Goal: Task Accomplishment & Management: Use online tool/utility

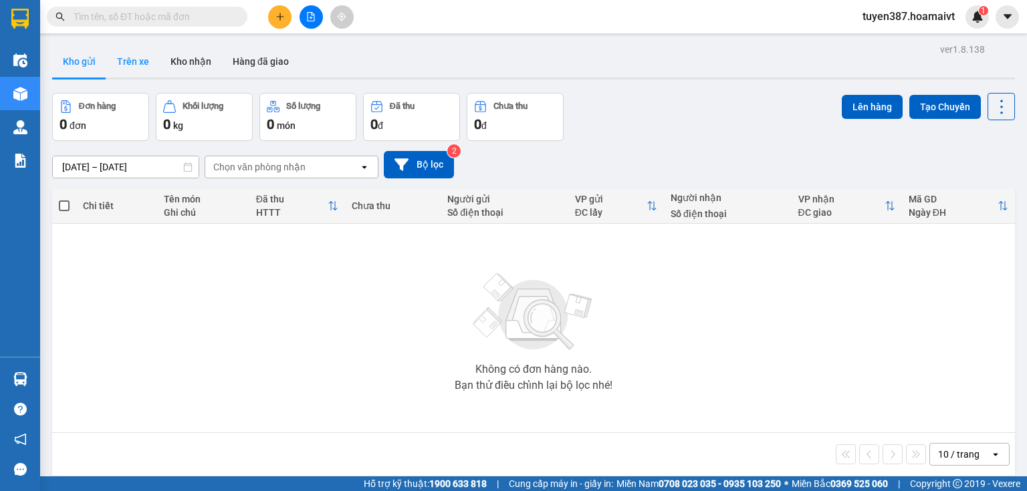
click at [127, 62] on button "Trên xe" at bounding box center [132, 61] width 53 height 32
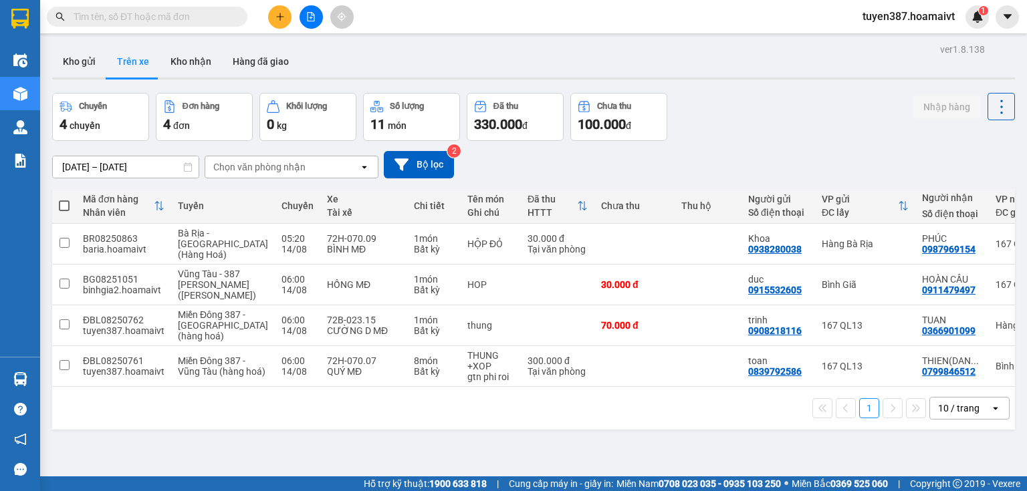
click at [990, 414] on icon "open" at bounding box center [995, 408] width 11 height 11
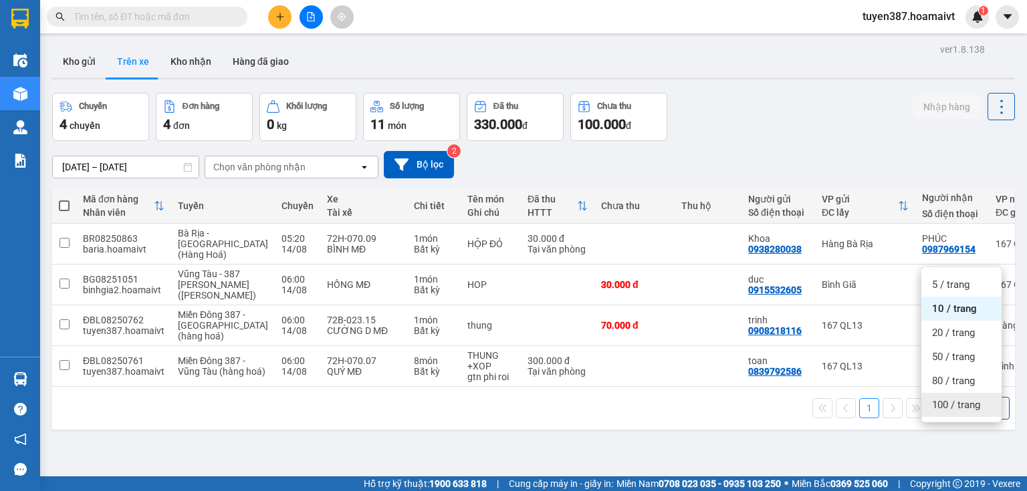
click at [943, 400] on span "100 / trang" at bounding box center [956, 404] width 48 height 13
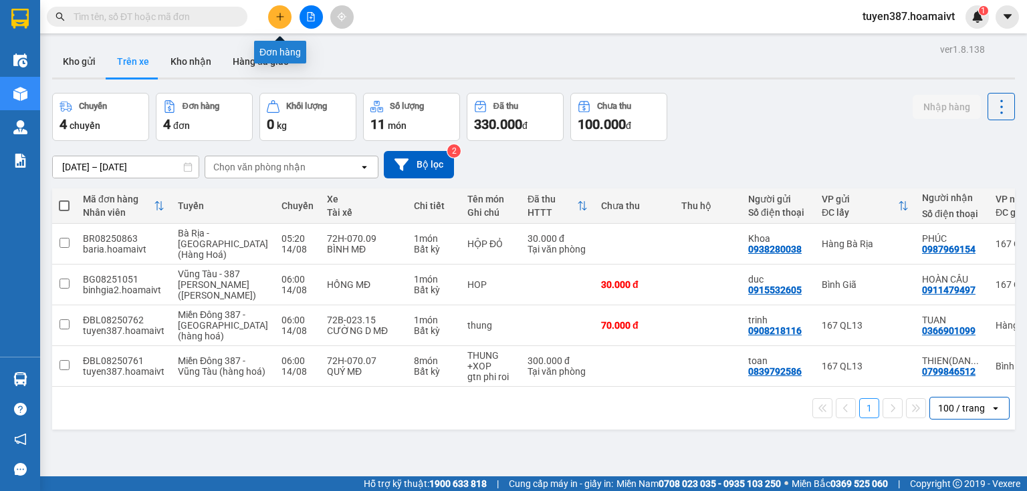
click at [277, 15] on icon "plus" at bounding box center [279, 16] width 9 height 9
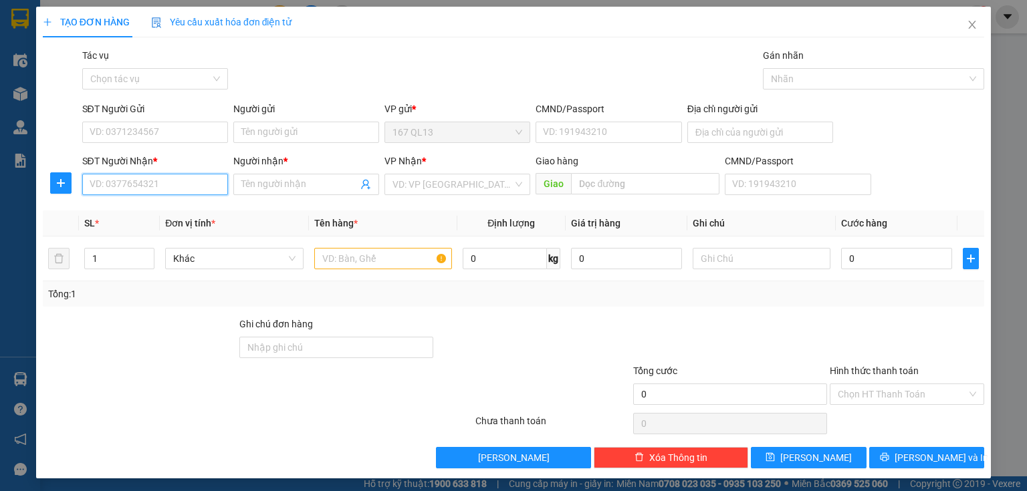
click at [191, 188] on input "SĐT Người Nhận *" at bounding box center [155, 184] width 146 height 21
click at [166, 207] on div "0911315656 - VIỆT" at bounding box center [154, 211] width 128 height 15
type input "0911315656"
type input "VIỆT"
type input "0911315656"
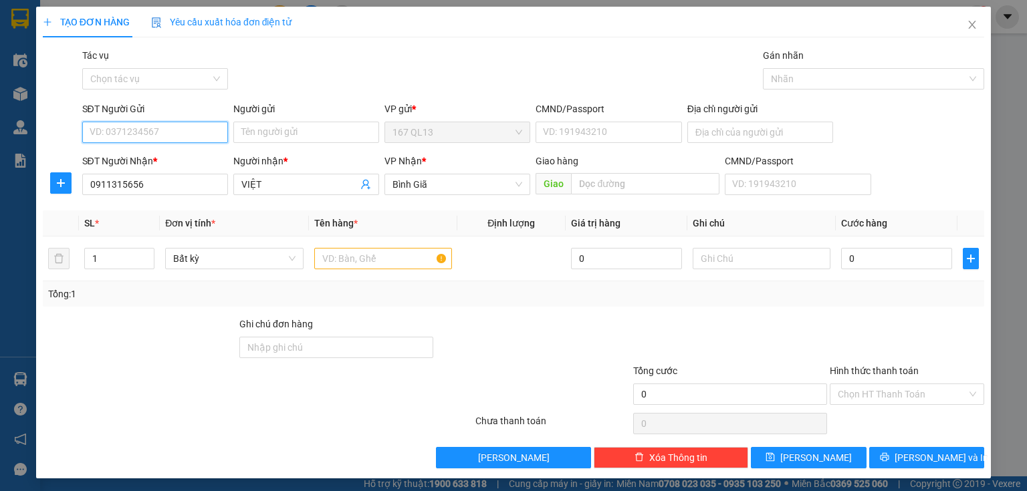
click at [179, 130] on input "SĐT Người Gửi" at bounding box center [155, 132] width 146 height 21
click at [166, 155] on div "0989558029 - [PERSON_NAME]" at bounding box center [156, 159] width 132 height 15
type input "0989558029"
type input "BAO"
type input "056095011286"
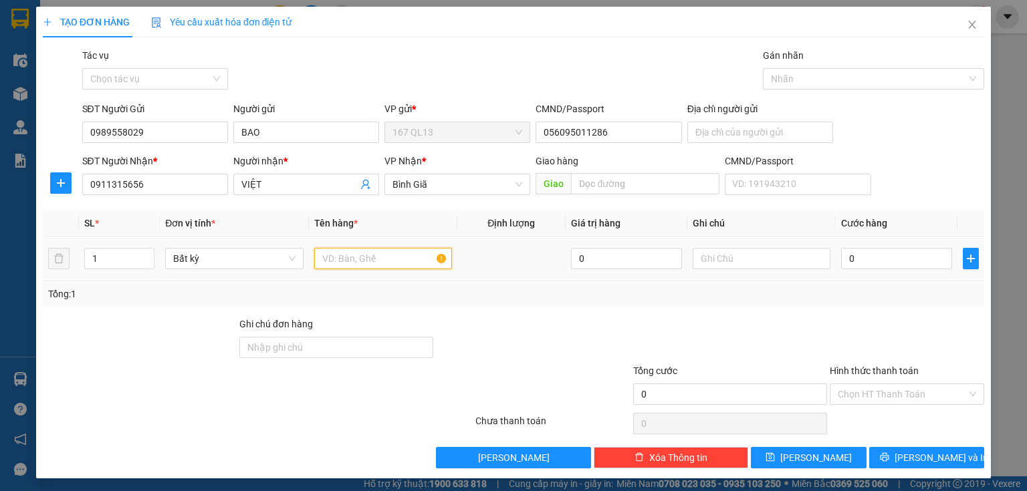
click at [398, 257] on input "text" at bounding box center [383, 258] width 138 height 21
type input "xop"
click at [841, 256] on input "0" at bounding box center [896, 258] width 111 height 21
type input "6"
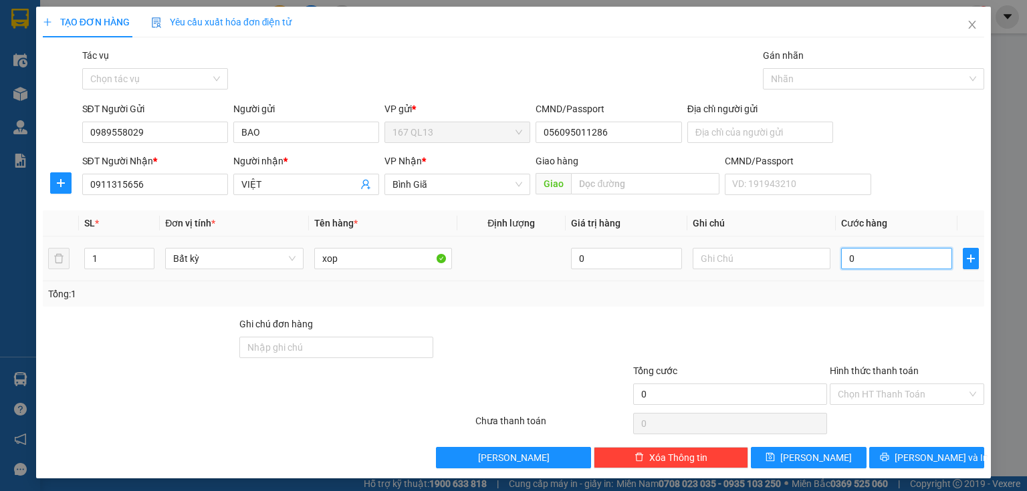
type input "6"
type input "60"
type input "60.000"
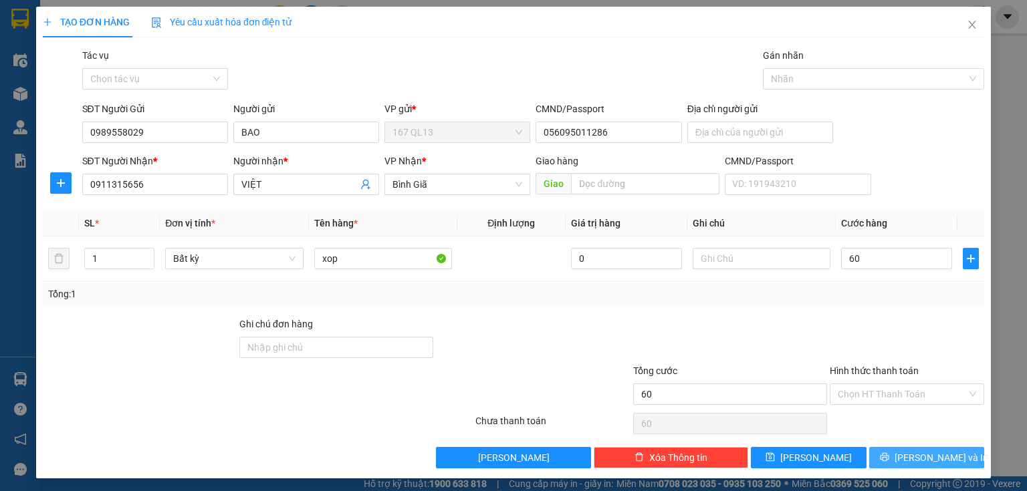
type input "60.000"
drag, startPoint x: 932, startPoint y: 453, endPoint x: 904, endPoint y: 316, distance: 140.6
click at [931, 452] on span "[PERSON_NAME] và In" at bounding box center [942, 458] width 94 height 15
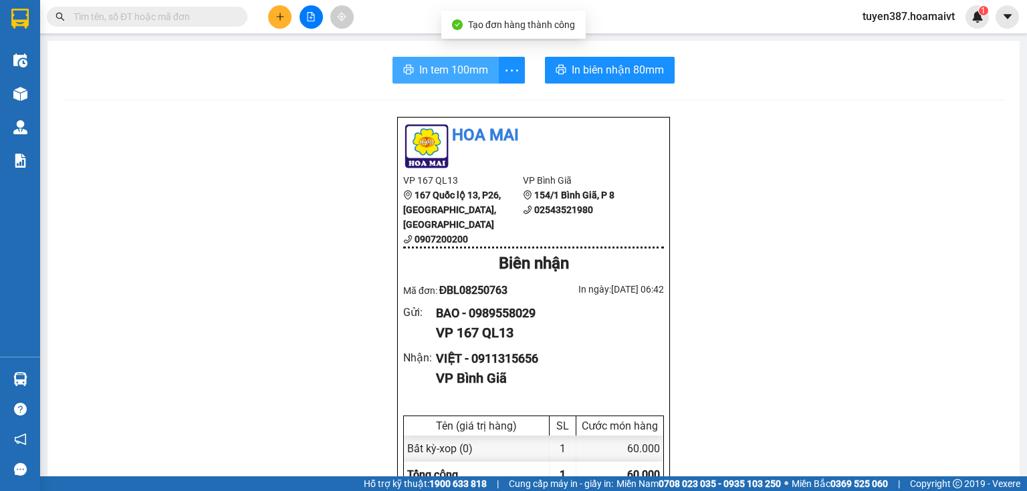
click at [432, 70] on span "In tem 100mm" at bounding box center [453, 70] width 69 height 17
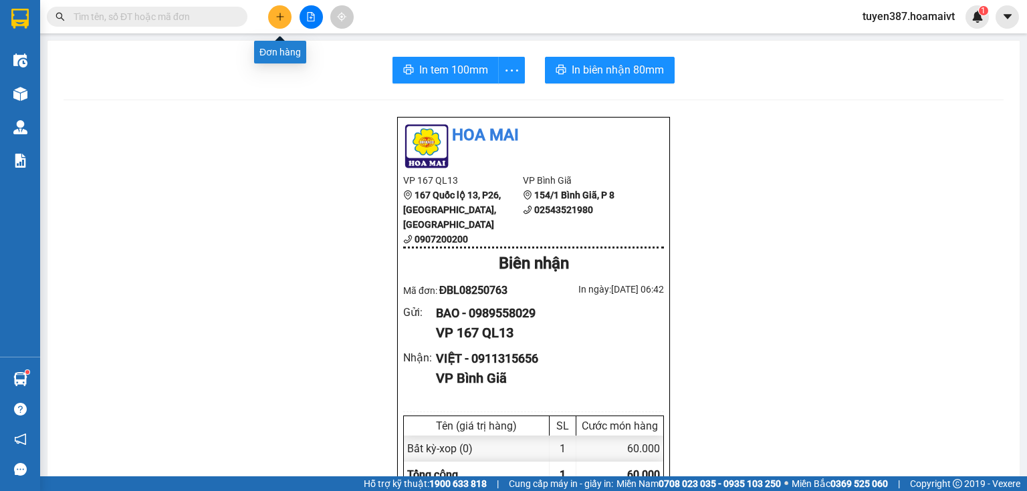
click at [277, 16] on icon "plus" at bounding box center [279, 16] width 9 height 9
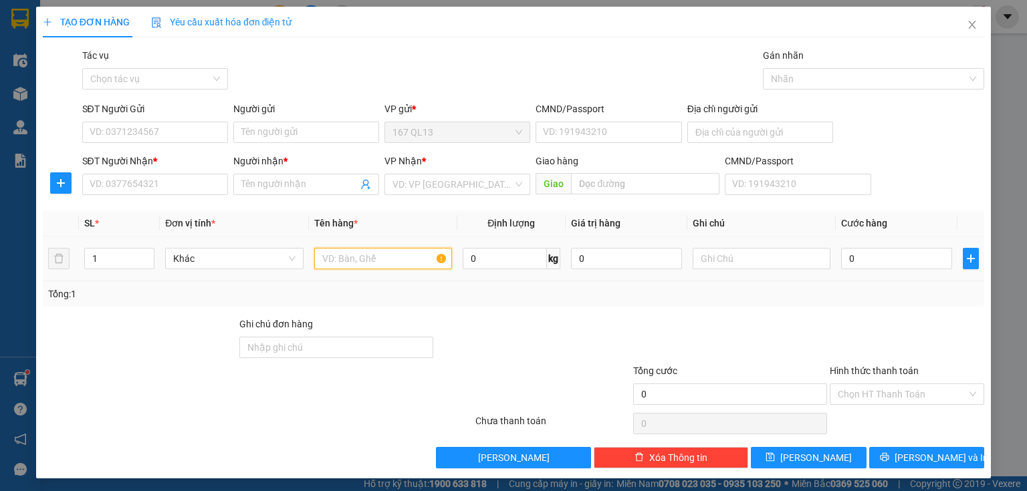
click at [398, 261] on input "text" at bounding box center [383, 258] width 138 height 21
type input "bao"
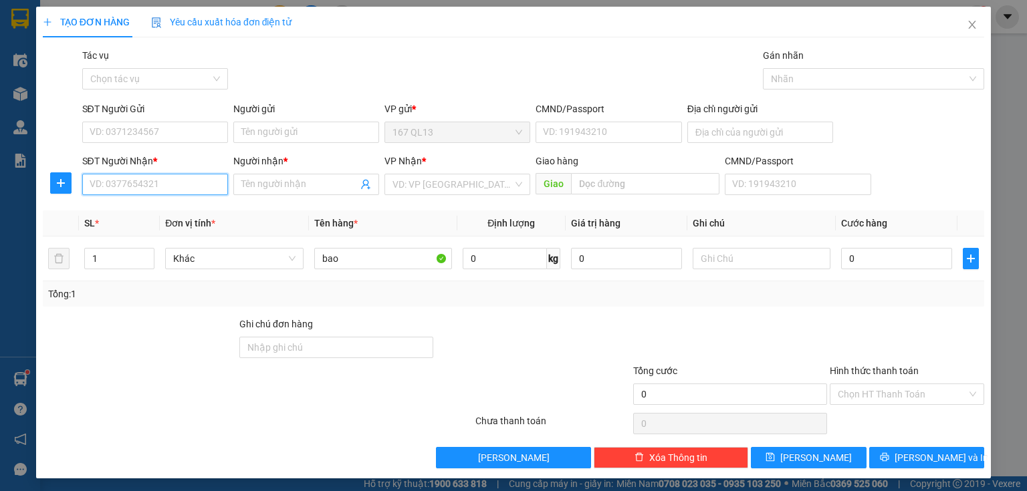
click at [200, 179] on input "SĐT Người Nhận *" at bounding box center [155, 184] width 146 height 21
type input "0399345929"
click at [254, 181] on input "Người nhận *" at bounding box center [299, 184] width 116 height 15
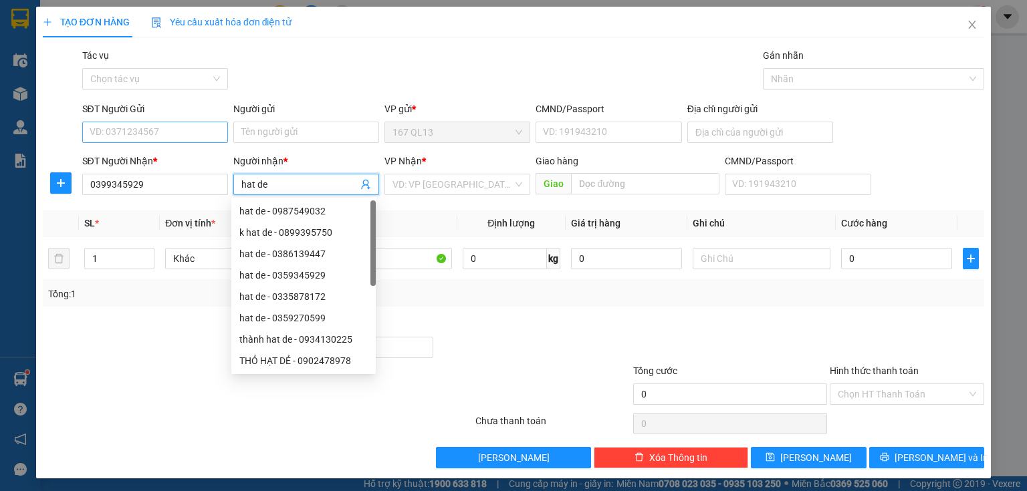
type input "hat de"
click at [170, 127] on input "SĐT Người Gửi" at bounding box center [155, 132] width 146 height 21
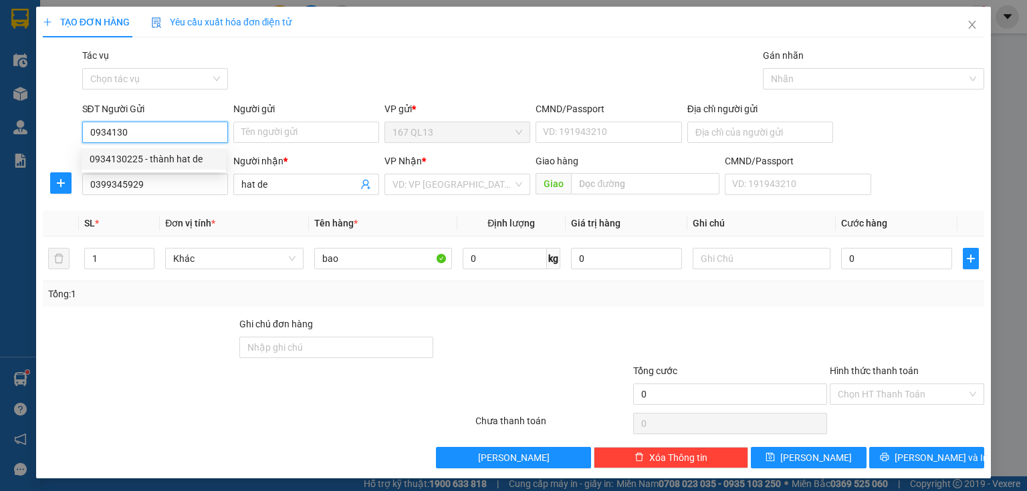
click at [179, 155] on div "0934130225 - thành hat de" at bounding box center [154, 159] width 128 height 15
type input "0934130225"
type input "thành hat de"
type input "0934130225"
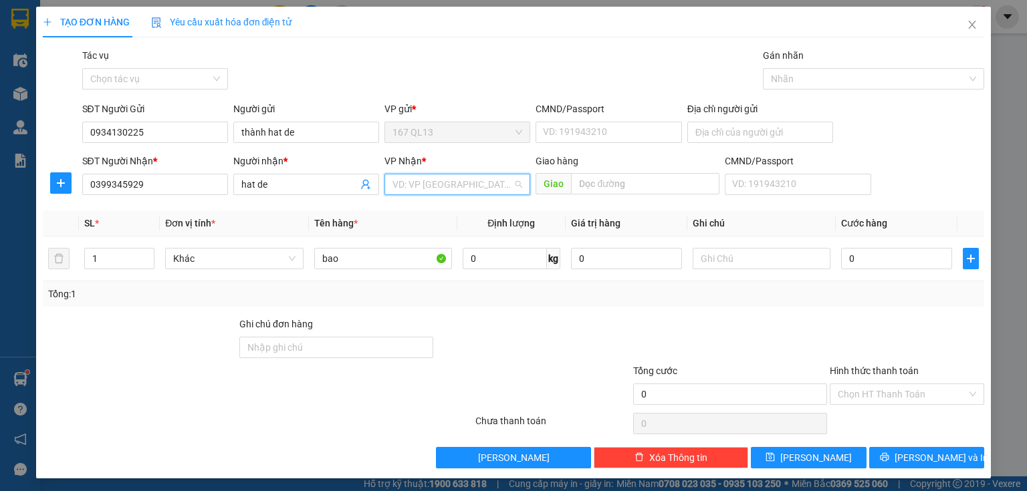
click at [415, 187] on input "search" at bounding box center [452, 185] width 120 height 20
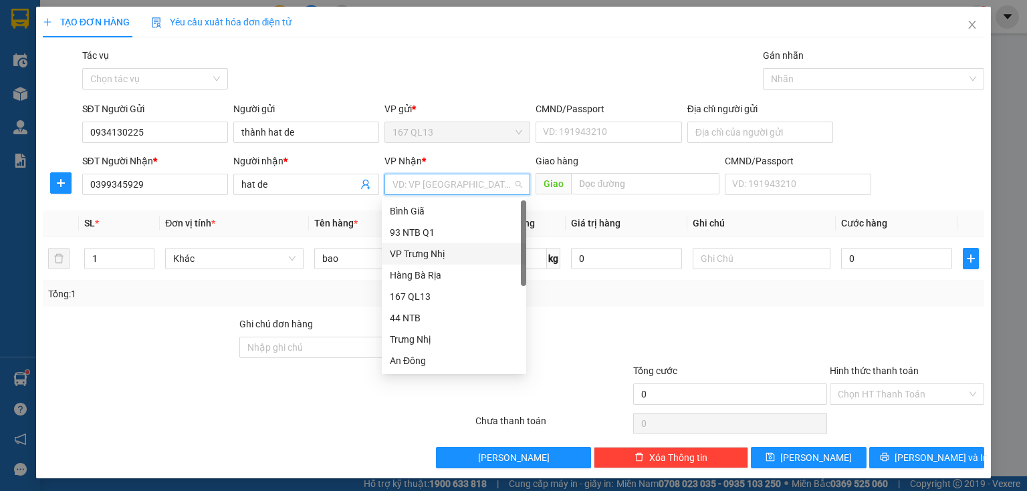
scroll to position [102, 0]
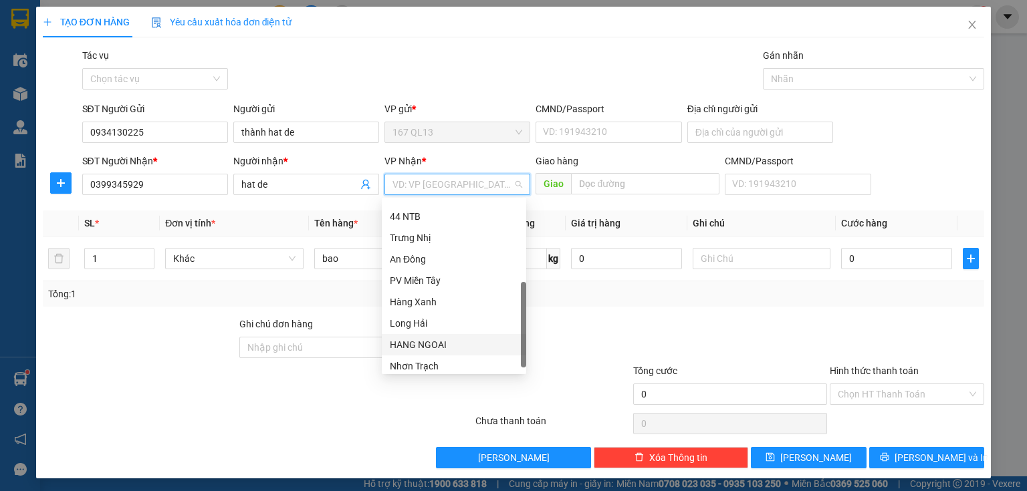
drag, startPoint x: 439, startPoint y: 342, endPoint x: 455, endPoint y: 318, distance: 28.9
click at [441, 340] on div "HANG NGOAI" at bounding box center [454, 345] width 128 height 15
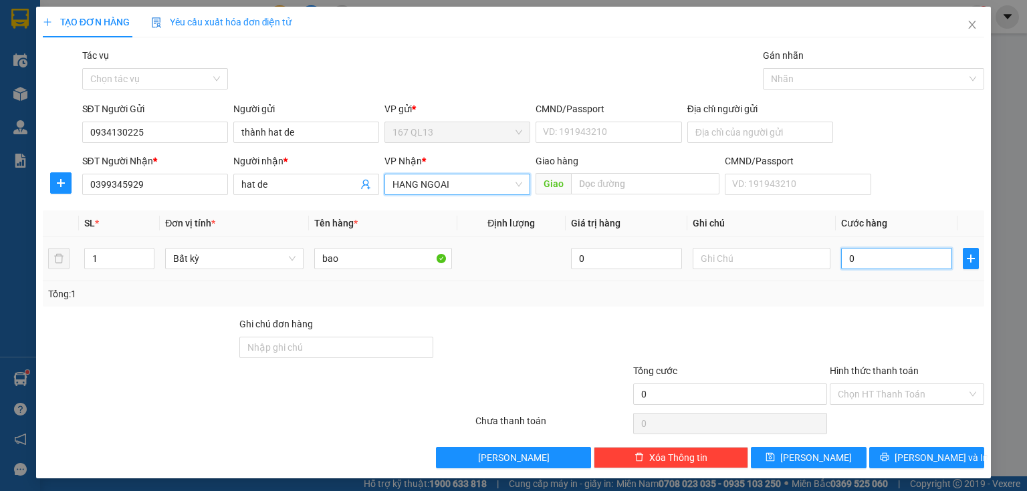
click at [841, 259] on input "0" at bounding box center [896, 258] width 111 height 21
type input "4"
type input "40"
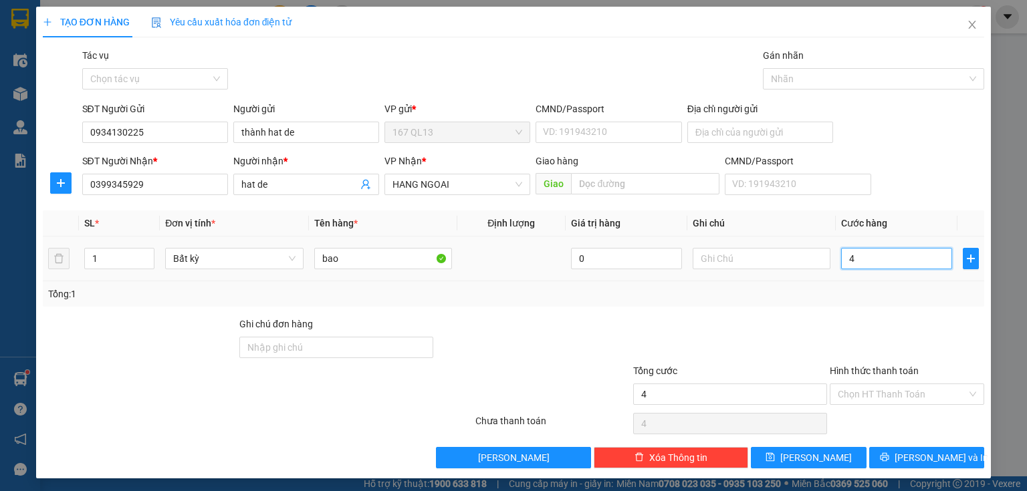
type input "40"
type input "40.000"
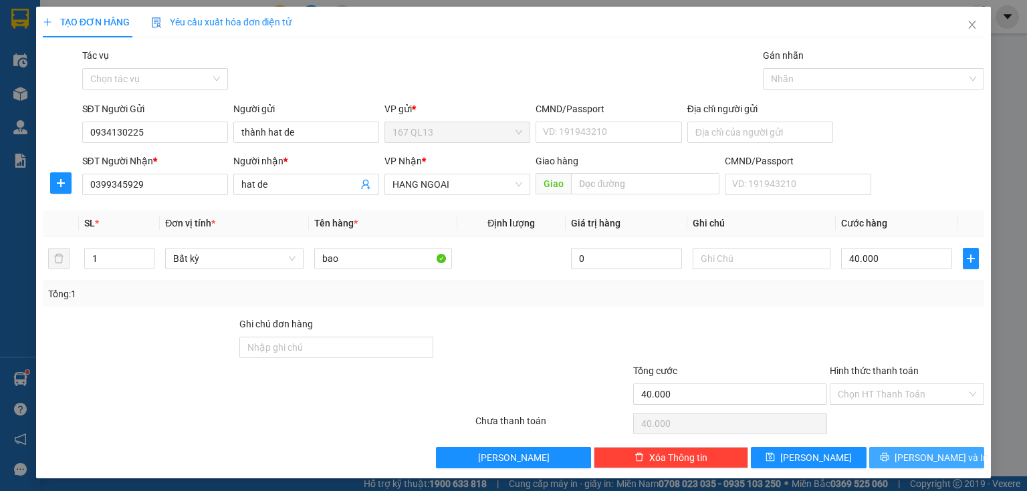
drag, startPoint x: 925, startPoint y: 453, endPoint x: 911, endPoint y: 435, distance: 23.4
click at [923, 452] on span "[PERSON_NAME] và In" at bounding box center [942, 458] width 94 height 15
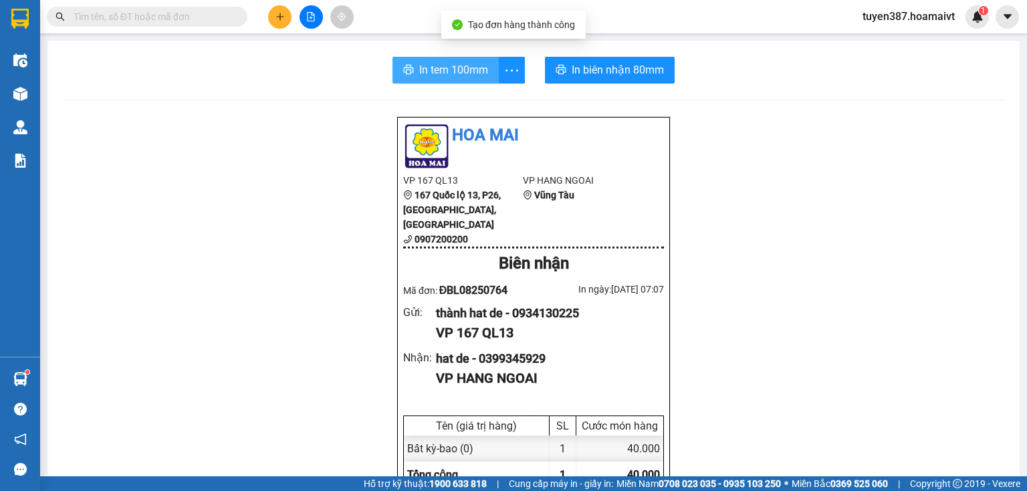
click at [445, 70] on span "In tem 100mm" at bounding box center [453, 70] width 69 height 17
click at [431, 70] on span "In tem 100mm" at bounding box center [453, 70] width 69 height 17
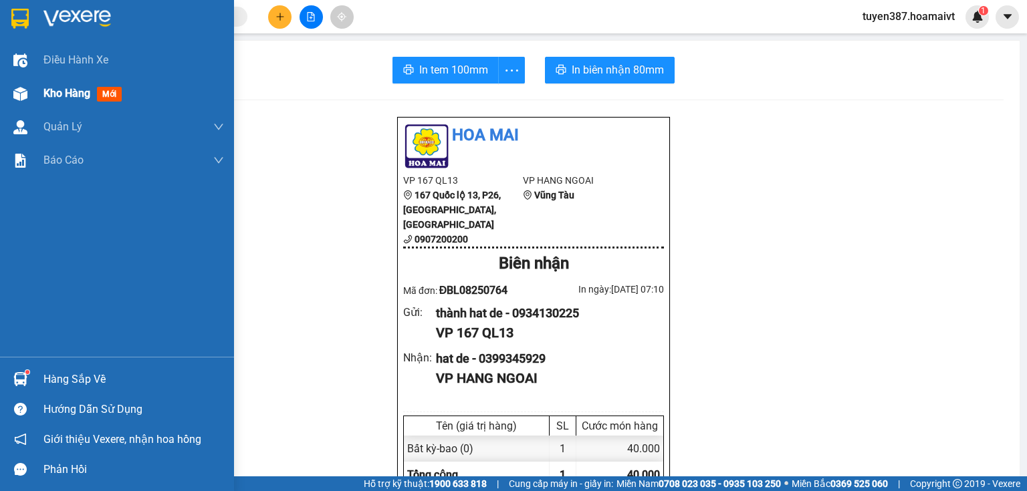
click at [114, 91] on span "mới" at bounding box center [109, 94] width 25 height 15
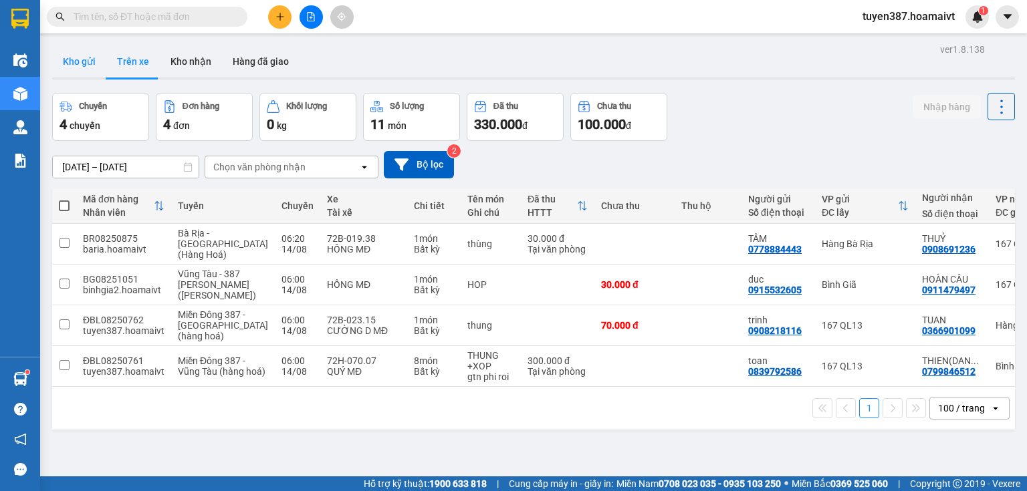
click at [76, 58] on button "Kho gửi" at bounding box center [79, 61] width 54 height 32
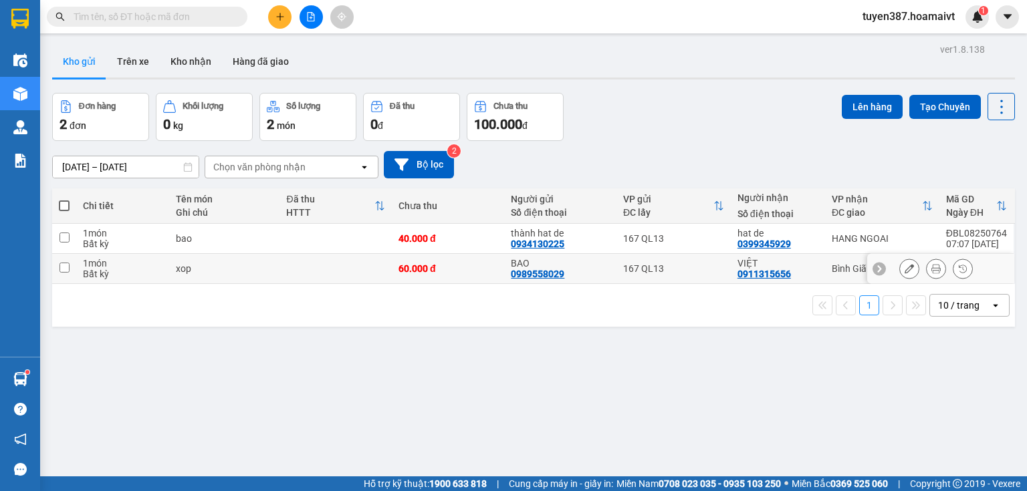
click at [68, 265] on input "checkbox" at bounding box center [65, 268] width 10 height 10
checkbox input "true"
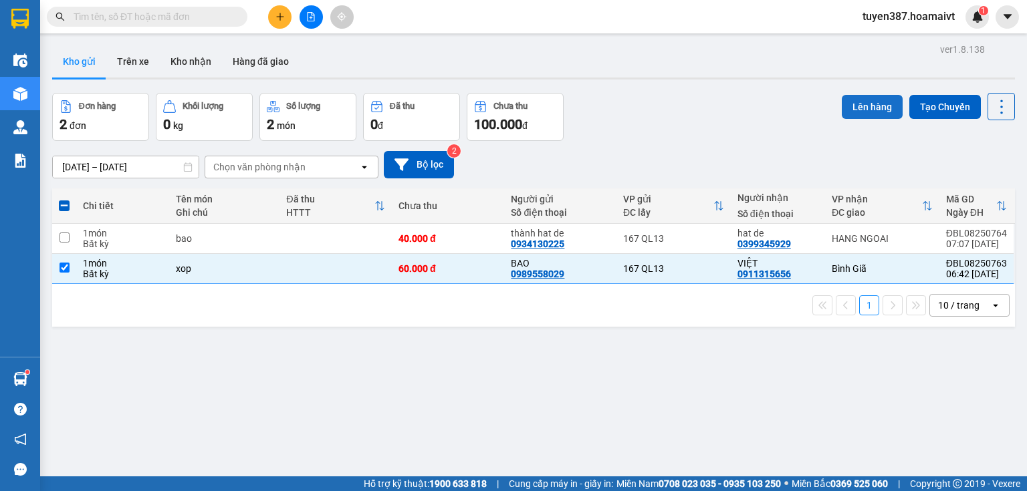
click at [852, 101] on button "Lên hàng" at bounding box center [872, 107] width 61 height 24
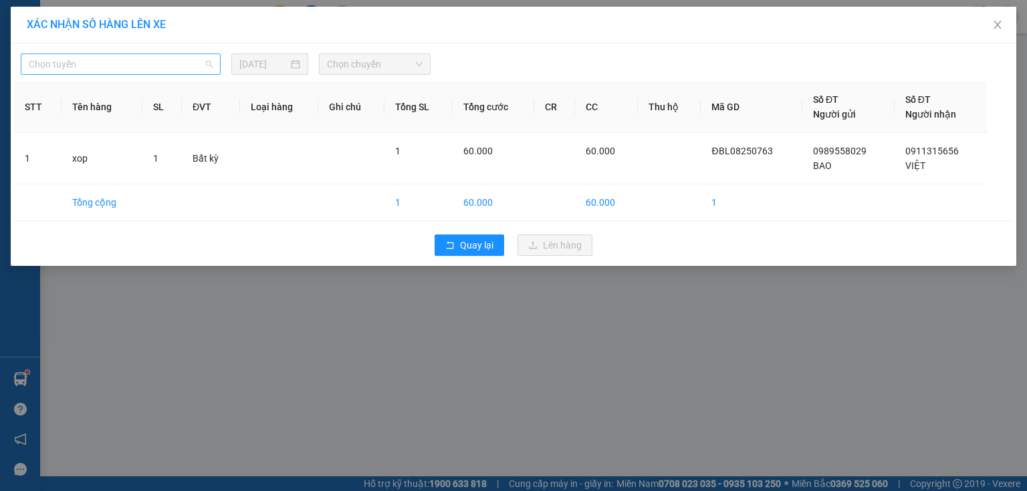
click at [112, 62] on span "Chọn tuyến" at bounding box center [121, 64] width 184 height 20
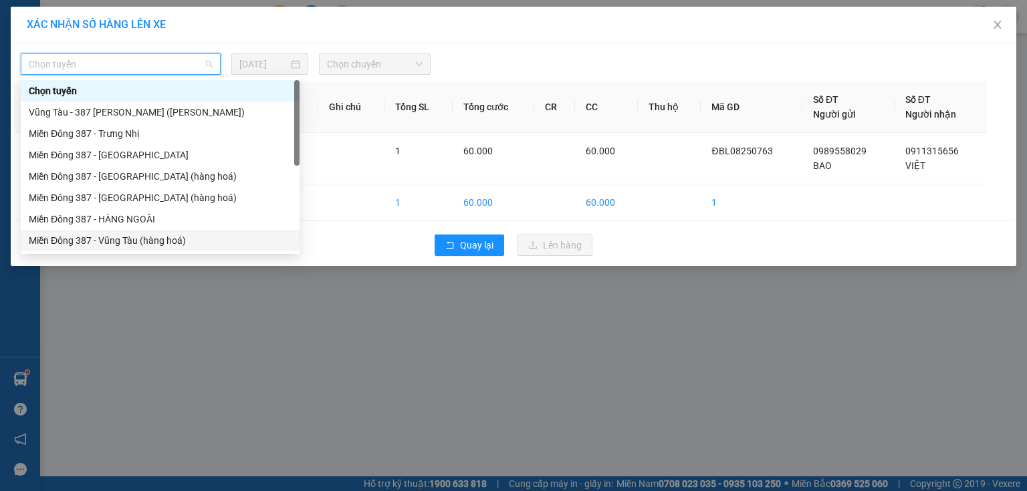
click at [115, 233] on div "Miền Đông 387 - Vũng Tàu (hàng hoá)" at bounding box center [160, 240] width 263 height 15
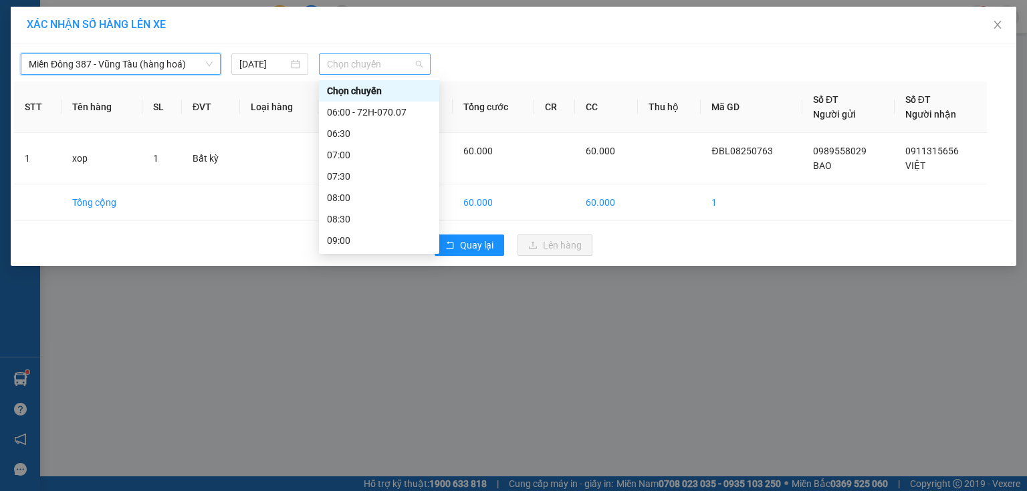
click at [400, 62] on span "Chọn chuyến" at bounding box center [375, 64] width 96 height 20
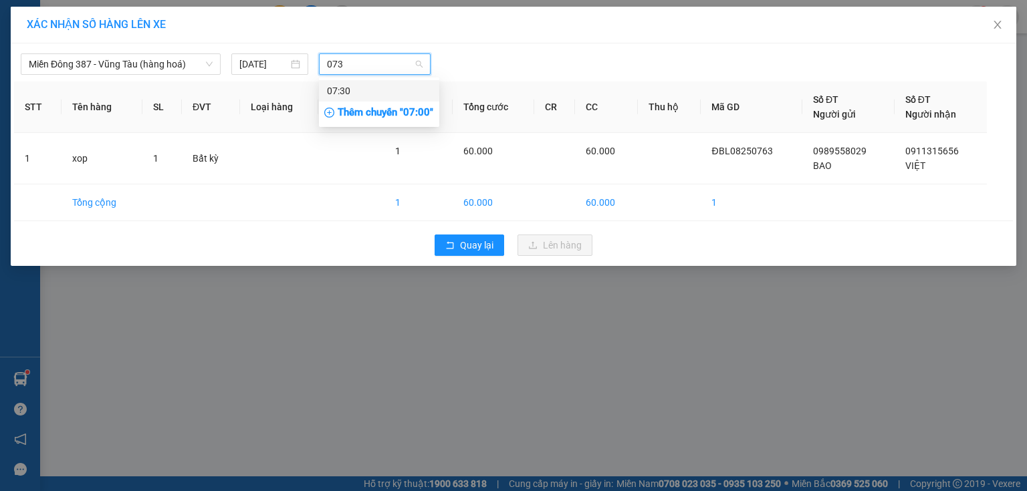
type input "0730"
click at [357, 89] on div "07:30" at bounding box center [379, 91] width 104 height 15
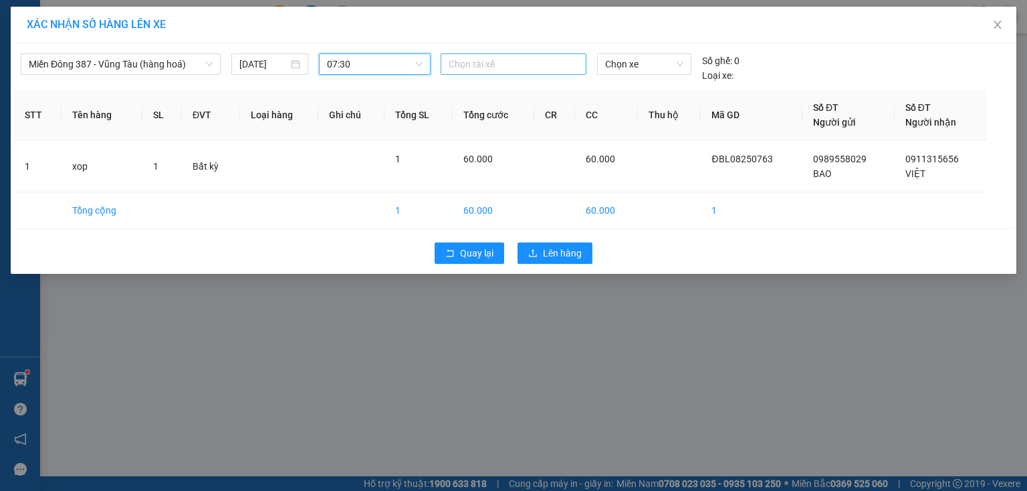
click at [498, 62] on div at bounding box center [513, 64] width 139 height 16
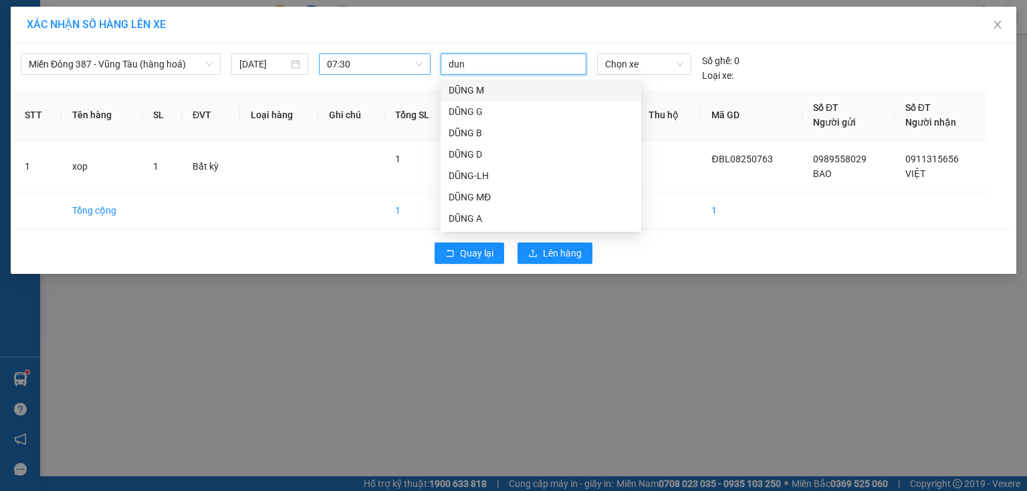
type input "dung"
click at [479, 193] on div "DŨNG MĐ" at bounding box center [541, 197] width 185 height 15
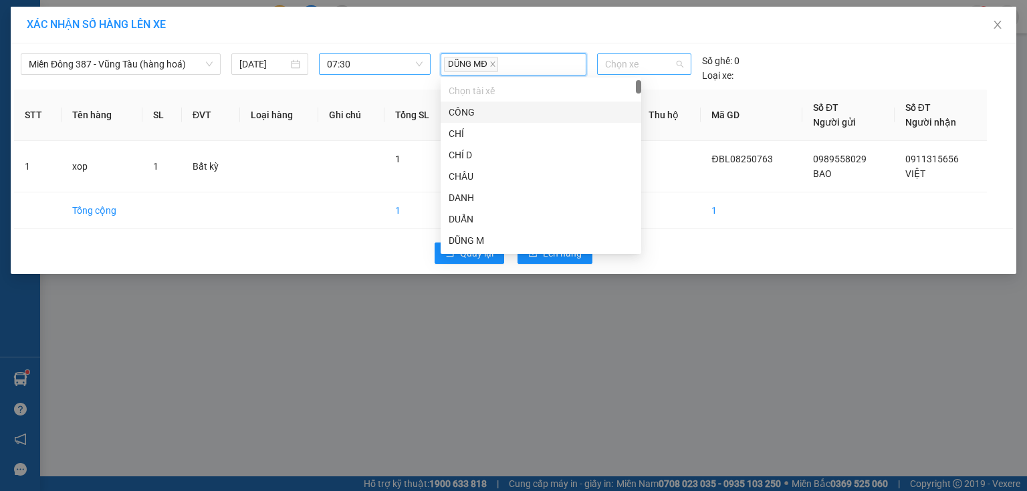
click at [662, 64] on span "Chọn xe" at bounding box center [644, 64] width 78 height 20
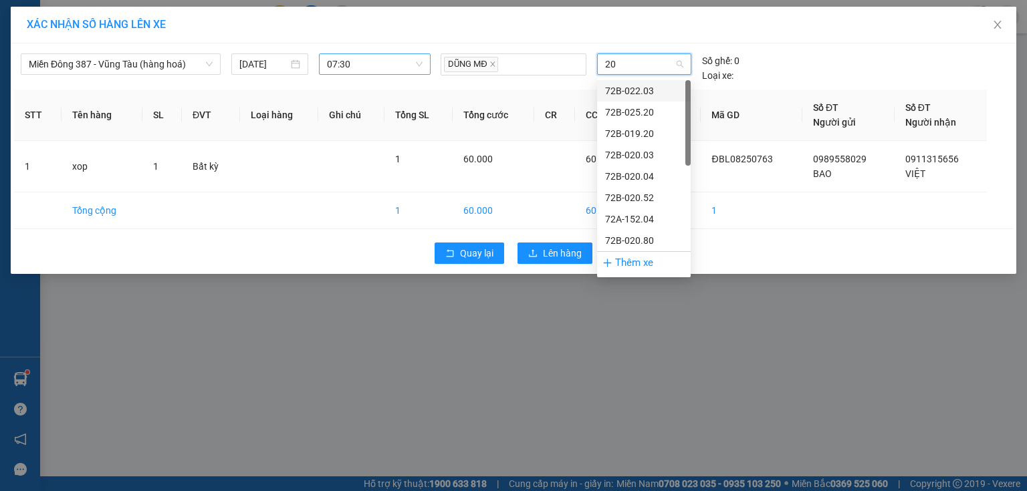
type input "203"
click at [645, 89] on div "72B-022.03" at bounding box center [644, 91] width 78 height 15
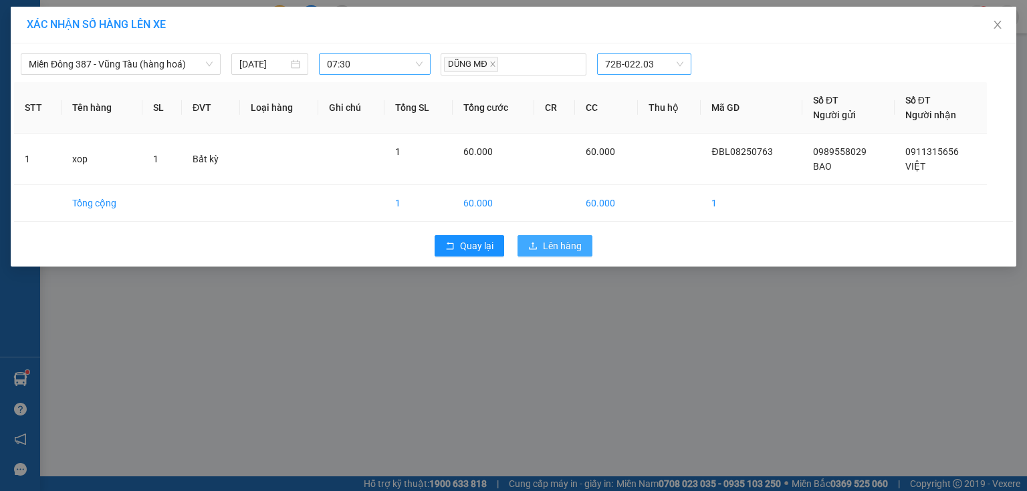
click at [562, 241] on span "Lên hàng" at bounding box center [562, 246] width 39 height 15
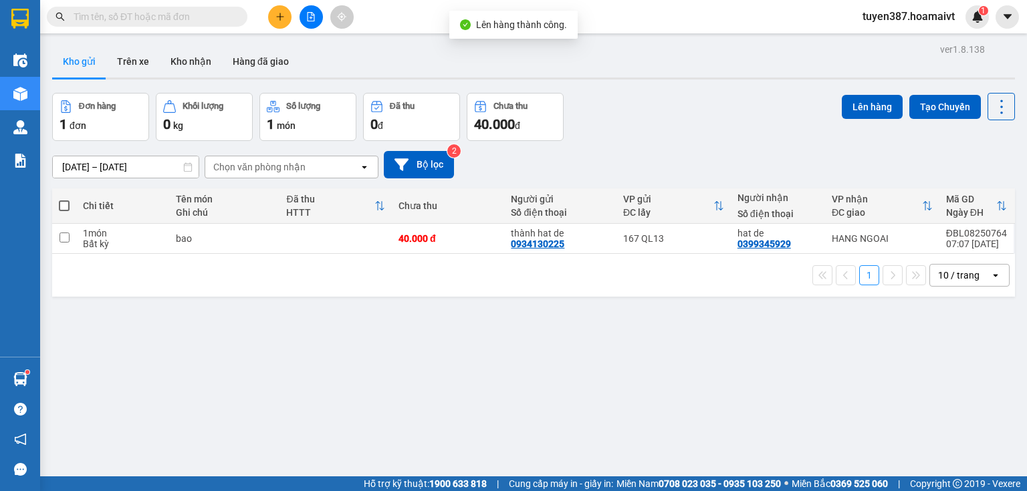
click at [62, 203] on span at bounding box center [64, 206] width 11 height 11
click at [64, 199] on input "checkbox" at bounding box center [64, 199] width 0 height 0
checkbox input "true"
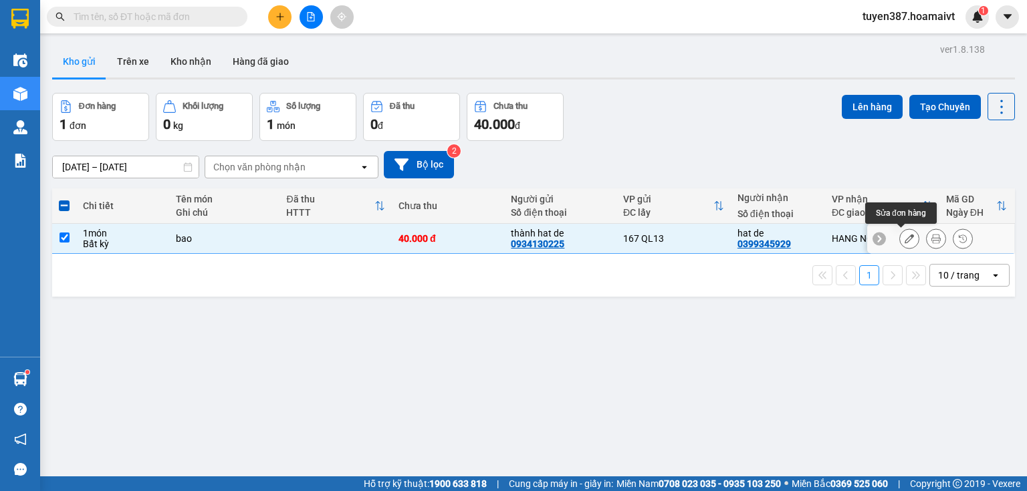
click at [905, 235] on icon at bounding box center [909, 238] width 9 height 9
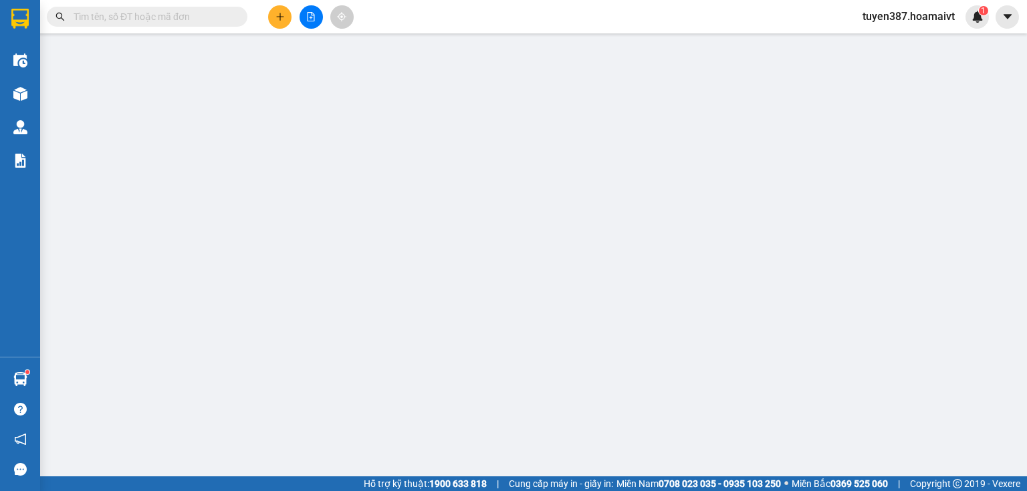
type input "0934130225"
type input "thành hat de"
type input "0399345929"
type input "hat de"
type input "40.000"
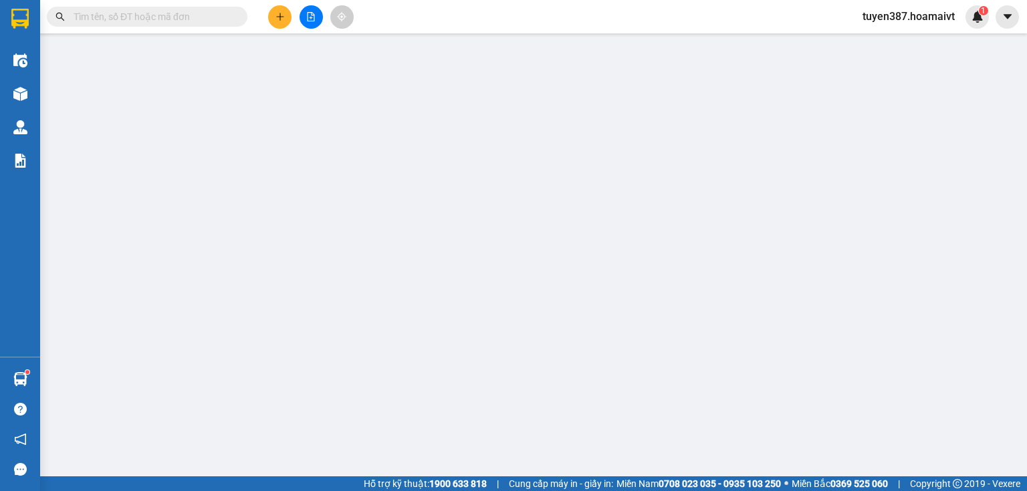
type input "40.000"
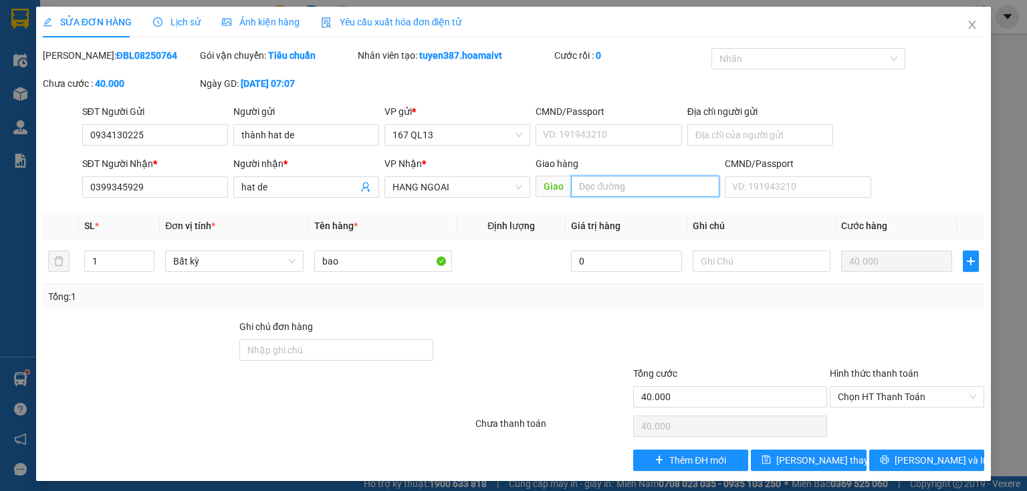
click at [633, 186] on input "text" at bounding box center [645, 186] width 148 height 21
type input "lo thiu"
click at [818, 457] on span "[PERSON_NAME] thay đổi" at bounding box center [829, 460] width 107 height 15
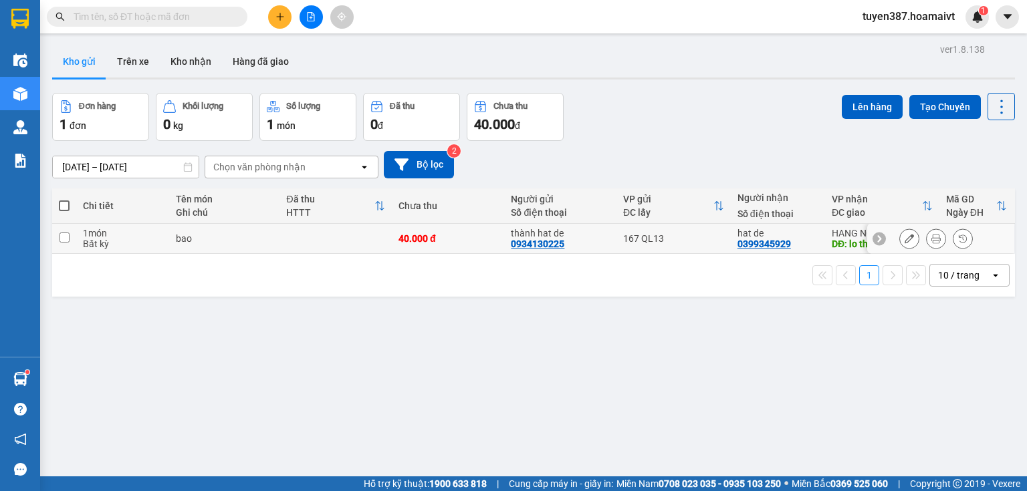
click at [60, 235] on input "checkbox" at bounding box center [65, 238] width 10 height 10
checkbox input "true"
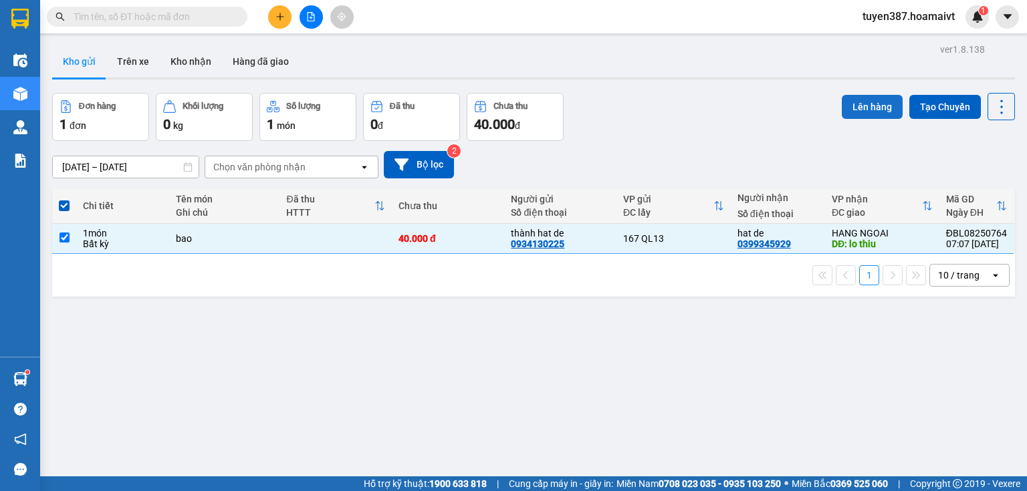
click at [862, 107] on button "Lên hàng" at bounding box center [872, 107] width 61 height 24
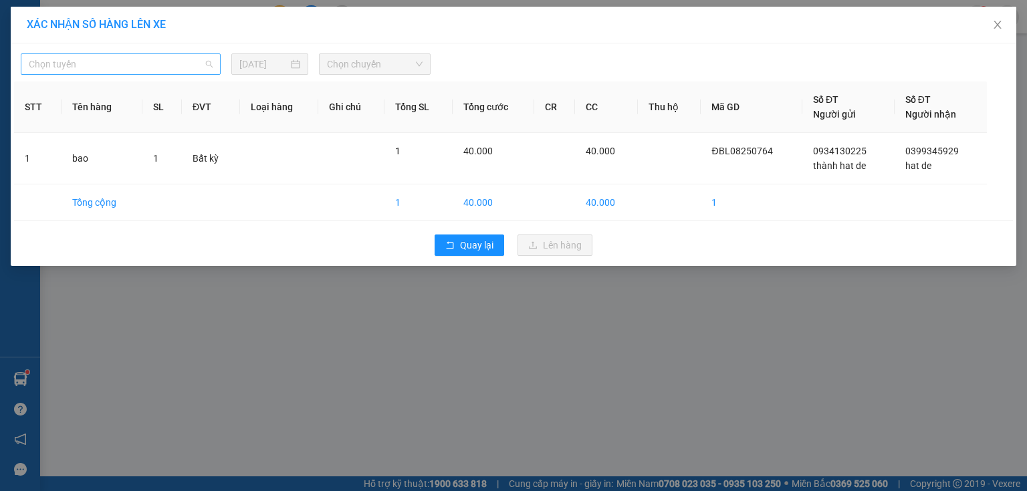
click at [114, 60] on span "Chọn tuyến" at bounding box center [121, 64] width 184 height 20
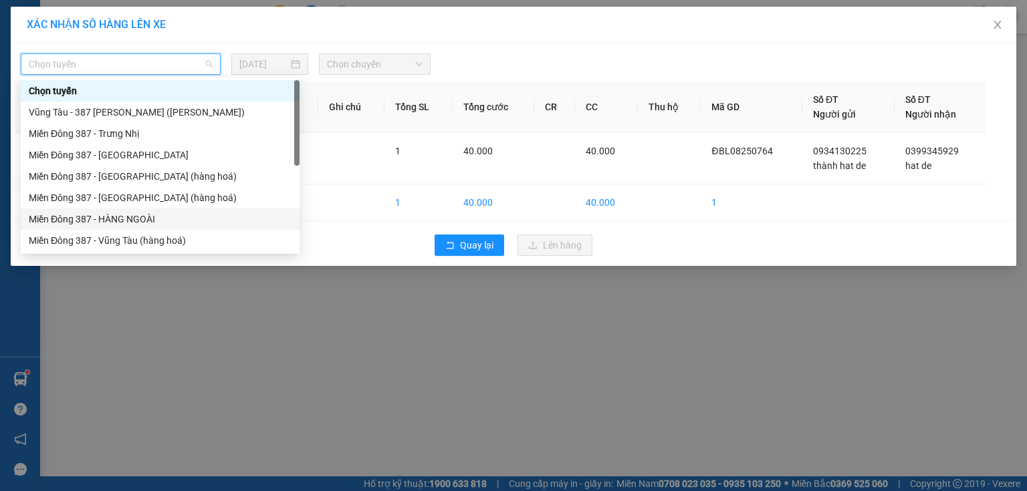
click at [120, 213] on div "Miền Đông 387 - HÀNG NGOÀI" at bounding box center [160, 219] width 263 height 15
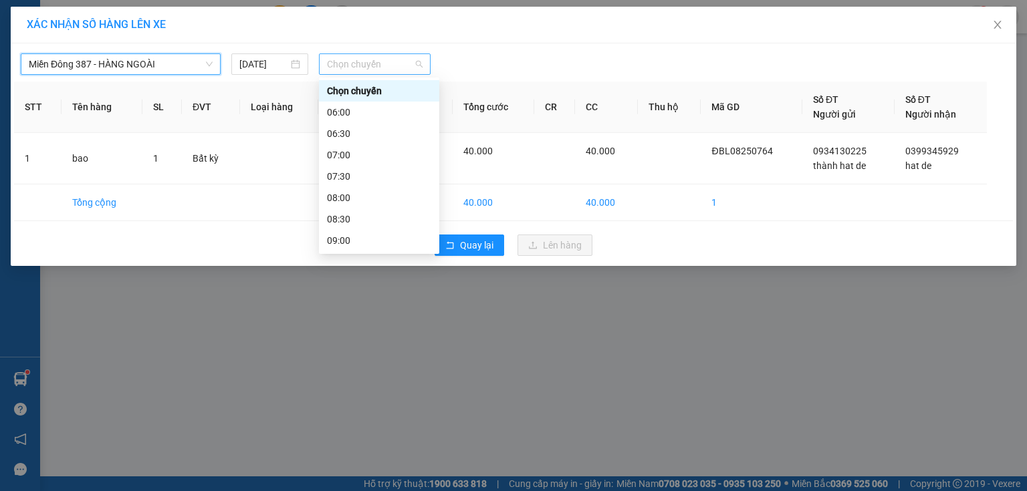
click at [390, 60] on span "Chọn chuyến" at bounding box center [375, 64] width 96 height 20
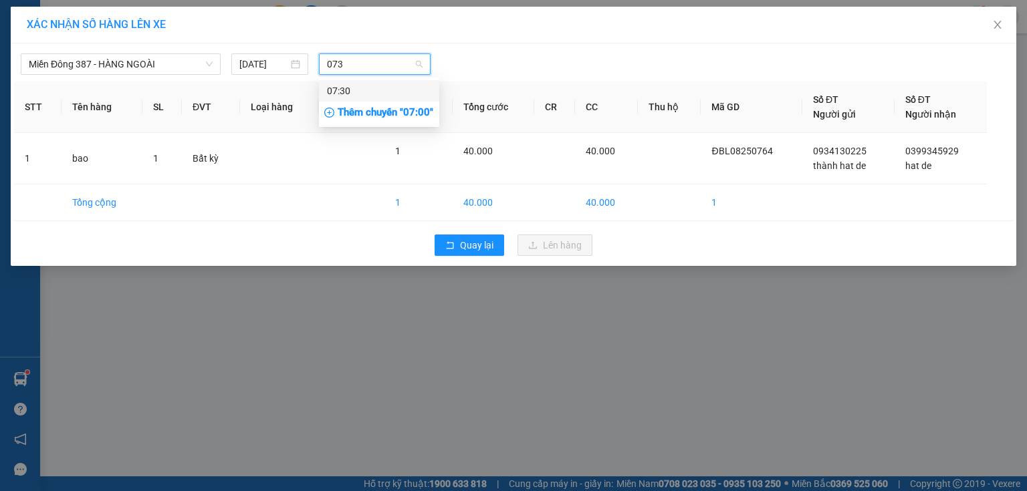
type input "0730"
click at [364, 86] on div "07:30" at bounding box center [379, 91] width 104 height 15
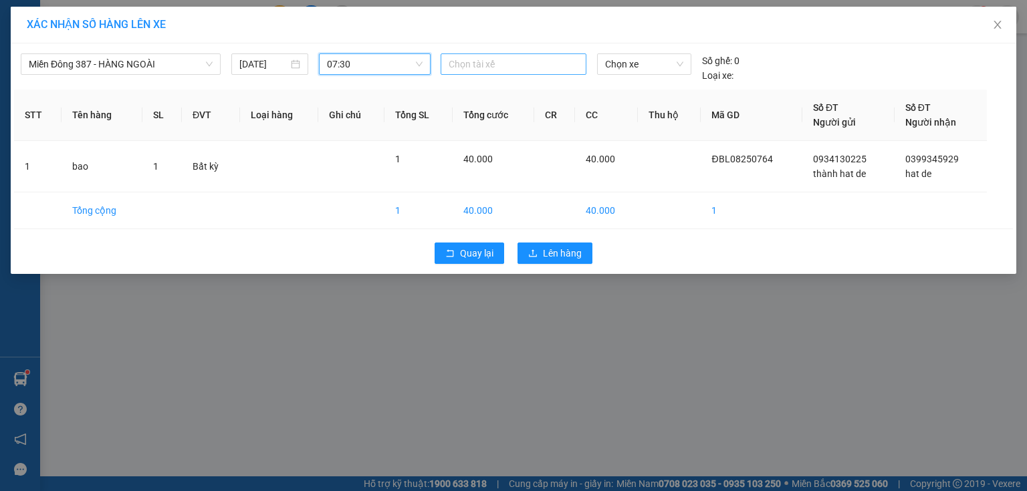
click at [492, 62] on div at bounding box center [513, 64] width 139 height 16
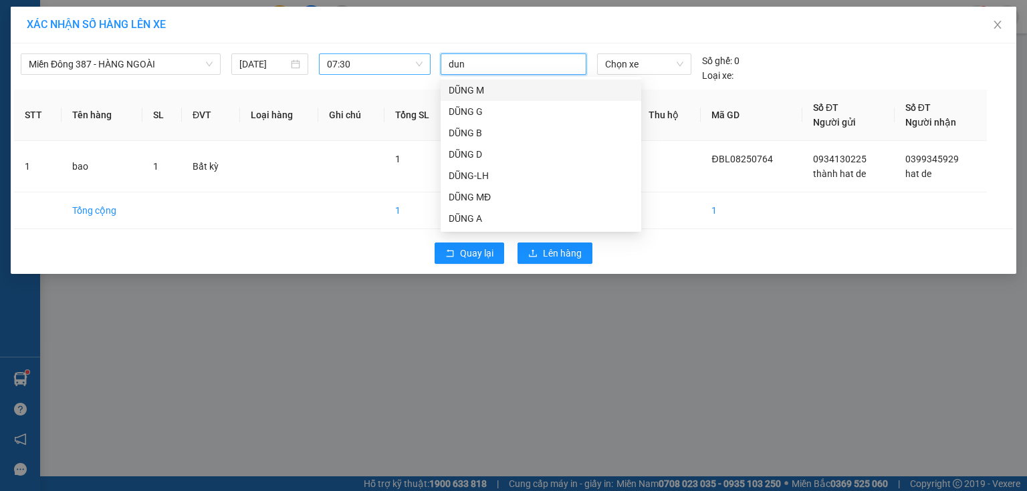
type input "dung"
click at [475, 194] on div "DŨNG MĐ" at bounding box center [541, 197] width 185 height 15
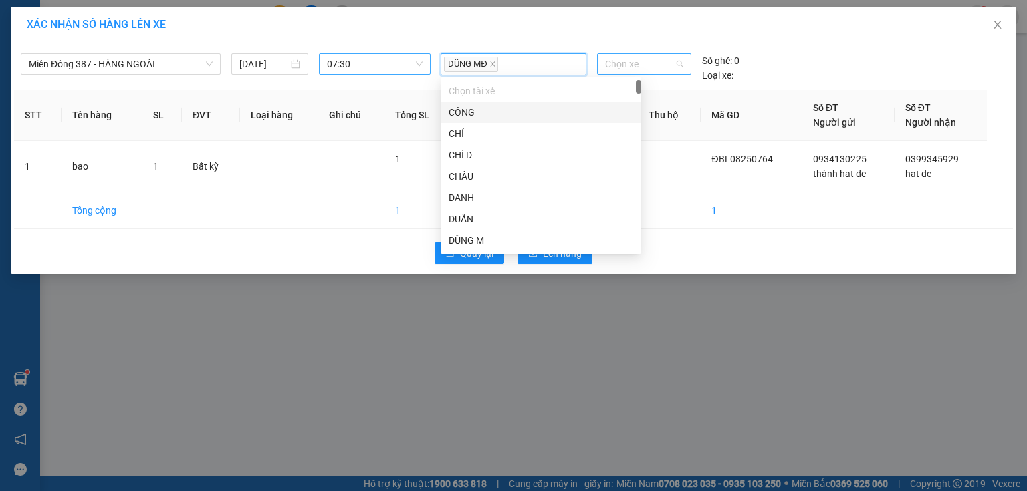
click at [653, 64] on span "Chọn xe" at bounding box center [644, 64] width 78 height 20
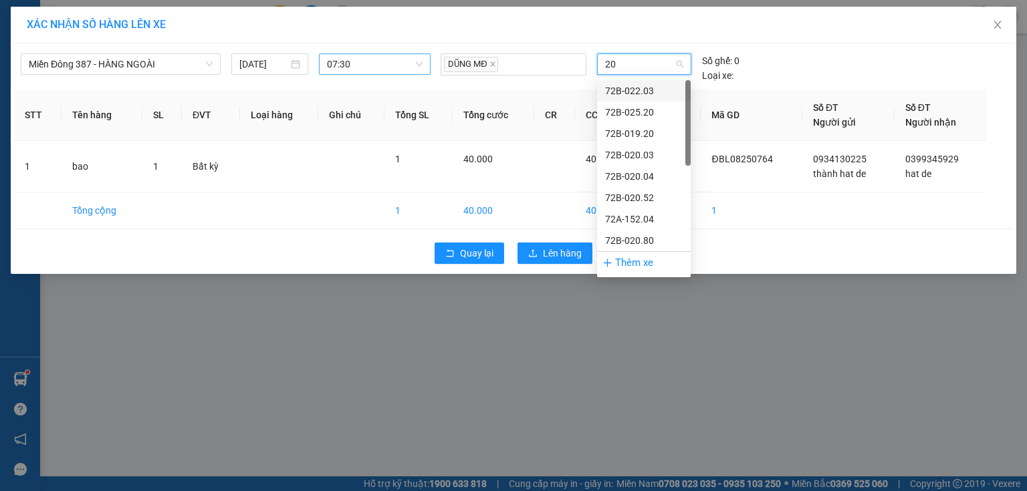
type input "203"
click at [634, 93] on div "72B-022.03" at bounding box center [644, 91] width 78 height 15
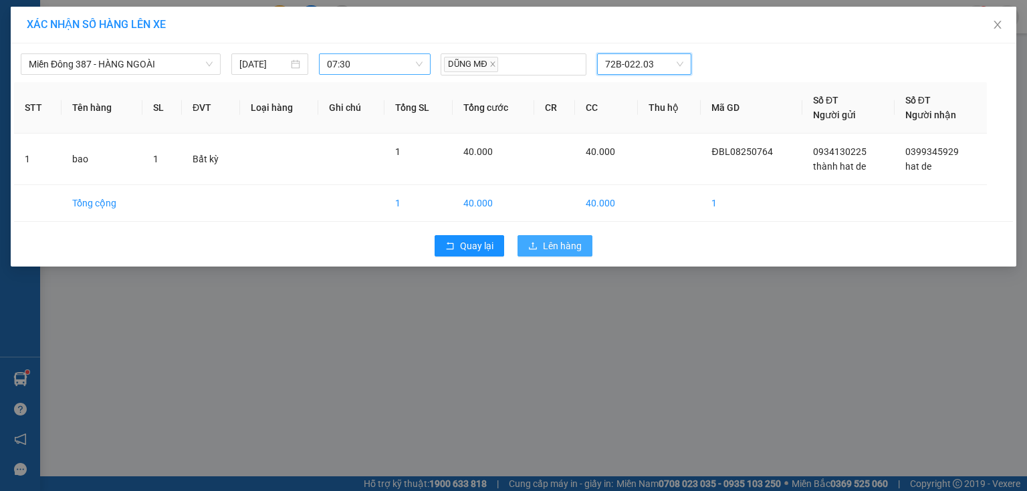
click at [570, 241] on span "Lên hàng" at bounding box center [562, 246] width 39 height 15
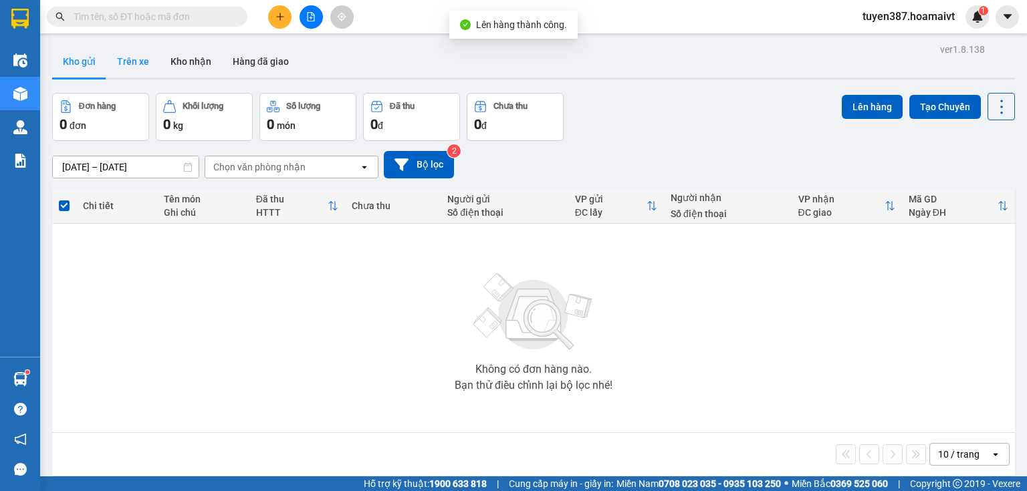
click at [138, 60] on button "Trên xe" at bounding box center [132, 61] width 53 height 32
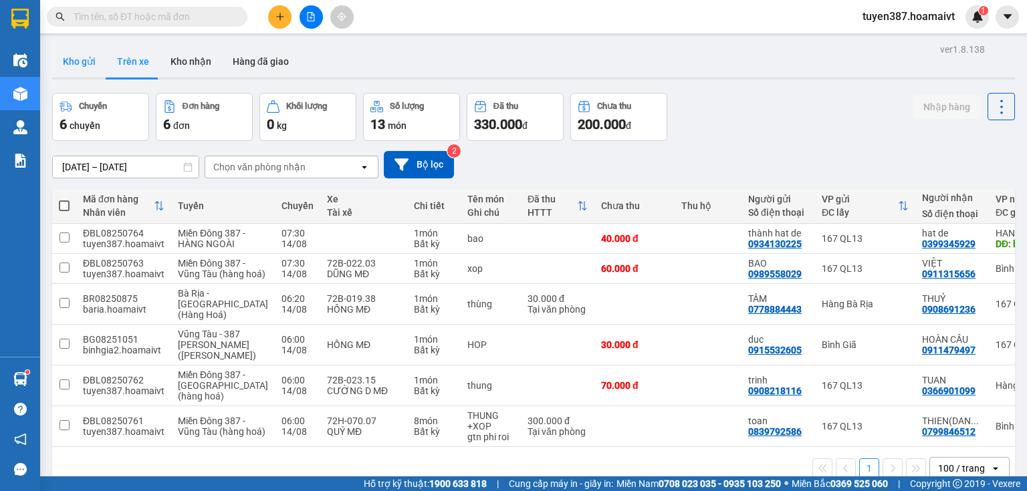
click at [74, 59] on button "Kho gửi" at bounding box center [79, 61] width 54 height 32
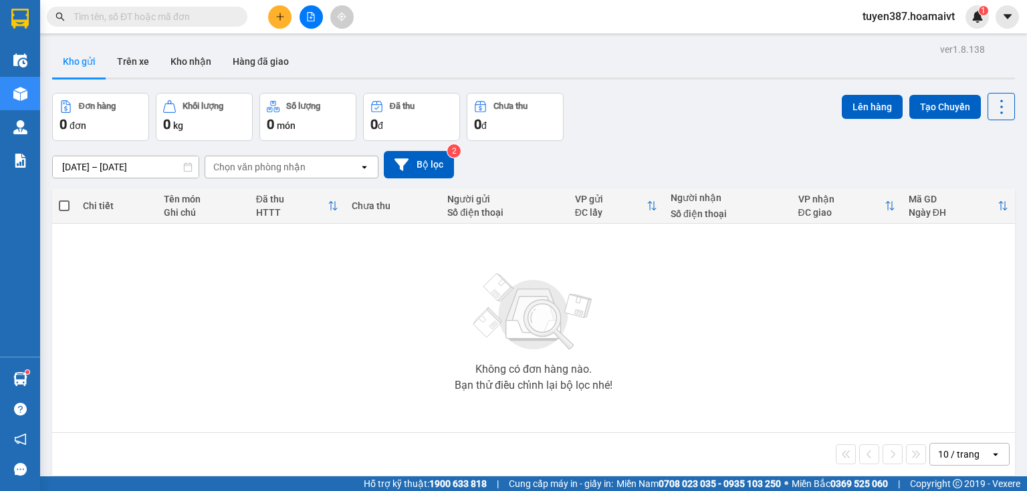
click at [993, 453] on icon at bounding box center [995, 454] width 5 height 3
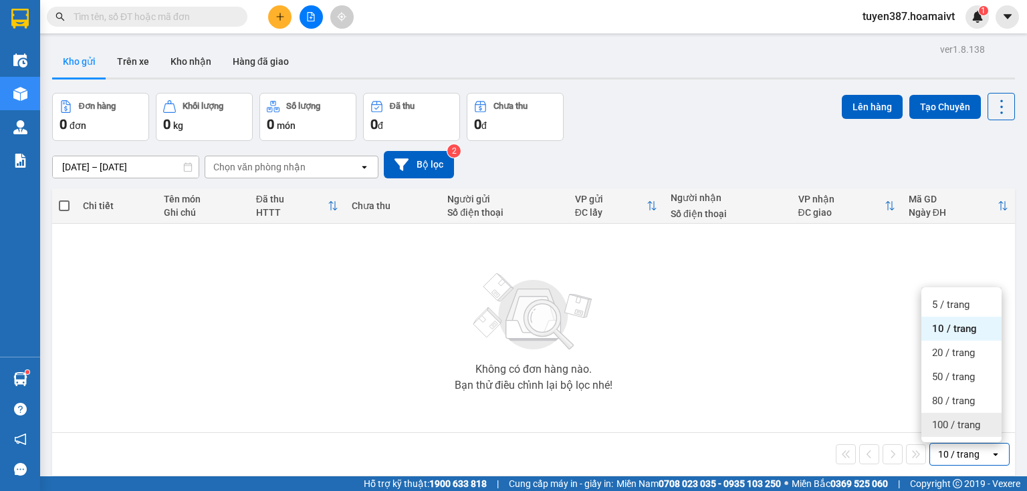
click at [944, 417] on div "100 / trang" at bounding box center [961, 425] width 80 height 24
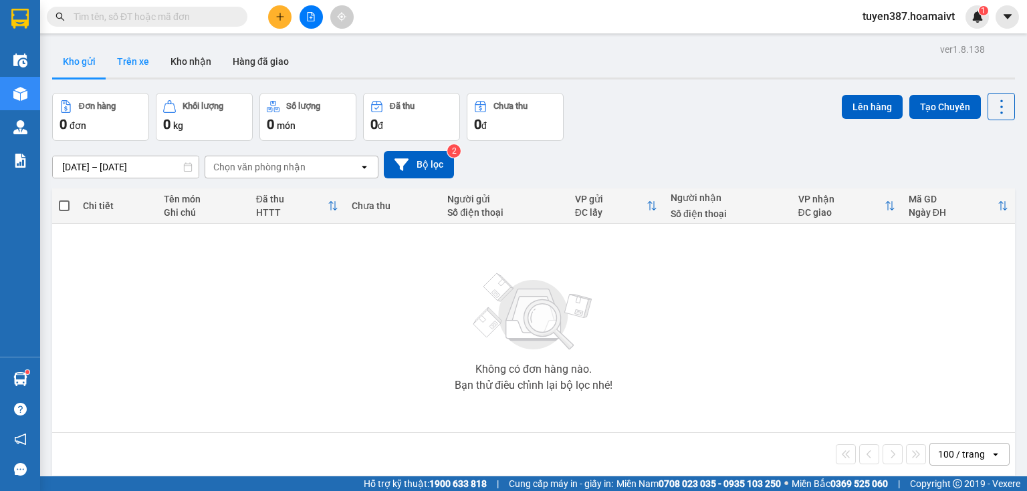
click at [123, 62] on button "Trên xe" at bounding box center [132, 61] width 53 height 32
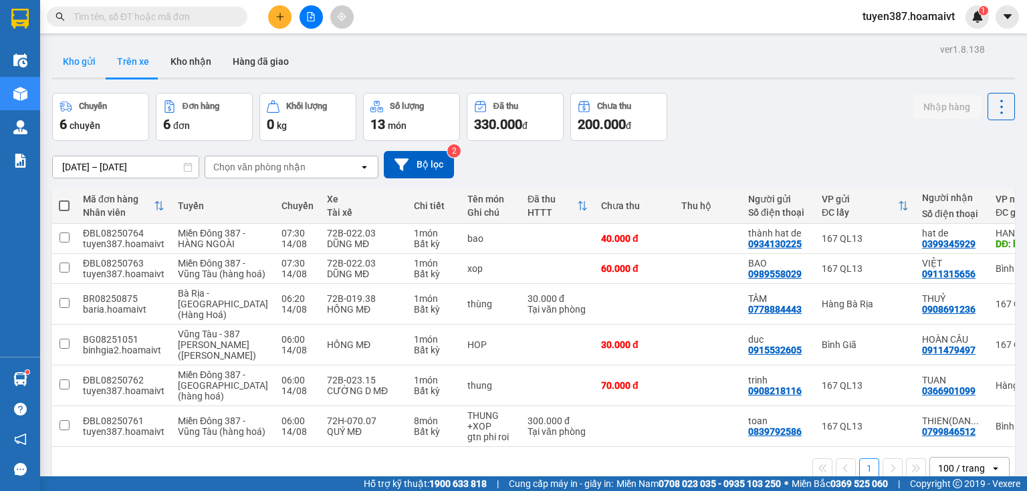
click at [85, 63] on button "Kho gửi" at bounding box center [79, 61] width 54 height 32
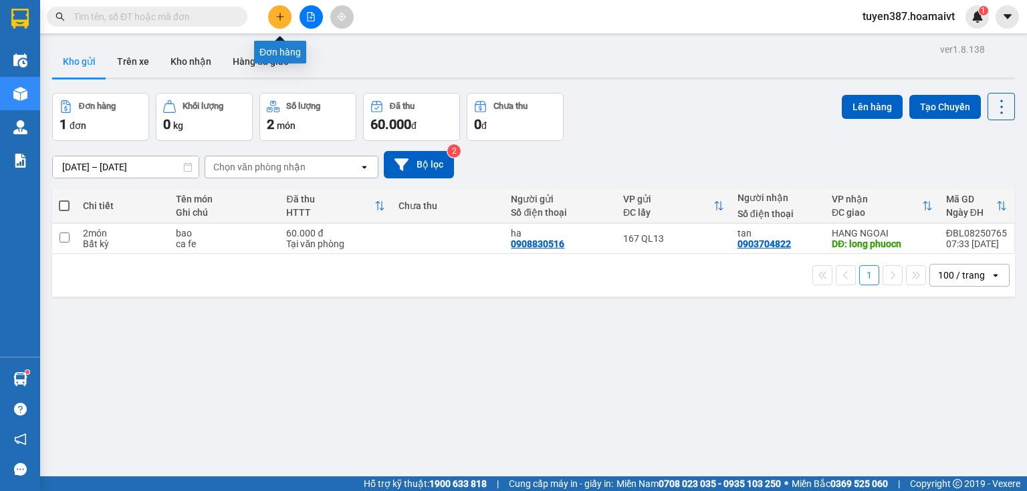
click at [275, 15] on icon "plus" at bounding box center [279, 16] width 9 height 9
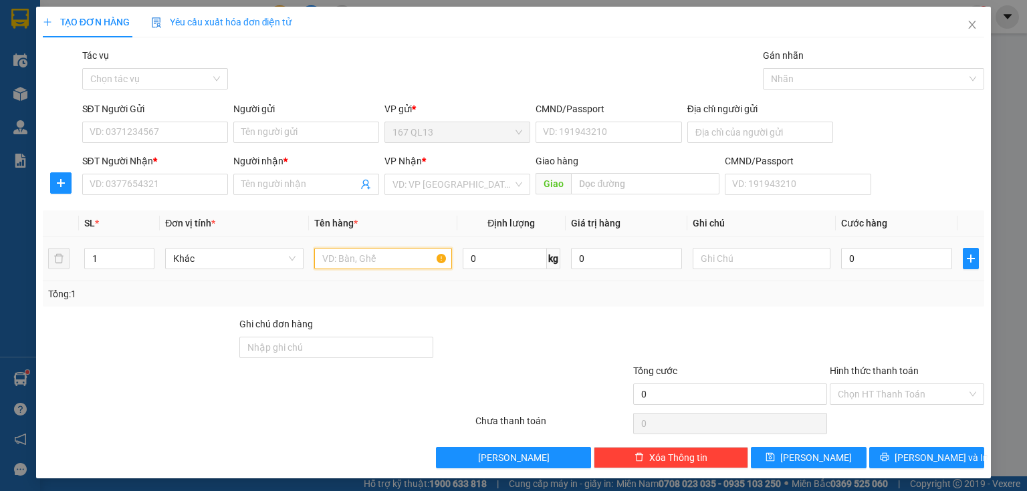
click at [400, 255] on input "text" at bounding box center [383, 258] width 138 height 21
type input "xop"
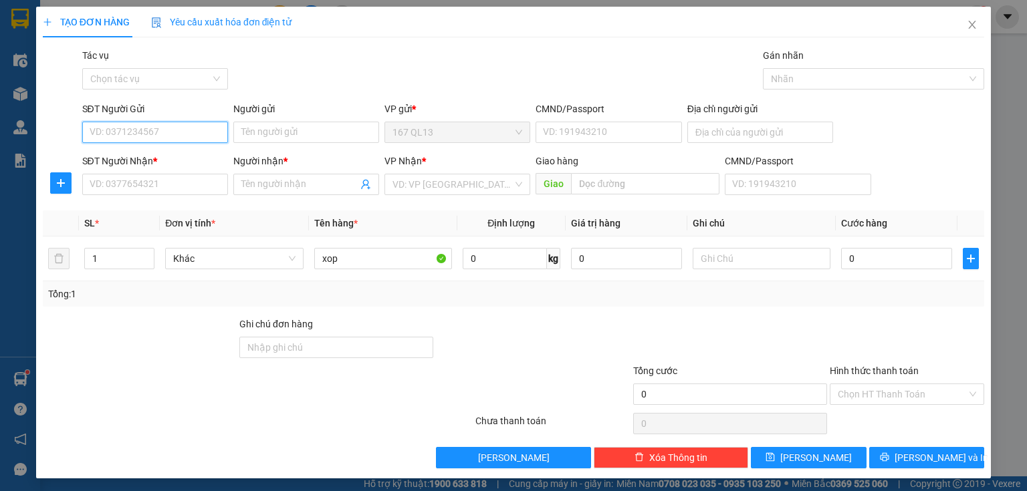
click at [178, 128] on input "SĐT Người Gửi" at bounding box center [155, 132] width 146 height 21
click at [136, 158] on div "0984237810 - 06 lhp noi dai" at bounding box center [154, 159] width 128 height 15
type input "0984237810"
type input "06 lhp noi dai"
type input "037192006605"
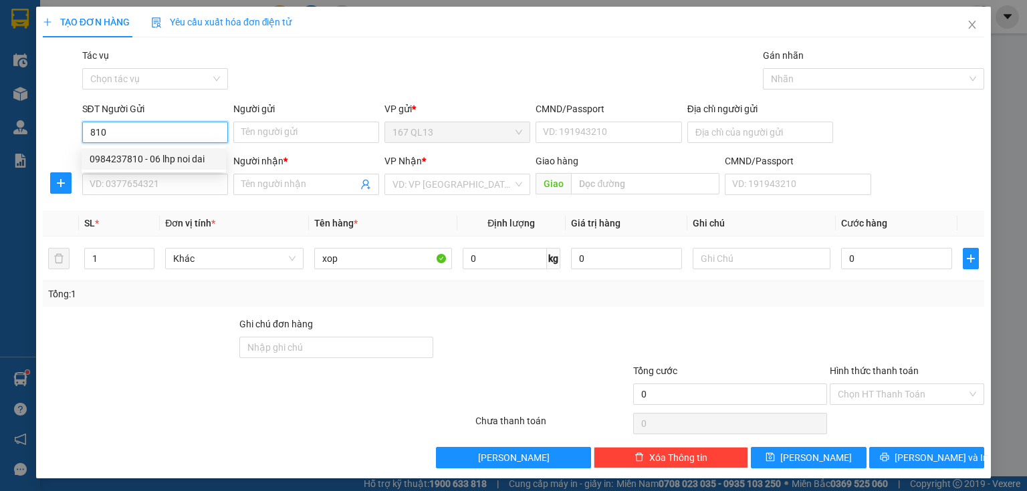
type input "0933215189"
type input "hieu"
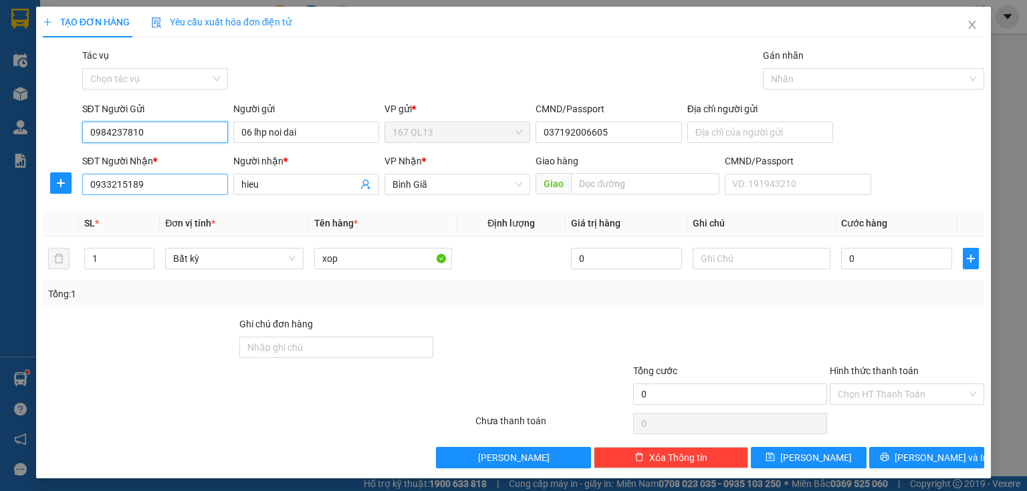
type input "0984237810"
click at [175, 188] on input "0933215189" at bounding box center [155, 184] width 146 height 21
type input "0"
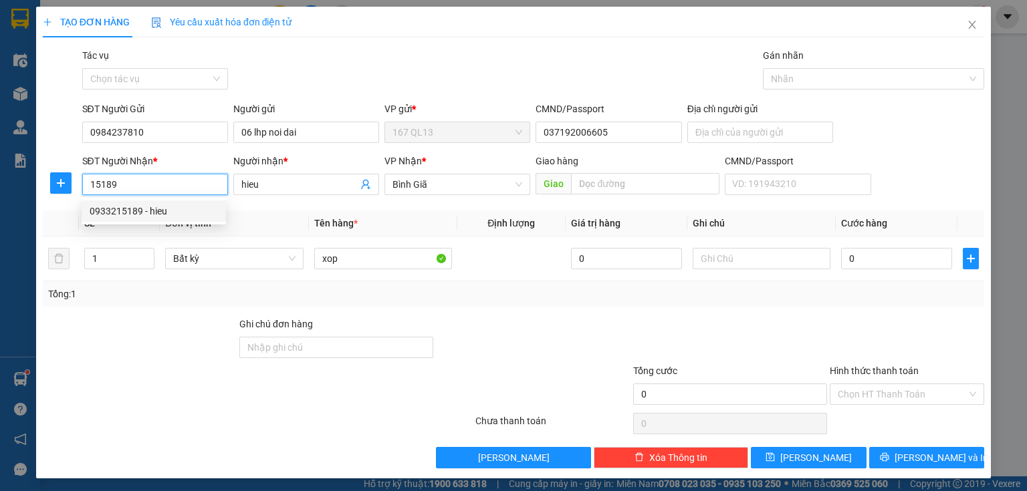
click at [163, 212] on div "0933215189 - hieu" at bounding box center [154, 211] width 128 height 15
type input "0933215189"
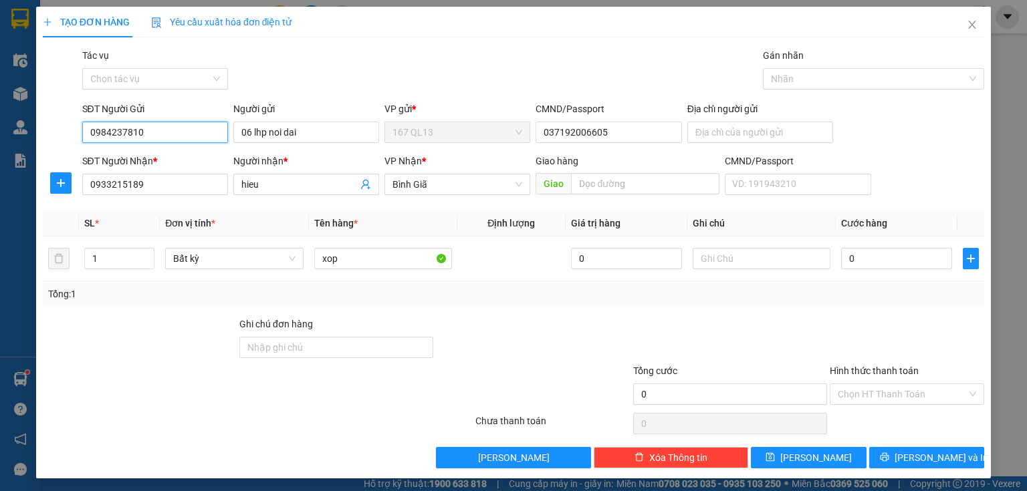
click at [177, 127] on input "0984237810" at bounding box center [155, 132] width 146 height 21
click at [164, 157] on div "0984237810 - 06 lhp noi dai" at bounding box center [154, 159] width 128 height 15
click at [115, 257] on input "1" at bounding box center [119, 259] width 69 height 20
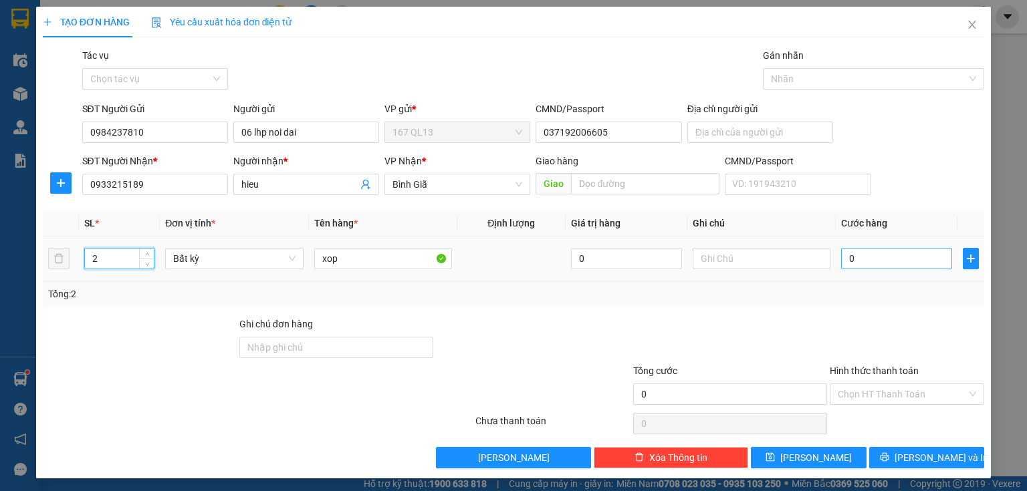
type input "2"
click at [841, 255] on input "0" at bounding box center [896, 258] width 111 height 21
type input "1"
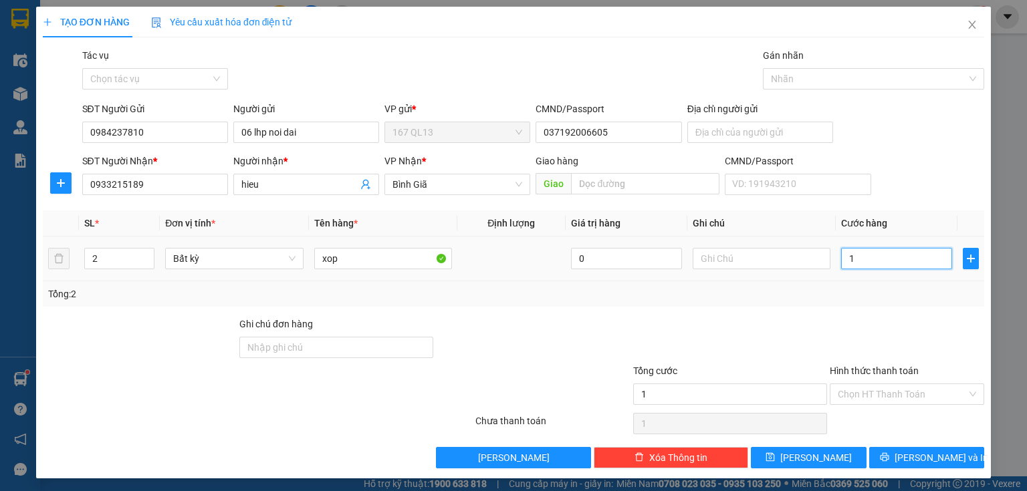
type input "14"
type input "140"
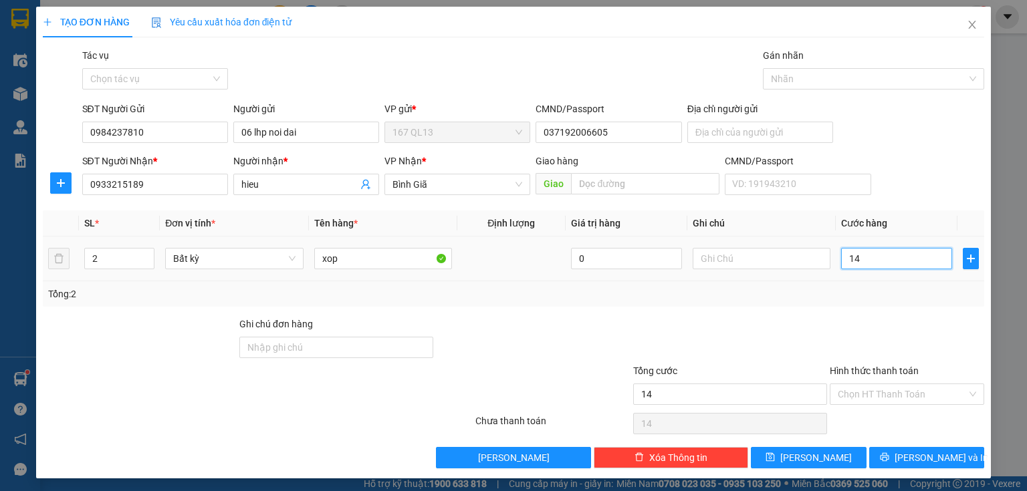
type input "140"
type input "140.000"
click at [928, 451] on span "[PERSON_NAME] và In" at bounding box center [942, 458] width 94 height 15
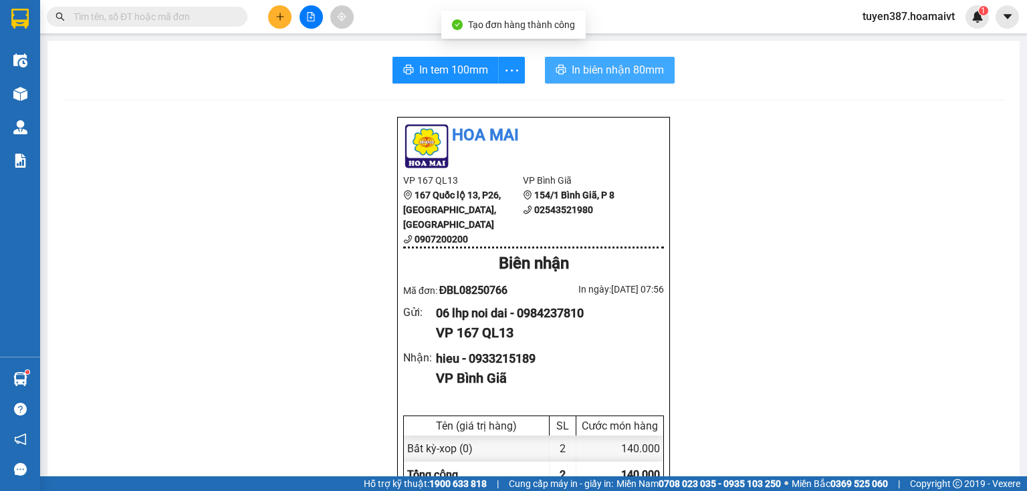
click at [590, 67] on span "In biên nhận 80mm" at bounding box center [618, 70] width 92 height 17
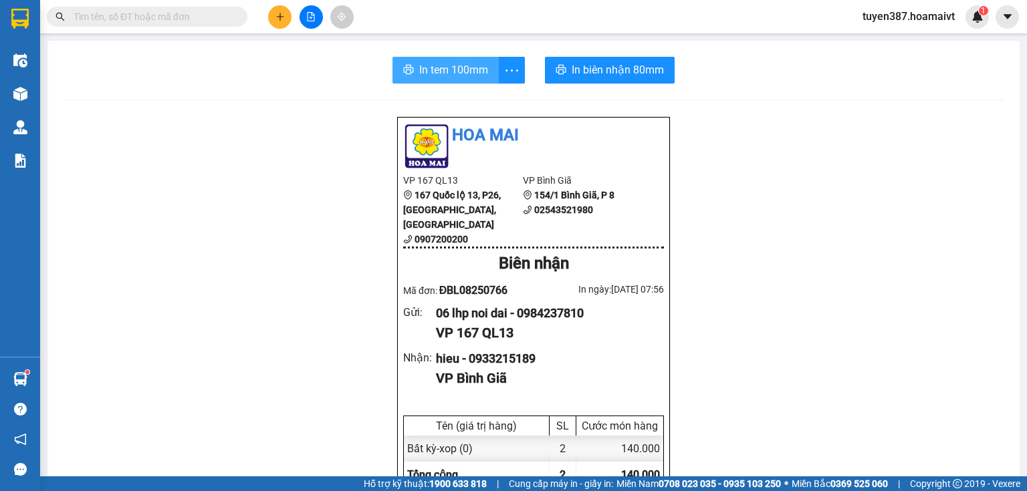
click at [427, 66] on span "In tem 100mm" at bounding box center [453, 70] width 69 height 17
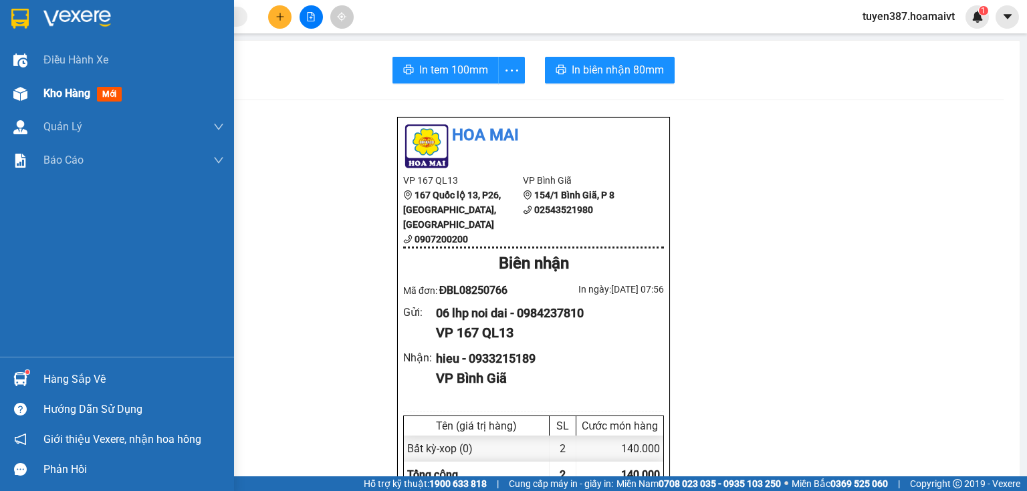
click at [112, 95] on span "mới" at bounding box center [109, 94] width 25 height 15
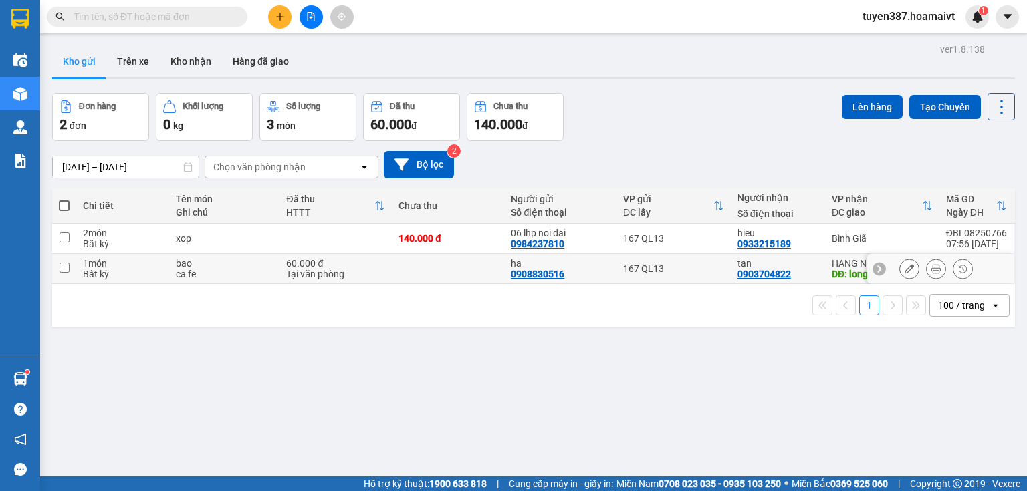
click at [62, 265] on input "checkbox" at bounding box center [65, 268] width 10 height 10
checkbox input "true"
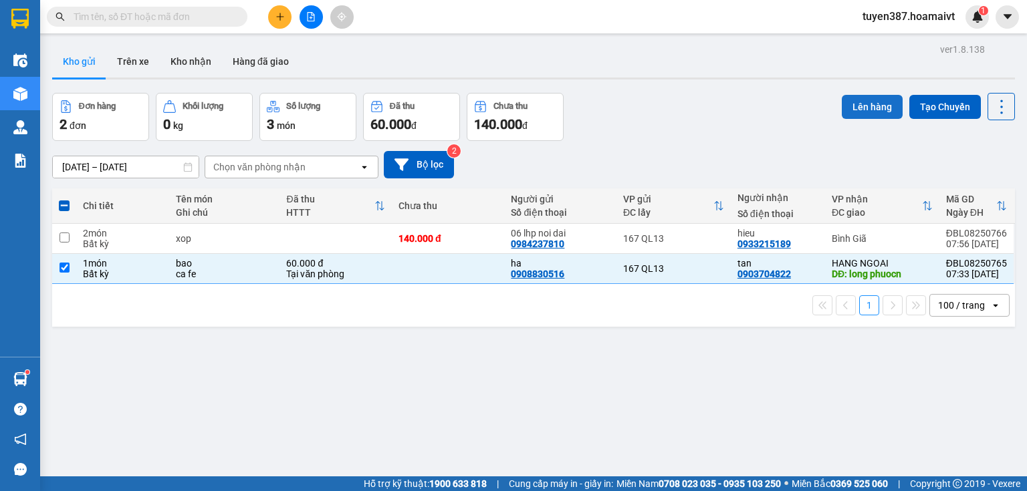
click at [862, 104] on button "Lên hàng" at bounding box center [872, 107] width 61 height 24
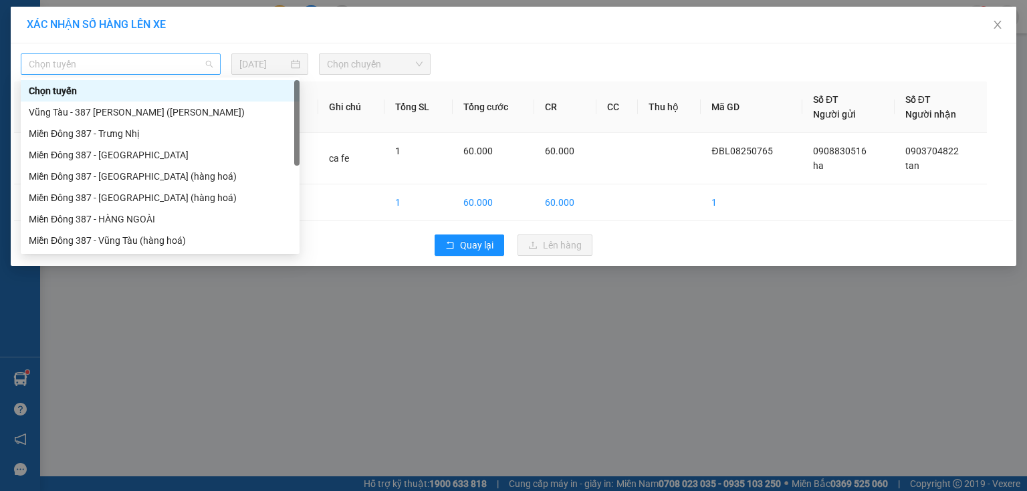
click at [120, 64] on span "Chọn tuyến" at bounding box center [121, 64] width 184 height 20
click at [123, 212] on div "Miền Đông 387 - HÀNG NGOÀI" at bounding box center [160, 219] width 263 height 15
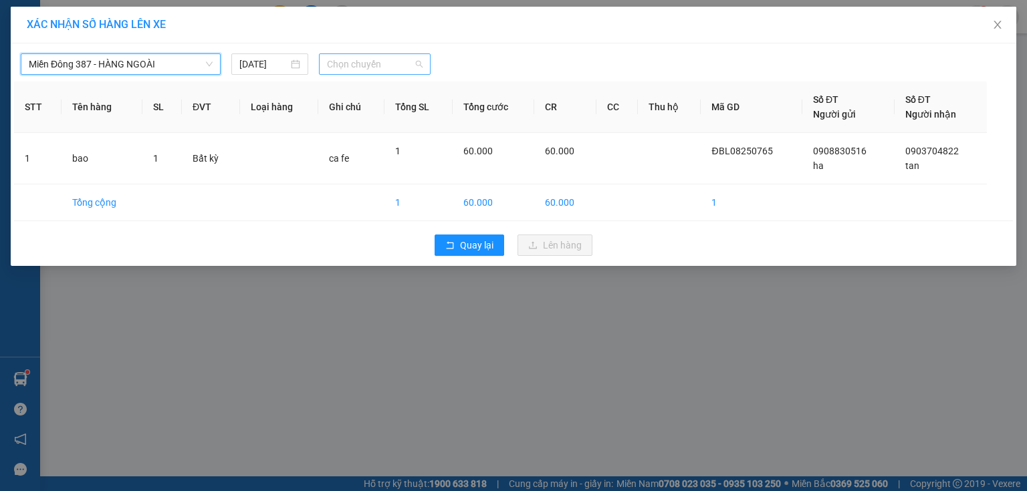
click at [404, 62] on span "Chọn chuyến" at bounding box center [375, 64] width 96 height 20
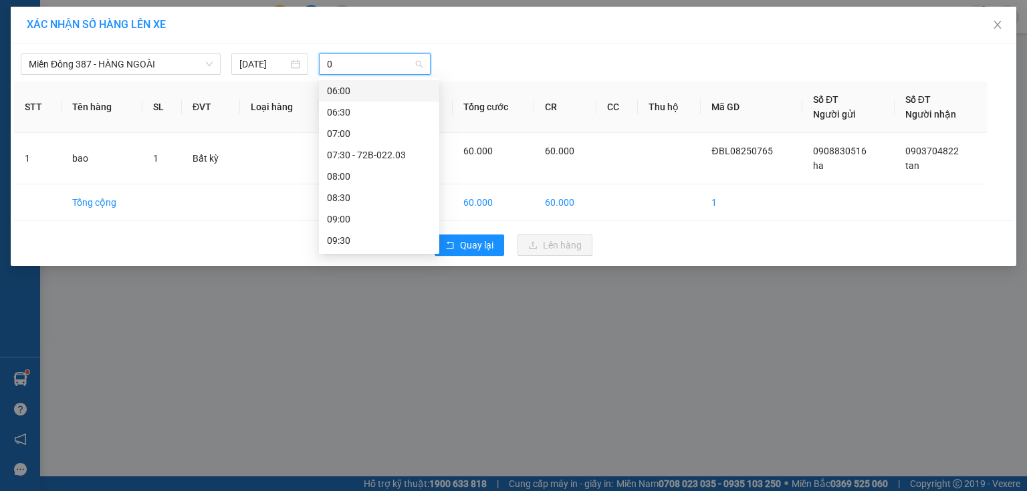
type input "08"
click at [351, 90] on div "08:00" at bounding box center [379, 91] width 104 height 15
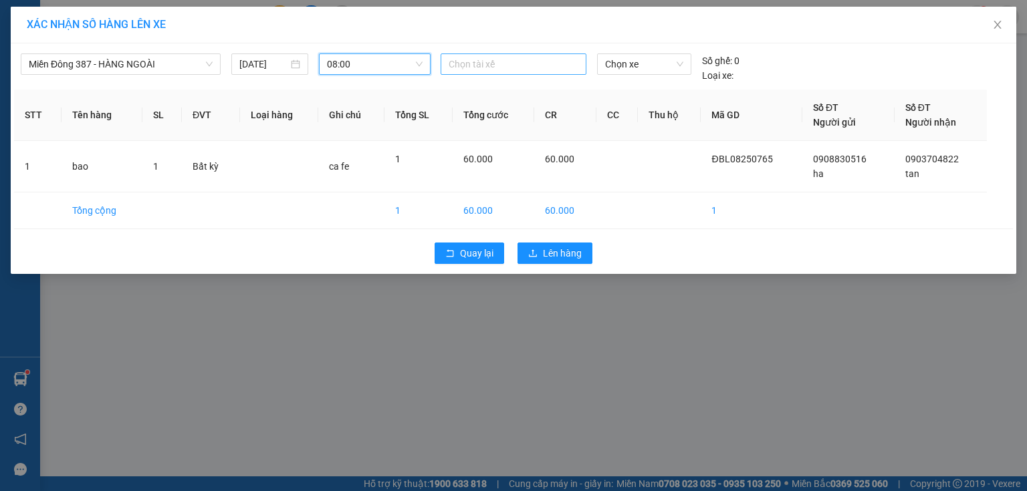
click at [500, 61] on div at bounding box center [513, 64] width 139 height 16
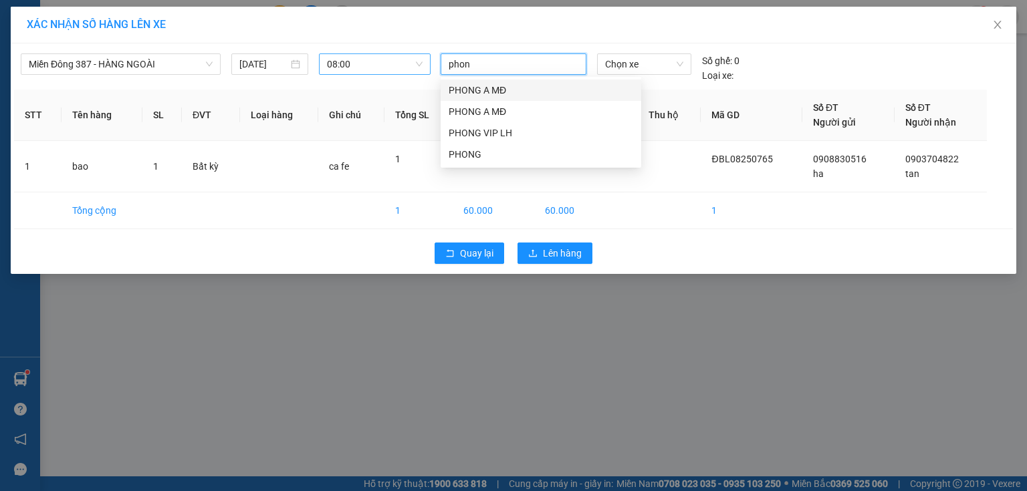
type input "phong"
click at [459, 105] on div "PHONG A MĐ" at bounding box center [541, 111] width 185 height 15
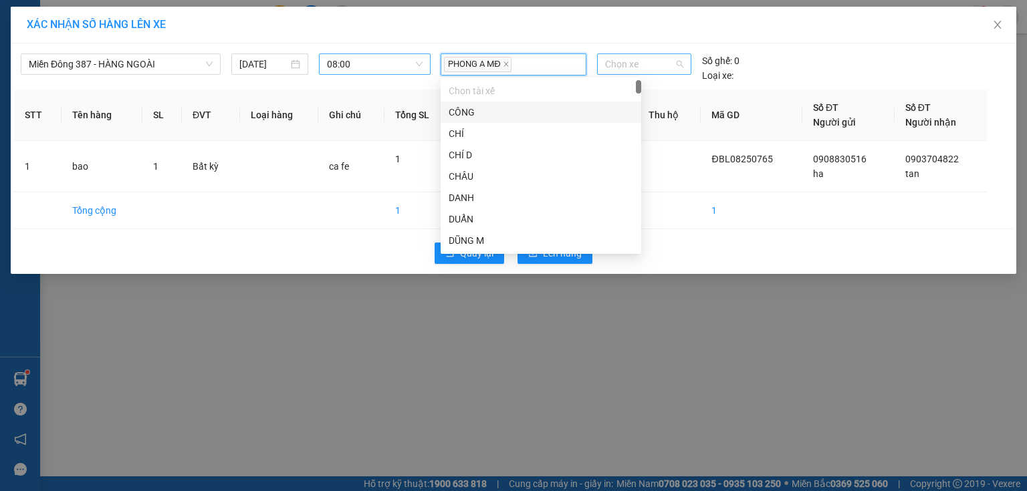
click at [649, 64] on span "Chọn xe" at bounding box center [644, 64] width 78 height 20
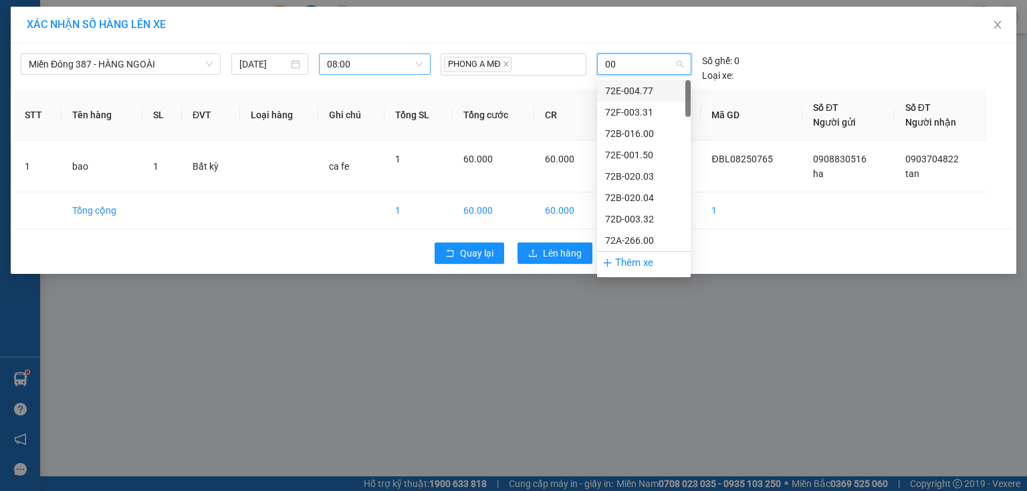
type input "005"
click at [620, 150] on div "72H-070.05" at bounding box center [644, 155] width 78 height 15
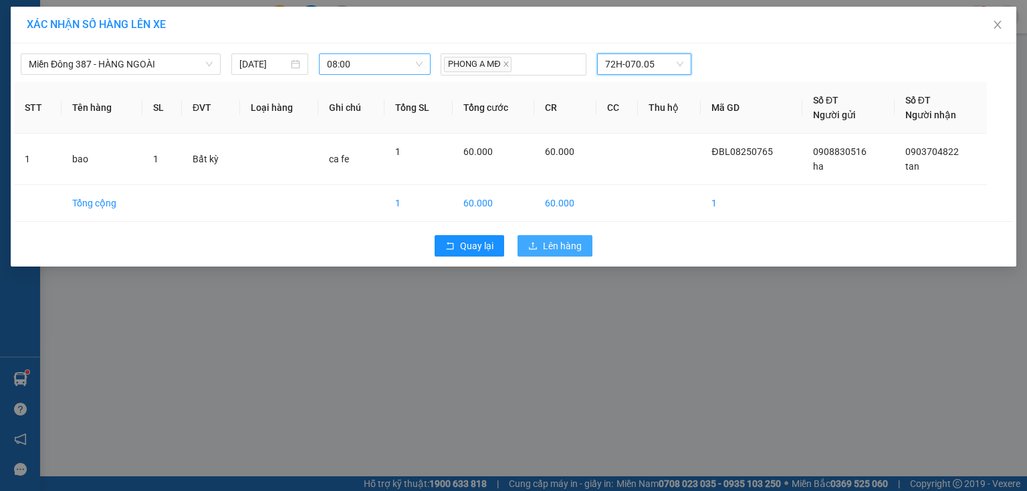
click at [564, 245] on span "Lên hàng" at bounding box center [562, 246] width 39 height 15
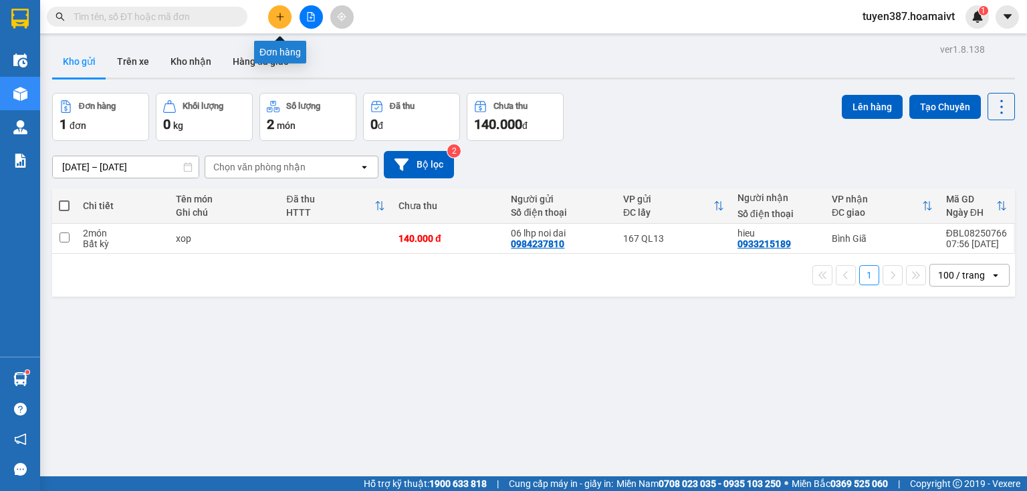
click at [282, 17] on icon "plus" at bounding box center [279, 16] width 9 height 9
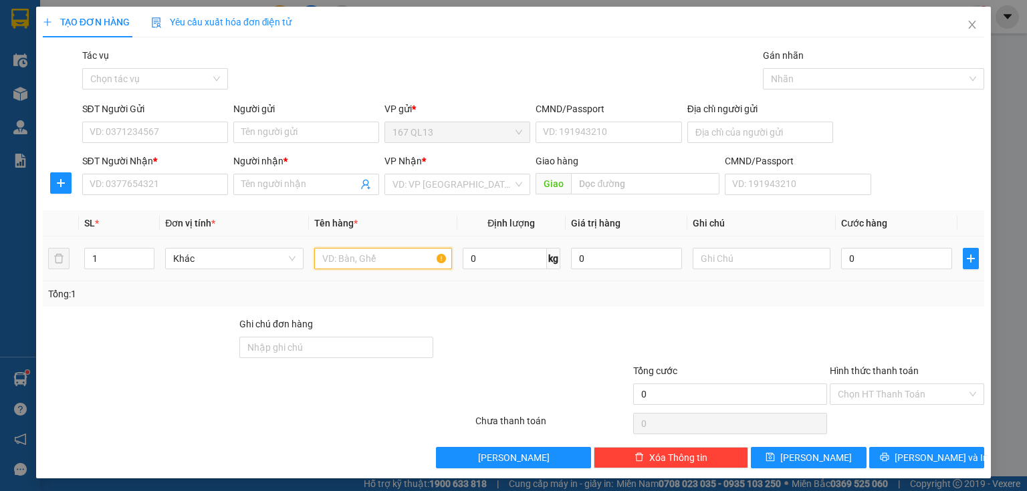
click at [388, 259] on input "text" at bounding box center [383, 258] width 138 height 21
type input "goi bao nau"
click at [168, 182] on input "SĐT Người Nhận *" at bounding box center [155, 184] width 146 height 21
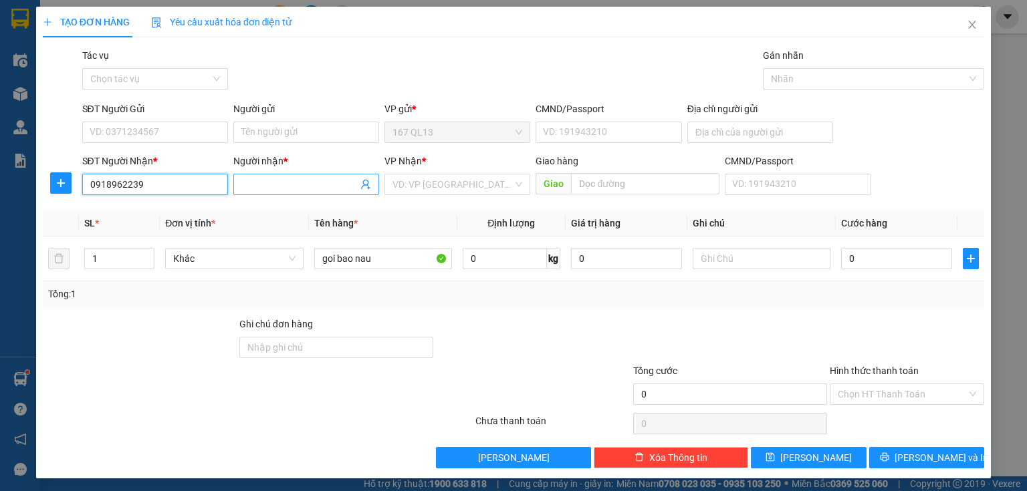
type input "0918962239"
click at [269, 179] on input "Người nhận *" at bounding box center [299, 184] width 116 height 15
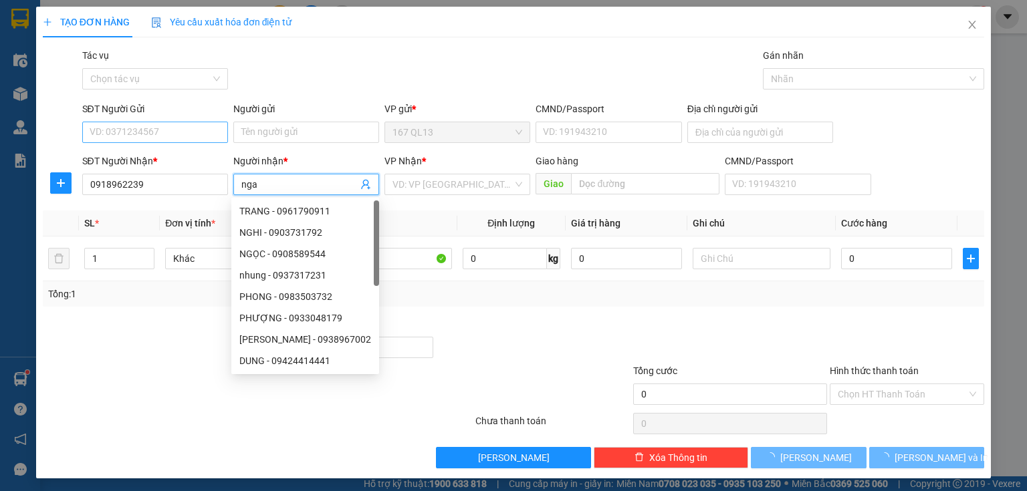
type input "nga"
click at [182, 128] on input "SĐT Người Gửi" at bounding box center [155, 132] width 146 height 21
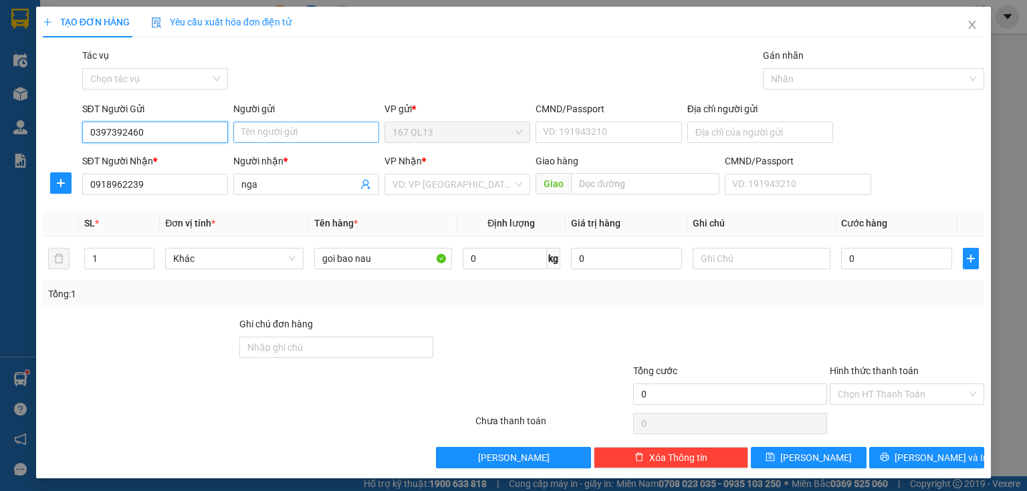
type input "0397392460"
click at [285, 129] on input "Người gửi" at bounding box center [306, 132] width 146 height 21
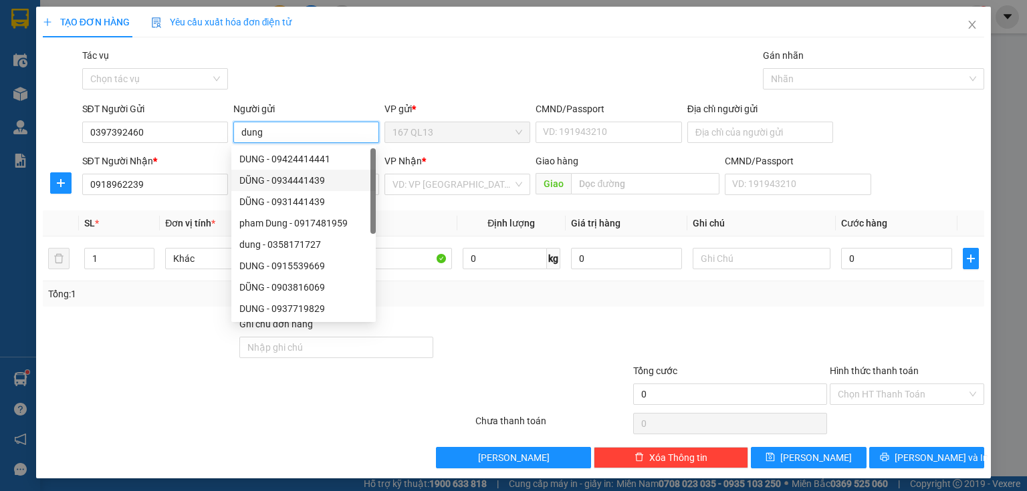
type input "dung"
click at [463, 340] on div at bounding box center [533, 340] width 197 height 47
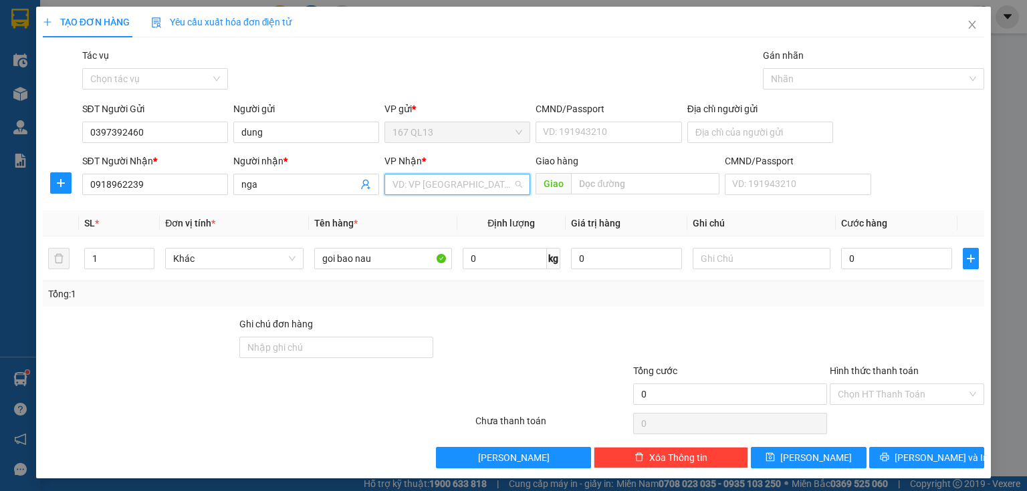
click at [431, 184] on input "search" at bounding box center [452, 185] width 120 height 20
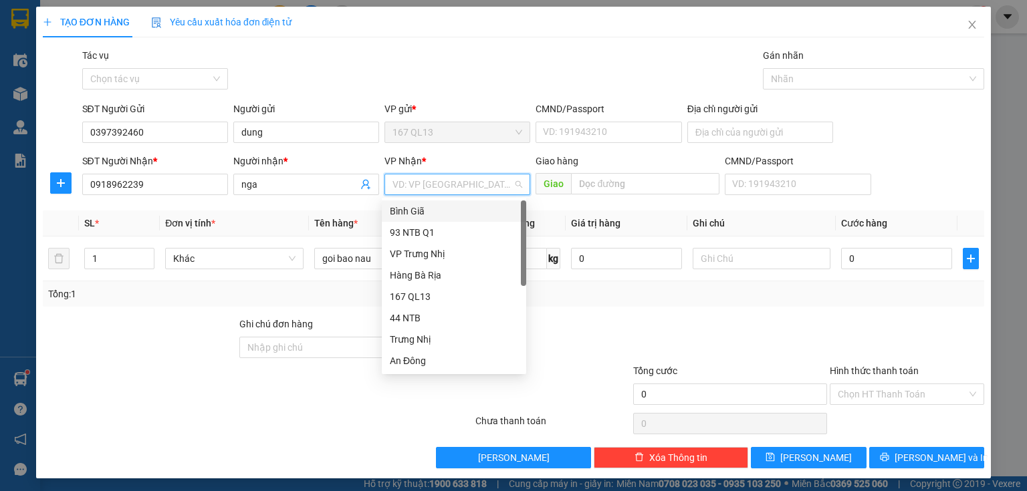
click at [428, 208] on div "Bình Giã" at bounding box center [454, 211] width 128 height 15
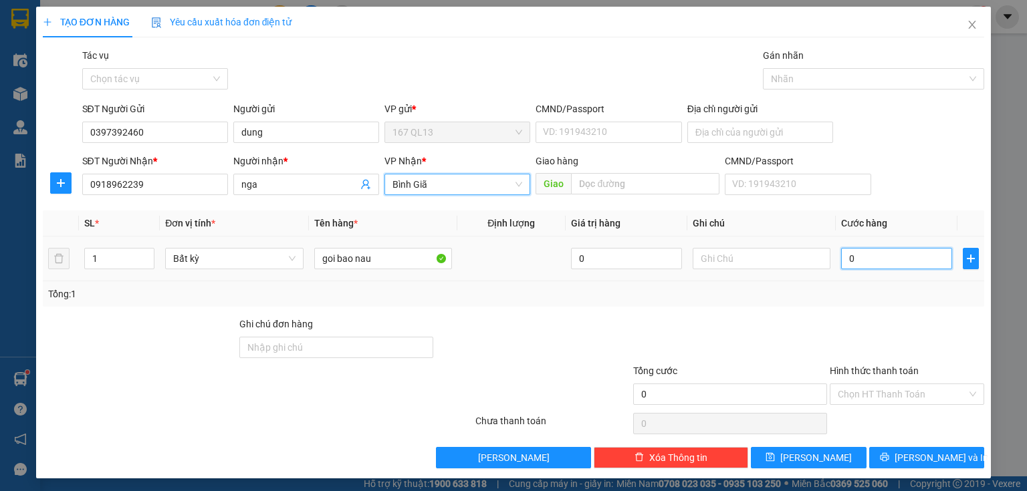
click at [841, 257] on input "0" at bounding box center [896, 258] width 111 height 21
type input "3"
type input "30"
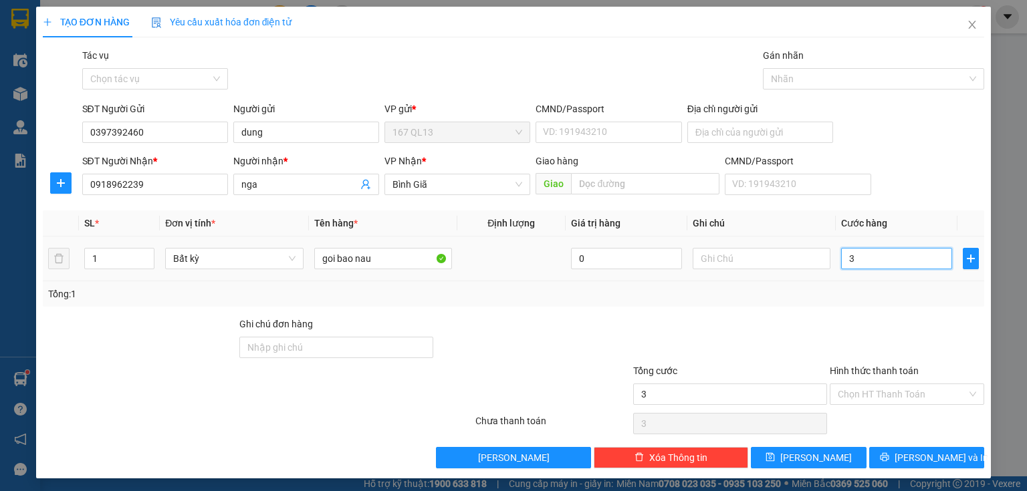
type input "30"
type input "30.000"
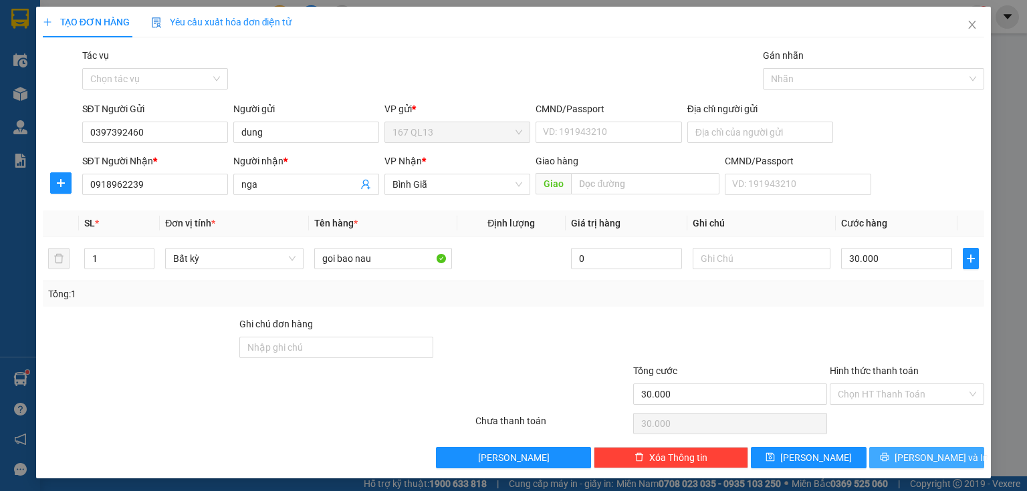
drag, startPoint x: 931, startPoint y: 455, endPoint x: 880, endPoint y: 316, distance: 148.1
click at [931, 455] on span "[PERSON_NAME] và In" at bounding box center [942, 458] width 94 height 15
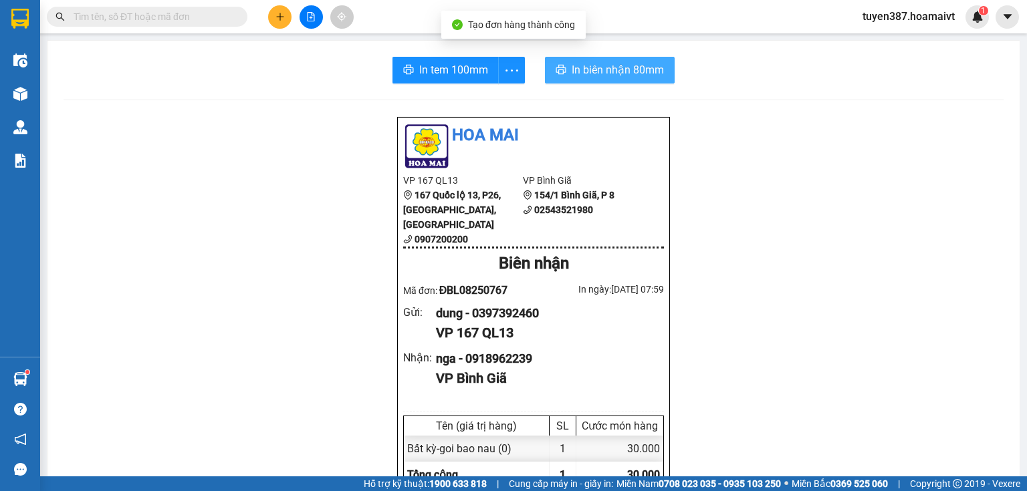
click at [591, 70] on span "In biên nhận 80mm" at bounding box center [618, 70] width 92 height 17
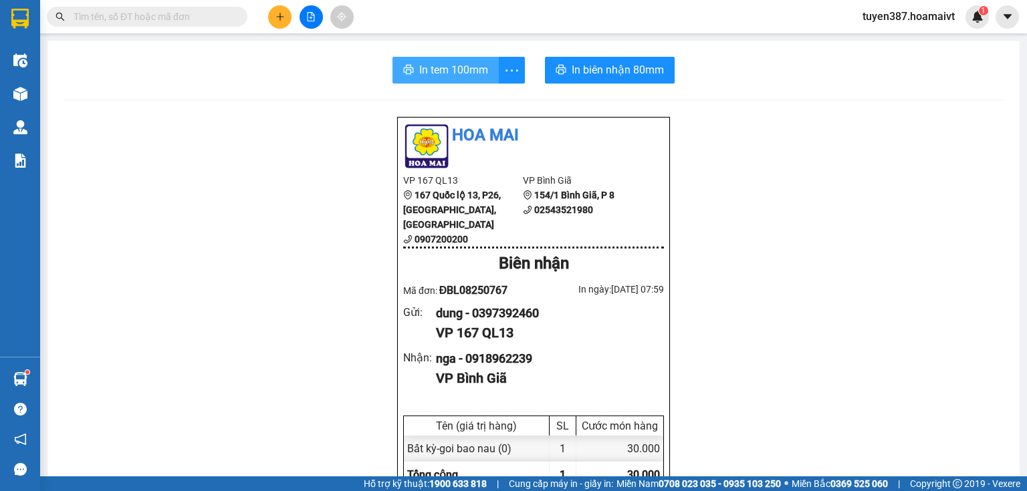
click at [439, 72] on span "In tem 100mm" at bounding box center [453, 70] width 69 height 17
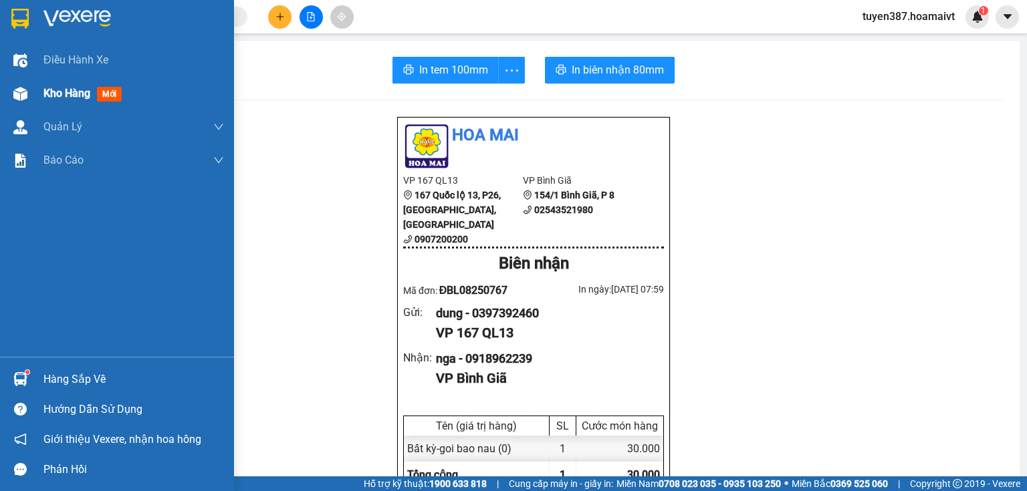
click at [107, 94] on span "mới" at bounding box center [109, 94] width 25 height 15
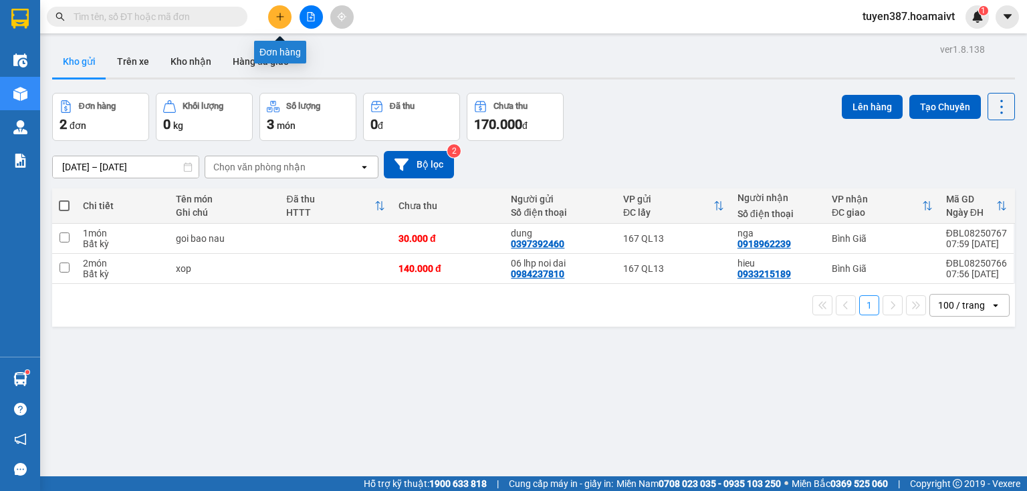
click at [278, 16] on icon "plus" at bounding box center [279, 16] width 9 height 9
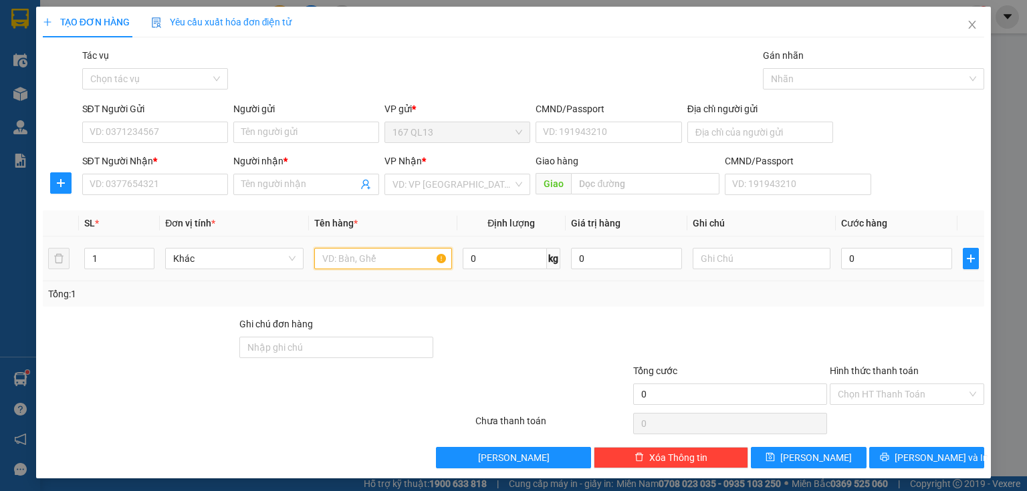
click at [378, 262] on input "text" at bounding box center [383, 258] width 138 height 21
type input "thung"
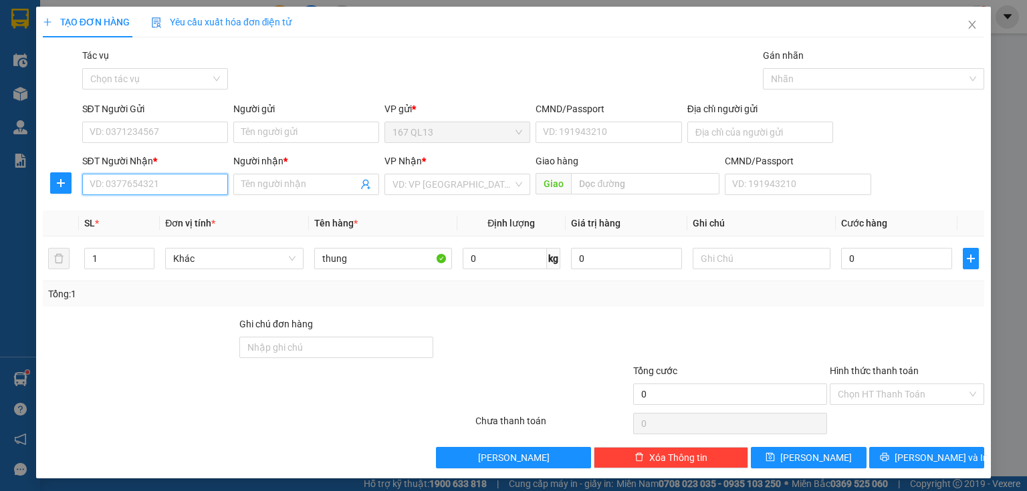
click at [177, 182] on input "SĐT Người Nhận *" at bounding box center [155, 184] width 146 height 21
click at [86, 182] on input "941315" at bounding box center [155, 184] width 146 height 21
click at [170, 211] on div "0941315341 - duong" at bounding box center [154, 211] width 128 height 15
type input "0941315341"
type input "duong"
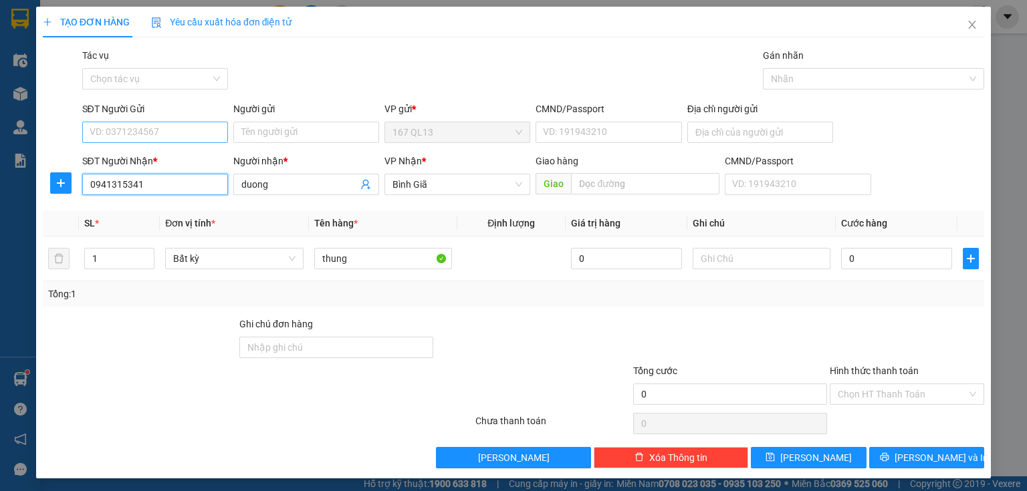
type input "0941315341"
click at [185, 126] on input "SĐT Người Gửi" at bounding box center [155, 132] width 146 height 21
click at [180, 162] on div "0989072703 - thanh" at bounding box center [154, 159] width 128 height 15
type input "0989072703"
type input "thanh"
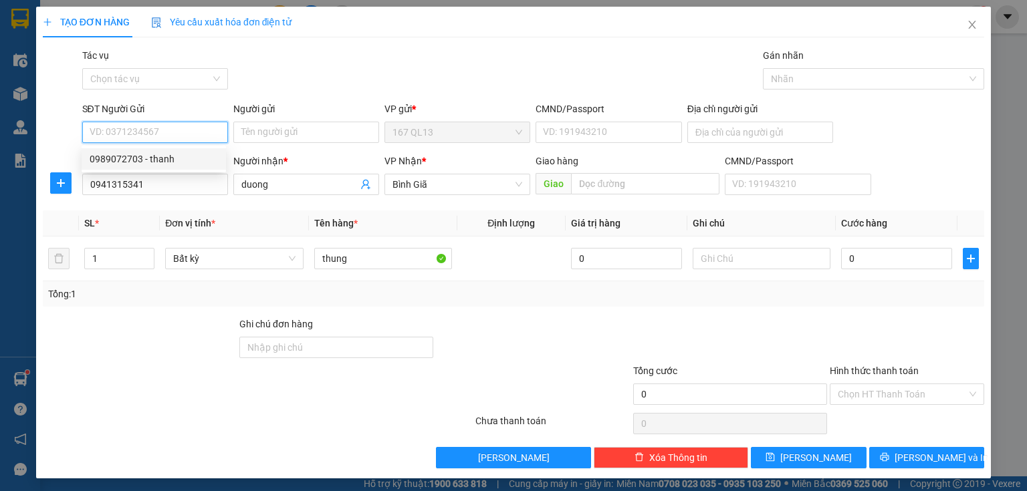
type input "042079000145"
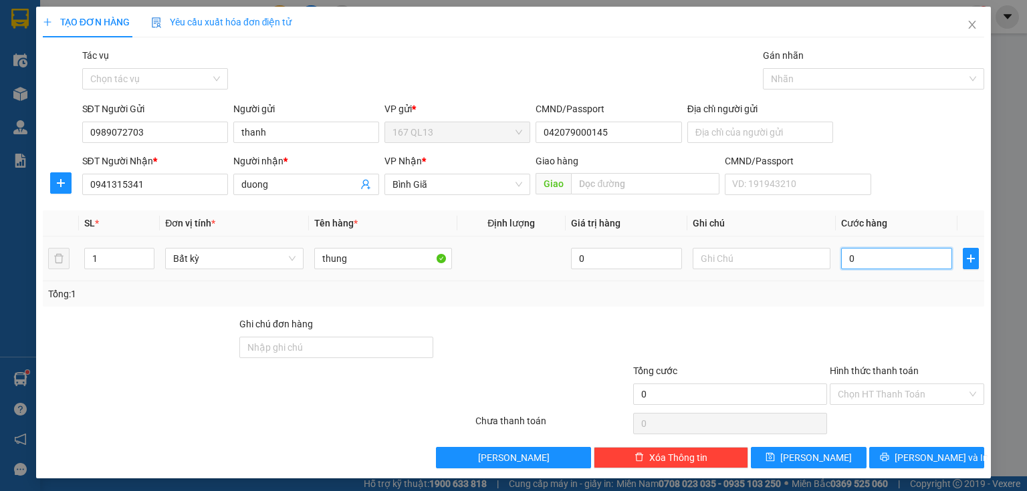
click at [841, 255] on input "0" at bounding box center [896, 258] width 111 height 21
type input "9"
type input "90"
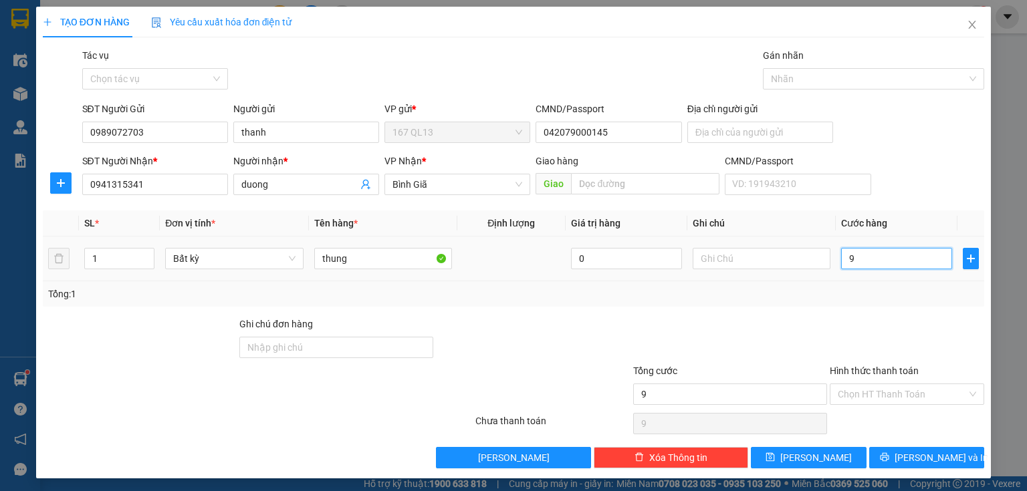
type input "90"
type input "90.000"
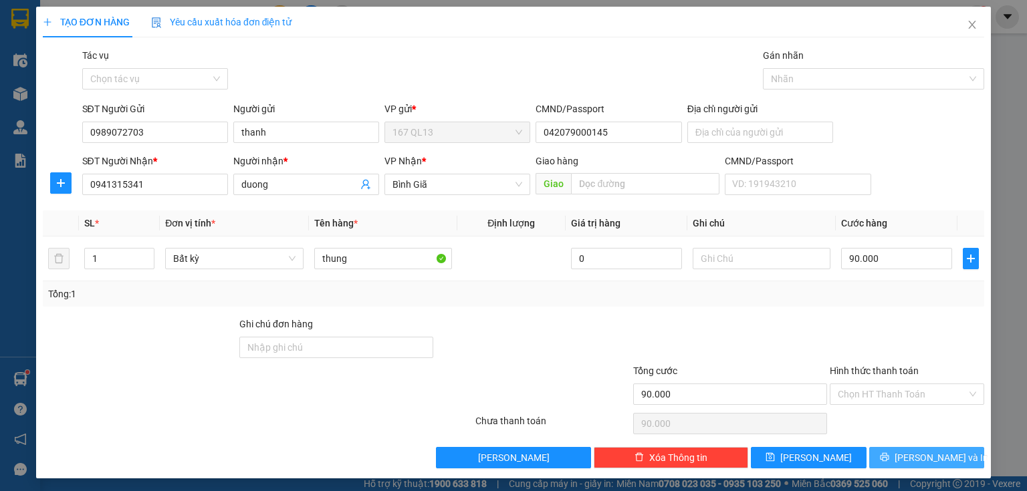
click at [920, 453] on span "[PERSON_NAME] và In" at bounding box center [942, 458] width 94 height 15
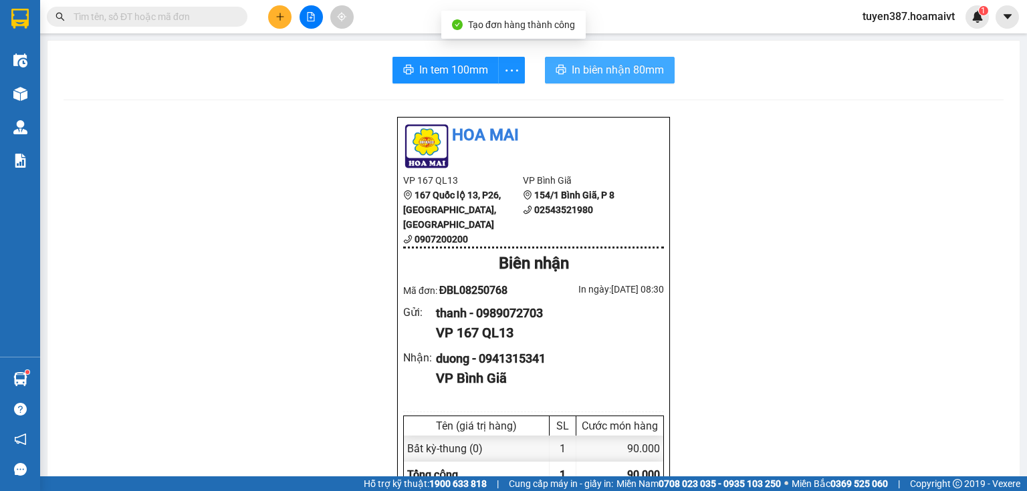
click at [574, 63] on span "In biên nhận 80mm" at bounding box center [618, 70] width 92 height 17
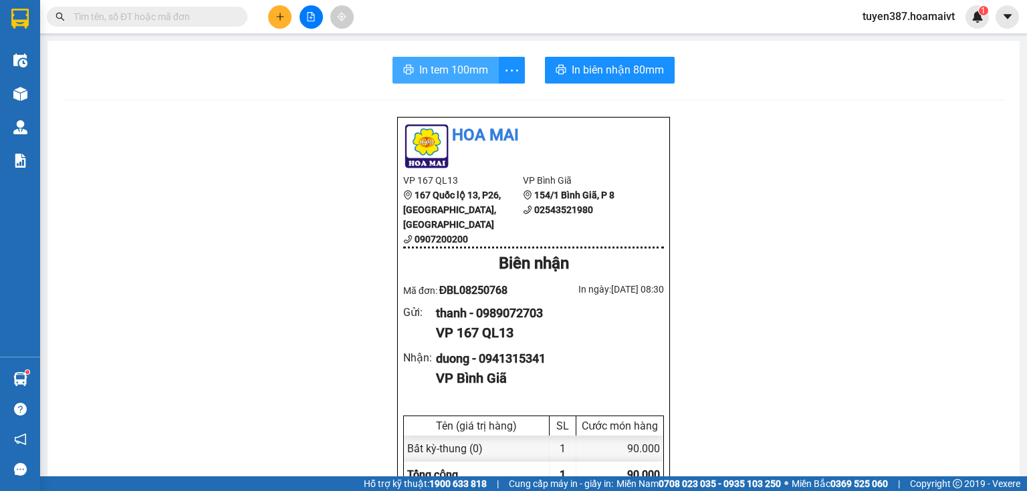
click at [435, 66] on span "In tem 100mm" at bounding box center [453, 70] width 69 height 17
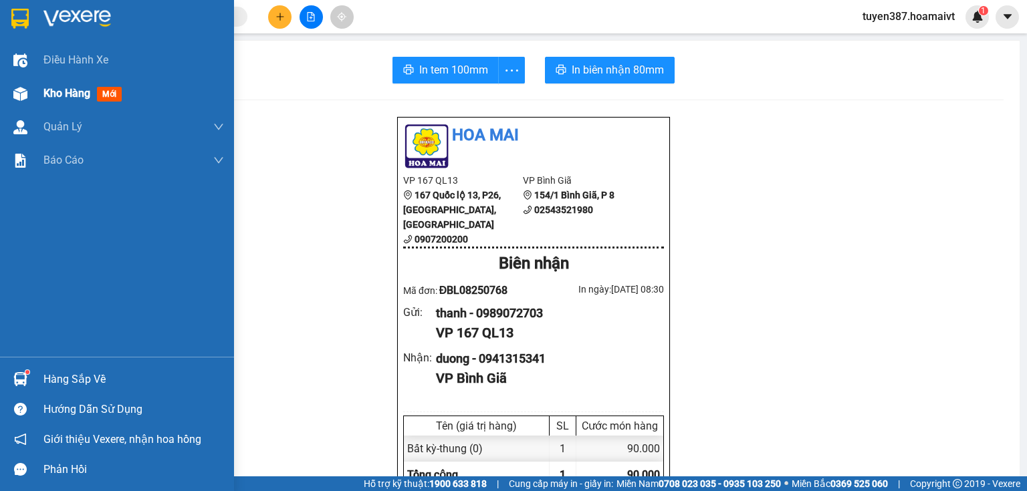
click at [107, 92] on span "mới" at bounding box center [109, 94] width 25 height 15
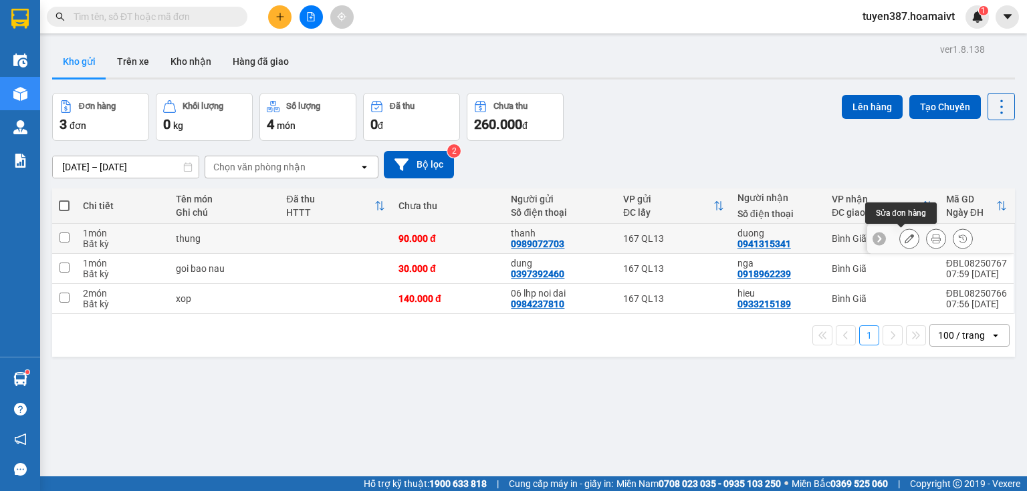
click at [905, 236] on icon at bounding box center [909, 238] width 9 height 9
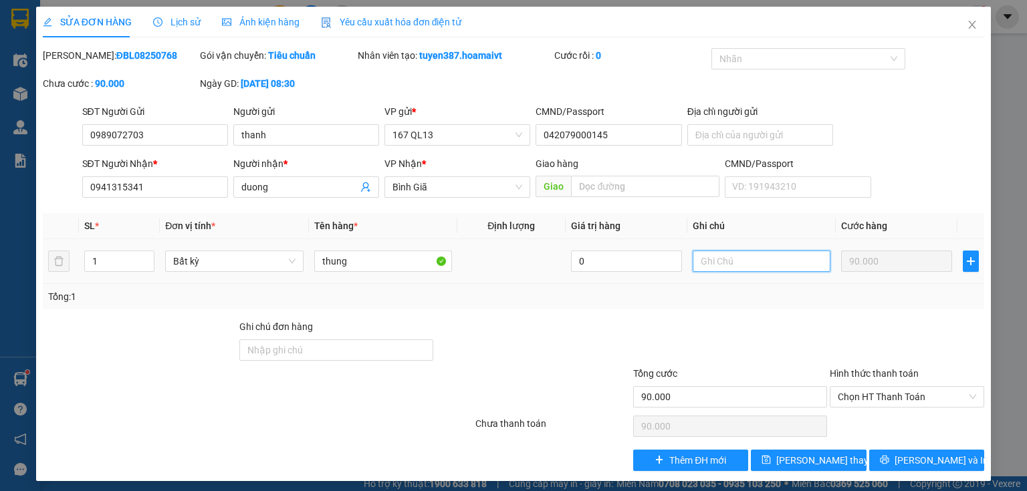
click at [730, 257] on input "text" at bounding box center [762, 261] width 138 height 21
type input "gtn phi roi"
click at [816, 460] on span "[PERSON_NAME] thay đổi" at bounding box center [829, 460] width 107 height 15
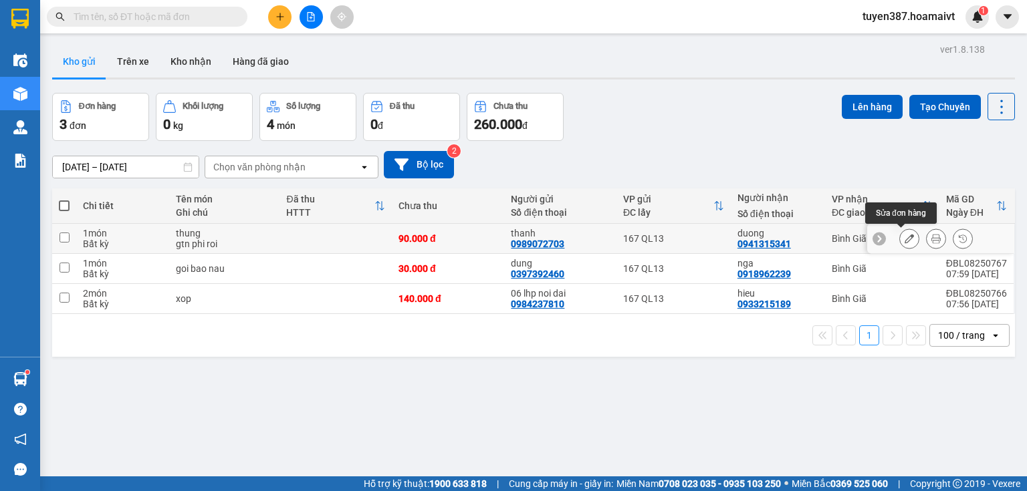
click at [905, 235] on icon at bounding box center [909, 238] width 9 height 9
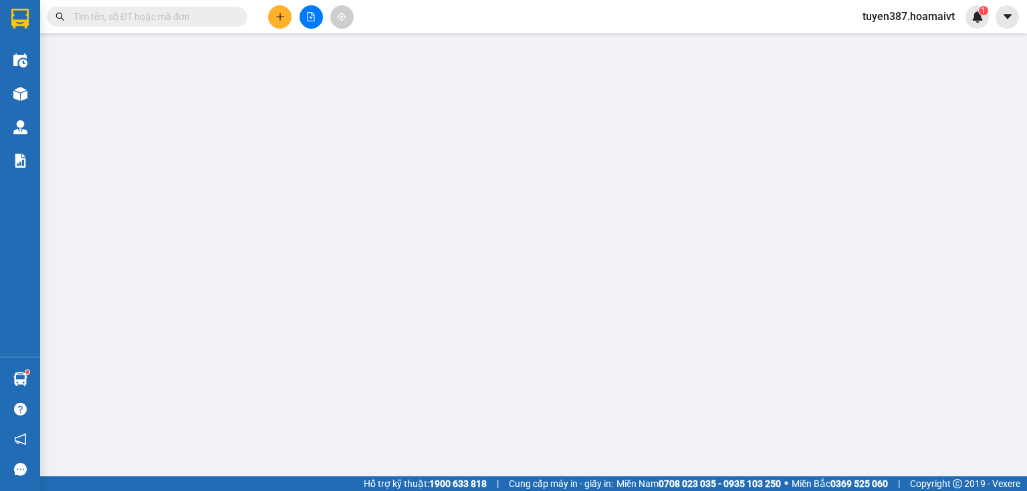
type input "0989072703"
type input "thanh"
type input "042079000145"
type input "0941315341"
type input "duong"
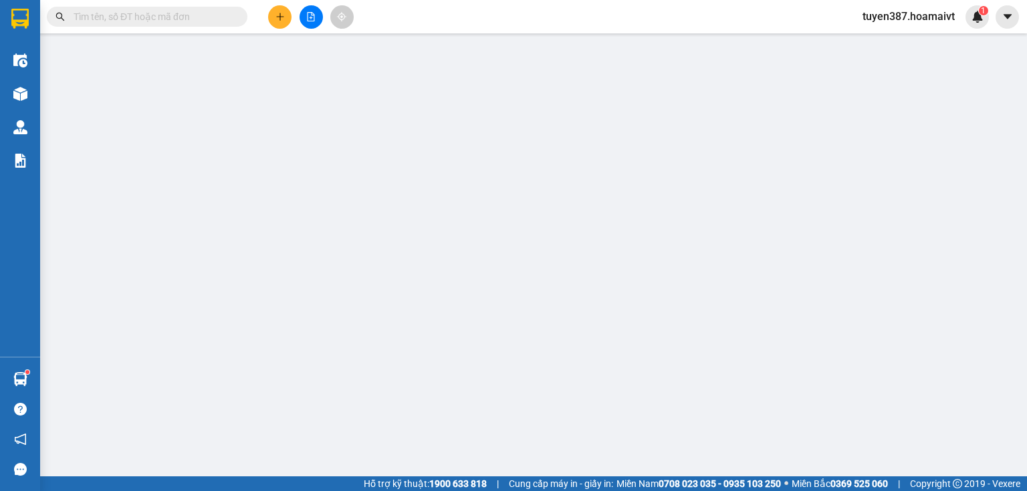
type input "90.000"
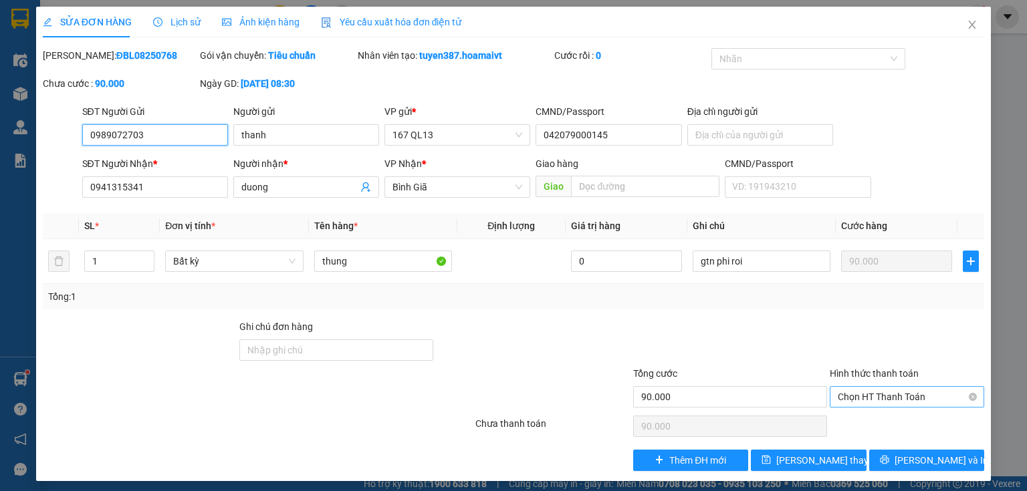
click at [901, 392] on span "Chọn HT Thanh Toán" at bounding box center [907, 397] width 138 height 20
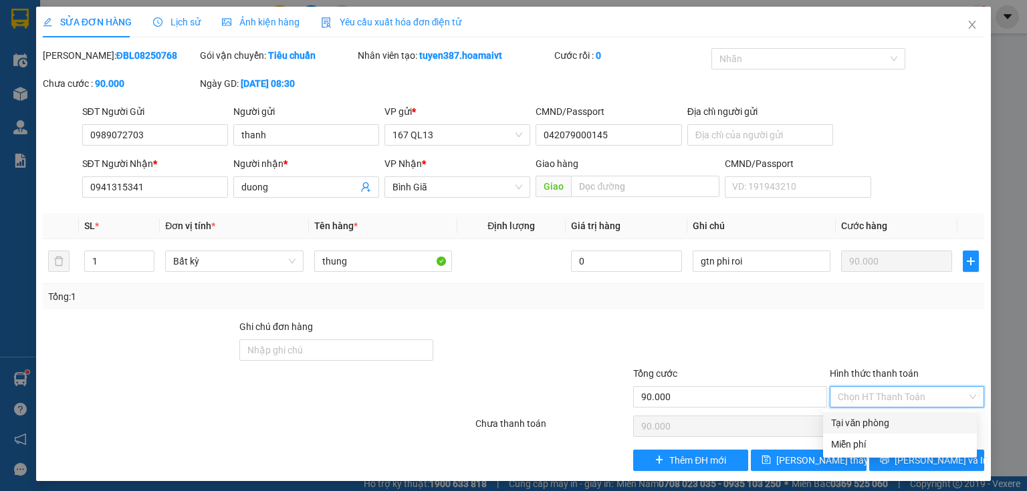
click at [887, 421] on div "Tại văn phòng" at bounding box center [900, 423] width 138 height 15
type input "0"
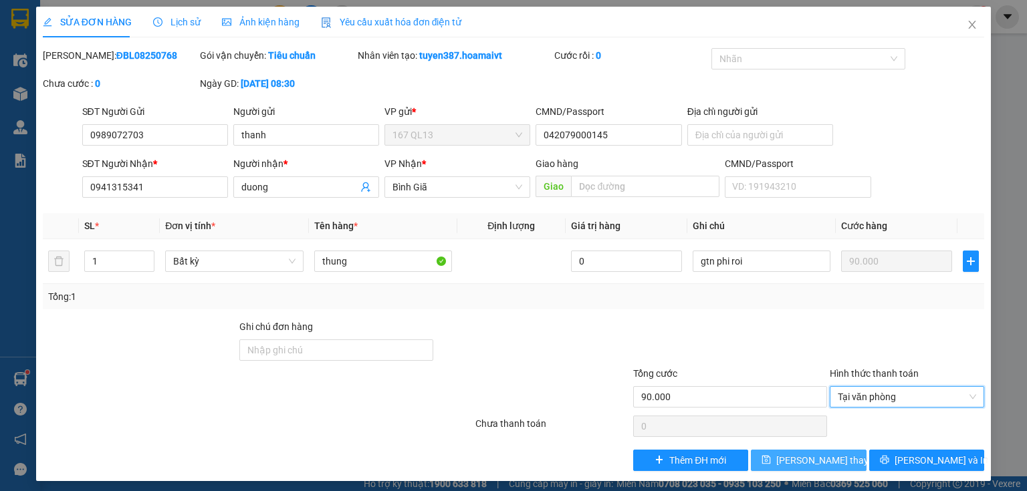
click at [821, 453] on span "[PERSON_NAME] thay đổi" at bounding box center [829, 460] width 107 height 15
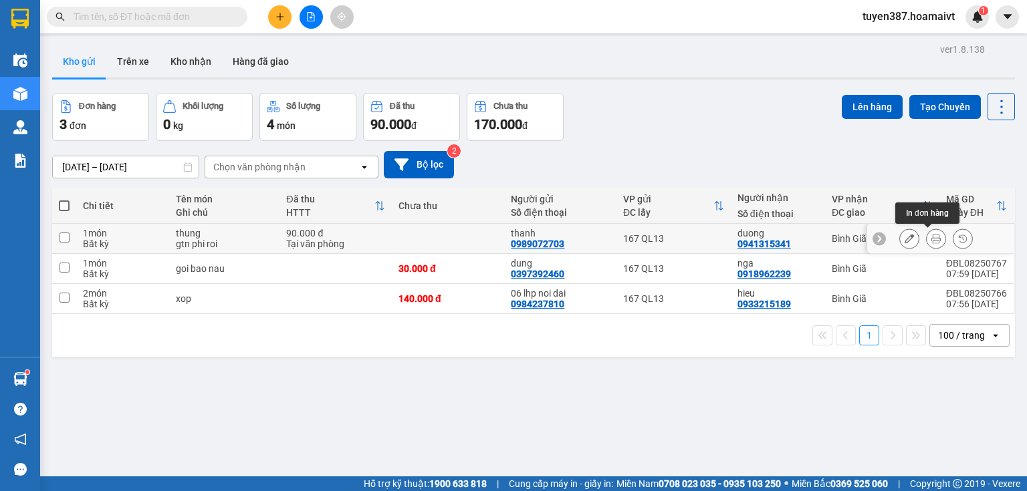
click at [931, 235] on icon at bounding box center [935, 238] width 9 height 9
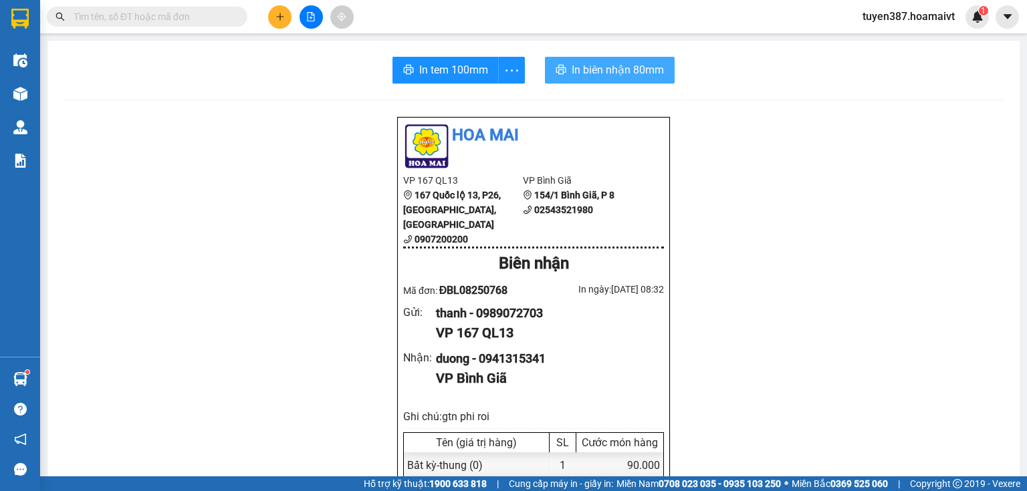
click at [592, 65] on span "In biên nhận 80mm" at bounding box center [618, 70] width 92 height 17
click at [584, 68] on span "In biên nhận 80mm" at bounding box center [618, 70] width 92 height 17
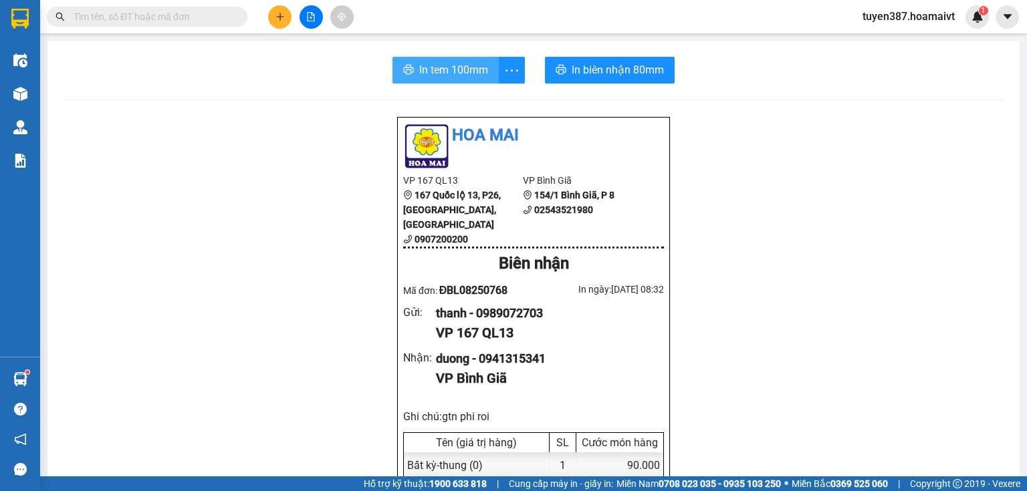
click at [439, 71] on span "In tem 100mm" at bounding box center [453, 70] width 69 height 17
click at [436, 68] on span "In tem 100mm" at bounding box center [453, 70] width 69 height 17
click at [439, 68] on span "In tem 100mm" at bounding box center [453, 70] width 69 height 17
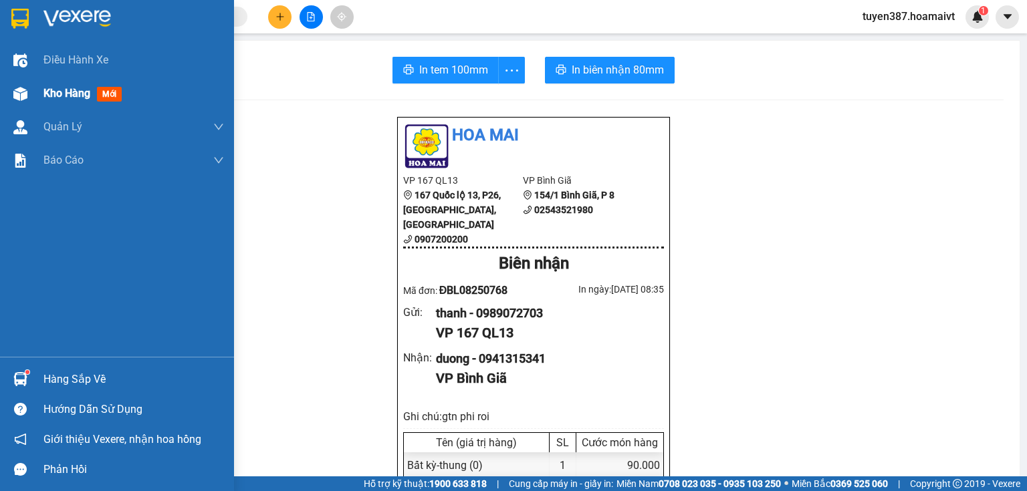
click at [114, 89] on span "mới" at bounding box center [109, 94] width 25 height 15
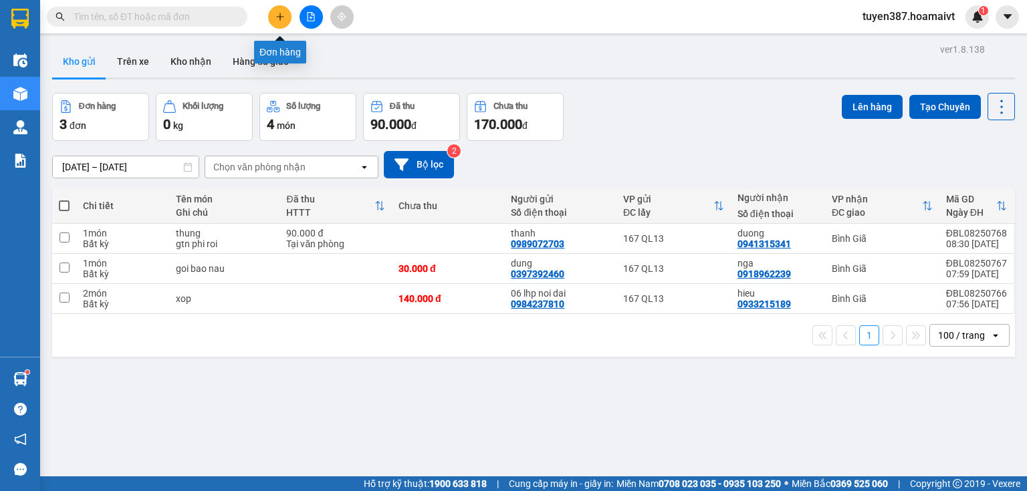
click at [279, 15] on icon "plus" at bounding box center [279, 16] width 1 height 7
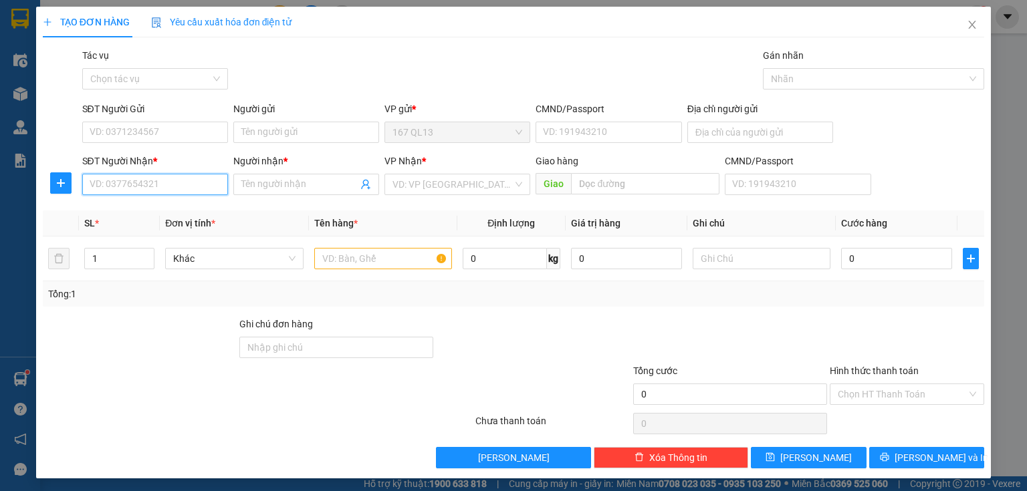
click at [206, 184] on input "SĐT Người Nhận *" at bounding box center [155, 184] width 146 height 21
click at [409, 251] on input "text" at bounding box center [383, 258] width 138 height 21
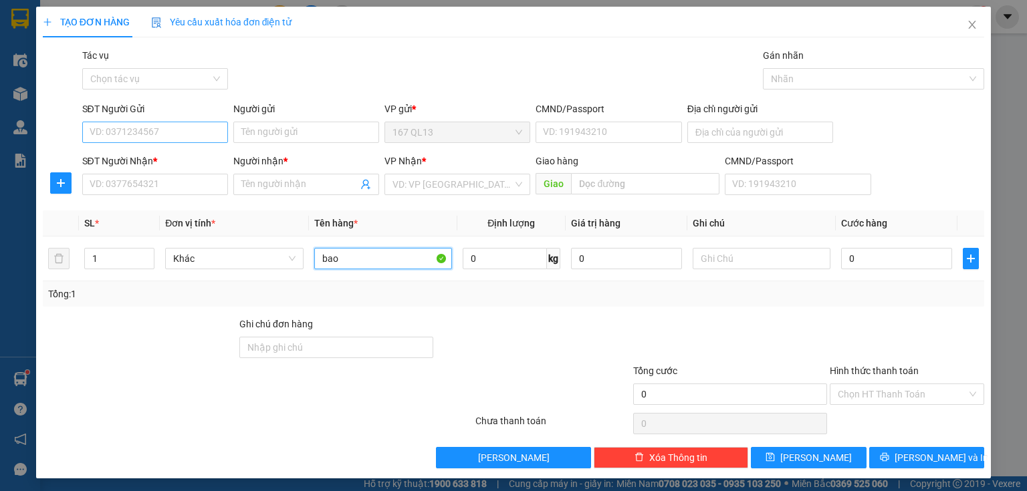
type input "bao"
click at [173, 133] on input "SĐT Người Gửi" at bounding box center [155, 132] width 146 height 21
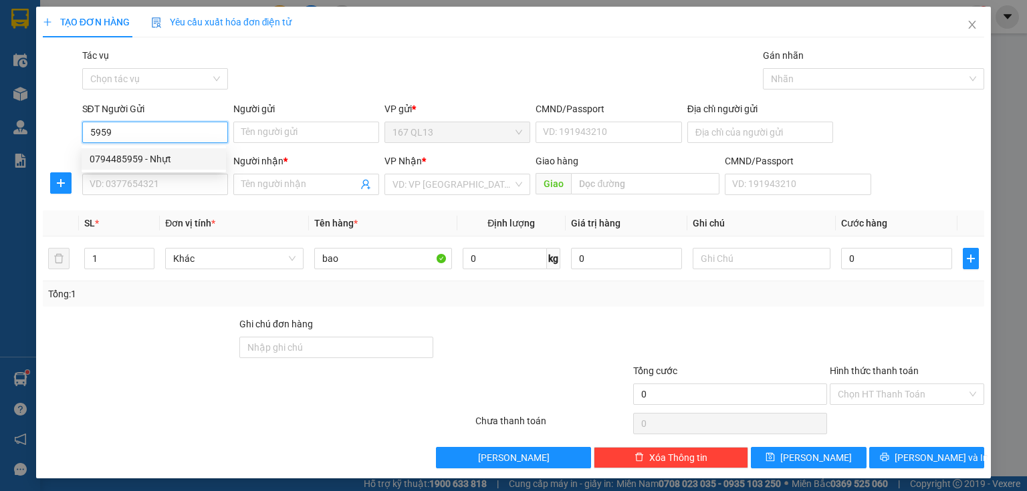
click at [165, 155] on div "0794485959 - Nhựt" at bounding box center [154, 159] width 128 height 15
type input "0794485959"
type input "Nhựt"
type input "079096019366"
type input "0768575555"
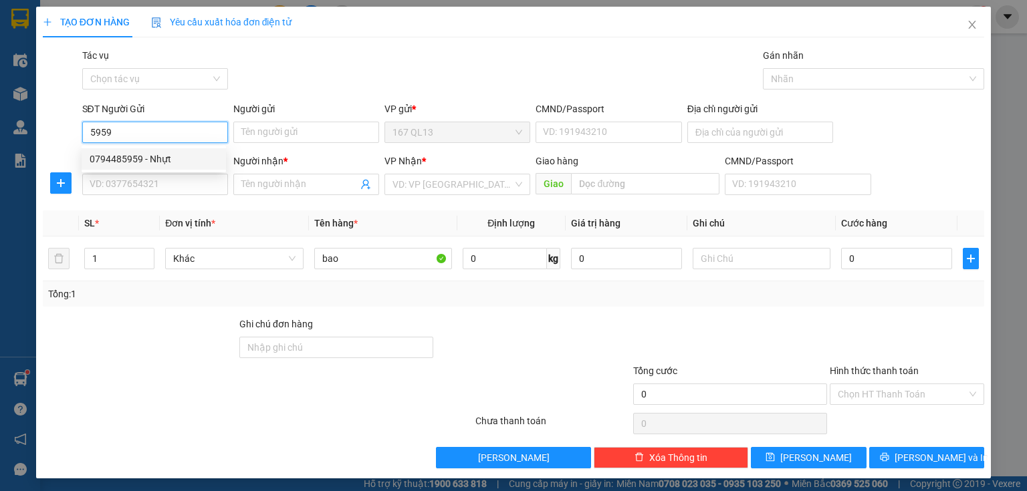
type input "Nam"
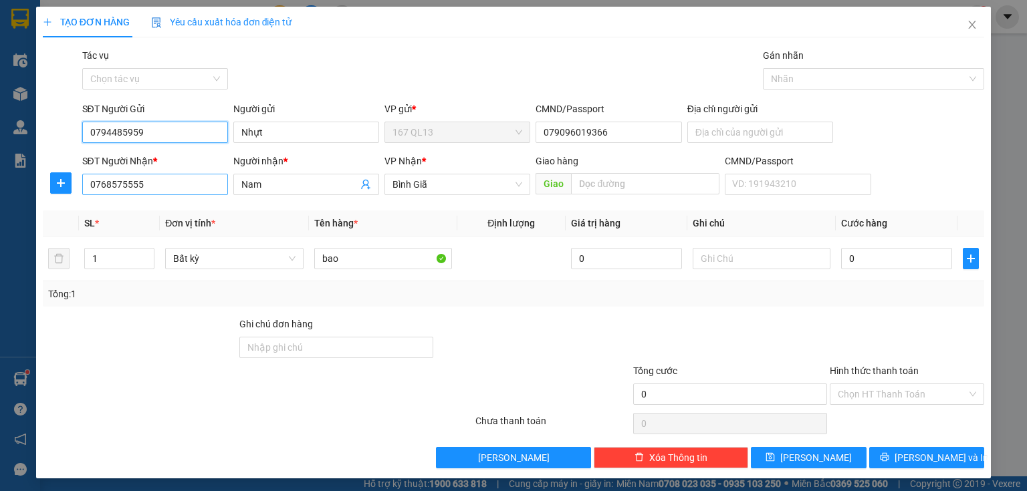
type input "0794485959"
click at [175, 185] on input "0768575555" at bounding box center [155, 184] width 146 height 21
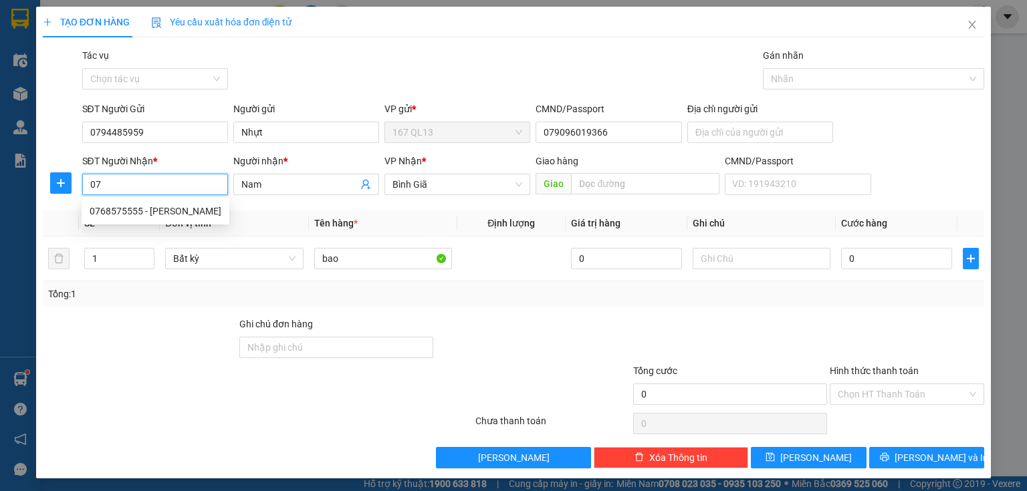
type input "0"
click at [154, 210] on div "0819091991 - mai huong 134 N.T.THUẬT" at bounding box center [175, 211] width 171 height 15
type input "0819091991"
type input "mai huong 134 N.T.THUẬT"
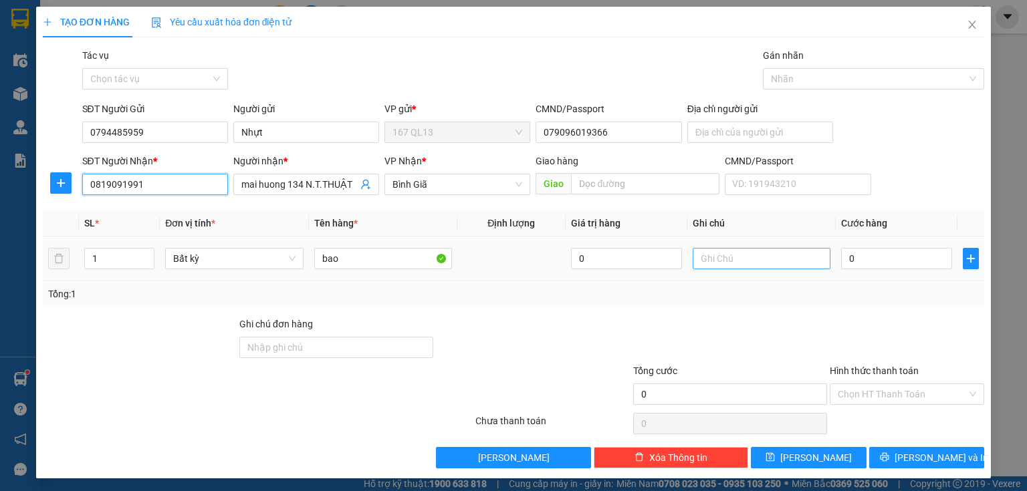
type input "0819091991"
click at [743, 259] on input "text" at bounding box center [762, 258] width 138 height 21
type input "gtn"
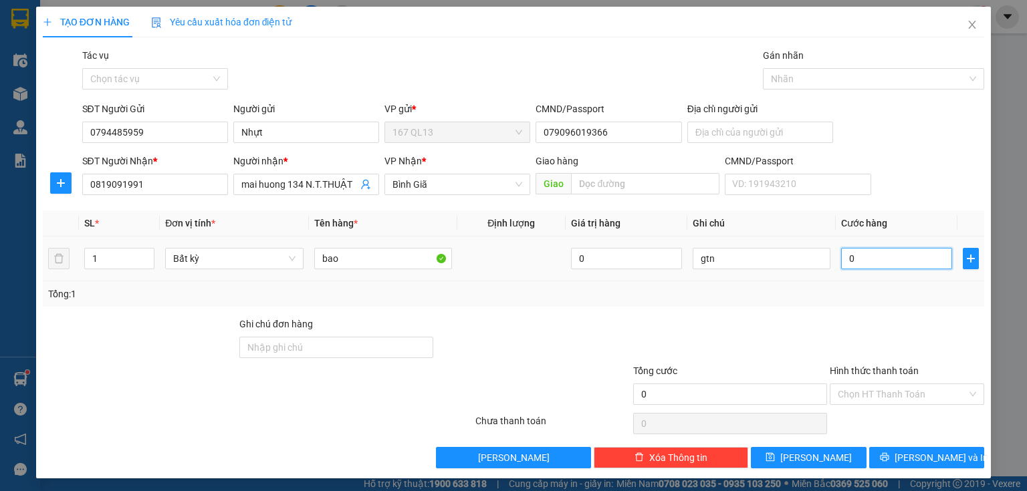
click at [841, 255] on input "0" at bounding box center [896, 258] width 111 height 21
type input "6"
type input "60"
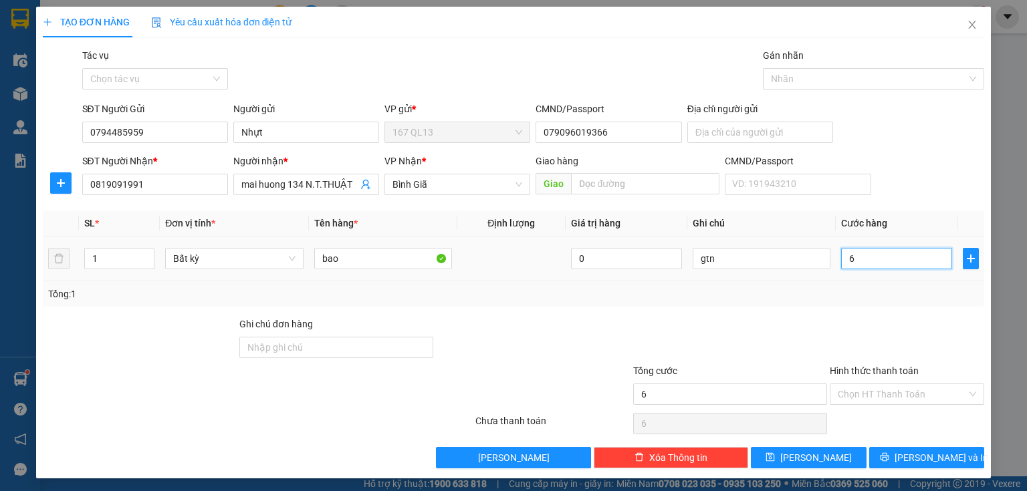
type input "60"
type input "60.000"
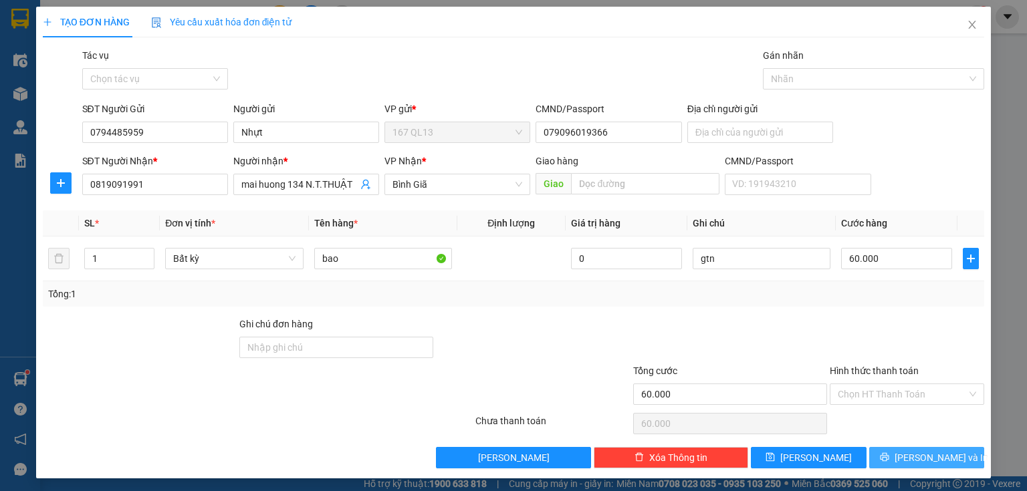
drag, startPoint x: 923, startPoint y: 457, endPoint x: 907, endPoint y: 410, distance: 50.1
click at [923, 457] on span "[PERSON_NAME] và In" at bounding box center [942, 458] width 94 height 15
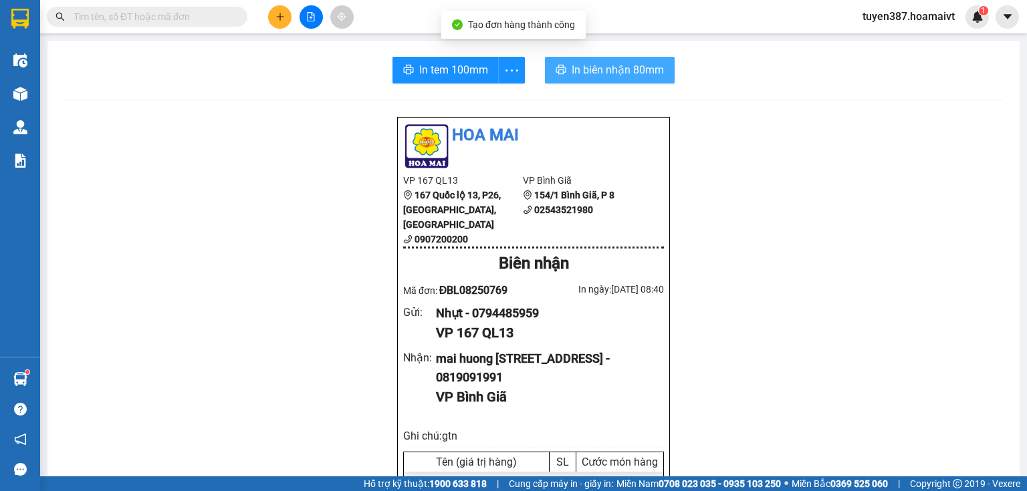
click at [588, 64] on span "In biên nhận 80mm" at bounding box center [618, 70] width 92 height 17
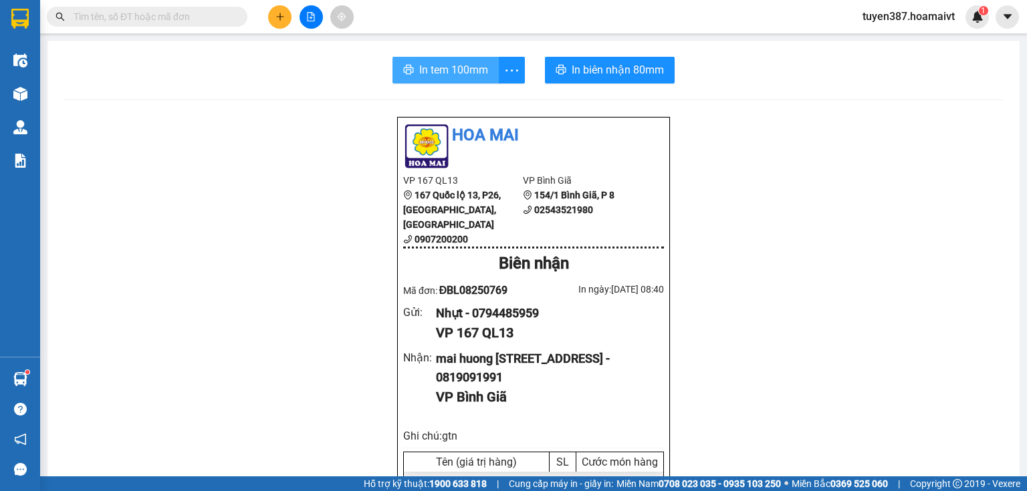
click at [435, 68] on span "In tem 100mm" at bounding box center [453, 70] width 69 height 17
click at [284, 13] on icon "plus" at bounding box center [279, 16] width 9 height 9
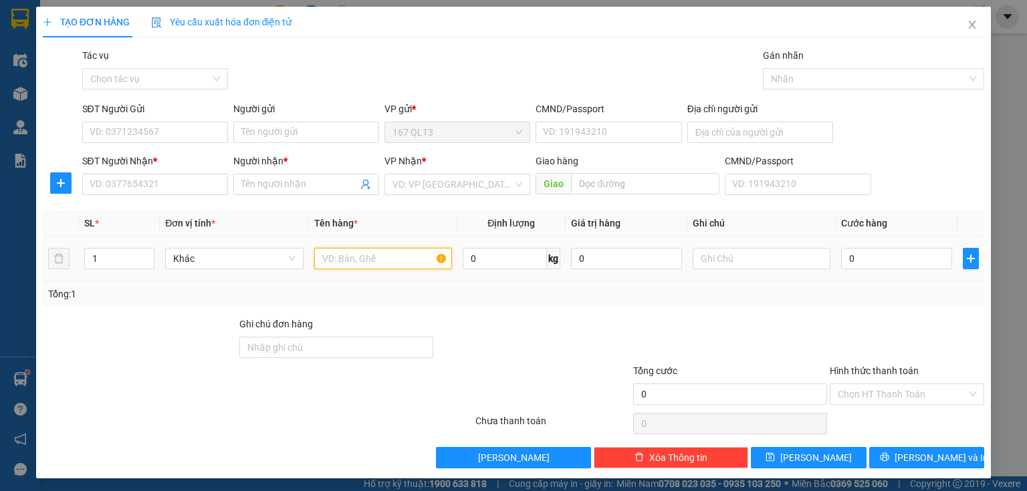
click at [396, 263] on input "text" at bounding box center [383, 258] width 138 height 21
type input "kien bk"
click at [207, 189] on input "SĐT Người Nhận *" at bounding box center [155, 184] width 146 height 21
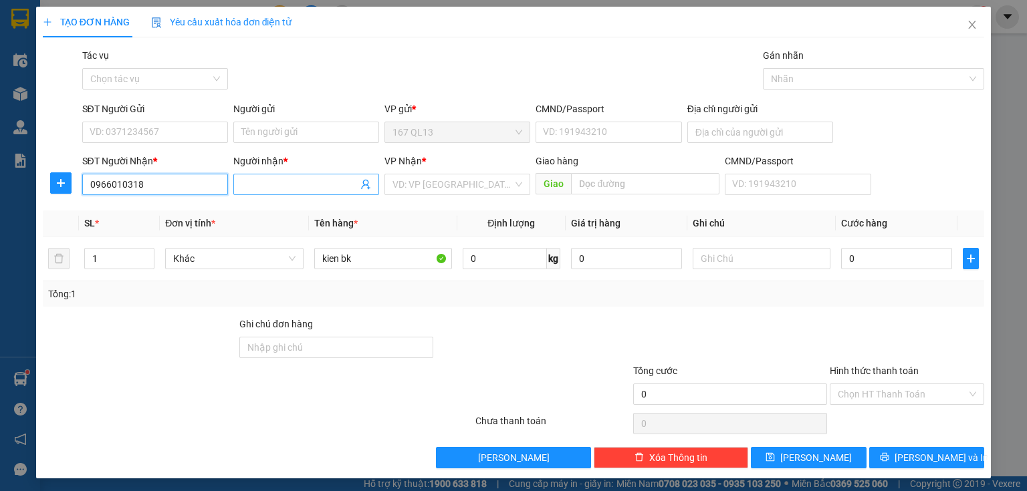
type input "0966010318"
click at [281, 185] on input "Người nhận *" at bounding box center [299, 184] width 116 height 15
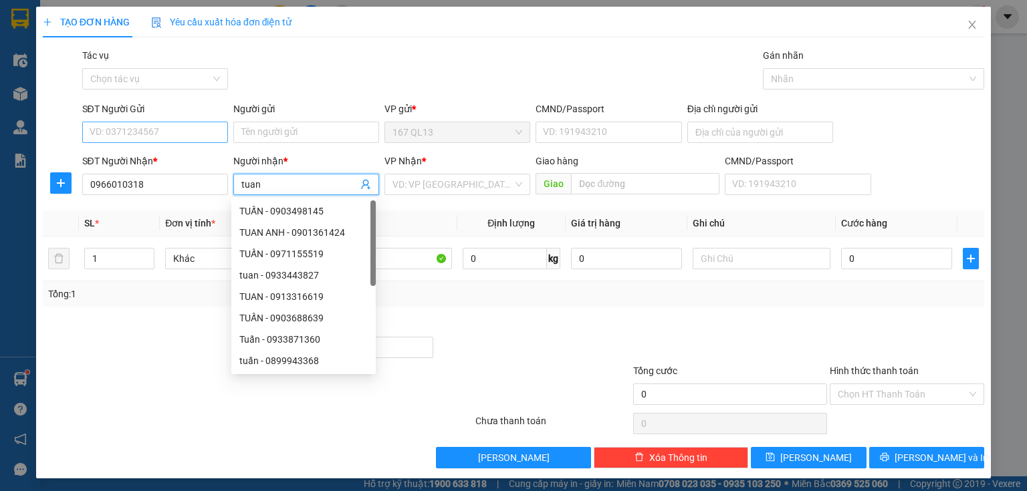
type input "tuan"
click at [170, 129] on input "SĐT Người Gửi" at bounding box center [155, 132] width 146 height 21
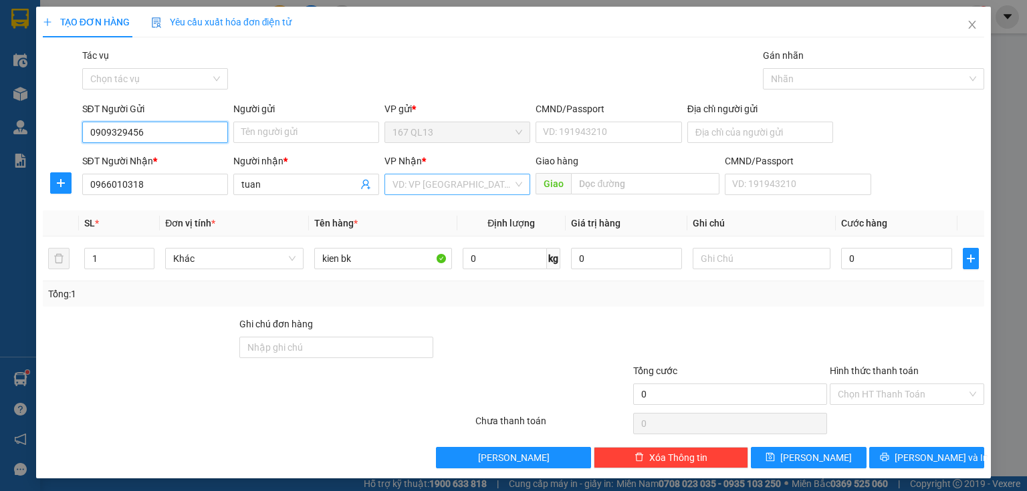
type input "0909329456"
click at [465, 177] on input "search" at bounding box center [452, 185] width 120 height 20
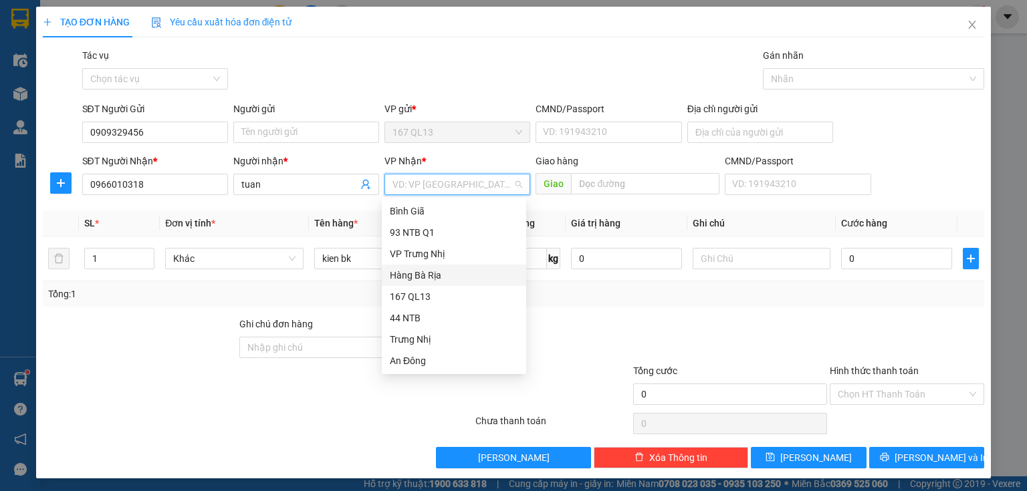
drag, startPoint x: 435, startPoint y: 273, endPoint x: 541, endPoint y: 271, distance: 106.3
click at [435, 272] on div "Hàng Bà Rịa" at bounding box center [454, 275] width 128 height 15
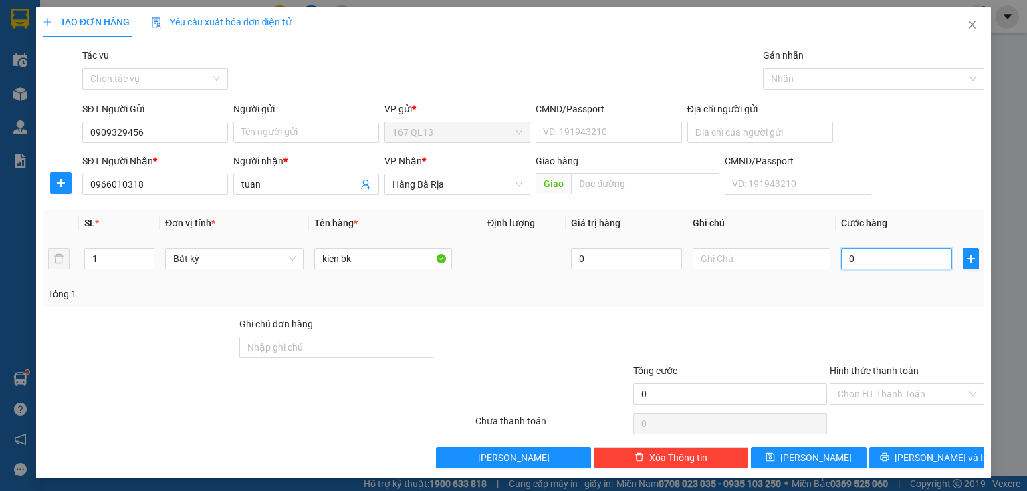
click at [841, 255] on input "0" at bounding box center [896, 258] width 111 height 21
type input "3"
type input "30"
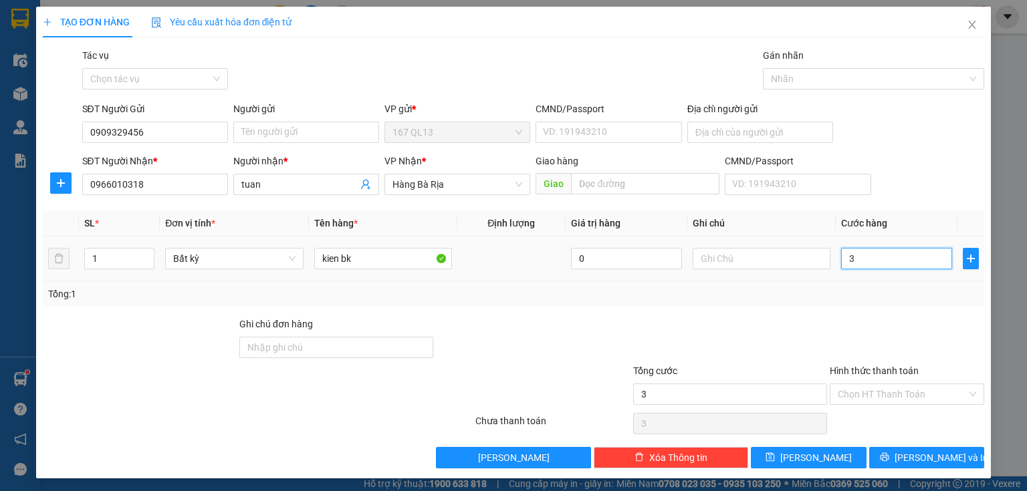
type input "30"
type input "30.000"
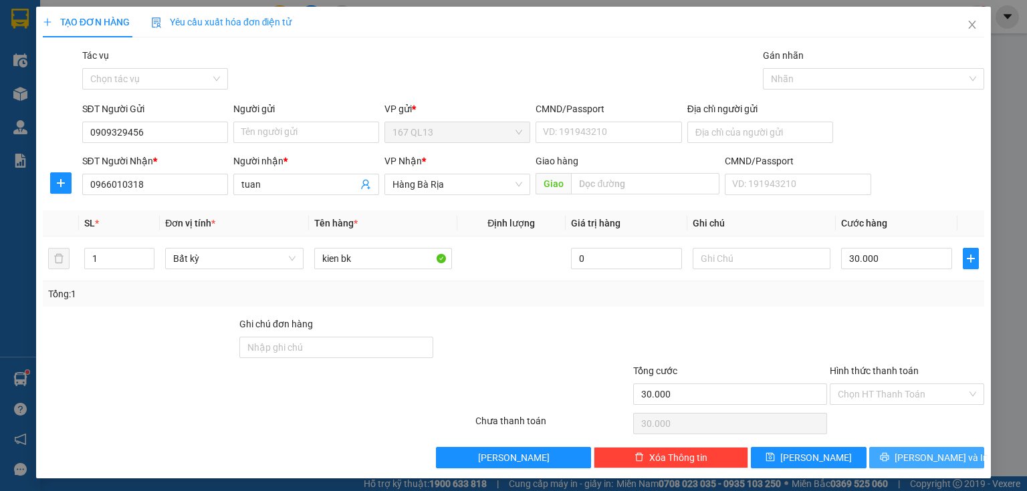
click at [918, 455] on span "[PERSON_NAME] và In" at bounding box center [942, 458] width 94 height 15
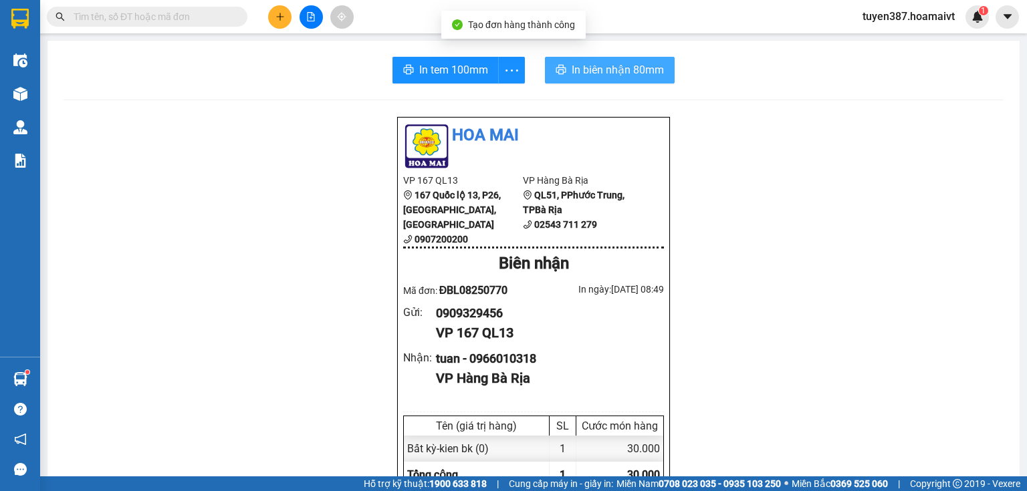
click at [582, 73] on span "In biên nhận 80mm" at bounding box center [618, 70] width 92 height 17
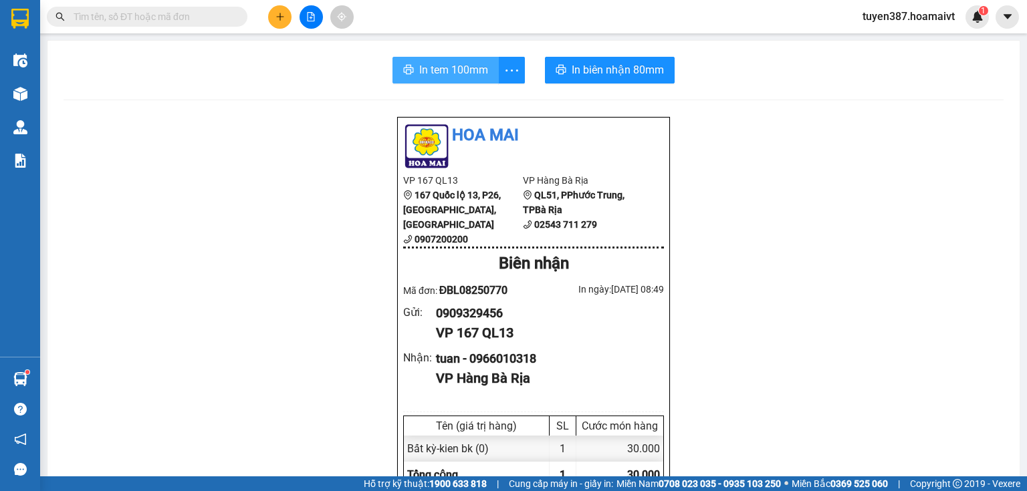
click at [443, 73] on span "In tem 100mm" at bounding box center [453, 70] width 69 height 17
click at [282, 13] on icon "plus" at bounding box center [279, 16] width 9 height 9
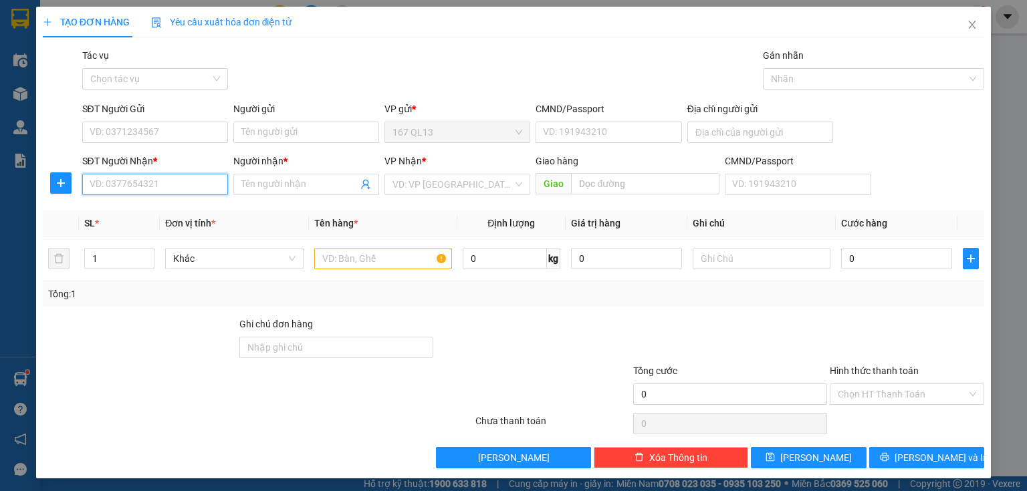
click at [199, 183] on input "SĐT Người Nhận *" at bounding box center [155, 184] width 146 height 21
type input "7"
click at [166, 209] on div "0942197272 - Phú" at bounding box center [154, 211] width 128 height 15
type input "0942197272"
type input "Phú"
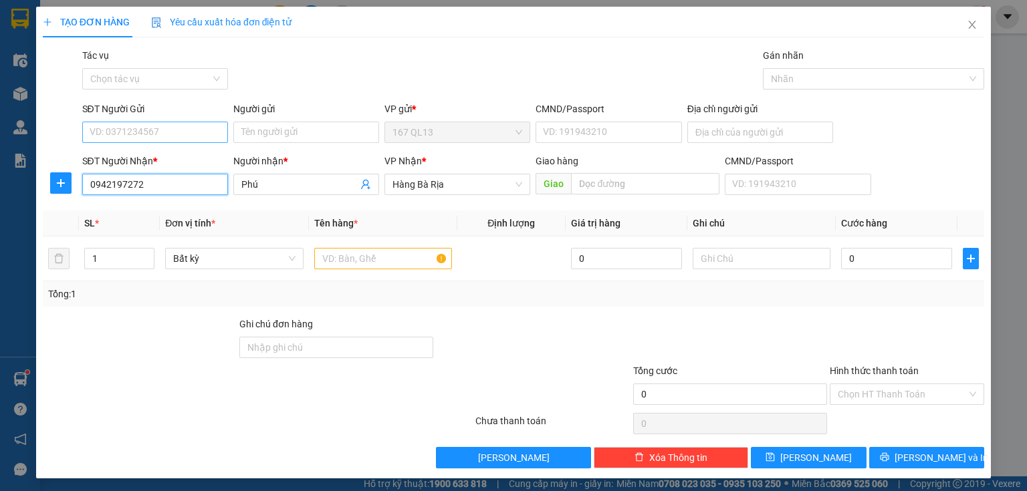
type input "0942197272"
click at [164, 132] on input "SĐT Người Gửi" at bounding box center [155, 132] width 146 height 21
click at [164, 156] on div "0908364569 - tan" at bounding box center [154, 159] width 128 height 15
type input "0908364569"
type input "tan"
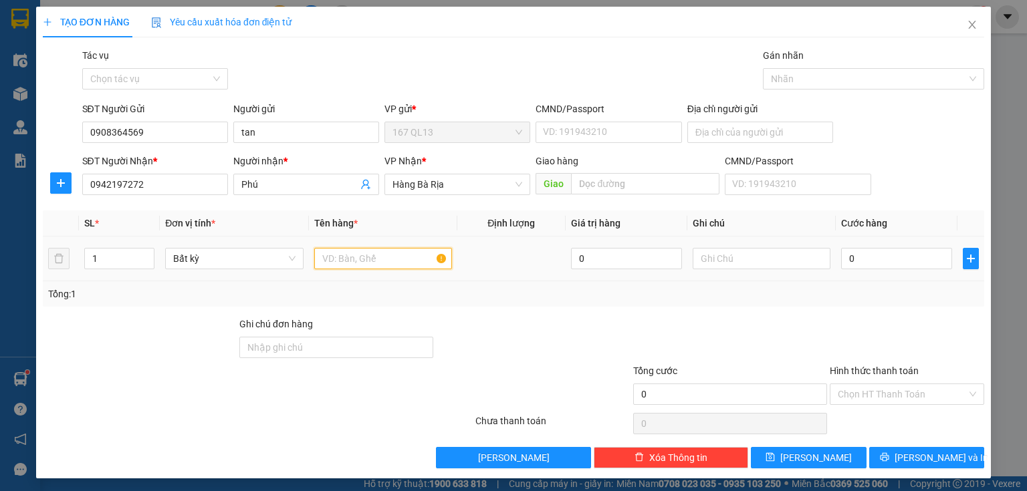
click at [400, 255] on input "text" at bounding box center [383, 258] width 138 height 21
type input "kien den tron"
click at [841, 258] on input "0" at bounding box center [896, 258] width 111 height 21
type input "3"
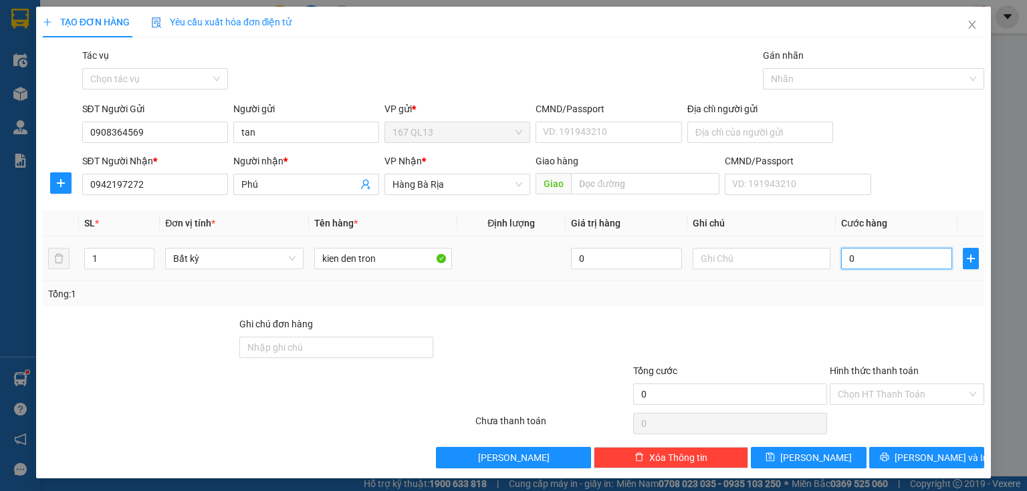
type input "3"
type input "30"
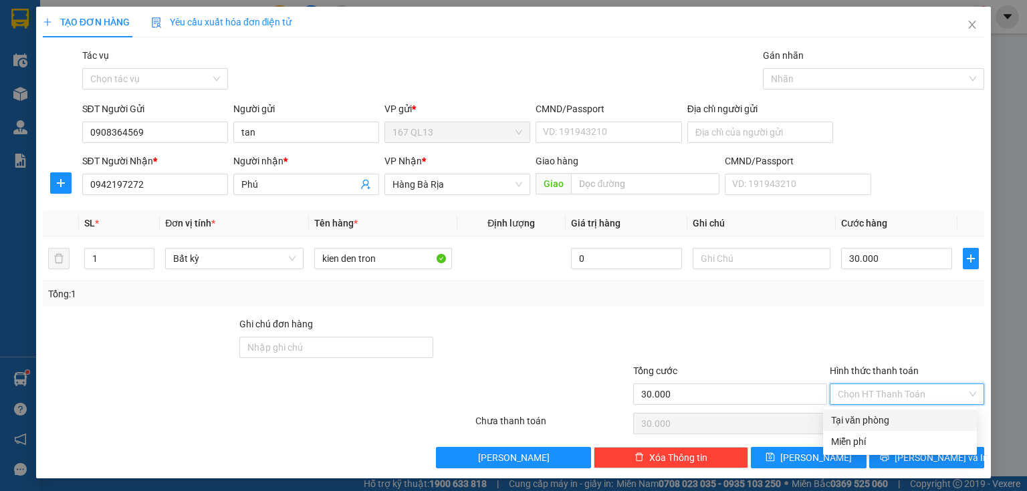
drag, startPoint x: 905, startPoint y: 388, endPoint x: 915, endPoint y: 411, distance: 25.2
click at [907, 388] on input "Hình thức thanh toán" at bounding box center [902, 394] width 129 height 20
click at [915, 420] on div "Tại văn phòng" at bounding box center [900, 420] width 138 height 15
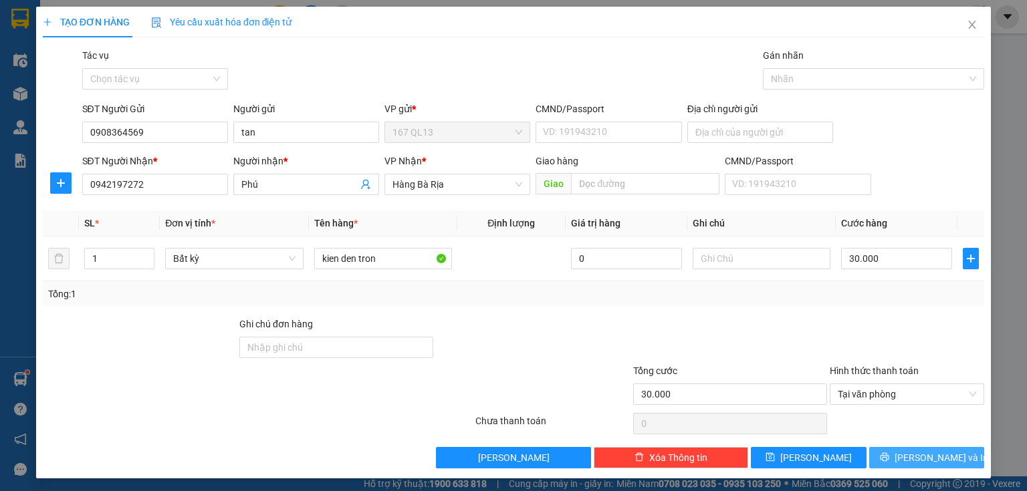
click at [931, 453] on span "[PERSON_NAME] và In" at bounding box center [942, 458] width 94 height 15
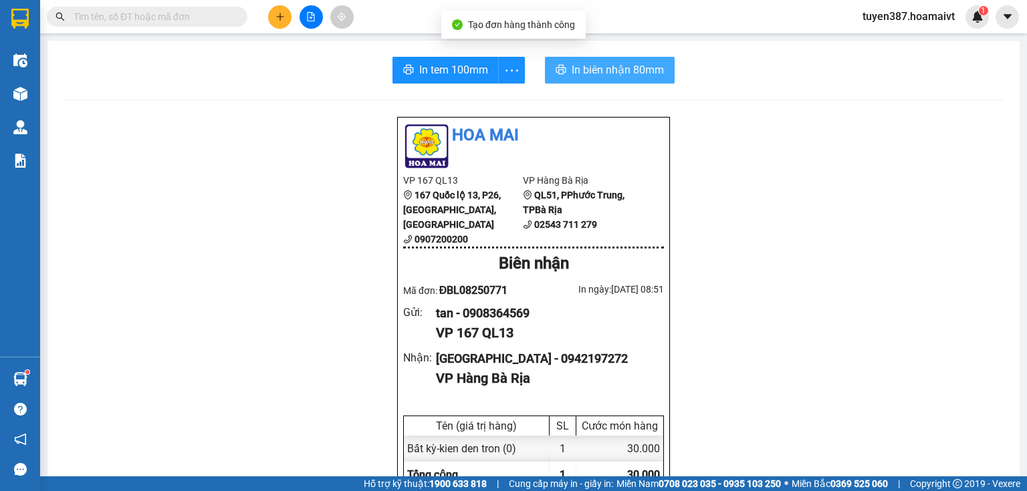
click at [596, 71] on span "In biên nhận 80mm" at bounding box center [618, 70] width 92 height 17
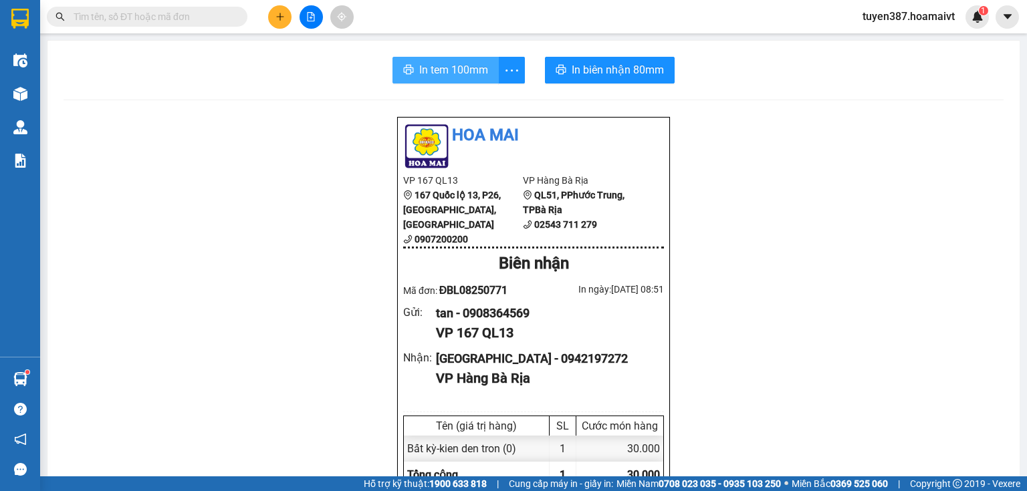
click at [434, 74] on span "In tem 100mm" at bounding box center [453, 70] width 69 height 17
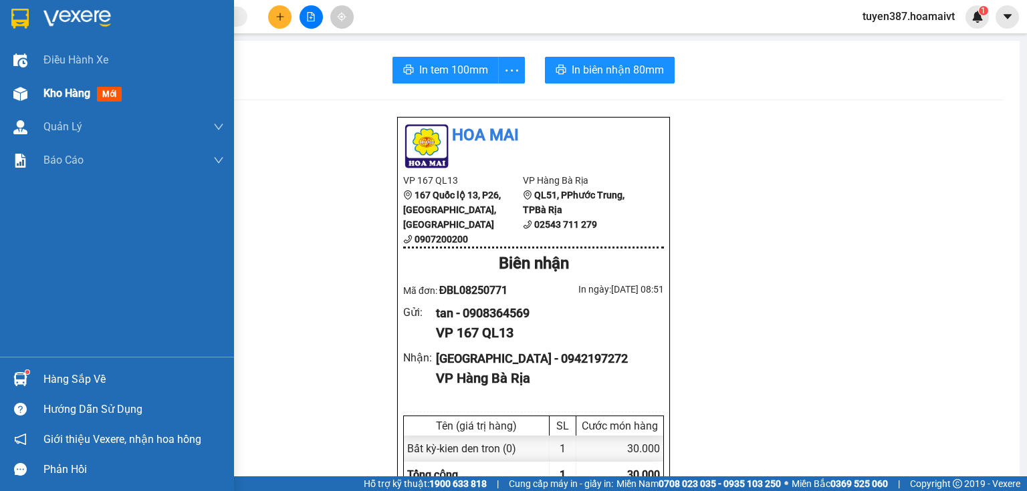
click at [106, 95] on span "mới" at bounding box center [109, 94] width 25 height 15
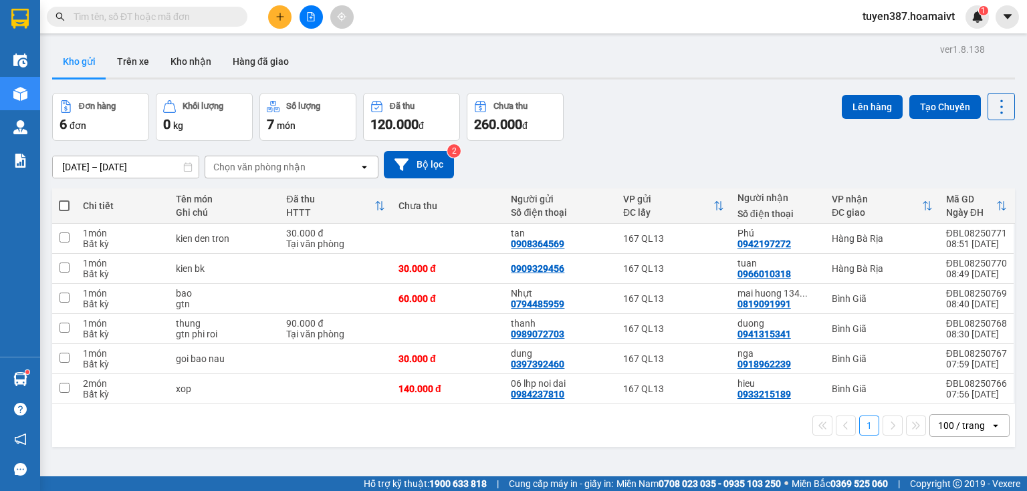
click at [312, 166] on div "Chọn văn phòng nhận" at bounding box center [282, 166] width 154 height 21
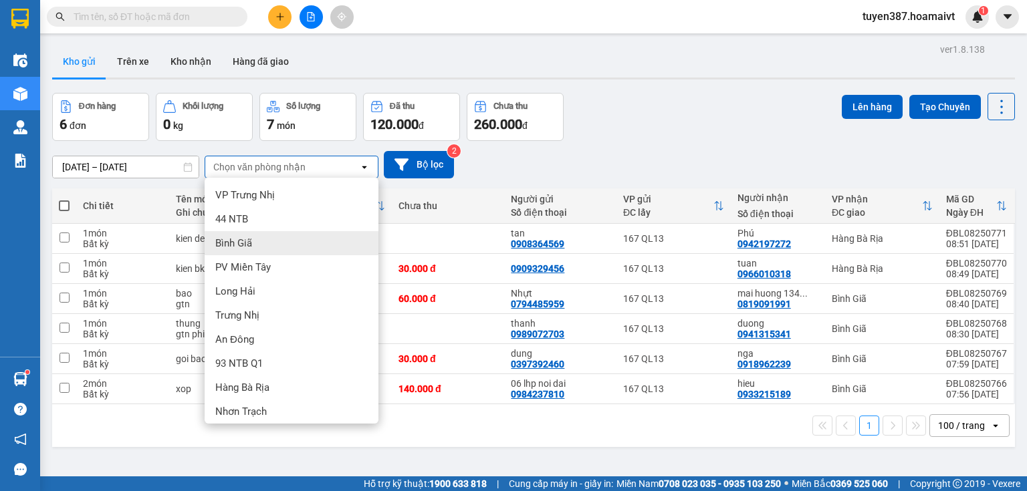
click at [258, 238] on div "Bình Giã" at bounding box center [292, 243] width 174 height 24
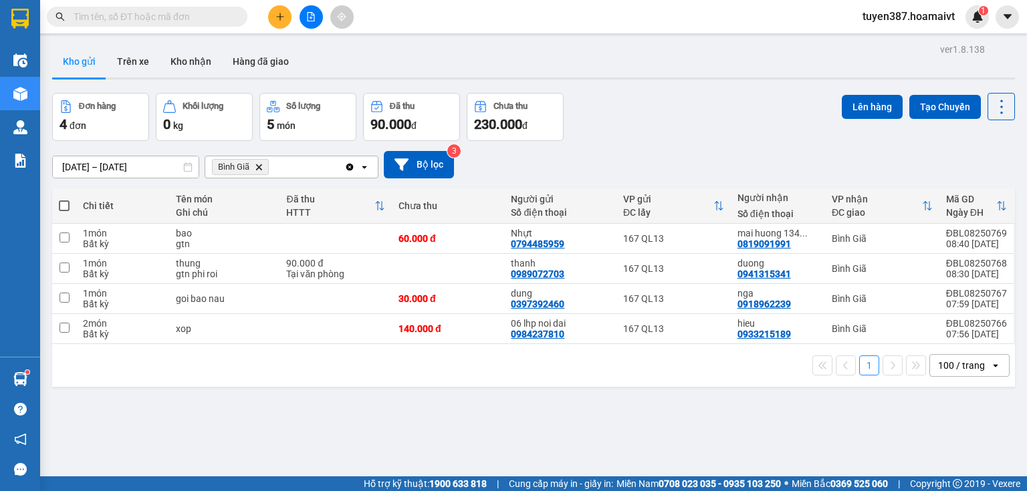
click at [255, 165] on icon "Delete" at bounding box center [259, 167] width 8 height 8
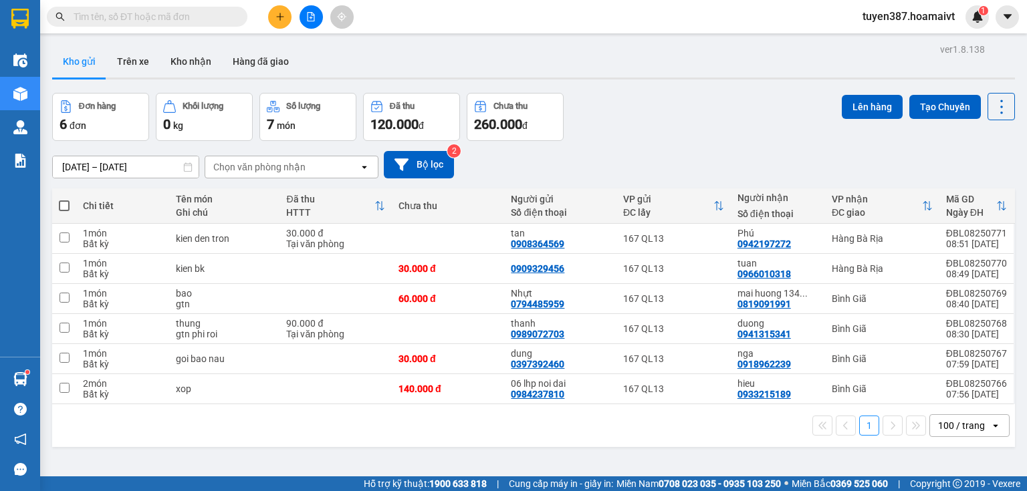
click at [298, 161] on div "Chọn văn phòng nhận" at bounding box center [259, 166] width 92 height 13
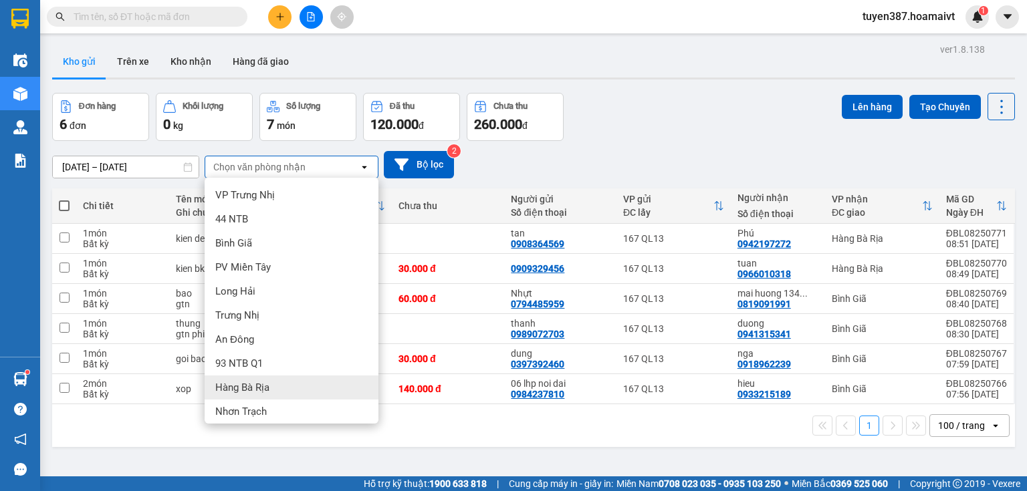
click at [262, 382] on span "Hàng Bà Rịa" at bounding box center [242, 387] width 54 height 13
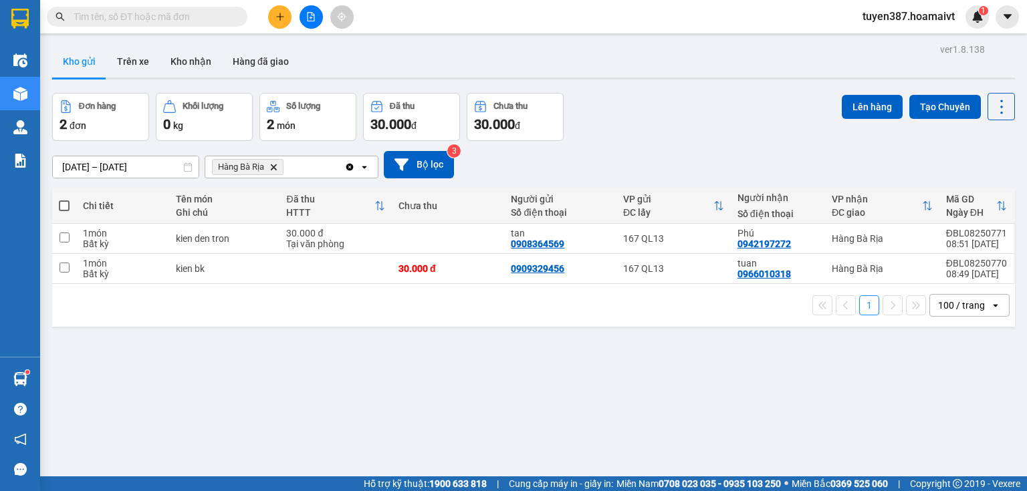
click at [64, 203] on span at bounding box center [64, 206] width 11 height 11
click at [64, 199] on input "checkbox" at bounding box center [64, 199] width 0 height 0
checkbox input "true"
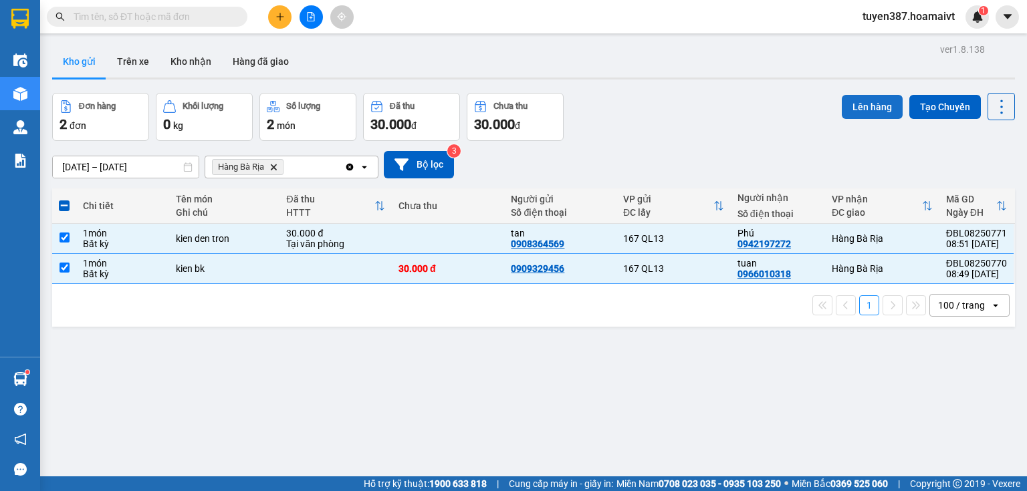
click at [863, 105] on button "Lên hàng" at bounding box center [872, 107] width 61 height 24
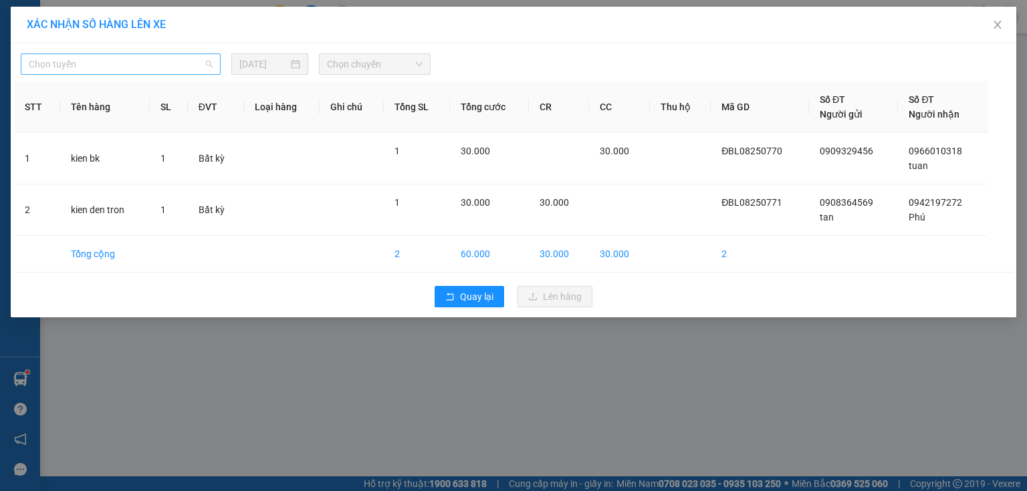
click at [116, 62] on span "Chọn tuyến" at bounding box center [121, 64] width 184 height 20
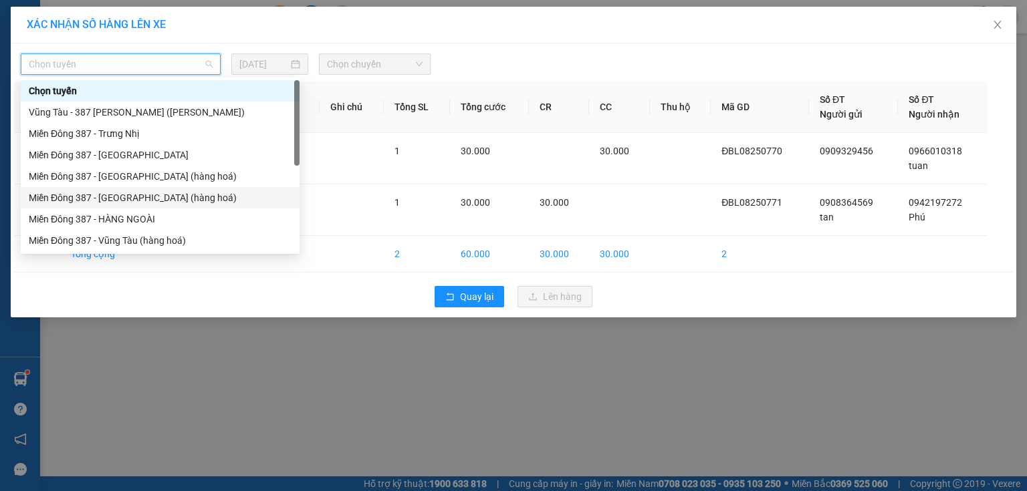
click at [118, 192] on div "Miền Đông 387 - [GEOGRAPHIC_DATA] (hàng hoá)" at bounding box center [160, 198] width 263 height 15
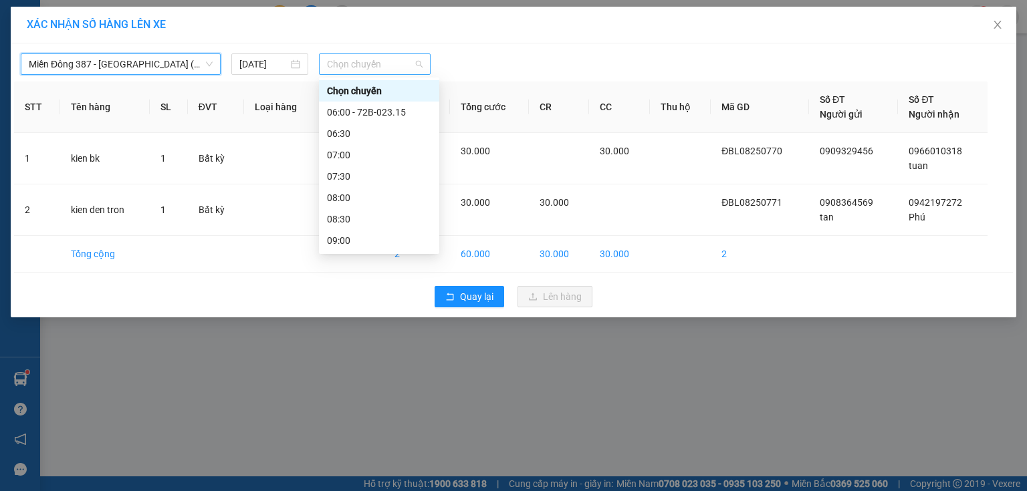
click at [398, 64] on span "Chọn chuyến" at bounding box center [375, 64] width 96 height 20
type input "09"
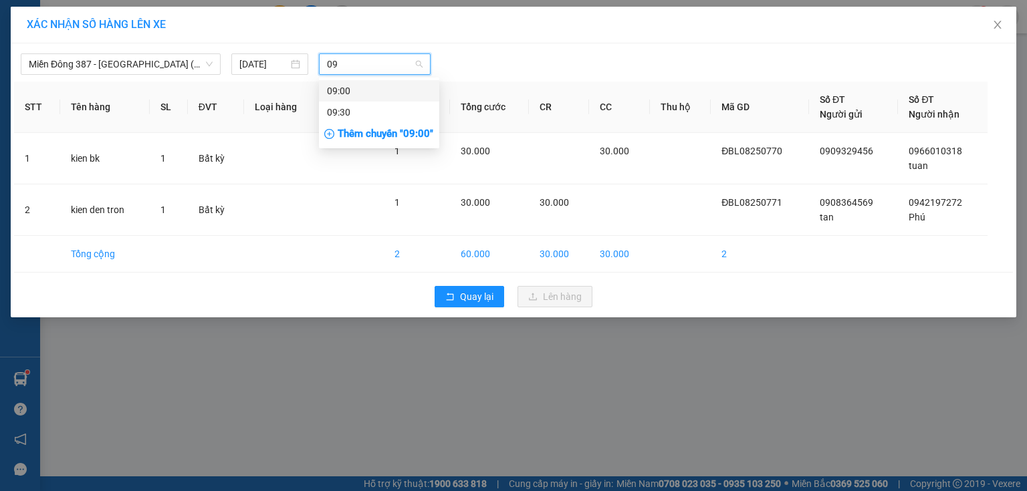
click at [354, 89] on div "09:00" at bounding box center [379, 91] width 104 height 15
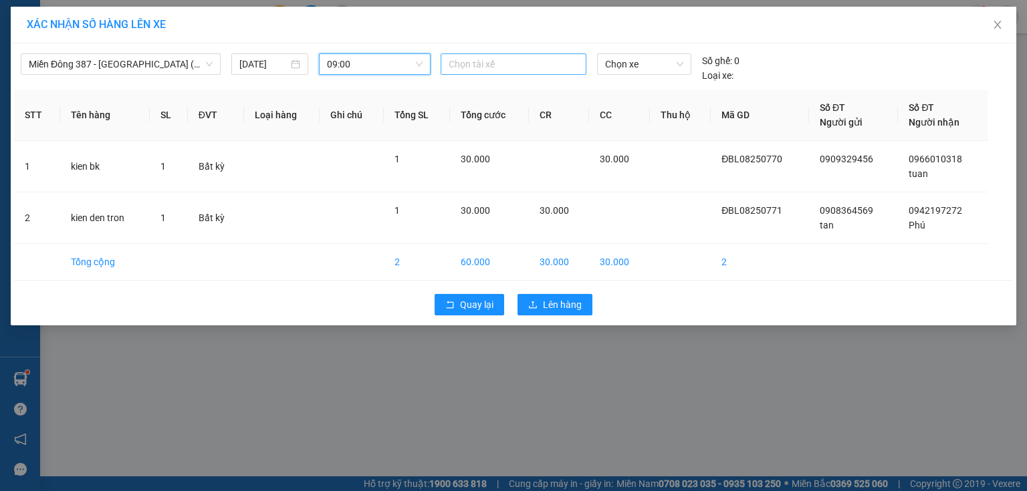
click at [509, 66] on div at bounding box center [513, 64] width 139 height 16
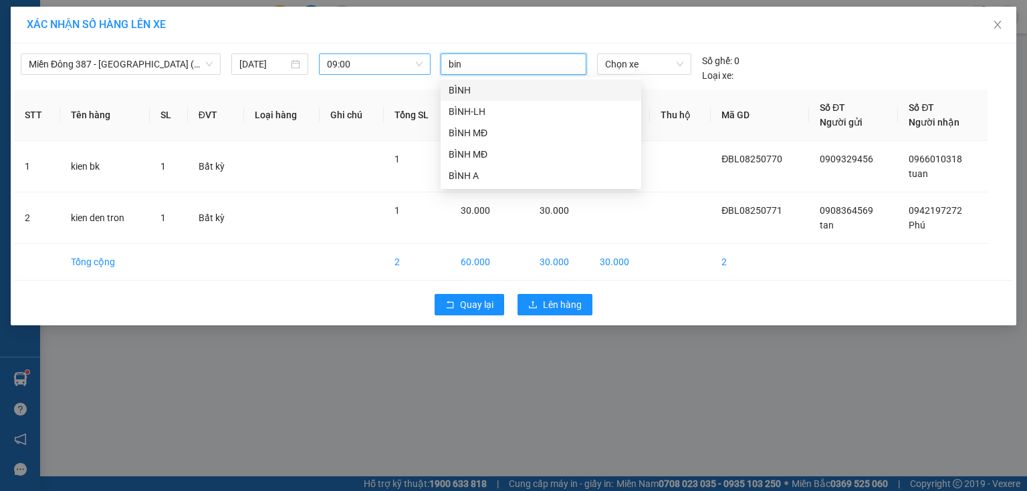
type input "binh"
click at [453, 128] on div "BÌNH MĐ" at bounding box center [541, 133] width 185 height 15
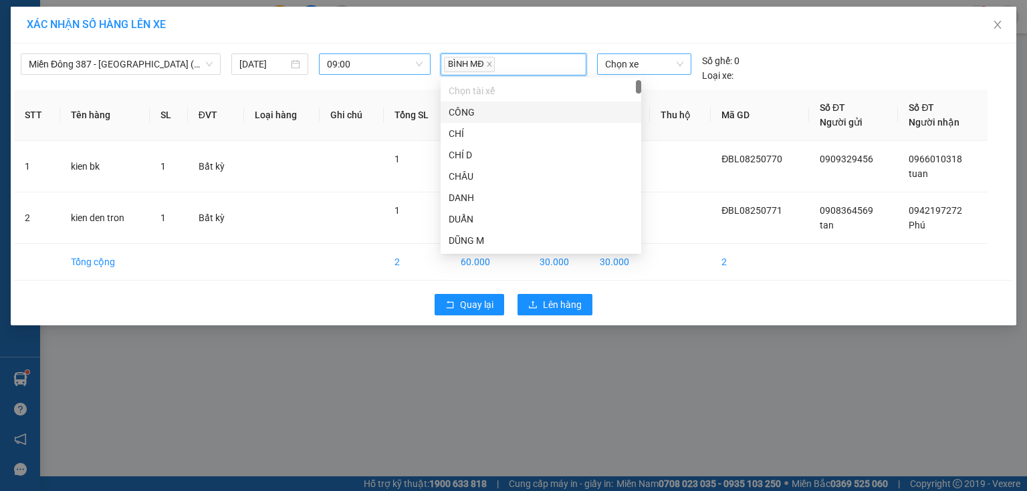
click at [653, 64] on span "Chọn xe" at bounding box center [644, 64] width 78 height 20
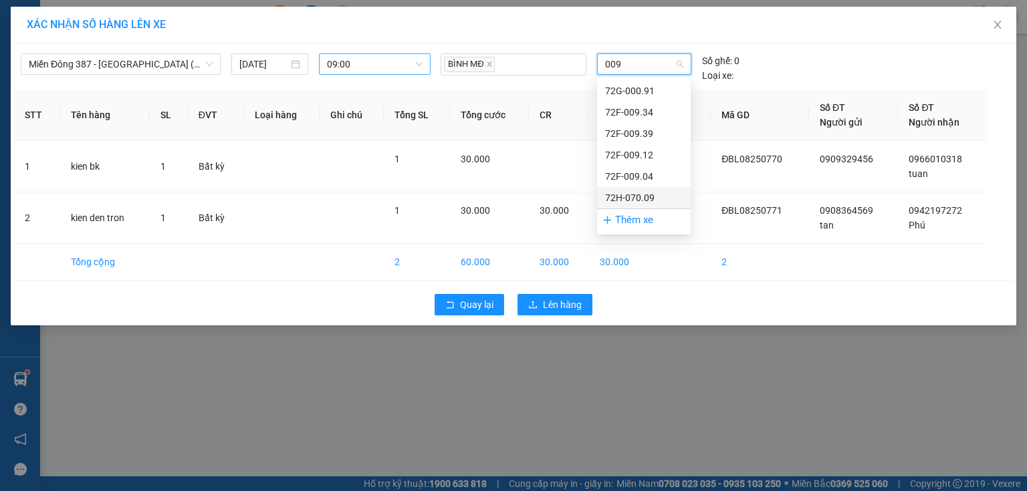
click at [624, 193] on div "72H-070.09" at bounding box center [644, 198] width 78 height 15
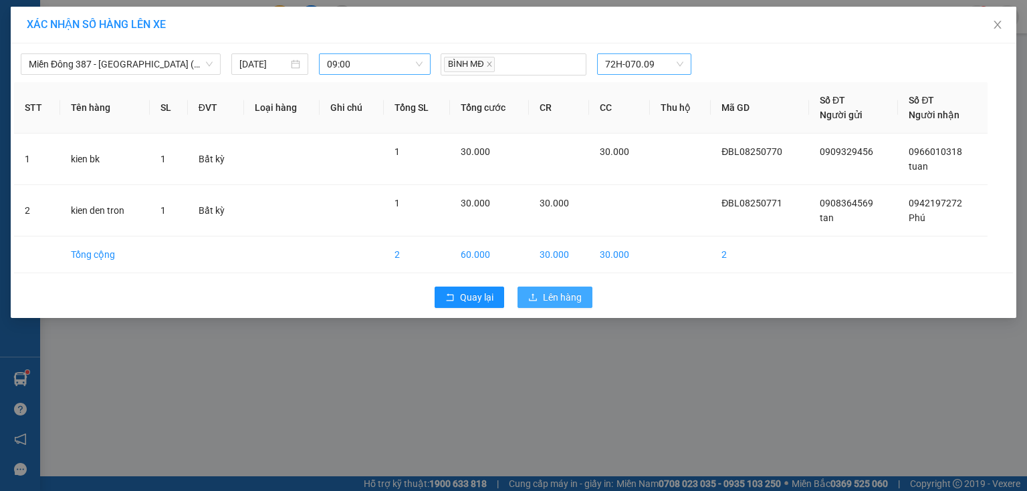
click at [562, 297] on span "Lên hàng" at bounding box center [562, 297] width 39 height 15
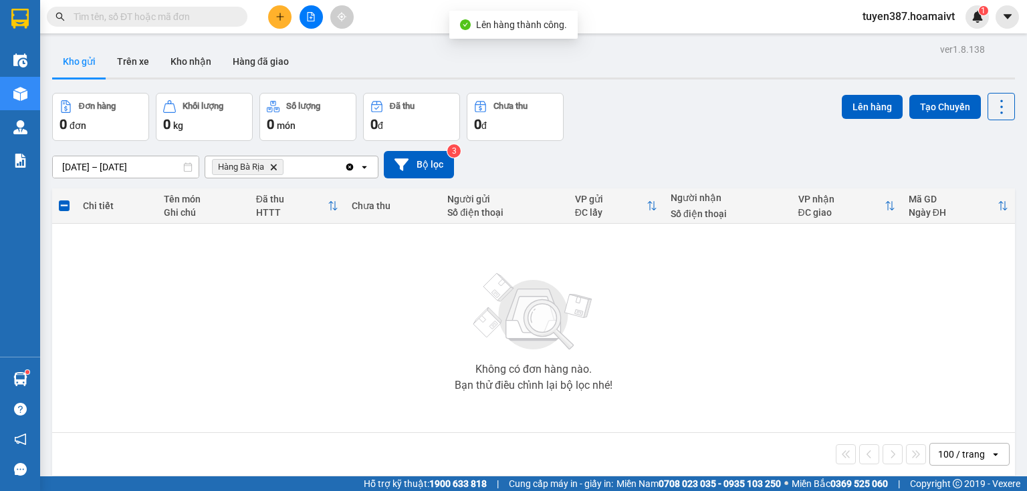
click at [274, 163] on icon "Delete" at bounding box center [273, 167] width 8 height 8
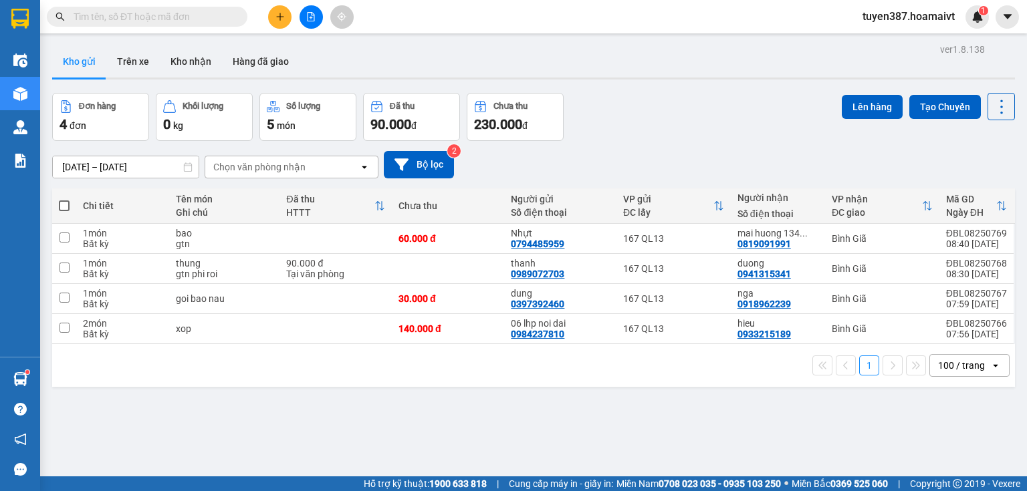
click at [62, 202] on span at bounding box center [64, 206] width 11 height 11
click at [64, 199] on input "checkbox" at bounding box center [64, 199] width 0 height 0
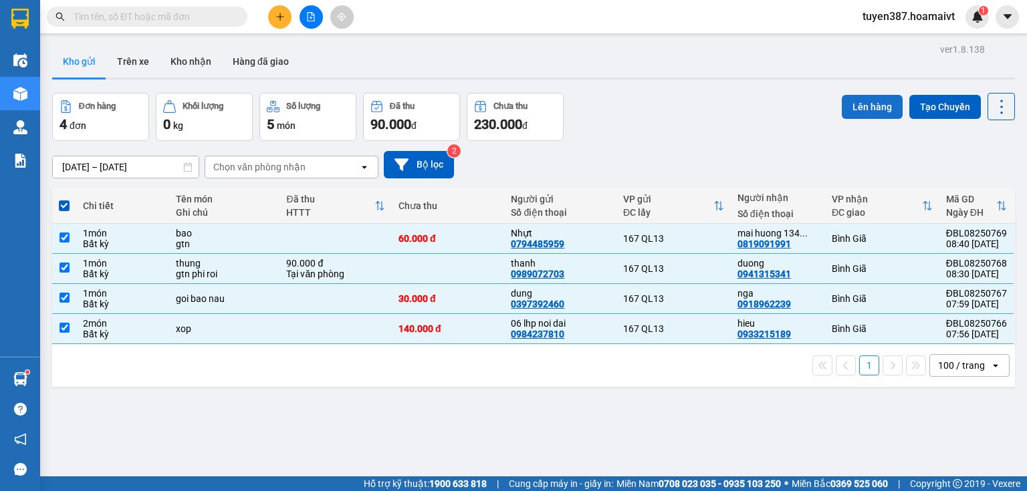
click at [862, 106] on button "Lên hàng" at bounding box center [872, 107] width 61 height 24
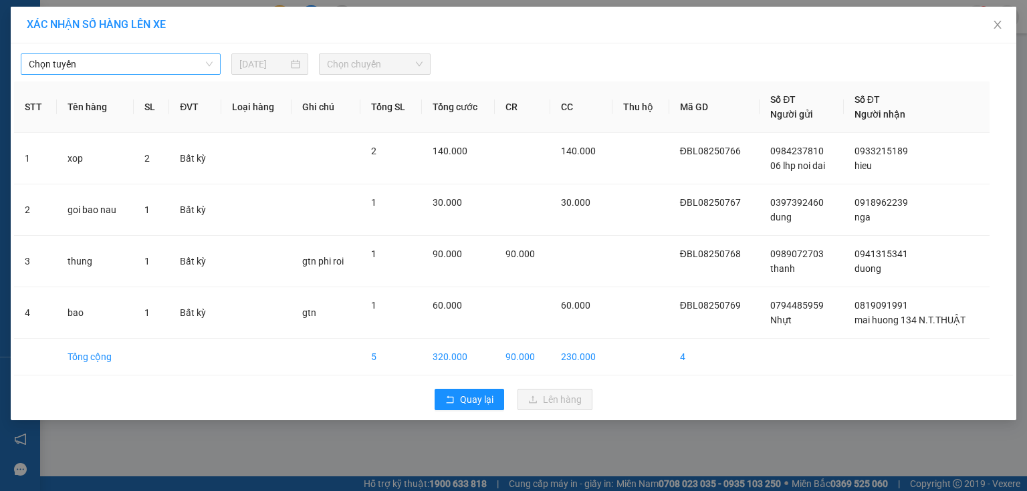
click at [132, 68] on span "Chọn tuyến" at bounding box center [121, 64] width 184 height 20
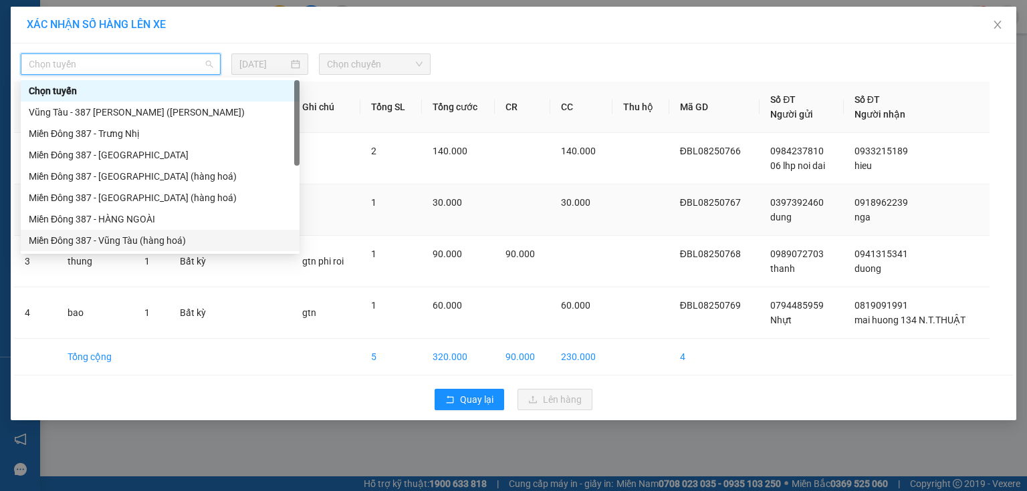
click at [122, 236] on div "Miền Đông 387 - Vũng Tàu (hàng hoá)" at bounding box center [160, 240] width 263 height 15
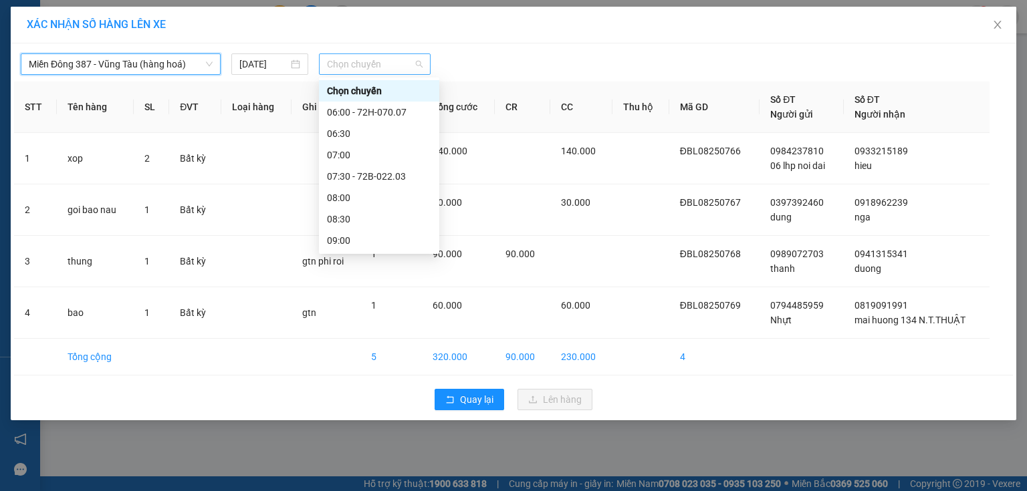
click at [385, 62] on span "Chọn chuyến" at bounding box center [375, 64] width 96 height 20
type input "09"
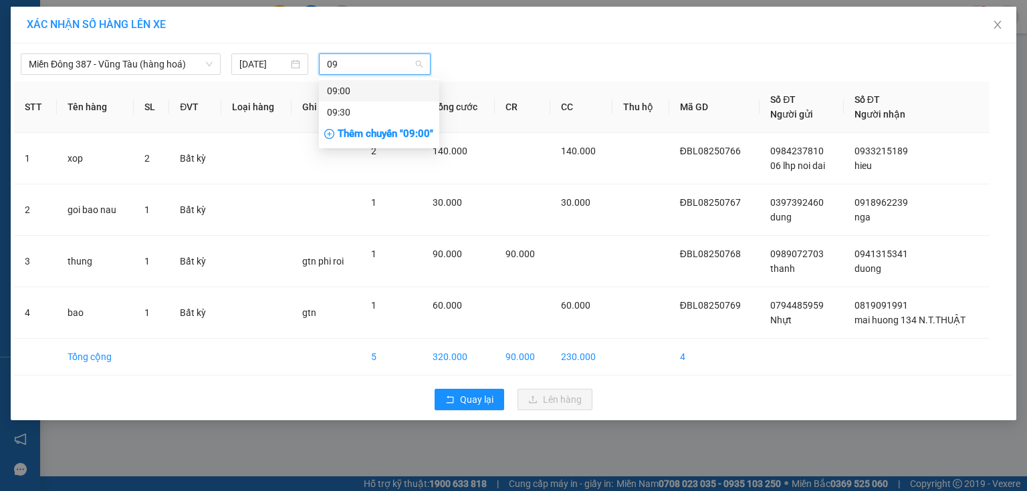
click at [344, 88] on div "09:00" at bounding box center [379, 91] width 104 height 15
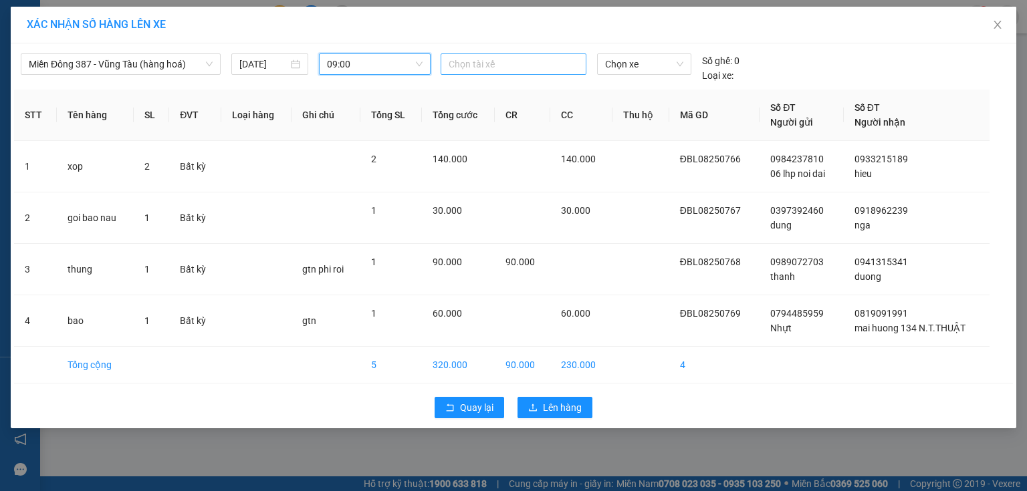
click at [534, 56] on div at bounding box center [513, 64] width 139 height 16
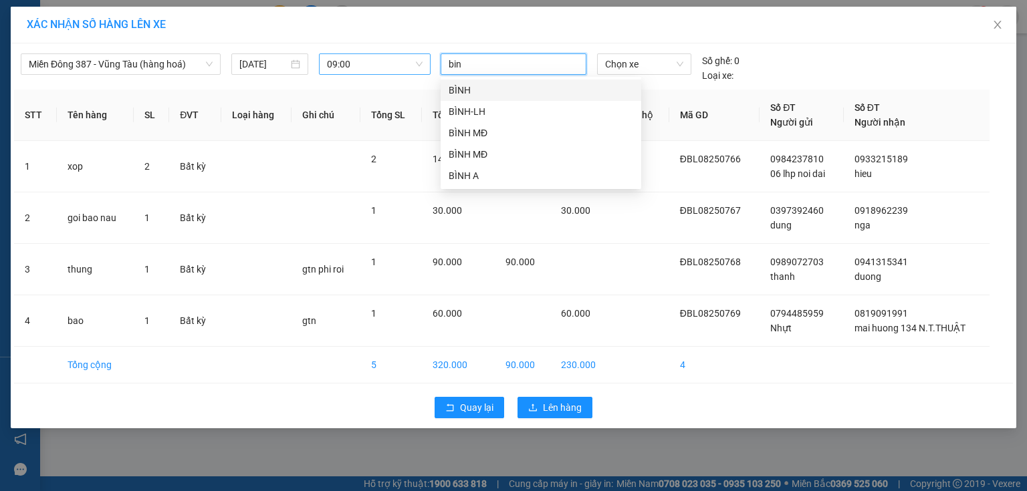
type input "binh"
click at [471, 149] on div "BÌNH MĐ" at bounding box center [541, 154] width 185 height 15
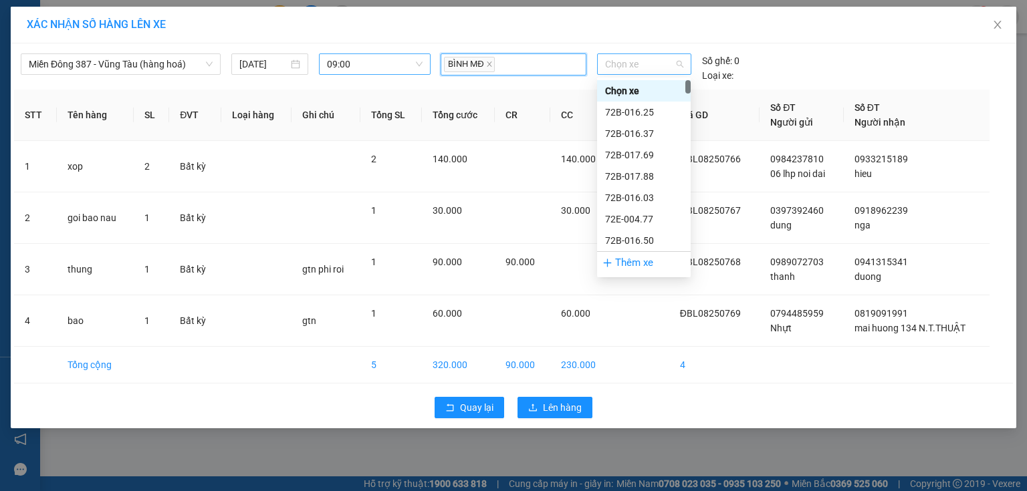
click at [653, 64] on span "Chọn xe" at bounding box center [644, 64] width 78 height 20
type input "009"
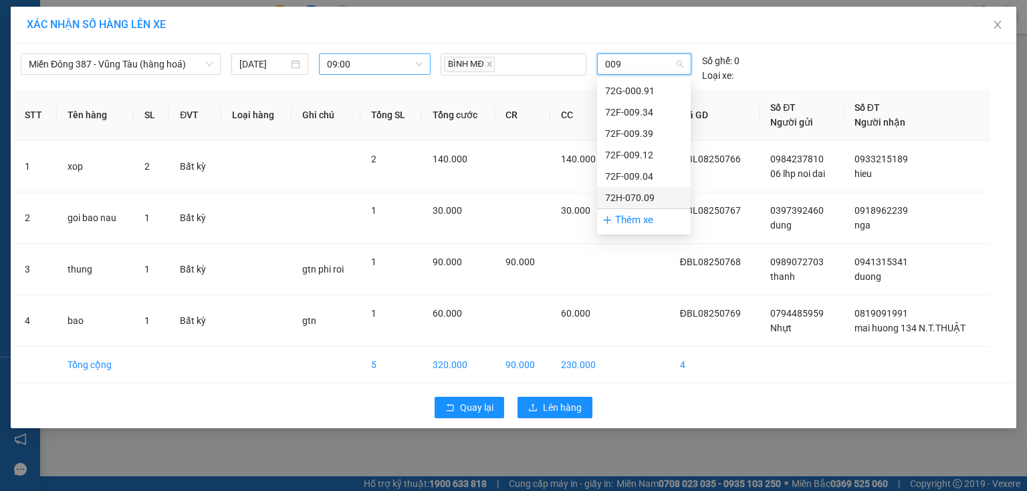
click at [646, 193] on div "72H-070.09" at bounding box center [644, 198] width 78 height 15
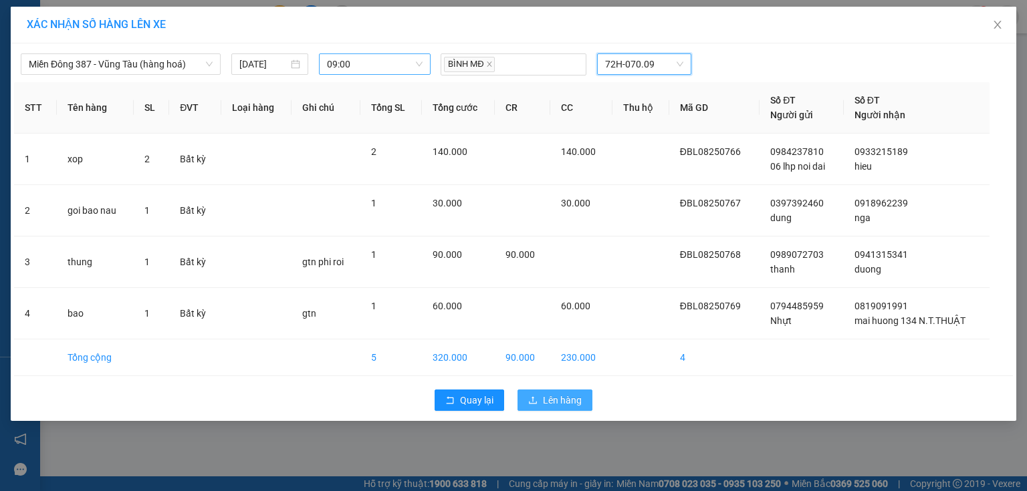
click at [562, 400] on span "Lên hàng" at bounding box center [562, 400] width 39 height 15
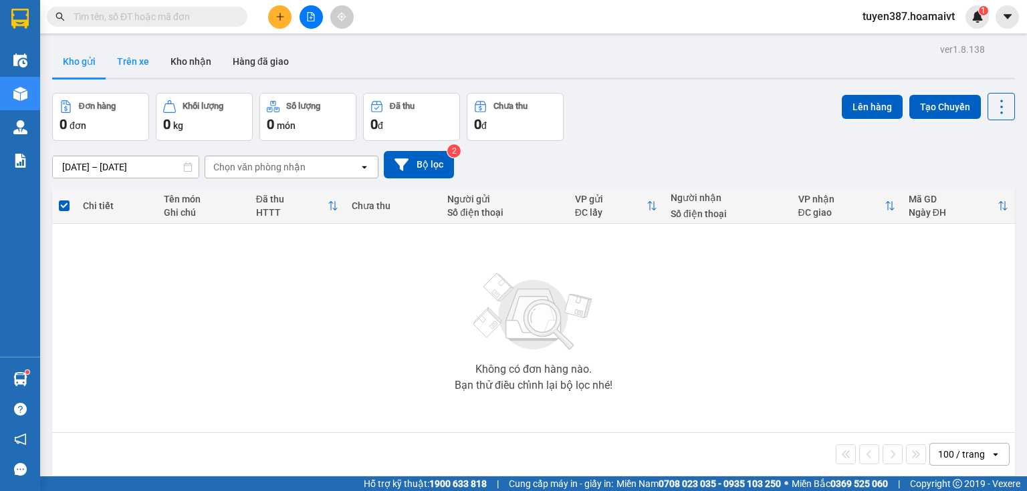
click at [132, 59] on button "Trên xe" at bounding box center [132, 61] width 53 height 32
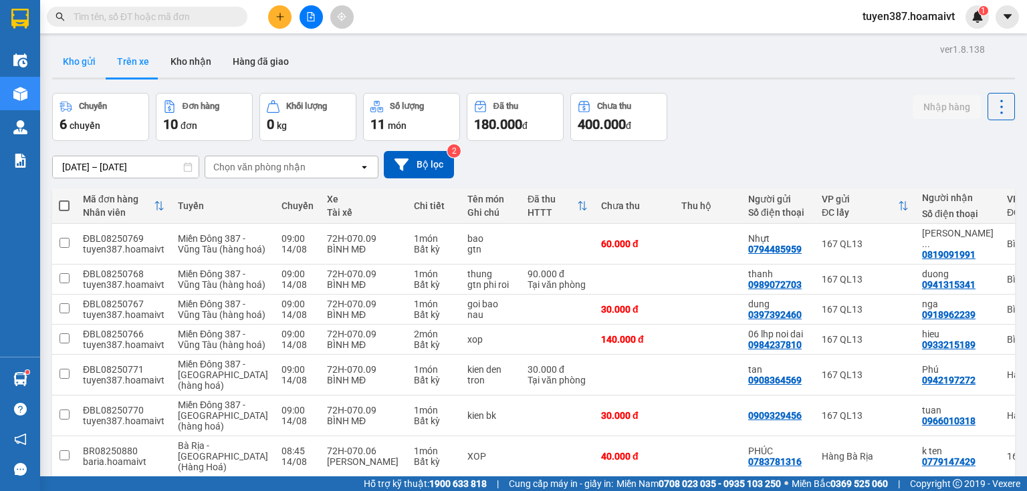
click at [74, 60] on button "Kho gửi" at bounding box center [79, 61] width 54 height 32
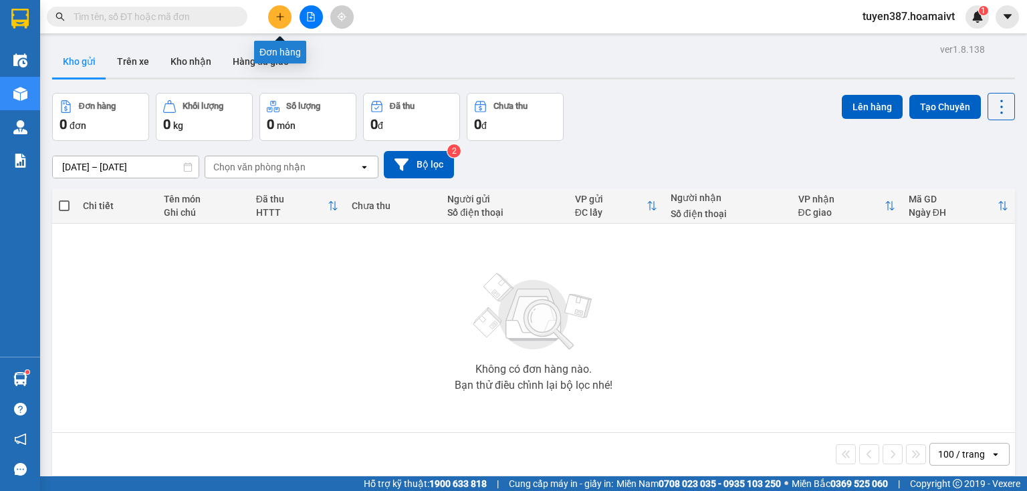
click at [279, 9] on button at bounding box center [279, 16] width 23 height 23
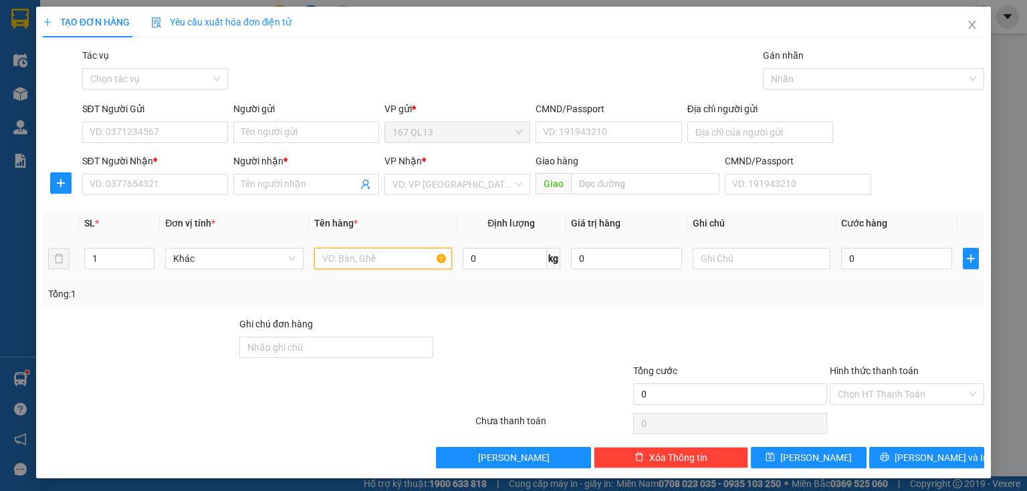
click at [383, 257] on input "text" at bounding box center [383, 258] width 138 height 21
type input "bao"
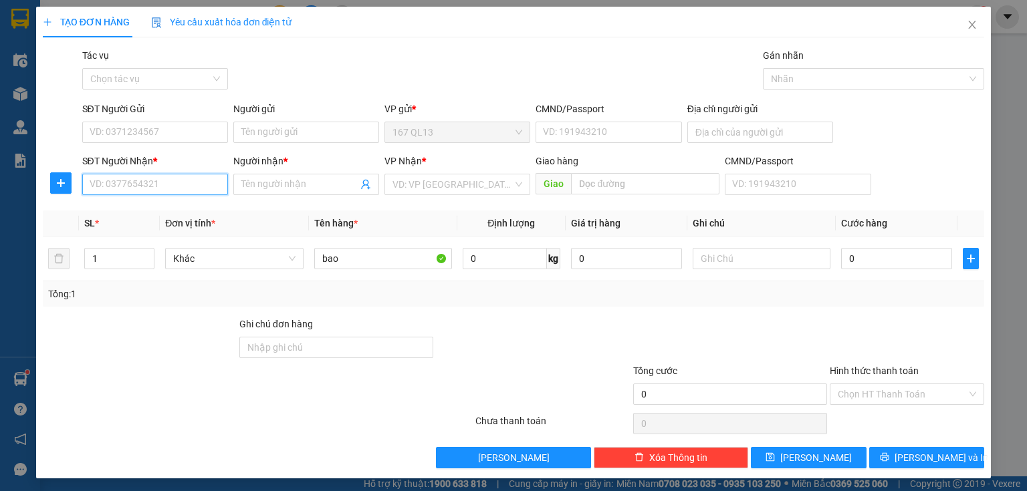
click at [197, 187] on input "SĐT Người Nhận *" at bounding box center [155, 184] width 146 height 21
click at [142, 230] on div "0918502853 - Thủy" at bounding box center [154, 232] width 128 height 15
type input "0918502853"
type input "Thủy"
type input "0918502853"
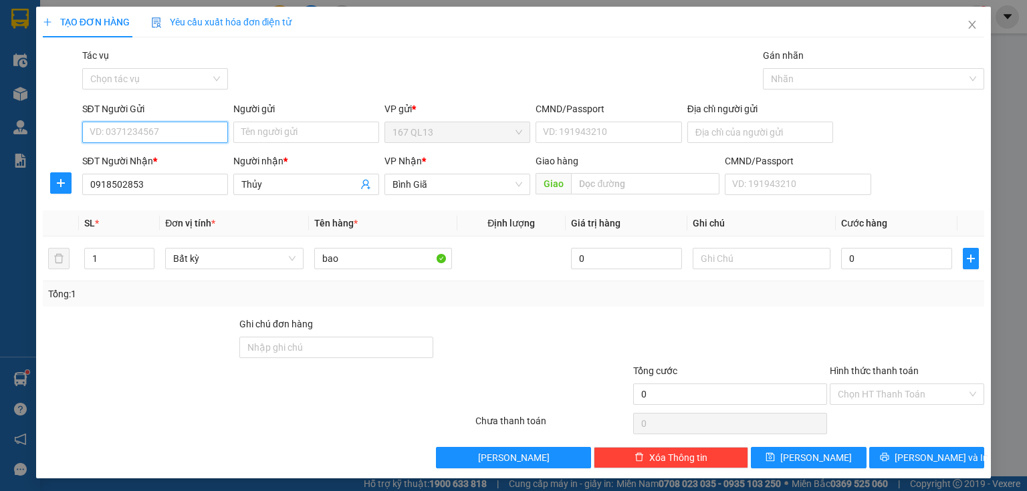
click at [156, 132] on input "SĐT Người Gửi" at bounding box center [155, 132] width 146 height 21
click at [135, 157] on div "0913793279 - [PERSON_NAME]" at bounding box center [156, 159] width 132 height 15
type input "0913793279"
type input "TÚ [PERSON_NAME]"
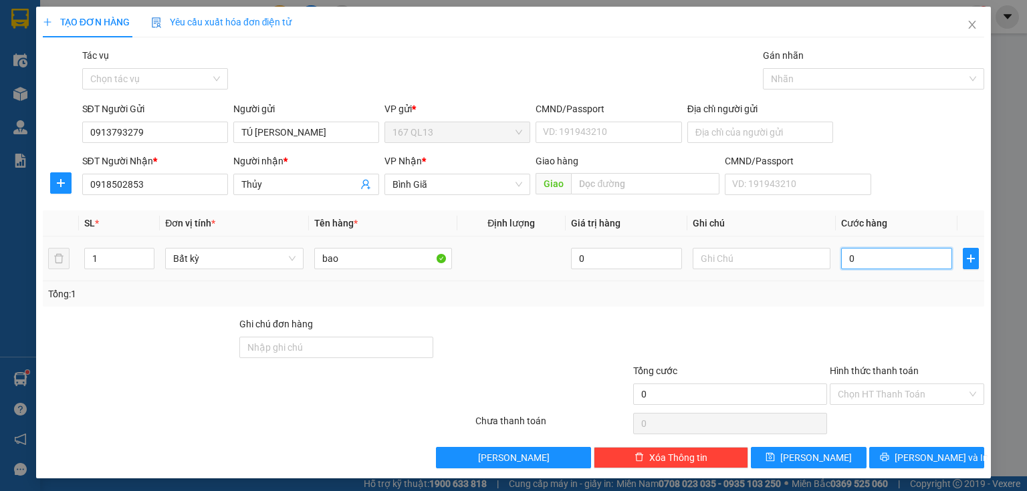
click at [841, 254] on input "0" at bounding box center [896, 258] width 111 height 21
type input "50"
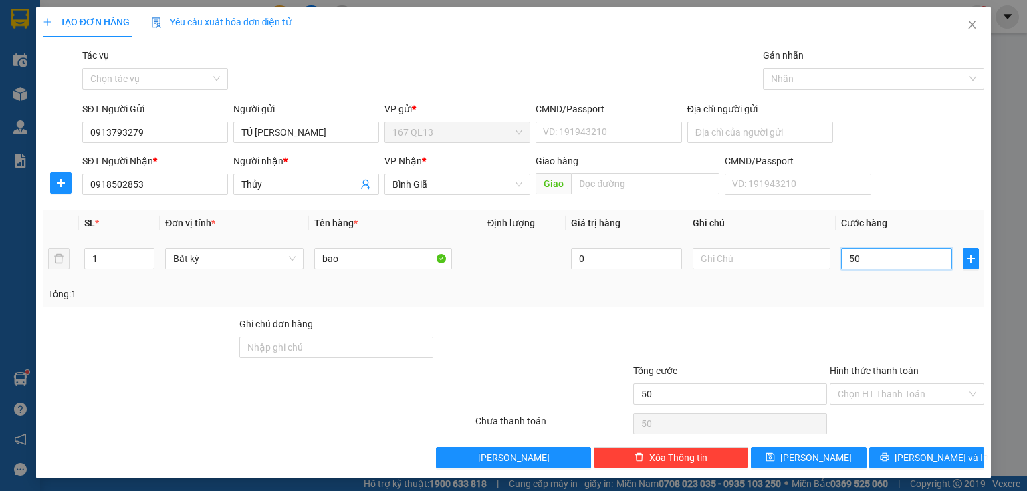
type input "500"
click at [880, 257] on input "50" at bounding box center [896, 258] width 111 height 21
click at [919, 452] on span "[PERSON_NAME] và In" at bounding box center [942, 458] width 94 height 15
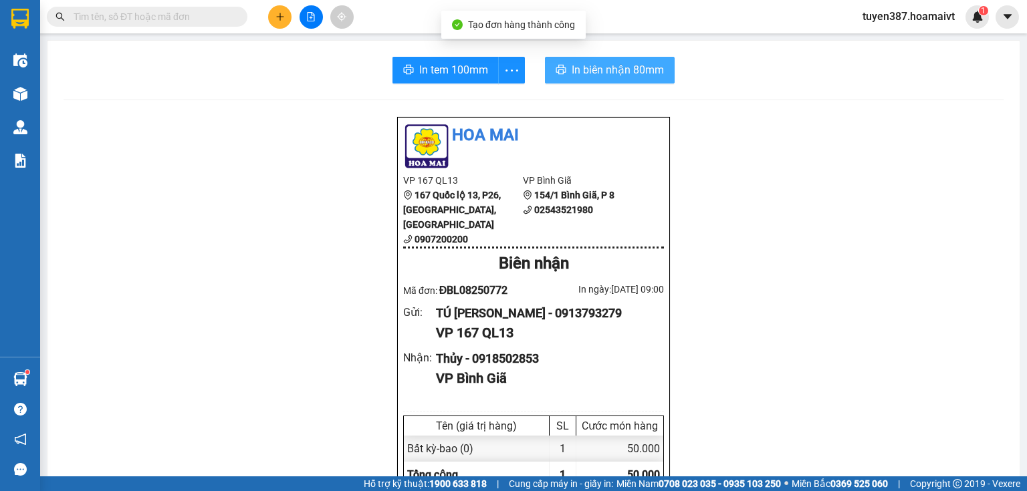
click at [572, 70] on span "In biên nhận 80mm" at bounding box center [618, 70] width 92 height 17
drag, startPoint x: 435, startPoint y: 68, endPoint x: 575, endPoint y: 59, distance: 140.0
click at [436, 68] on span "In tem 100mm" at bounding box center [453, 70] width 69 height 17
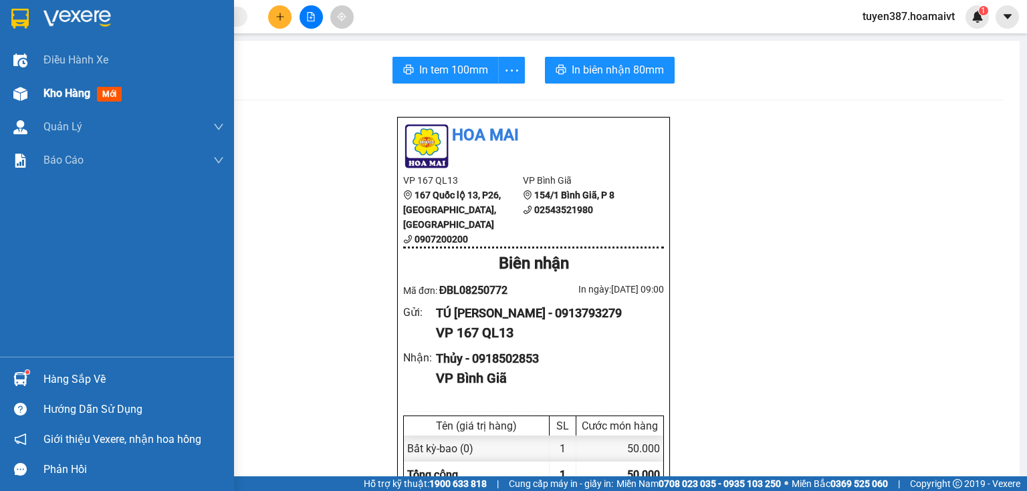
click at [110, 94] on span "mới" at bounding box center [109, 94] width 25 height 15
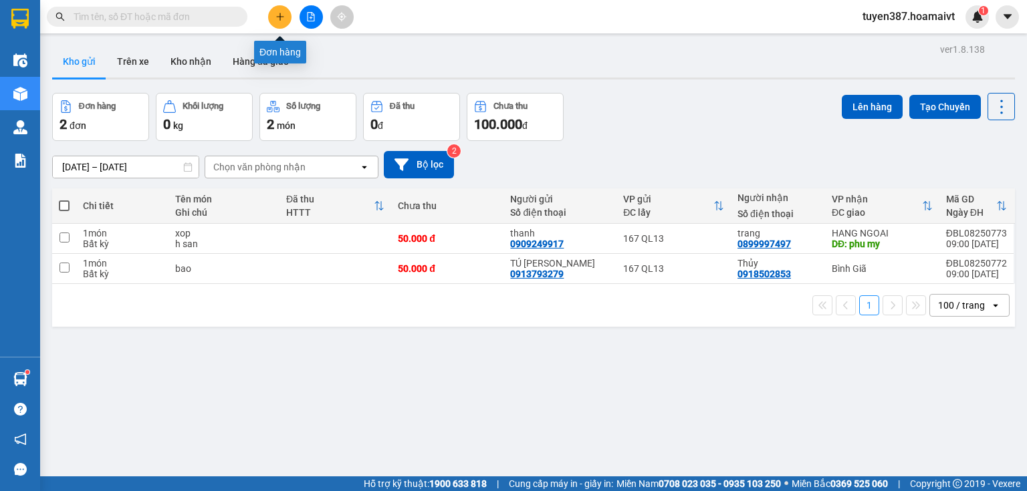
click at [278, 13] on icon "plus" at bounding box center [279, 16] width 9 height 9
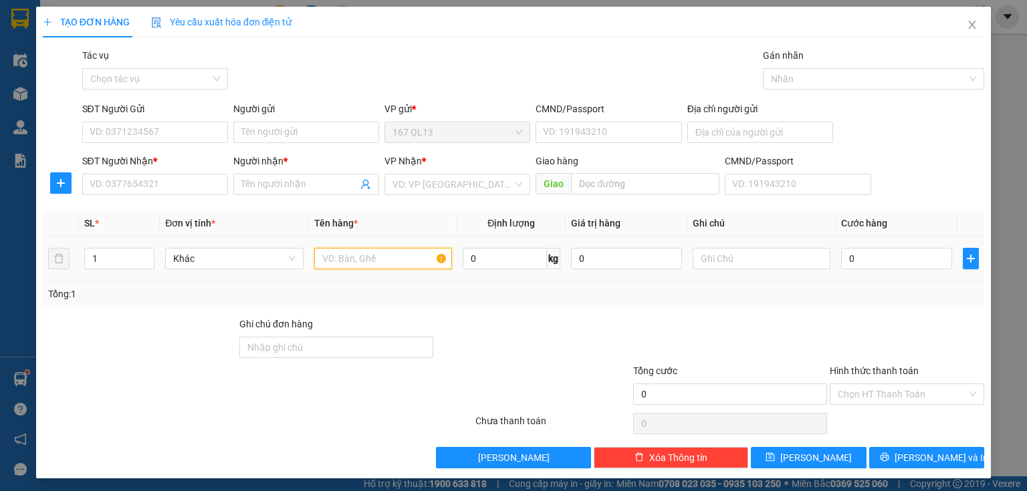
click at [402, 260] on input "text" at bounding box center [383, 258] width 138 height 21
type input "cuc may"
click at [197, 180] on input "SĐT Người Nhận *" at bounding box center [155, 184] width 146 height 21
click at [202, 118] on div "SĐT Người Gửi" at bounding box center [155, 112] width 146 height 20
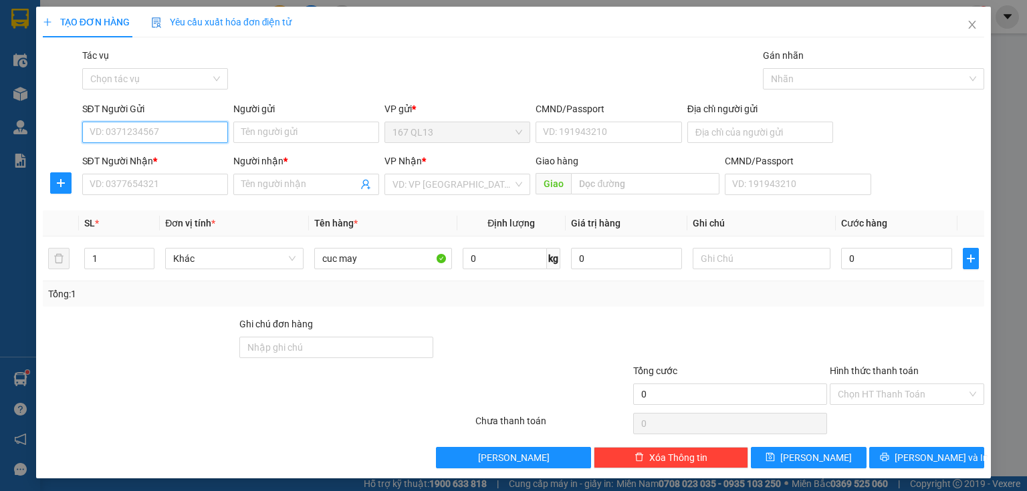
click at [201, 129] on input "SĐT Người Gửi" at bounding box center [155, 132] width 146 height 21
type input "0971689687"
click at [179, 155] on div "0971689687 - KHƯƠNG" at bounding box center [154, 159] width 128 height 15
type input "KHƯƠNG"
type input "0937077973"
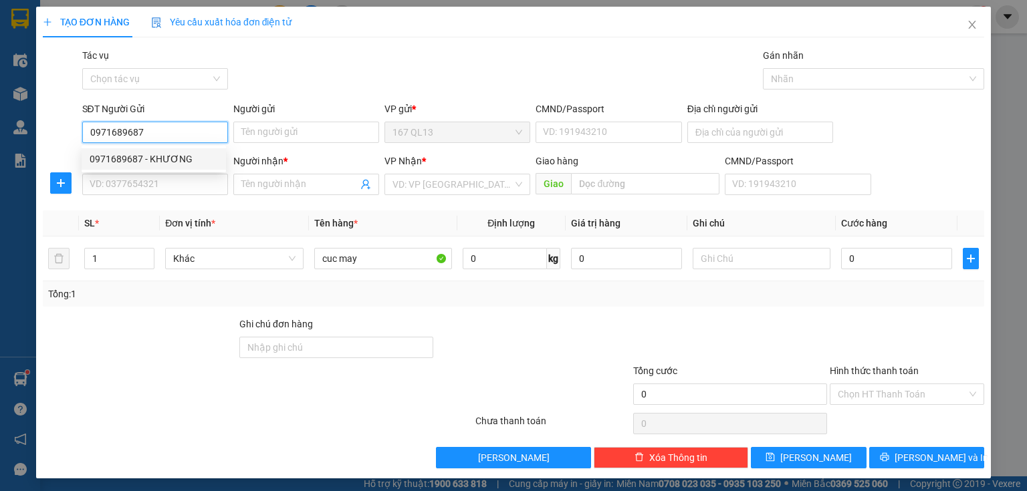
type input "[PERSON_NAME]"
type input "0971689687"
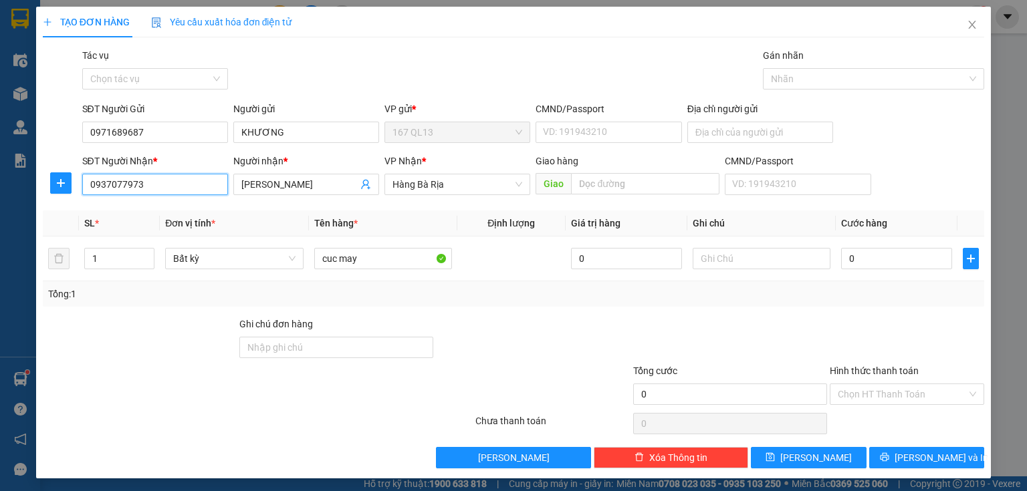
click at [180, 182] on input "0937077973" at bounding box center [155, 184] width 146 height 21
type input "0"
type input "0932113757"
click at [294, 183] on input "[PERSON_NAME]" at bounding box center [299, 184] width 116 height 15
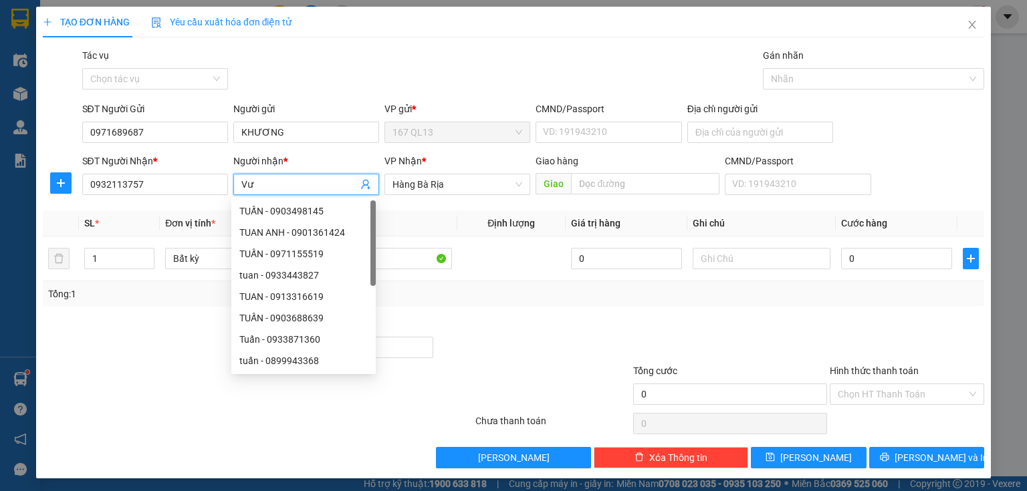
type input "V"
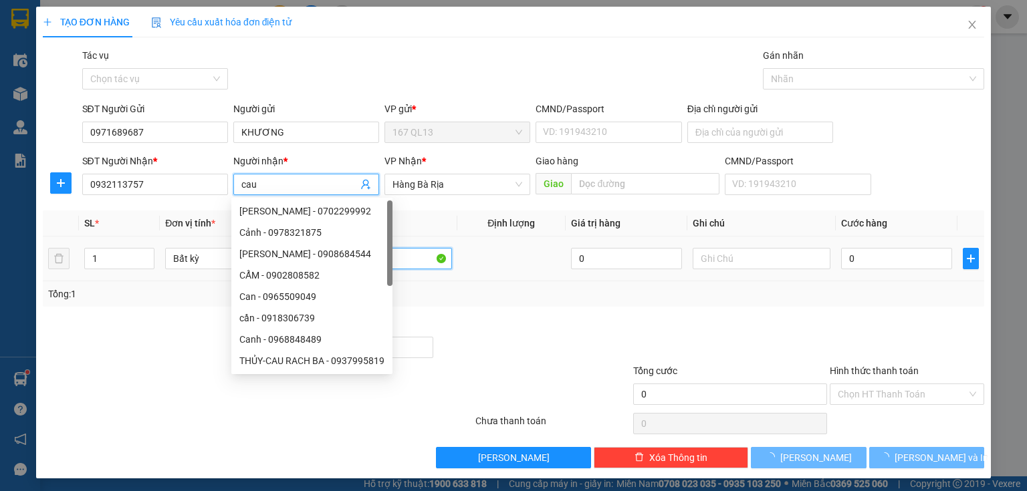
click at [413, 255] on input "cuc may" at bounding box center [383, 258] width 138 height 21
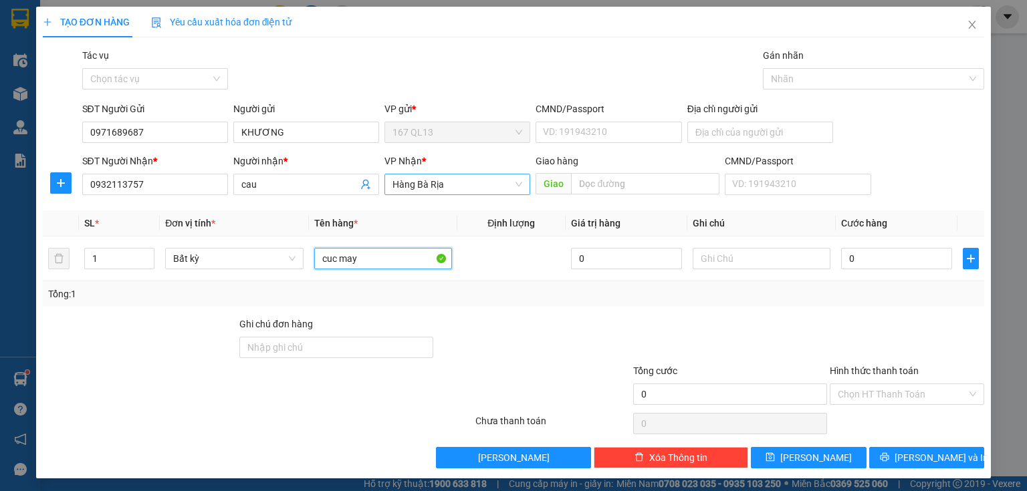
click at [457, 177] on span "Hàng Bà Rịa" at bounding box center [457, 185] width 130 height 20
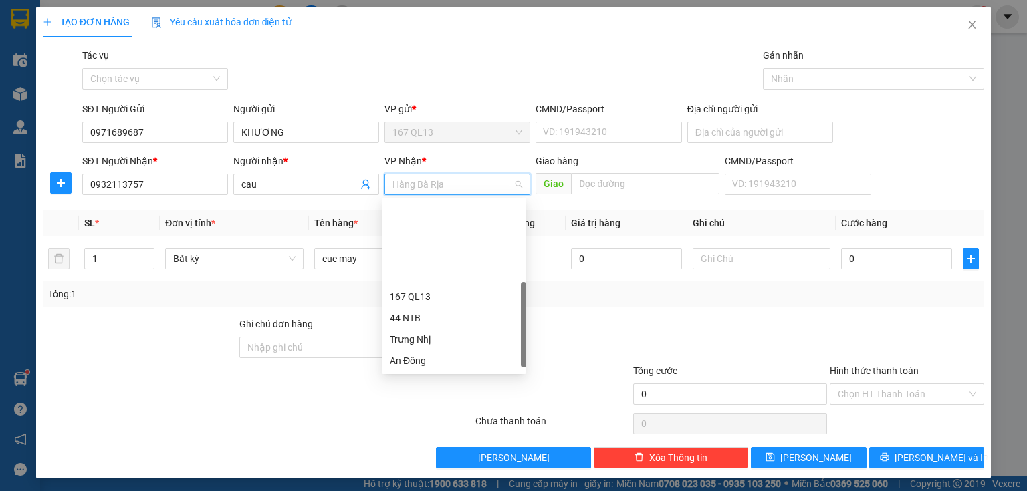
click at [422, 418] on div "Long Hải" at bounding box center [454, 425] width 128 height 15
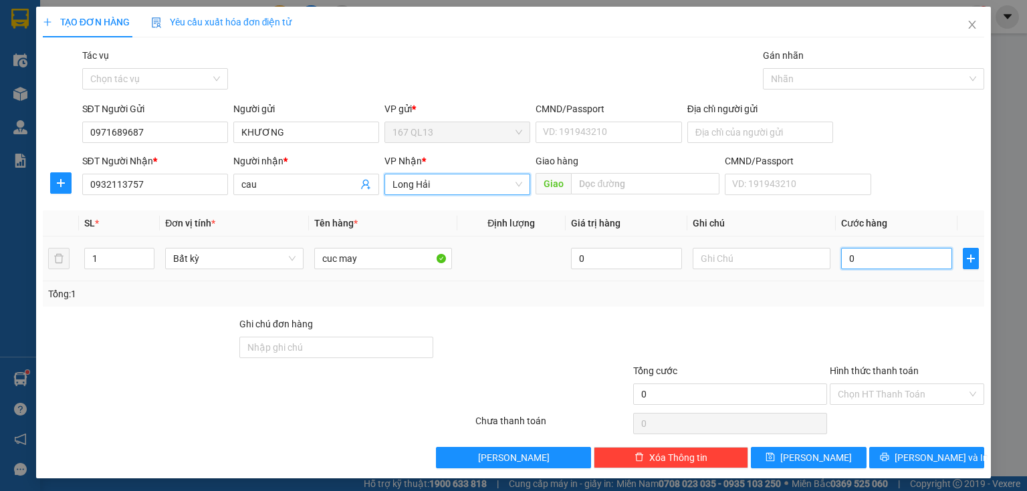
click at [841, 258] on input "0" at bounding box center [896, 258] width 111 height 21
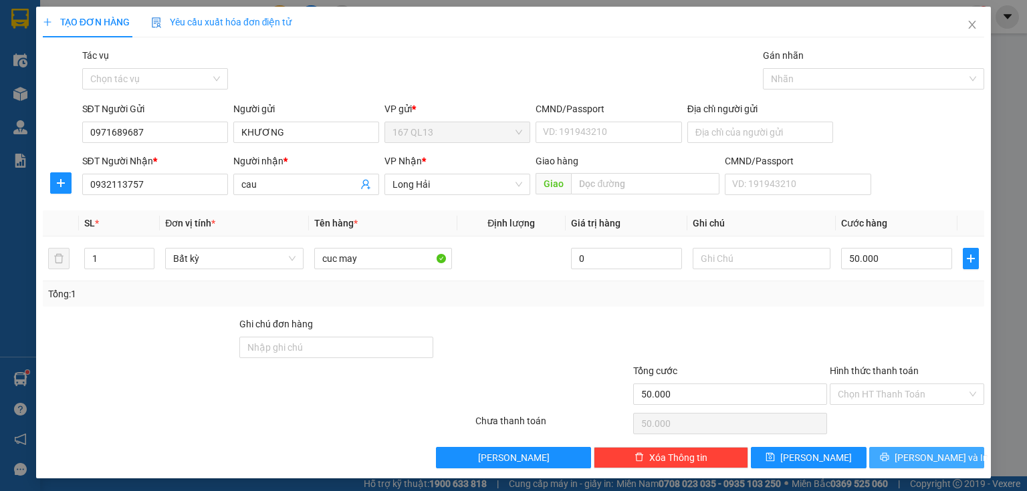
click at [927, 454] on span "[PERSON_NAME] và In" at bounding box center [942, 458] width 94 height 15
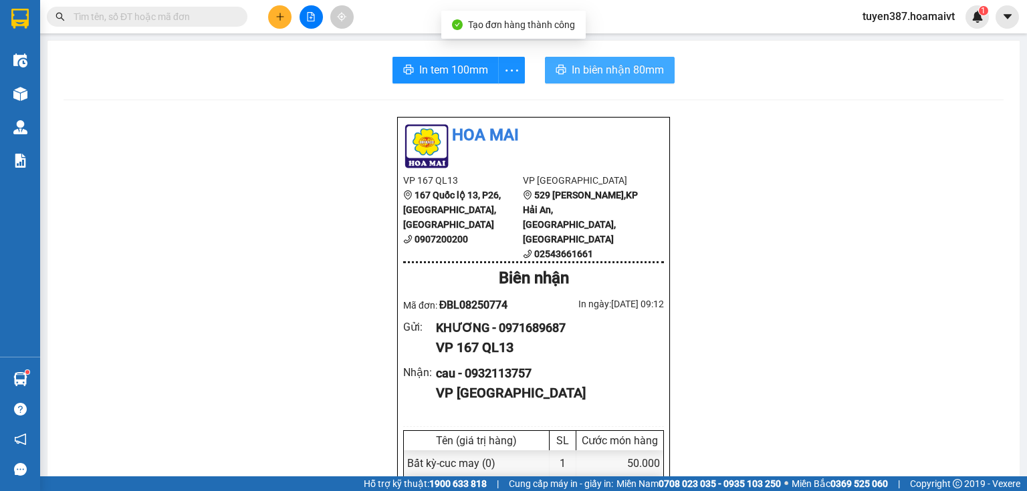
drag, startPoint x: 591, startPoint y: 68, endPoint x: 669, endPoint y: 51, distance: 79.3
click at [591, 67] on span "In biên nhận 80mm" at bounding box center [618, 70] width 92 height 17
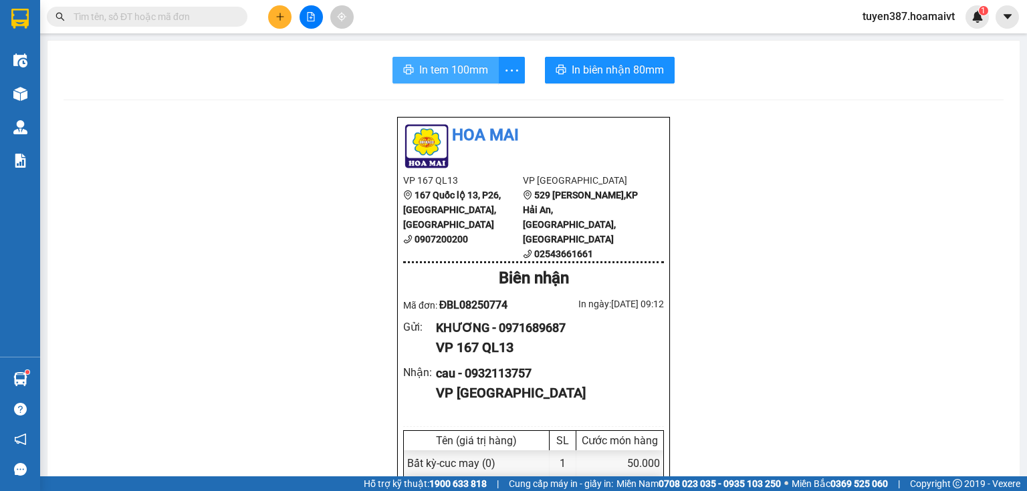
click at [439, 70] on span "In tem 100mm" at bounding box center [453, 70] width 69 height 17
click at [281, 12] on icon "plus" at bounding box center [279, 16] width 9 height 9
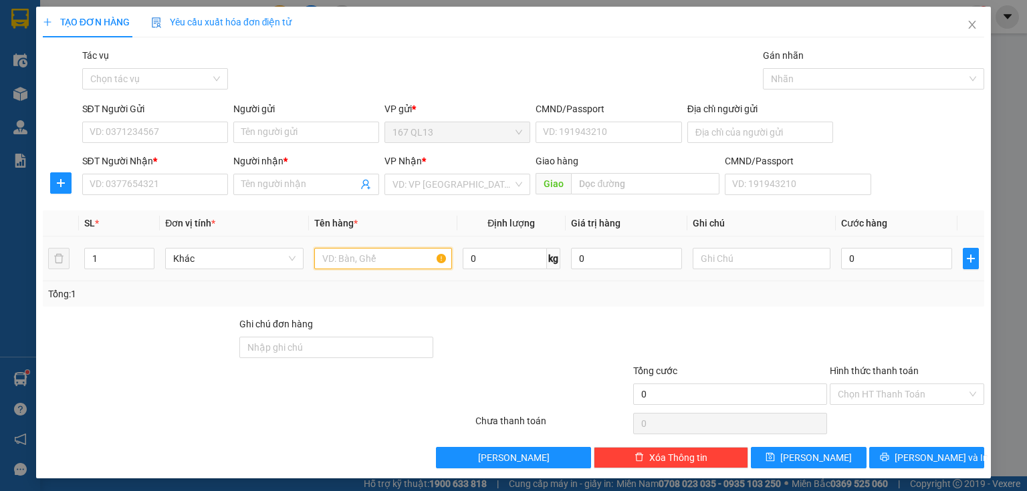
click at [388, 259] on input "text" at bounding box center [383, 258] width 138 height 21
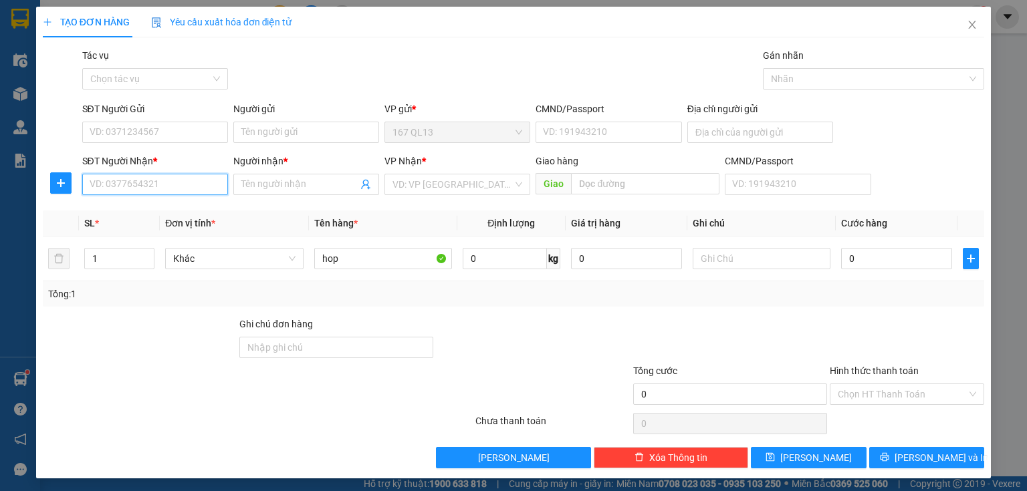
click at [173, 183] on input "SĐT Người Nhận *" at bounding box center [155, 184] width 146 height 21
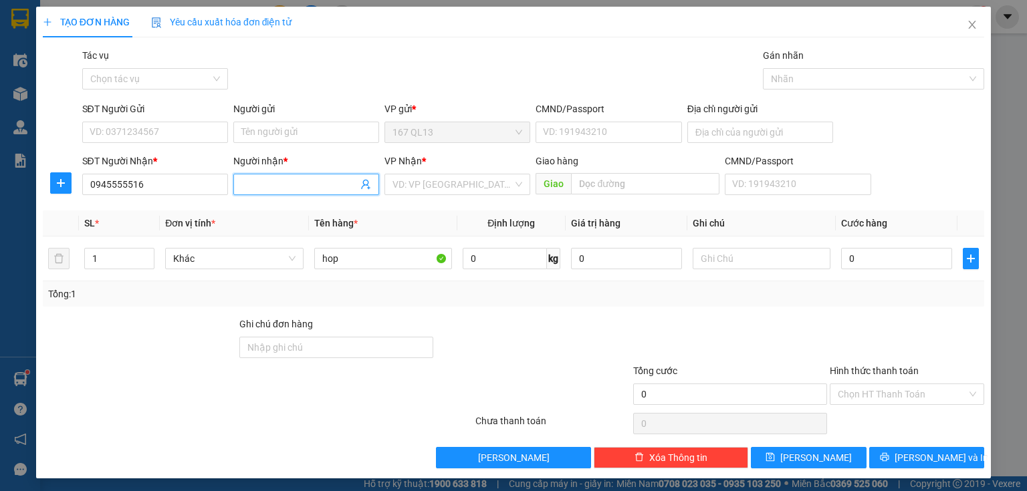
click at [273, 177] on input "Người nhận *" at bounding box center [299, 184] width 116 height 15
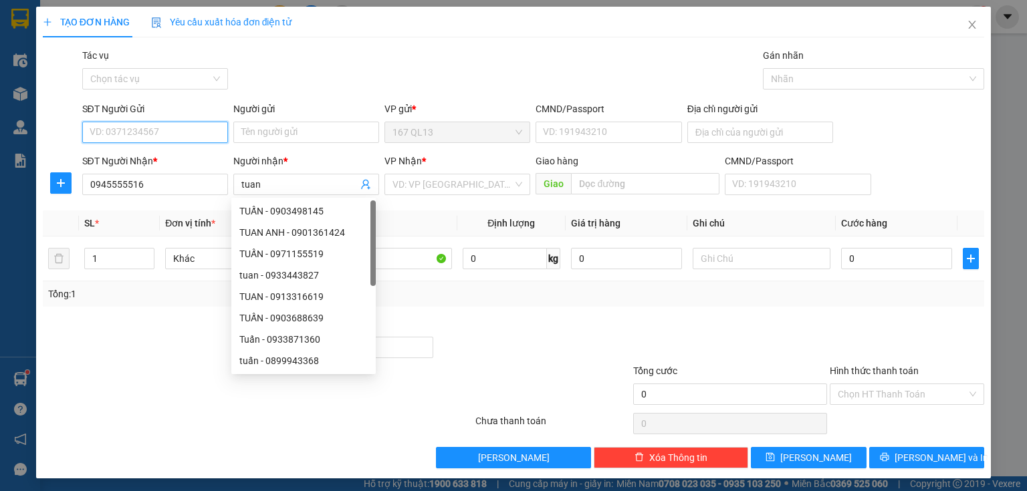
click at [187, 130] on input "SĐT Người Gửi" at bounding box center [155, 132] width 146 height 21
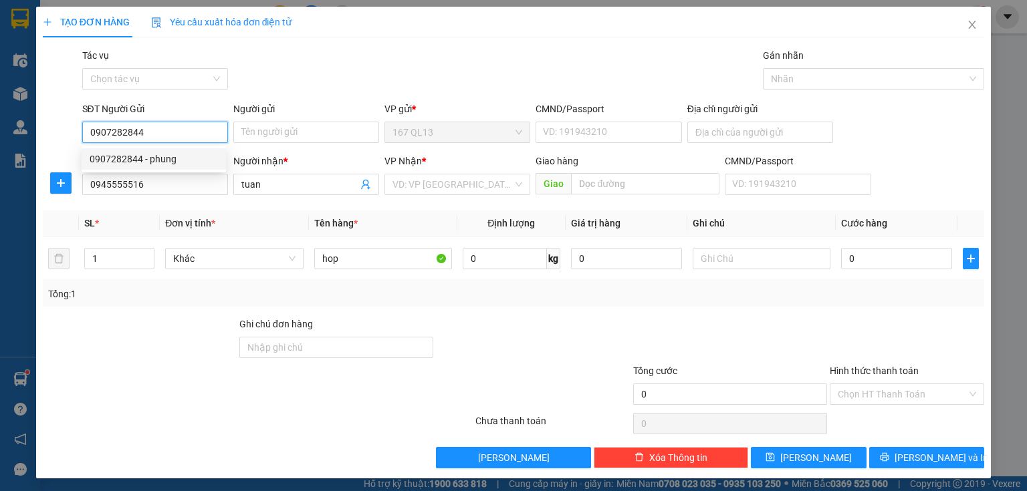
click at [186, 162] on div "0907282844 - phung" at bounding box center [154, 159] width 128 height 15
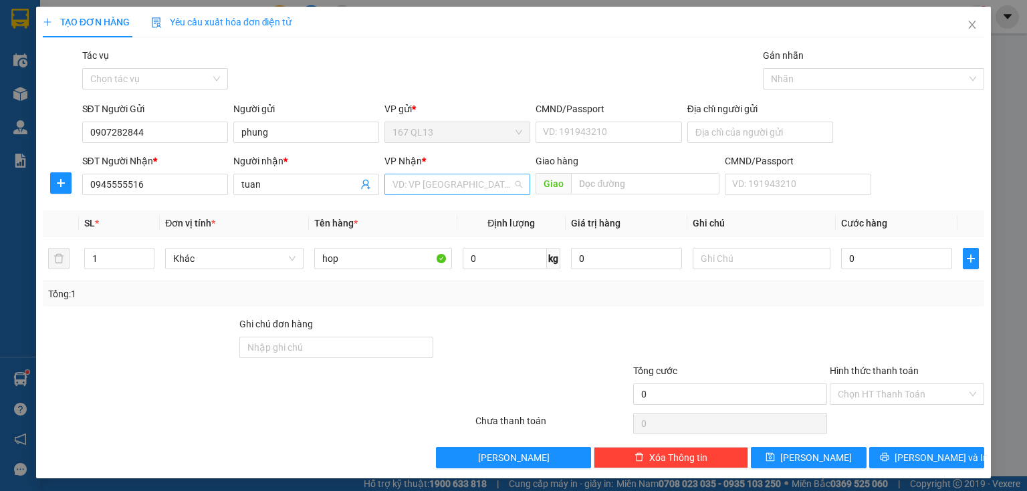
click at [444, 183] on input "search" at bounding box center [452, 185] width 120 height 20
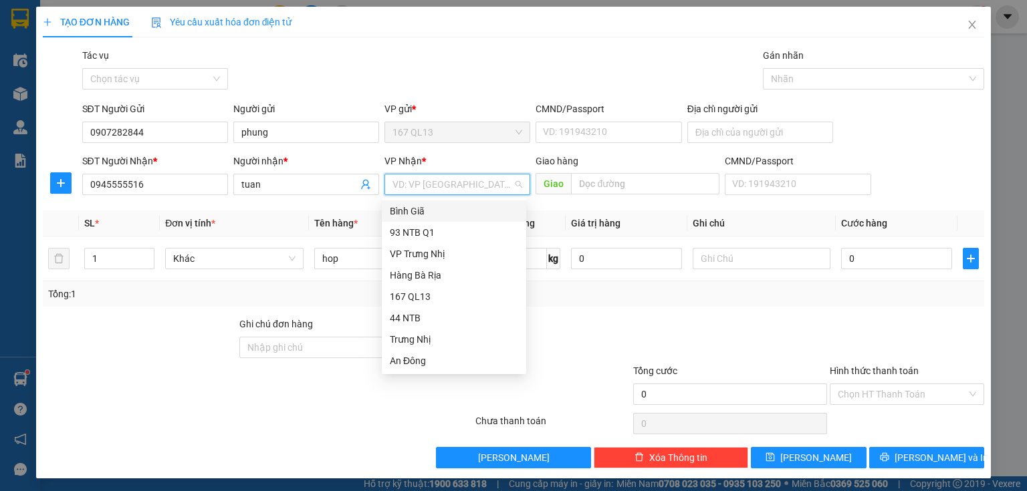
drag, startPoint x: 423, startPoint y: 211, endPoint x: 556, endPoint y: 190, distance: 134.8
click at [423, 211] on div "Bình Giã" at bounding box center [454, 211] width 128 height 15
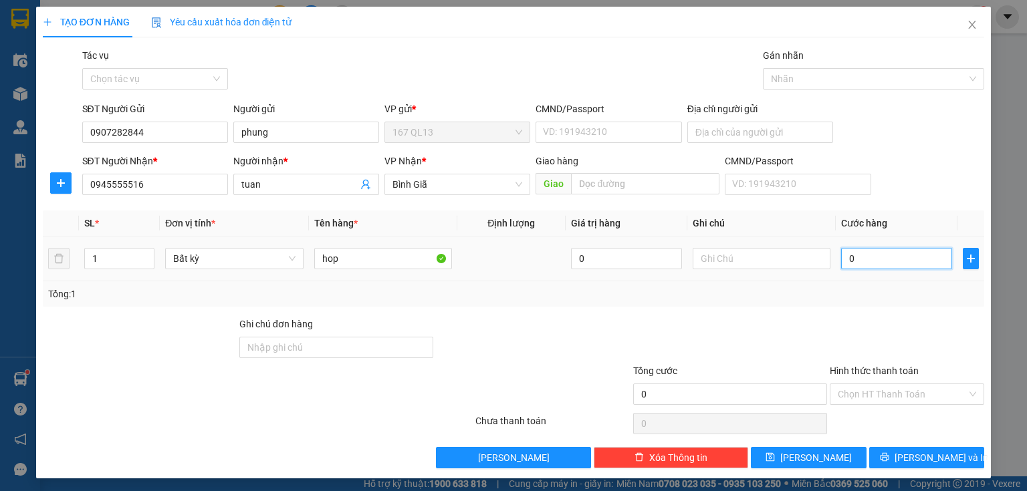
click at [841, 257] on input "0" at bounding box center [896, 258] width 111 height 21
click at [920, 456] on span "[PERSON_NAME] và In" at bounding box center [942, 458] width 94 height 15
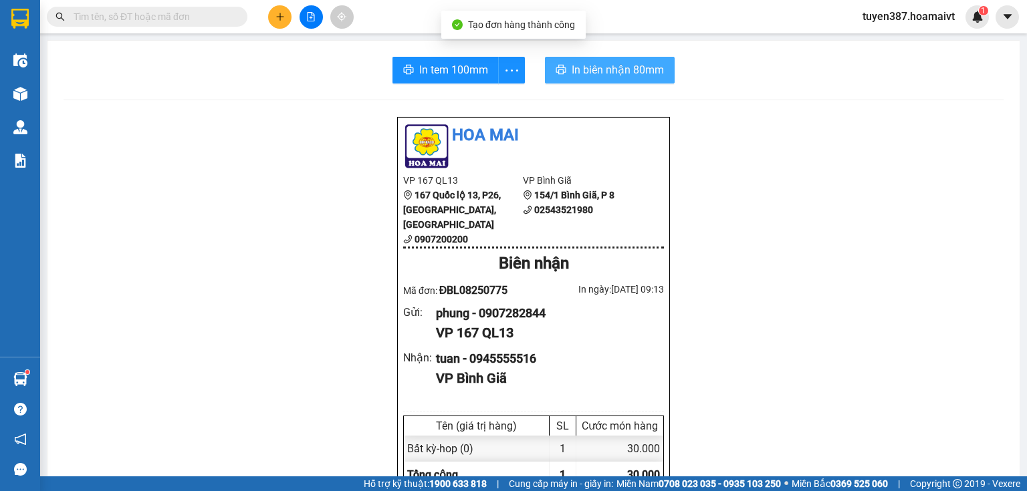
click at [585, 71] on span "In biên nhận 80mm" at bounding box center [618, 70] width 92 height 17
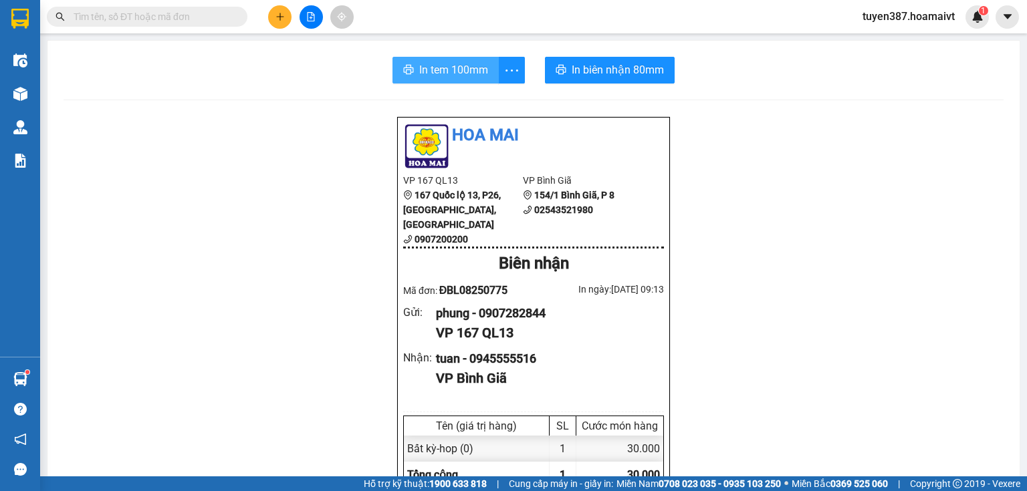
click at [445, 66] on span "In tem 100mm" at bounding box center [453, 70] width 69 height 17
click at [282, 9] on button at bounding box center [279, 16] width 23 height 23
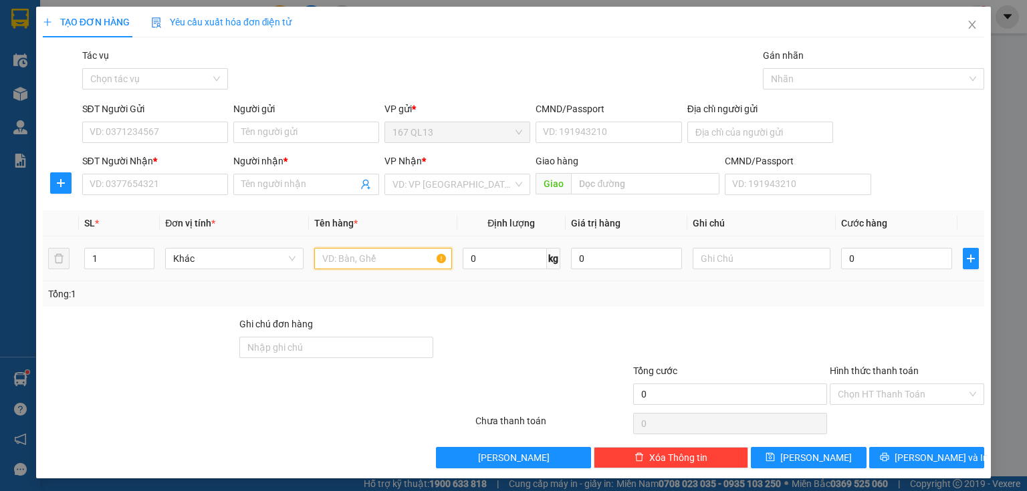
click at [388, 261] on input "text" at bounding box center [383, 258] width 138 height 21
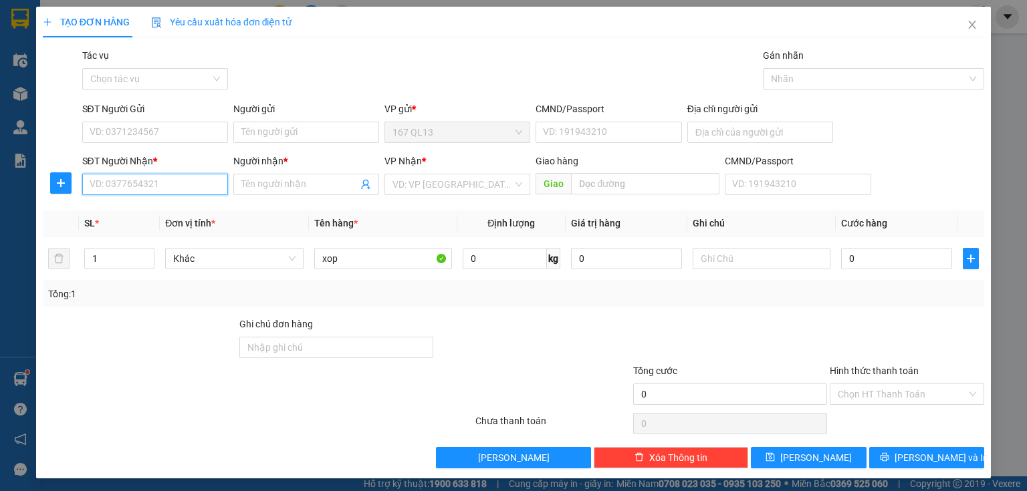
click at [177, 180] on input "SĐT Người Nhận *" at bounding box center [155, 184] width 146 height 21
click at [187, 179] on input "SĐT Người Nhận *" at bounding box center [155, 184] width 146 height 21
click at [273, 182] on input "Người nhận *" at bounding box center [299, 184] width 116 height 15
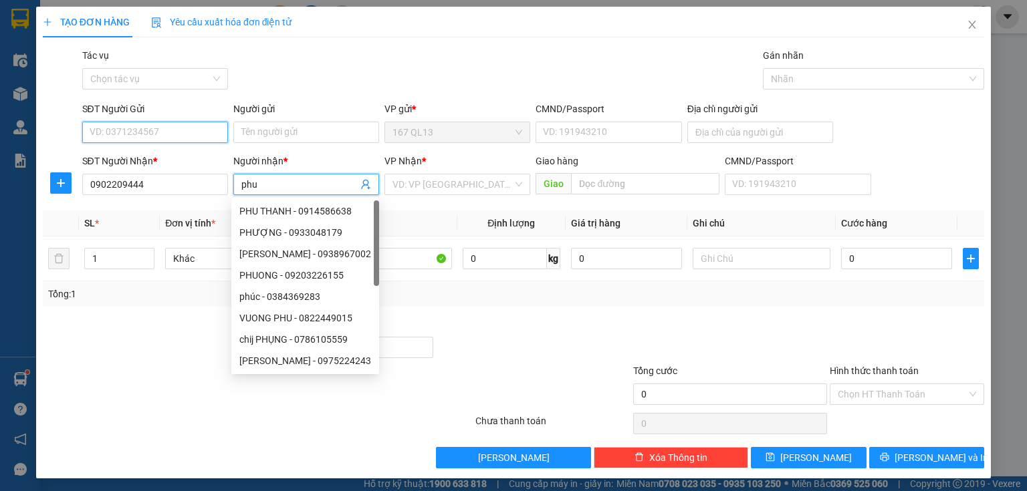
click at [179, 130] on input "SĐT Người Gửi" at bounding box center [155, 132] width 146 height 21
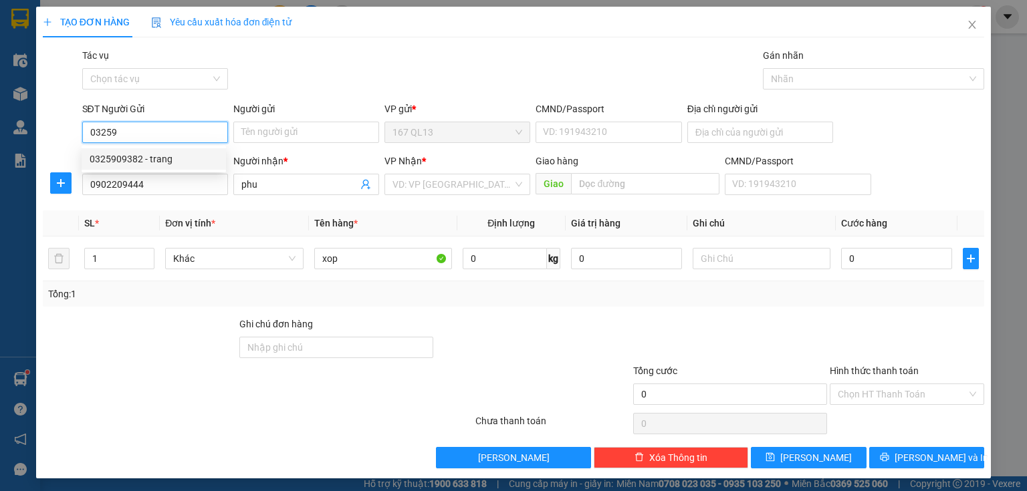
click at [178, 159] on div "0325909382 - trang" at bounding box center [154, 159] width 128 height 15
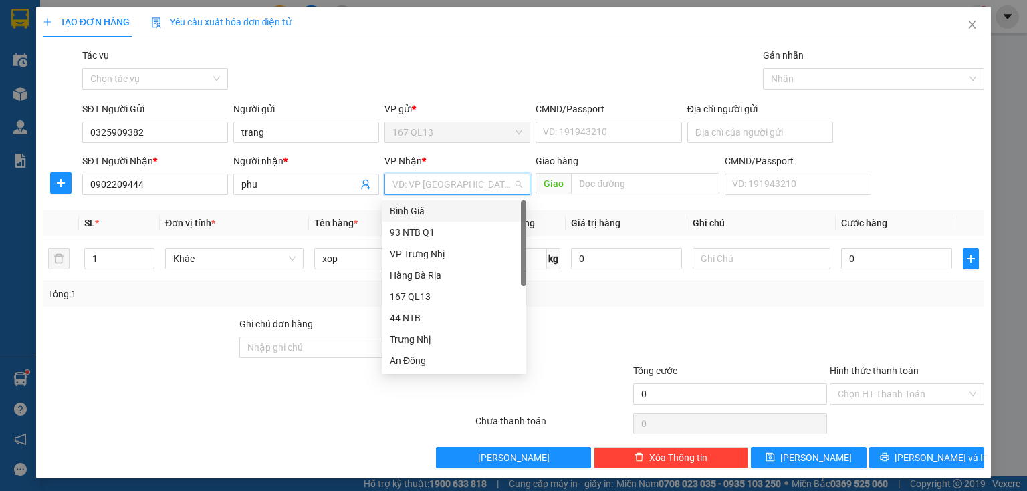
click at [463, 185] on input "search" at bounding box center [452, 185] width 120 height 20
drag, startPoint x: 422, startPoint y: 209, endPoint x: 501, endPoint y: 217, distance: 79.4
click at [425, 209] on div "Bình Giã" at bounding box center [454, 211] width 128 height 15
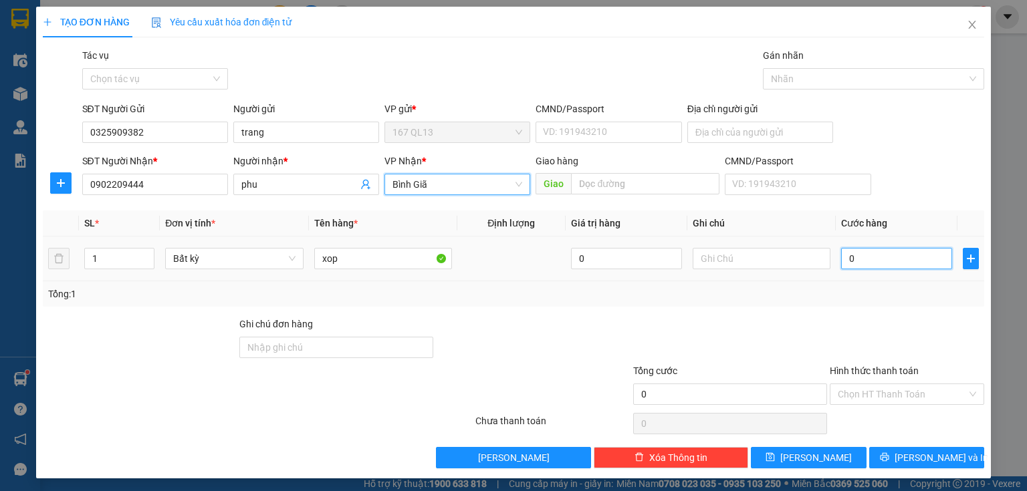
click at [841, 255] on input "0" at bounding box center [896, 258] width 111 height 21
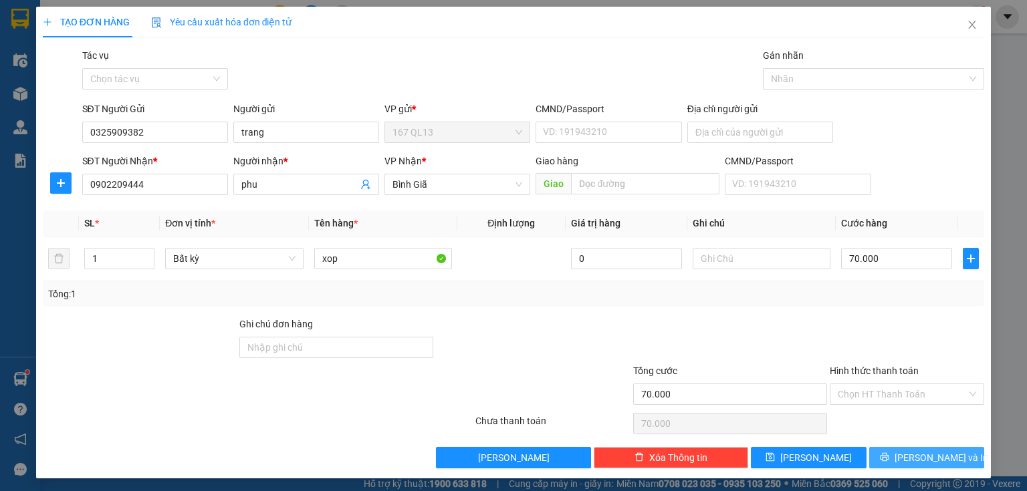
drag, startPoint x: 916, startPoint y: 455, endPoint x: 907, endPoint y: 439, distance: 18.6
click at [907, 439] on div "Transit Pickup Surcharge Ids Transit Deliver Surcharge Ids Transit Deliver Surc…" at bounding box center [513, 258] width 941 height 421
drag, startPoint x: 913, startPoint y: 453, endPoint x: 897, endPoint y: 407, distance: 49.7
click at [913, 452] on span "[PERSON_NAME] và In" at bounding box center [942, 458] width 94 height 15
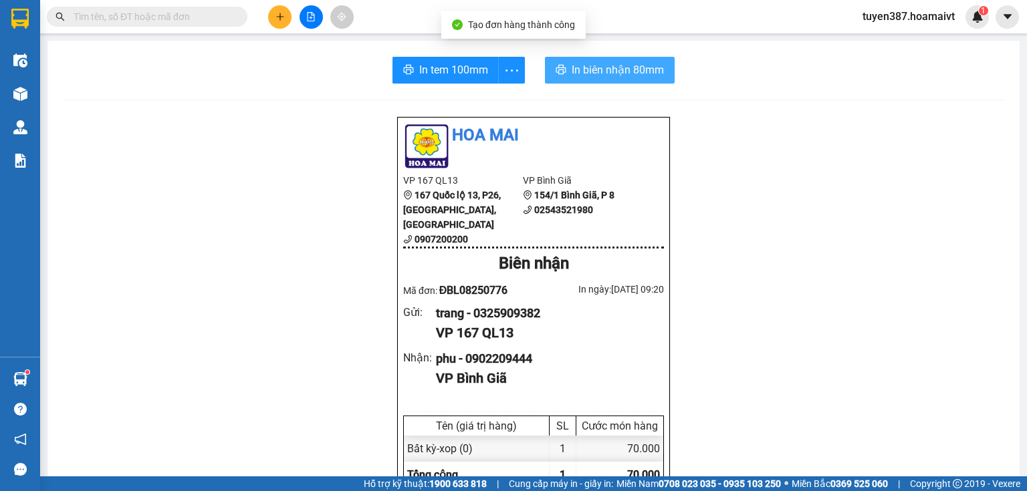
click at [592, 72] on span "In biên nhận 80mm" at bounding box center [618, 70] width 92 height 17
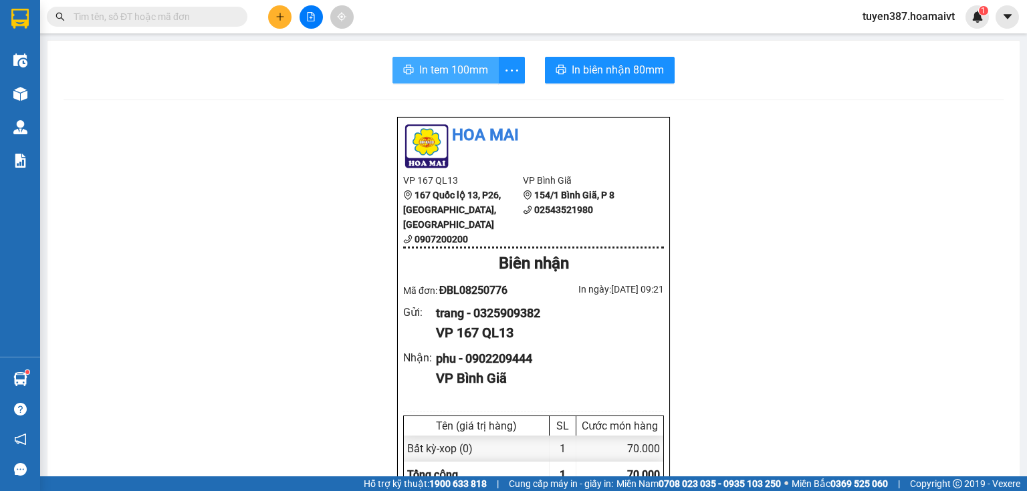
click at [431, 70] on span "In tem 100mm" at bounding box center [453, 70] width 69 height 17
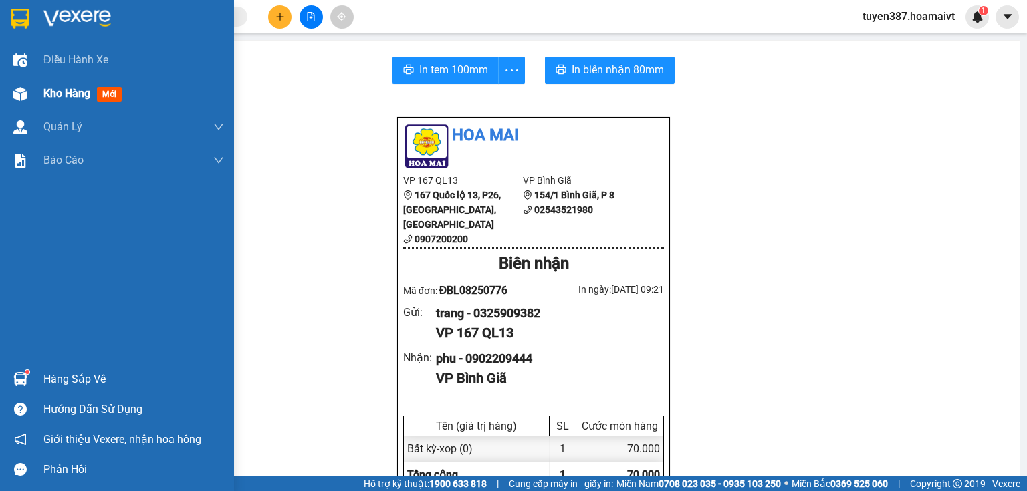
click at [104, 91] on span "mới" at bounding box center [109, 94] width 25 height 15
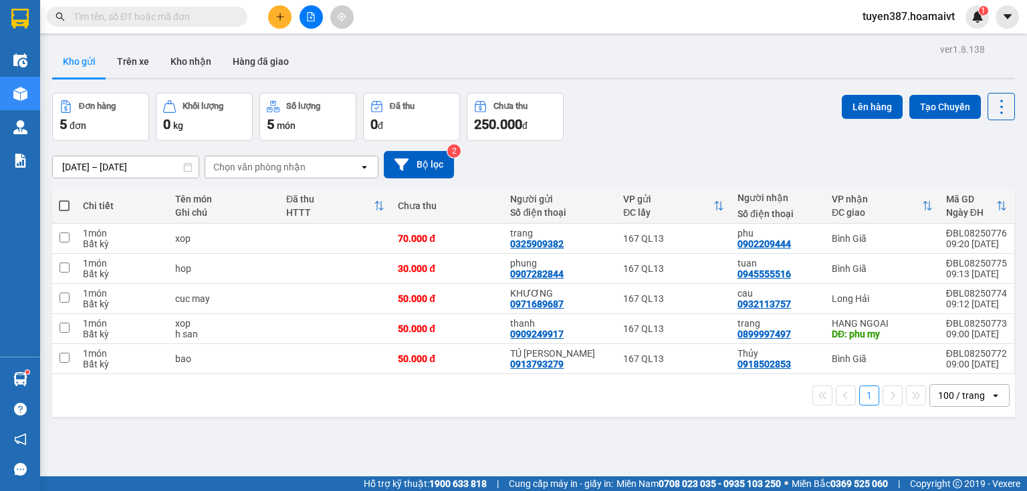
click at [320, 165] on div "Chọn văn phòng nhận" at bounding box center [282, 166] width 154 height 21
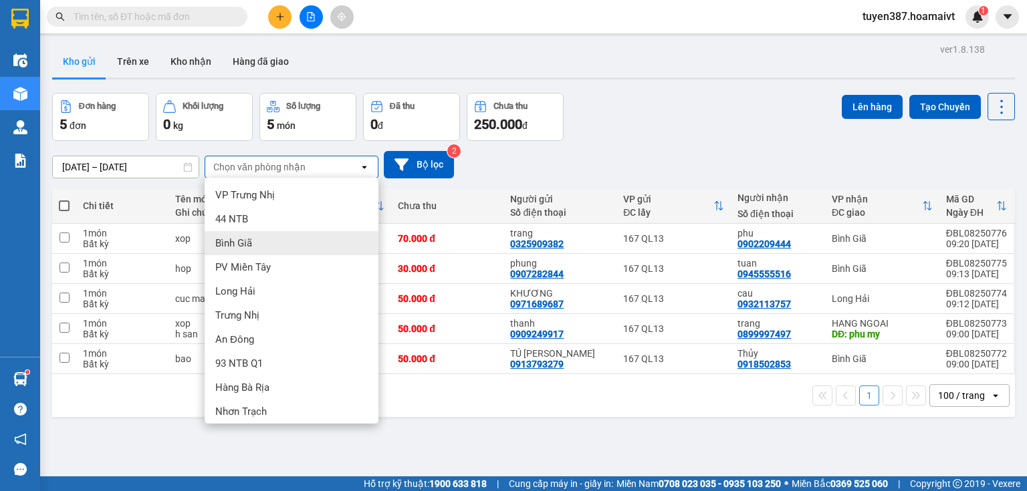
click at [257, 240] on div "Bình Giã" at bounding box center [292, 243] width 174 height 24
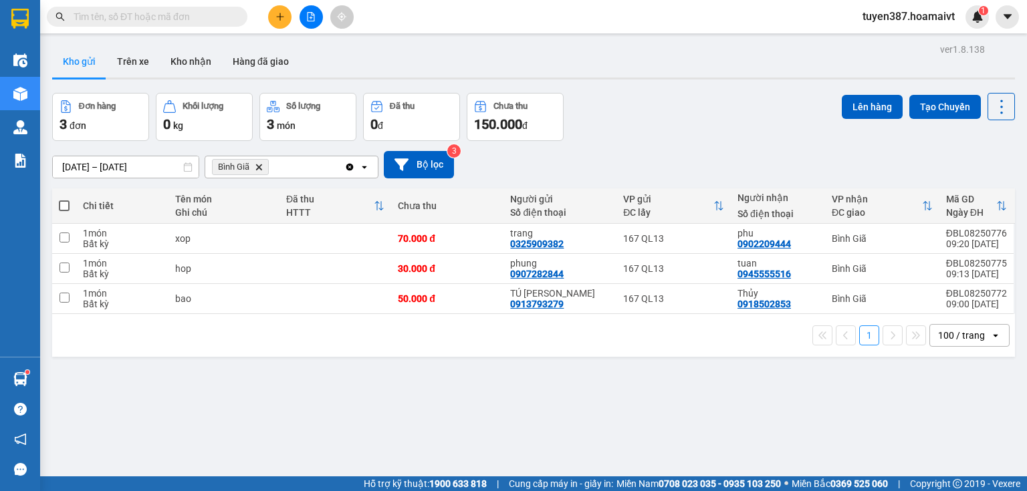
click at [62, 203] on span at bounding box center [64, 206] width 11 height 11
click at [64, 199] on input "checkbox" at bounding box center [64, 199] width 0 height 0
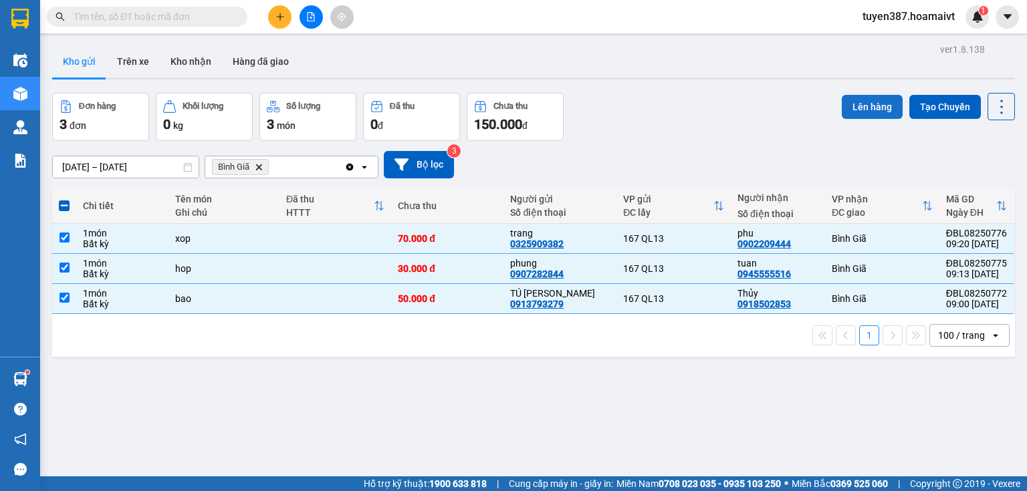
click at [854, 100] on button "Lên hàng" at bounding box center [872, 107] width 61 height 24
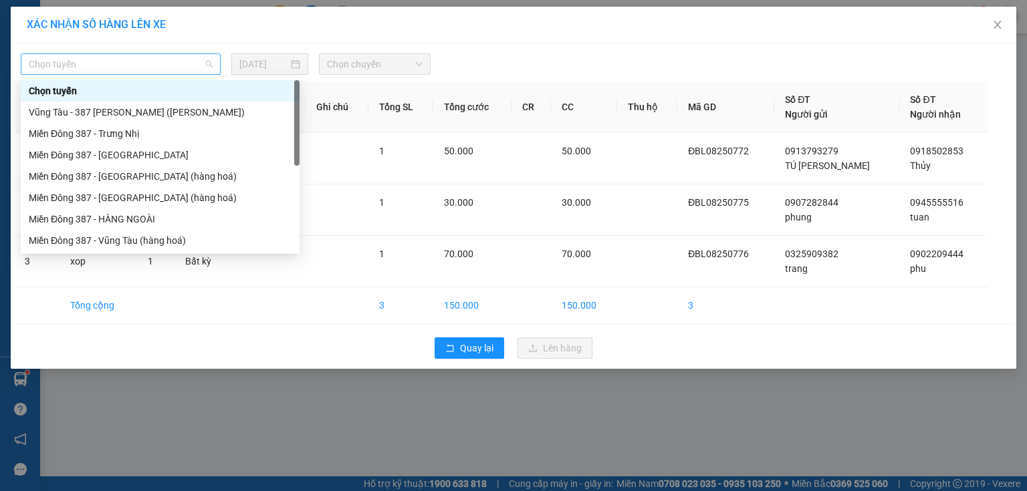
click at [118, 62] on span "Chọn tuyến" at bounding box center [121, 64] width 184 height 20
drag, startPoint x: 116, startPoint y: 237, endPoint x: 292, endPoint y: 124, distance: 208.5
click at [125, 230] on div "Miền Đông 387 - Vũng Tàu (hàng hoá)" at bounding box center [160, 240] width 279 height 21
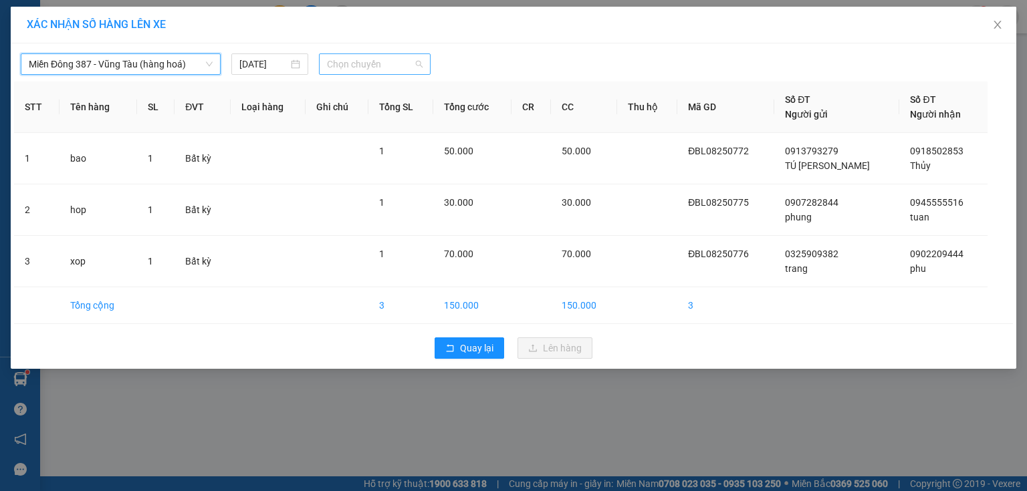
click at [396, 60] on span "Chọn chuyến" at bounding box center [375, 64] width 96 height 20
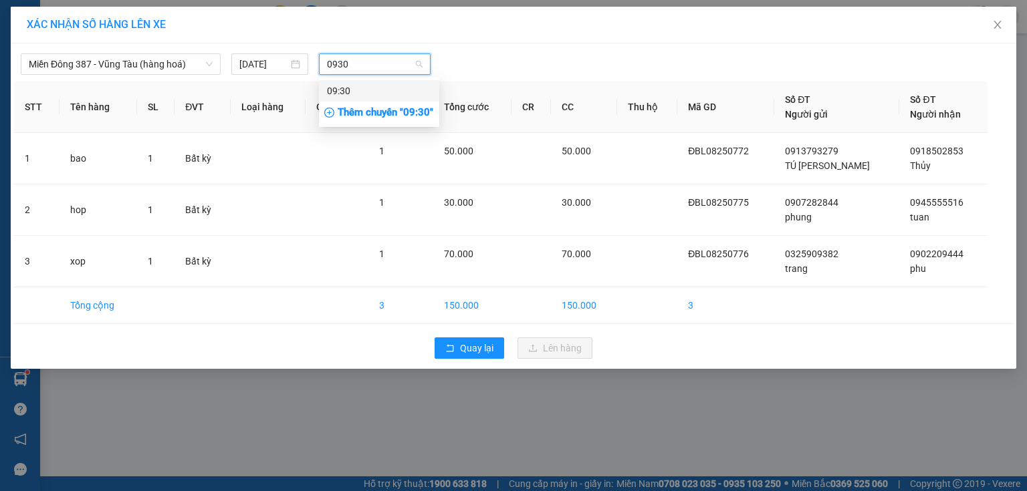
click at [353, 86] on div "09:30" at bounding box center [379, 91] width 104 height 15
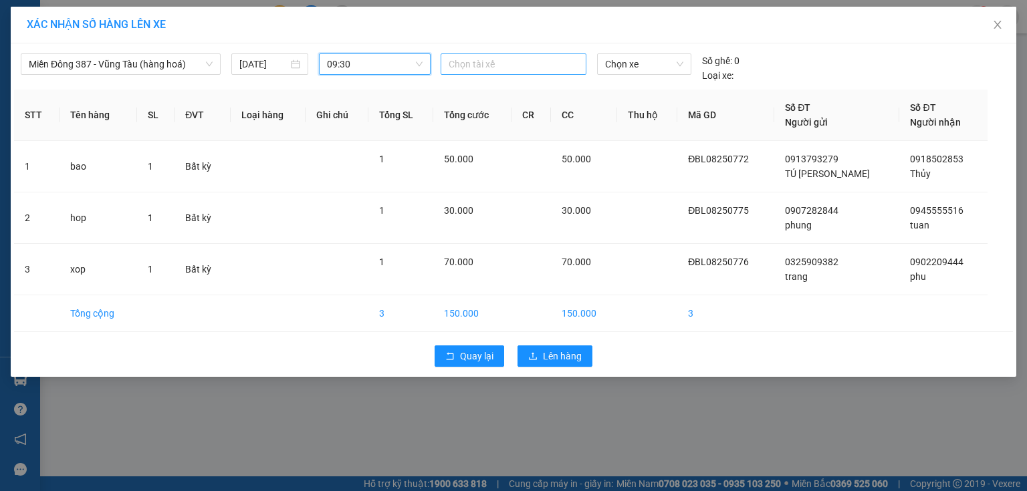
click at [531, 60] on div at bounding box center [513, 64] width 139 height 16
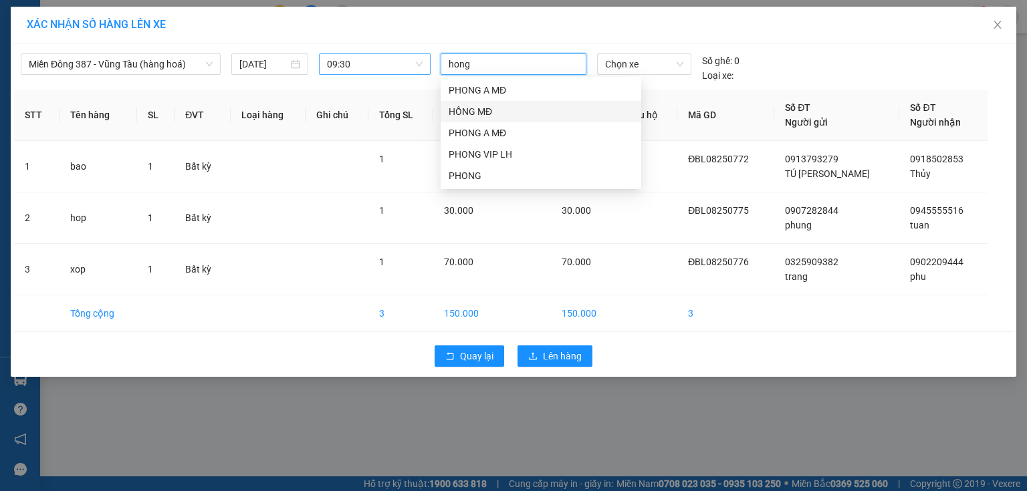
click at [467, 110] on div "HỒNG MĐ" at bounding box center [541, 111] width 185 height 15
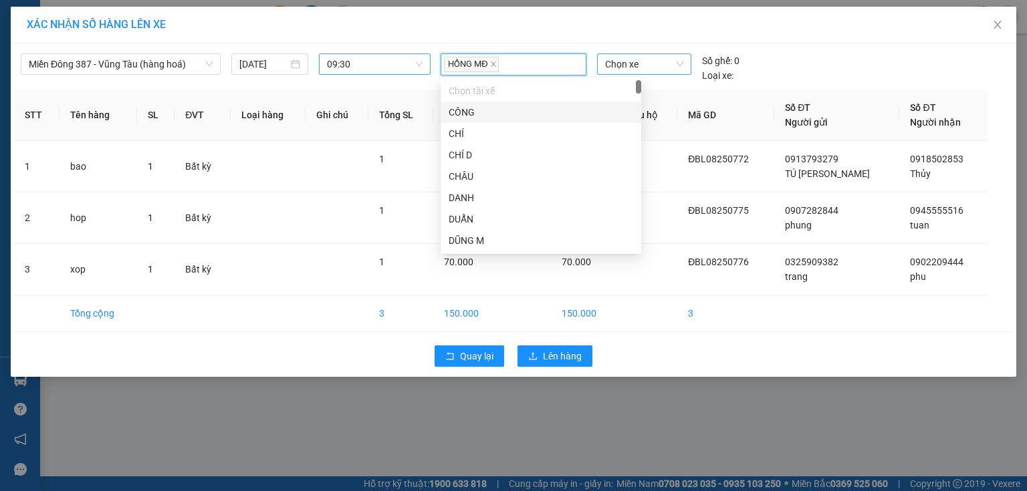
click at [653, 62] on span "Chọn xe" at bounding box center [644, 64] width 78 height 20
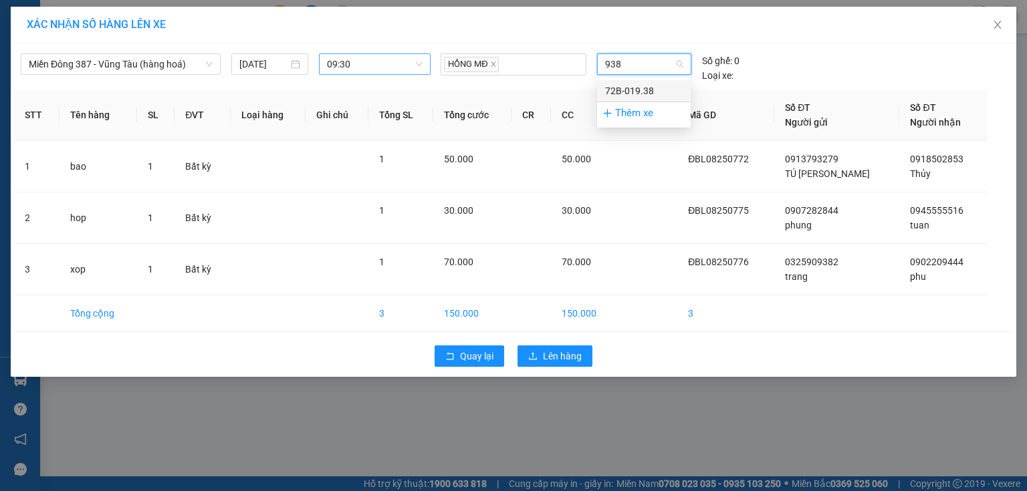
click at [647, 88] on div "72B-019.38" at bounding box center [644, 91] width 78 height 15
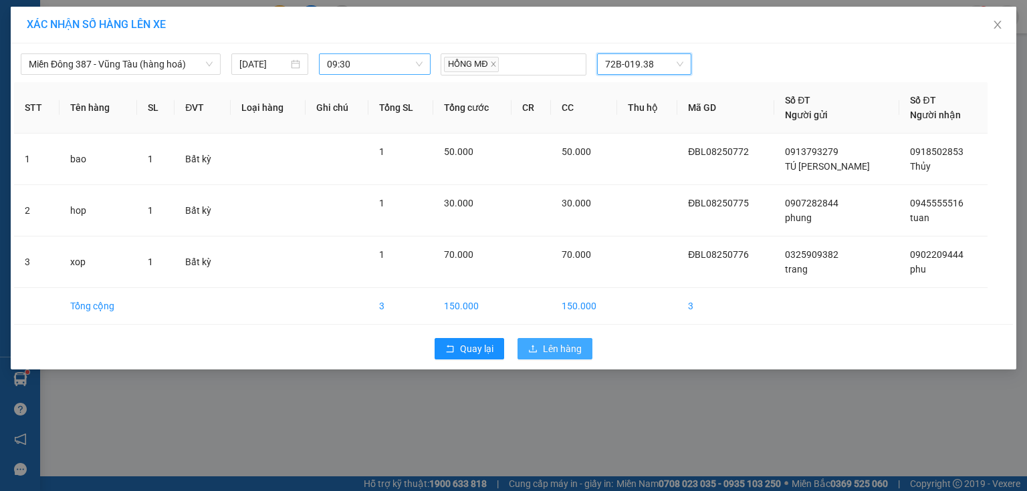
click at [575, 342] on span "Lên hàng" at bounding box center [562, 349] width 39 height 15
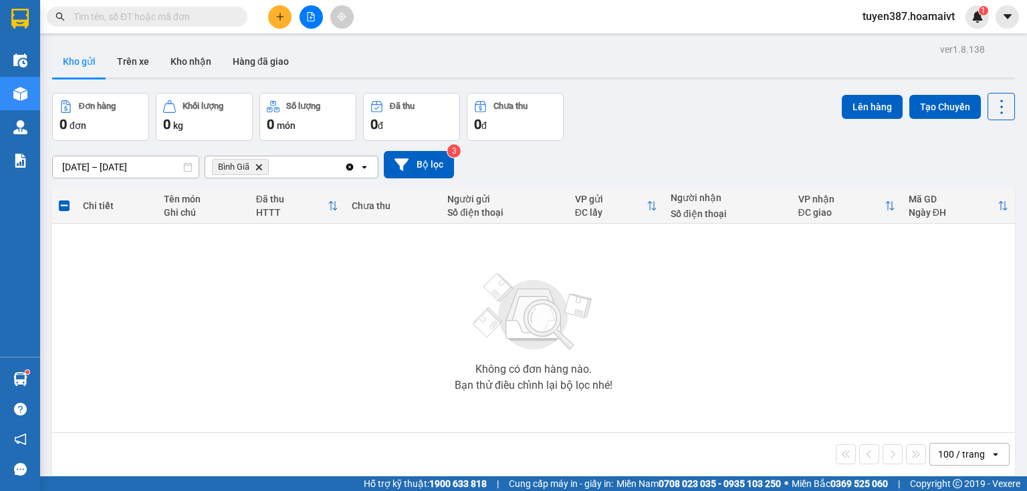
click at [257, 164] on icon "Delete" at bounding box center [259, 167] width 8 height 8
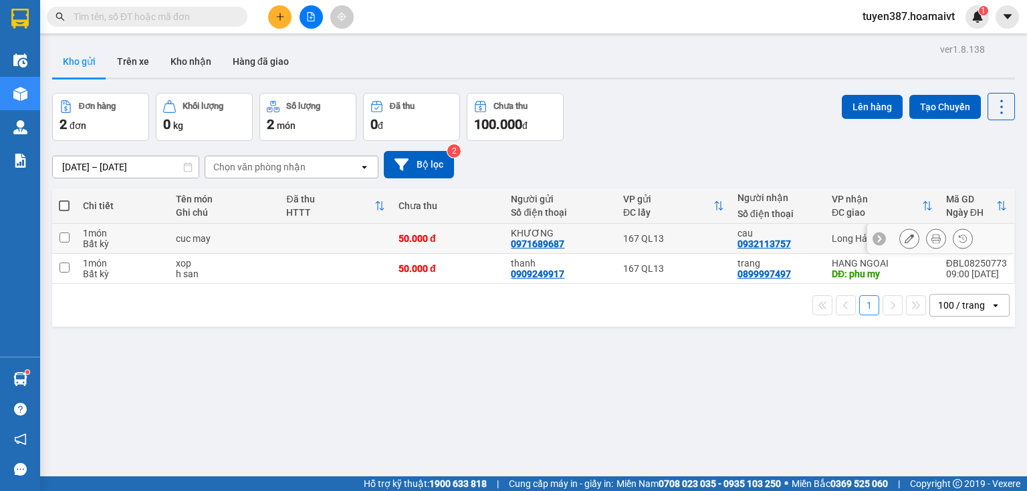
click at [64, 235] on input "checkbox" at bounding box center [65, 238] width 10 height 10
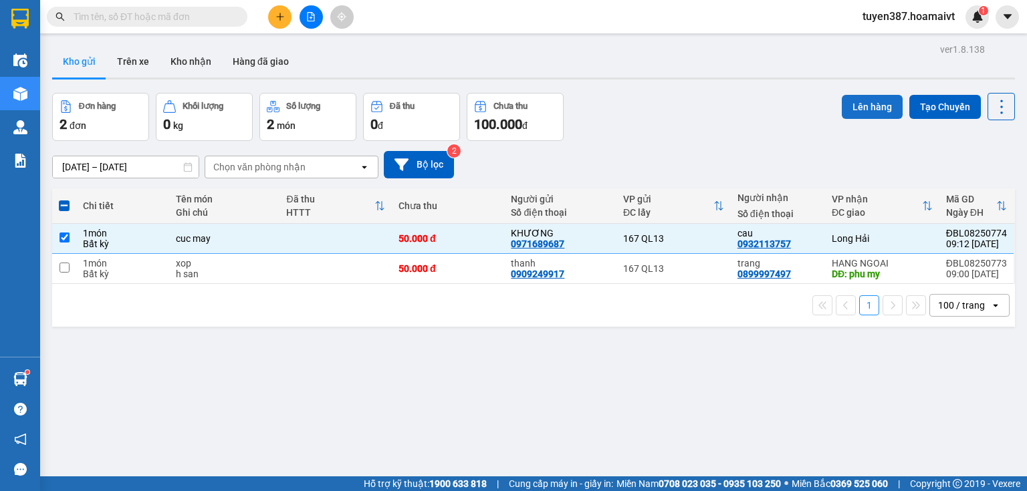
click at [866, 104] on button "Lên hàng" at bounding box center [872, 107] width 61 height 24
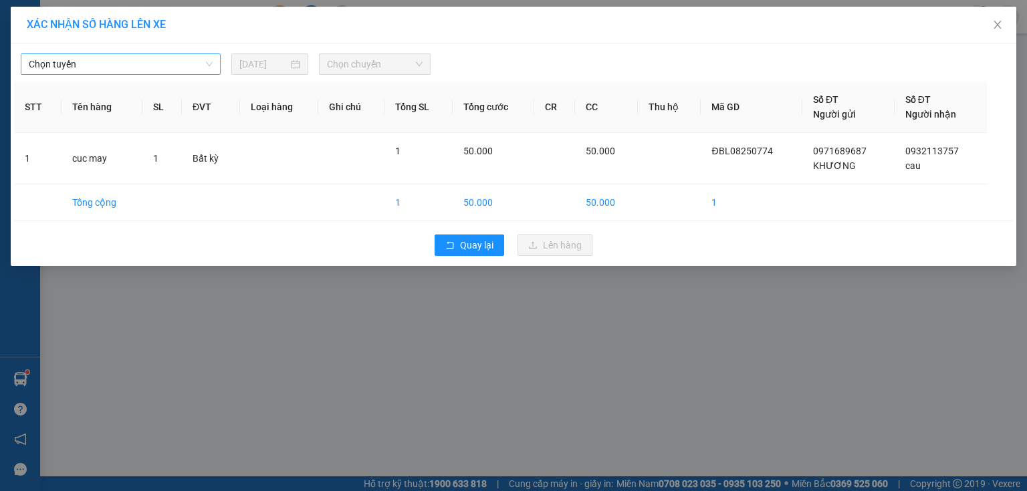
click at [115, 62] on span "Chọn tuyến" at bounding box center [121, 64] width 184 height 20
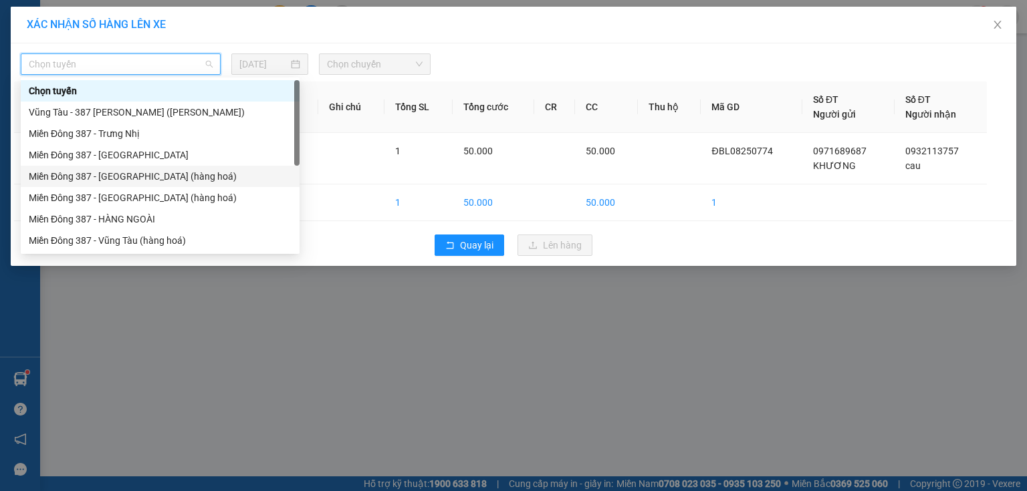
click at [115, 170] on div "Miền Đông 387 - [GEOGRAPHIC_DATA] (hàng hoá)" at bounding box center [160, 176] width 263 height 15
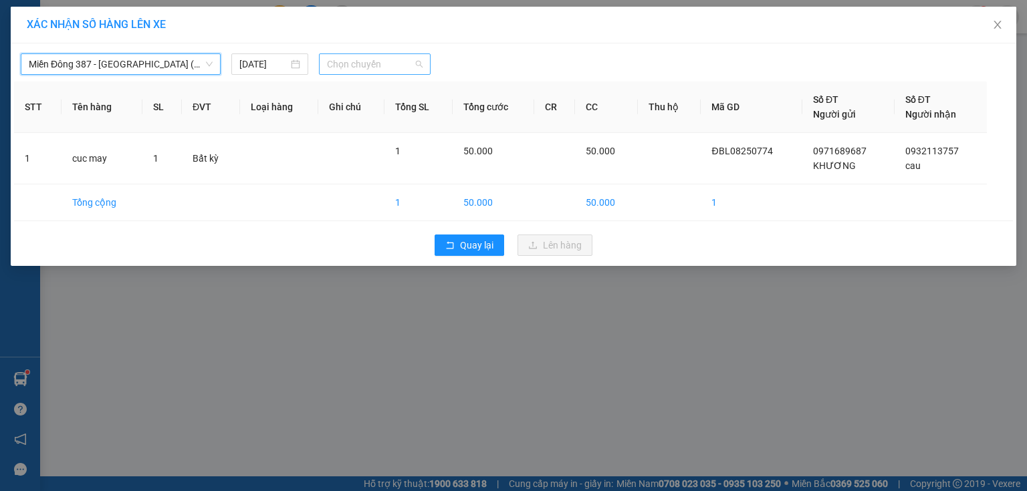
click at [402, 61] on span "Chọn chuyến" at bounding box center [375, 64] width 96 height 20
click at [426, 110] on div "Thêm chuyến " 09:30 "" at bounding box center [390, 113] width 142 height 23
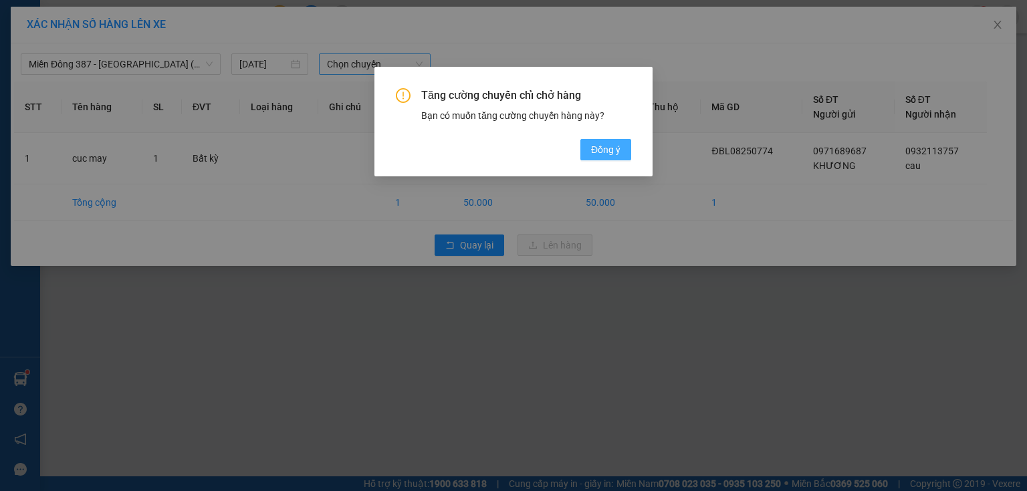
click at [604, 142] on span "Đồng ý" at bounding box center [605, 149] width 29 height 15
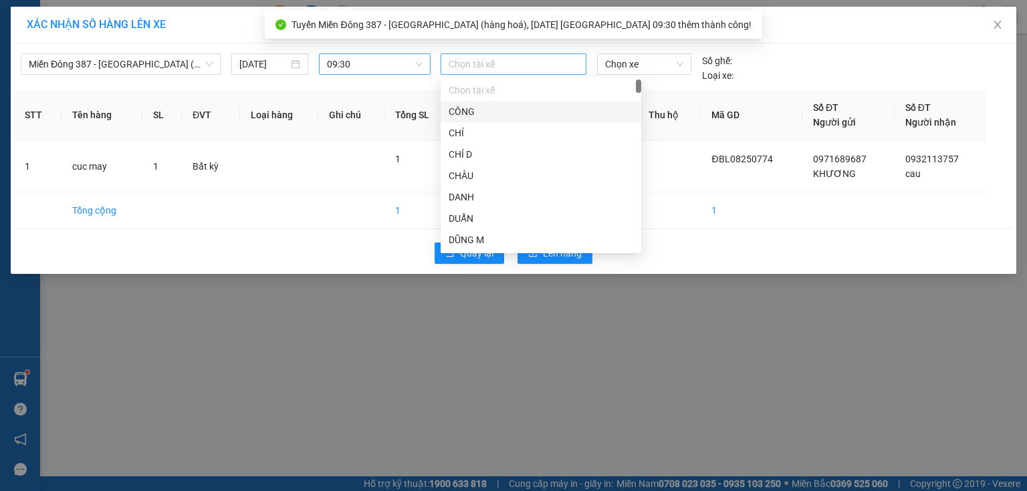
click at [508, 60] on div at bounding box center [513, 64] width 139 height 16
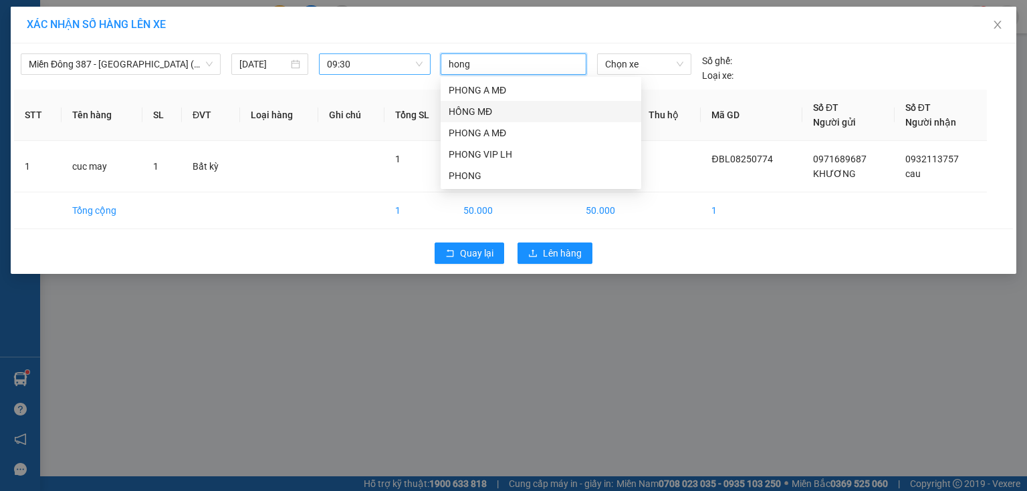
click at [473, 104] on div "HỒNG MĐ" at bounding box center [541, 111] width 185 height 15
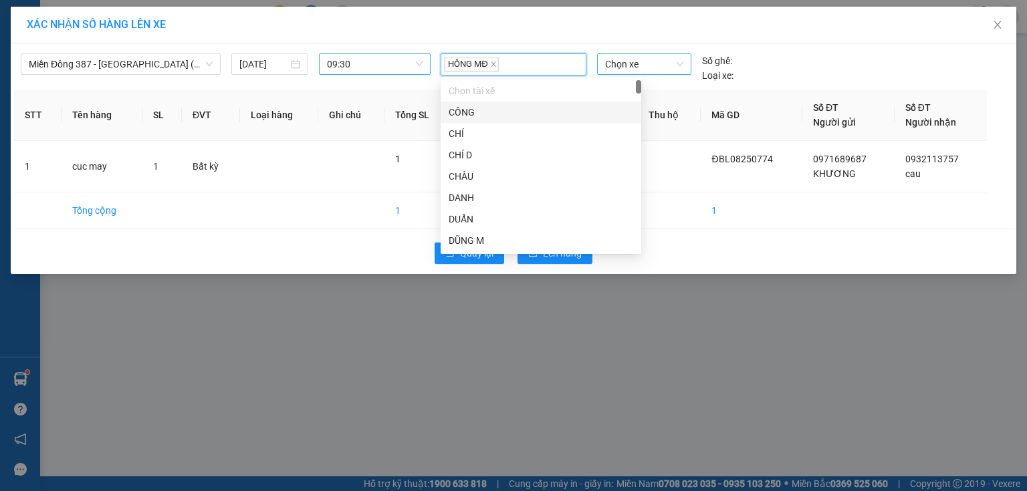
click at [645, 62] on span "Chọn xe" at bounding box center [644, 64] width 78 height 20
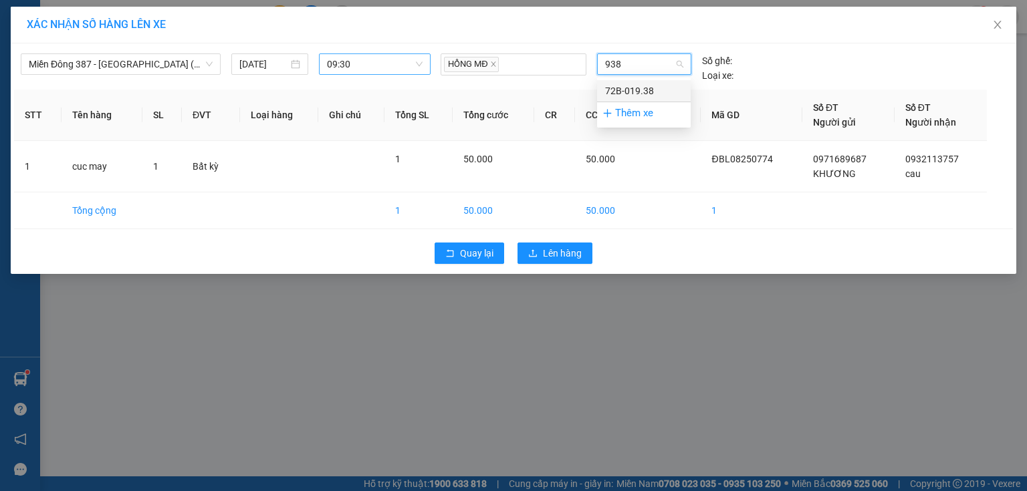
drag, startPoint x: 634, startPoint y: 86, endPoint x: 626, endPoint y: 104, distance: 19.8
click at [634, 90] on div "72B-019.38" at bounding box center [644, 91] width 78 height 15
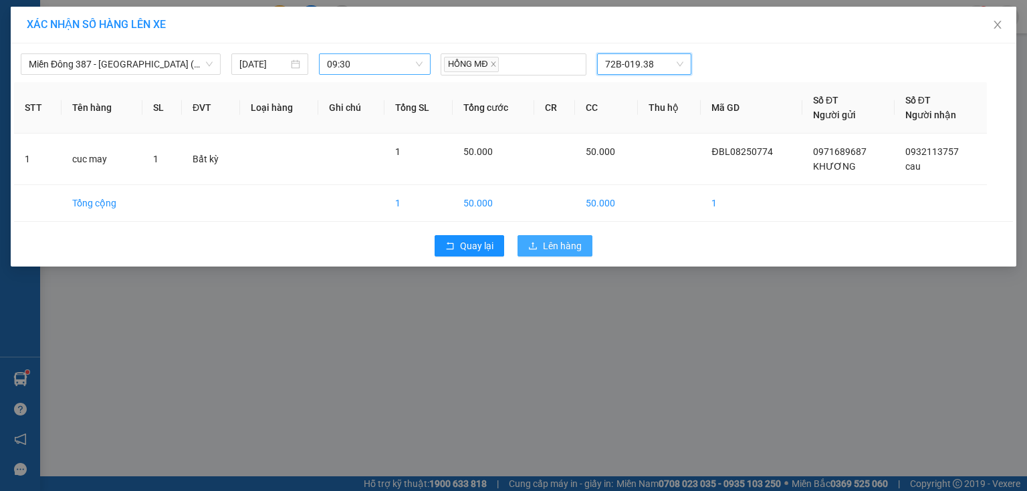
click at [568, 241] on span "Lên hàng" at bounding box center [562, 246] width 39 height 15
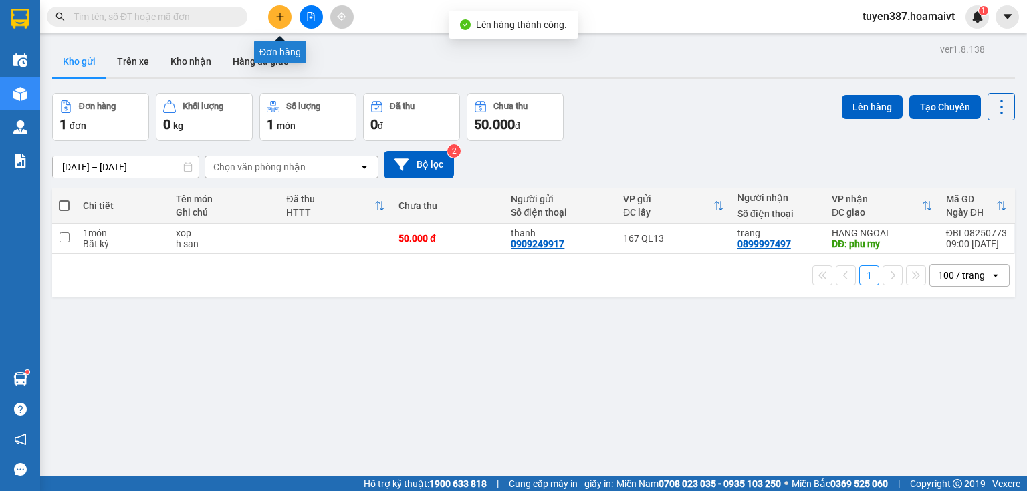
click at [284, 14] on button at bounding box center [279, 16] width 23 height 23
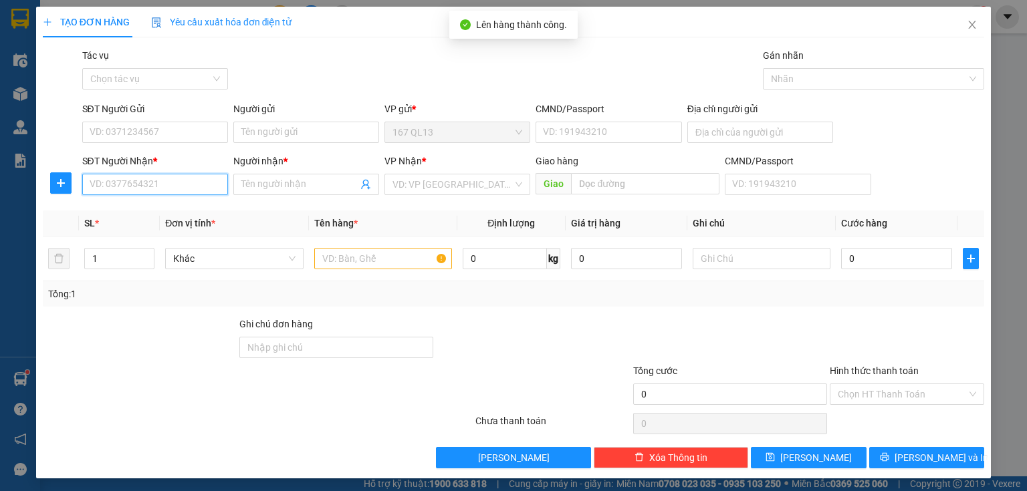
click at [214, 187] on input "SĐT Người Nhận *" at bounding box center [155, 184] width 146 height 21
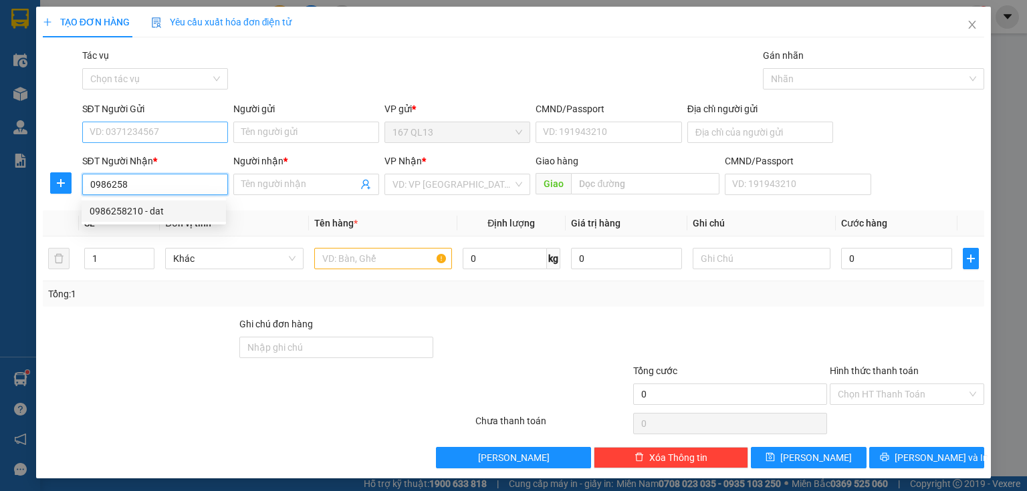
drag, startPoint x: 144, startPoint y: 206, endPoint x: 155, endPoint y: 139, distance: 67.7
click at [144, 202] on div "0986258210 - dat" at bounding box center [154, 211] width 144 height 21
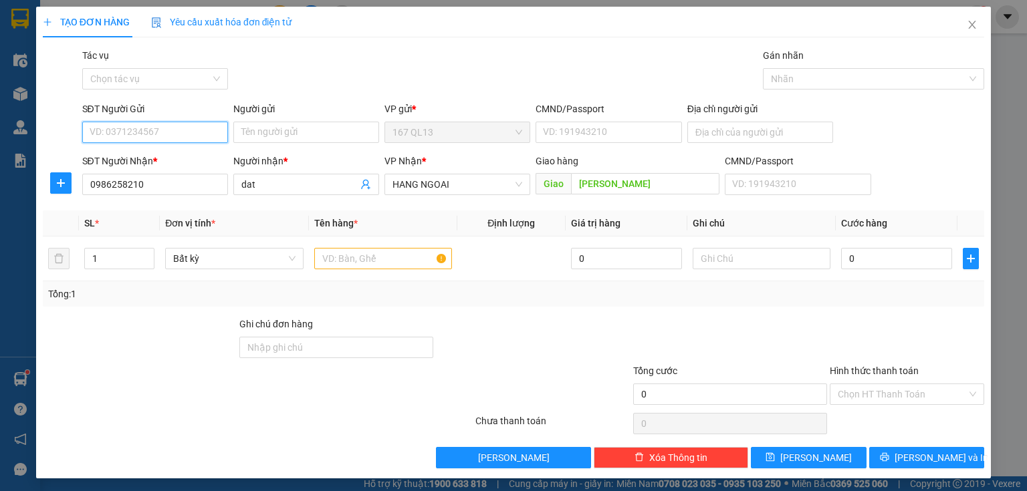
click at [156, 133] on input "SĐT Người Gửi" at bounding box center [155, 132] width 146 height 21
drag, startPoint x: 151, startPoint y: 156, endPoint x: 275, endPoint y: 201, distance: 131.6
click at [178, 162] on div "0396449287 - ly" at bounding box center [154, 159] width 128 height 15
click at [392, 254] on input "text" at bounding box center [383, 258] width 138 height 21
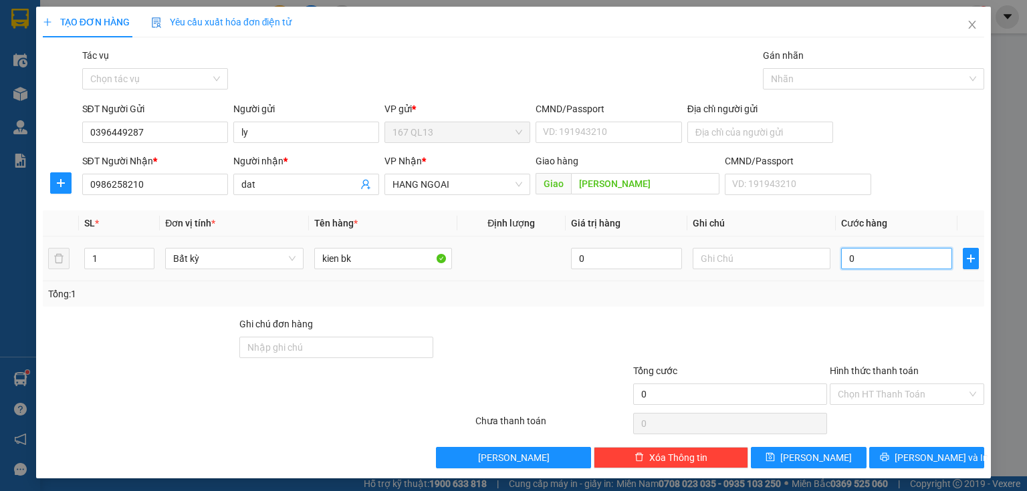
click at [841, 253] on input "0" at bounding box center [896, 258] width 111 height 21
click at [927, 454] on span "[PERSON_NAME] và In" at bounding box center [942, 458] width 94 height 15
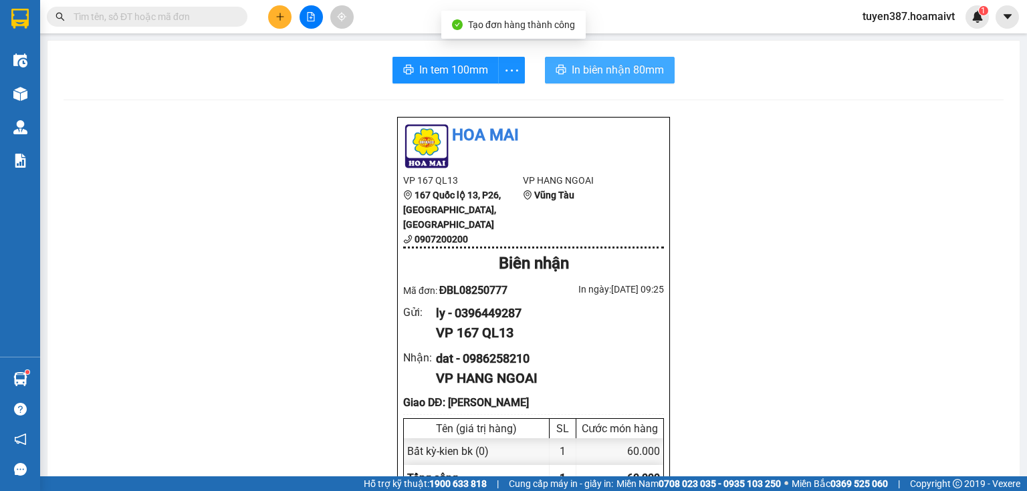
click at [588, 62] on span "In biên nhận 80mm" at bounding box center [618, 70] width 92 height 17
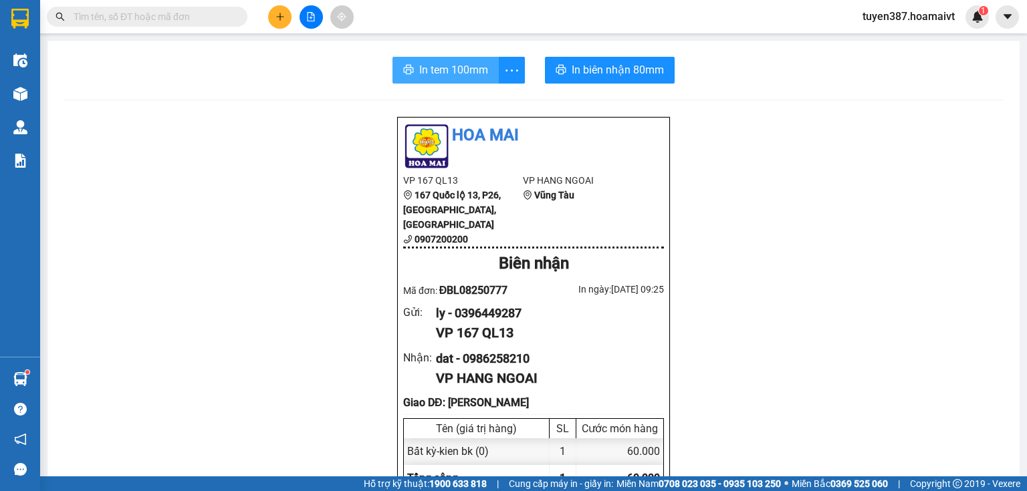
click at [435, 70] on span "In tem 100mm" at bounding box center [453, 70] width 69 height 17
click at [437, 66] on span "In tem 100mm" at bounding box center [453, 70] width 69 height 17
click at [281, 11] on button at bounding box center [279, 16] width 23 height 23
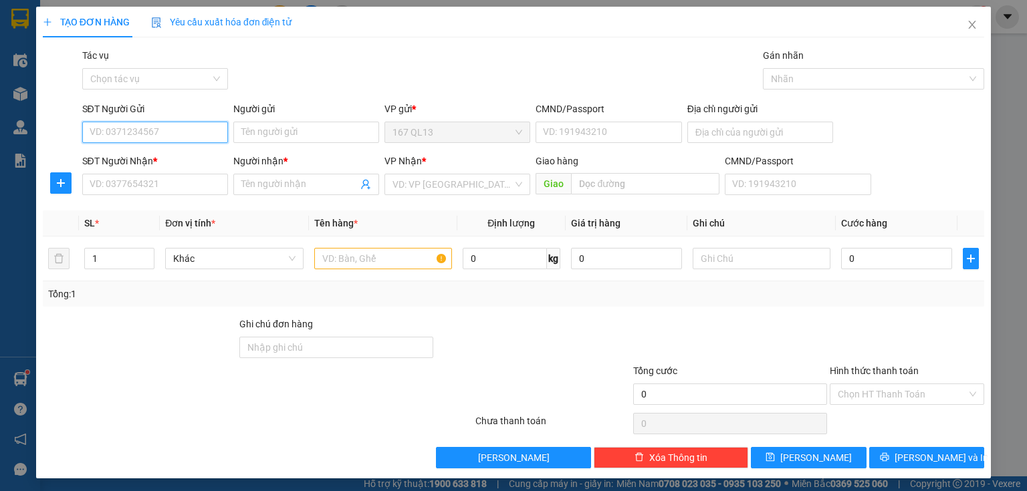
click at [197, 128] on input "SĐT Người Gửi" at bounding box center [155, 132] width 146 height 21
click at [156, 158] on div "0866905750 - thanh" at bounding box center [154, 159] width 128 height 15
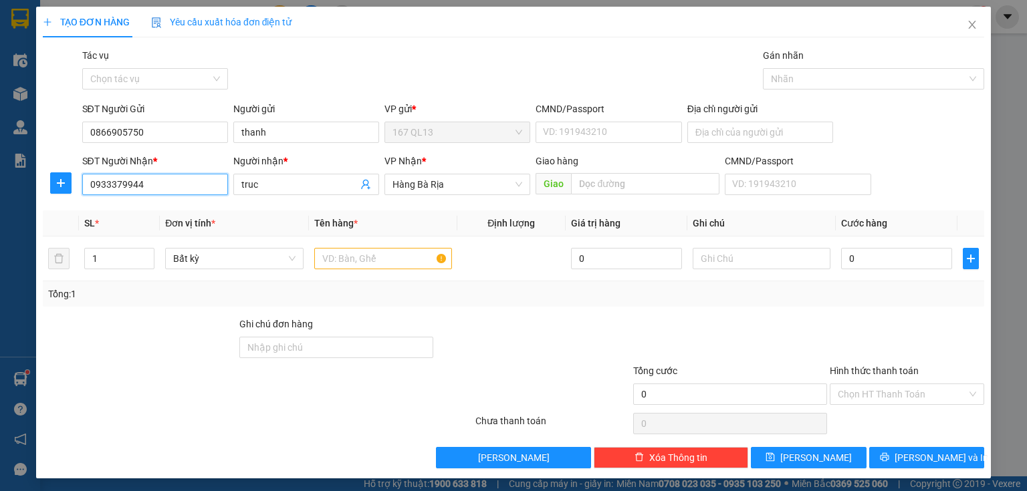
click at [158, 179] on input "0933379944" at bounding box center [155, 184] width 146 height 21
click at [155, 214] on div "0933379944 - truc" at bounding box center [154, 211] width 128 height 15
click at [385, 251] on input "text" at bounding box center [383, 258] width 138 height 21
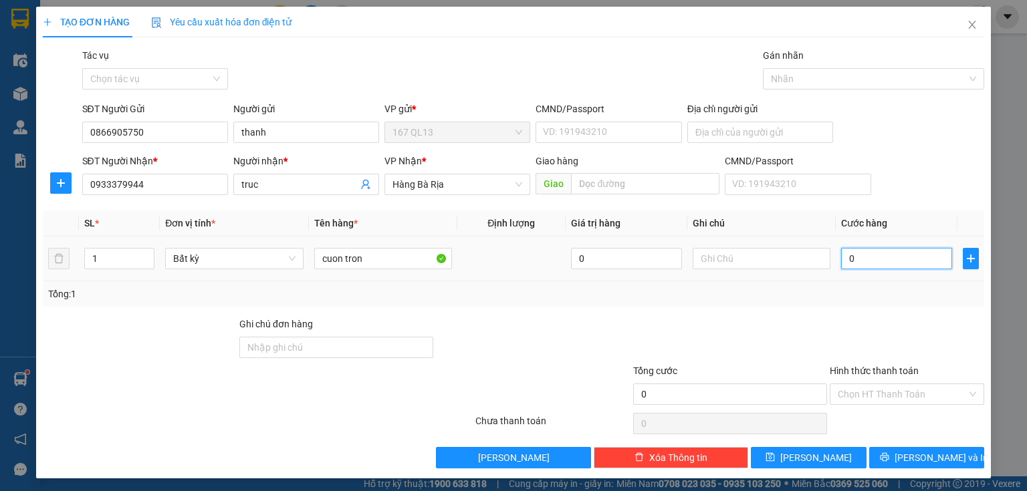
click at [841, 259] on input "0" at bounding box center [896, 258] width 111 height 21
click at [929, 453] on span "[PERSON_NAME] và In" at bounding box center [942, 458] width 94 height 15
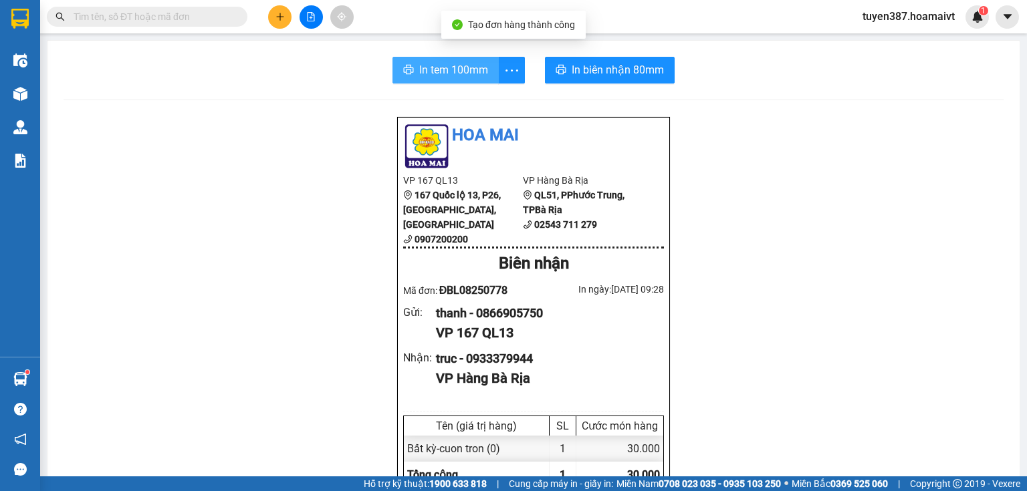
click at [440, 66] on span "In tem 100mm" at bounding box center [453, 70] width 69 height 17
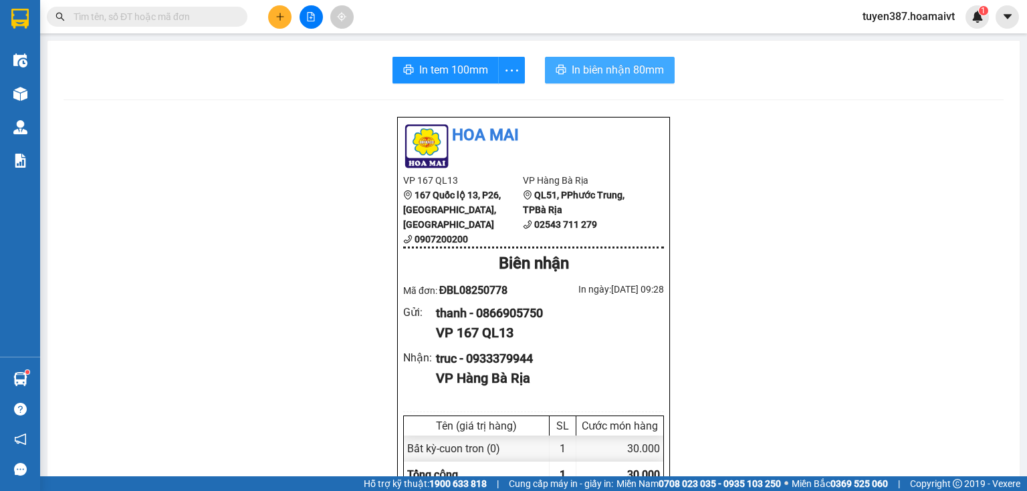
click at [598, 70] on span "In biên nhận 80mm" at bounding box center [618, 70] width 92 height 17
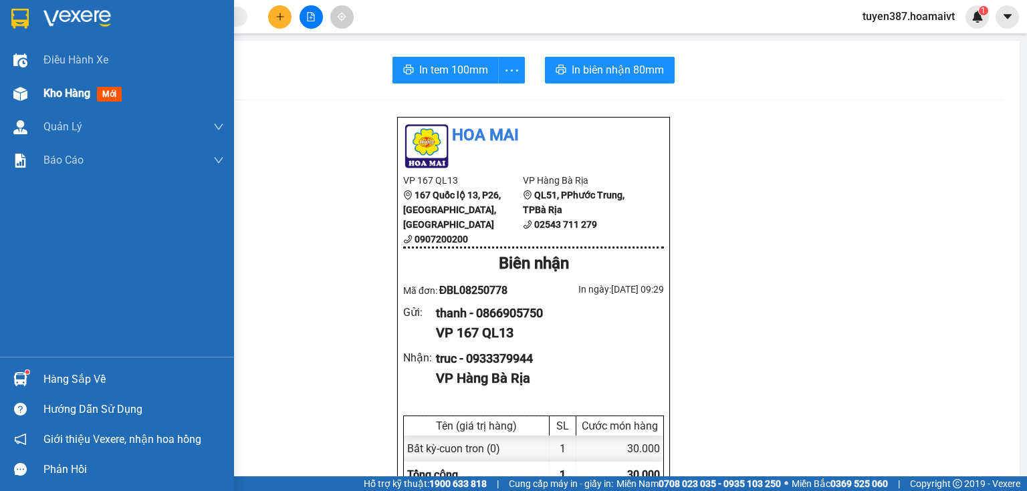
click at [105, 92] on span "mới" at bounding box center [109, 94] width 25 height 15
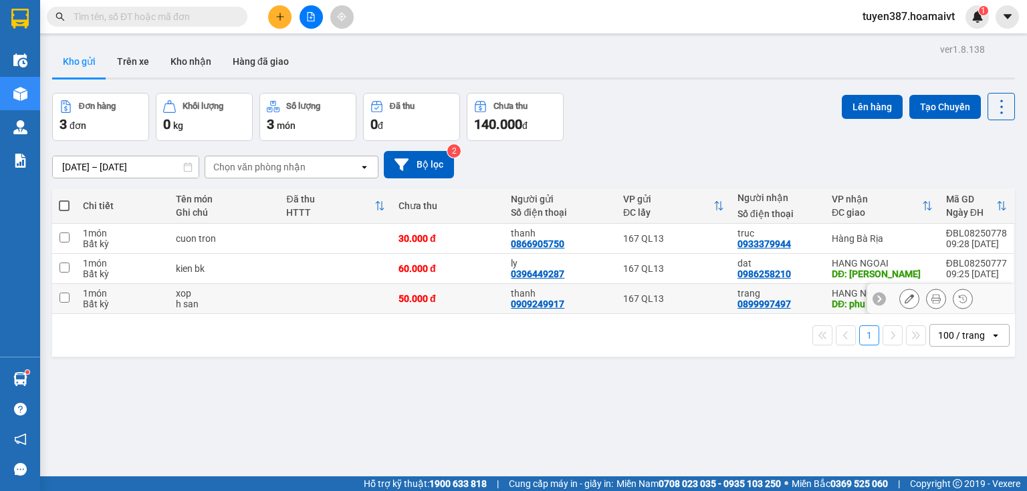
drag, startPoint x: 69, startPoint y: 302, endPoint x: 65, endPoint y: 286, distance: 16.5
click at [68, 302] on td at bounding box center [64, 299] width 24 height 30
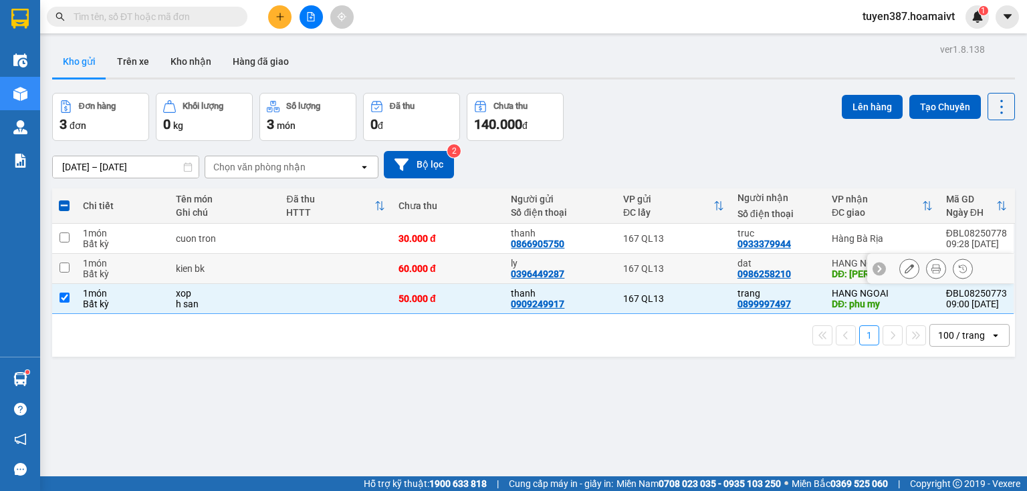
click at [64, 267] on input "checkbox" at bounding box center [65, 268] width 10 height 10
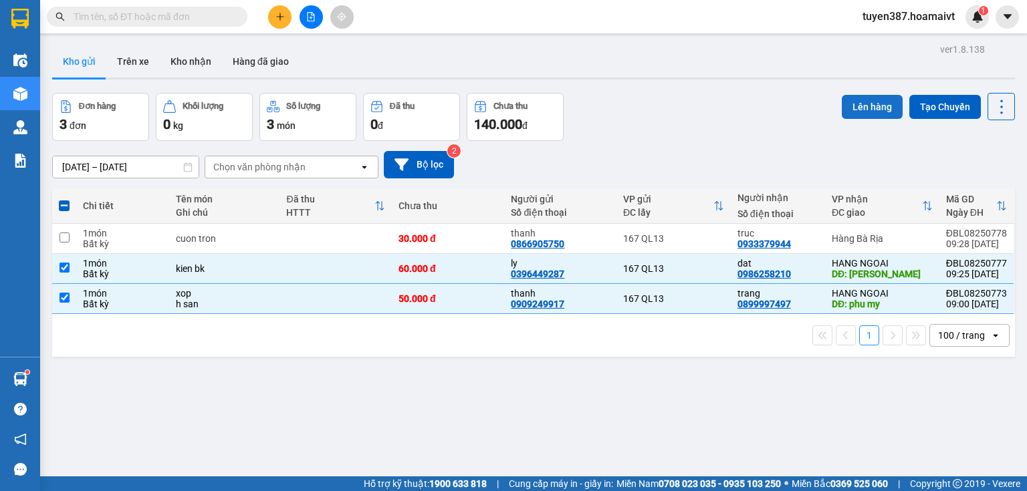
click at [869, 100] on button "Lên hàng" at bounding box center [872, 107] width 61 height 24
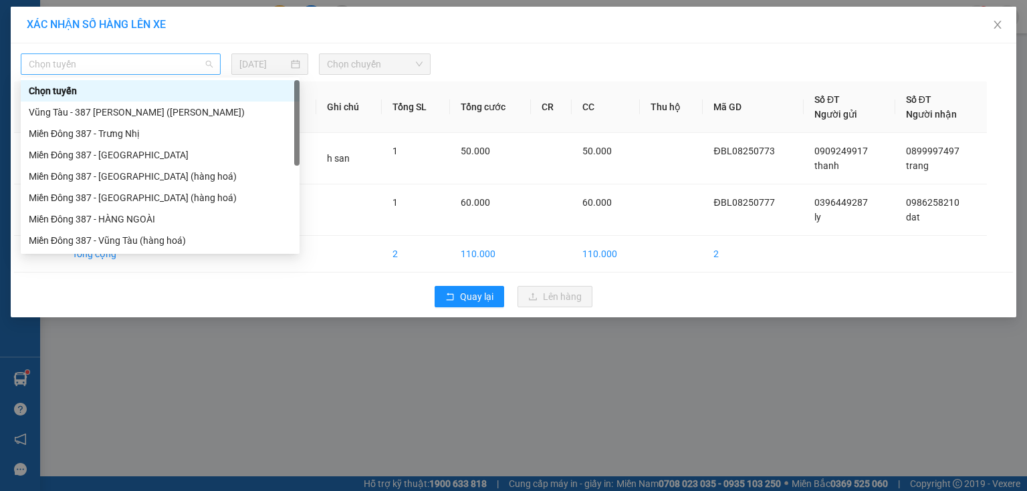
click at [99, 64] on span "Chọn tuyến" at bounding box center [121, 64] width 184 height 20
click at [125, 216] on div "Miền Đông 387 - HÀNG NGOÀI" at bounding box center [160, 219] width 263 height 15
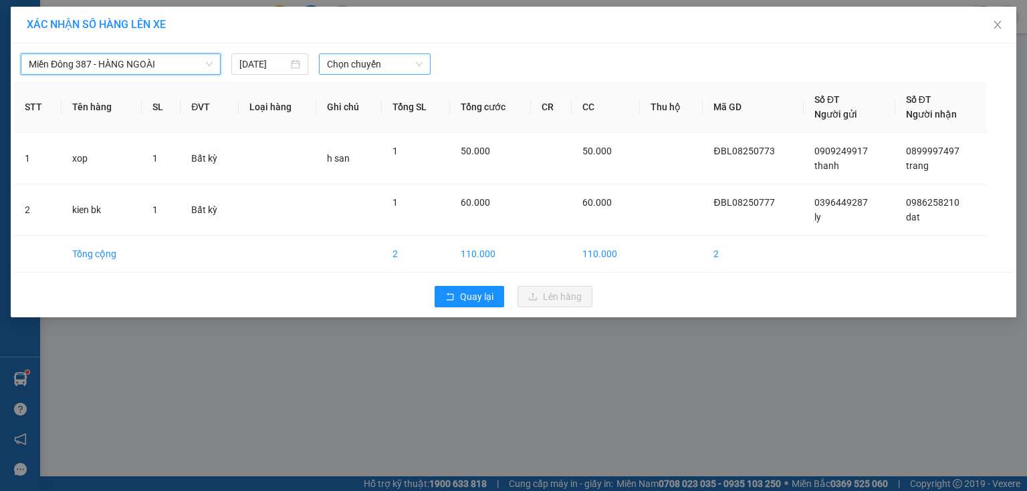
click at [402, 60] on span "Chọn chuyến" at bounding box center [375, 64] width 96 height 20
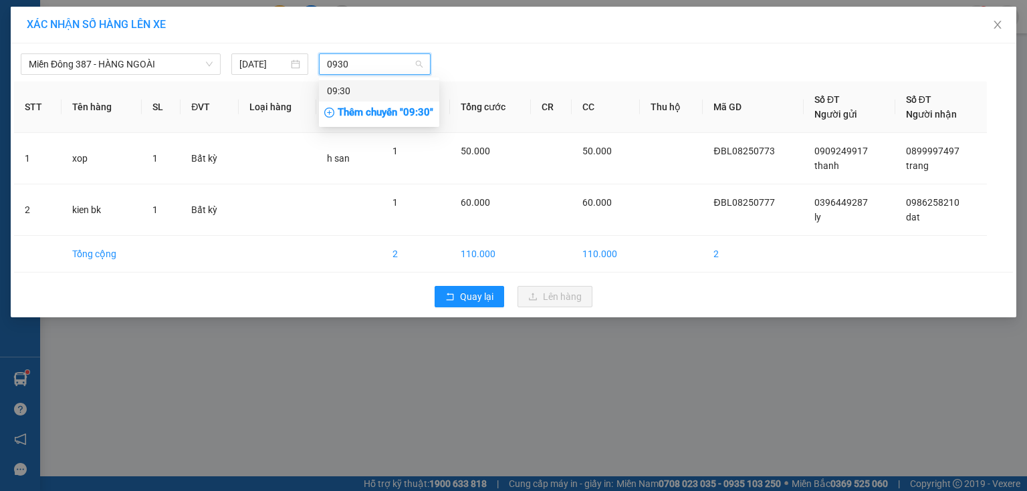
click at [350, 91] on div "09:30" at bounding box center [379, 91] width 104 height 15
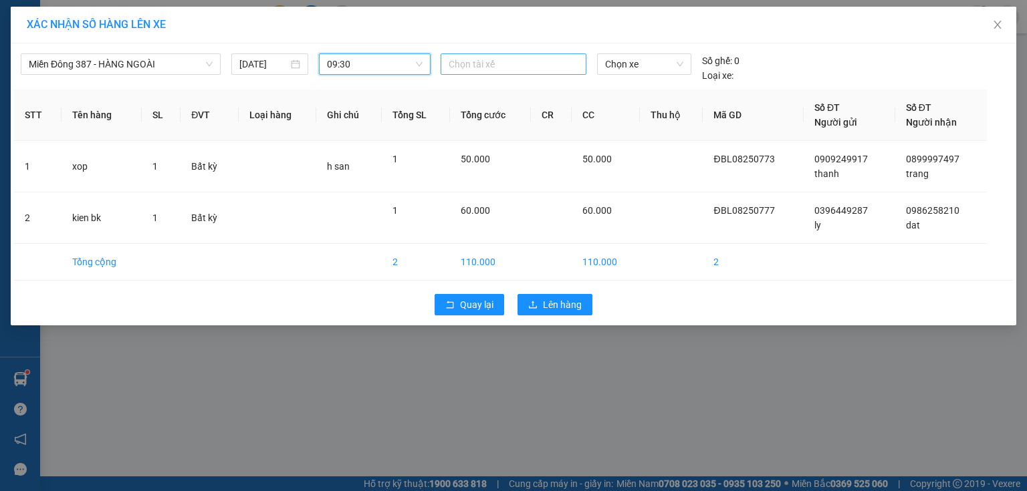
click at [502, 57] on div at bounding box center [513, 64] width 139 height 16
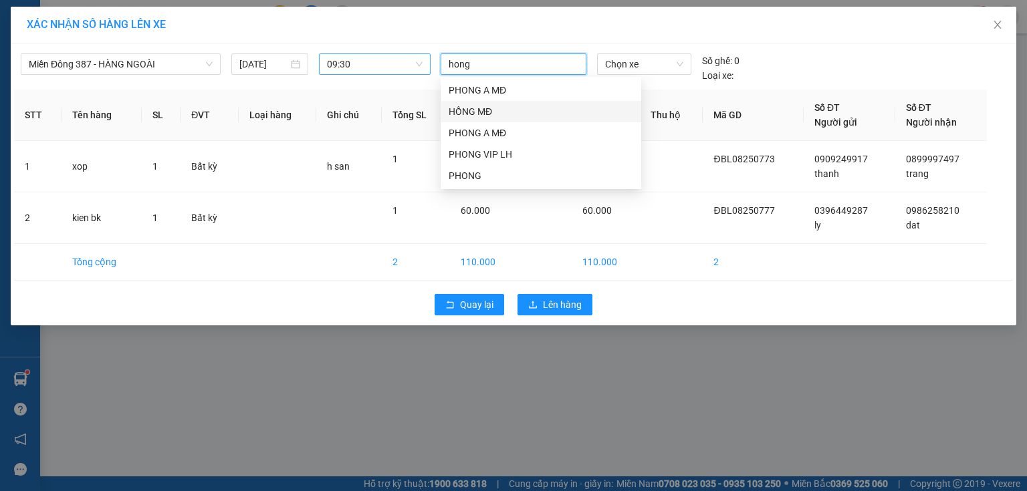
click at [465, 107] on div "HỒNG MĐ" at bounding box center [541, 111] width 185 height 15
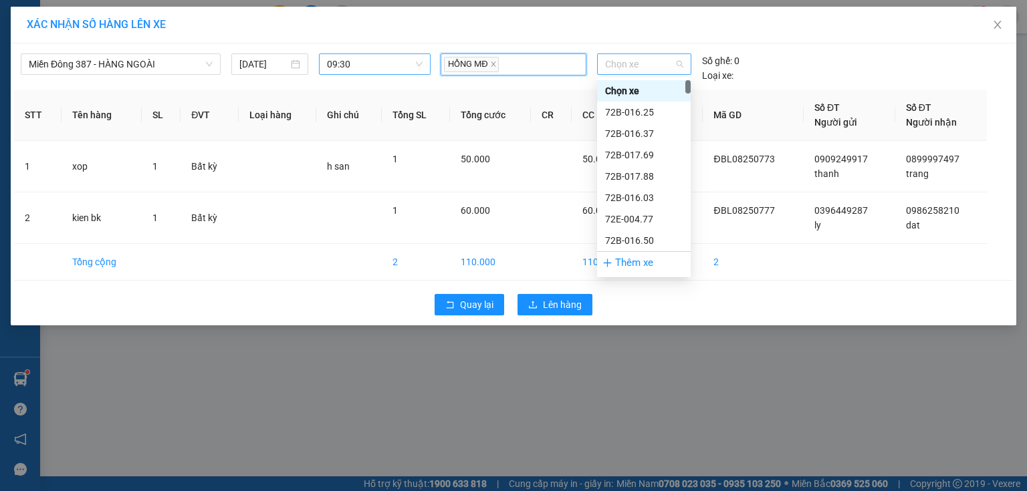
click at [652, 65] on span "Chọn xe" at bounding box center [644, 64] width 78 height 20
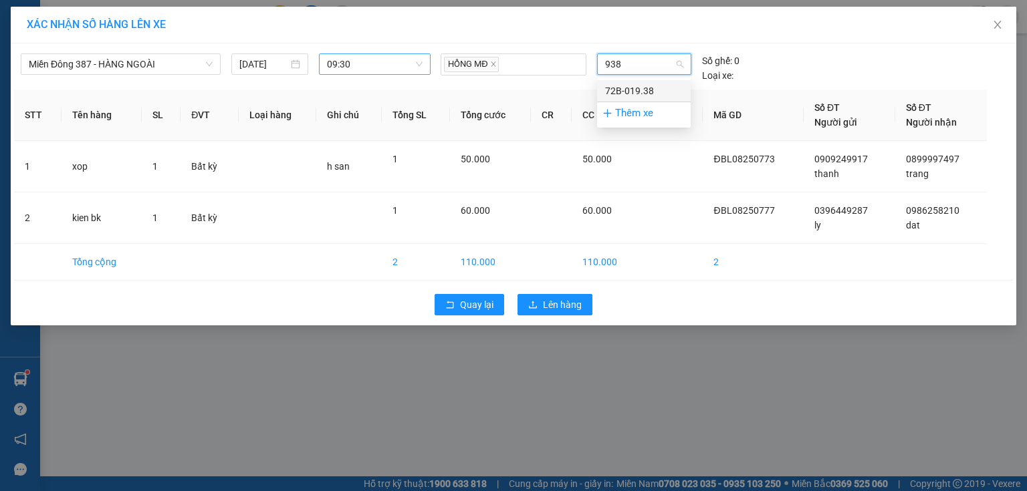
click at [643, 86] on div "72B-019.38" at bounding box center [644, 91] width 78 height 15
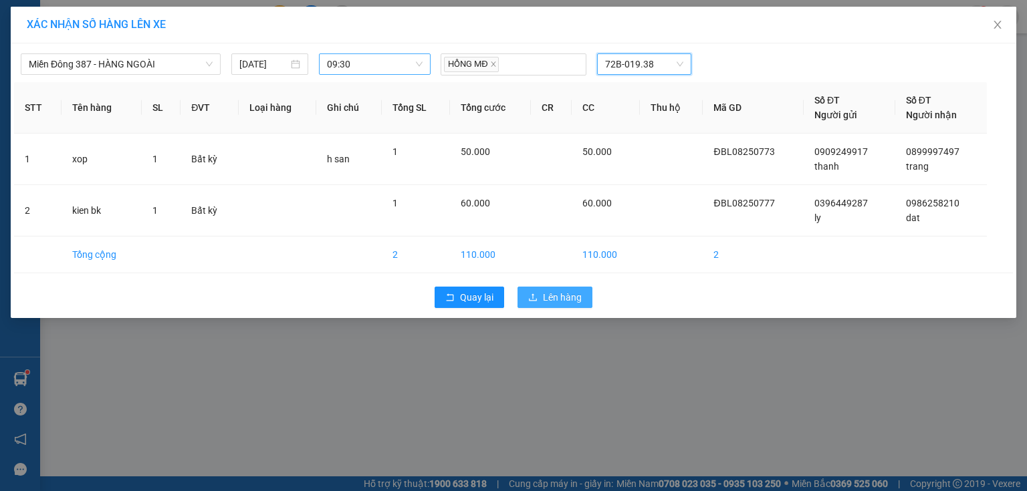
click at [560, 296] on span "Lên hàng" at bounding box center [562, 297] width 39 height 15
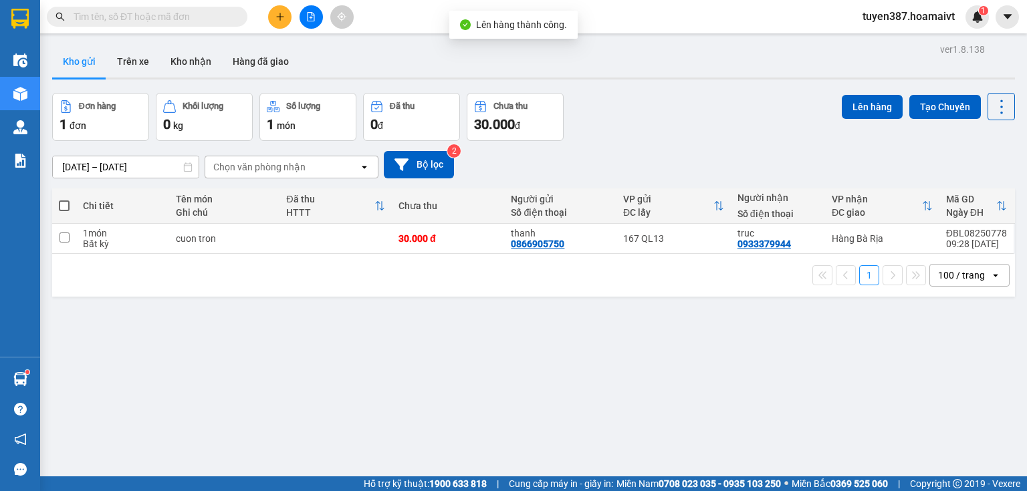
click at [65, 202] on span at bounding box center [64, 206] width 11 height 11
click at [64, 199] on input "checkbox" at bounding box center [64, 199] width 0 height 0
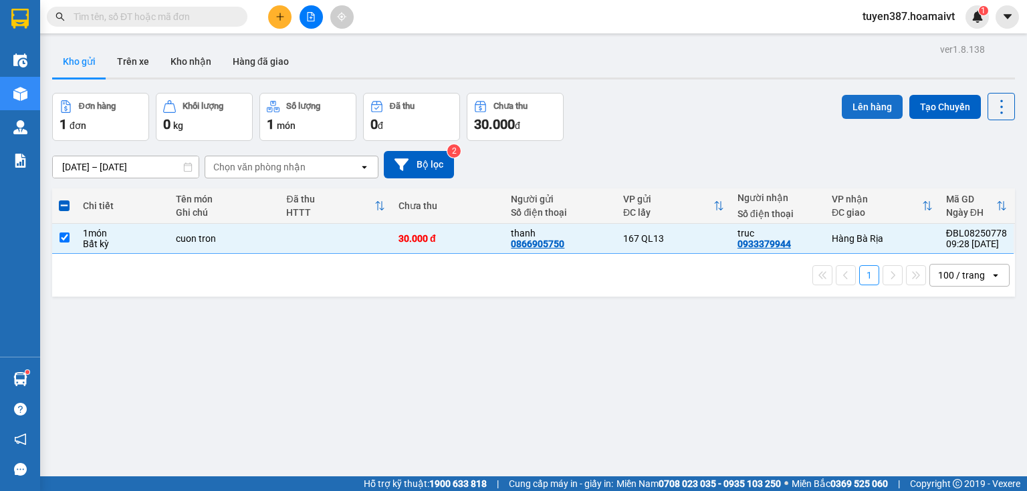
click at [864, 102] on button "Lên hàng" at bounding box center [872, 107] width 61 height 24
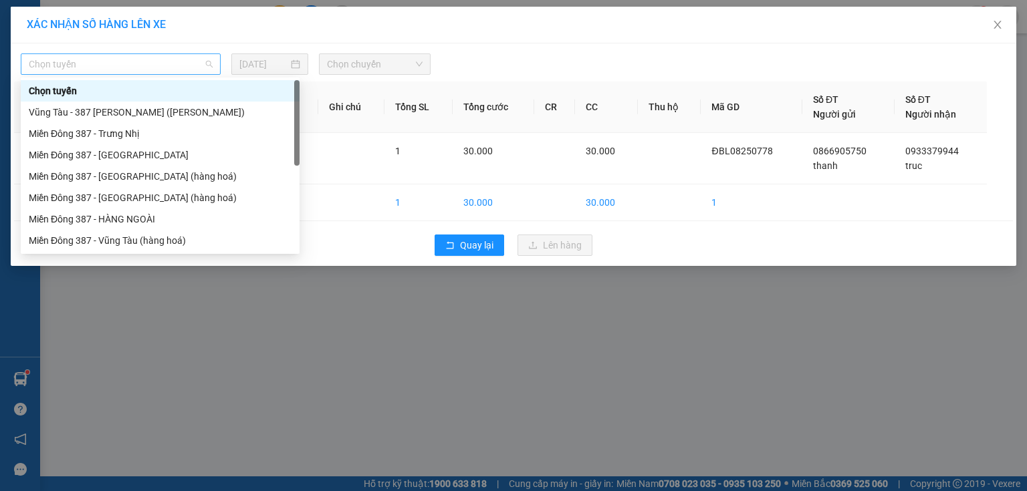
click at [92, 57] on span "Chọn tuyến" at bounding box center [121, 64] width 184 height 20
drag, startPoint x: 115, startPoint y: 197, endPoint x: 130, endPoint y: 190, distance: 16.2
click at [117, 195] on div "Miền Đông 387 - [GEOGRAPHIC_DATA] (hàng hoá)" at bounding box center [160, 198] width 263 height 15
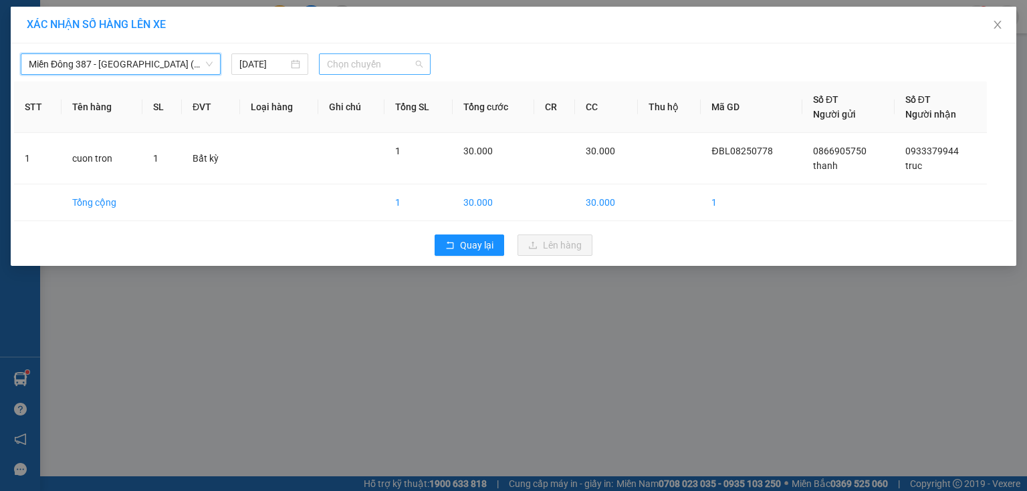
click at [399, 67] on span "Chọn chuyến" at bounding box center [375, 64] width 96 height 20
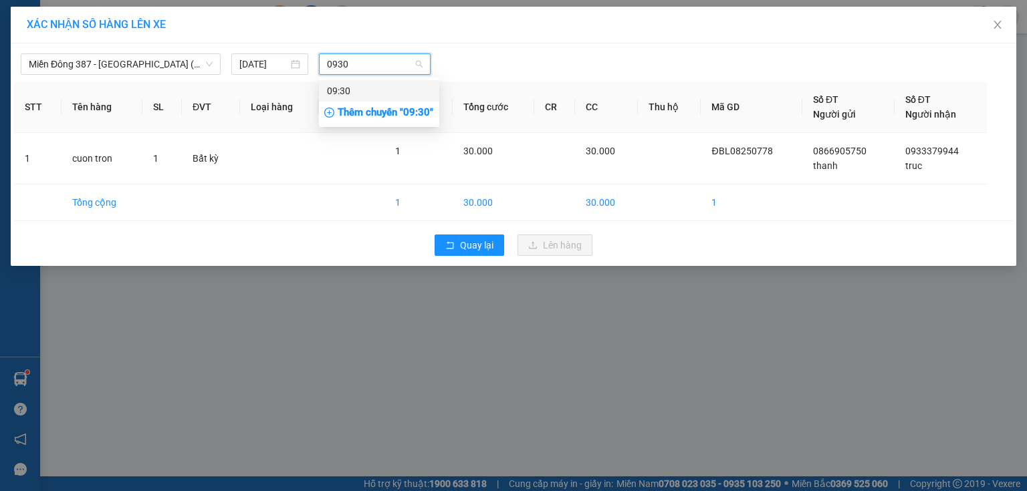
click at [345, 87] on div "09:30" at bounding box center [379, 91] width 104 height 15
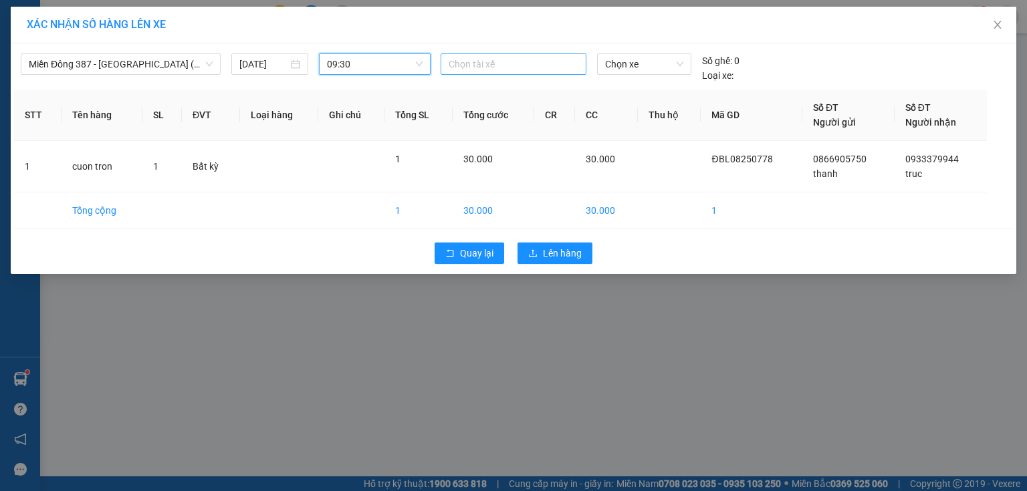
click at [505, 62] on div at bounding box center [513, 64] width 139 height 16
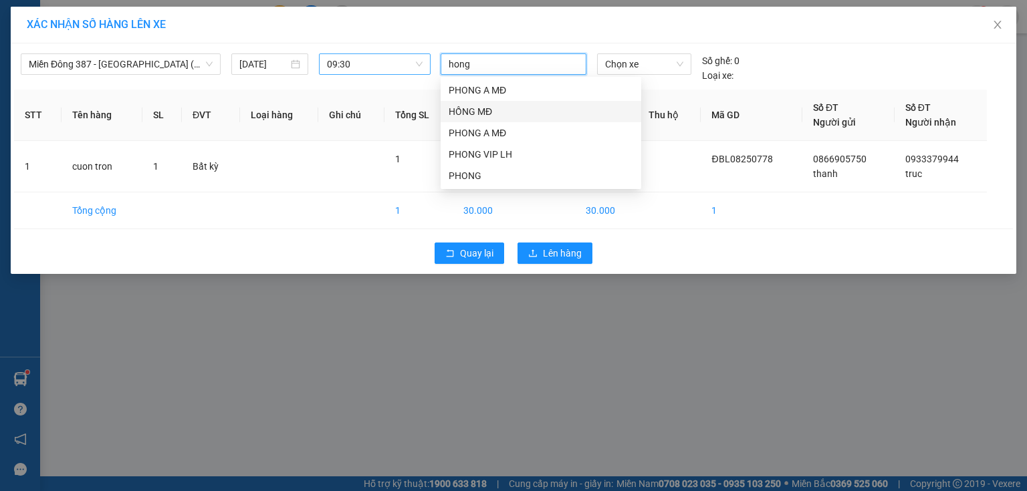
click at [469, 106] on div "HỒNG MĐ" at bounding box center [541, 111] width 185 height 15
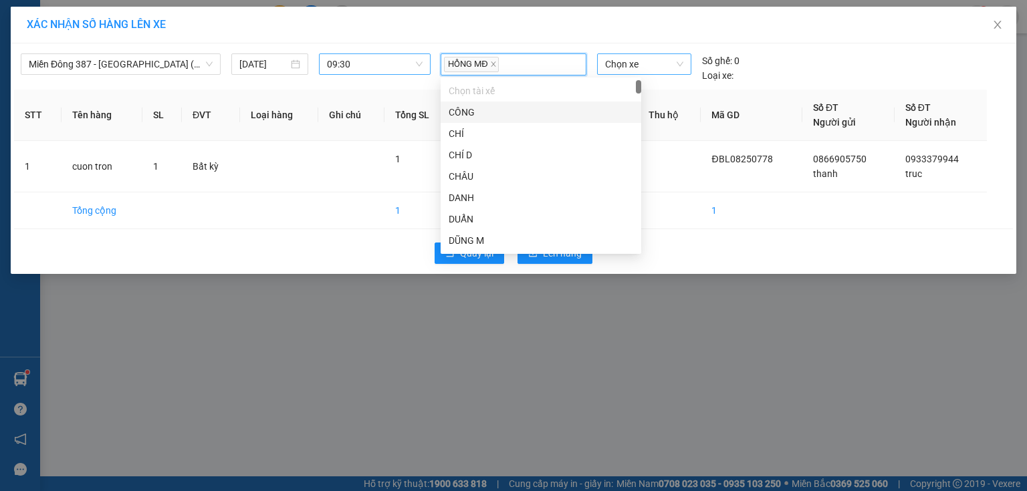
click at [666, 57] on span "Chọn xe" at bounding box center [644, 64] width 78 height 20
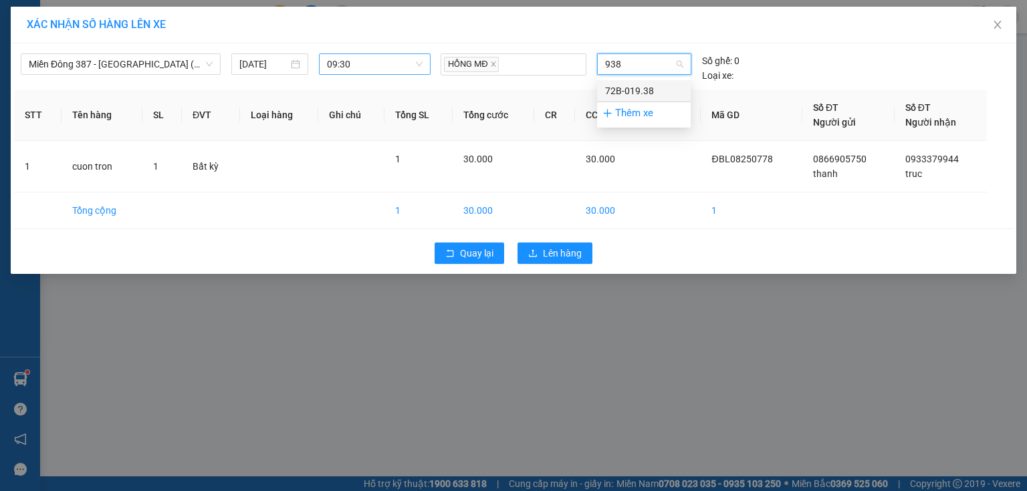
drag, startPoint x: 639, startPoint y: 87, endPoint x: 619, endPoint y: 125, distance: 43.1
click at [639, 88] on div "72B-019.38" at bounding box center [644, 91] width 78 height 15
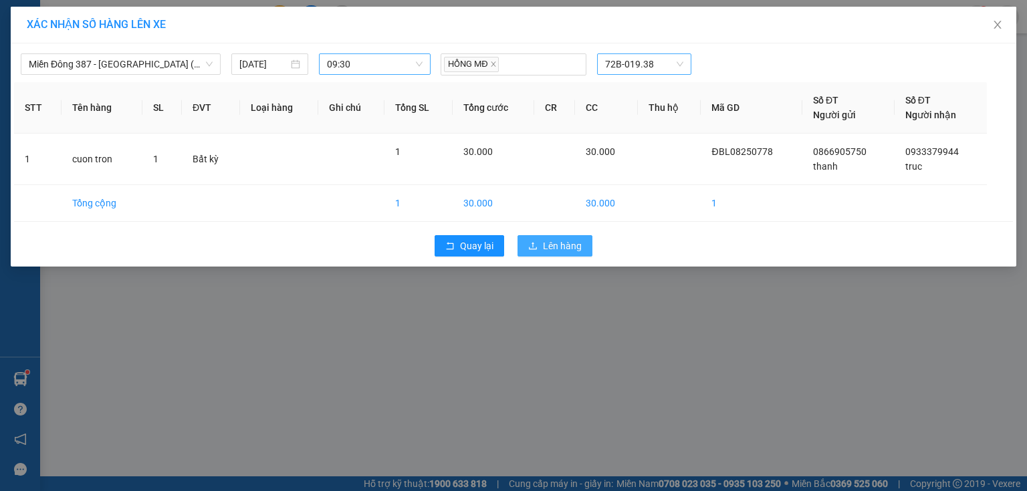
click at [567, 241] on span "Lên hàng" at bounding box center [562, 246] width 39 height 15
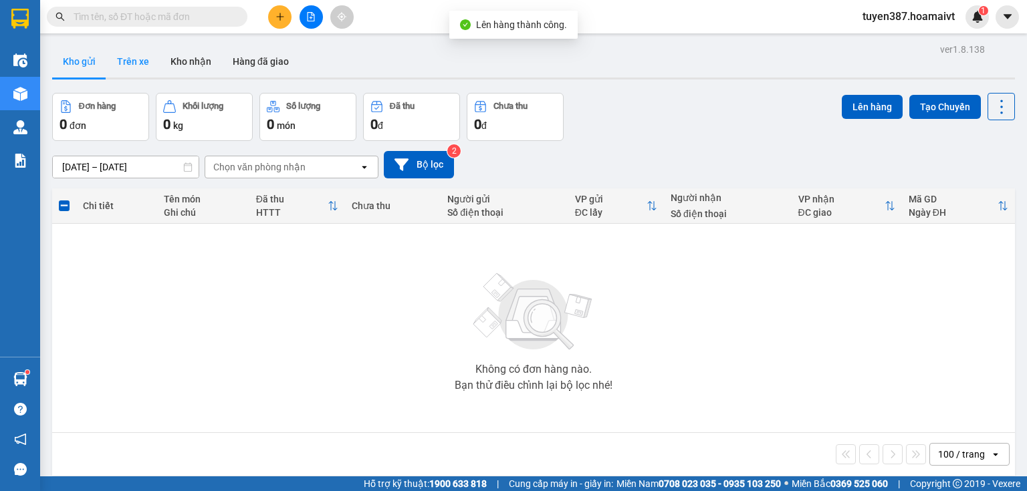
click at [132, 58] on button "Trên xe" at bounding box center [132, 61] width 53 height 32
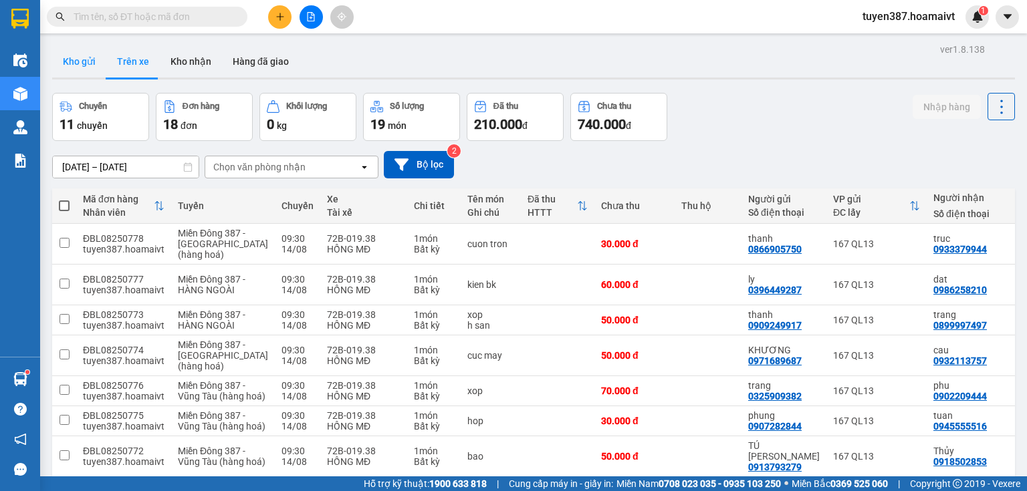
click at [75, 61] on button "Kho gửi" at bounding box center [79, 61] width 54 height 32
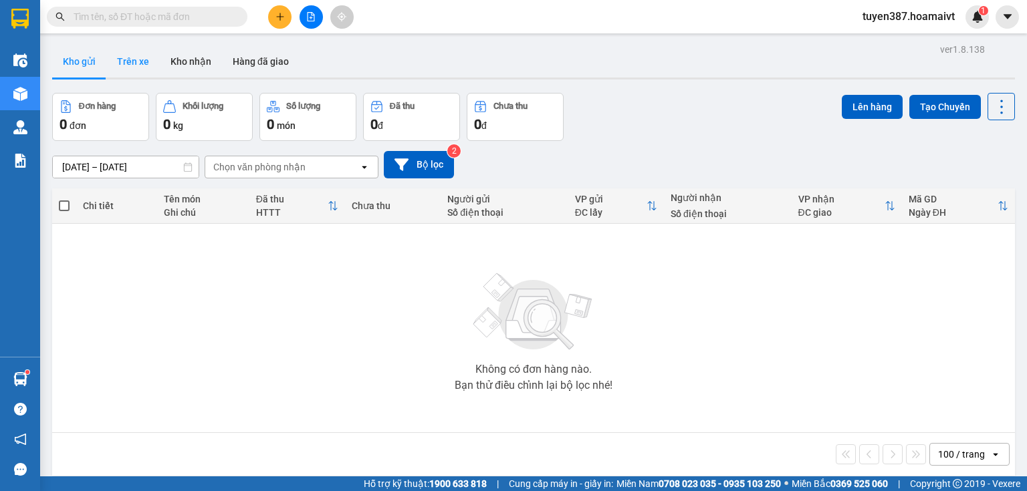
click at [131, 61] on button "Trên xe" at bounding box center [132, 61] width 53 height 32
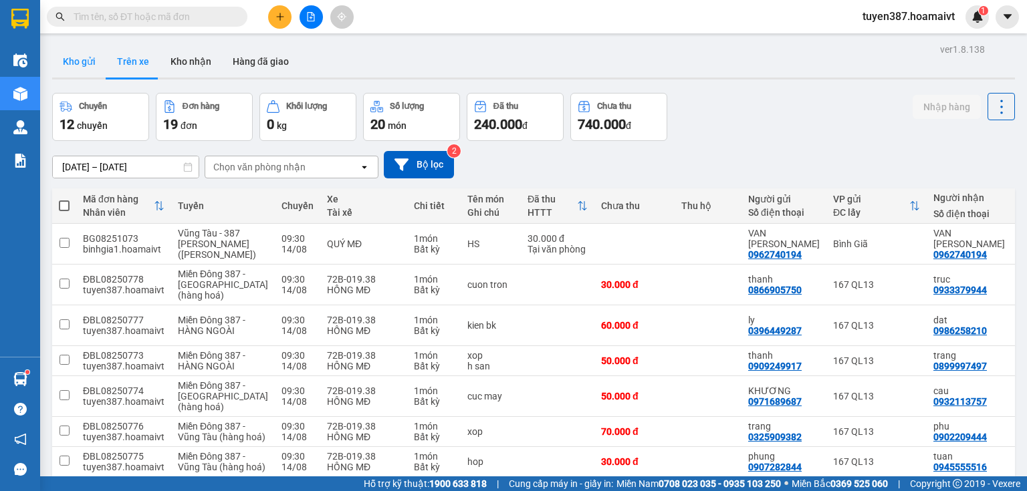
click at [80, 59] on button "Kho gửi" at bounding box center [79, 61] width 54 height 32
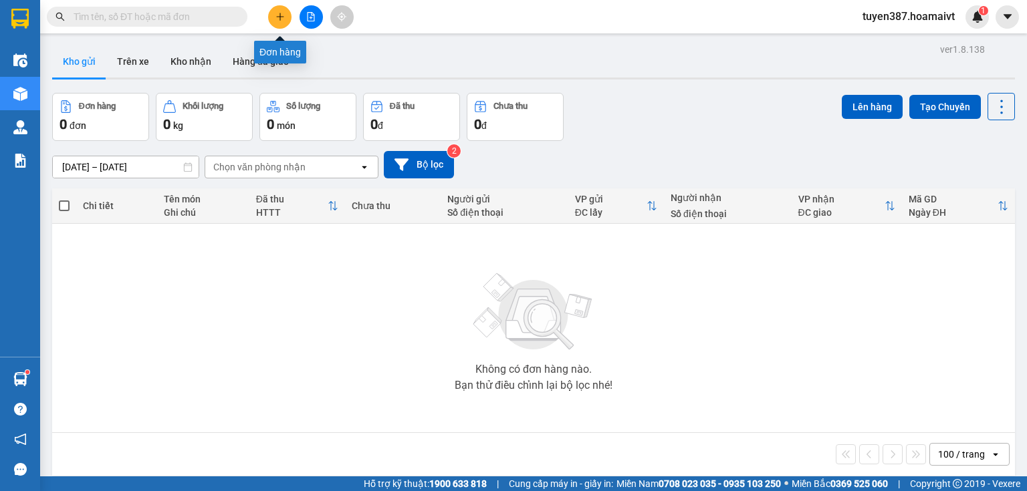
click at [274, 13] on button at bounding box center [279, 16] width 23 height 23
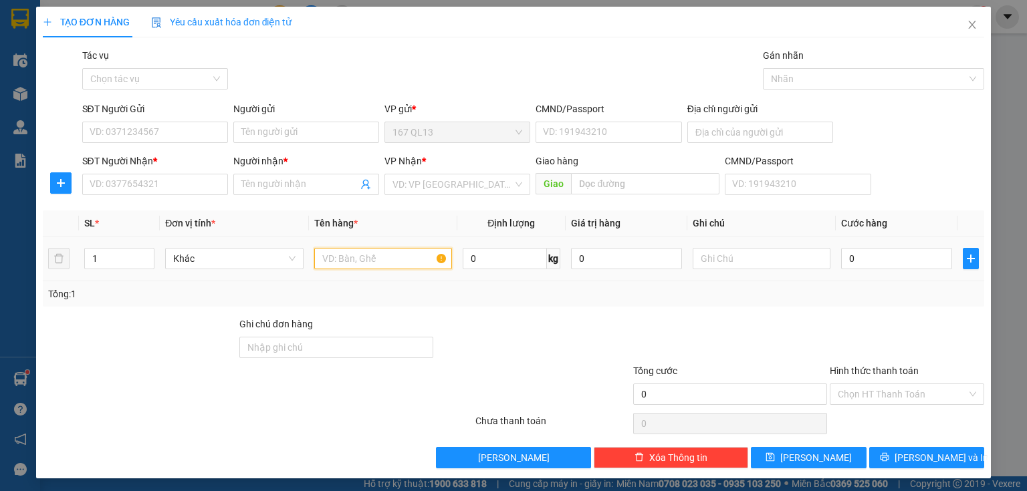
click at [403, 259] on input "text" at bounding box center [383, 258] width 138 height 21
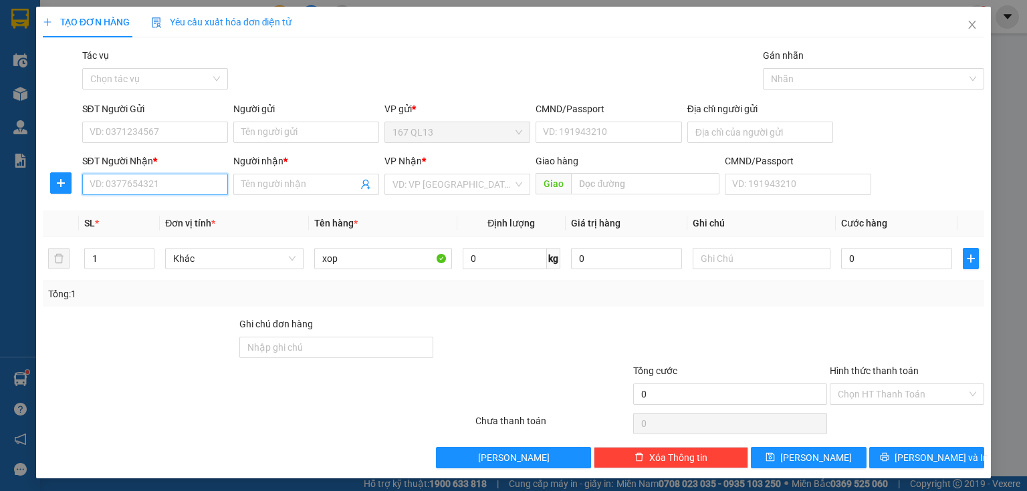
click at [191, 177] on input "SĐT Người Nhận *" at bounding box center [155, 184] width 146 height 21
drag, startPoint x: 132, startPoint y: 211, endPoint x: 155, endPoint y: 165, distance: 51.1
click at [132, 206] on div "0352690096 - hao" at bounding box center [154, 211] width 128 height 15
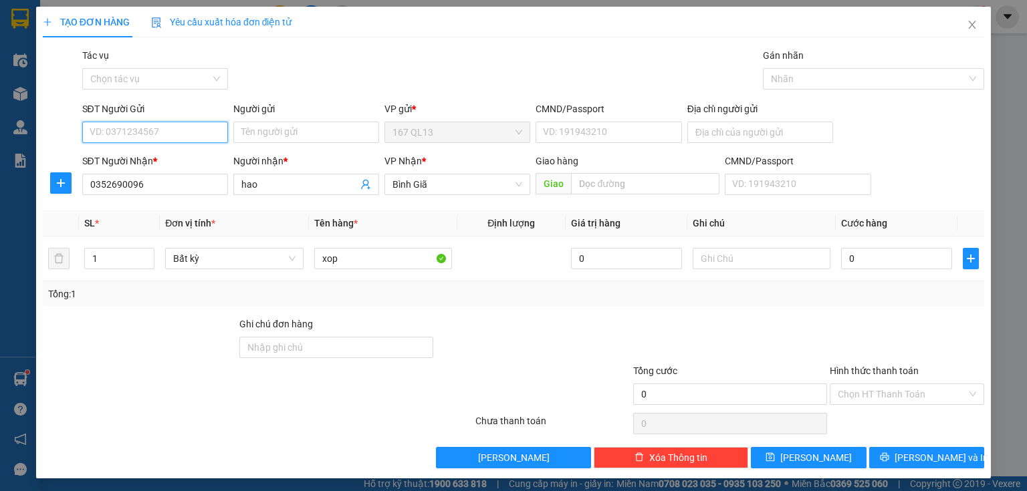
click at [175, 129] on input "SĐT Người Gửi" at bounding box center [155, 132] width 146 height 21
click at [171, 156] on div "0938537513 - [PERSON_NAME]" at bounding box center [156, 159] width 132 height 15
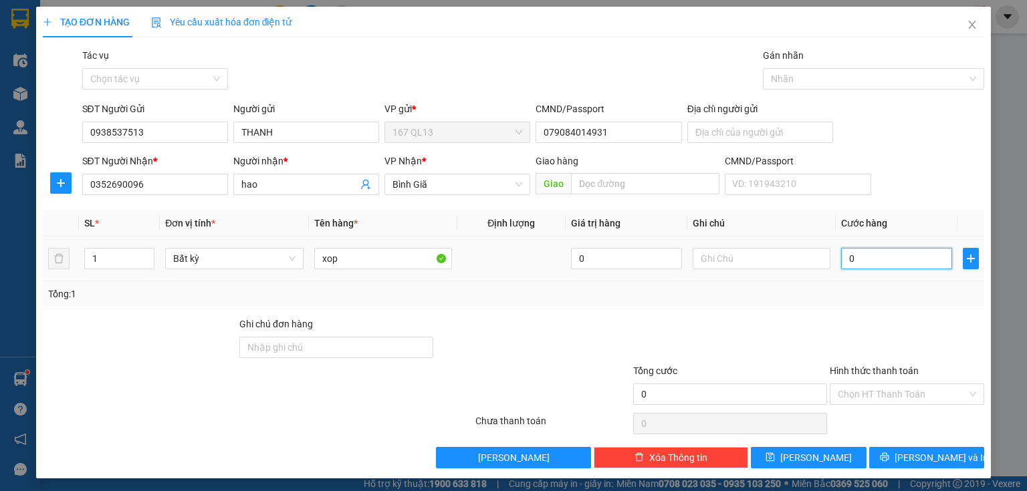
click at [841, 255] on input "0" at bounding box center [896, 258] width 111 height 21
drag, startPoint x: 925, startPoint y: 452, endPoint x: 901, endPoint y: 394, distance: 63.2
click at [925, 452] on span "[PERSON_NAME] và In" at bounding box center [942, 458] width 94 height 15
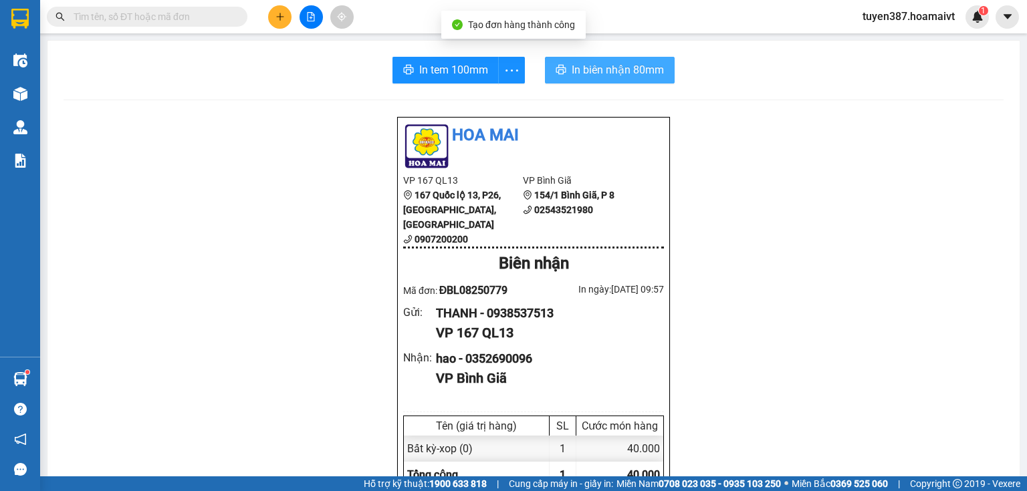
click at [575, 69] on span "In biên nhận 80mm" at bounding box center [618, 70] width 92 height 17
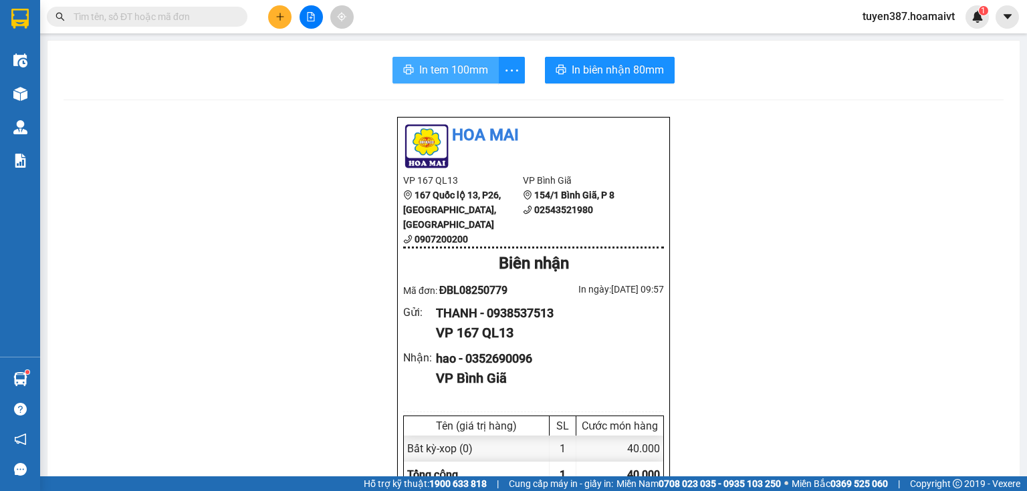
click at [440, 72] on span "In tem 100mm" at bounding box center [453, 70] width 69 height 17
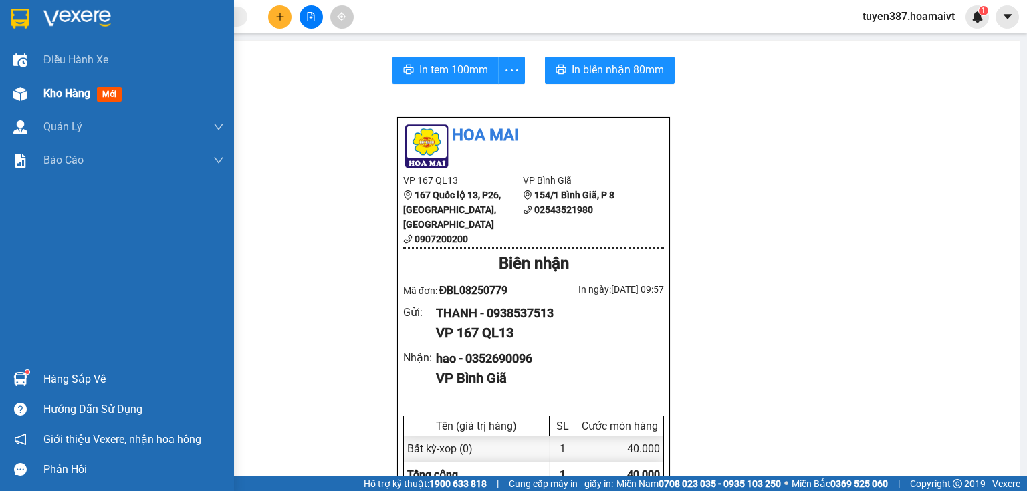
drag, startPoint x: 111, startPoint y: 92, endPoint x: 115, endPoint y: 84, distance: 9.0
click at [112, 92] on span "mới" at bounding box center [109, 94] width 25 height 15
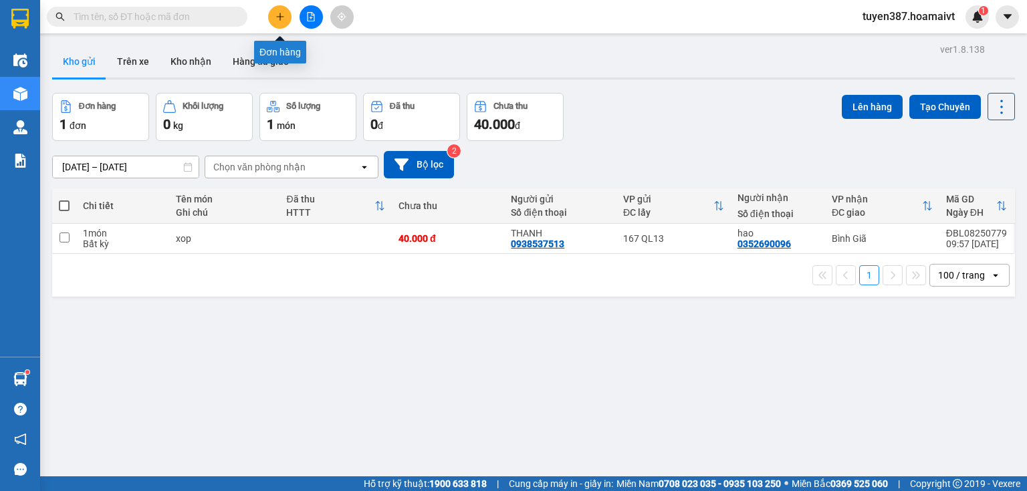
click at [281, 14] on icon "plus" at bounding box center [279, 16] width 9 height 9
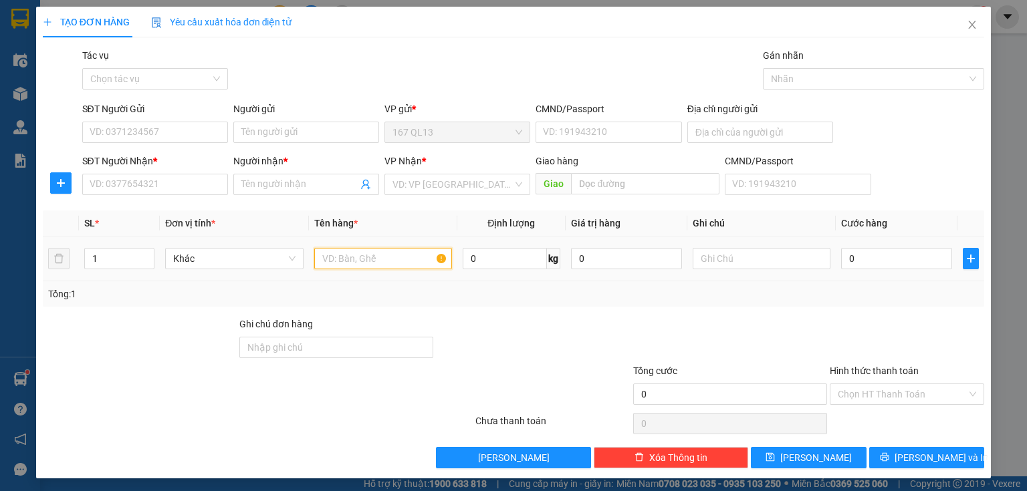
click at [381, 260] on input "text" at bounding box center [383, 258] width 138 height 21
click at [403, 249] on input "text" at bounding box center [383, 258] width 138 height 21
click at [187, 189] on input "SĐT Người Nhận *" at bounding box center [155, 184] width 146 height 21
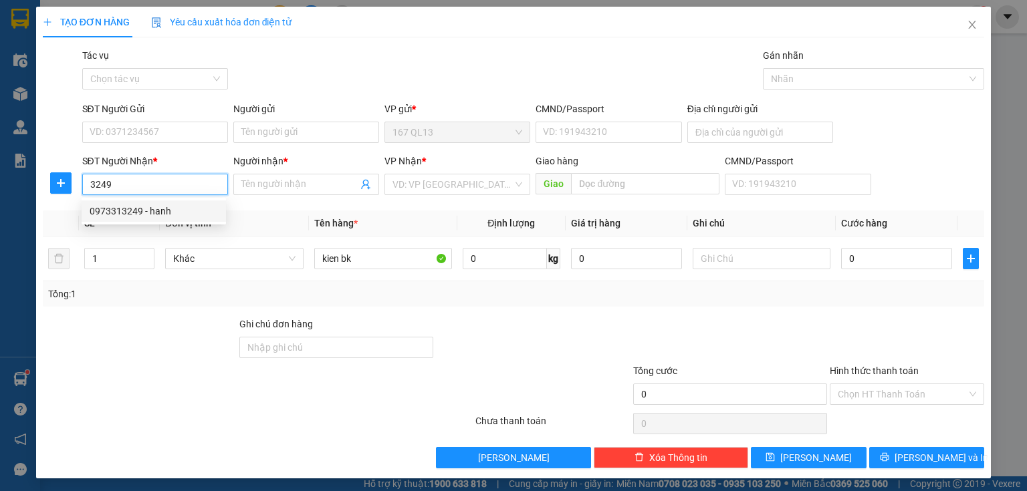
drag, startPoint x: 174, startPoint y: 209, endPoint x: 184, endPoint y: 183, distance: 27.3
click at [175, 201] on div "0973313249 - hanh" at bounding box center [154, 211] width 144 height 21
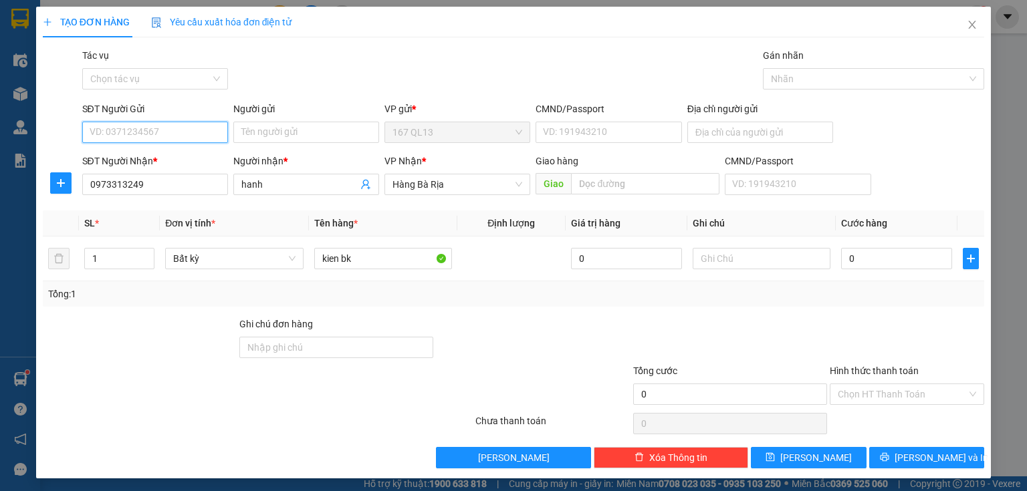
click at [192, 132] on input "SĐT Người Gửi" at bounding box center [155, 132] width 146 height 21
click at [183, 155] on div "0983360683 - phat" at bounding box center [154, 159] width 128 height 15
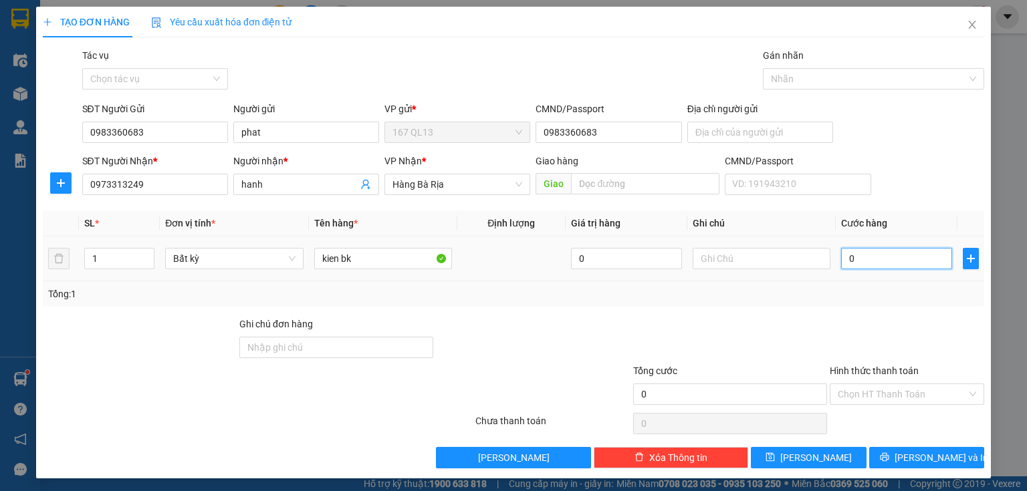
click at [841, 258] on input "0" at bounding box center [896, 258] width 111 height 21
click at [921, 456] on span "[PERSON_NAME] và In" at bounding box center [942, 458] width 94 height 15
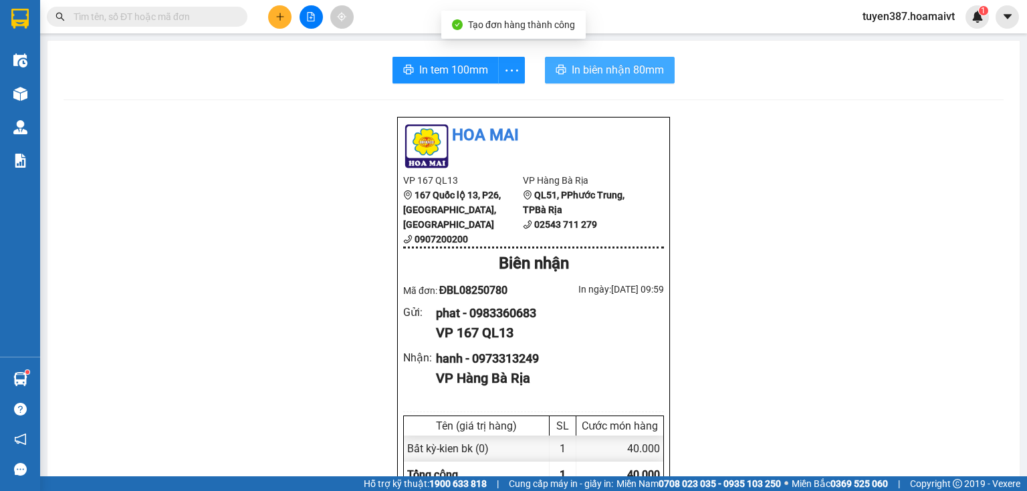
click at [594, 67] on span "In biên nhận 80mm" at bounding box center [618, 70] width 92 height 17
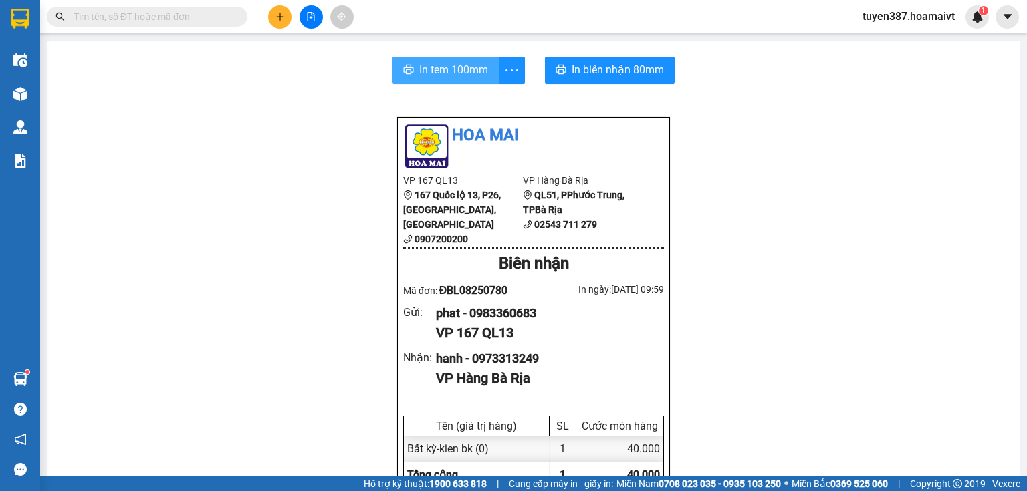
click at [439, 68] on span "In tem 100mm" at bounding box center [453, 70] width 69 height 17
click at [276, 13] on icon "plus" at bounding box center [279, 16] width 9 height 9
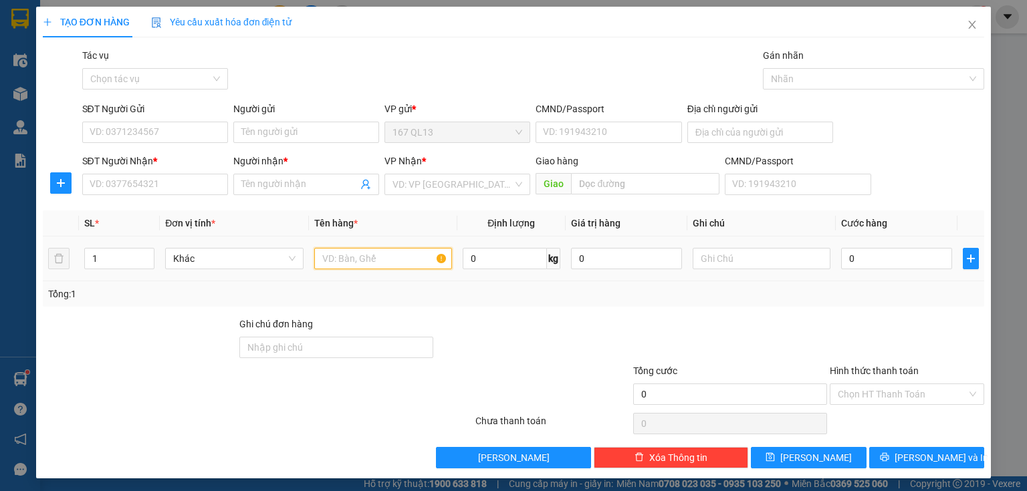
click at [398, 259] on input "text" at bounding box center [383, 258] width 138 height 21
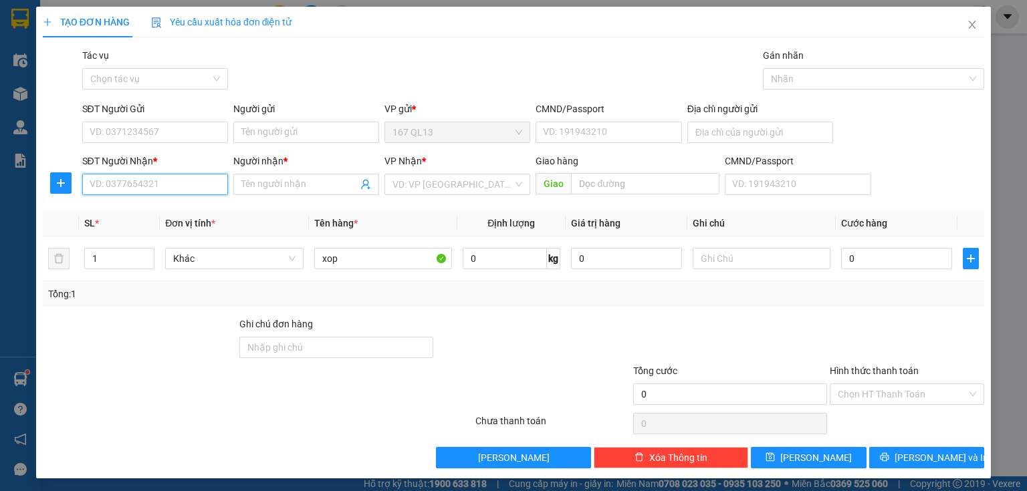
click at [206, 181] on input "SĐT Người Nhận *" at bounding box center [155, 184] width 146 height 21
click at [187, 209] on div "0938754593 - trung" at bounding box center [154, 211] width 128 height 15
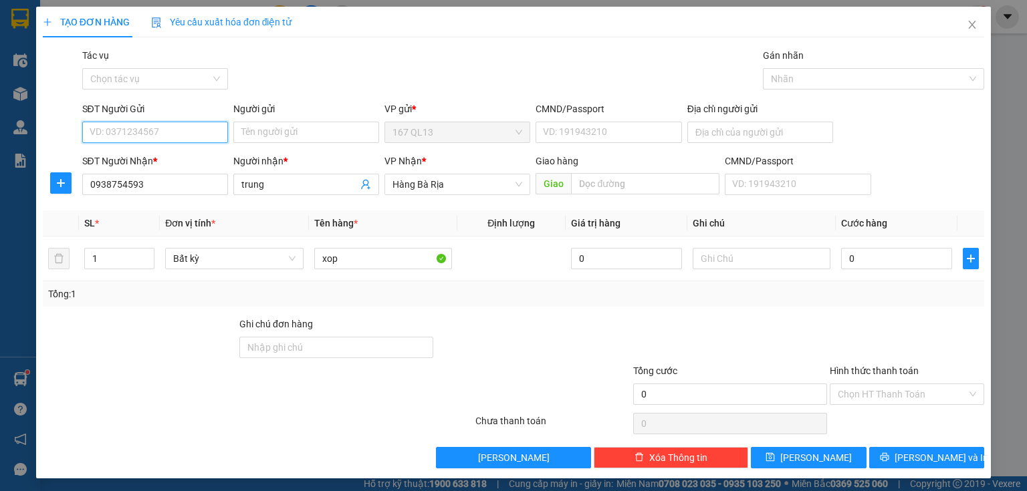
click at [177, 132] on input "SĐT Người Gửi" at bounding box center [155, 132] width 146 height 21
click at [174, 153] on div "0772924425 - PHONG" at bounding box center [154, 159] width 128 height 15
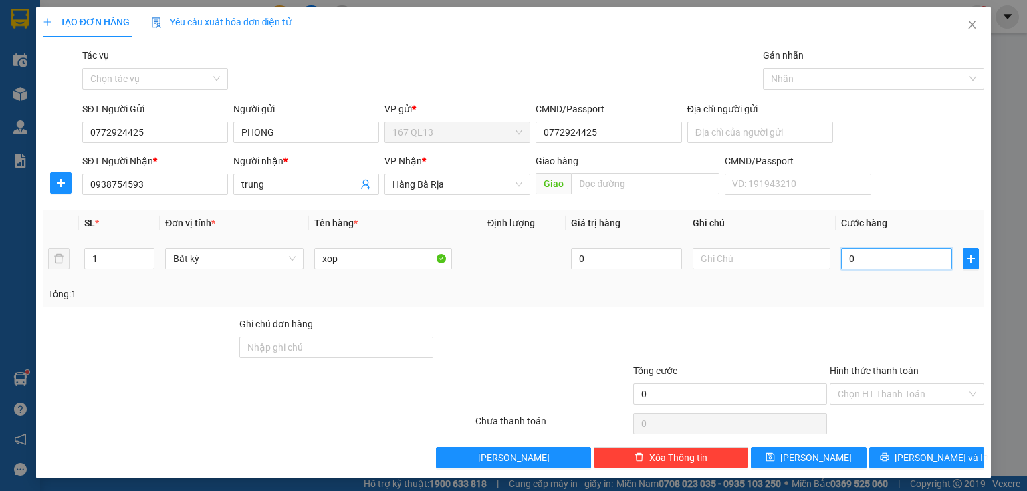
click at [841, 257] on input "0" at bounding box center [896, 258] width 111 height 21
click at [928, 455] on span "[PERSON_NAME] và In" at bounding box center [942, 458] width 94 height 15
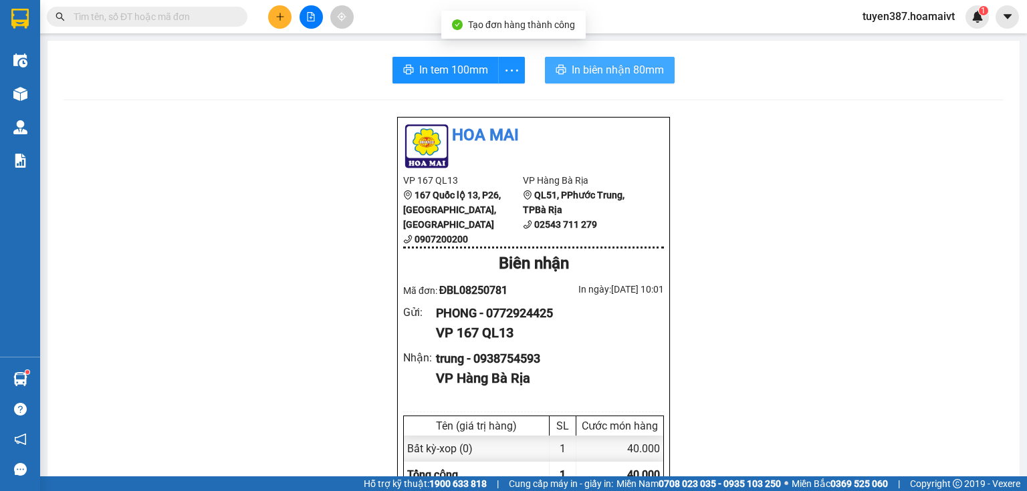
click at [580, 71] on span "In biên nhận 80mm" at bounding box center [618, 70] width 92 height 17
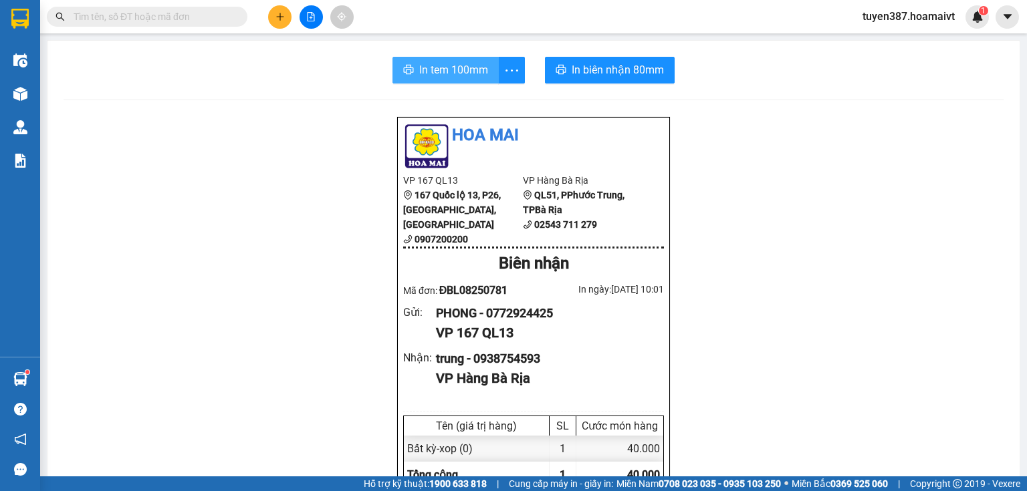
click at [434, 74] on span "In tem 100mm" at bounding box center [453, 70] width 69 height 17
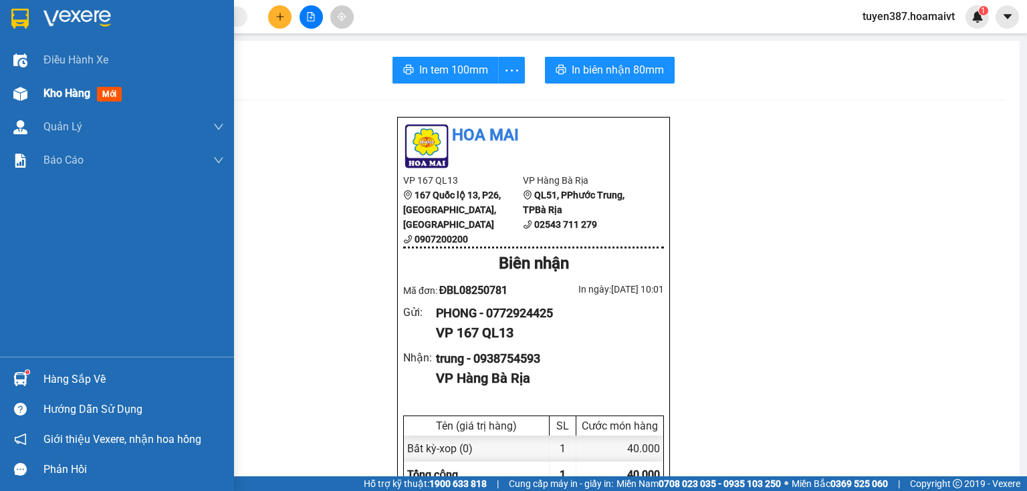
click at [103, 93] on span "mới" at bounding box center [109, 94] width 25 height 15
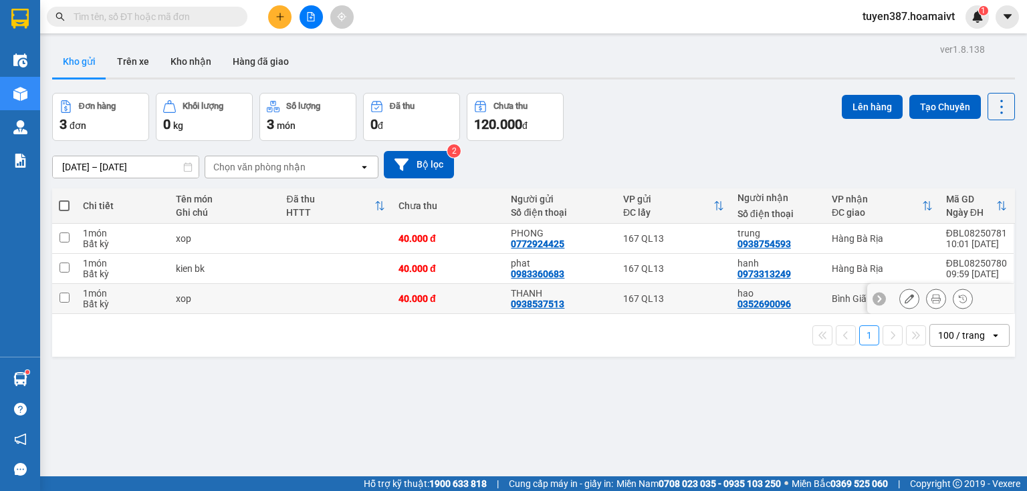
click at [63, 297] on input "checkbox" at bounding box center [65, 298] width 10 height 10
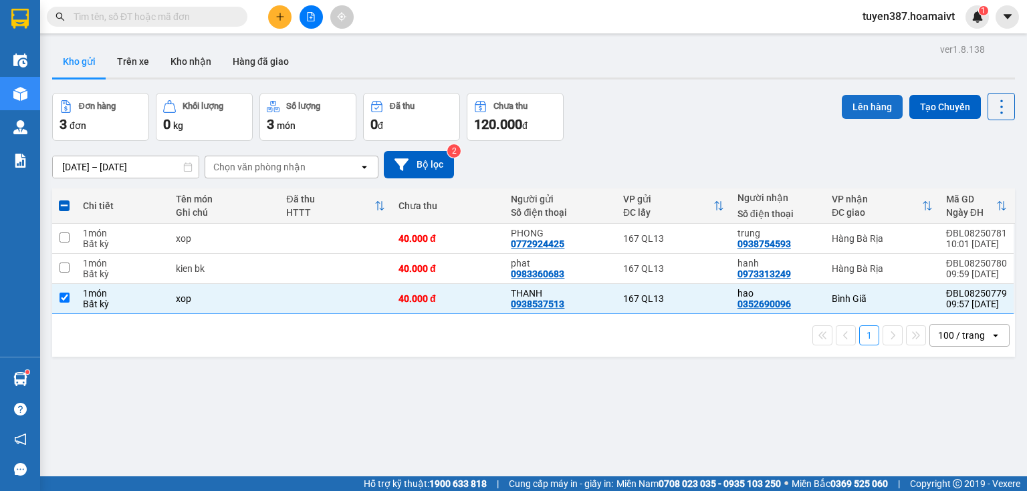
click at [862, 108] on button "Lên hàng" at bounding box center [872, 107] width 61 height 24
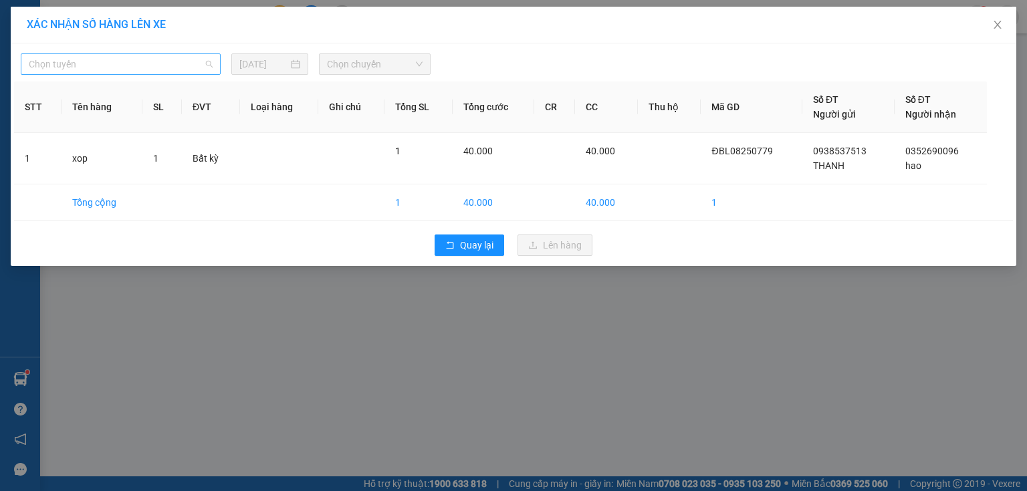
click at [102, 65] on span "Chọn tuyến" at bounding box center [121, 64] width 184 height 20
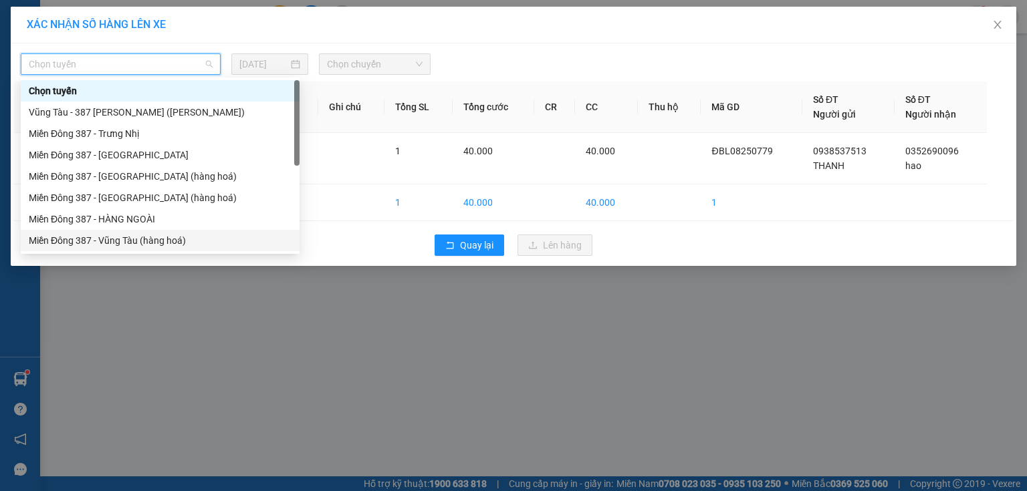
click at [112, 234] on div "Miền Đông 387 - Vũng Tàu (hàng hoá)" at bounding box center [160, 240] width 263 height 15
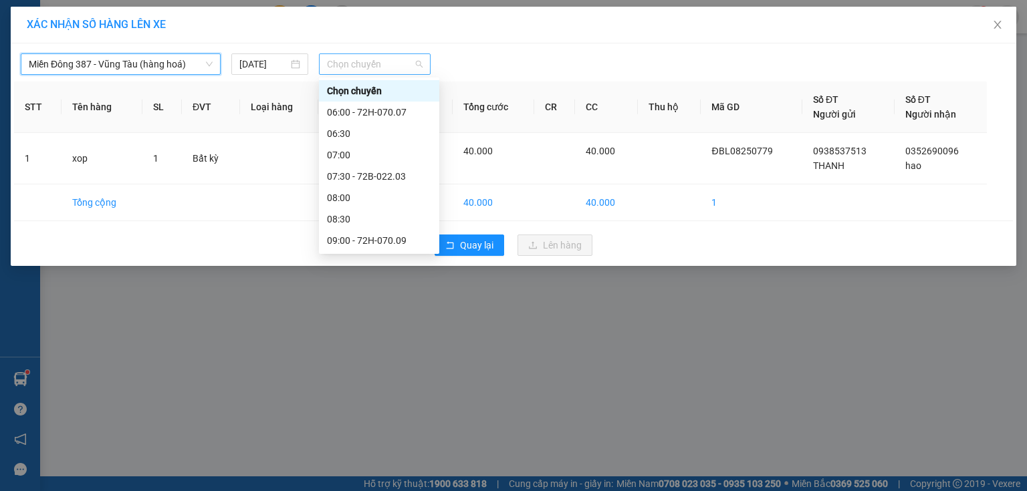
click at [405, 62] on span "Chọn chuyến" at bounding box center [375, 64] width 96 height 20
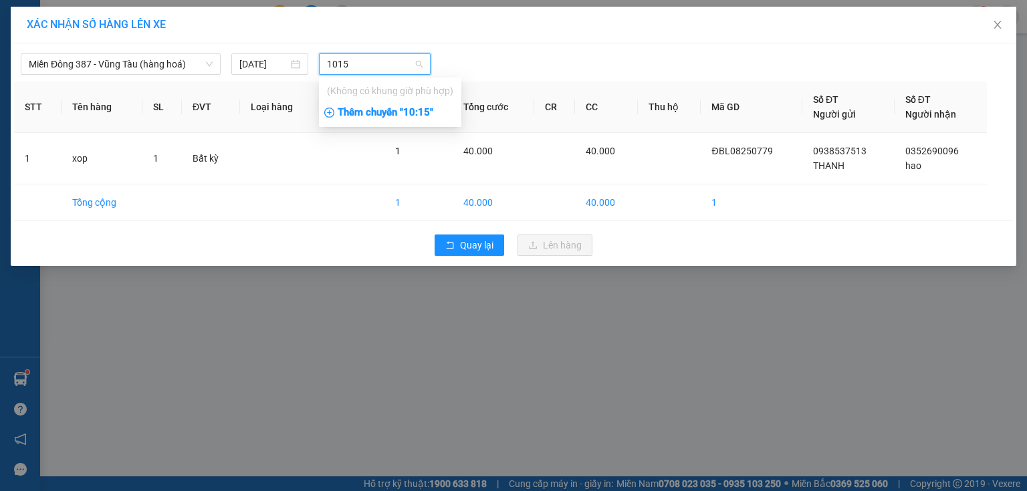
click at [423, 110] on div "Thêm chuyến " 10:15 "" at bounding box center [390, 113] width 142 height 23
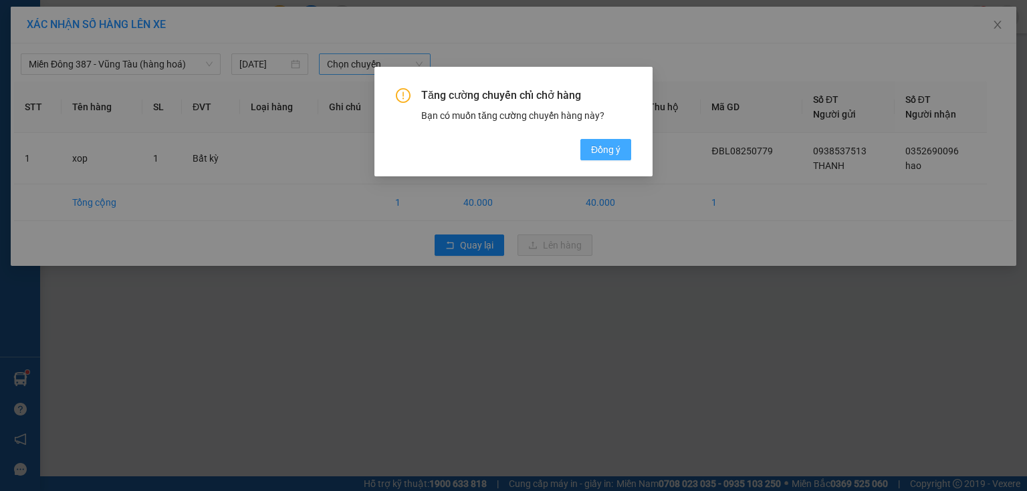
click at [612, 152] on span "Đồng ý" at bounding box center [605, 149] width 29 height 15
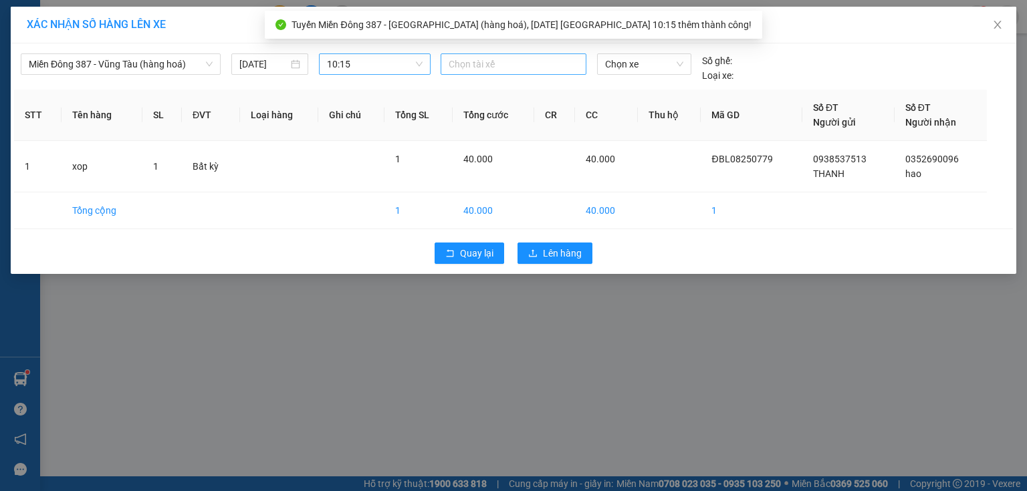
click at [496, 63] on div at bounding box center [513, 64] width 139 height 16
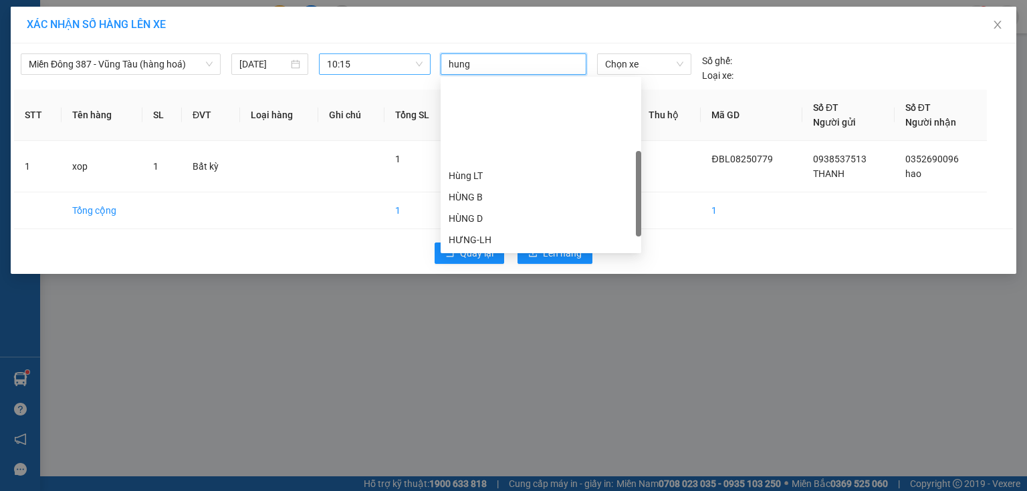
click at [460, 275] on div "HÙNG B MĐ" at bounding box center [541, 282] width 185 height 15
click at [659, 65] on span "Chọn xe" at bounding box center [644, 64] width 78 height 20
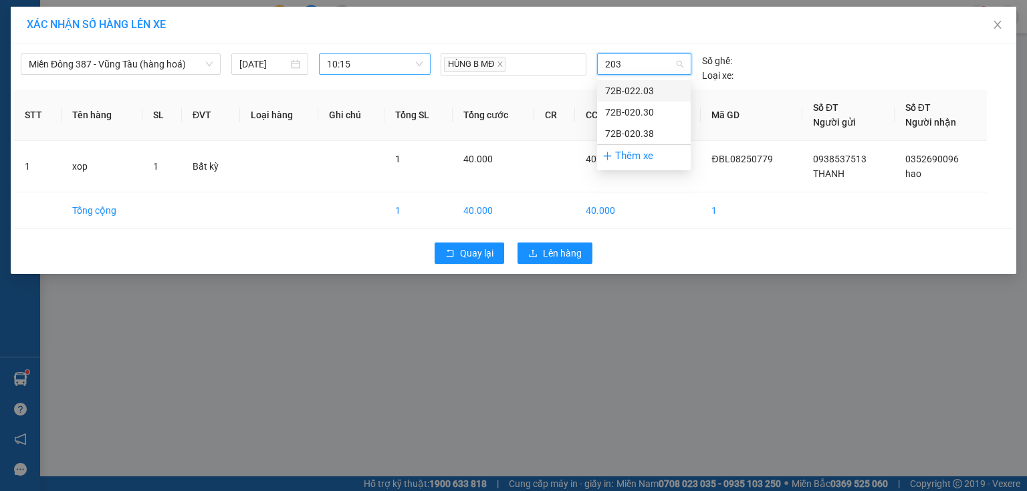
click at [636, 88] on div "72B-022.03" at bounding box center [644, 91] width 78 height 15
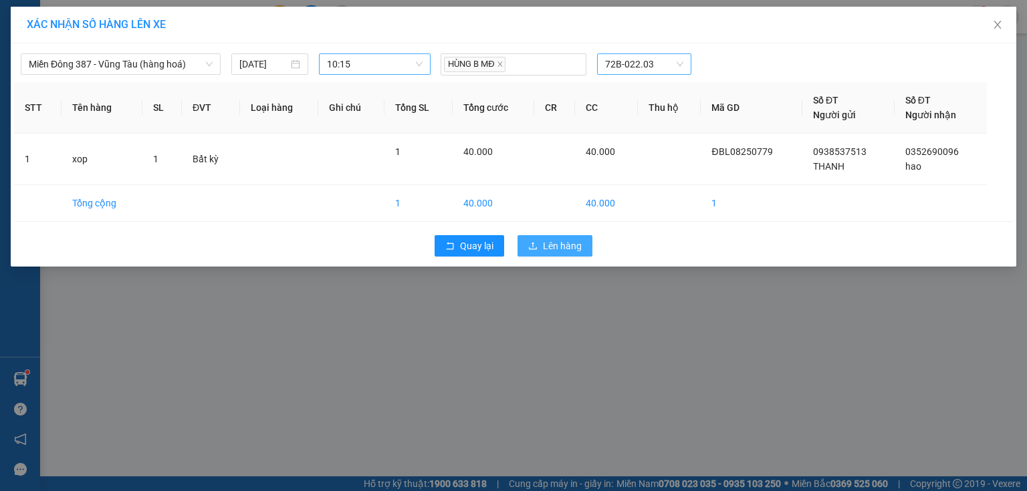
click at [564, 243] on span "Lên hàng" at bounding box center [562, 246] width 39 height 15
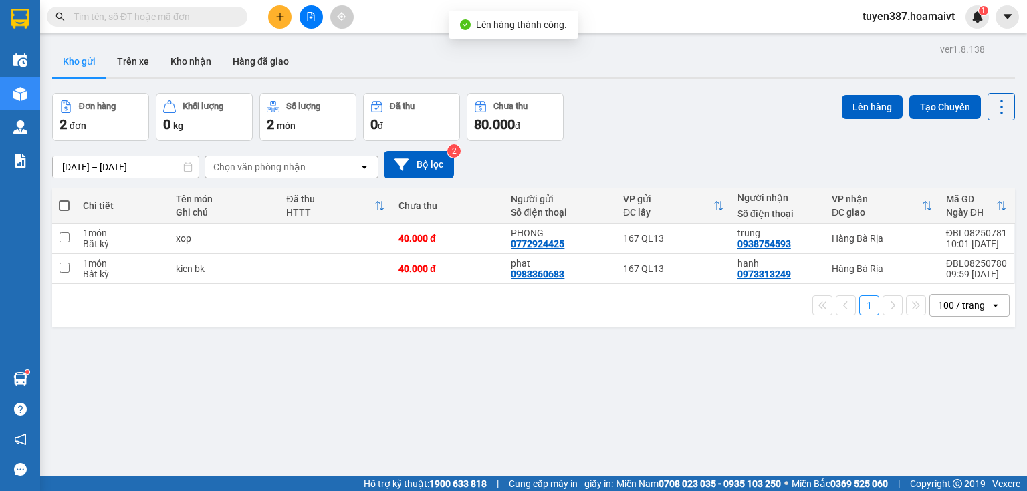
click at [61, 203] on span at bounding box center [64, 206] width 11 height 11
click at [64, 199] on input "checkbox" at bounding box center [64, 199] width 0 height 0
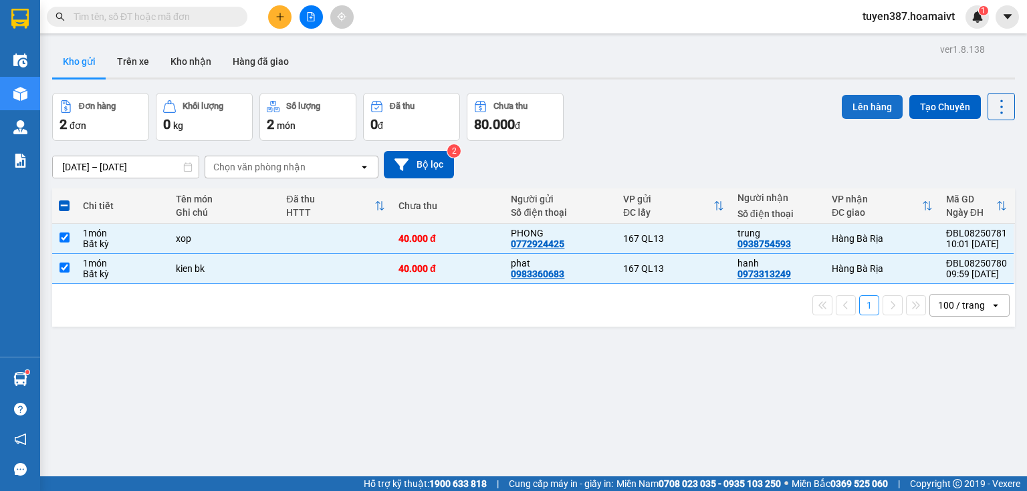
drag, startPoint x: 873, startPoint y: 104, endPoint x: 864, endPoint y: 104, distance: 8.7
click at [869, 104] on button "Lên hàng" at bounding box center [872, 107] width 61 height 24
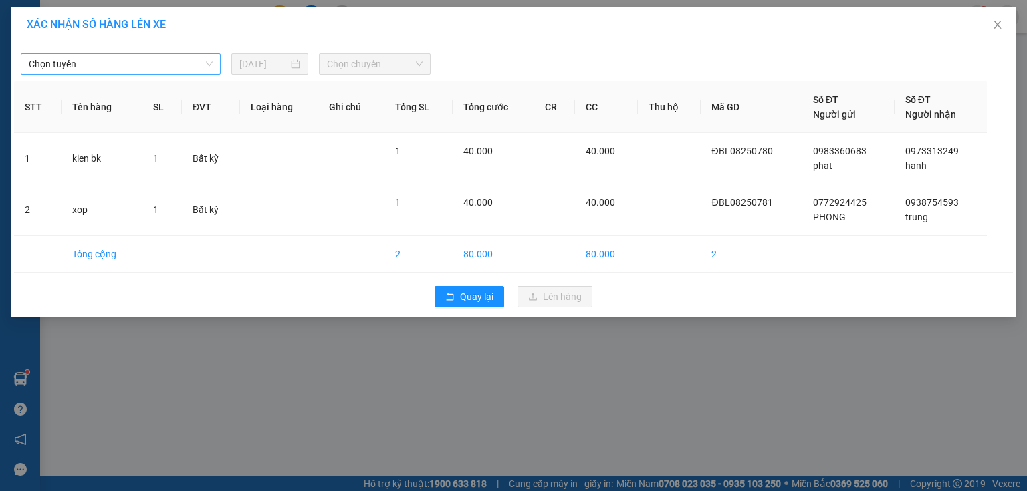
click at [113, 65] on span "Chọn tuyến" at bounding box center [121, 64] width 184 height 20
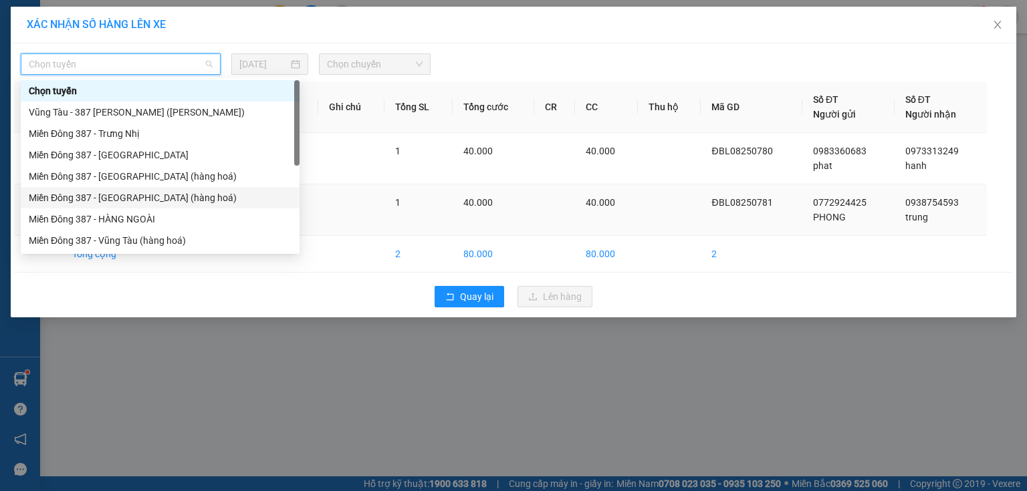
drag, startPoint x: 114, startPoint y: 191, endPoint x: 124, endPoint y: 184, distance: 12.1
click at [114, 191] on div "Miền Đông 387 - [GEOGRAPHIC_DATA] (hàng hoá)" at bounding box center [160, 198] width 263 height 15
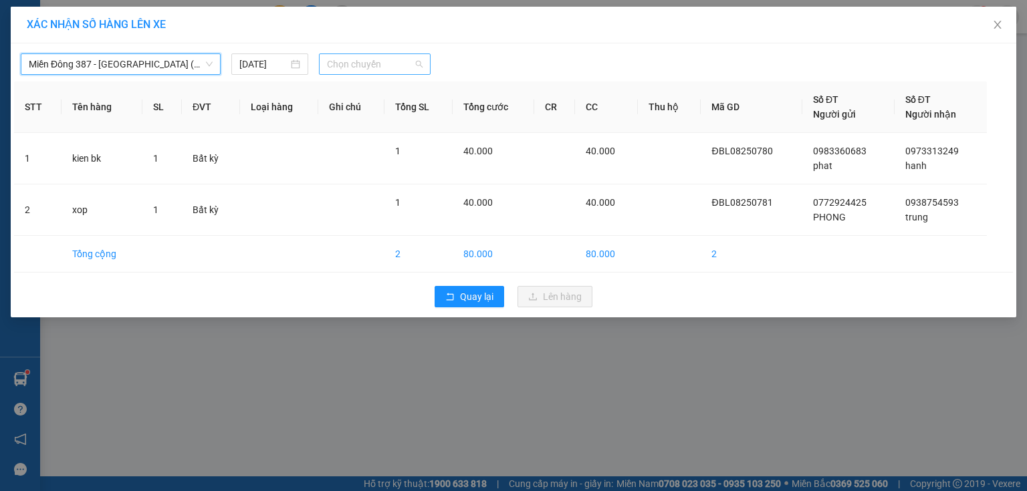
click at [415, 66] on span "Chọn chuyến" at bounding box center [375, 64] width 96 height 20
click at [421, 112] on div "Thêm chuyến " 10:20 "" at bounding box center [390, 113] width 142 height 23
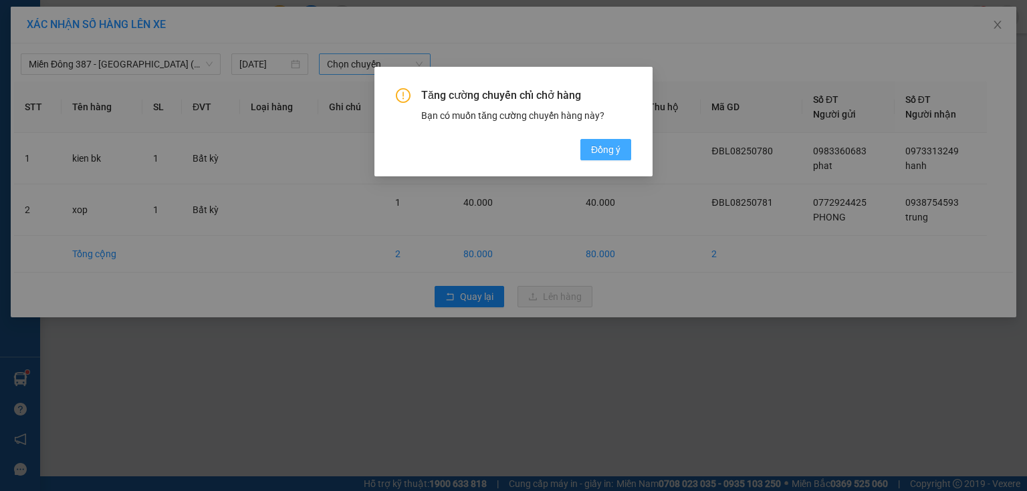
drag, startPoint x: 602, startPoint y: 146, endPoint x: 570, endPoint y: 125, distance: 38.6
click at [602, 146] on span "Đồng ý" at bounding box center [605, 149] width 29 height 15
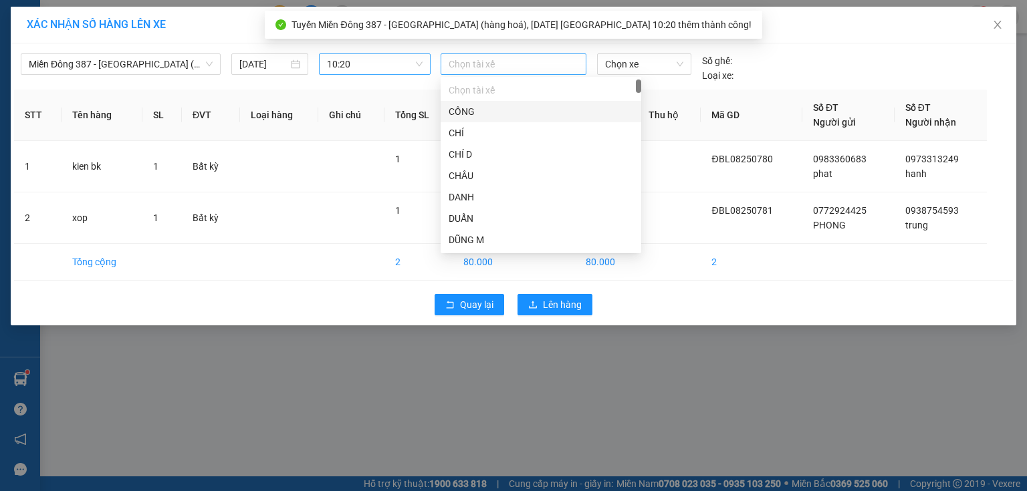
click at [510, 63] on div at bounding box center [513, 64] width 139 height 16
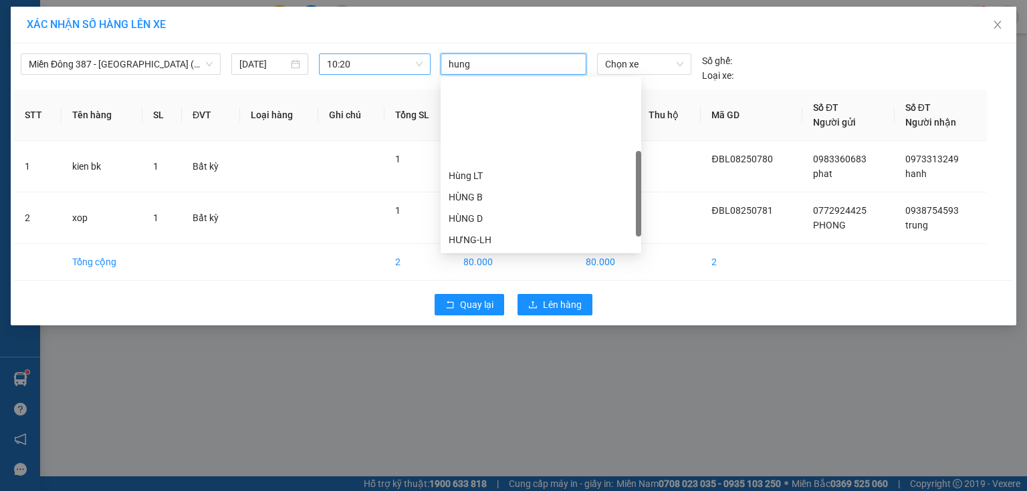
click at [471, 275] on div "HÙNG B MĐ" at bounding box center [541, 282] width 185 height 15
click at [643, 64] on span "Chọn xe" at bounding box center [644, 64] width 78 height 20
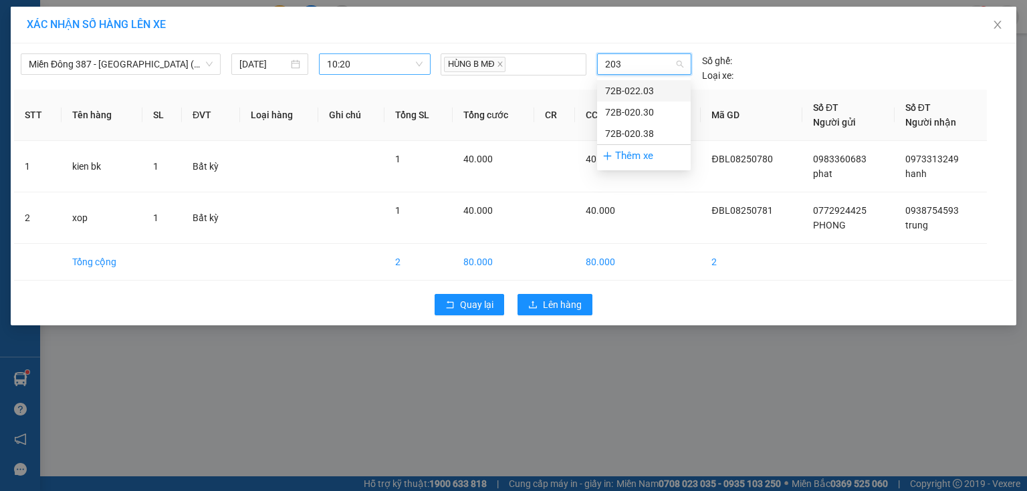
click at [642, 85] on div "72B-022.03" at bounding box center [644, 91] width 78 height 15
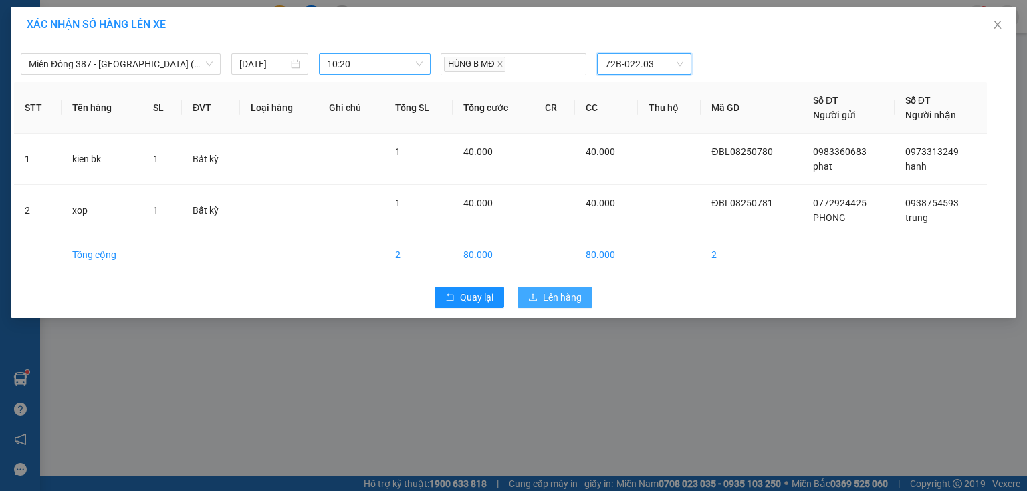
click at [556, 292] on span "Lên hàng" at bounding box center [562, 297] width 39 height 15
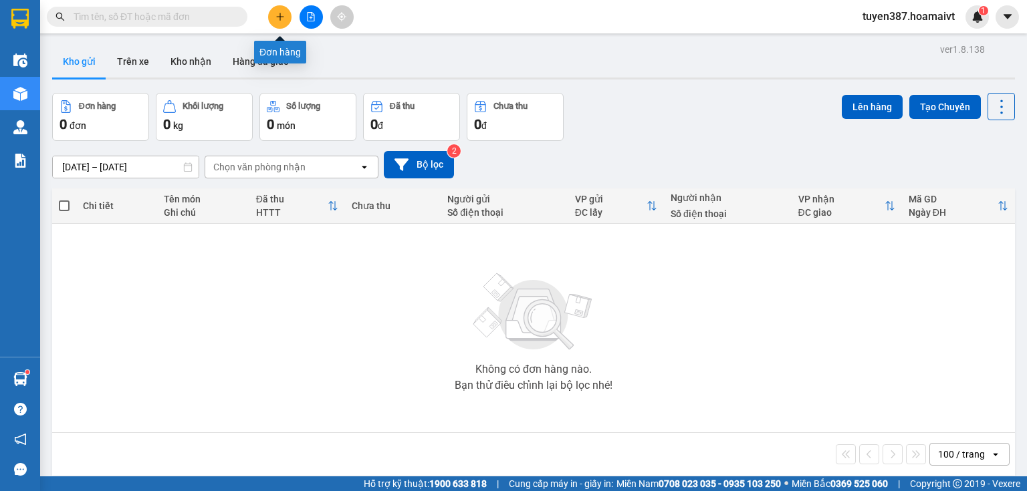
click at [281, 12] on icon "plus" at bounding box center [279, 16] width 9 height 9
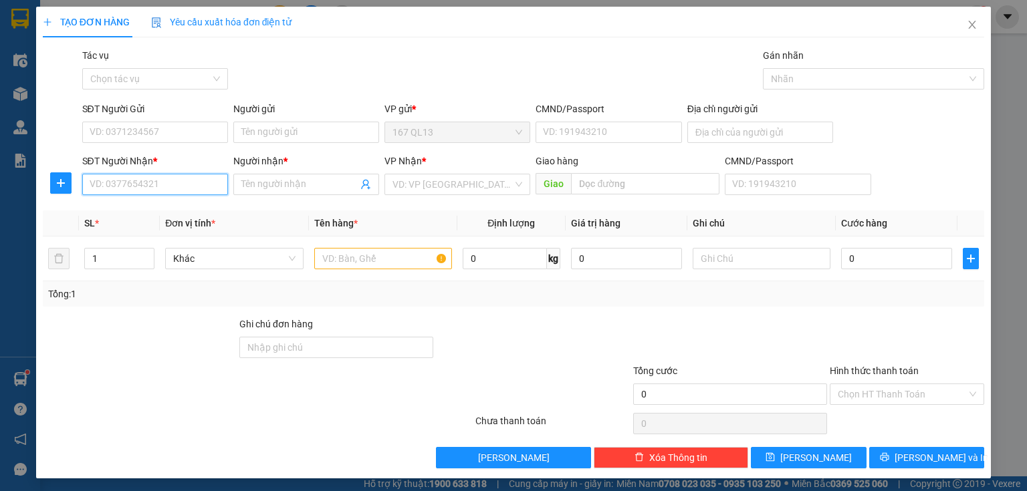
click at [191, 187] on input "SĐT Người Nhận *" at bounding box center [155, 184] width 146 height 21
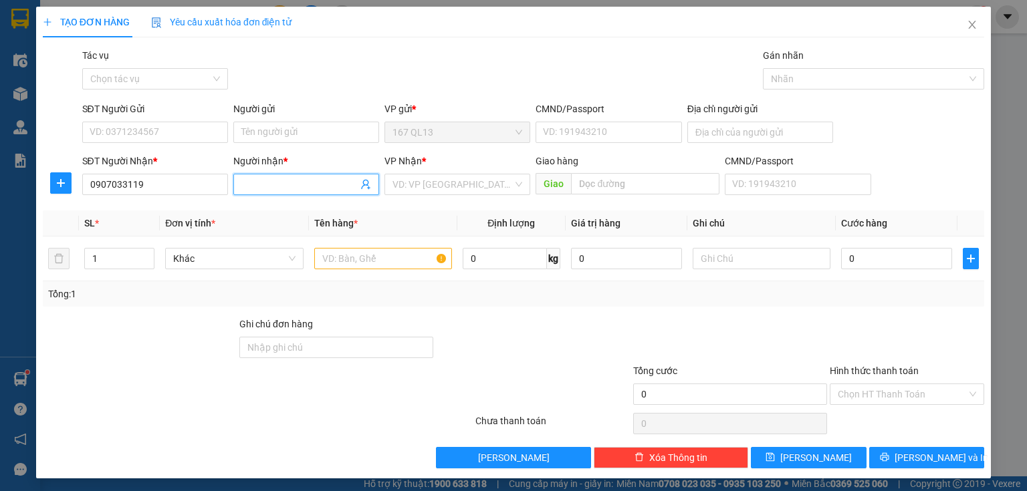
click at [291, 182] on input "Người nhận *" at bounding box center [299, 184] width 116 height 15
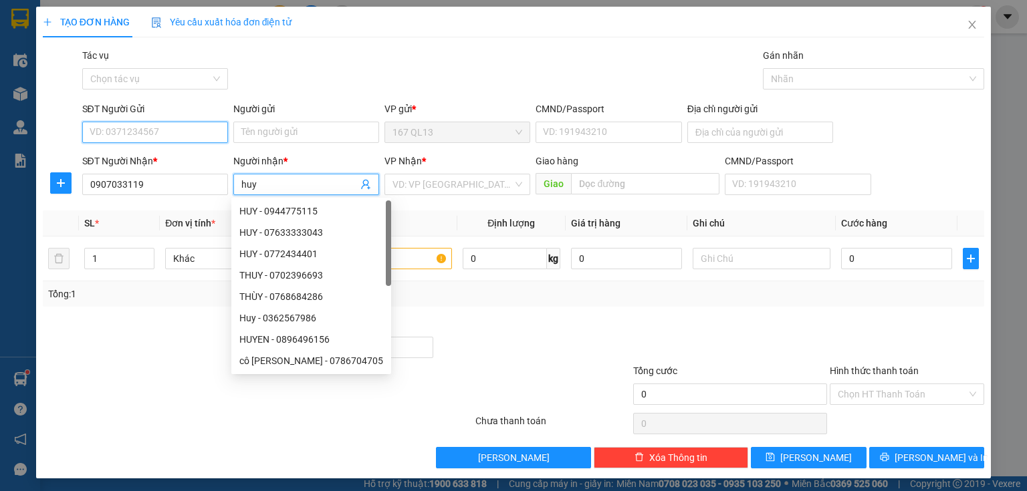
click at [195, 136] on input "SĐT Người Gửi" at bounding box center [155, 132] width 146 height 21
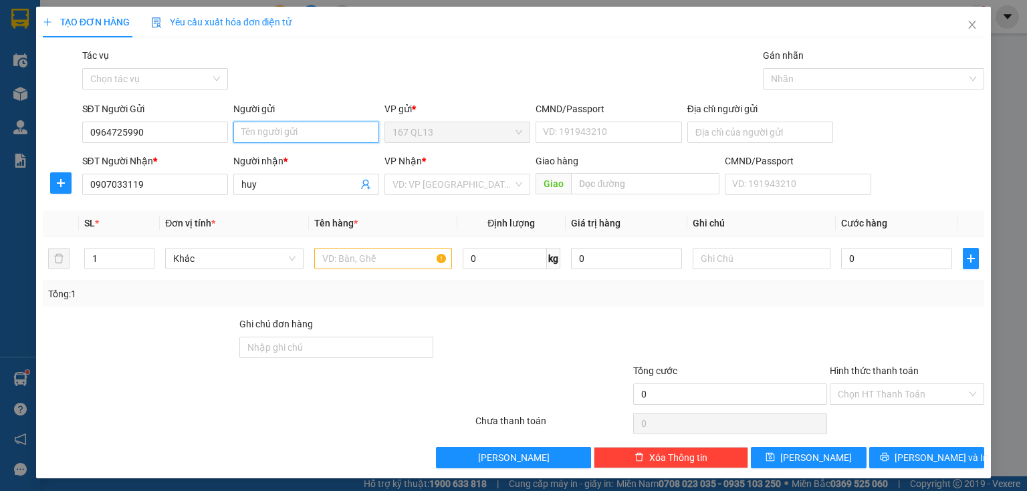
click at [296, 131] on input "Người gửi" at bounding box center [306, 132] width 146 height 21
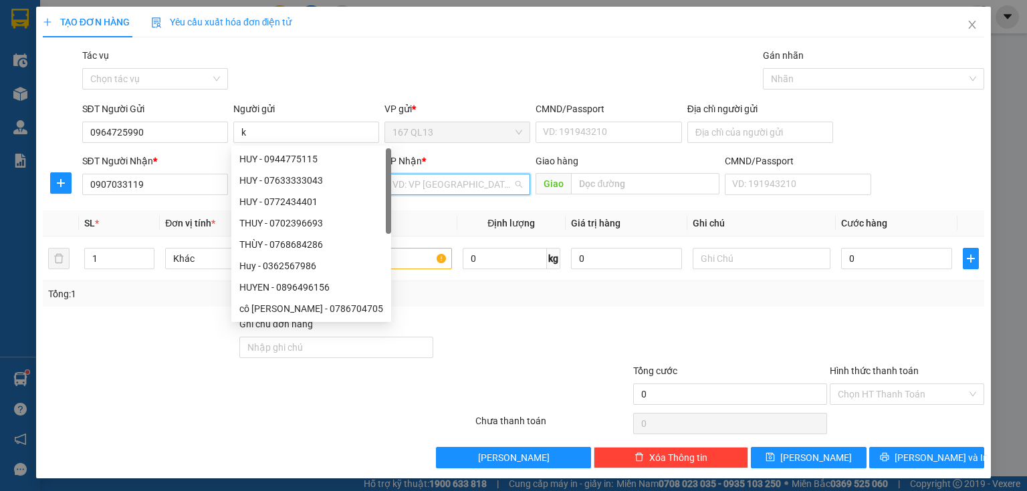
click at [463, 185] on input "search" at bounding box center [452, 185] width 120 height 20
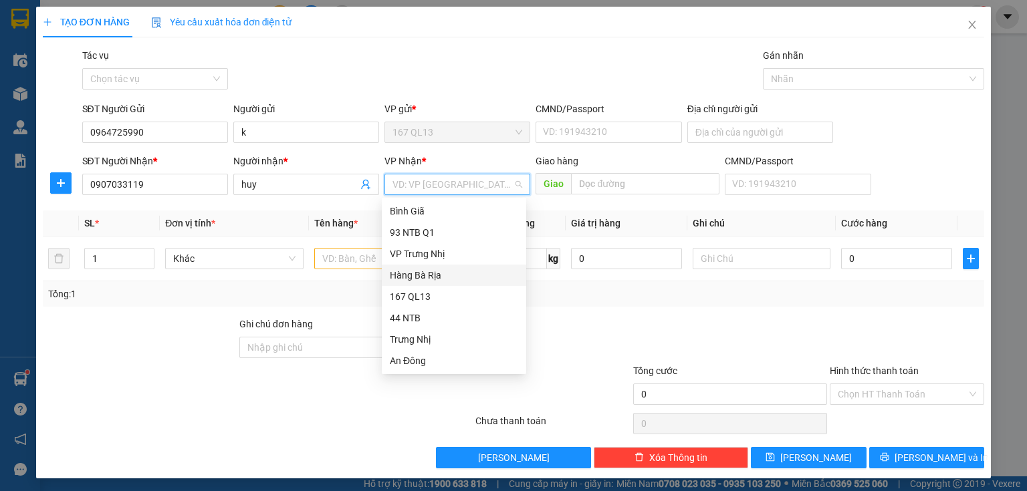
click at [433, 269] on div "Hàng Bà Rịa" at bounding box center [454, 275] width 128 height 15
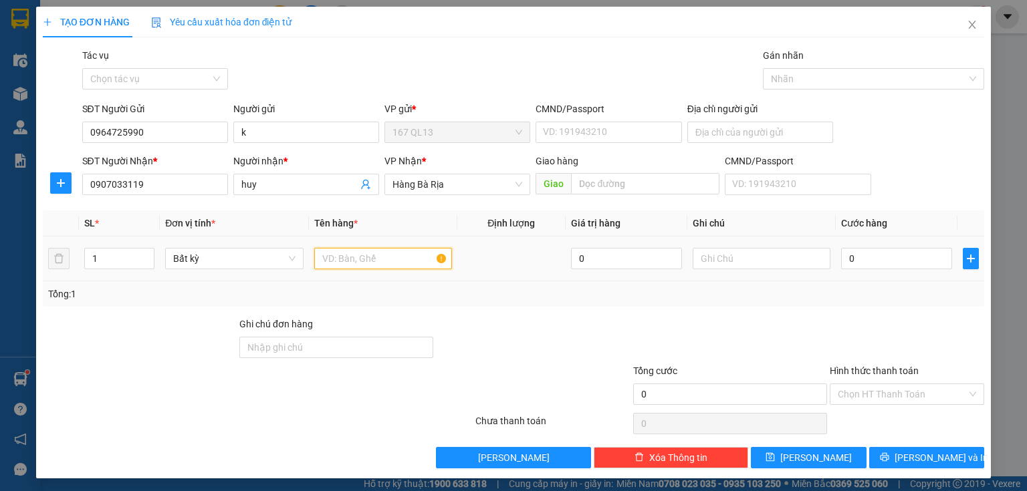
click at [391, 248] on input "text" at bounding box center [383, 258] width 138 height 21
click at [841, 254] on input "0" at bounding box center [896, 258] width 111 height 21
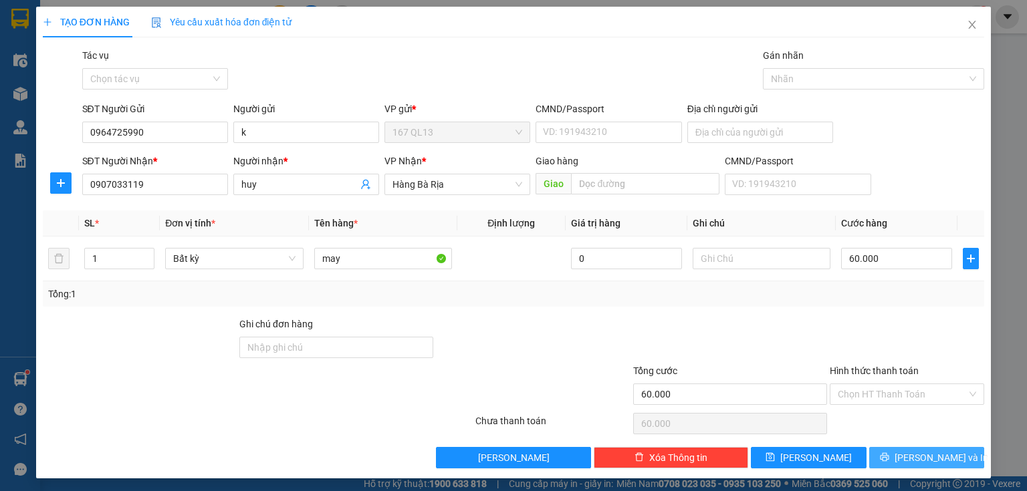
click at [920, 455] on span "[PERSON_NAME] và In" at bounding box center [942, 458] width 94 height 15
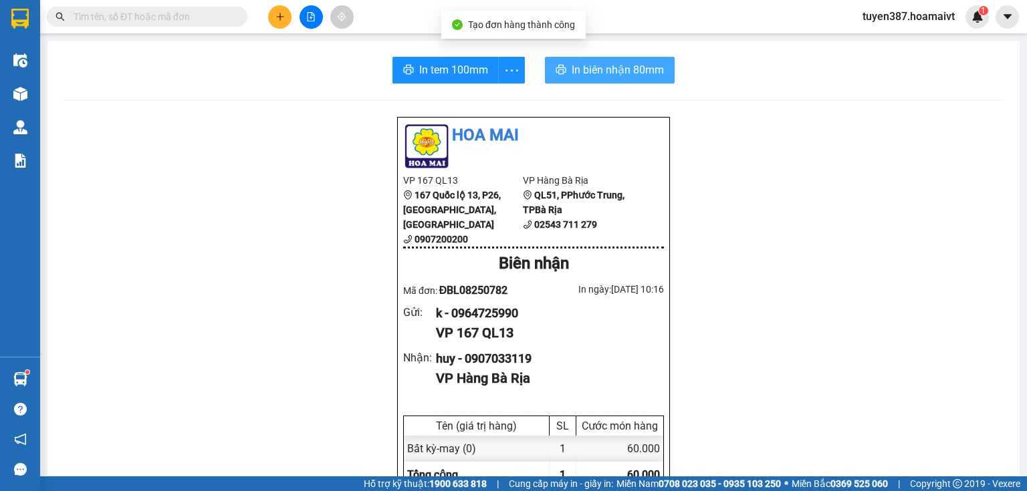
click at [600, 62] on span "In biên nhận 80mm" at bounding box center [618, 70] width 92 height 17
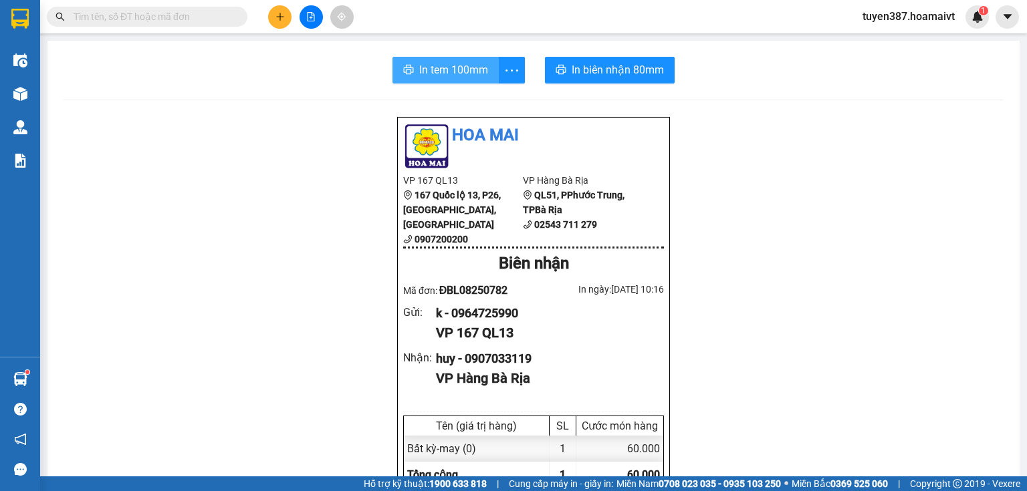
drag, startPoint x: 454, startPoint y: 67, endPoint x: 625, endPoint y: 52, distance: 171.8
click at [489, 62] on button "In tem 100mm" at bounding box center [445, 70] width 106 height 27
click at [279, 13] on icon "plus" at bounding box center [279, 16] width 9 height 9
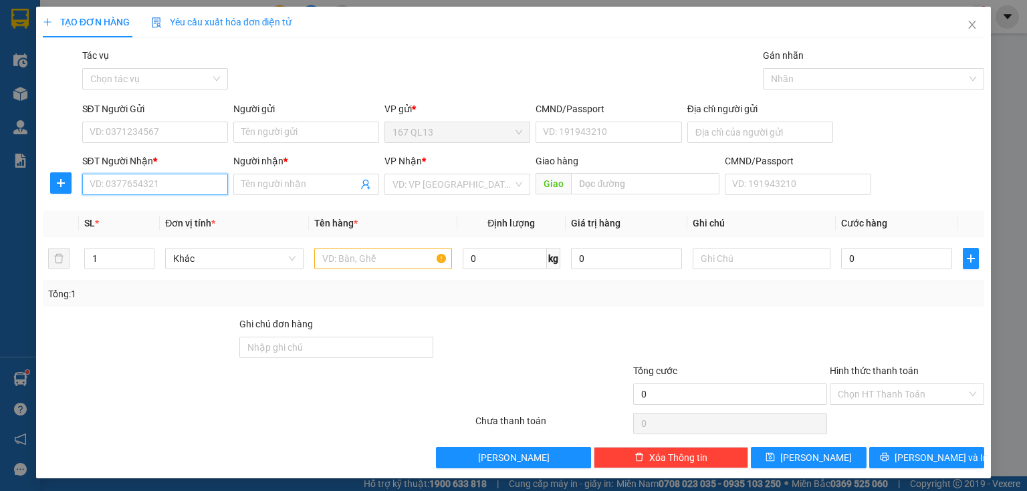
click at [201, 185] on input "SĐT Người Nhận *" at bounding box center [155, 184] width 146 height 21
drag, startPoint x: 170, startPoint y: 214, endPoint x: 171, endPoint y: 201, distance: 13.4
click at [170, 209] on div "0796193904 - LINH" at bounding box center [154, 211] width 128 height 15
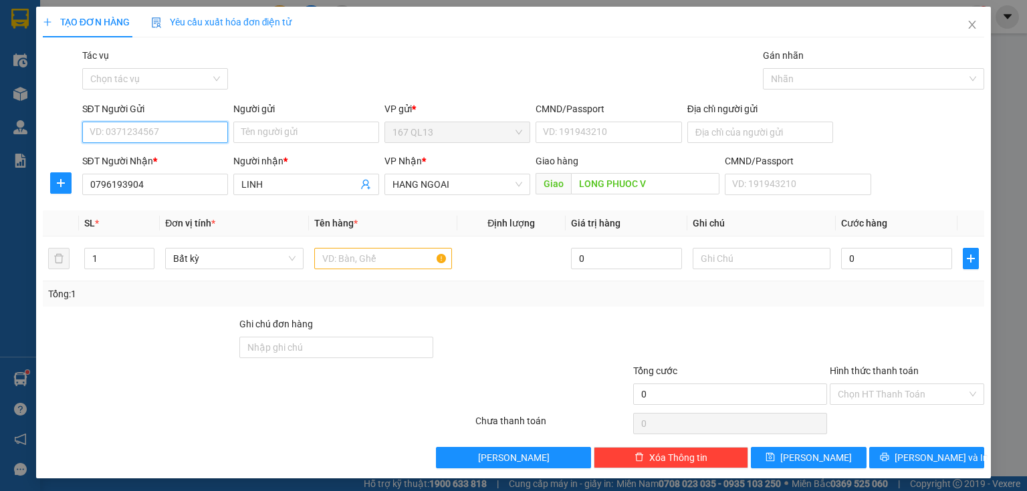
click at [181, 136] on input "SĐT Người Gửi" at bounding box center [155, 132] width 146 height 21
drag, startPoint x: 177, startPoint y: 158, endPoint x: 189, endPoint y: 157, distance: 12.1
click at [179, 158] on div "0707114592 - Nam" at bounding box center [154, 159] width 128 height 15
click at [409, 254] on input "text" at bounding box center [383, 258] width 138 height 21
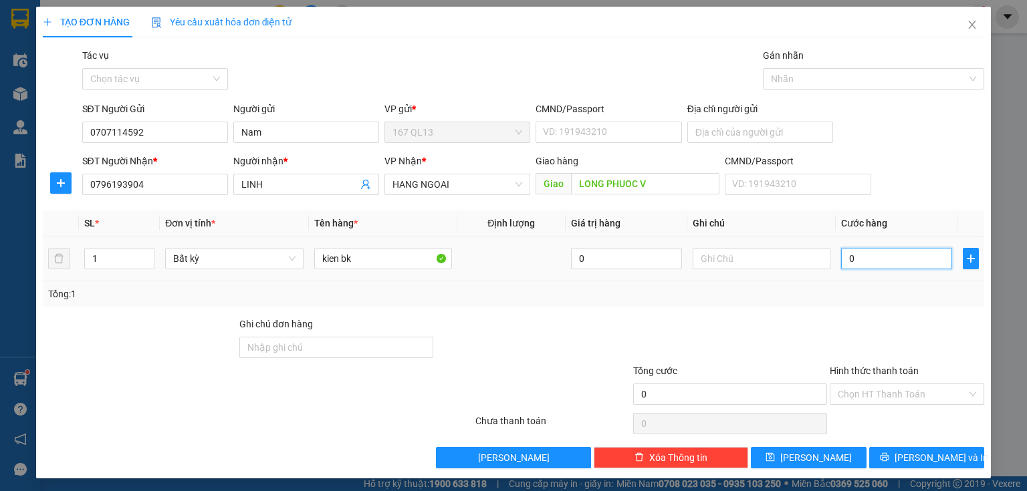
click at [841, 255] on input "0" at bounding box center [896, 258] width 111 height 21
click at [927, 452] on span "[PERSON_NAME] và In" at bounding box center [942, 458] width 94 height 15
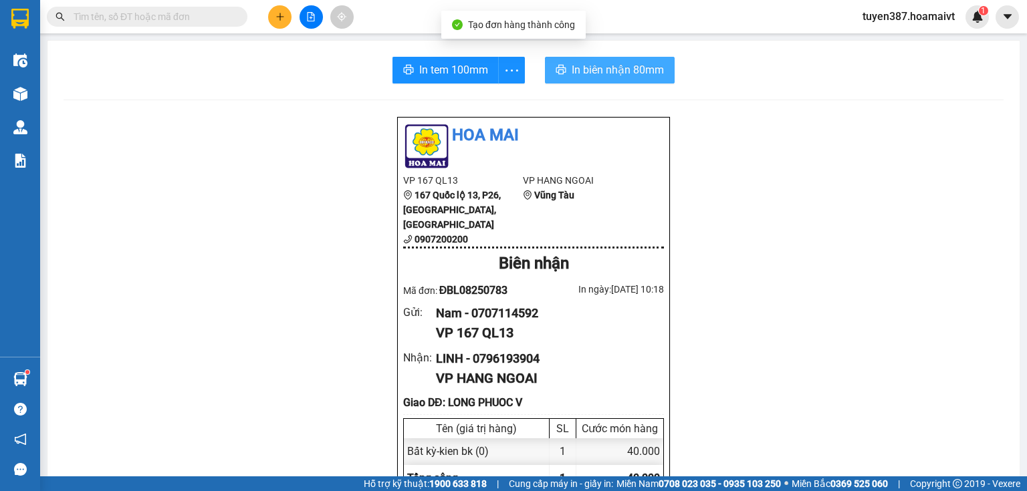
click at [598, 68] on span "In biên nhận 80mm" at bounding box center [618, 70] width 92 height 17
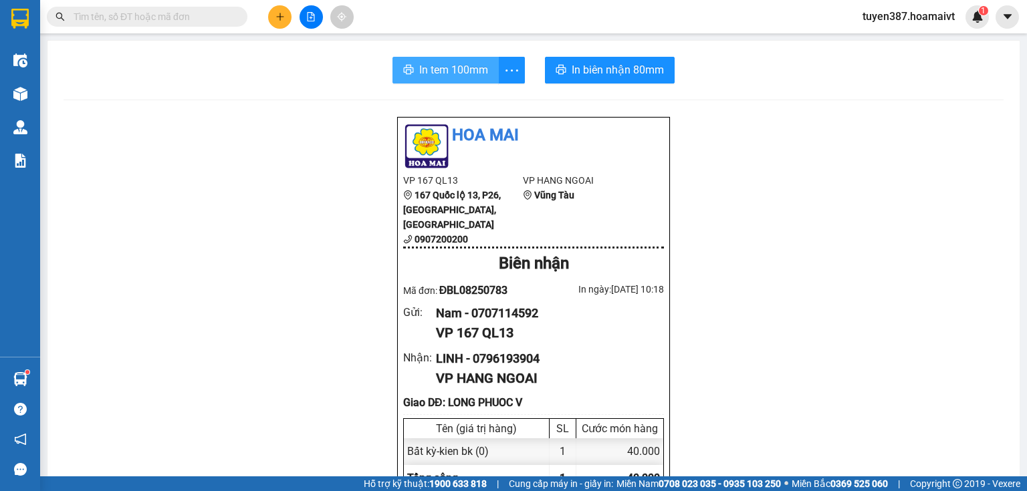
click at [439, 73] on span "In tem 100mm" at bounding box center [453, 70] width 69 height 17
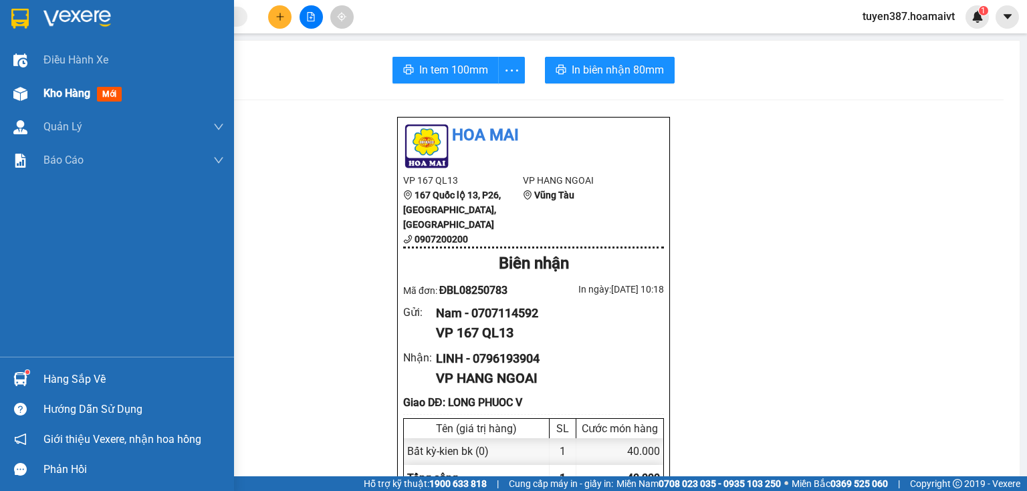
click at [102, 92] on span "mới" at bounding box center [109, 94] width 25 height 15
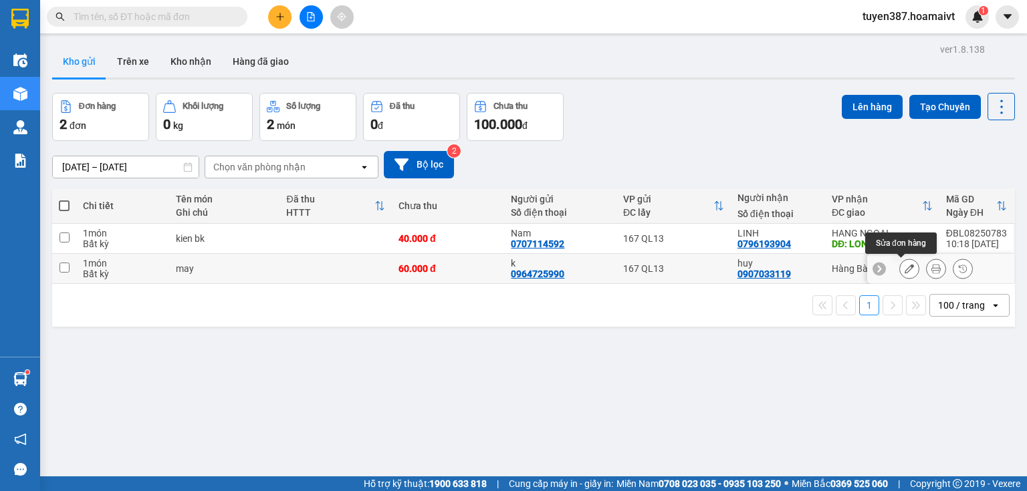
click at [905, 265] on icon at bounding box center [909, 268] width 9 height 9
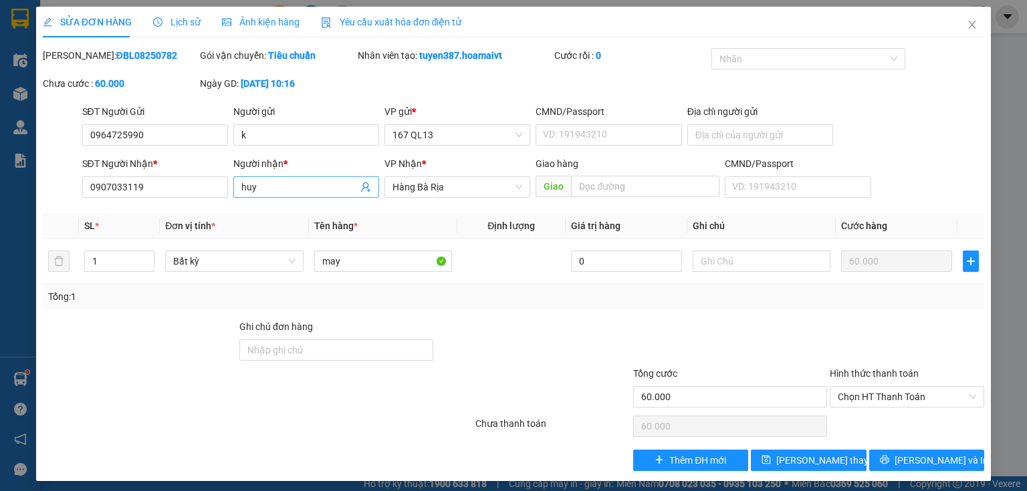
click at [279, 185] on input "huy" at bounding box center [299, 187] width 116 height 15
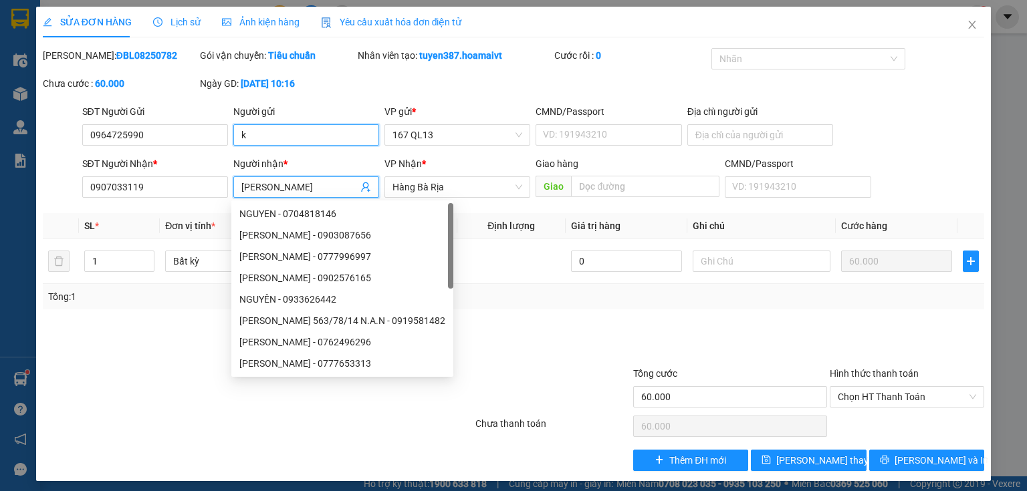
click at [257, 134] on input "k" at bounding box center [306, 134] width 146 height 21
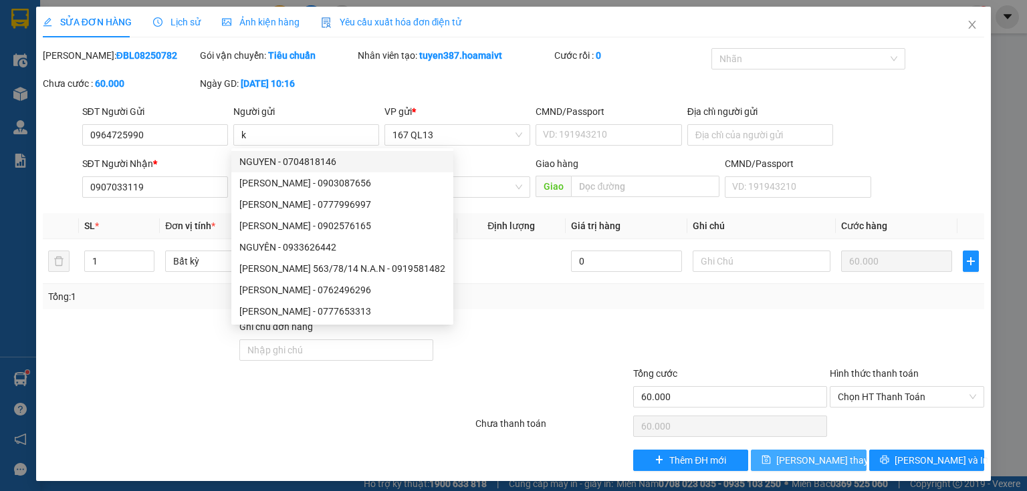
click at [808, 459] on span "[PERSON_NAME] thay đổi" at bounding box center [829, 460] width 107 height 15
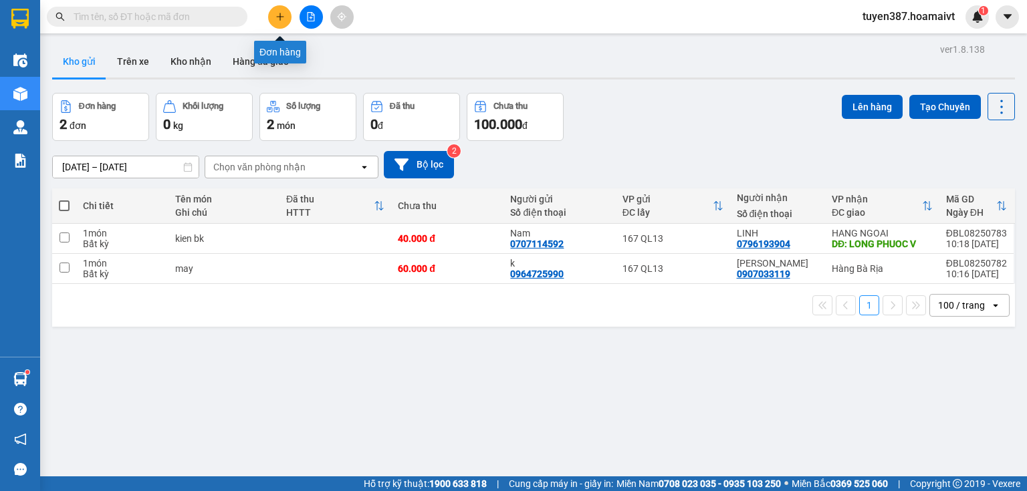
click at [281, 13] on icon "plus" at bounding box center [279, 16] width 9 height 9
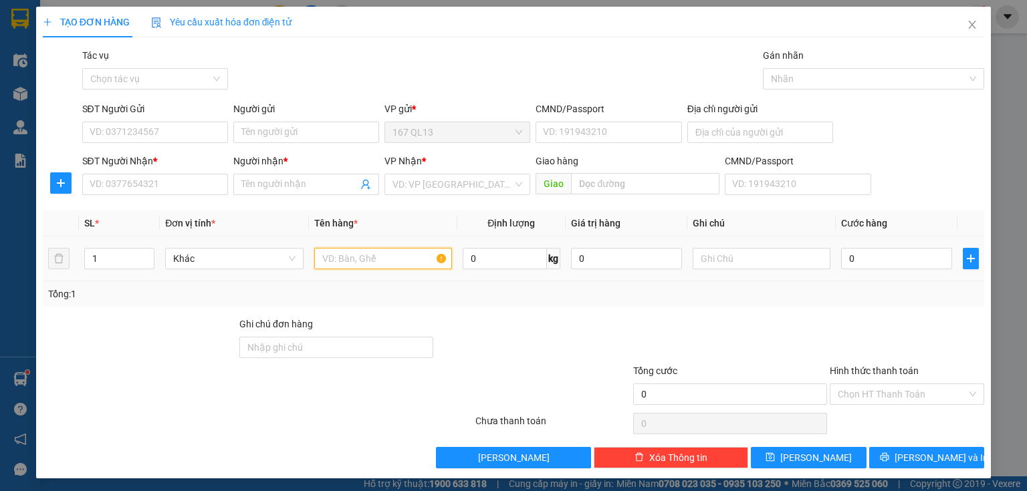
click at [377, 258] on input "text" at bounding box center [383, 258] width 138 height 21
click at [195, 185] on input "SĐT Người Nhận *" at bounding box center [155, 184] width 146 height 21
drag, startPoint x: 135, startPoint y: 211, endPoint x: 150, endPoint y: 160, distance: 52.9
click at [135, 207] on div "0387781945 - sang" at bounding box center [154, 211] width 128 height 15
click at [166, 126] on input "SĐT Người Gửi" at bounding box center [155, 132] width 146 height 21
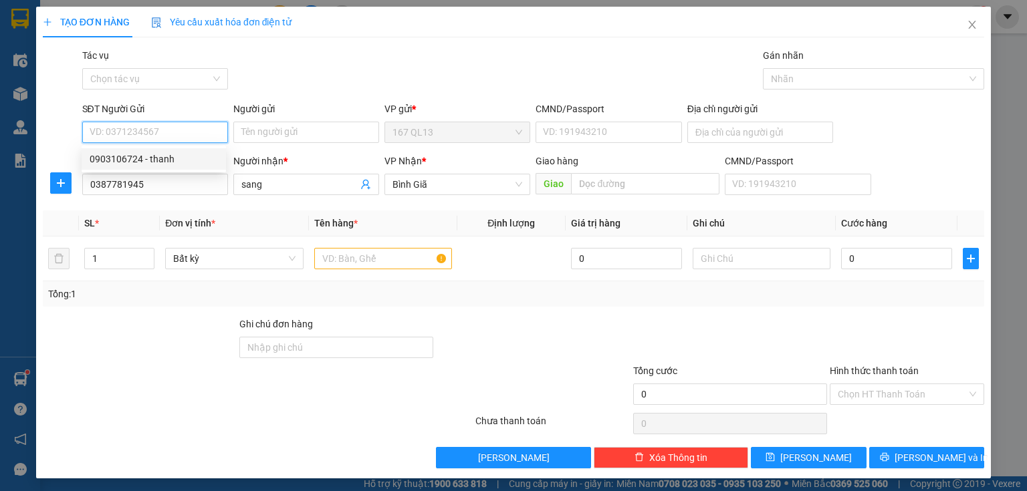
click at [170, 158] on div "0903106724 - thanh" at bounding box center [154, 159] width 128 height 15
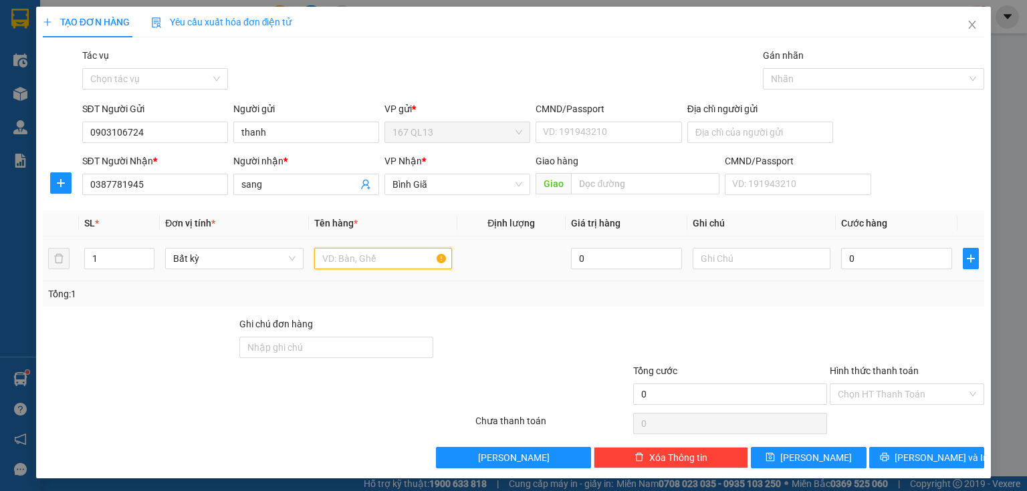
click at [405, 249] on input "text" at bounding box center [383, 258] width 138 height 21
click at [841, 253] on input "0" at bounding box center [896, 258] width 111 height 21
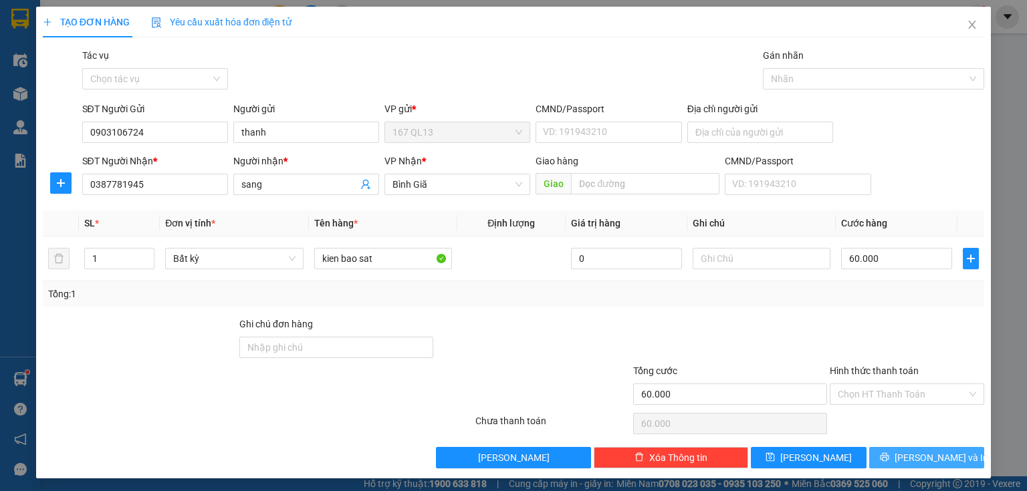
click at [919, 454] on span "[PERSON_NAME] và In" at bounding box center [942, 458] width 94 height 15
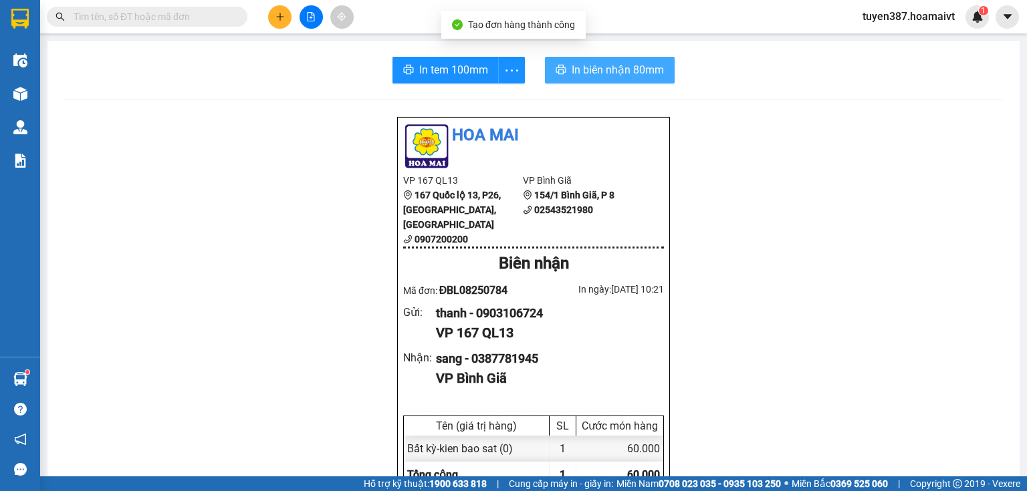
click at [580, 70] on span "In biên nhận 80mm" at bounding box center [618, 70] width 92 height 17
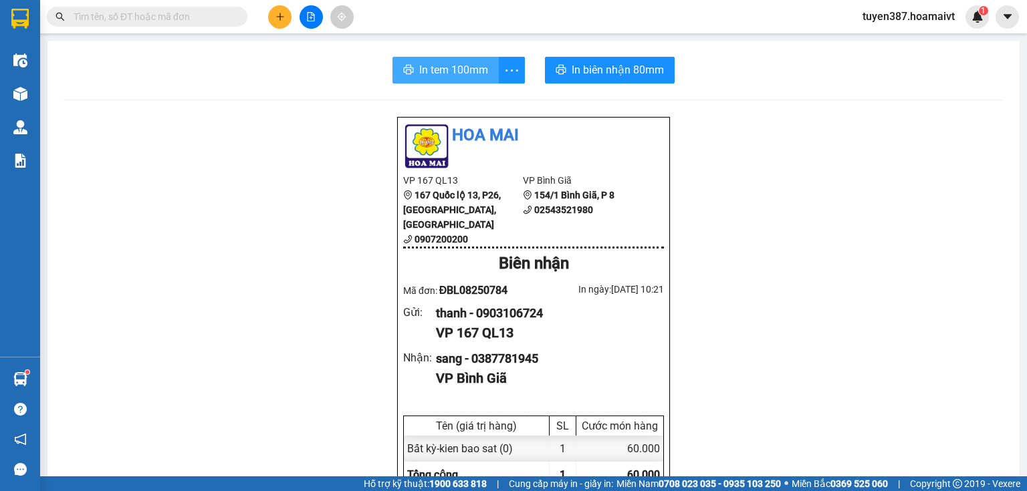
click at [444, 68] on span "In tem 100mm" at bounding box center [453, 70] width 69 height 17
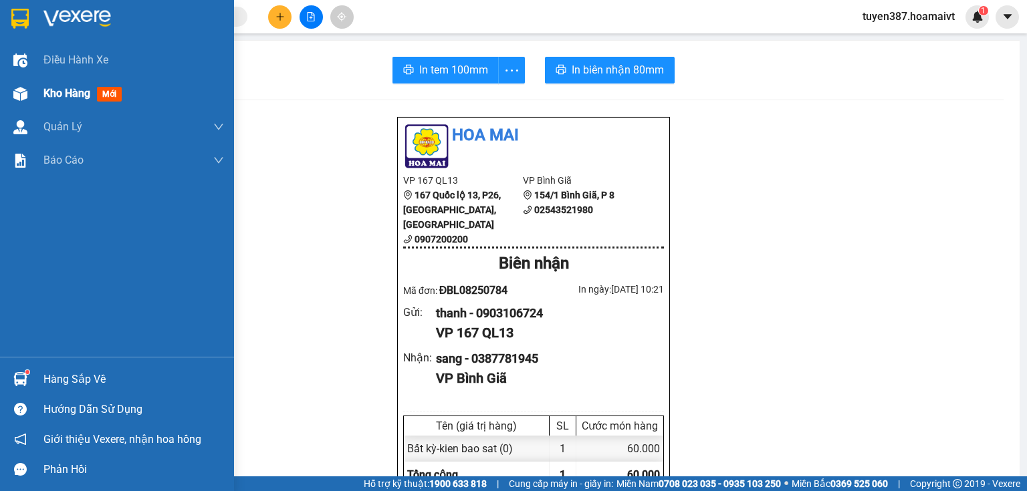
click at [109, 88] on span "mới" at bounding box center [109, 94] width 25 height 15
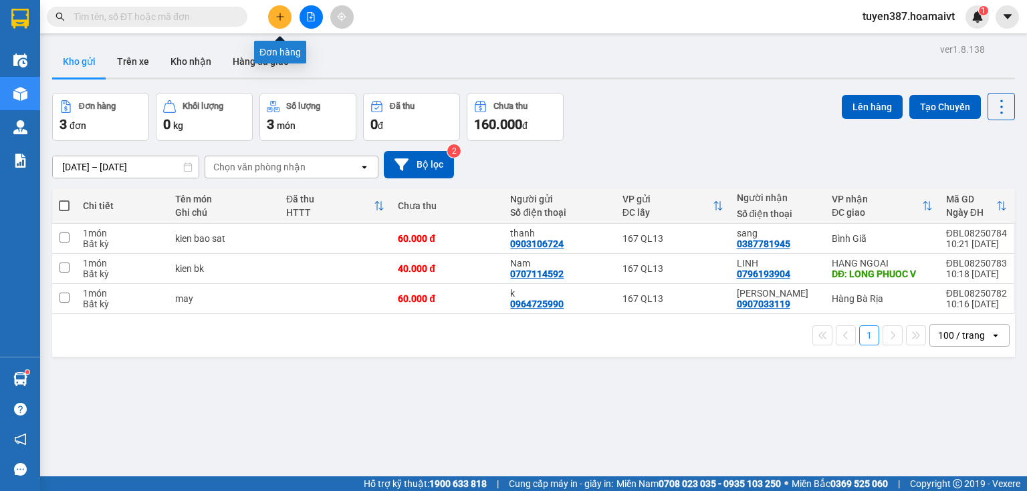
click at [279, 12] on icon "plus" at bounding box center [279, 16] width 9 height 9
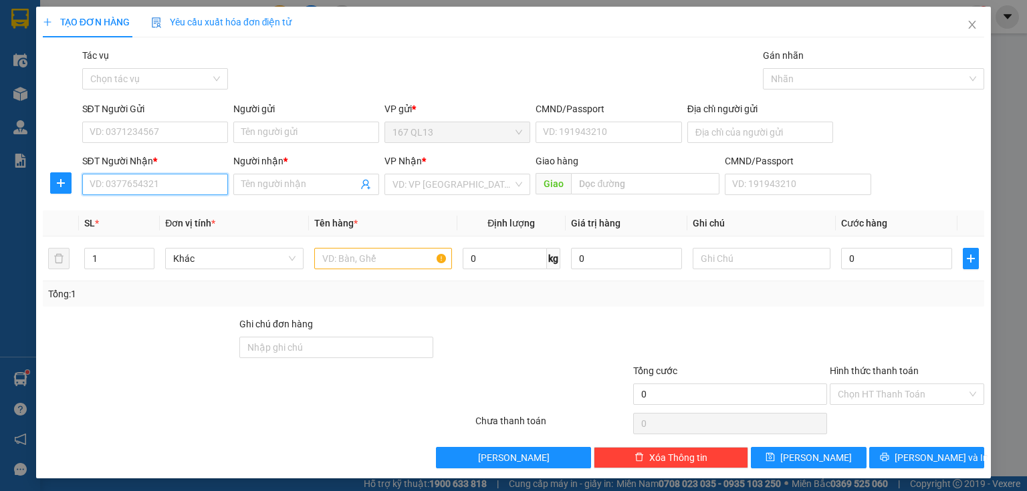
click at [203, 183] on input "SĐT Người Nhận *" at bounding box center [155, 184] width 146 height 21
drag, startPoint x: 167, startPoint y: 213, endPoint x: 159, endPoint y: 152, distance: 61.4
click at [167, 210] on div "0766733336 - TRUNG" at bounding box center [154, 211] width 128 height 15
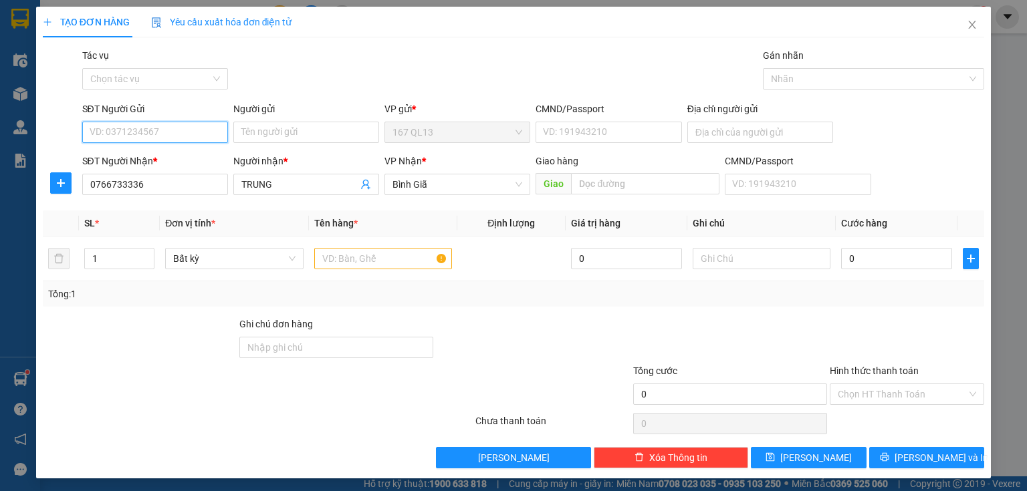
click at [162, 132] on input "SĐT Người Gửi" at bounding box center [155, 132] width 146 height 21
click at [162, 157] on div "0908809078 - viet" at bounding box center [154, 159] width 128 height 15
click at [386, 253] on input "text" at bounding box center [383, 258] width 138 height 21
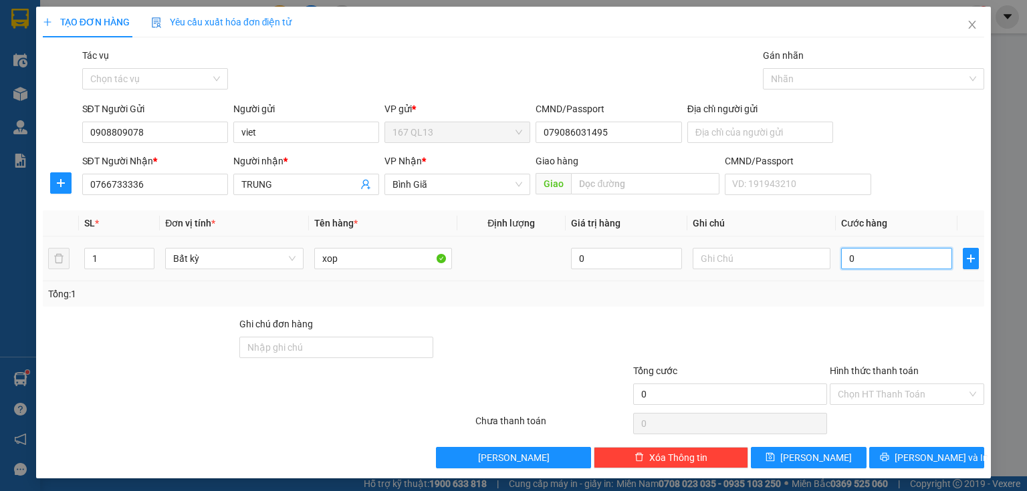
click at [841, 257] on input "0" at bounding box center [896, 258] width 111 height 21
click at [836, 257] on td "0" at bounding box center [897, 259] width 122 height 45
click at [841, 254] on input "0" at bounding box center [896, 258] width 111 height 21
click at [927, 454] on span "[PERSON_NAME] và In" at bounding box center [942, 458] width 94 height 15
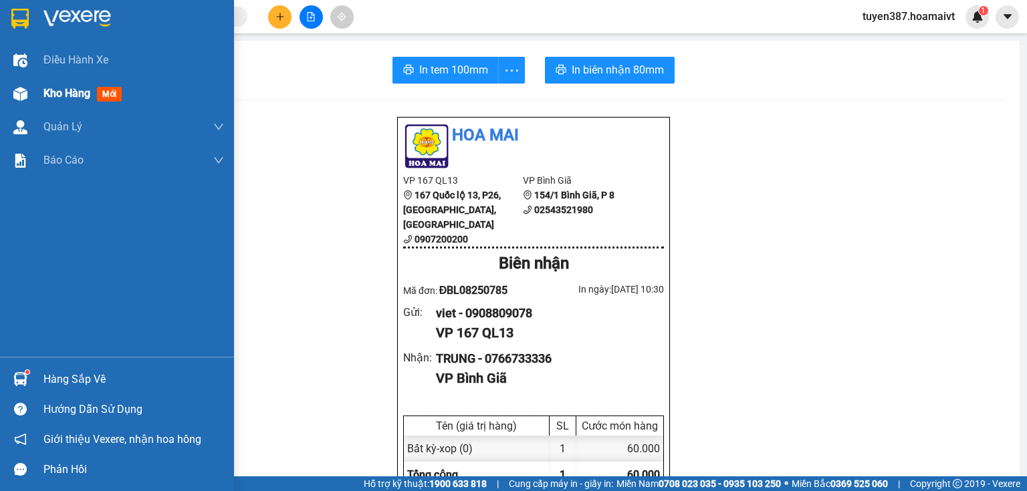
click at [102, 92] on span "mới" at bounding box center [109, 94] width 25 height 15
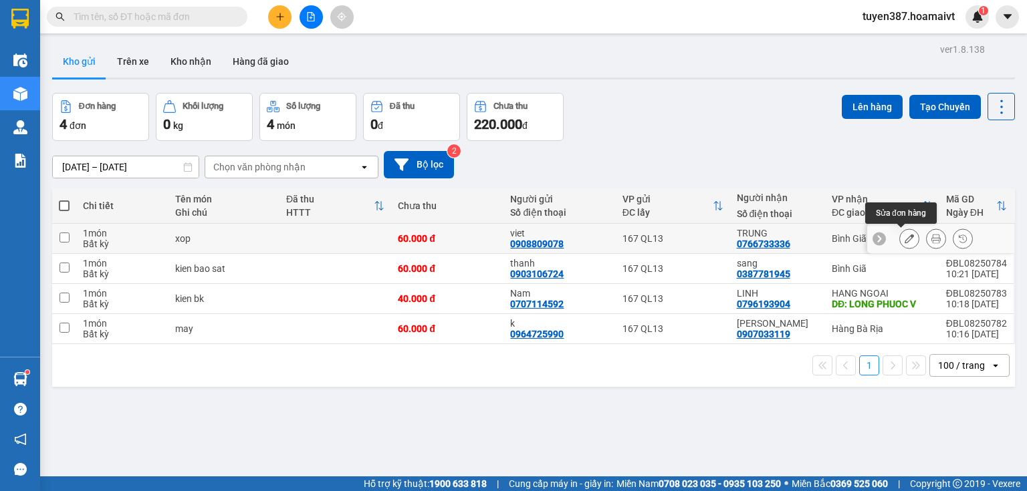
click at [905, 235] on icon at bounding box center [909, 238] width 9 height 9
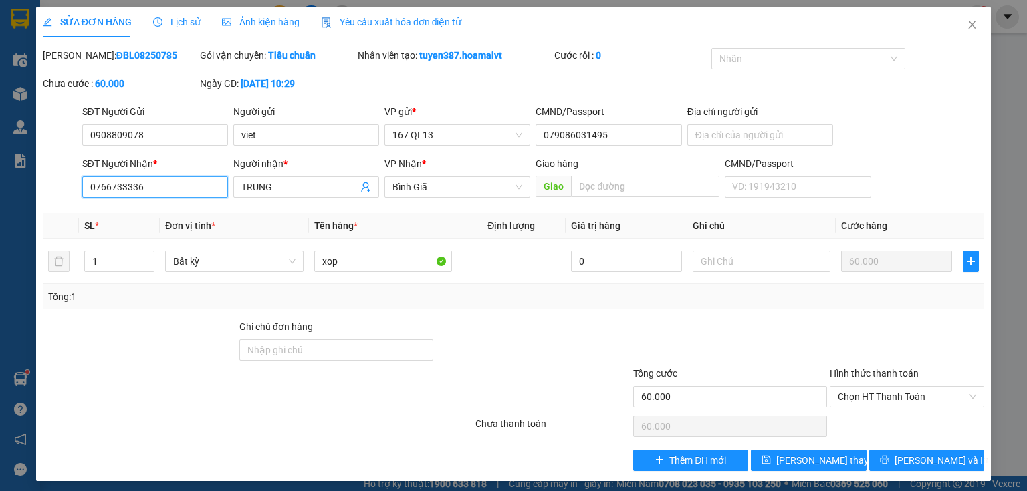
click at [181, 185] on input "0766733336" at bounding box center [155, 187] width 146 height 21
click at [304, 185] on input "TRUNG" at bounding box center [299, 187] width 116 height 15
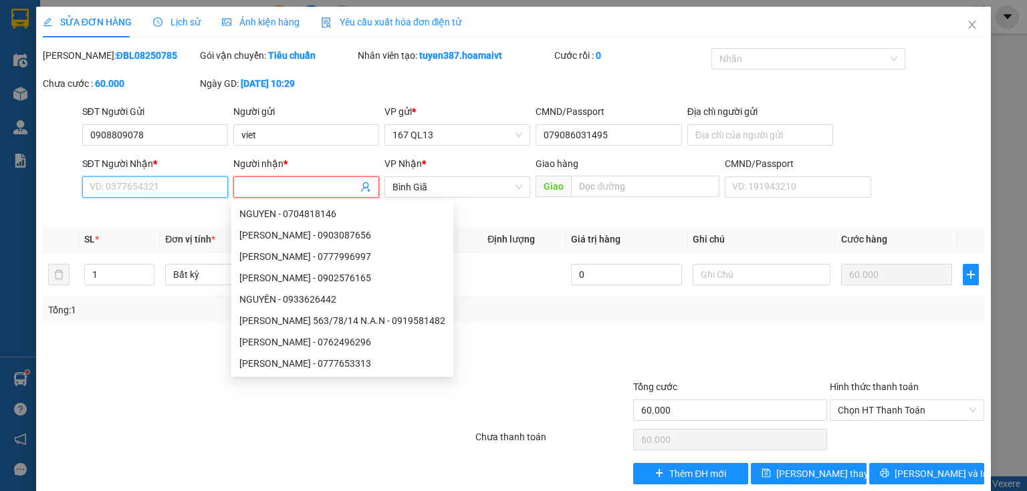
click at [187, 190] on input "SĐT Người Nhận *" at bounding box center [155, 187] width 146 height 21
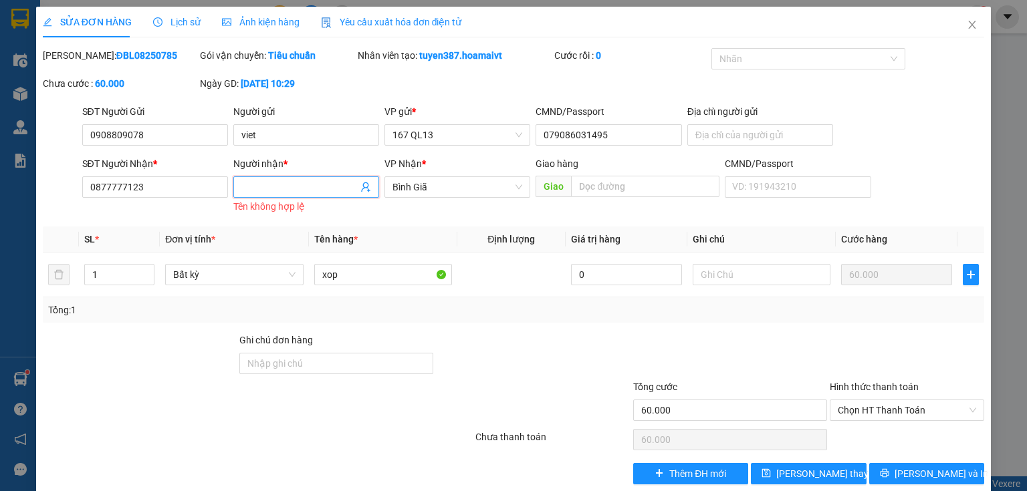
click at [265, 185] on input "Người nhận *" at bounding box center [299, 187] width 116 height 15
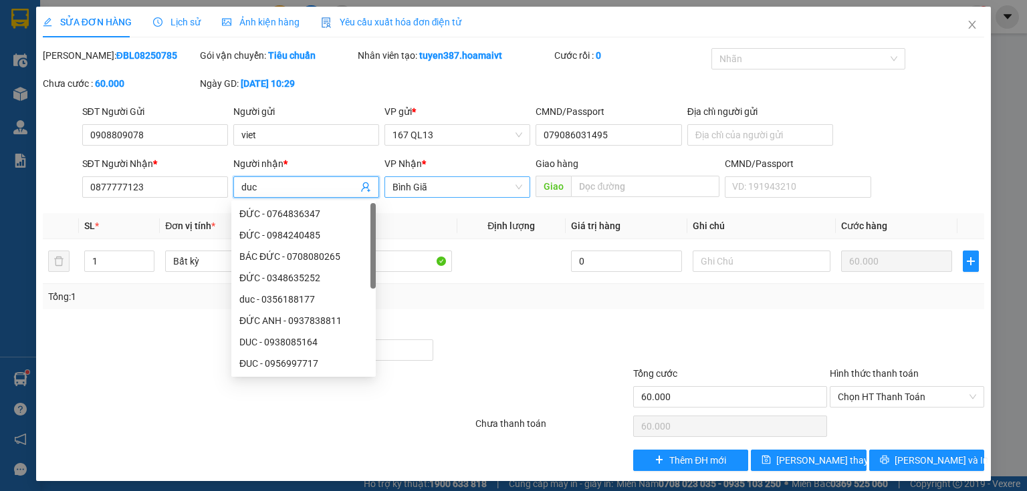
click at [444, 183] on span "Bình Giã" at bounding box center [457, 187] width 130 height 20
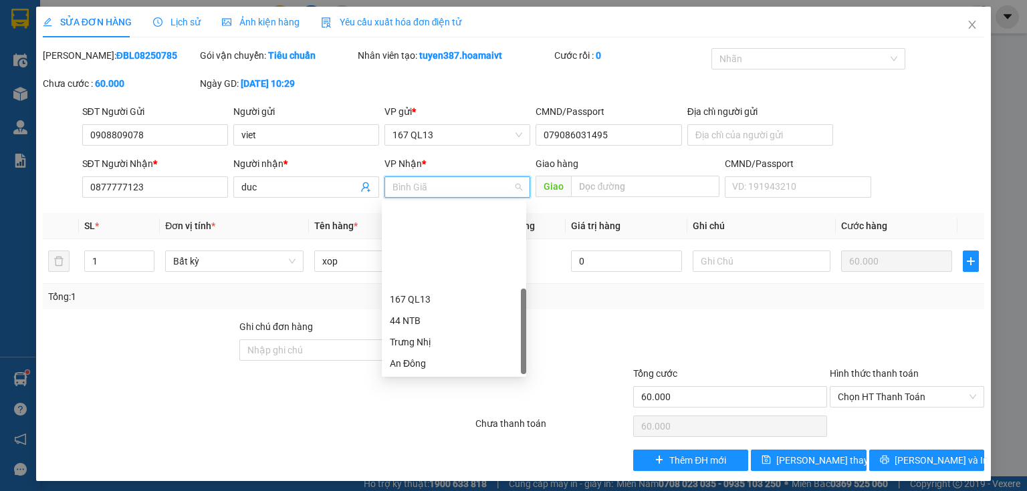
drag, startPoint x: 444, startPoint y: 337, endPoint x: 457, endPoint y: 316, distance: 24.9
click at [444, 439] on div "HANG NGOAI" at bounding box center [454, 449] width 144 height 21
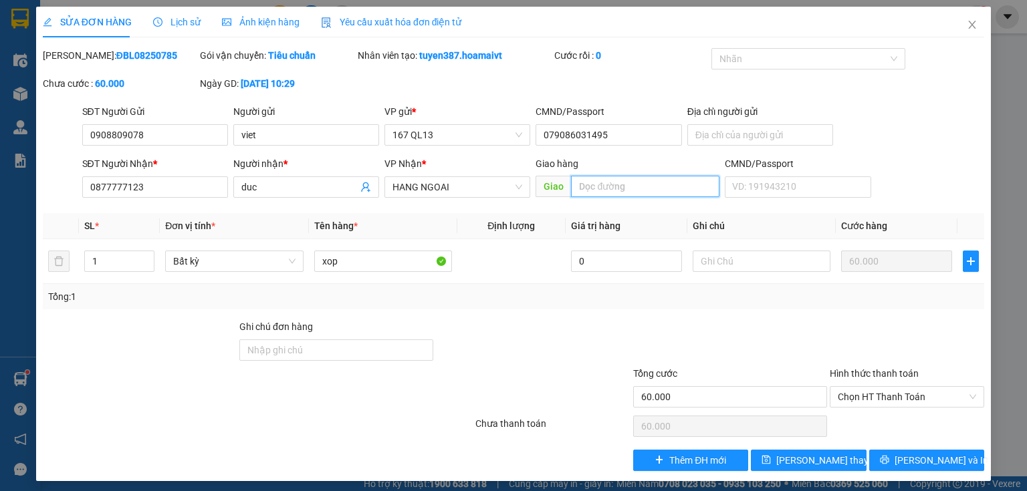
click at [639, 183] on input "text" at bounding box center [645, 186] width 148 height 21
click at [804, 458] on span "[PERSON_NAME] thay đổi" at bounding box center [829, 460] width 107 height 15
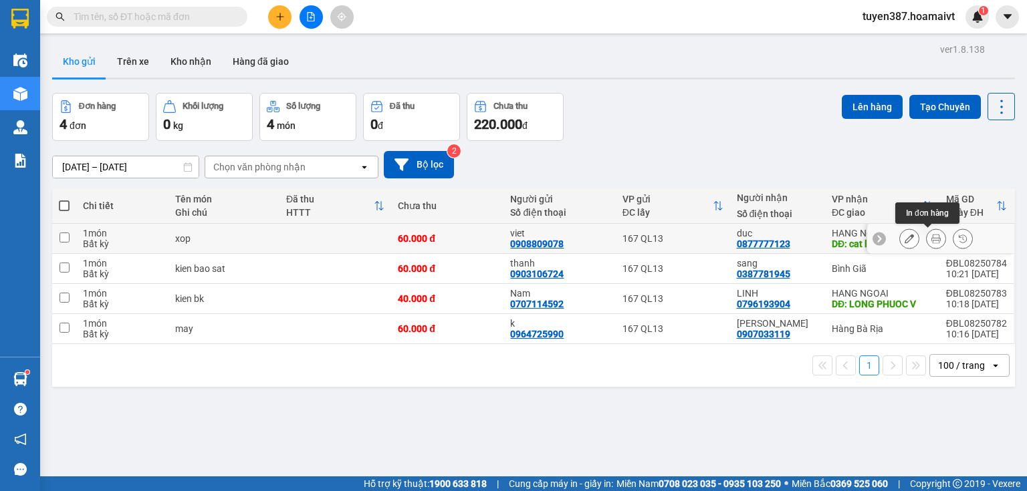
click at [931, 234] on icon at bounding box center [935, 238] width 9 height 9
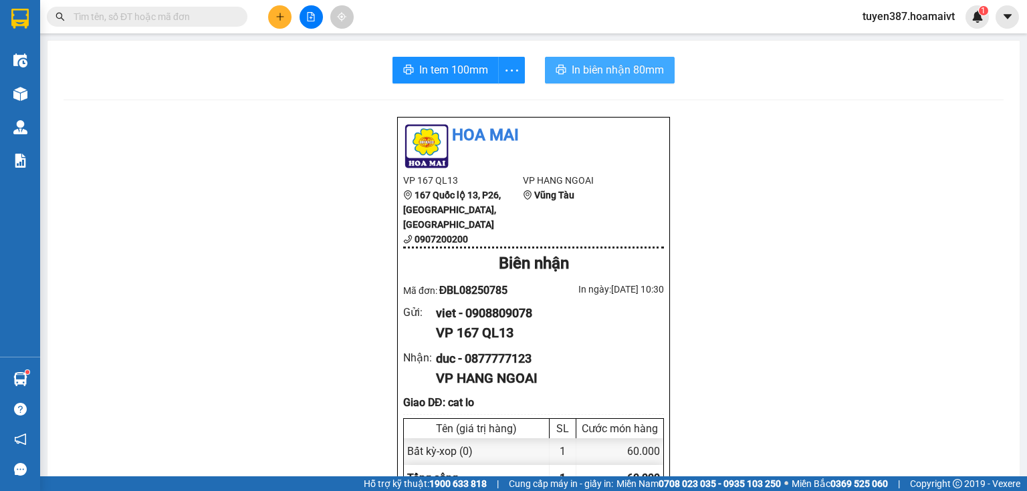
click at [588, 65] on span "In biên nhận 80mm" at bounding box center [618, 70] width 92 height 17
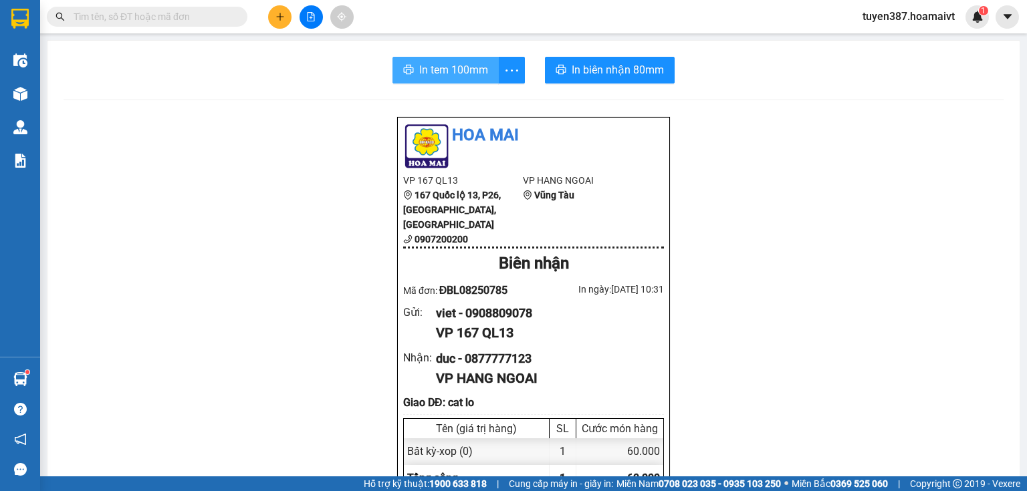
click at [431, 70] on span "In tem 100mm" at bounding box center [453, 70] width 69 height 17
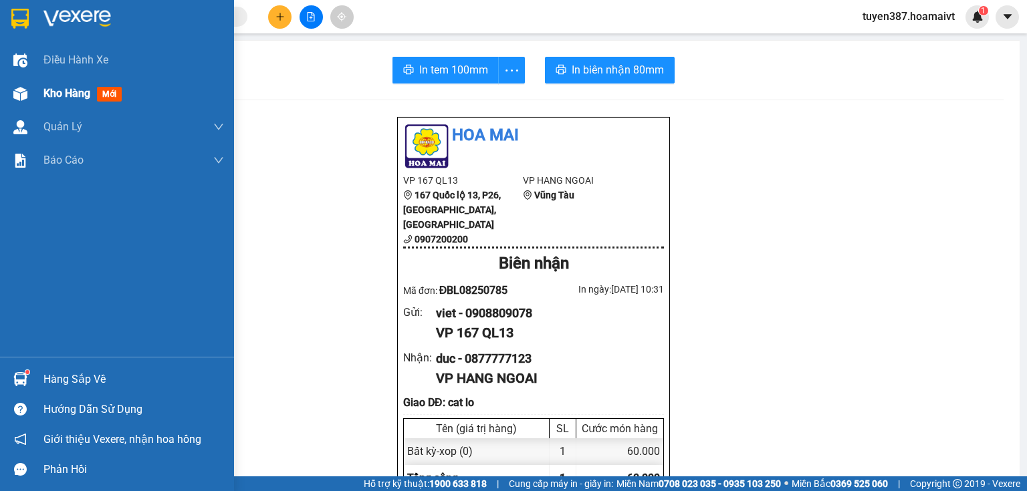
click at [111, 98] on span "mới" at bounding box center [109, 94] width 25 height 15
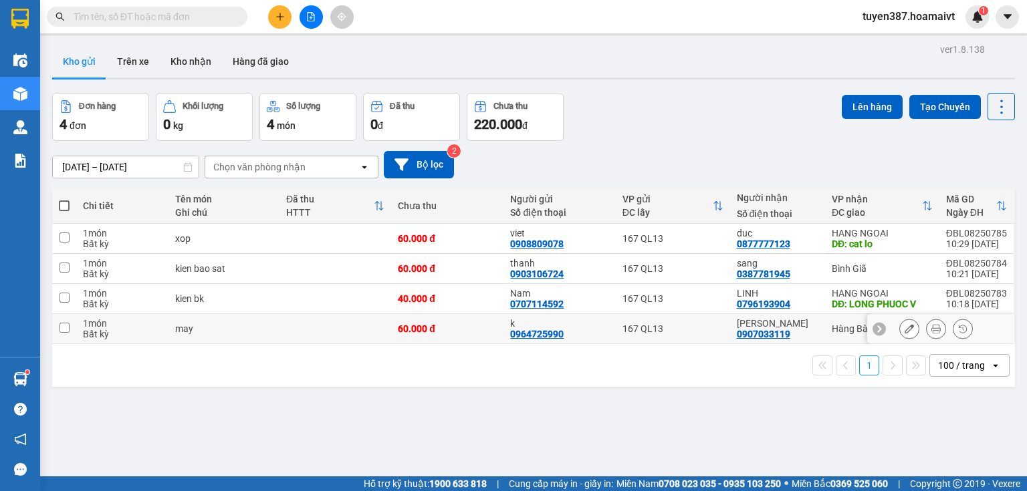
click at [64, 327] on input "checkbox" at bounding box center [65, 328] width 10 height 10
checkbox input "true"
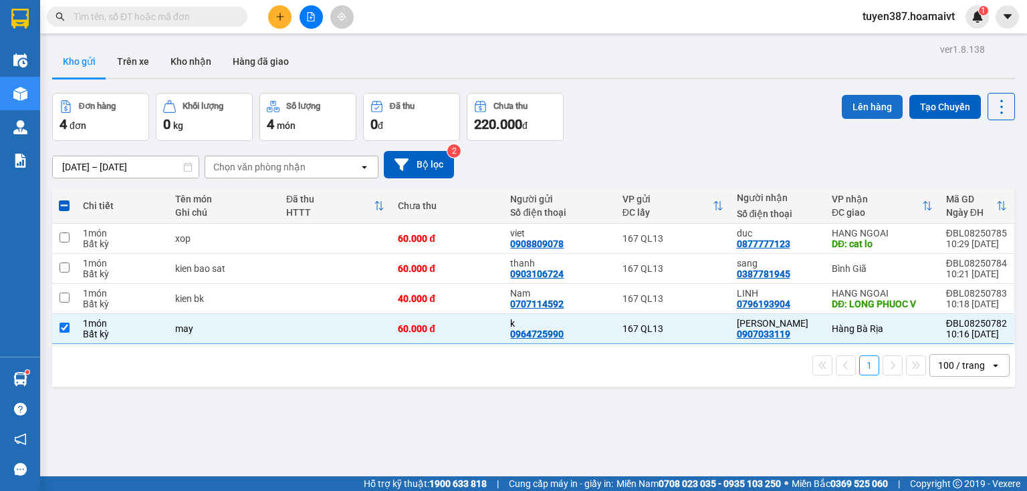
click at [866, 104] on button "Lên hàng" at bounding box center [872, 107] width 61 height 24
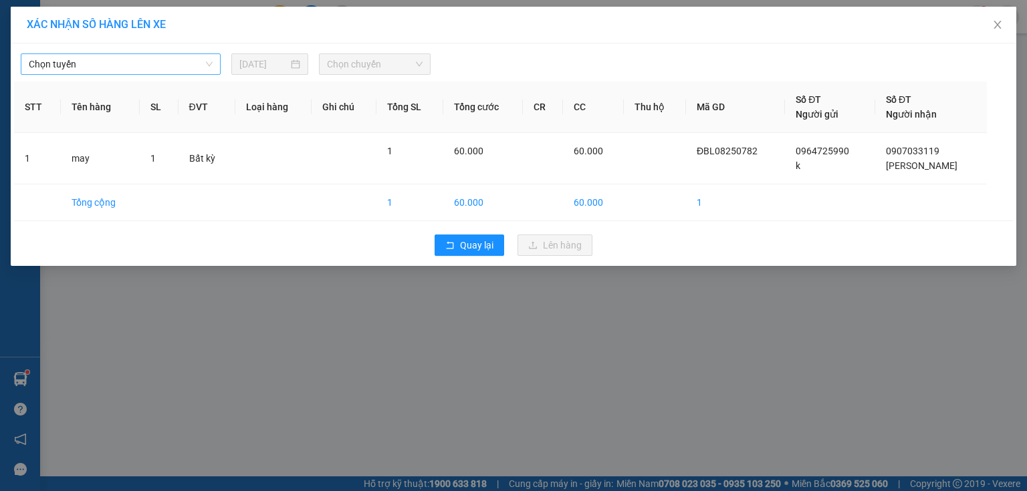
click at [120, 64] on span "Chọn tuyến" at bounding box center [121, 64] width 184 height 20
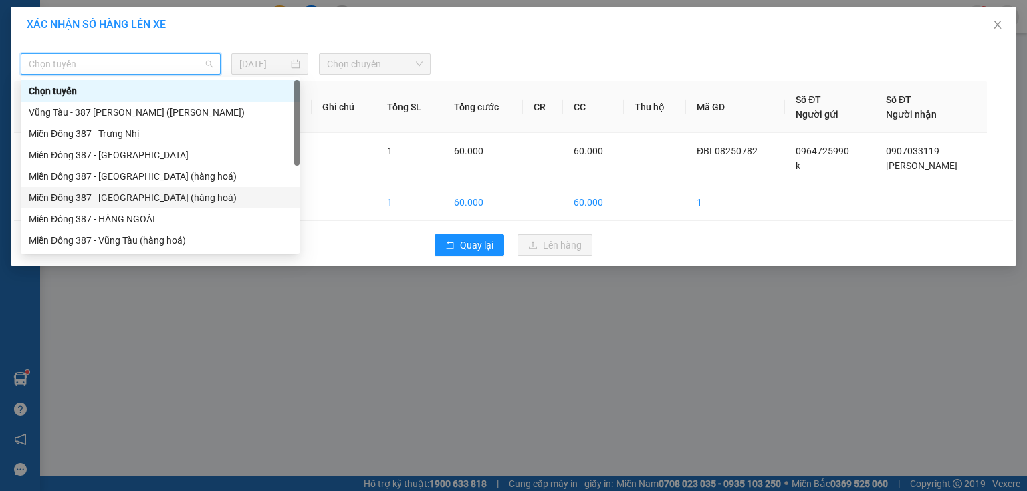
click at [118, 193] on div "Miền Đông 387 - [GEOGRAPHIC_DATA] (hàng hoá)" at bounding box center [160, 198] width 263 height 15
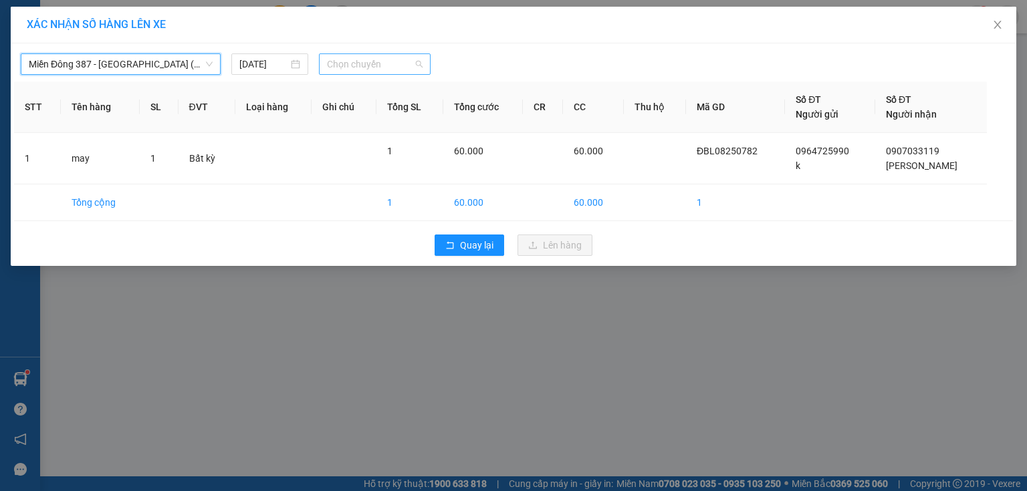
click at [399, 61] on span "Chọn chuyến" at bounding box center [375, 64] width 96 height 20
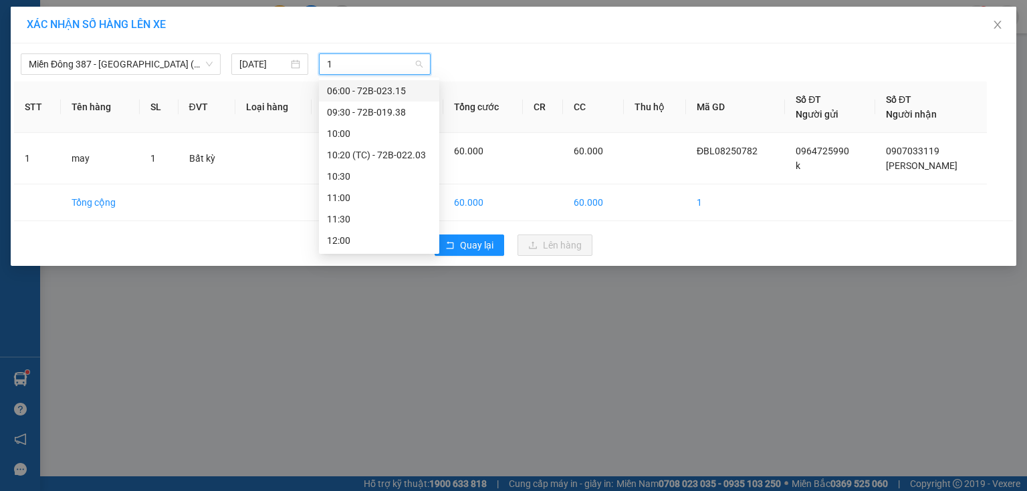
type input "11"
click at [346, 90] on div "11:00" at bounding box center [379, 91] width 104 height 15
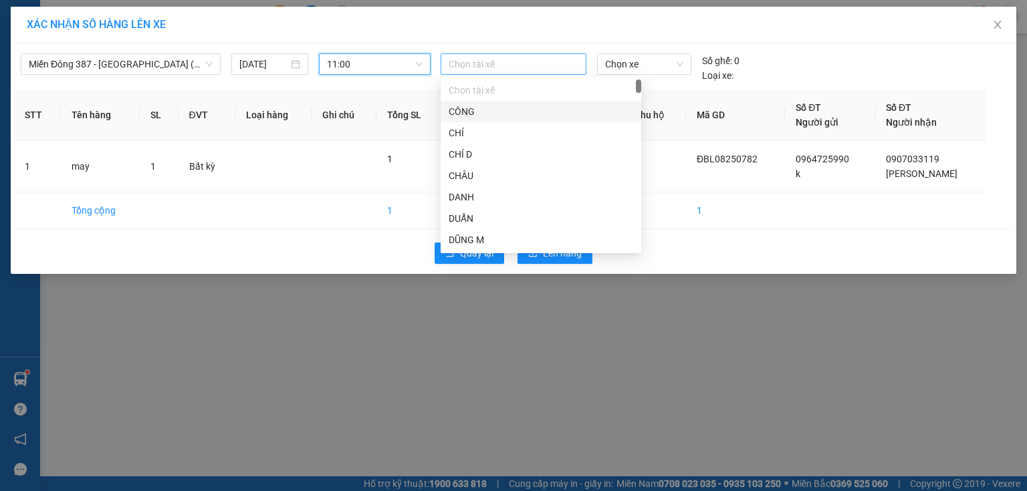
click at [513, 60] on div at bounding box center [513, 64] width 139 height 16
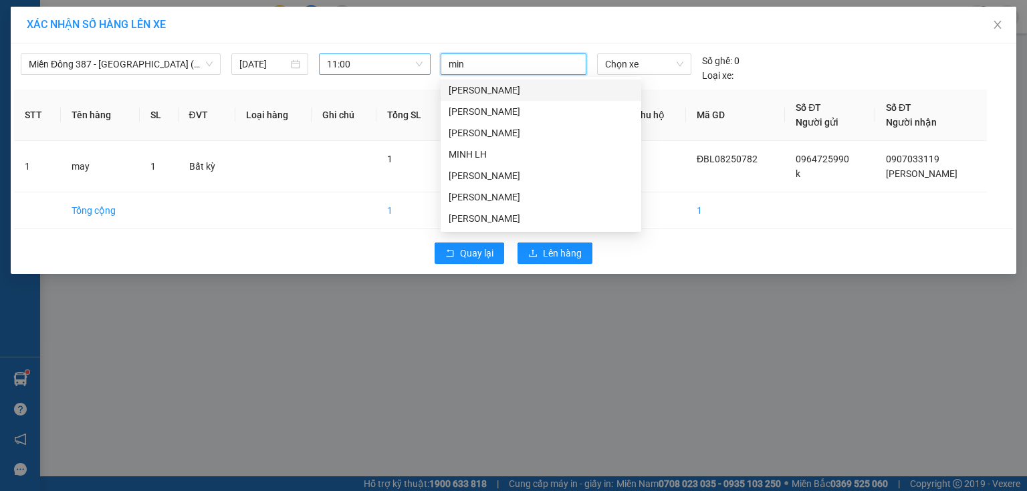
type input "minh"
click at [462, 191] on div "[PERSON_NAME]" at bounding box center [541, 197] width 185 height 15
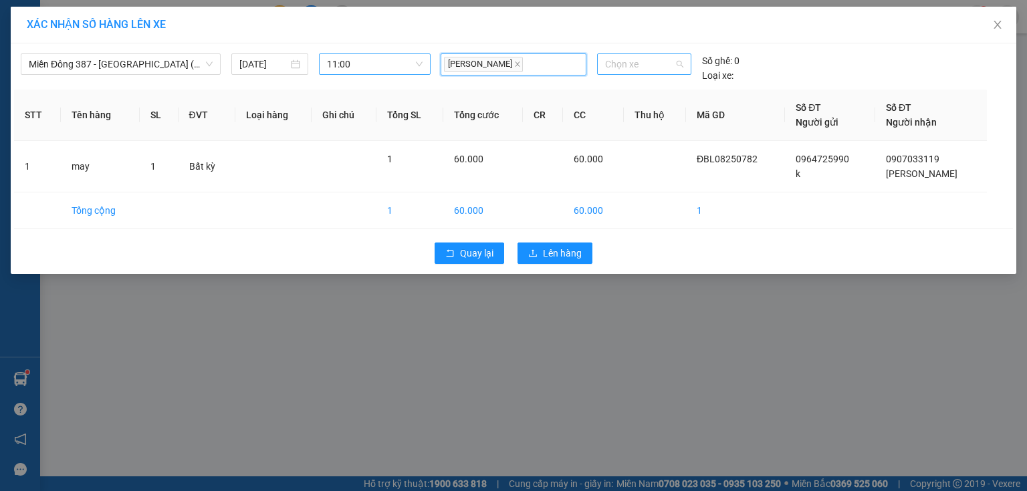
click at [647, 58] on span "Chọn xe" at bounding box center [644, 64] width 78 height 20
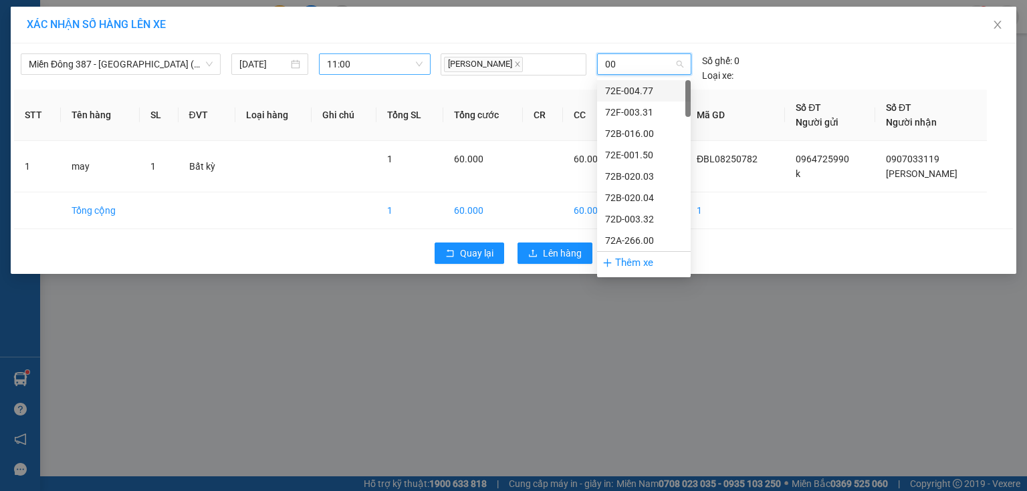
type input "006"
click at [643, 88] on div "72H-070.06" at bounding box center [644, 91] width 78 height 15
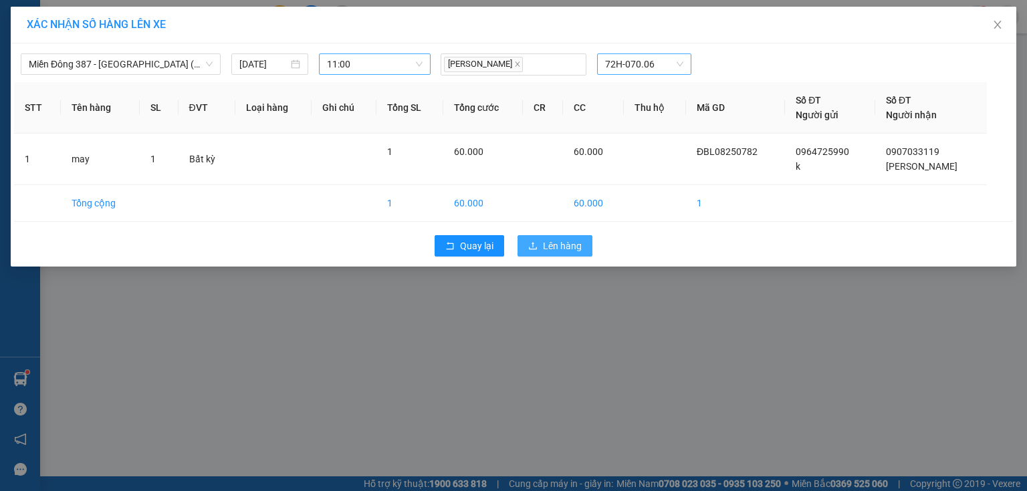
click at [564, 239] on span "Lên hàng" at bounding box center [562, 246] width 39 height 15
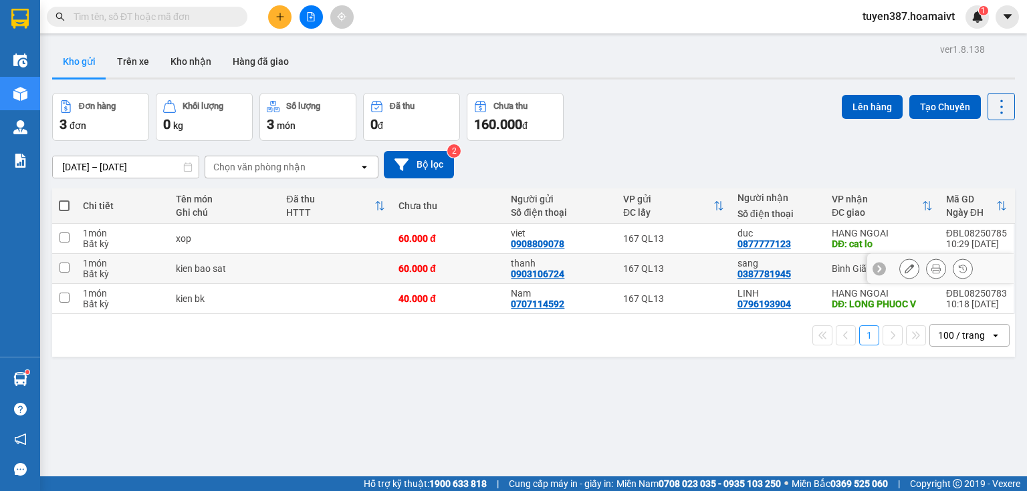
click at [66, 266] on input "checkbox" at bounding box center [65, 268] width 10 height 10
checkbox input "true"
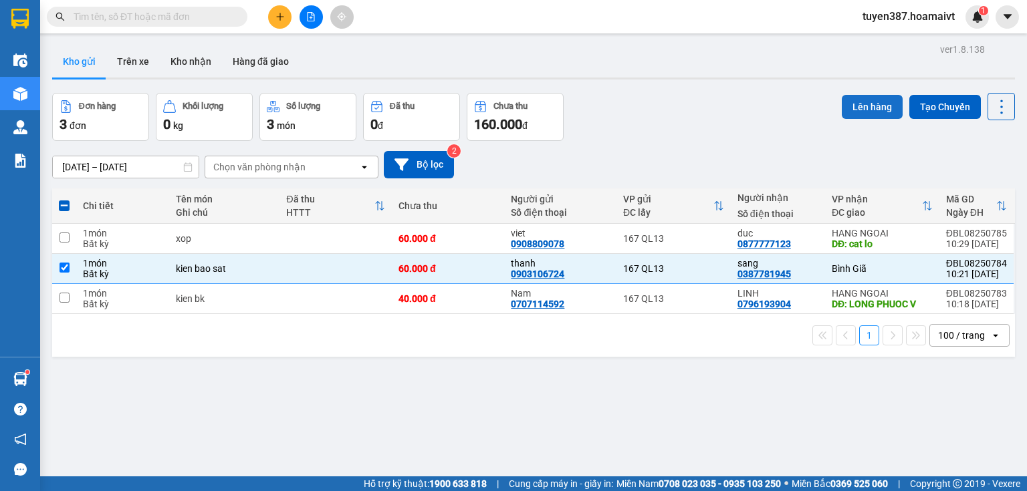
click at [864, 108] on button "Lên hàng" at bounding box center [872, 107] width 61 height 24
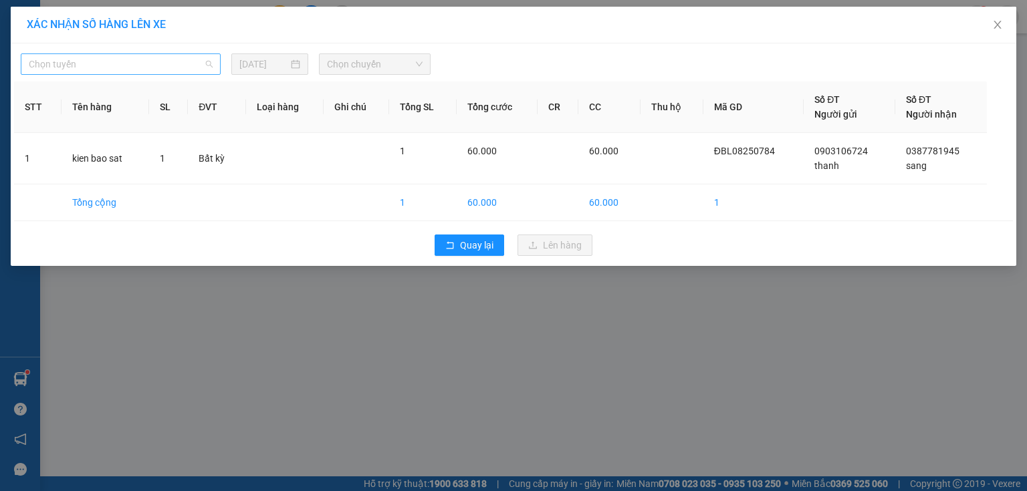
click at [111, 64] on span "Chọn tuyến" at bounding box center [121, 64] width 184 height 20
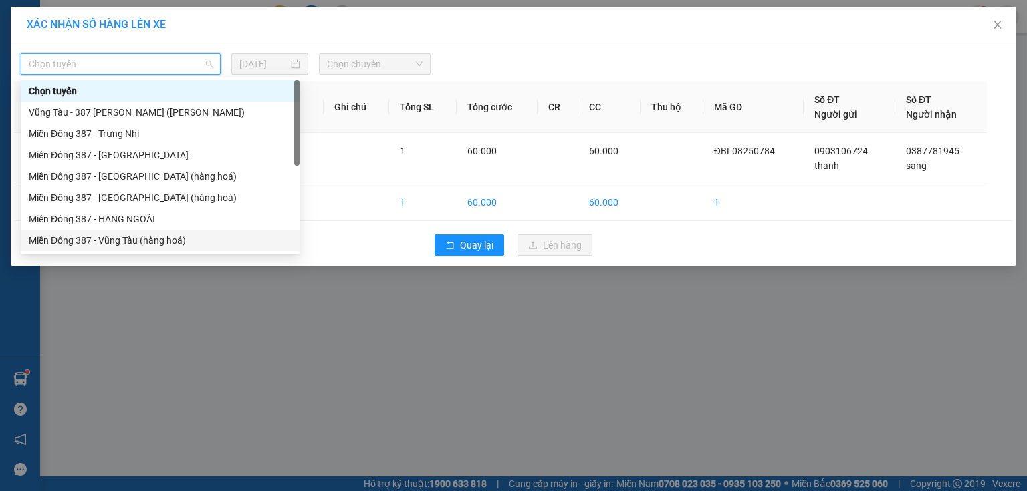
drag, startPoint x: 120, startPoint y: 236, endPoint x: 150, endPoint y: 215, distance: 36.4
click at [122, 235] on div "Miền Đông 387 - Vũng Tàu (hàng hoá)" at bounding box center [160, 240] width 263 height 15
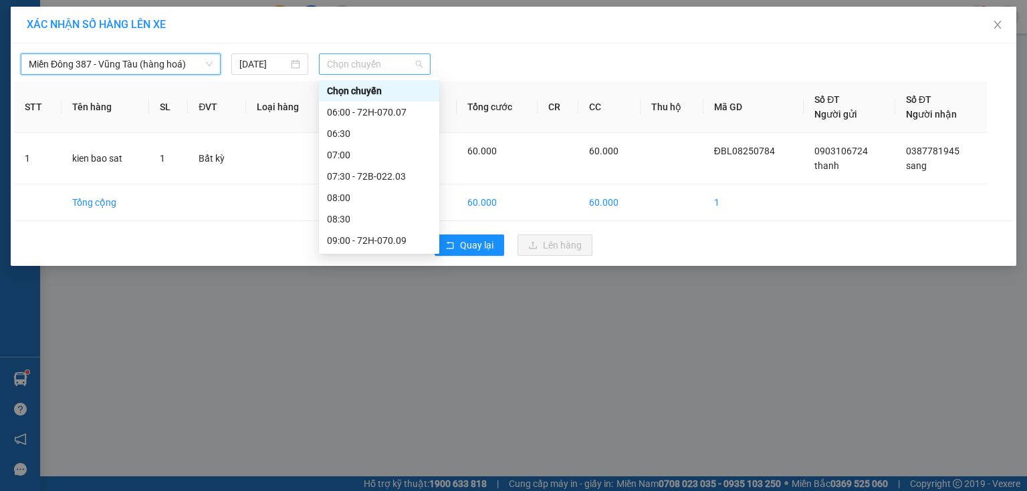
click at [398, 64] on span "Chọn chuyến" at bounding box center [375, 64] width 96 height 20
type input "11"
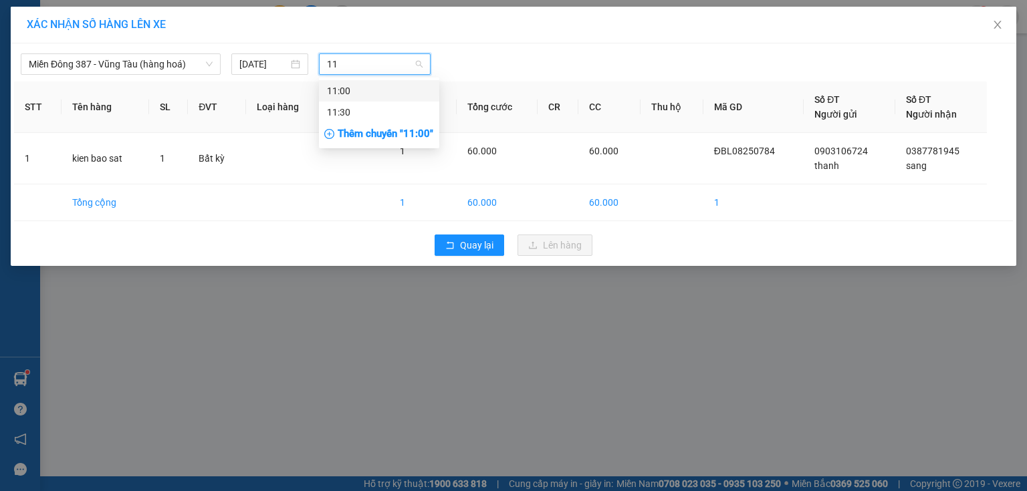
click at [344, 90] on div "11:00" at bounding box center [379, 91] width 104 height 15
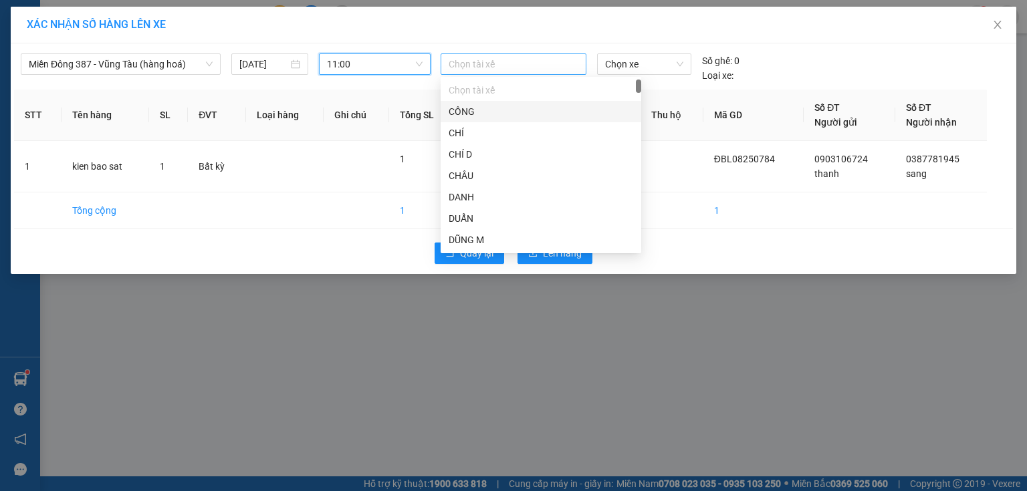
click at [509, 61] on div at bounding box center [513, 64] width 139 height 16
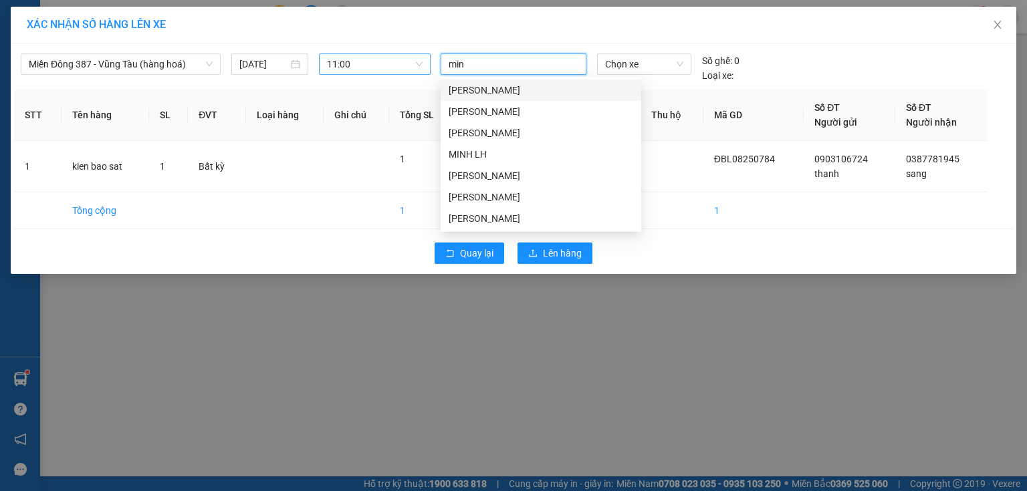
type input "minh"
click at [462, 189] on div "[PERSON_NAME]" at bounding box center [541, 197] width 201 height 21
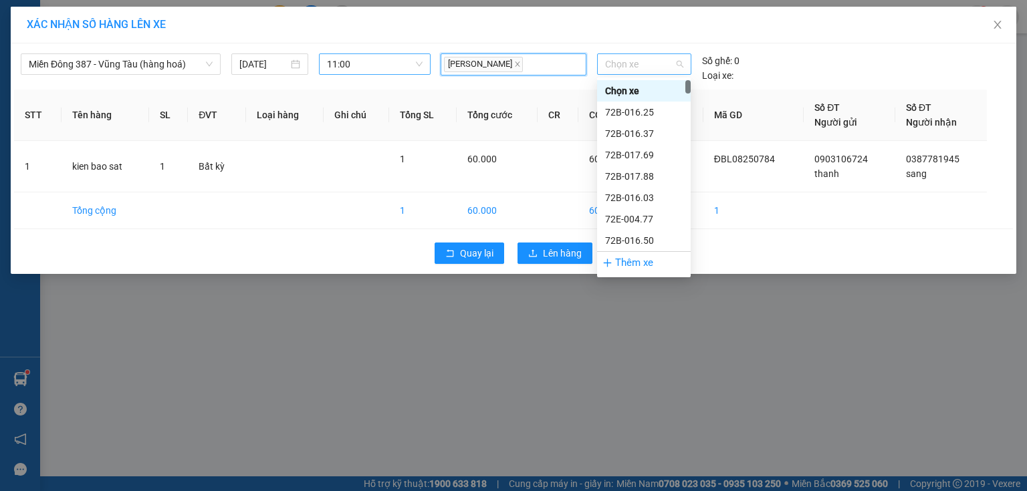
click at [661, 63] on span "Chọn xe" at bounding box center [644, 64] width 78 height 20
type input "006"
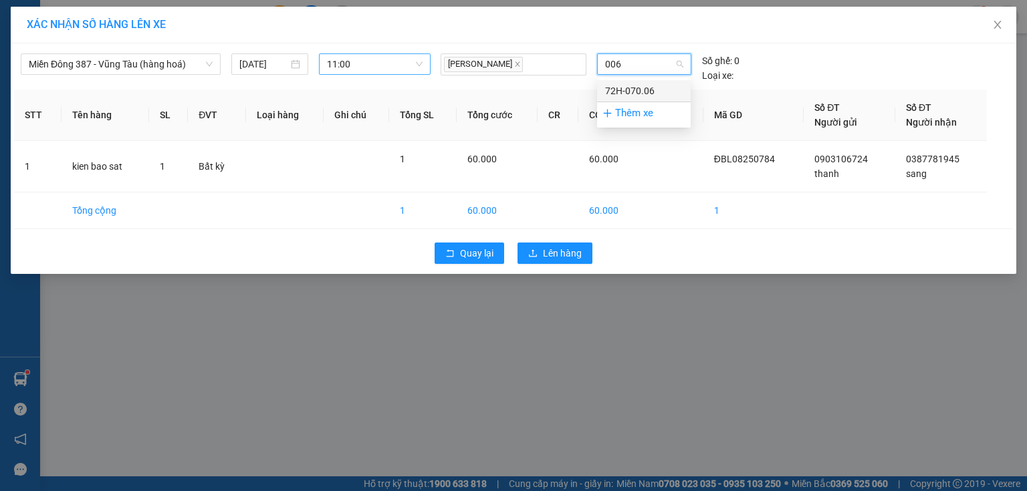
drag, startPoint x: 647, startPoint y: 89, endPoint x: 642, endPoint y: 108, distance: 20.1
click at [646, 92] on div "72H-070.06" at bounding box center [644, 91] width 78 height 15
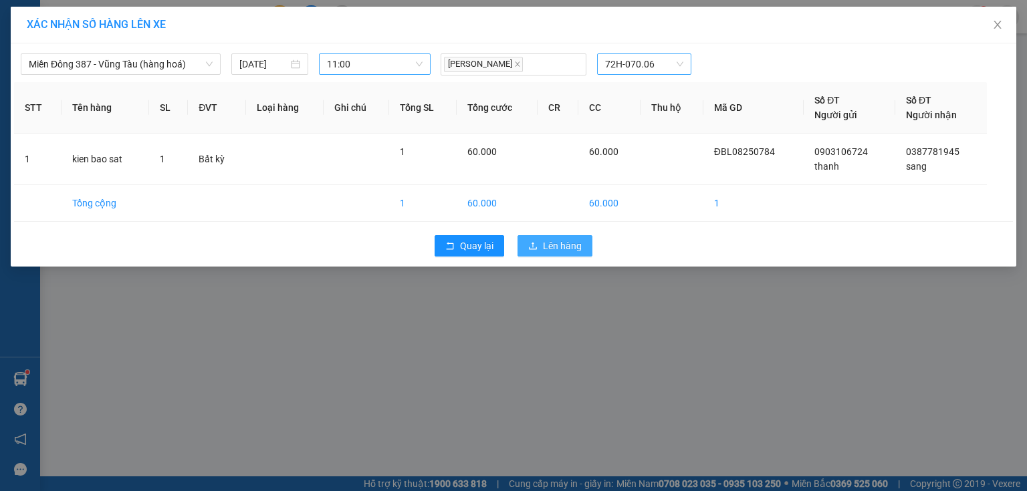
click at [570, 241] on span "Lên hàng" at bounding box center [562, 246] width 39 height 15
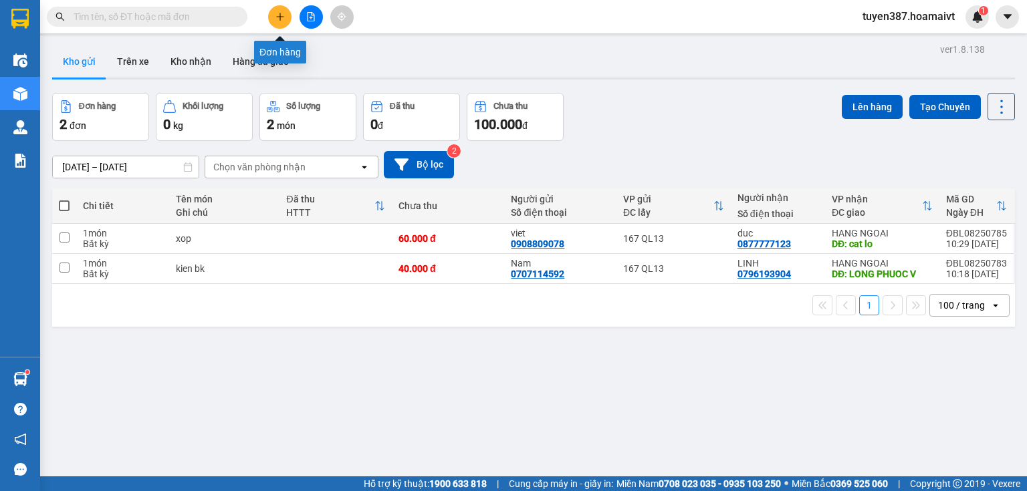
click at [279, 13] on icon "plus" at bounding box center [279, 16] width 9 height 9
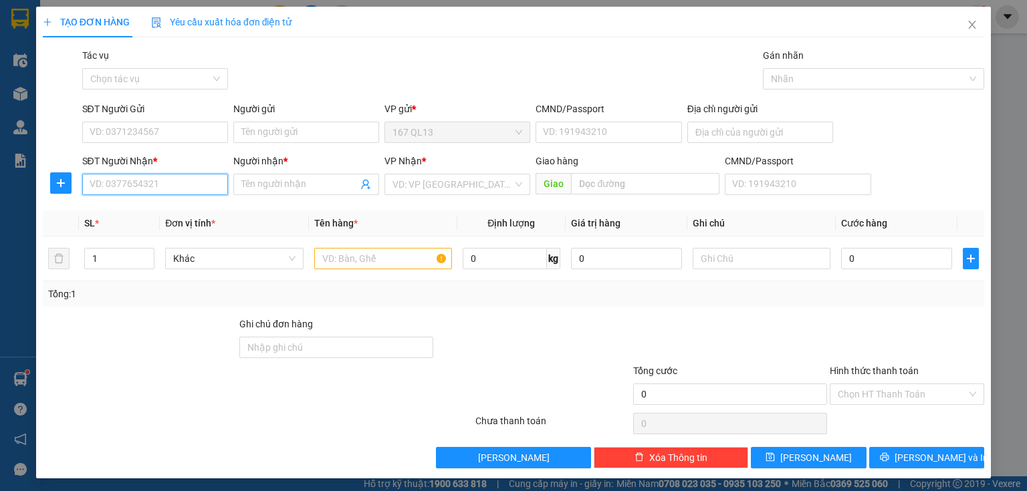
click at [198, 181] on input "SĐT Người Nhận *" at bounding box center [155, 184] width 146 height 21
drag, startPoint x: 158, startPoint y: 211, endPoint x: 169, endPoint y: 158, distance: 54.0
click at [158, 207] on div "0899775908 - tuan" at bounding box center [156, 211] width 132 height 15
type input "0899775908"
type input "tuan"
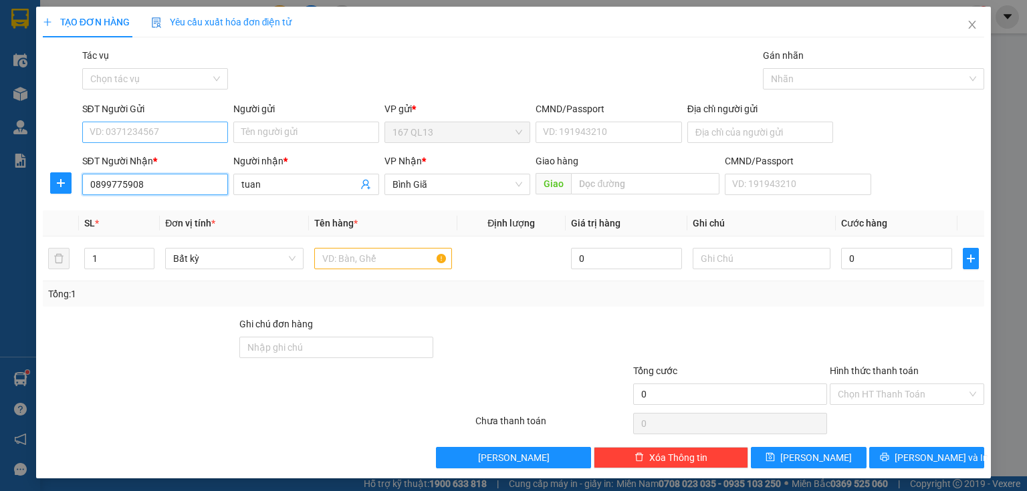
type input "0899775908"
click at [175, 128] on input "SĐT Người Gửi" at bounding box center [155, 132] width 146 height 21
click at [158, 156] on div "0903113200 - TI" at bounding box center [154, 159] width 128 height 15
type input "0903113200"
type input "TI"
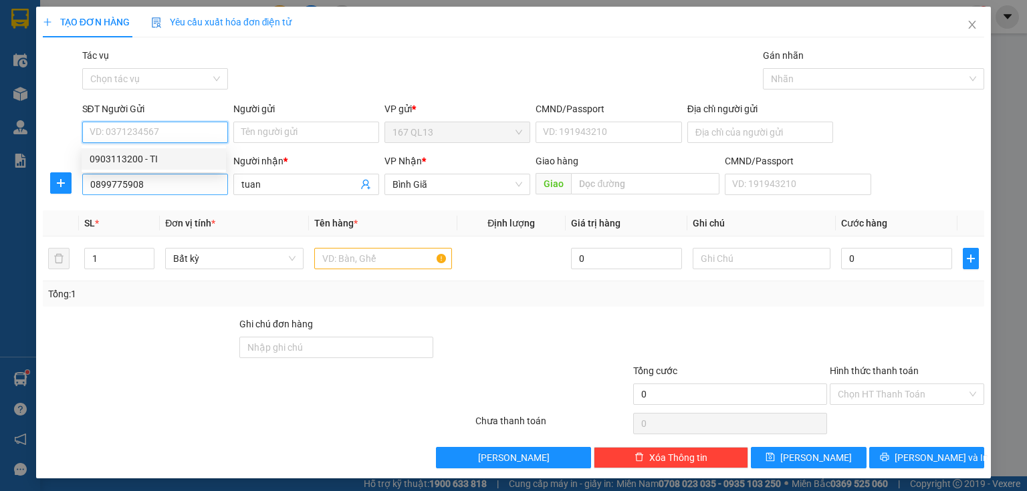
type input "077093009698"
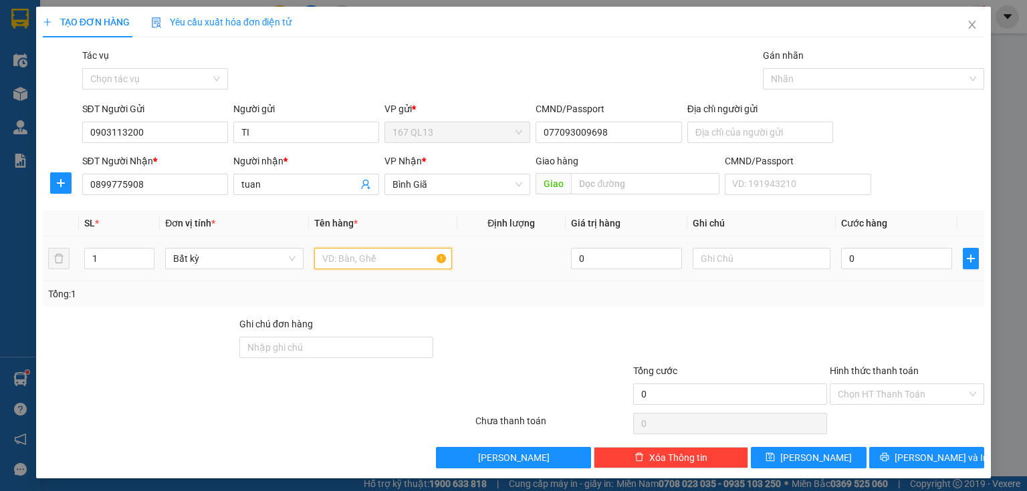
click at [384, 259] on input "text" at bounding box center [383, 258] width 138 height 21
type input "xop"
click at [108, 262] on input "1" at bounding box center [119, 259] width 69 height 20
type input "2"
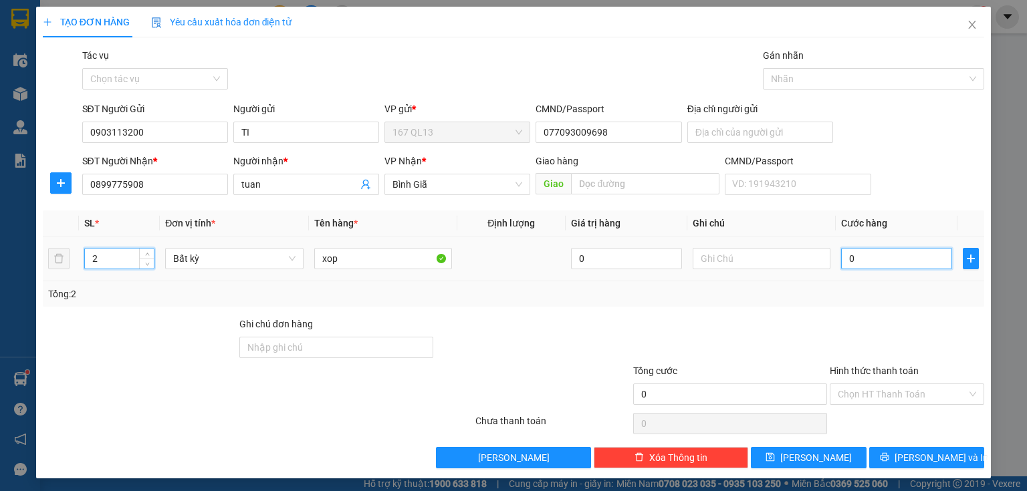
click at [841, 254] on input "0" at bounding box center [896, 258] width 111 height 21
type input "1"
type input "12"
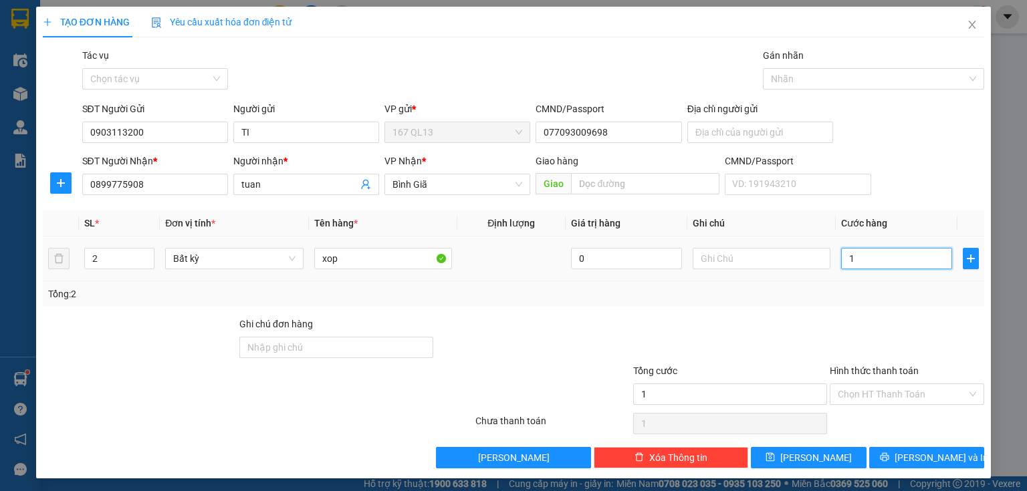
type input "12"
type input "120"
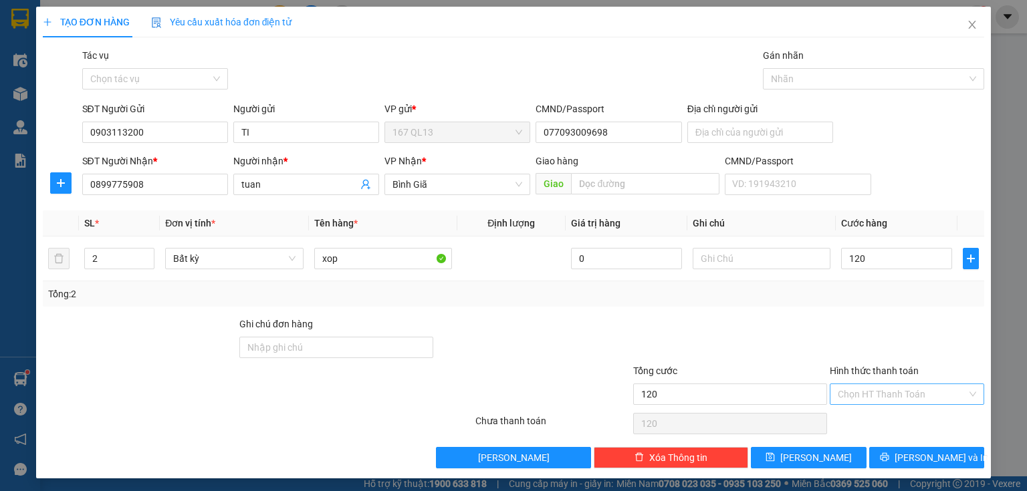
type input "120.000"
click at [923, 389] on input "Hình thức thanh toán" at bounding box center [902, 394] width 129 height 20
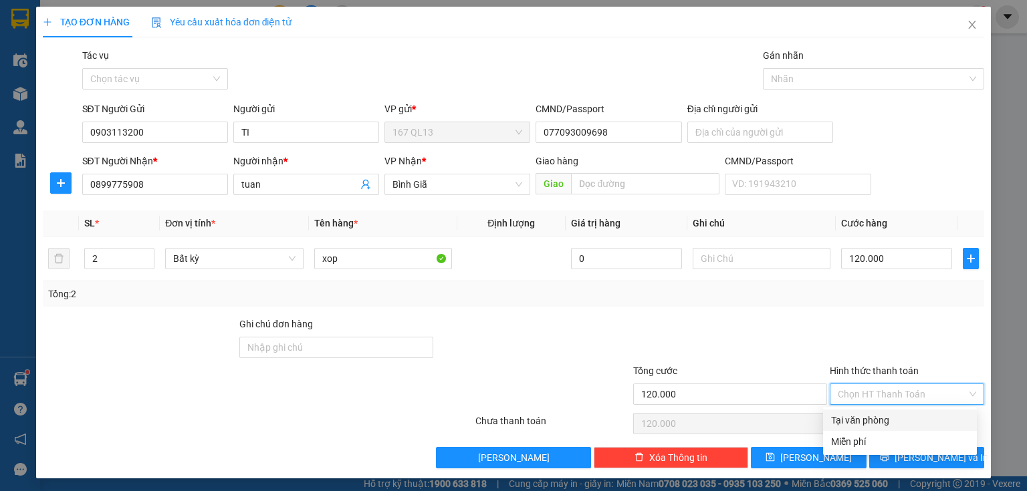
click at [904, 417] on div "Tại văn phòng" at bounding box center [900, 420] width 138 height 15
type input "0"
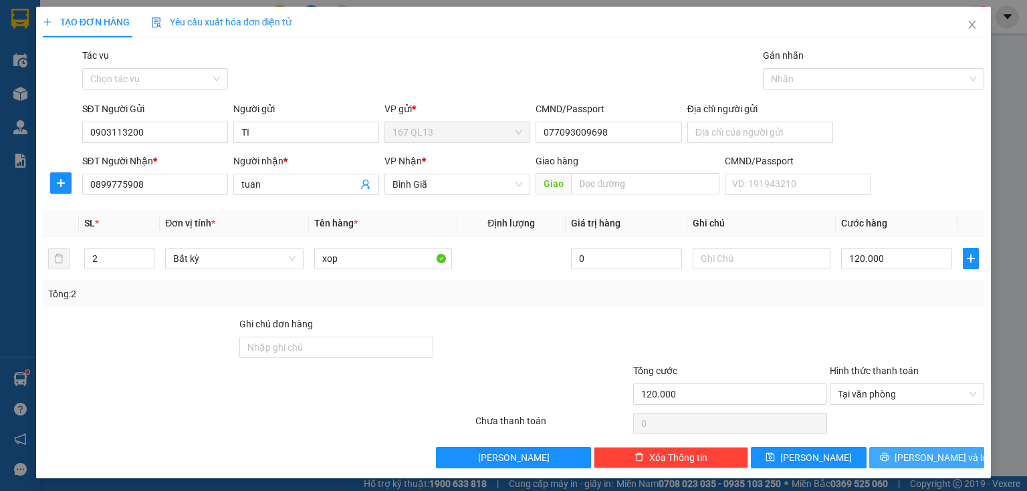
click at [912, 452] on span "[PERSON_NAME] và In" at bounding box center [942, 458] width 94 height 15
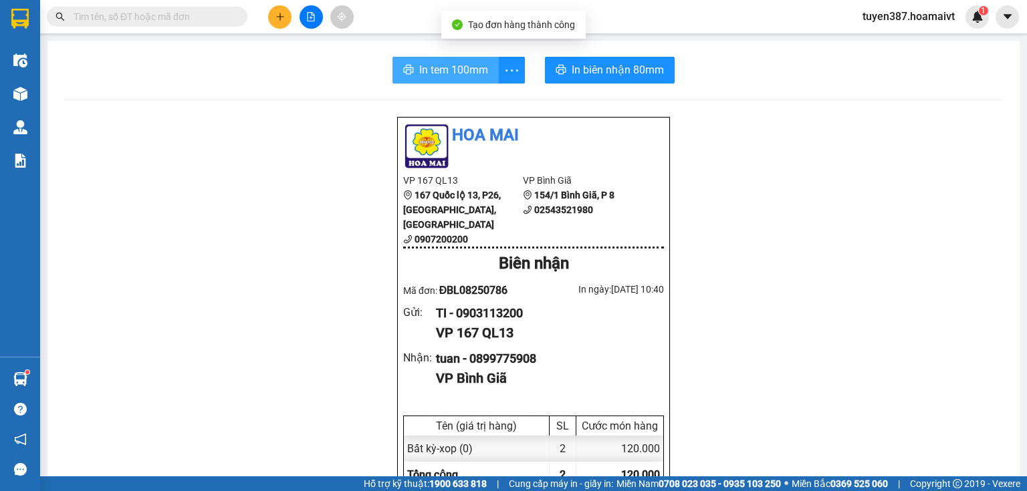
click at [428, 70] on span "In tem 100mm" at bounding box center [453, 70] width 69 height 17
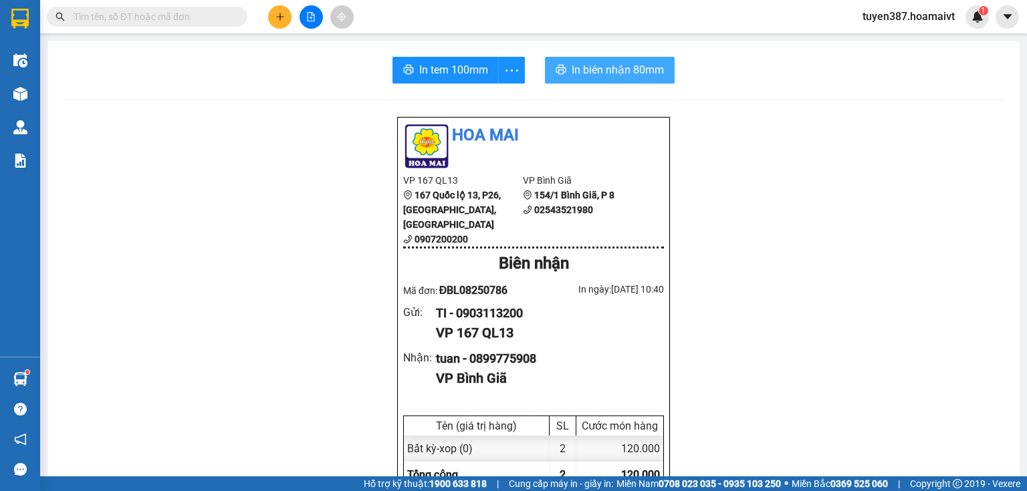
click at [598, 66] on span "In biên nhận 80mm" at bounding box center [618, 70] width 92 height 17
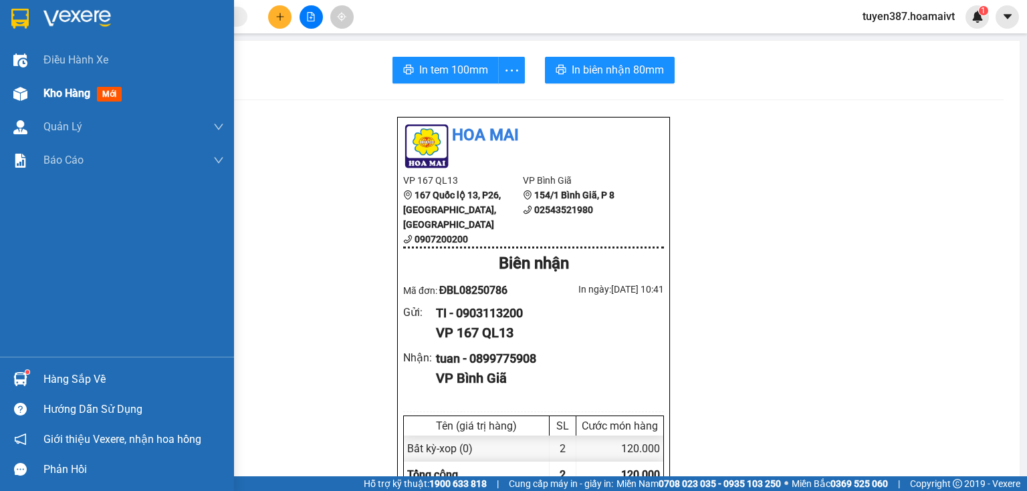
click at [115, 94] on span "mới" at bounding box center [109, 94] width 25 height 15
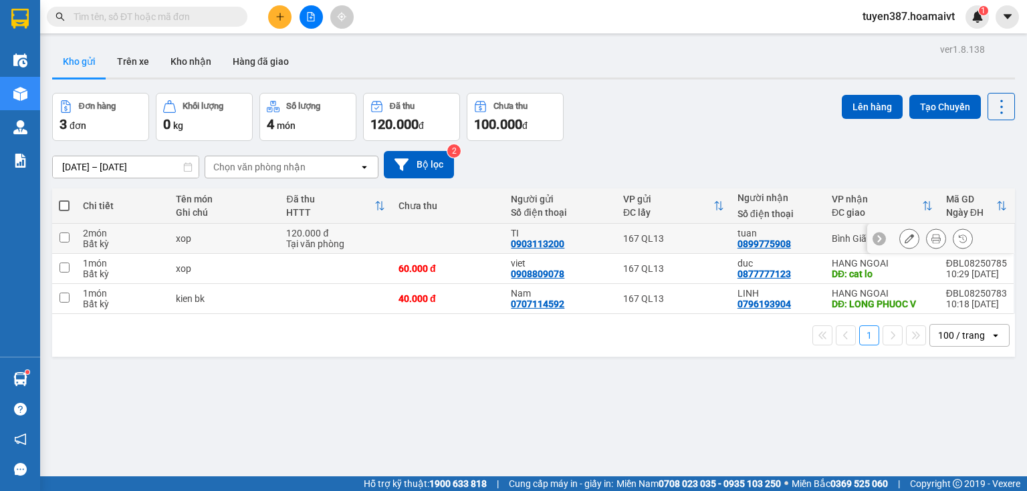
click at [61, 235] on input "checkbox" at bounding box center [65, 238] width 10 height 10
checkbox input "true"
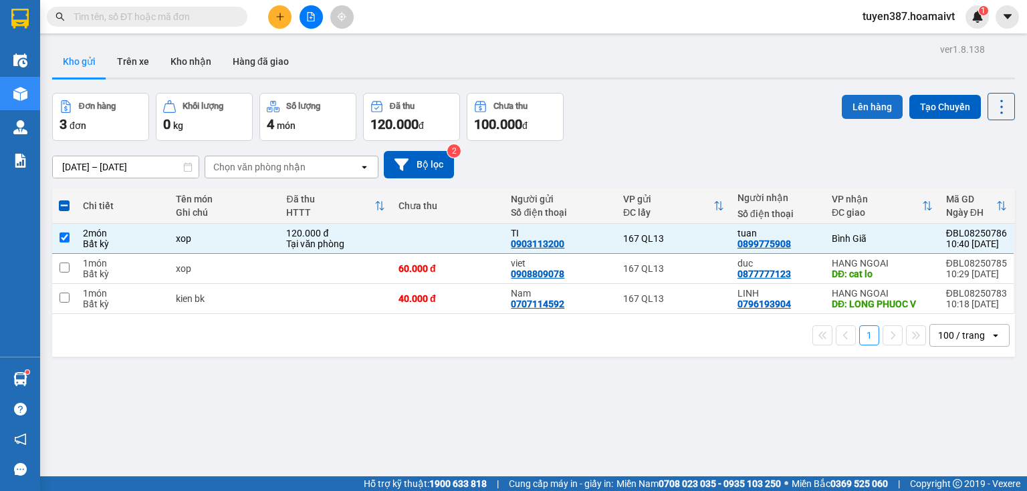
click at [863, 102] on button "Lên hàng" at bounding box center [872, 107] width 61 height 24
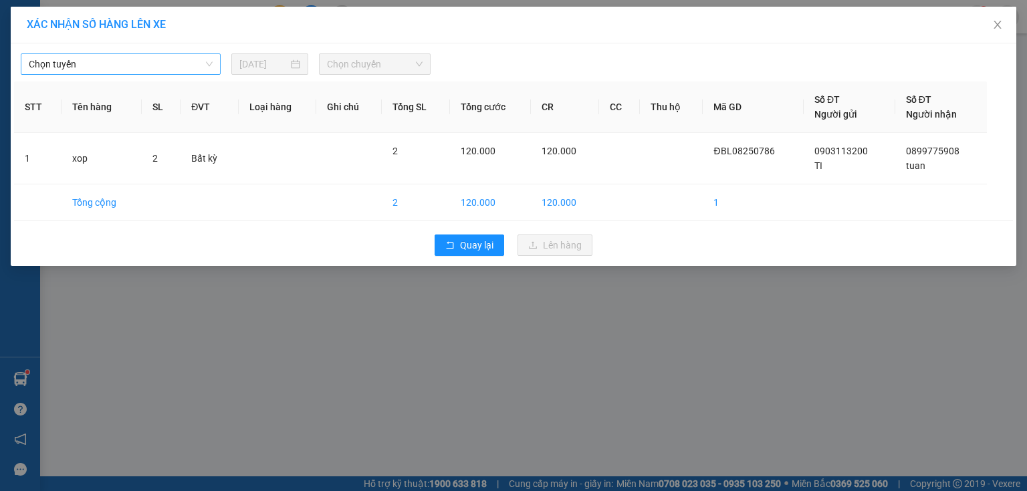
click at [122, 57] on span "Chọn tuyến" at bounding box center [121, 64] width 184 height 20
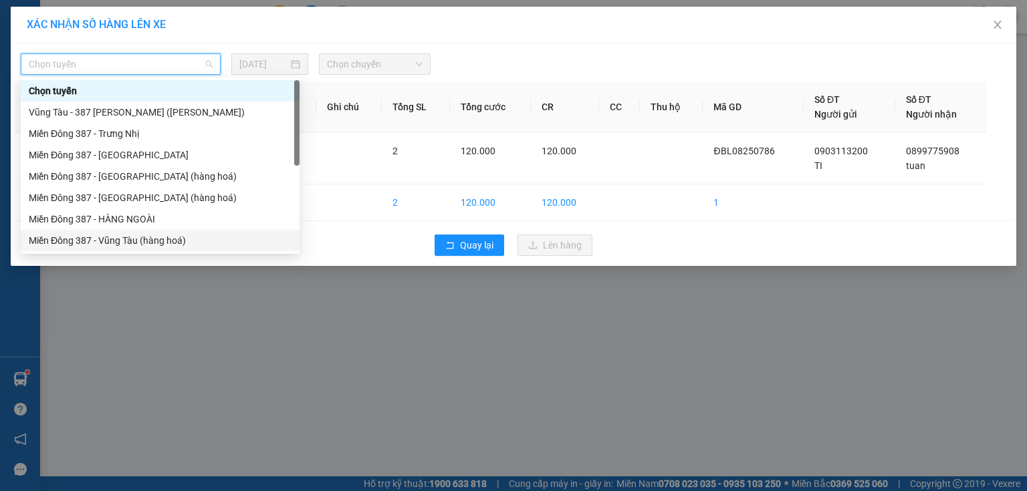
click at [116, 242] on div "Miền Đông 387 - Vũng Tàu (hàng hoá)" at bounding box center [160, 240] width 263 height 15
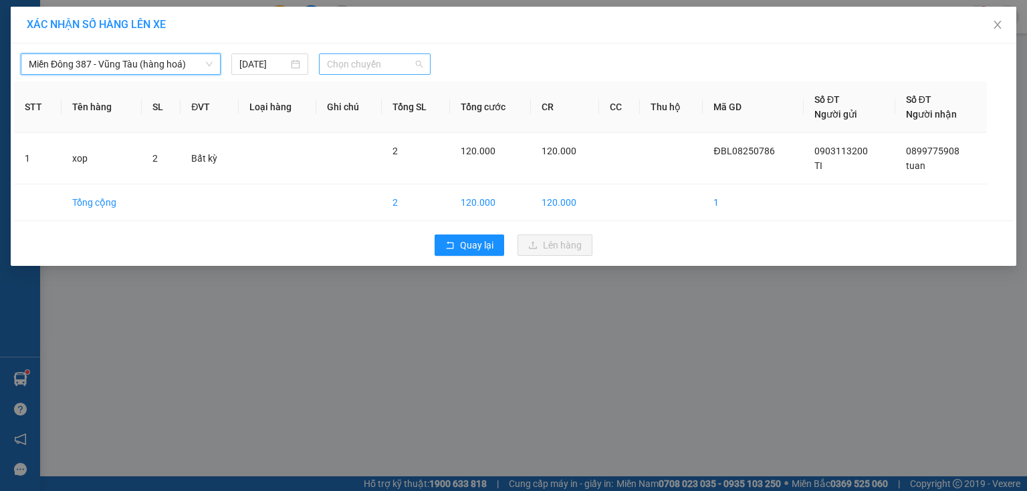
click at [393, 62] on span "Chọn chuyến" at bounding box center [375, 64] width 96 height 20
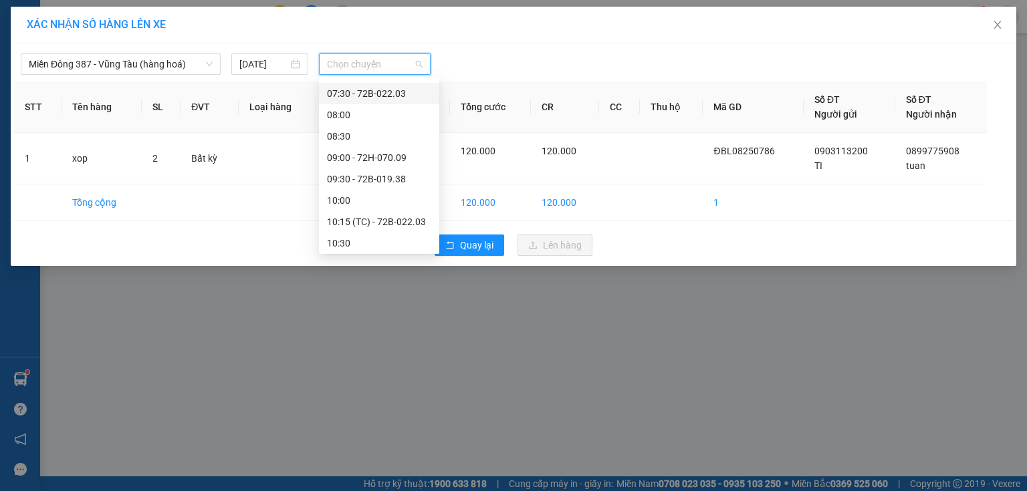
scroll to position [214, 0]
click at [356, 128] on div "11:00 - 72H-070.06" at bounding box center [379, 133] width 104 height 15
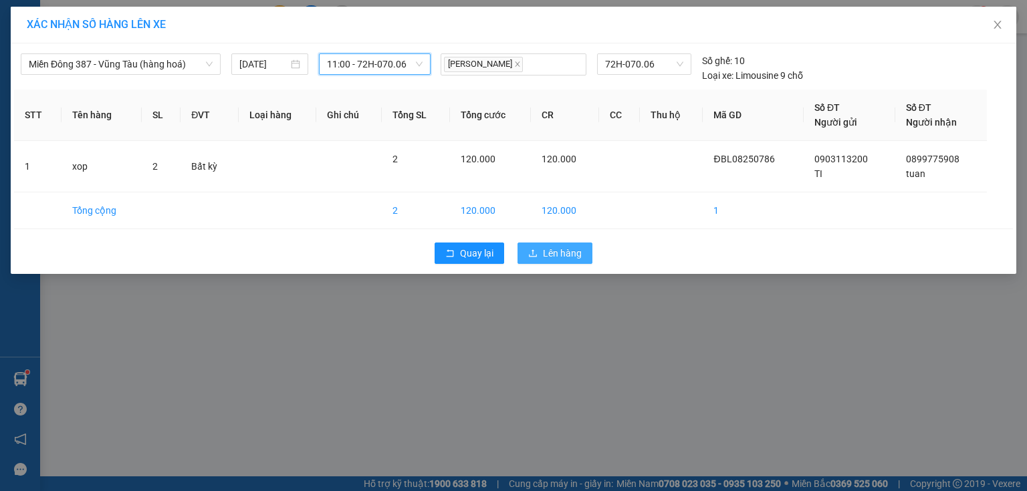
click at [572, 251] on span "Lên hàng" at bounding box center [562, 253] width 39 height 15
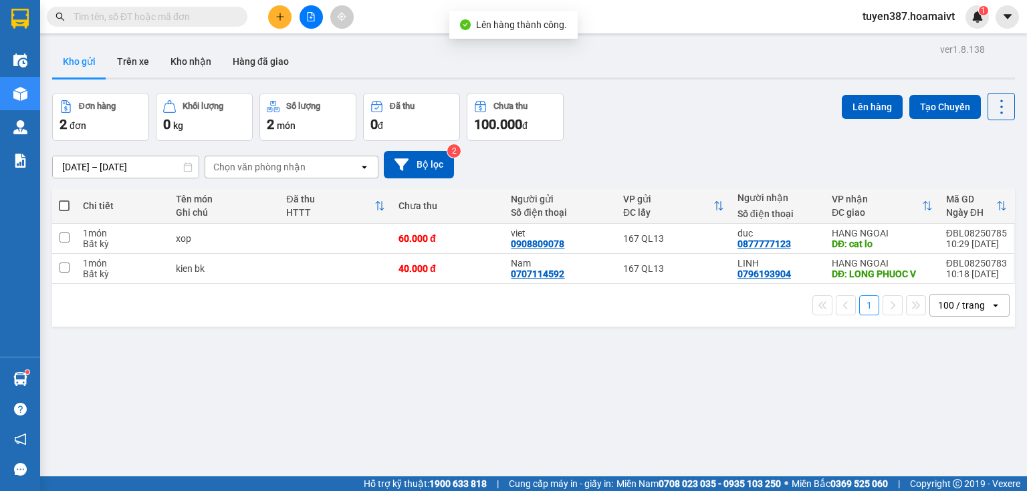
click at [65, 203] on span at bounding box center [64, 206] width 11 height 11
click at [64, 199] on input "checkbox" at bounding box center [64, 199] width 0 height 0
checkbox input "true"
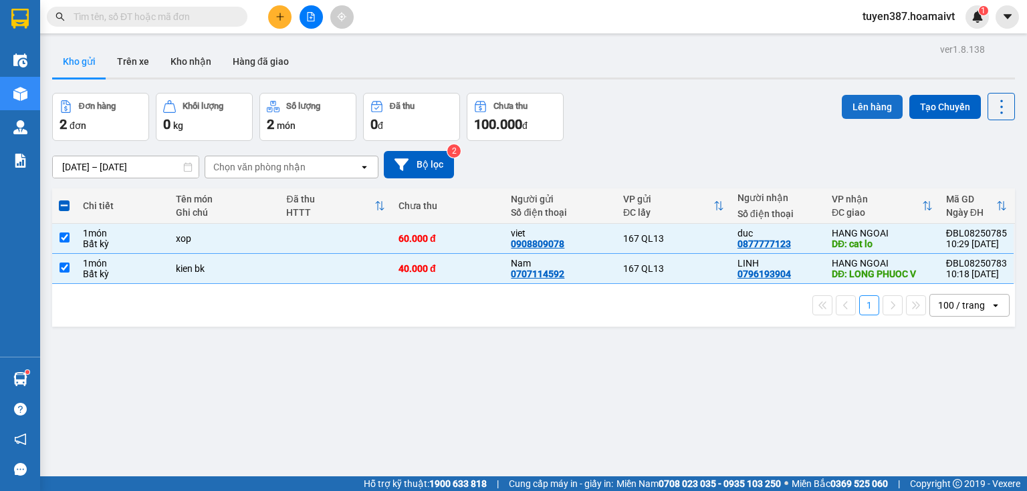
click at [860, 104] on button "Lên hàng" at bounding box center [872, 107] width 61 height 24
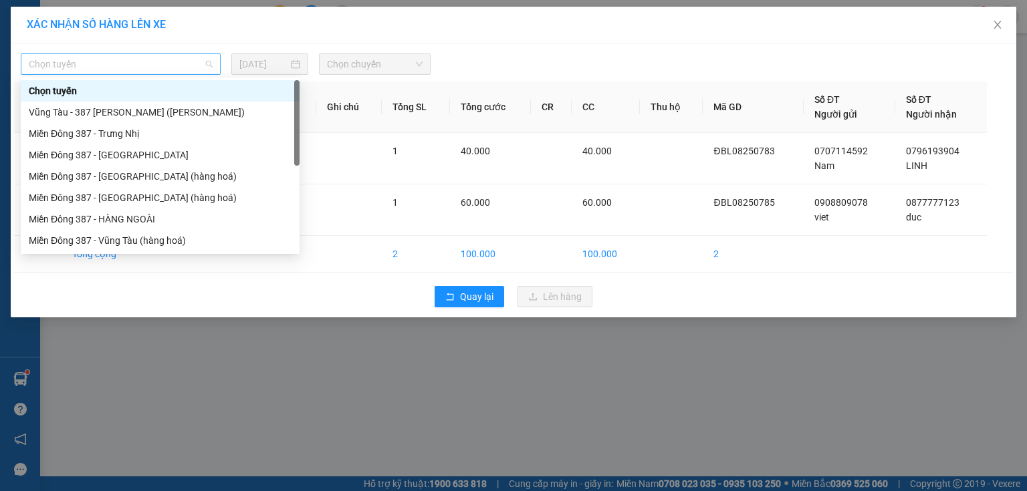
click at [115, 65] on span "Chọn tuyến" at bounding box center [121, 64] width 184 height 20
drag, startPoint x: 108, startPoint y: 217, endPoint x: 131, endPoint y: 202, distance: 27.6
click at [109, 215] on div "Miền Đông 387 - HÀNG NGOÀI" at bounding box center [160, 219] width 263 height 15
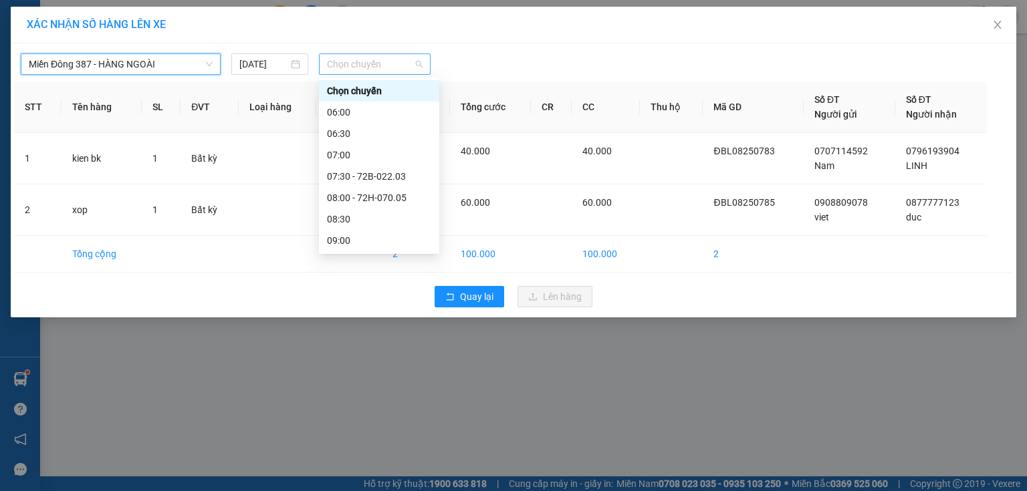
click at [390, 64] on span "Chọn chuyến" at bounding box center [375, 64] width 96 height 20
type input "11"
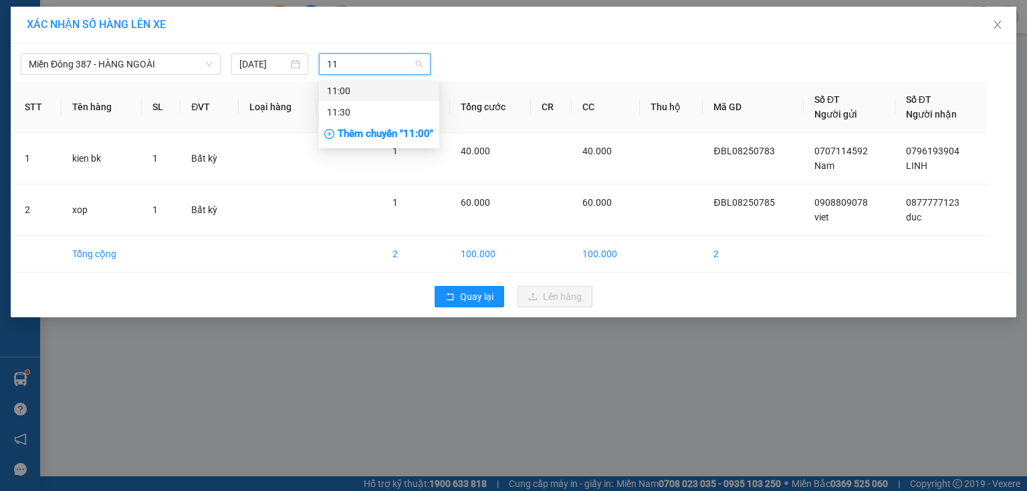
click at [348, 89] on div "11:00" at bounding box center [379, 91] width 104 height 15
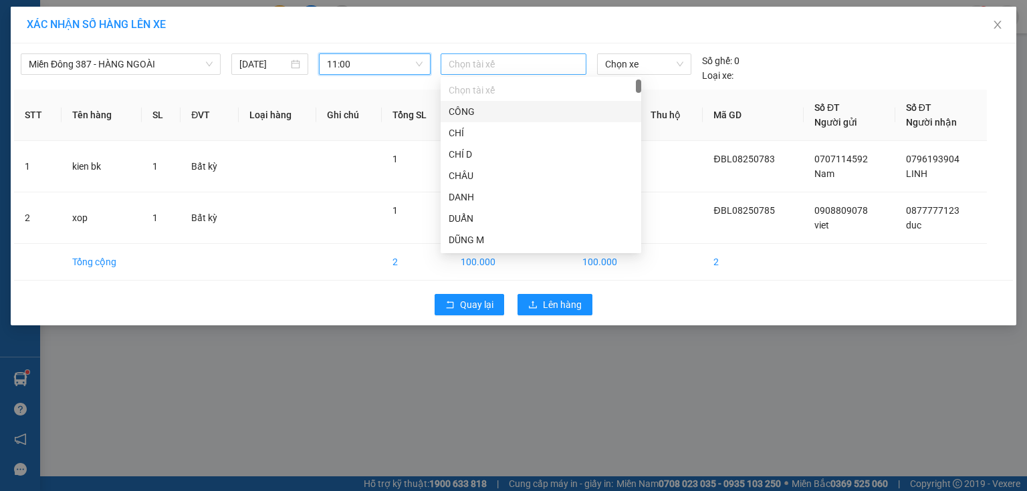
click at [509, 61] on div at bounding box center [513, 64] width 139 height 16
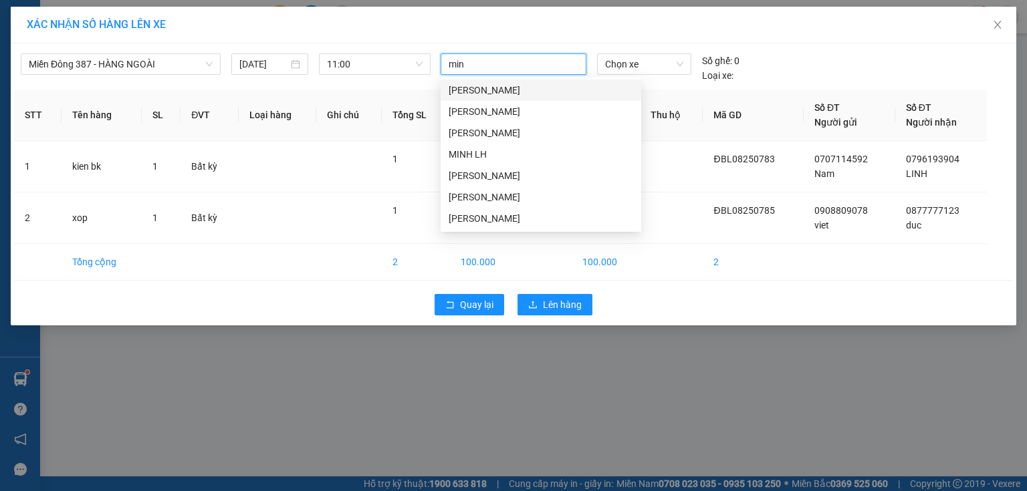
type input "minh"
click at [486, 191] on div "[PERSON_NAME]" at bounding box center [541, 197] width 185 height 15
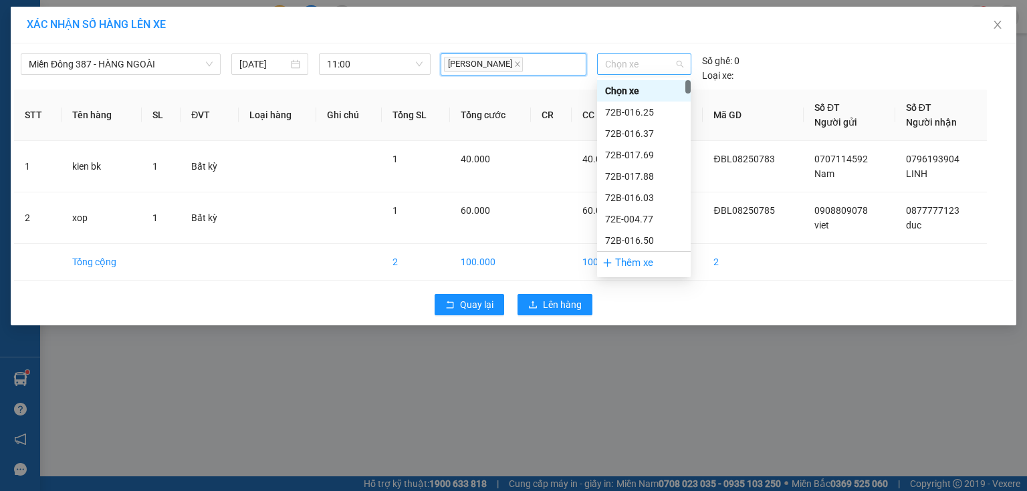
click at [647, 64] on span "Chọn xe" at bounding box center [644, 64] width 78 height 20
type input "006"
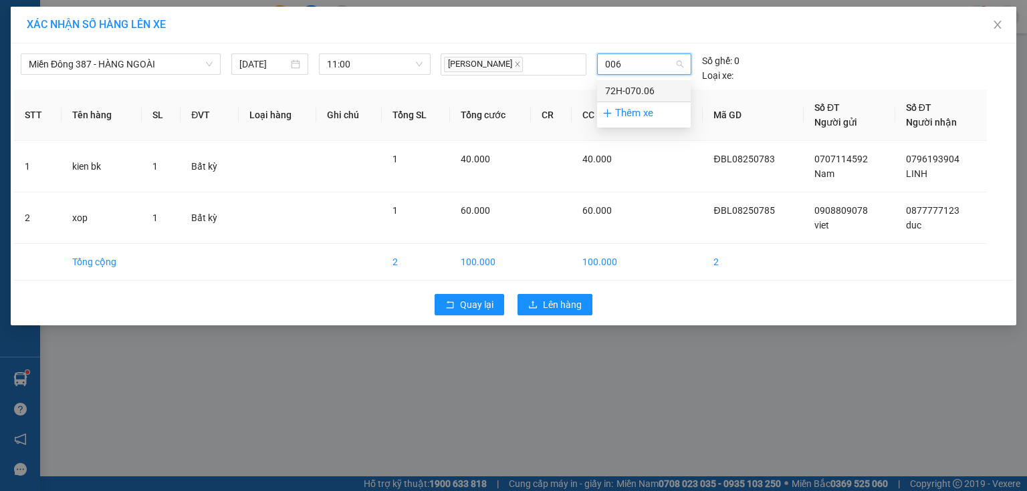
drag, startPoint x: 639, startPoint y: 91, endPoint x: 634, endPoint y: 104, distance: 13.5
click at [635, 99] on div "72H-070.06" at bounding box center [644, 90] width 94 height 21
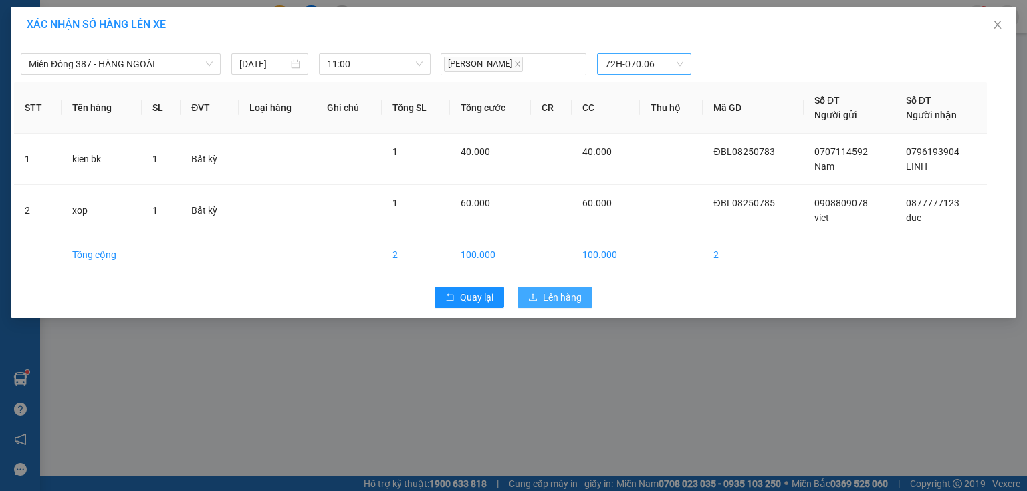
click at [569, 290] on span "Lên hàng" at bounding box center [562, 297] width 39 height 15
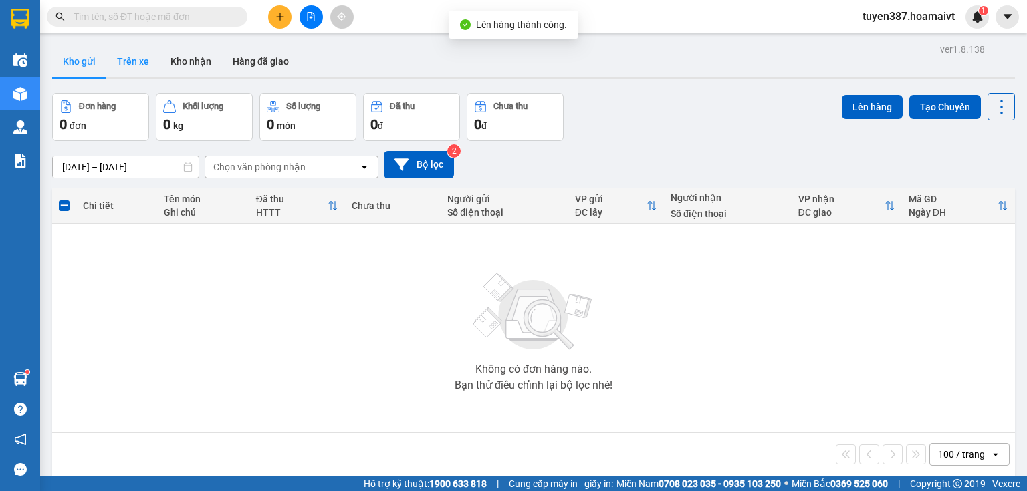
click at [137, 63] on button "Trên xe" at bounding box center [132, 61] width 53 height 32
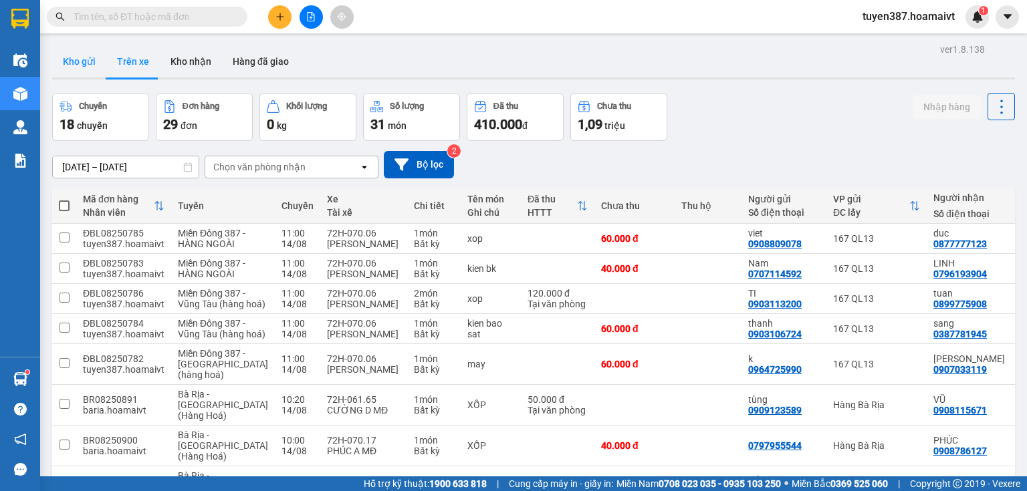
click at [76, 54] on button "Kho gửi" at bounding box center [79, 61] width 54 height 32
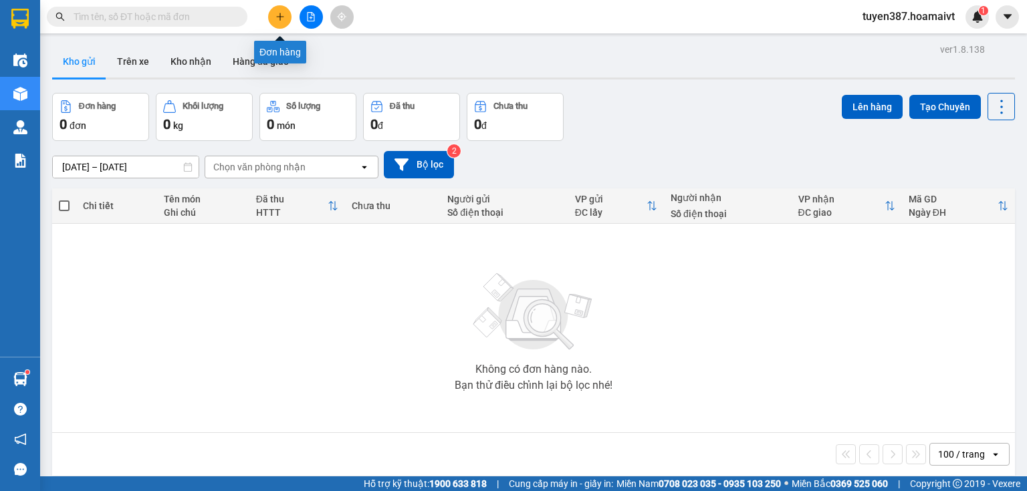
click at [283, 10] on button at bounding box center [279, 16] width 23 height 23
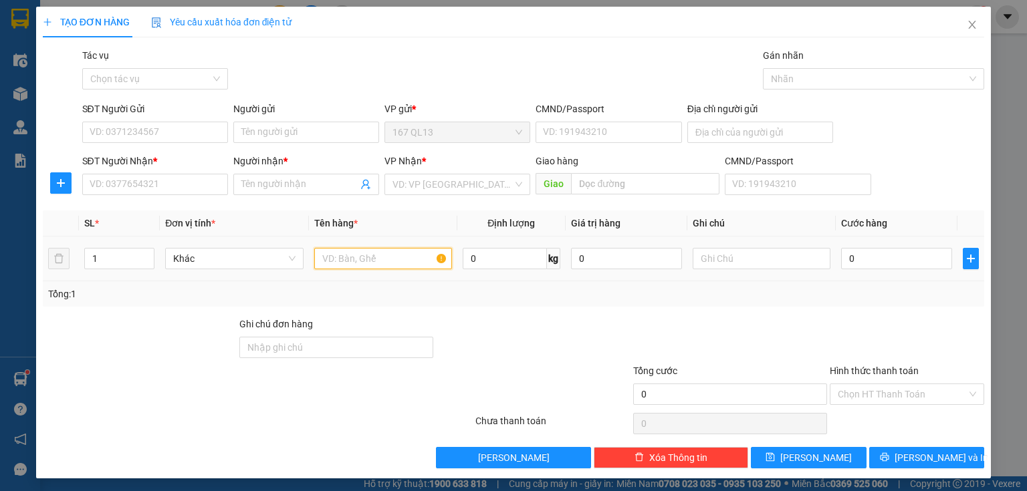
click at [411, 256] on input "text" at bounding box center [383, 258] width 138 height 21
type input "thung"
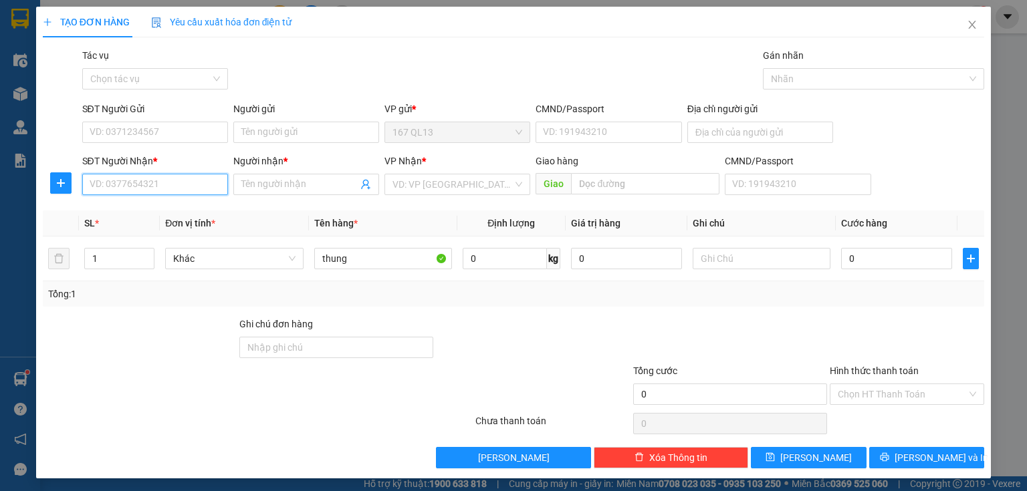
click at [179, 184] on input "SĐT Người Nhận *" at bounding box center [155, 184] width 146 height 21
drag, startPoint x: 152, startPoint y: 211, endPoint x: 155, endPoint y: 195, distance: 15.6
click at [152, 210] on div "0971404111 - tuấn" at bounding box center [154, 211] width 128 height 15
type input "0971404111"
type input "tuấn"
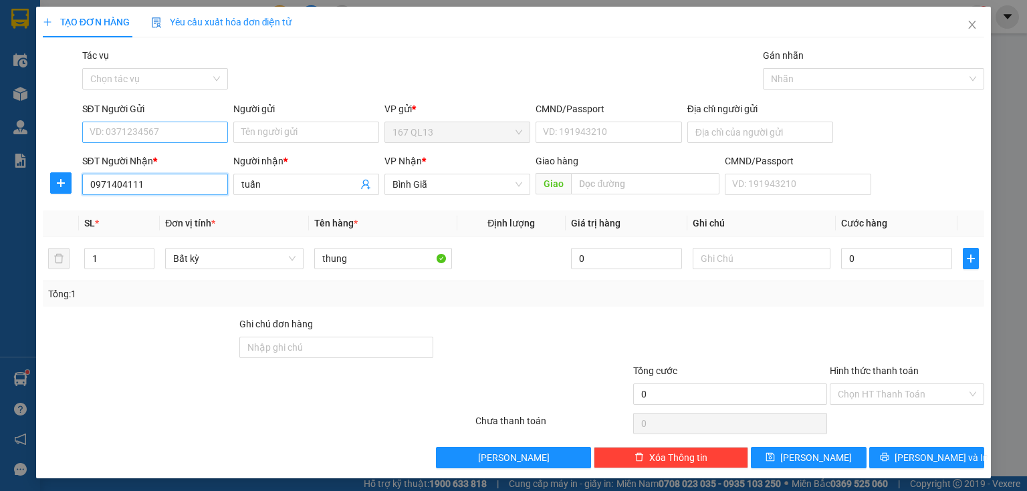
type input "0971404111"
click at [170, 128] on input "SĐT Người Gửi" at bounding box center [155, 132] width 146 height 21
click at [144, 157] on div "0328782036 - duy" at bounding box center [154, 159] width 128 height 15
type input "0328782036"
type input "duy"
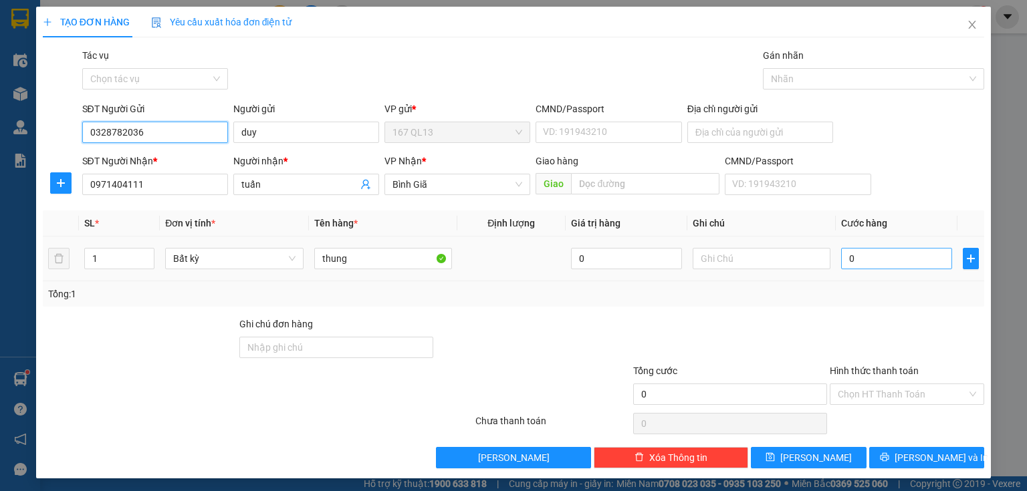
type input "0328782036"
click at [841, 253] on input "0" at bounding box center [896, 258] width 111 height 21
type input "6"
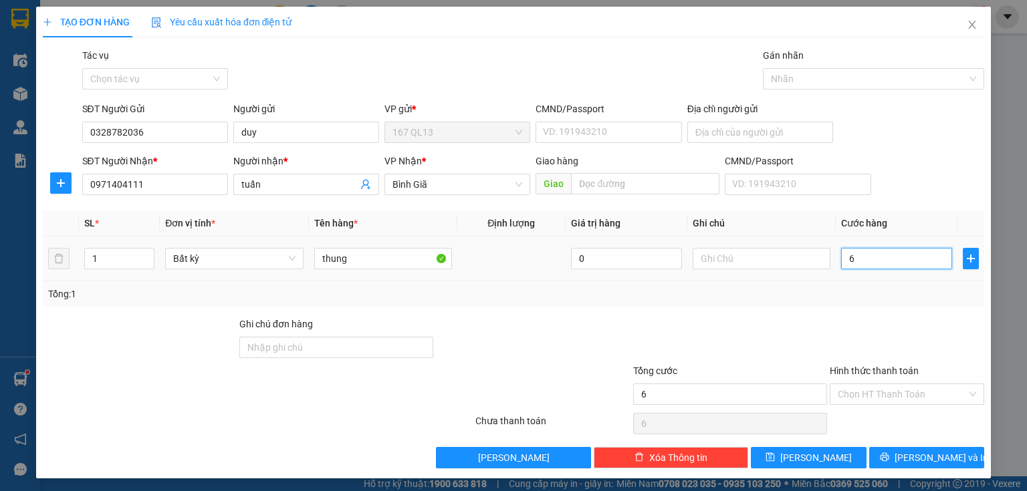
type input "60"
type input "60.000"
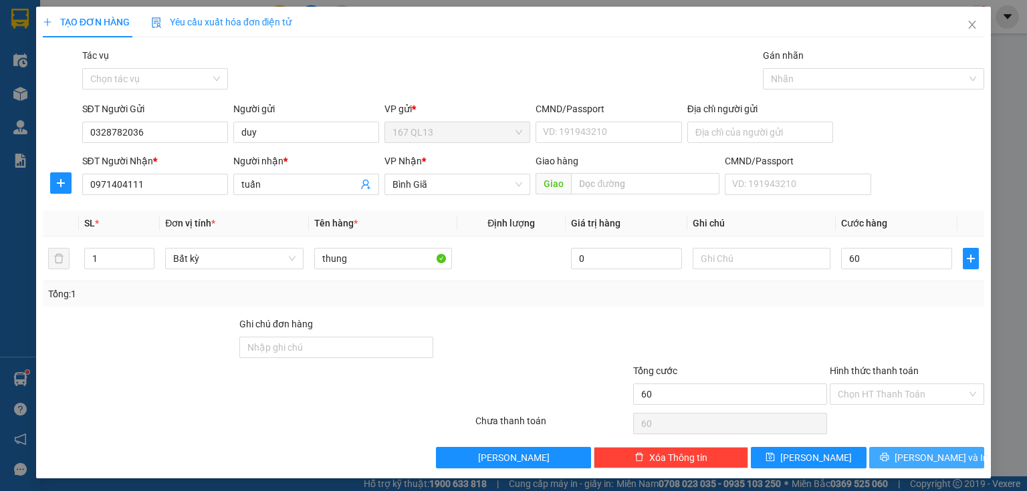
type input "60.000"
click at [928, 455] on span "[PERSON_NAME] và In" at bounding box center [942, 458] width 94 height 15
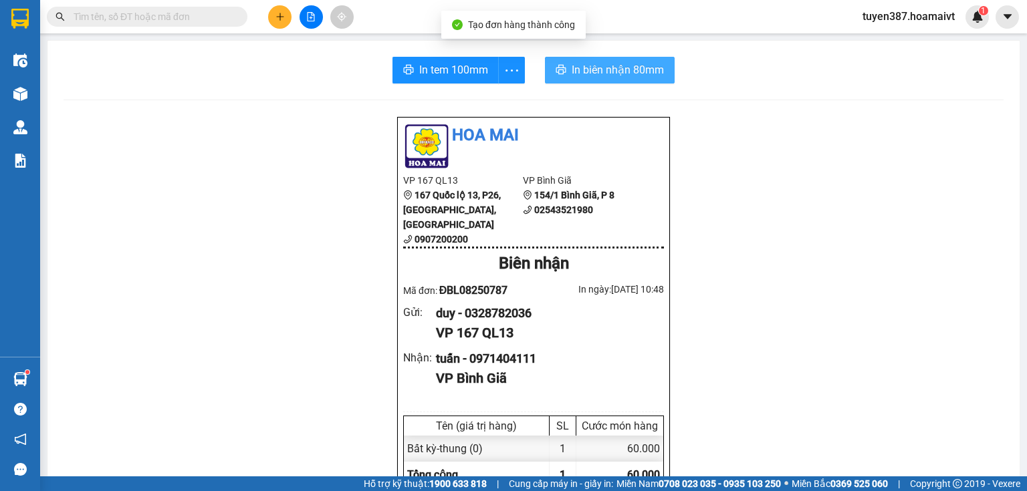
click at [594, 68] on span "In biên nhận 80mm" at bounding box center [618, 70] width 92 height 17
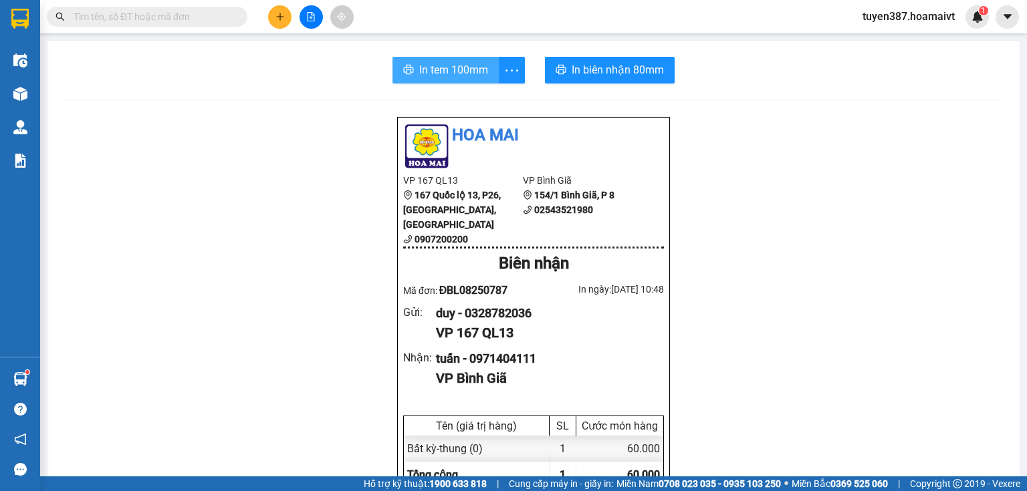
click at [441, 72] on span "In tem 100mm" at bounding box center [453, 70] width 69 height 17
click at [278, 11] on button at bounding box center [279, 16] width 23 height 23
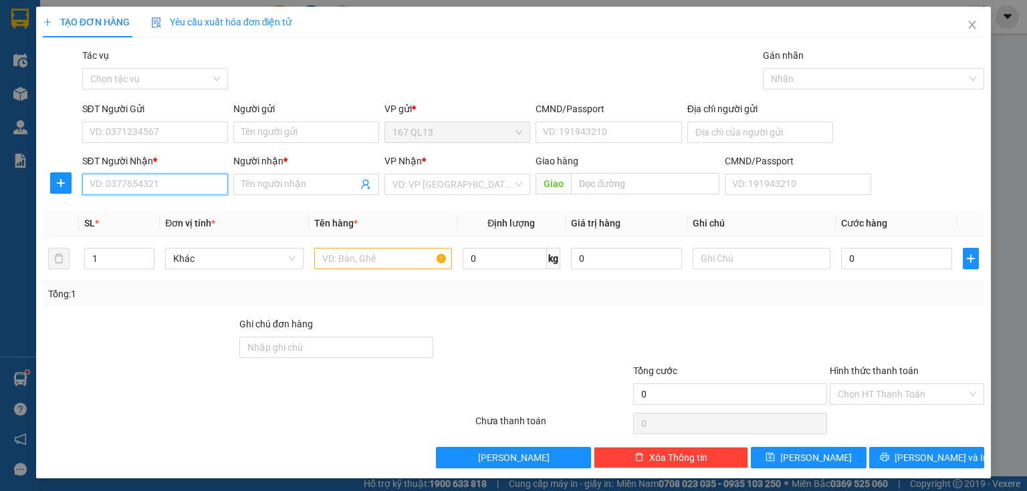
click at [198, 188] on input "SĐT Người Nhận *" at bounding box center [155, 184] width 146 height 21
click at [181, 132] on input "SĐT Người Gửi" at bounding box center [155, 132] width 146 height 21
type input "0"
click at [182, 179] on input "SĐT Người Nhận *" at bounding box center [155, 184] width 146 height 21
click at [164, 207] on div "0961082810 - kim dat" at bounding box center [156, 211] width 132 height 15
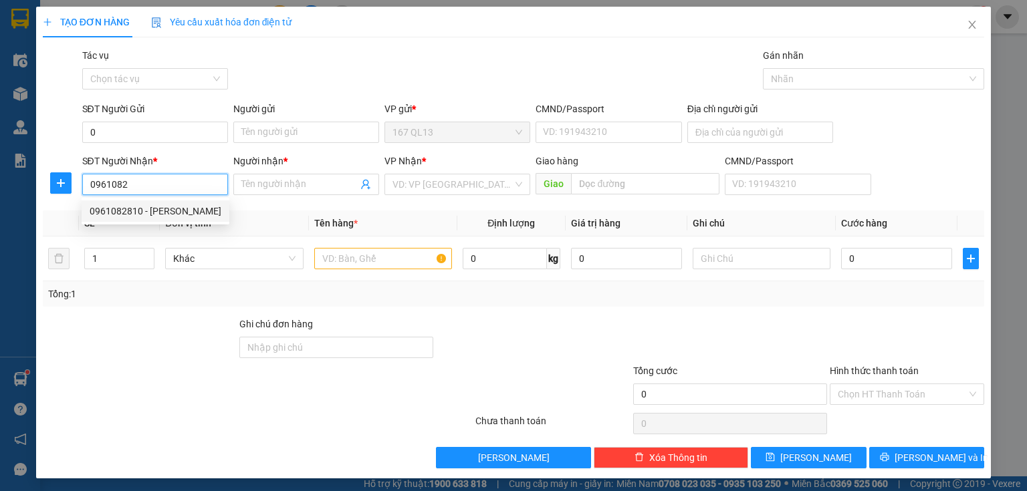
type input "0961082810"
type input "kim dat"
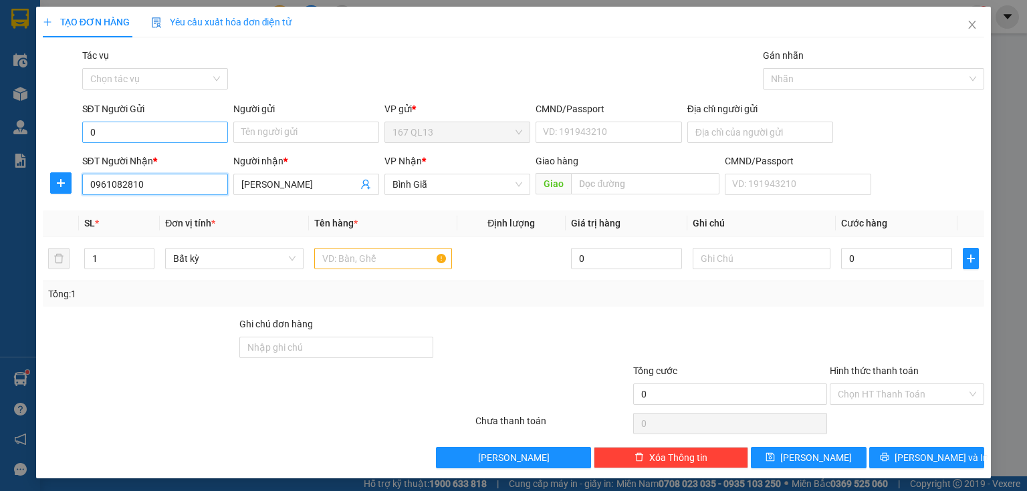
type input "0961082810"
click at [167, 126] on input "0" at bounding box center [155, 132] width 146 height 21
click at [193, 158] on div "0911506678 - thien phu" at bounding box center [154, 159] width 128 height 15
type input "0911506678"
type input "thien phu"
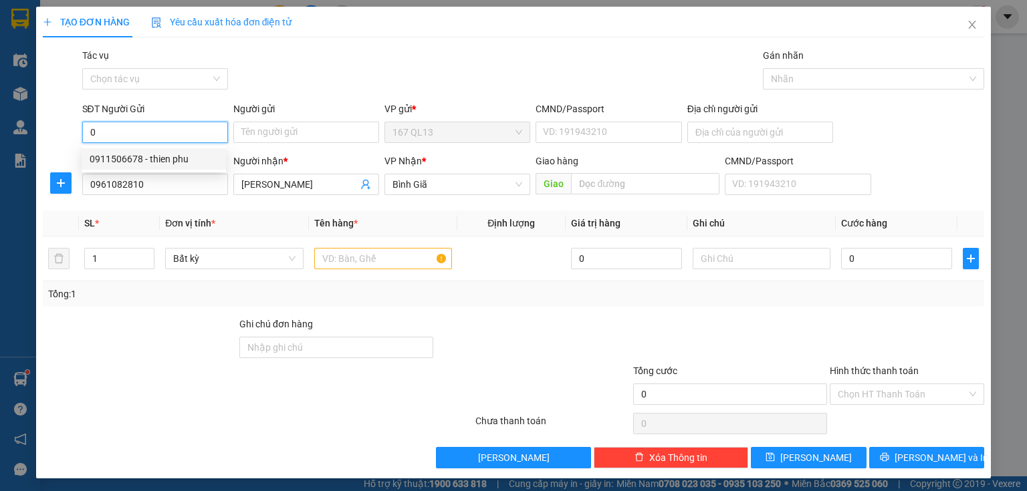
type input "083090010131"
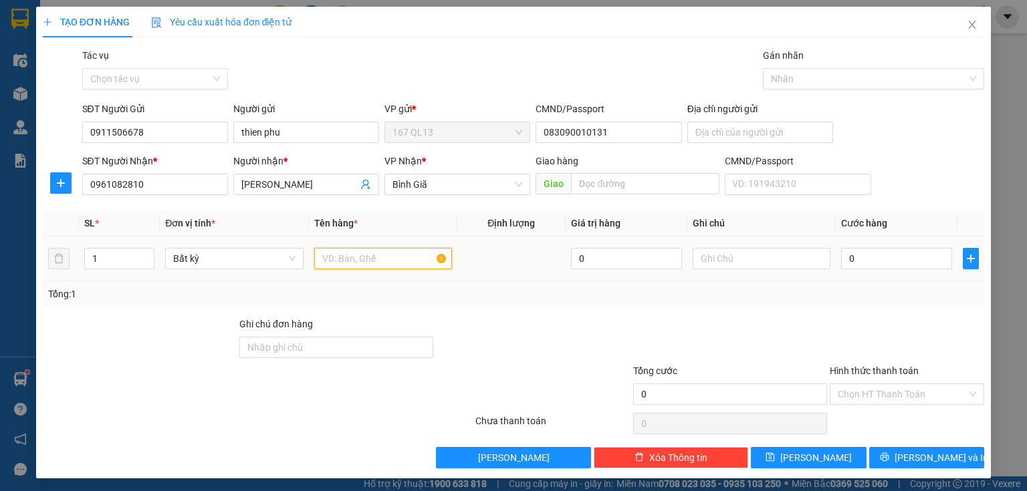
click at [382, 259] on input "text" at bounding box center [383, 258] width 138 height 21
type input "thung"
click at [841, 254] on input "0" at bounding box center [896, 258] width 111 height 21
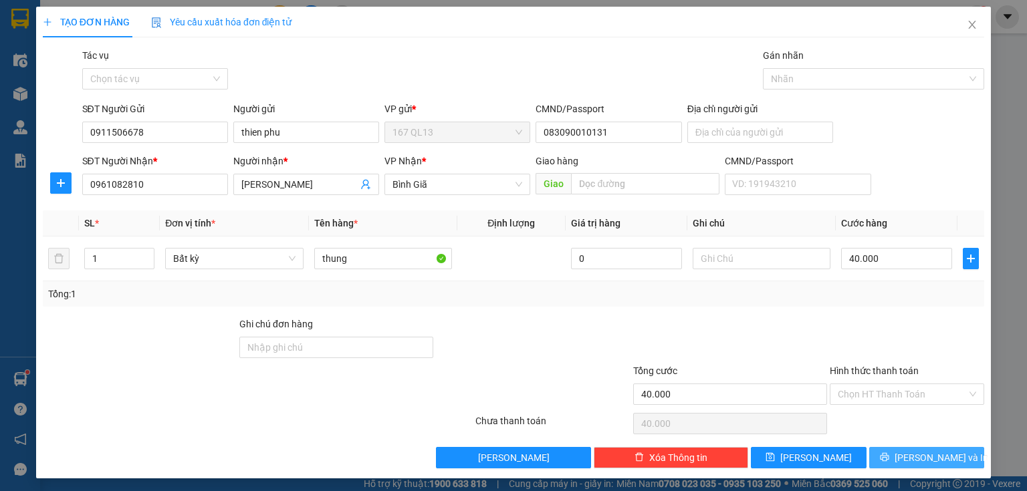
click at [920, 459] on span "[PERSON_NAME] và In" at bounding box center [942, 458] width 94 height 15
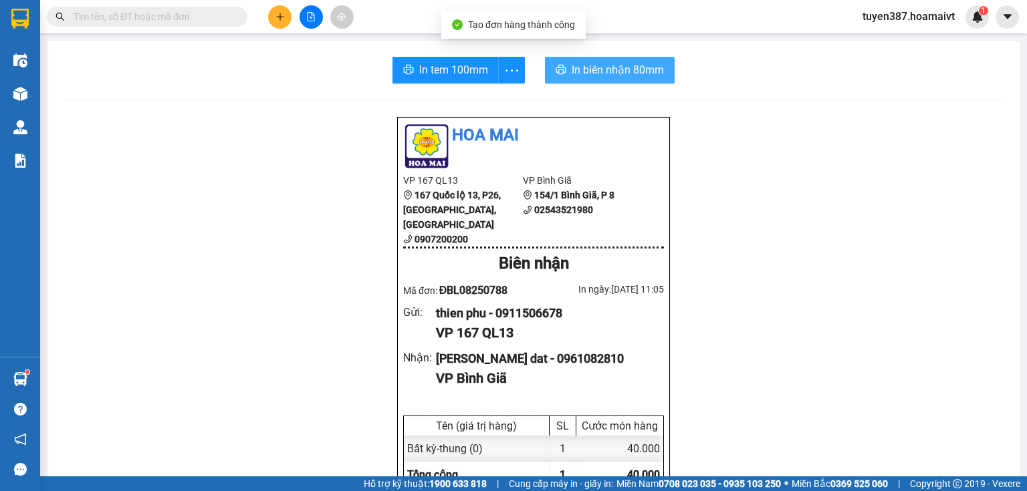
click at [592, 67] on span "In biên nhận 80mm" at bounding box center [618, 70] width 92 height 17
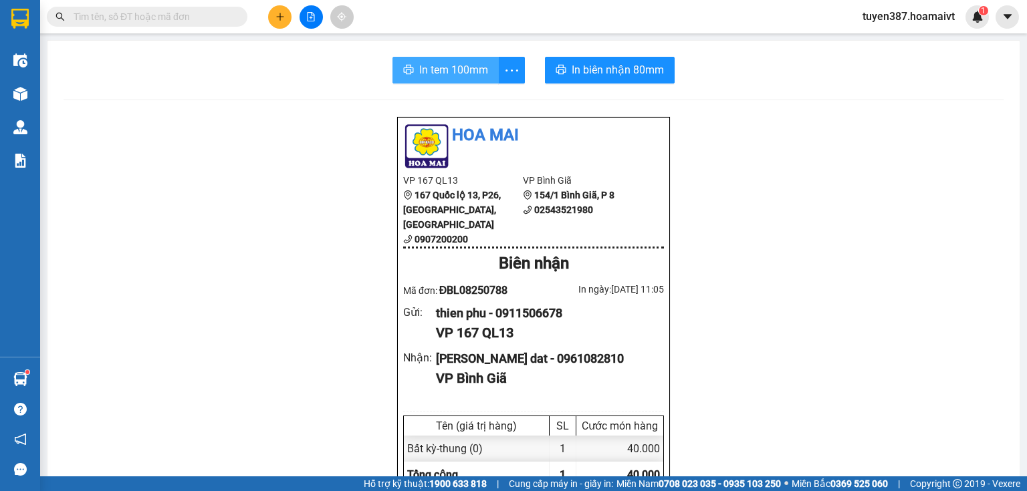
click at [441, 71] on span "In tem 100mm" at bounding box center [453, 70] width 69 height 17
click at [284, 11] on button at bounding box center [279, 16] width 23 height 23
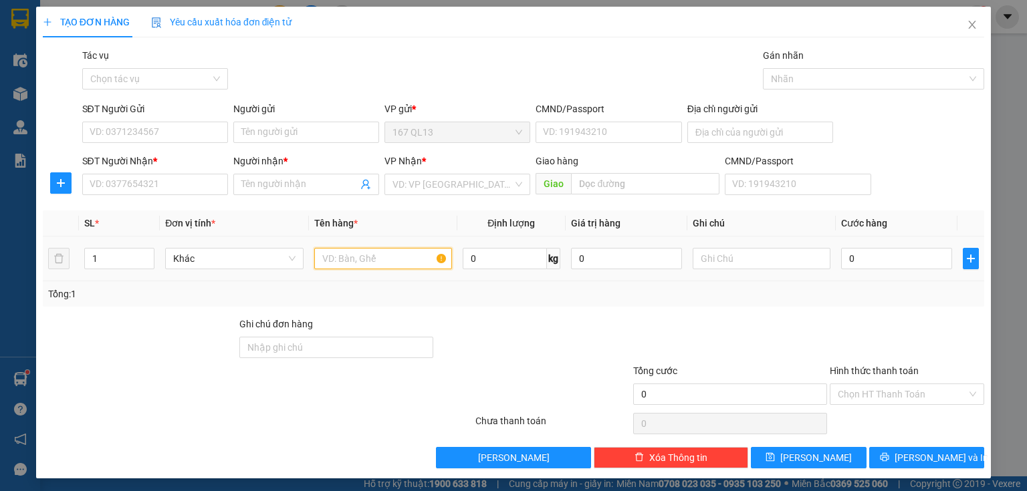
click at [378, 257] on input "text" at bounding box center [383, 258] width 138 height 21
type input "xop"
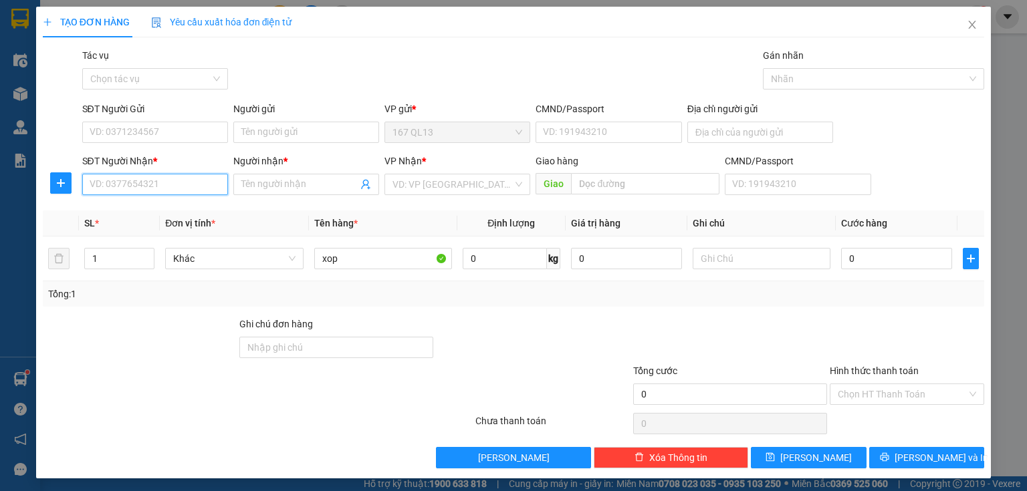
click at [178, 176] on input "SĐT Người Nhận *" at bounding box center [155, 184] width 146 height 21
click at [147, 211] on div "0966256525 - maha Thai 180/1 BA CU" at bounding box center [170, 211] width 160 height 15
type input "0966256525"
type input "maha Thai 180/1 BA CU"
type input "0966256525"
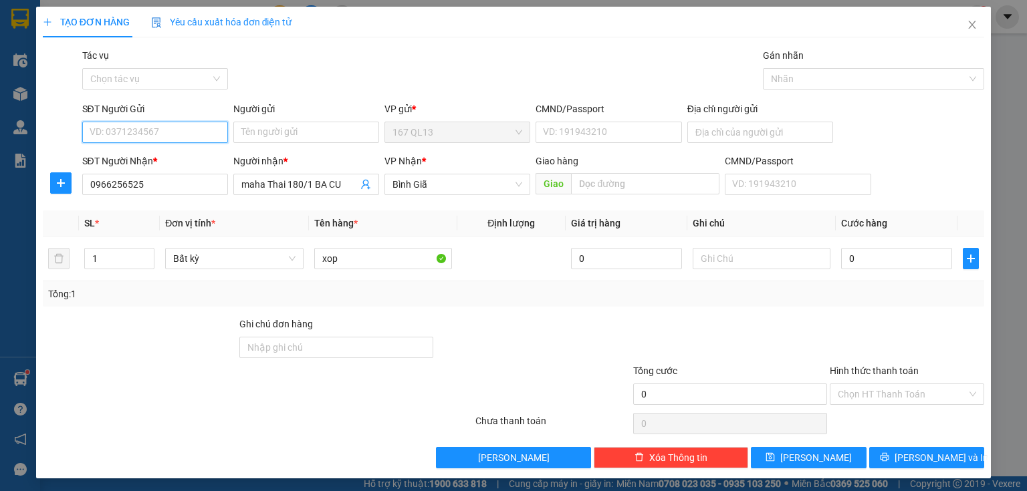
click at [168, 133] on input "SĐT Người Gửi" at bounding box center [155, 132] width 146 height 21
click at [169, 161] on div "0902321911 - minh" at bounding box center [154, 159] width 128 height 15
type input "0902321911"
type input "minh"
type input "079207002377"
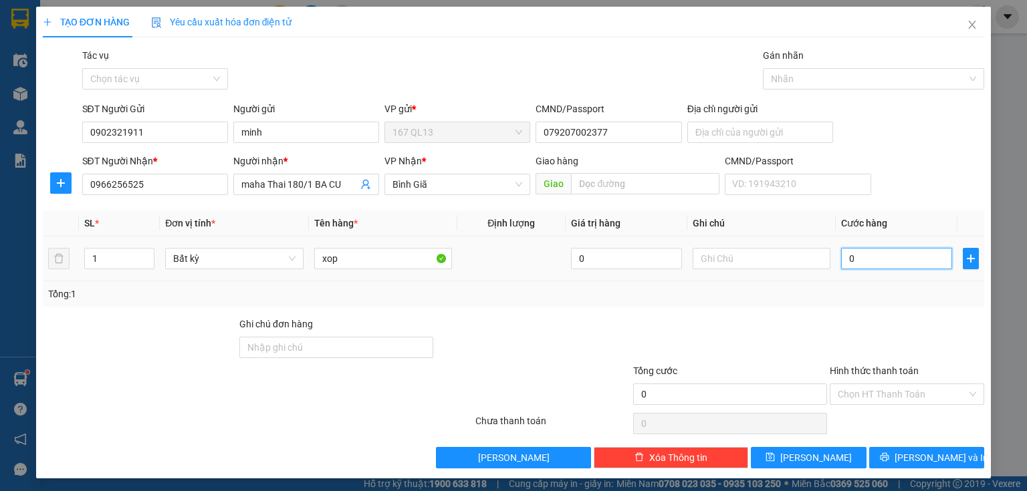
click at [841, 257] on input "0" at bounding box center [896, 258] width 111 height 21
type input "9"
type input "90"
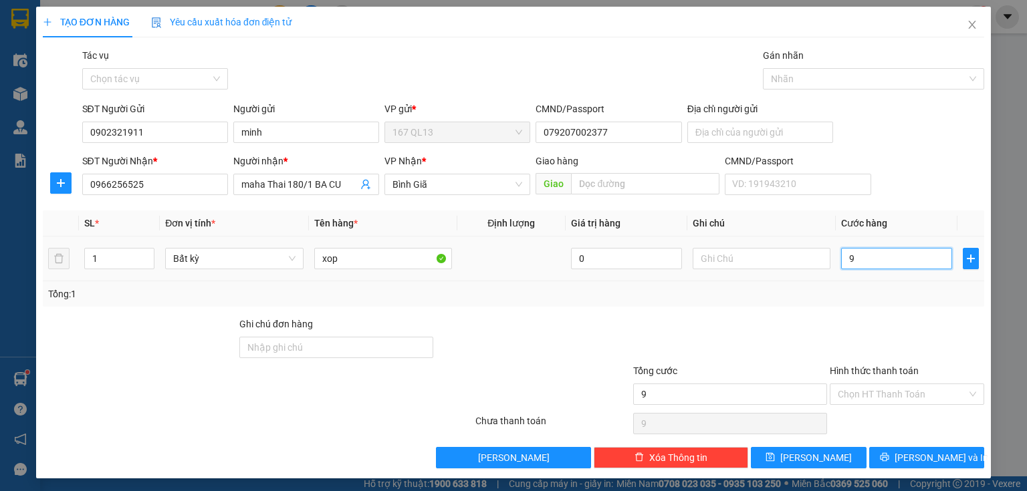
type input "90"
type input "90.000"
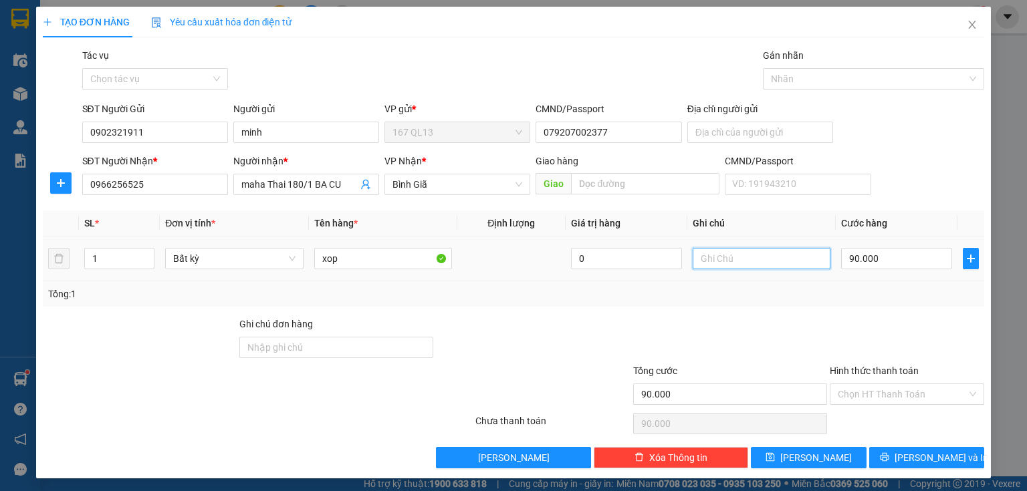
click at [749, 260] on input "text" at bounding box center [762, 258] width 138 height 21
type input "gtn"
click at [944, 454] on span "[PERSON_NAME] và In" at bounding box center [942, 458] width 94 height 15
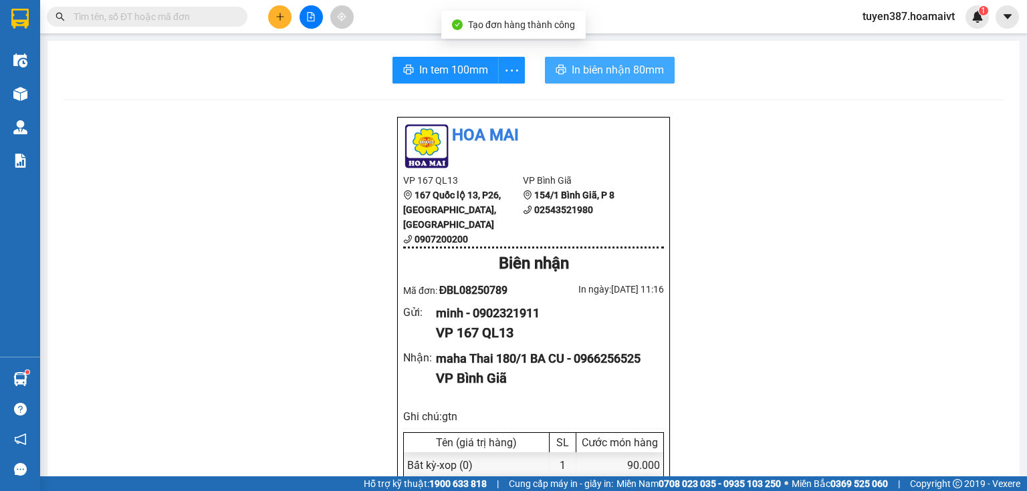
click at [583, 70] on span "In biên nhận 80mm" at bounding box center [618, 70] width 92 height 17
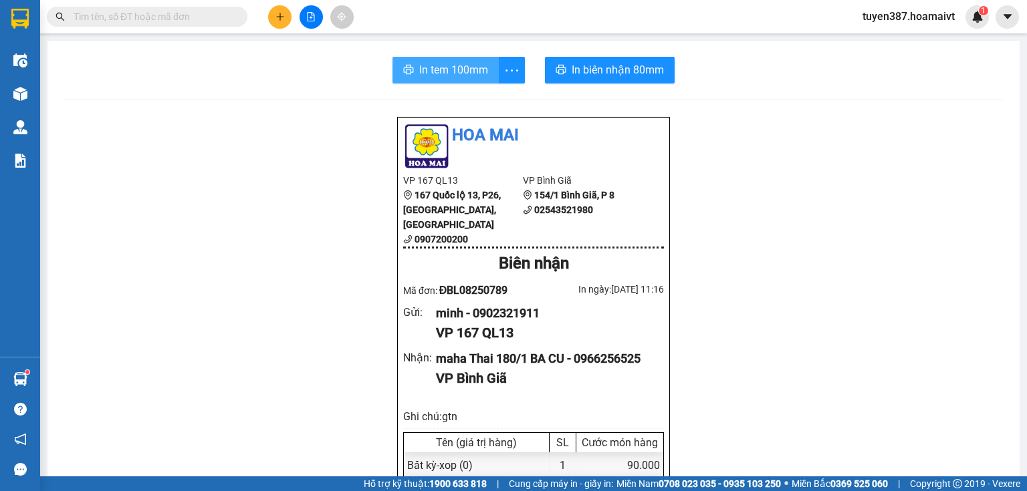
click at [438, 66] on span "In tem 100mm" at bounding box center [453, 70] width 69 height 17
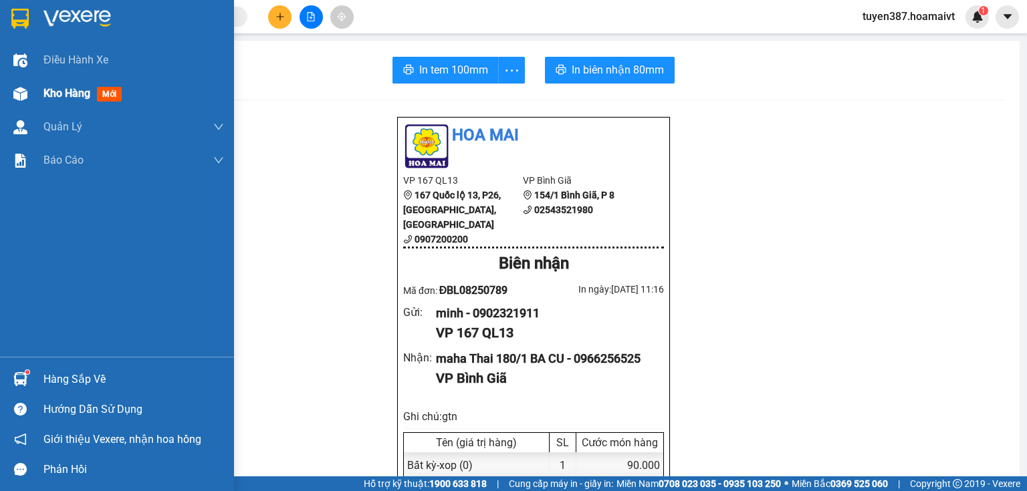
click at [107, 91] on span "mới" at bounding box center [109, 94] width 25 height 15
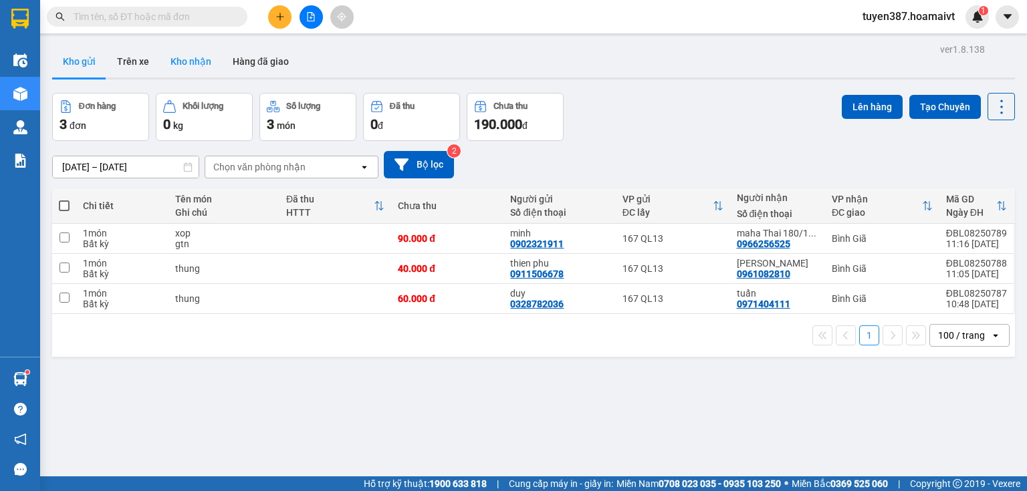
click at [197, 60] on button "Kho nhận" at bounding box center [191, 61] width 62 height 32
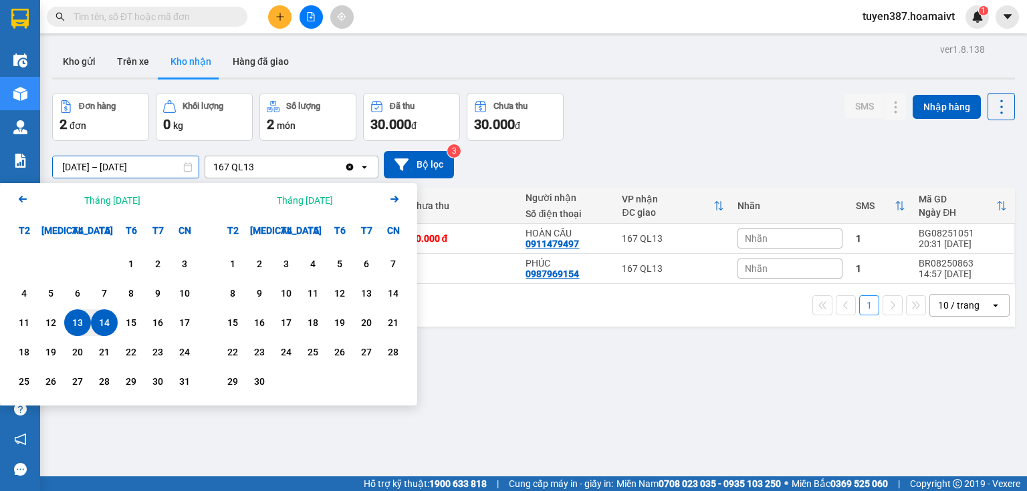
click at [138, 166] on input "[DATE] – [DATE]" at bounding box center [126, 166] width 146 height 21
click at [131, 260] on div "1" at bounding box center [131, 264] width 19 height 16
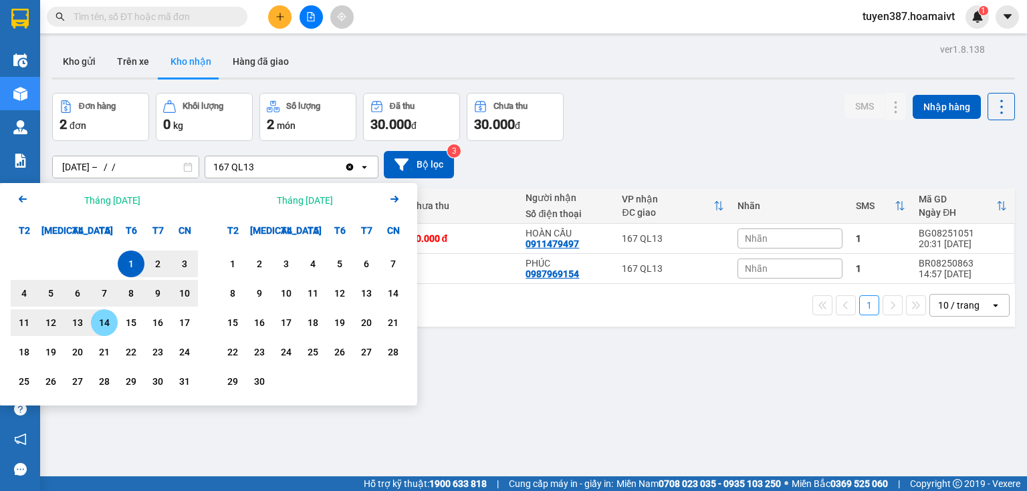
click at [104, 318] on div "14" at bounding box center [104, 323] width 19 height 16
type input "01/08/2025 – 14/08/2025"
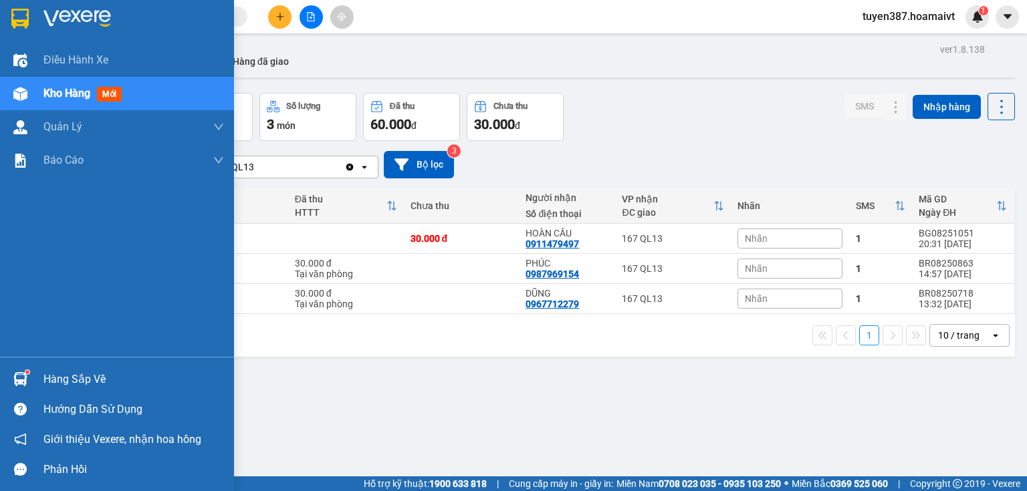
click at [21, 380] on img at bounding box center [20, 379] width 14 height 14
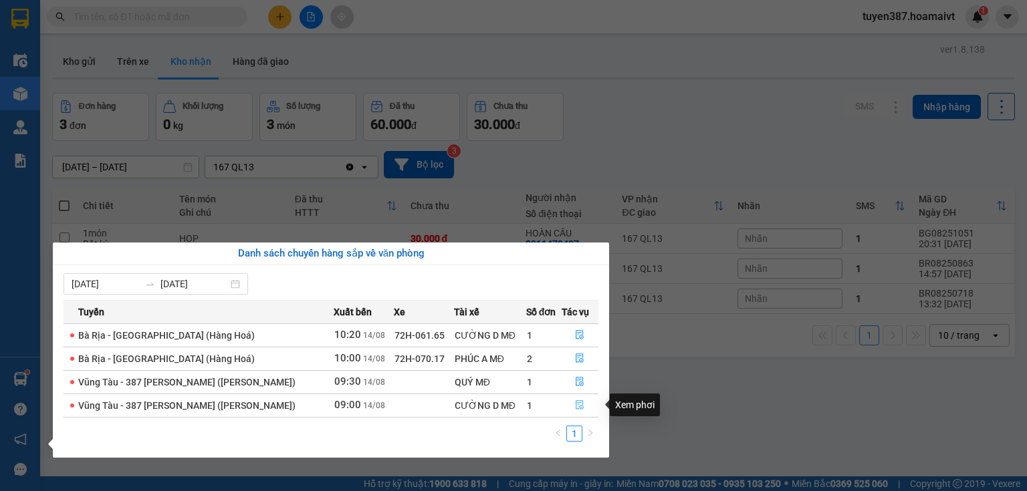
click at [580, 404] on icon "file-done" at bounding box center [579, 404] width 9 height 9
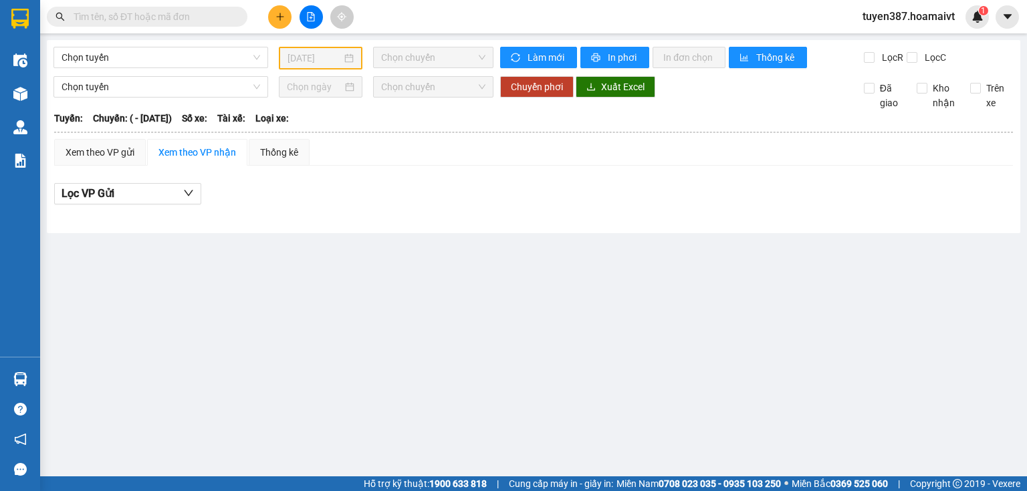
type input "[DATE]"
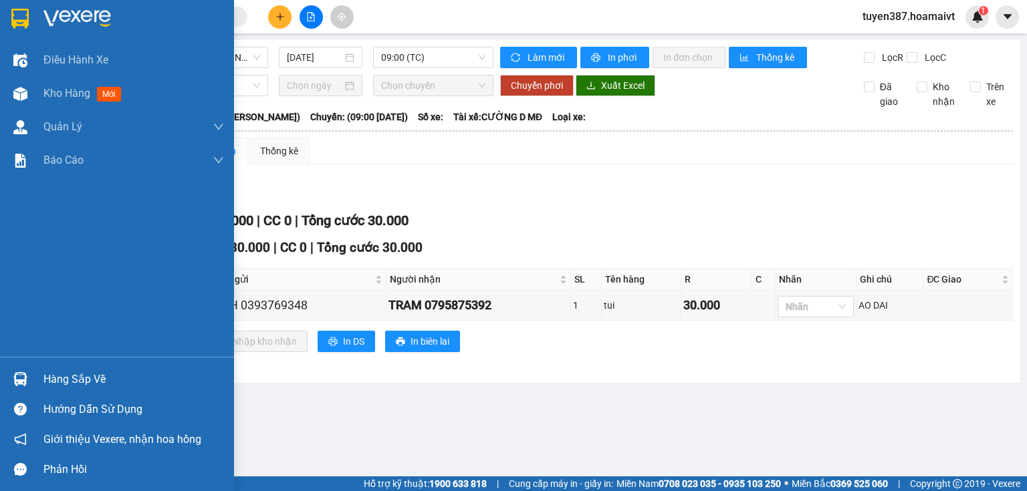
click at [20, 378] on img at bounding box center [20, 379] width 14 height 14
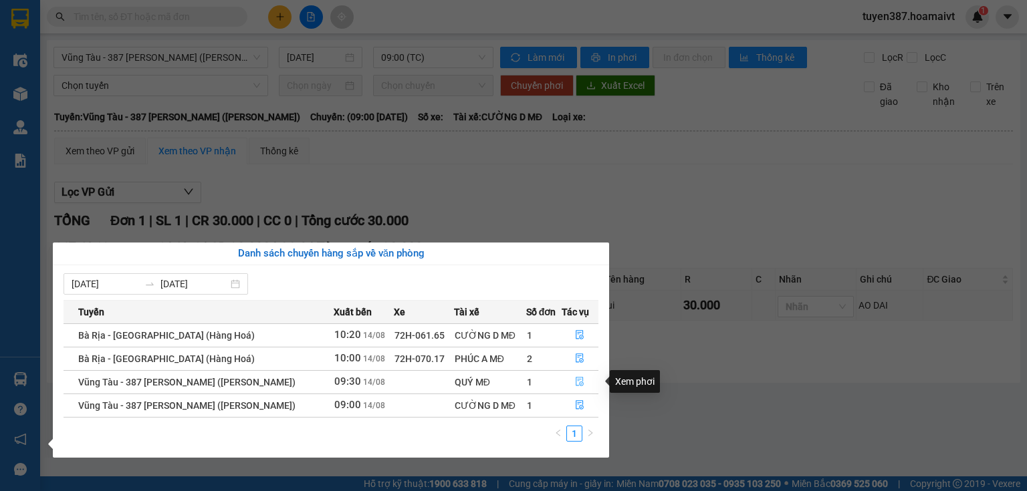
click at [575, 378] on icon "file-done" at bounding box center [579, 381] width 9 height 9
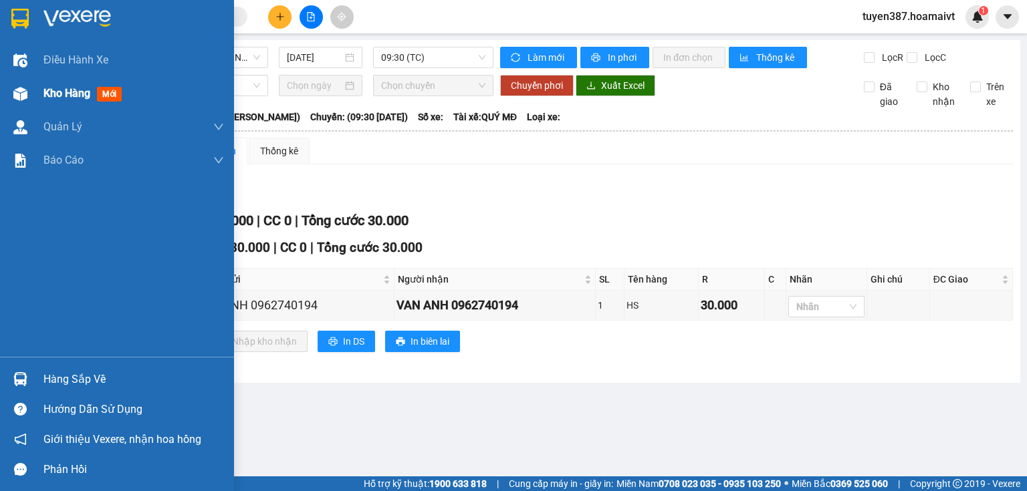
click at [112, 94] on span "mới" at bounding box center [109, 94] width 25 height 15
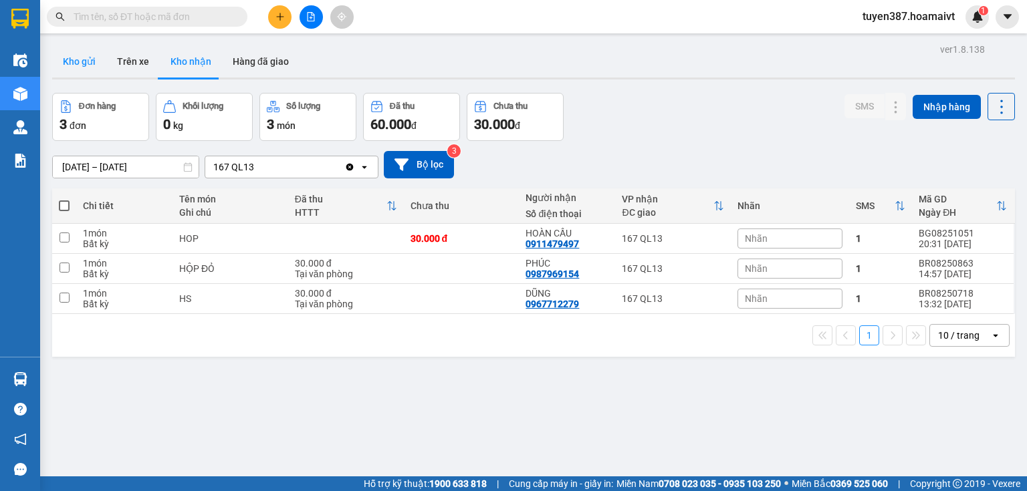
click at [75, 60] on button "Kho gửi" at bounding box center [79, 61] width 54 height 32
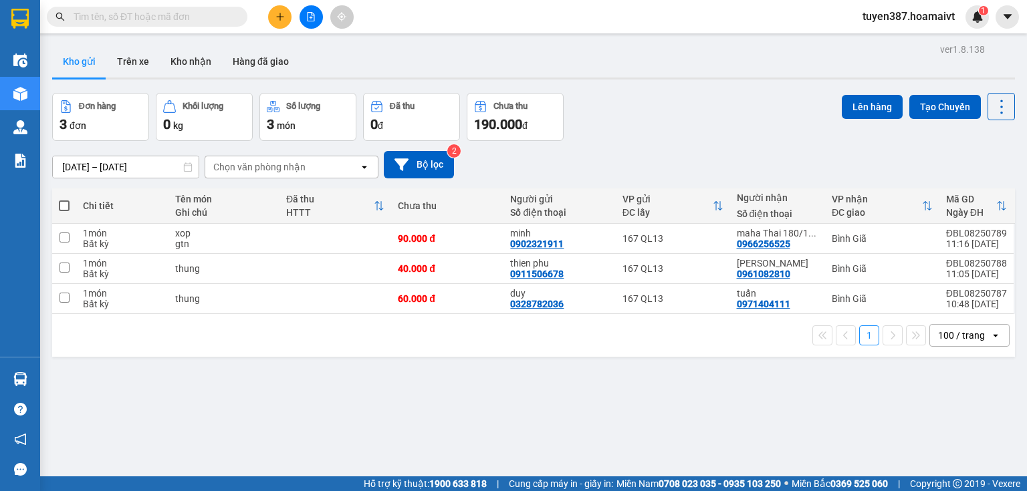
click at [60, 203] on span at bounding box center [64, 206] width 11 height 11
click at [64, 199] on input "checkbox" at bounding box center [64, 199] width 0 height 0
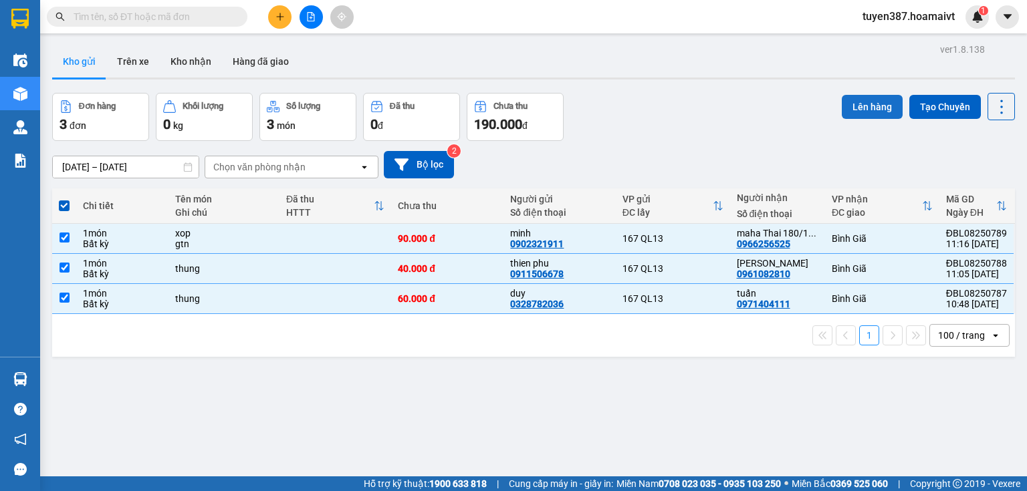
click at [877, 103] on button "Lên hàng" at bounding box center [872, 107] width 61 height 24
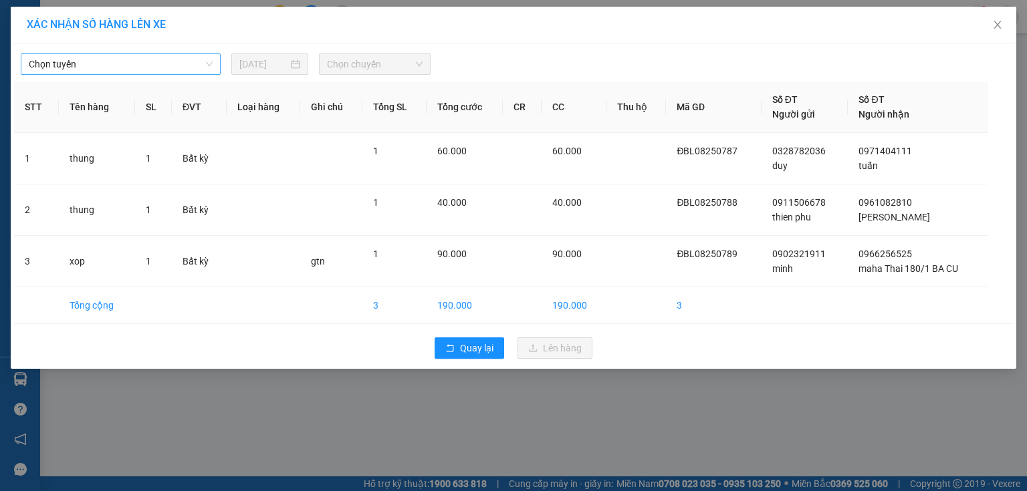
click at [139, 60] on span "Chọn tuyến" at bounding box center [121, 64] width 184 height 20
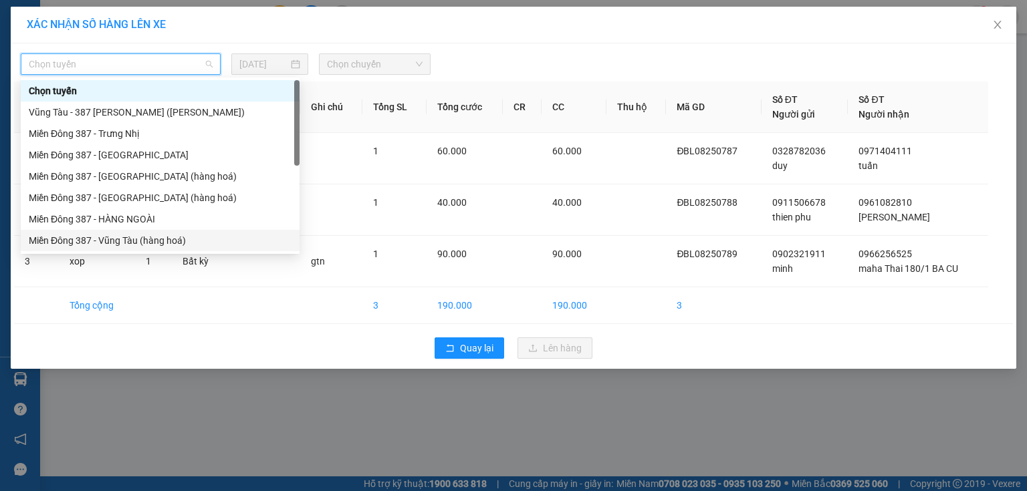
click at [123, 233] on div "Miền Đông 387 - Vũng Tàu (hàng hoá)" at bounding box center [160, 240] width 263 height 15
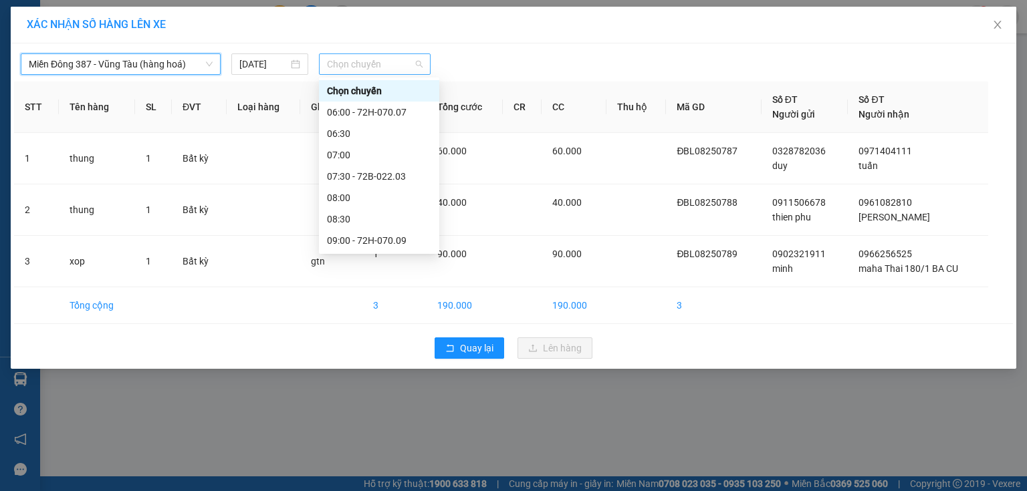
click at [405, 64] on span "Chọn chuyến" at bounding box center [375, 64] width 96 height 20
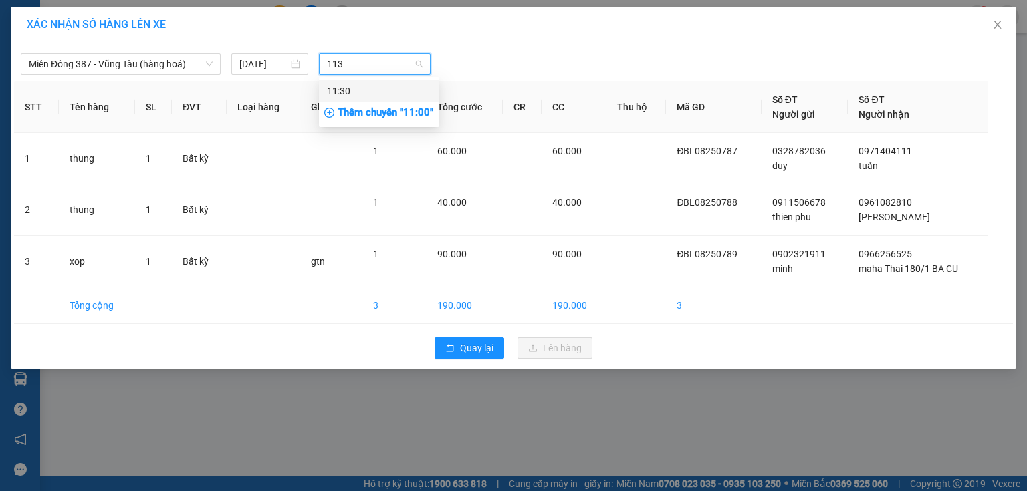
type input "1130"
drag, startPoint x: 347, startPoint y: 90, endPoint x: 427, endPoint y: 75, distance: 81.7
click at [348, 88] on div "11:30" at bounding box center [379, 91] width 104 height 15
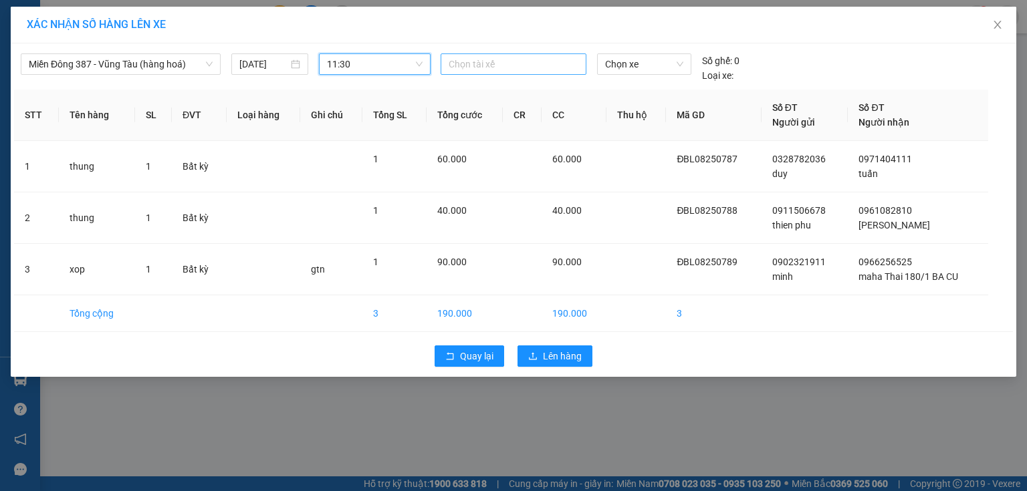
click at [501, 65] on div at bounding box center [513, 64] width 139 height 16
type input "ngoc"
click at [479, 86] on div "NGỌC MĐ" at bounding box center [541, 90] width 185 height 15
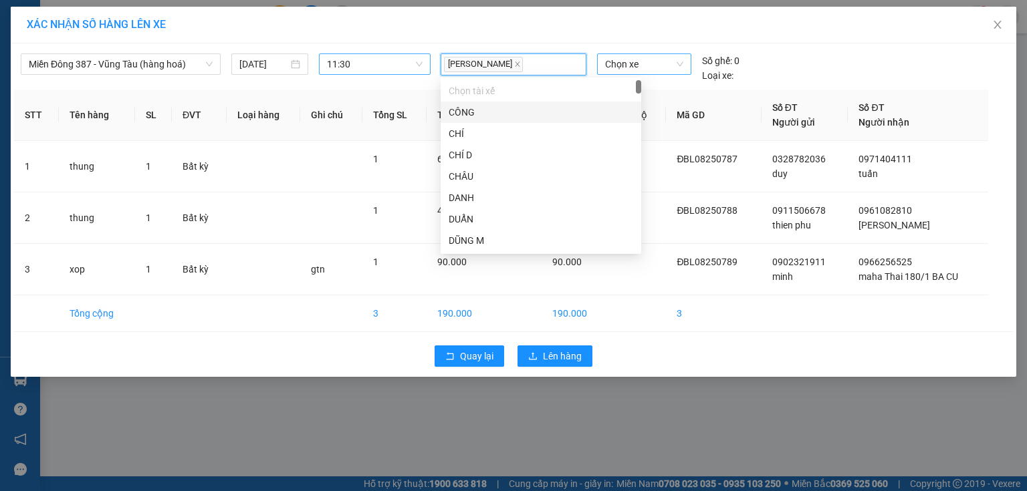
click at [658, 63] on span "Chọn xe" at bounding box center [644, 64] width 78 height 20
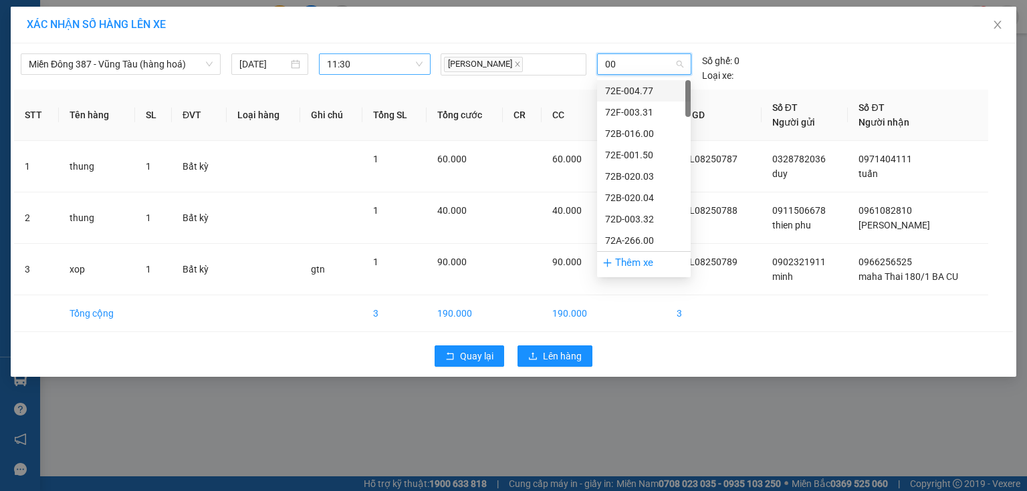
type input "008"
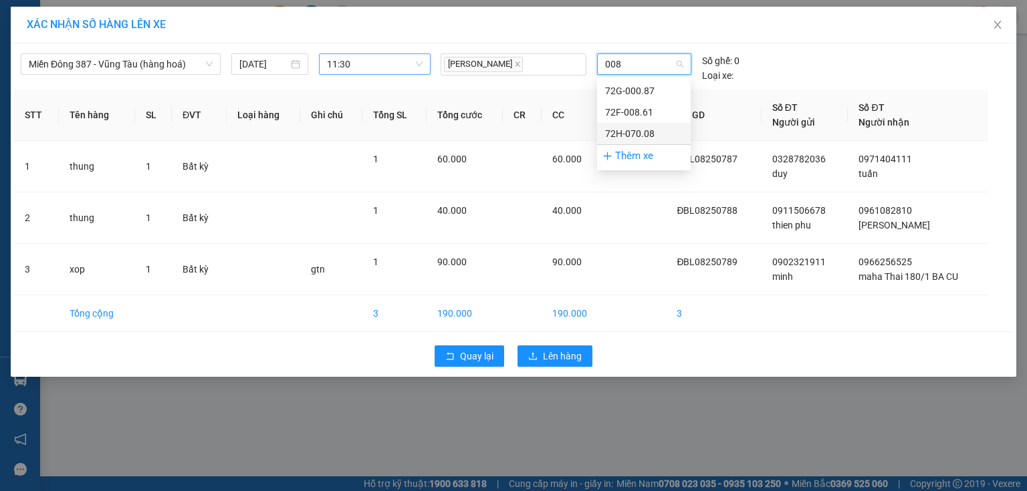
click at [646, 129] on div "72H-070.08" at bounding box center [644, 133] width 78 height 15
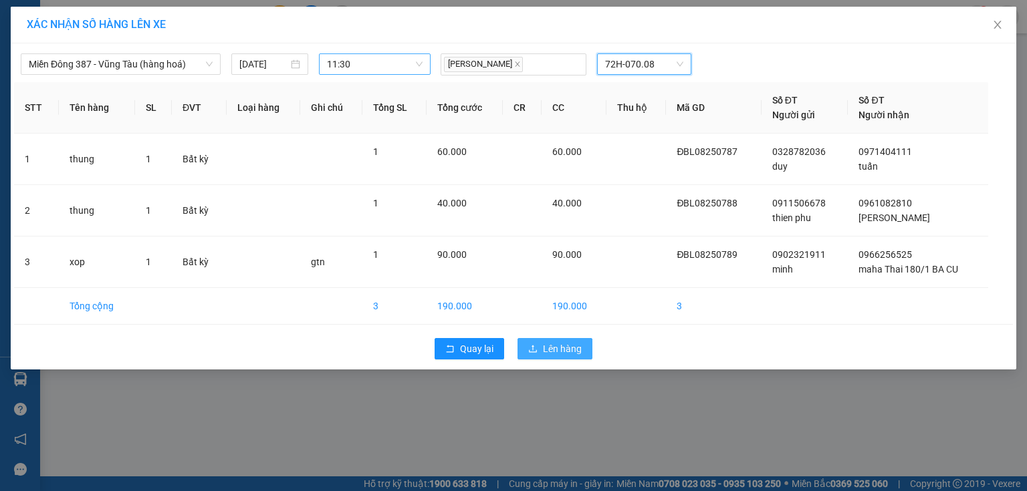
click at [562, 345] on span "Lên hàng" at bounding box center [562, 349] width 39 height 15
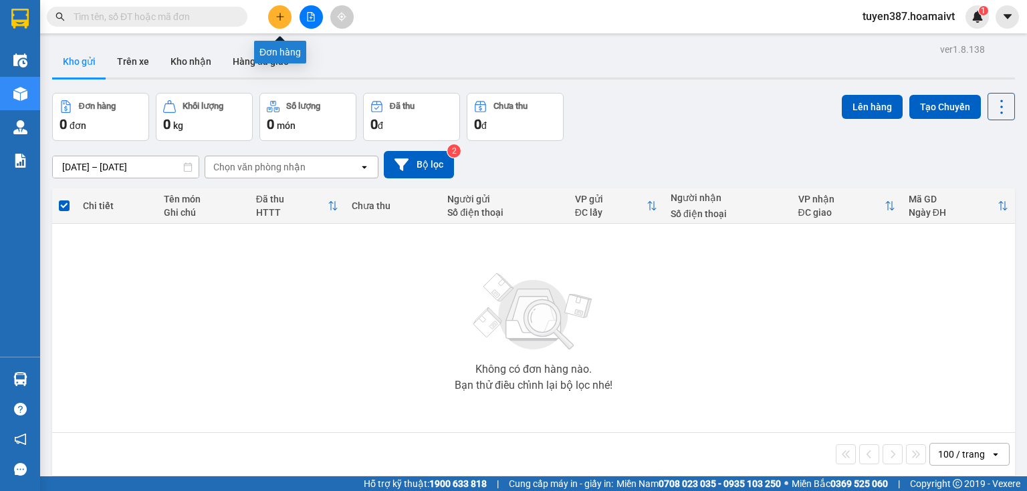
click at [281, 12] on icon "plus" at bounding box center [279, 16] width 9 height 9
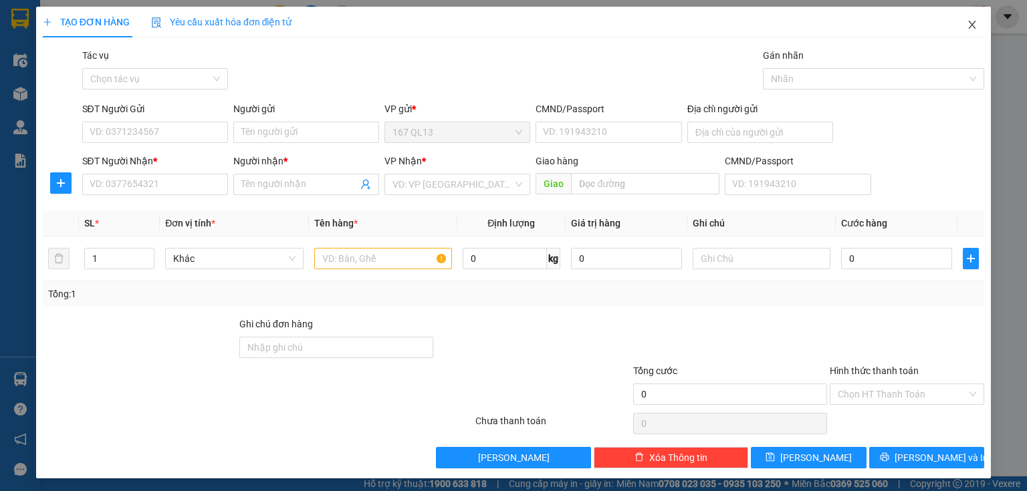
click at [967, 22] on icon "close" at bounding box center [972, 24] width 11 height 11
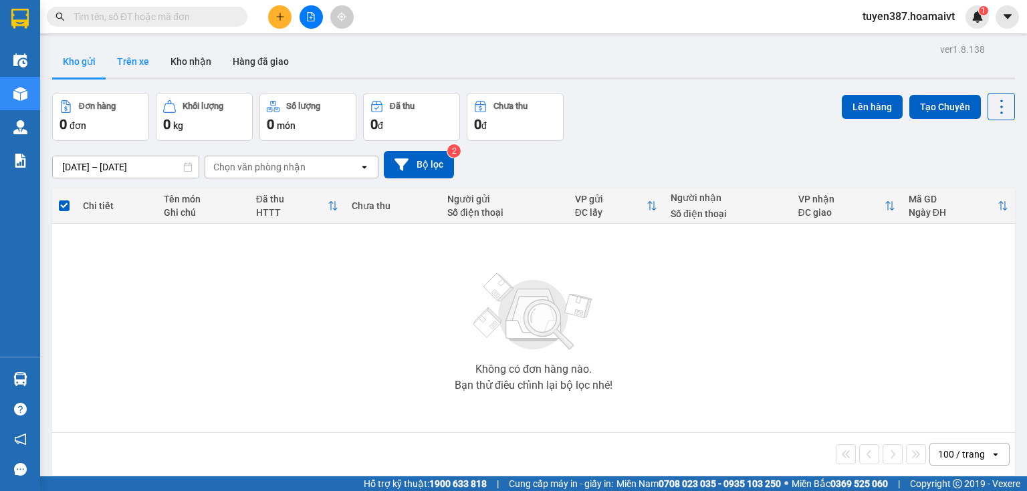
click at [139, 60] on button "Trên xe" at bounding box center [132, 61] width 53 height 32
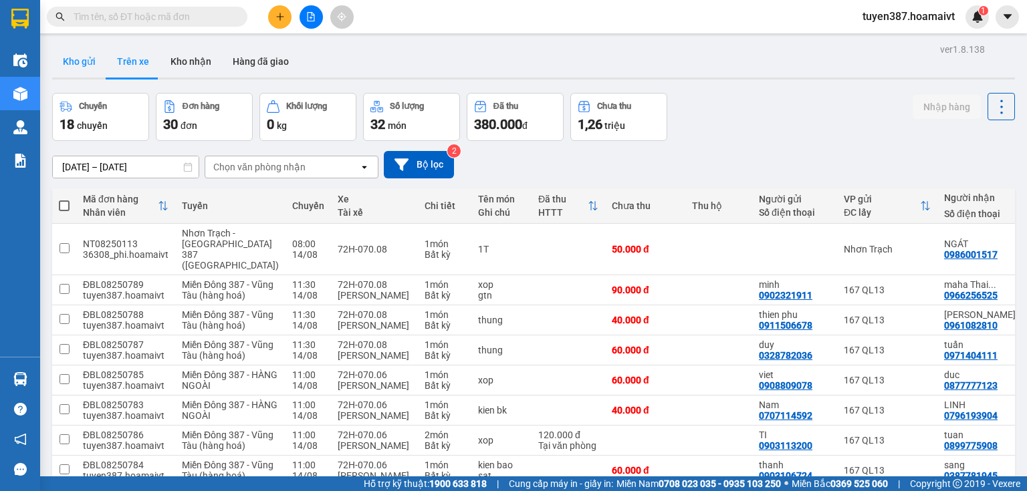
click at [80, 61] on button "Kho gửi" at bounding box center [79, 61] width 54 height 32
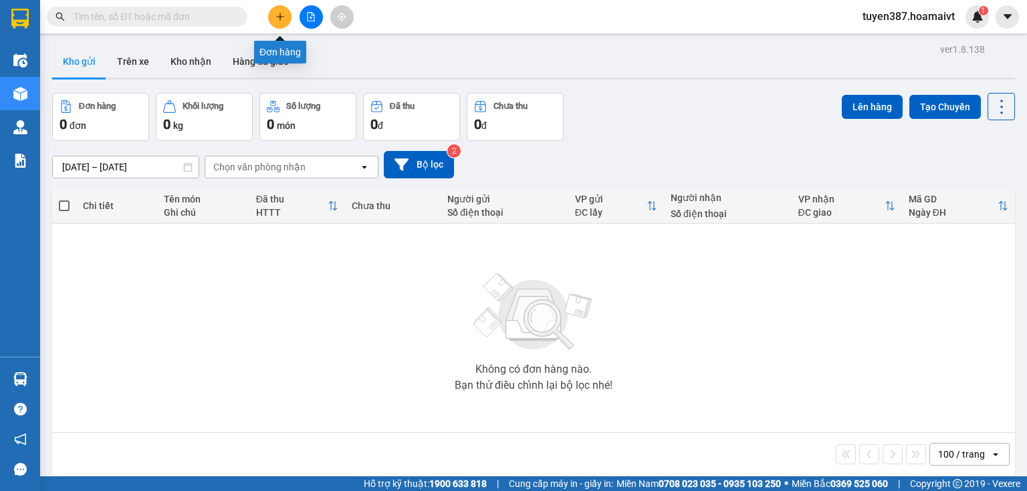
click at [281, 11] on button at bounding box center [279, 16] width 23 height 23
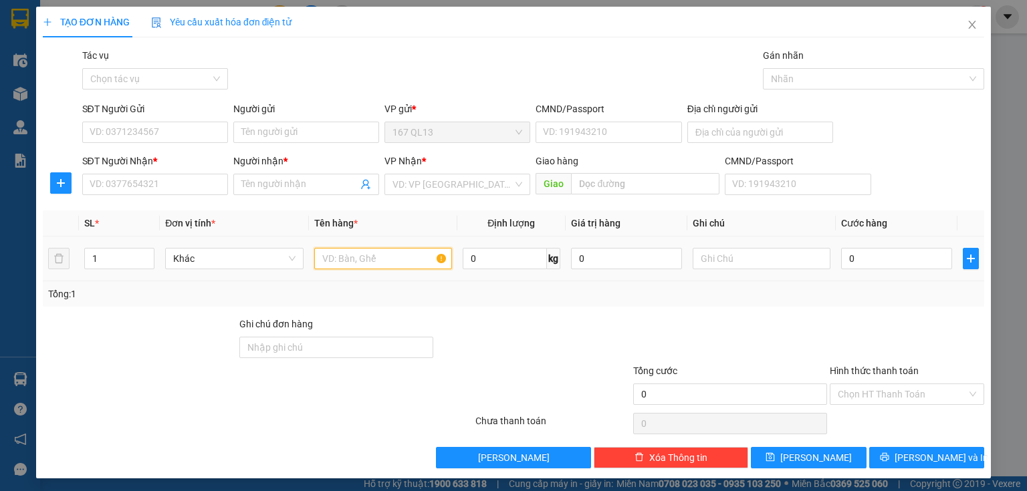
click at [381, 255] on input "text" at bounding box center [383, 258] width 138 height 21
type input "bao"
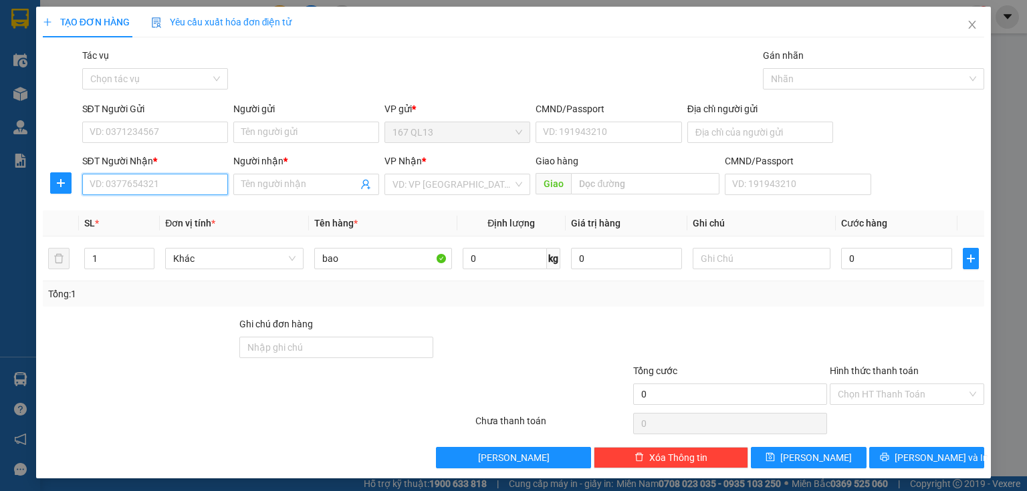
click at [209, 183] on input "SĐT Người Nhận *" at bounding box center [155, 184] width 146 height 21
type input "0931115116"
click at [279, 186] on input "Người nhận *" at bounding box center [299, 184] width 116 height 15
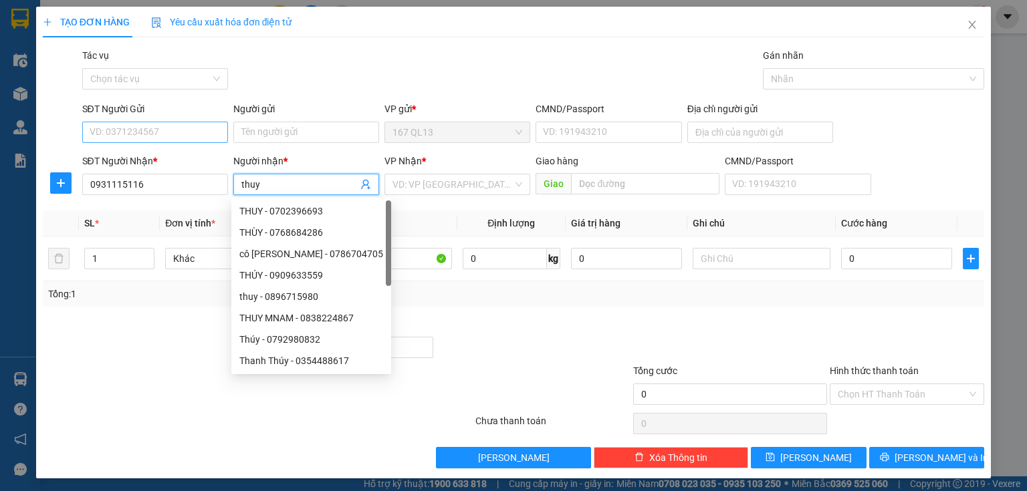
type input "thuy"
click at [182, 128] on input "SĐT Người Gửi" at bounding box center [155, 132] width 146 height 21
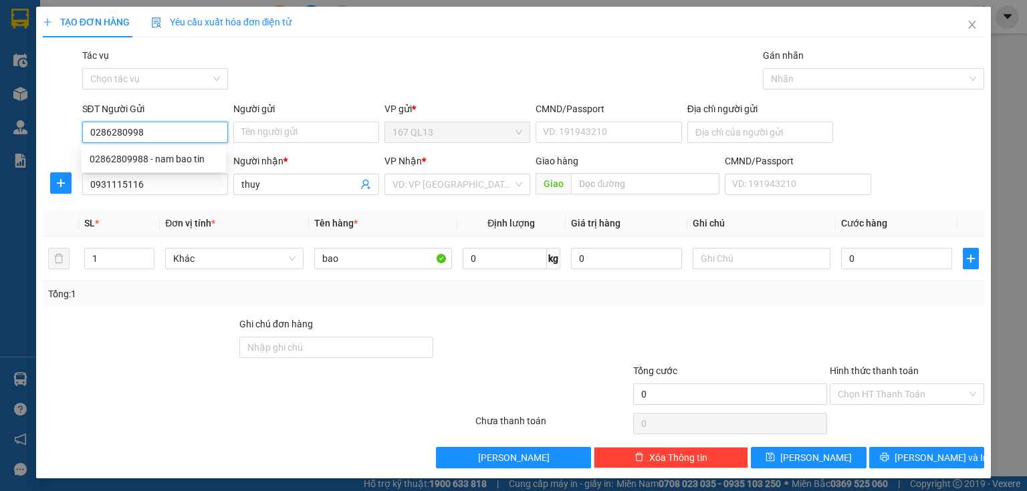
type input "02862809988"
click at [157, 158] on div "02862809988 - nam bao tin" at bounding box center [154, 159] width 128 height 15
type input "nam bao tin"
type input "02862809988"
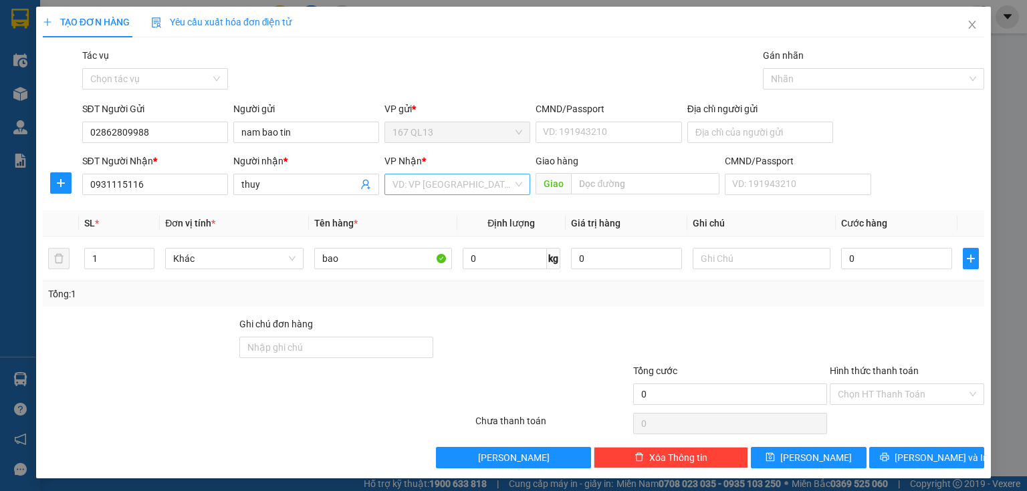
click at [445, 183] on input "search" at bounding box center [452, 185] width 120 height 20
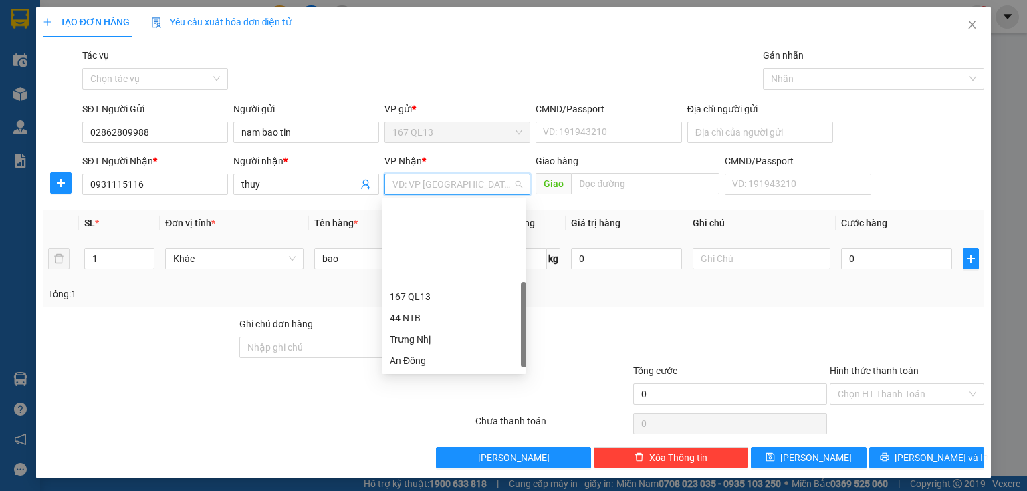
drag, startPoint x: 446, startPoint y: 340, endPoint x: 522, endPoint y: 246, distance: 120.7
click at [447, 436] on div "HANG NGOAI" at bounding box center [454, 446] width 144 height 21
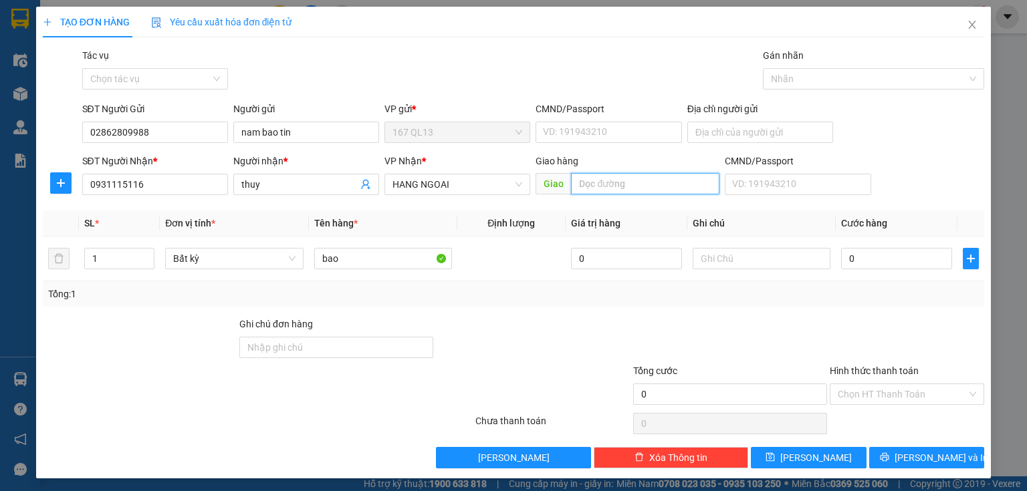
click at [628, 182] on input "text" at bounding box center [645, 183] width 148 height 21
type input "phuoc thai"
click at [106, 263] on input "1" at bounding box center [119, 259] width 69 height 20
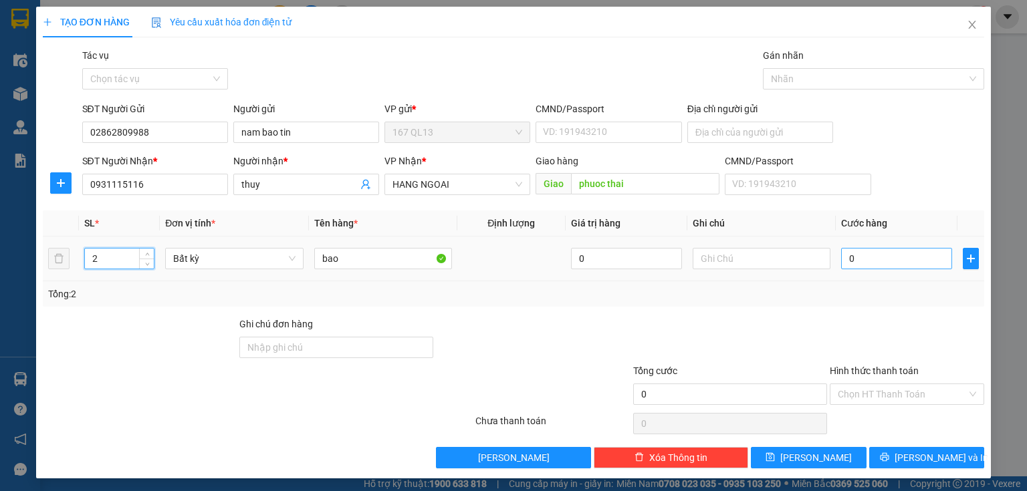
type input "2"
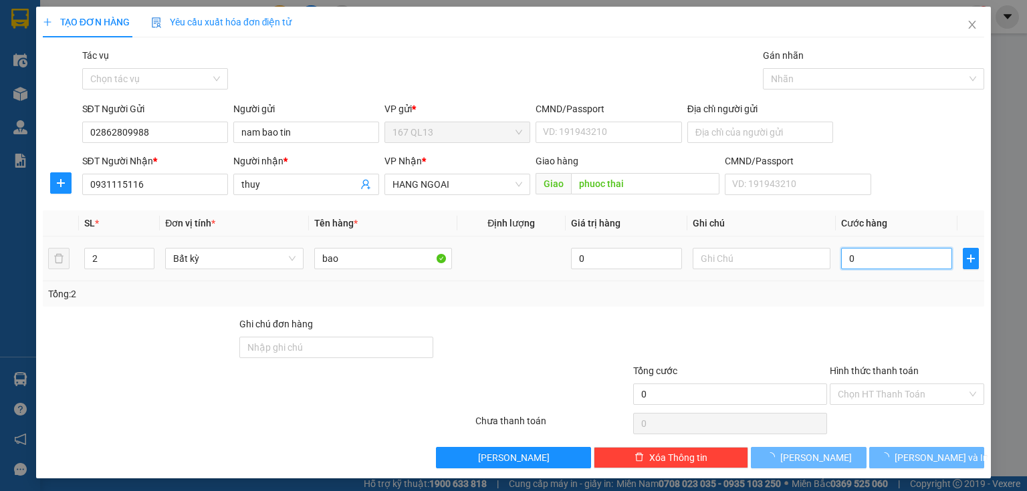
click at [841, 259] on input "0" at bounding box center [896, 258] width 111 height 21
type input "9"
type input "90"
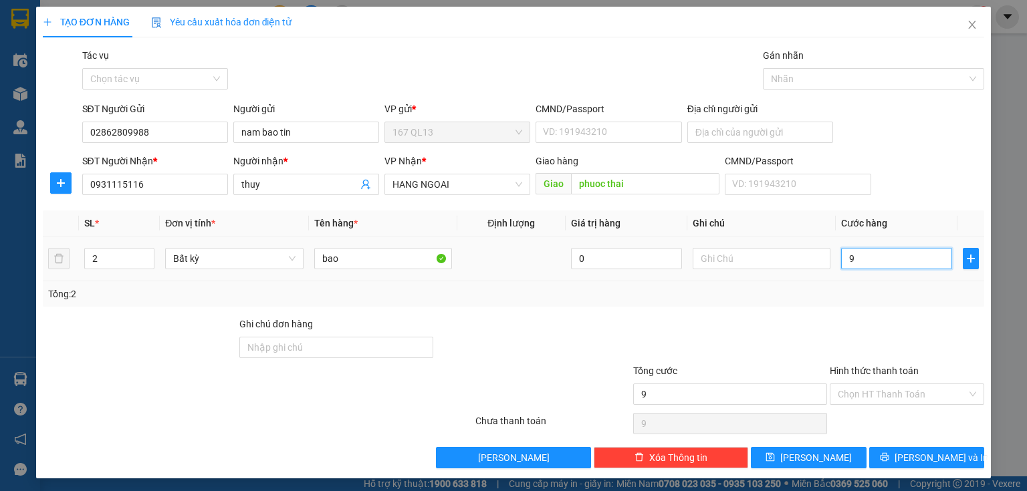
type input "90"
click at [925, 452] on span "[PERSON_NAME] và In" at bounding box center [942, 458] width 94 height 15
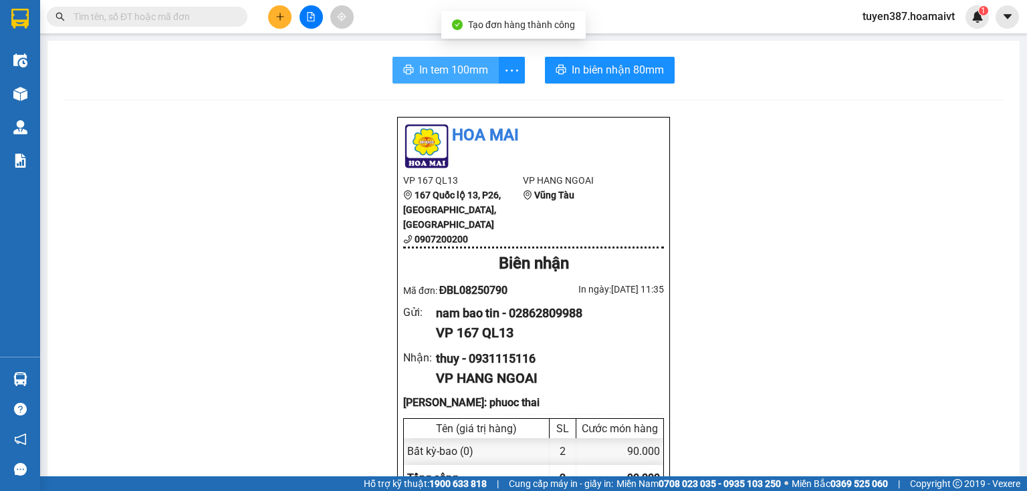
click at [452, 64] on span "In tem 100mm" at bounding box center [453, 70] width 69 height 17
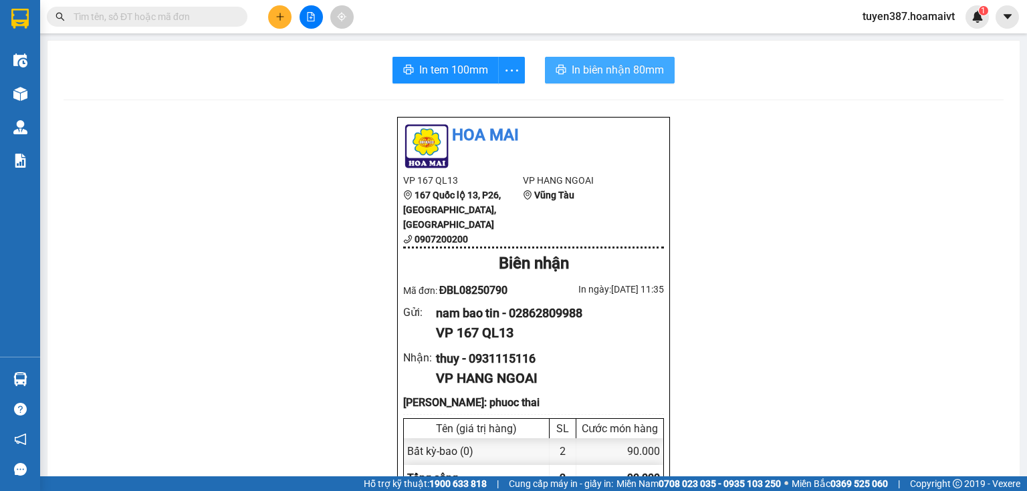
click at [586, 72] on span "In biên nhận 80mm" at bounding box center [618, 70] width 92 height 17
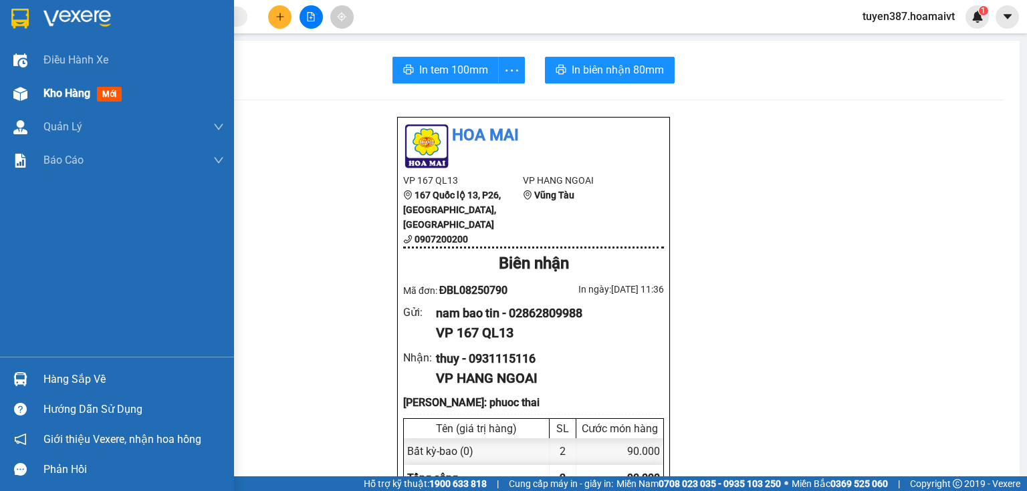
click at [114, 96] on span "mới" at bounding box center [109, 94] width 25 height 15
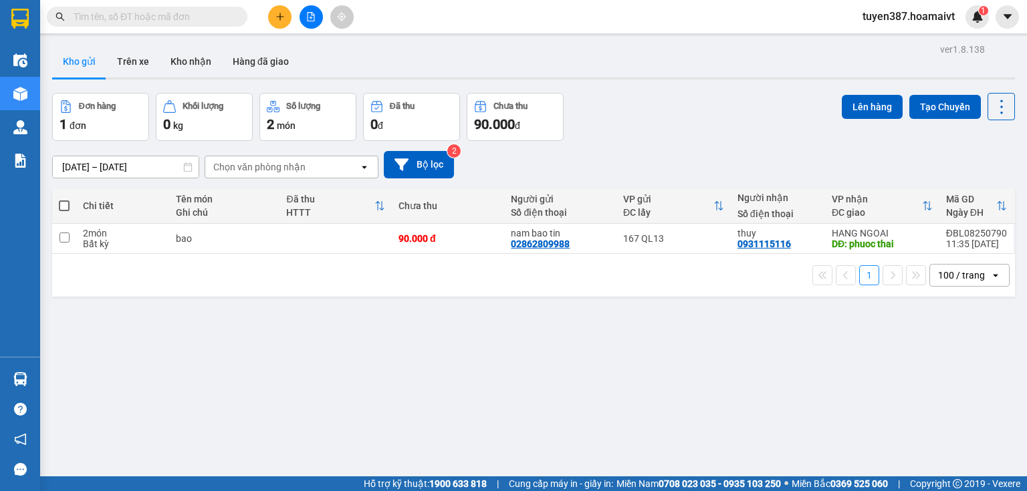
click at [64, 204] on span at bounding box center [64, 206] width 11 height 11
click at [64, 199] on input "checkbox" at bounding box center [64, 199] width 0 height 0
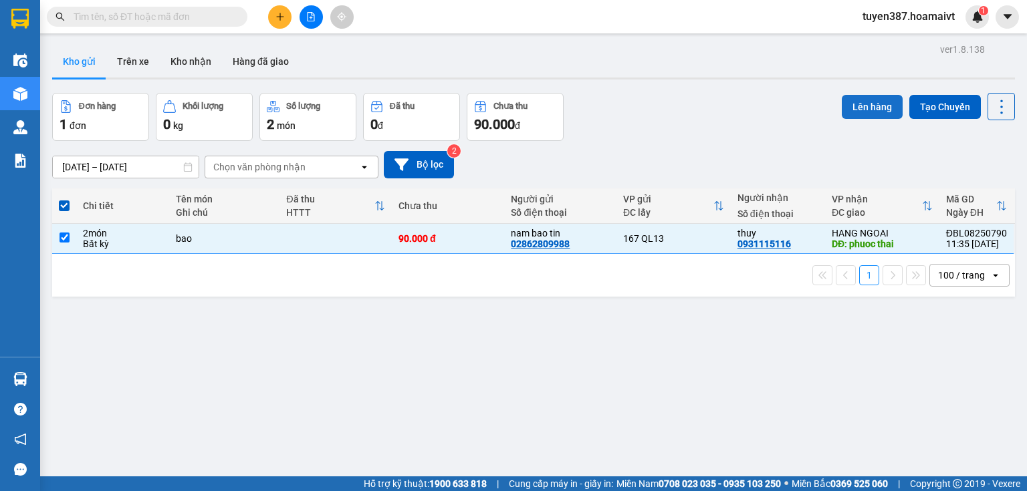
click at [856, 104] on button "Lên hàng" at bounding box center [872, 107] width 61 height 24
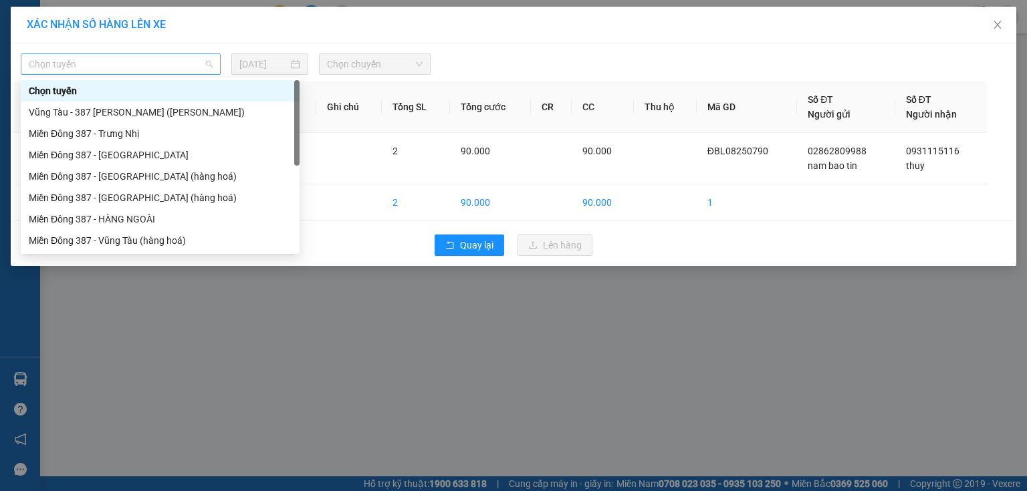
click at [152, 62] on span "Chọn tuyến" at bounding box center [121, 64] width 184 height 20
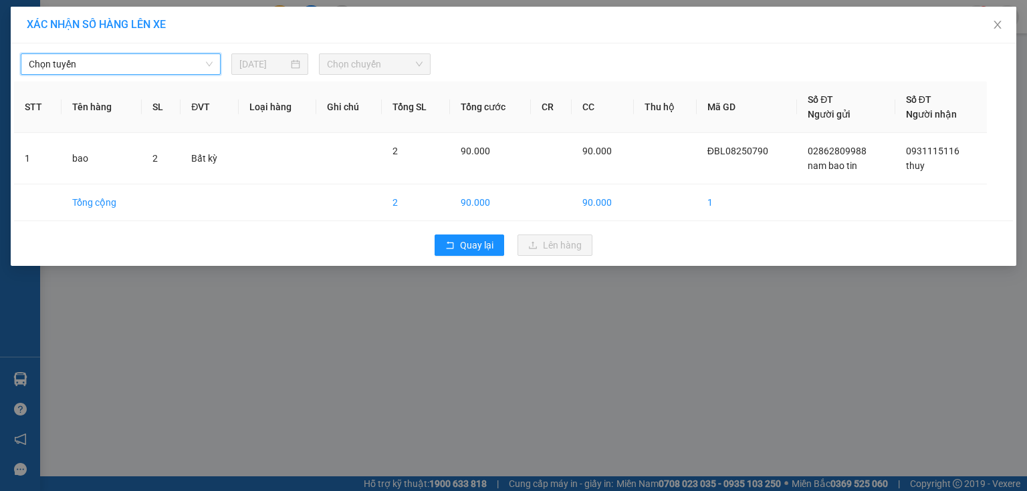
click at [152, 62] on span "Chọn tuyến" at bounding box center [121, 64] width 184 height 20
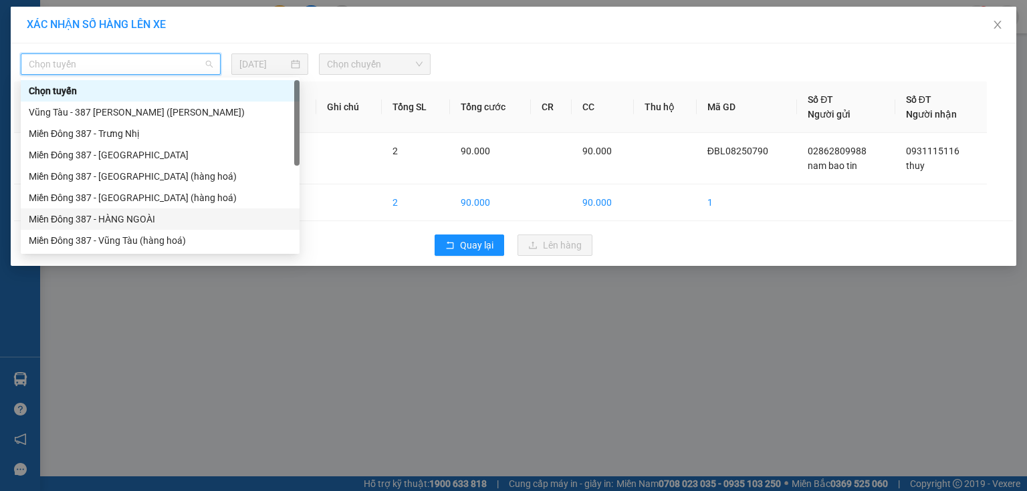
click at [120, 211] on div "Miền Đông 387 - HÀNG NGOÀI" at bounding box center [160, 219] width 279 height 21
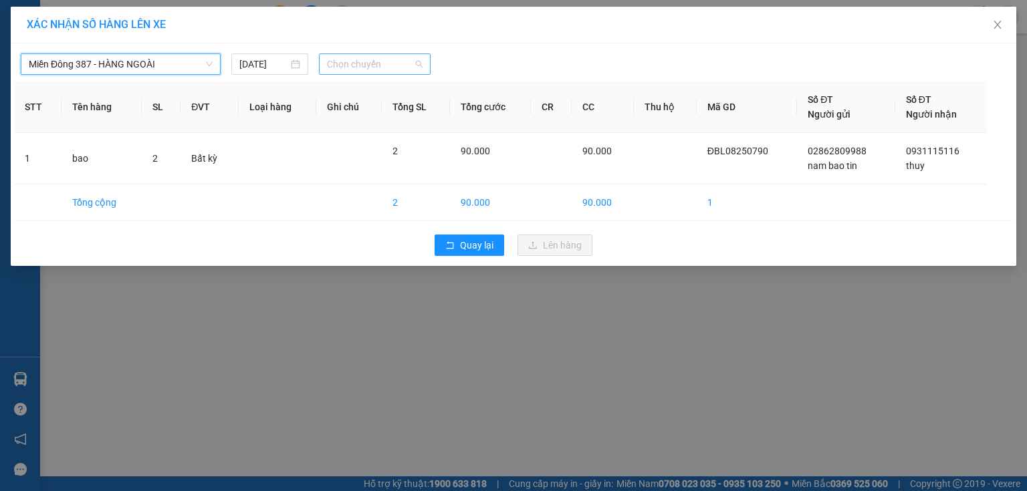
click at [397, 63] on span "Chọn chuyến" at bounding box center [375, 64] width 96 height 20
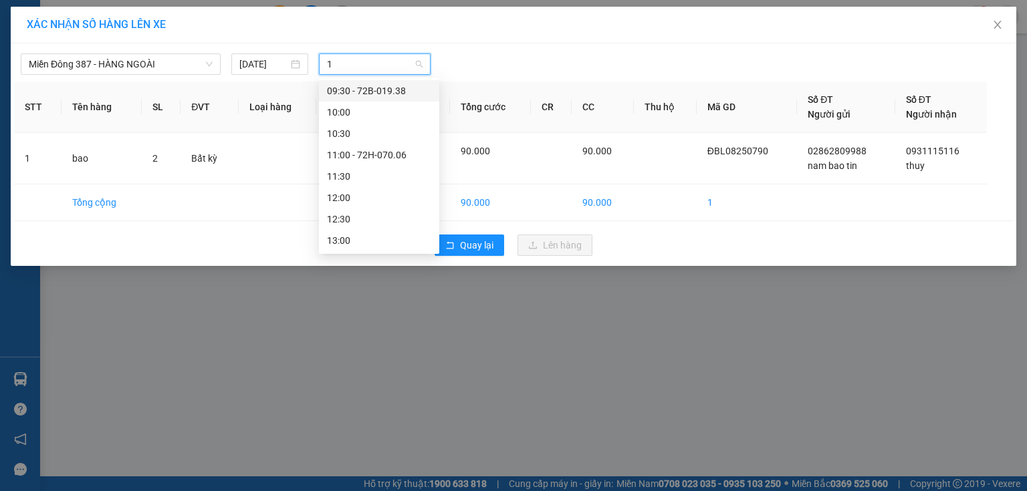
type input "12"
click at [354, 90] on div "12:00" at bounding box center [379, 91] width 104 height 15
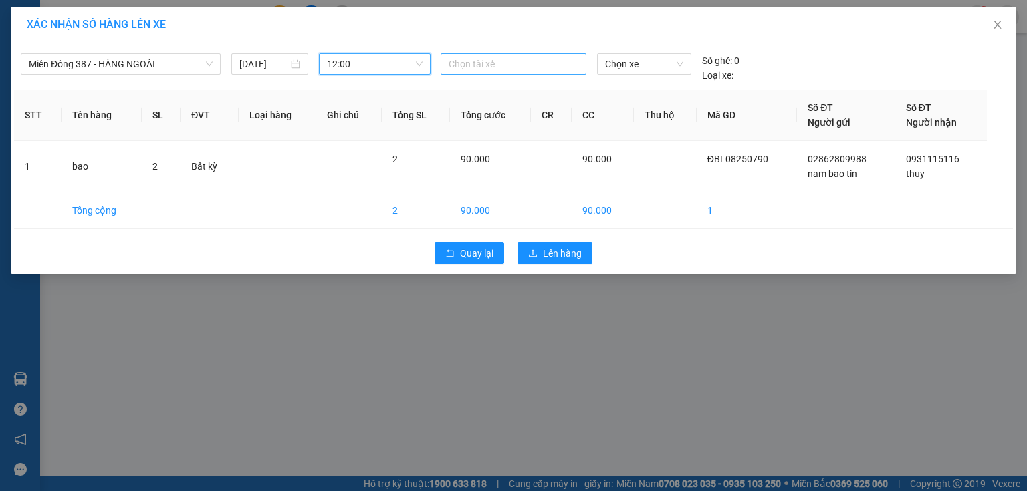
click at [515, 62] on div at bounding box center [513, 64] width 139 height 16
type input "ngoc"
click at [471, 85] on div "NGỌC MĐ" at bounding box center [541, 90] width 185 height 15
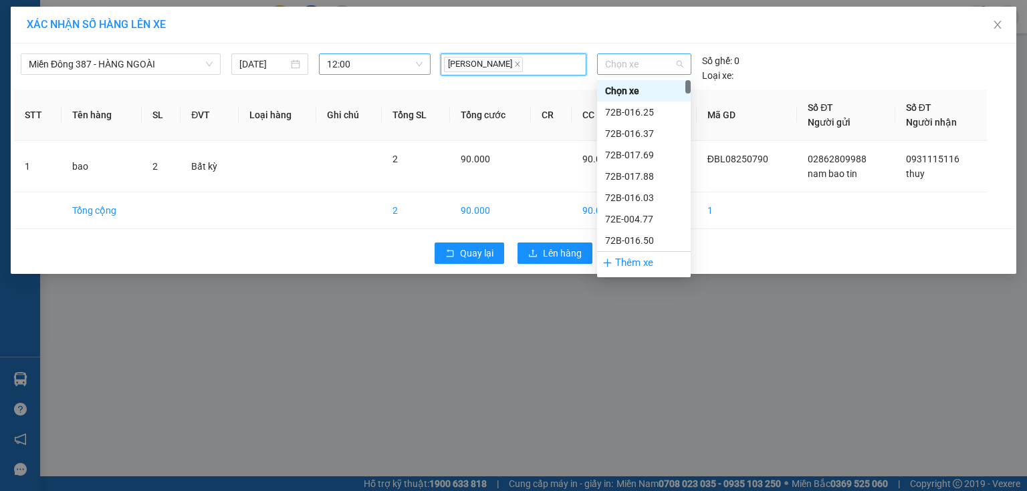
click at [651, 64] on span "Chọn xe" at bounding box center [644, 64] width 78 height 20
type input "008"
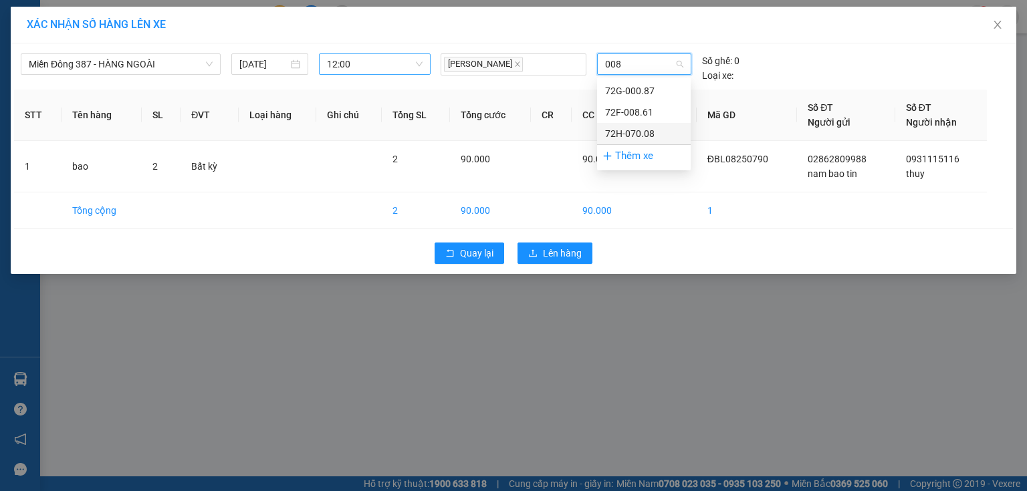
click at [652, 128] on div "72H-070.08" at bounding box center [644, 133] width 78 height 15
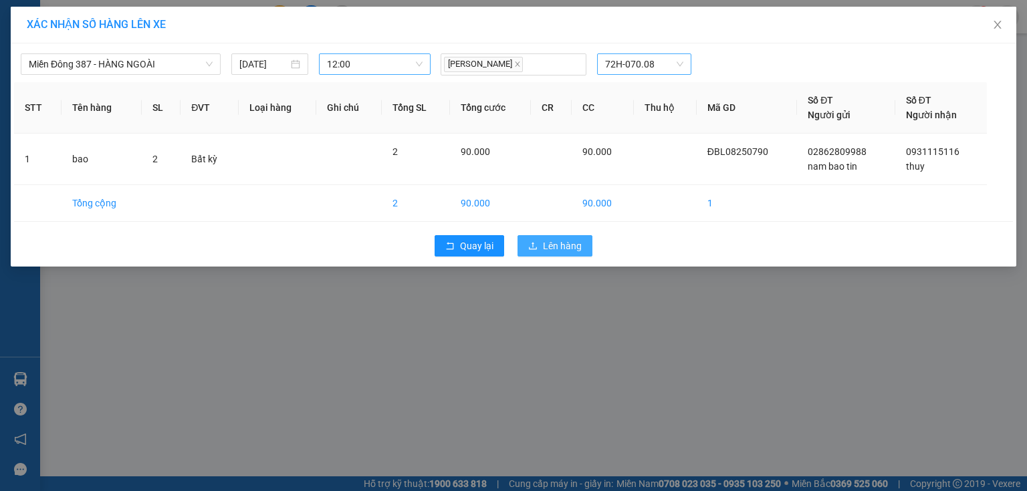
click at [573, 237] on button "Lên hàng" at bounding box center [554, 245] width 75 height 21
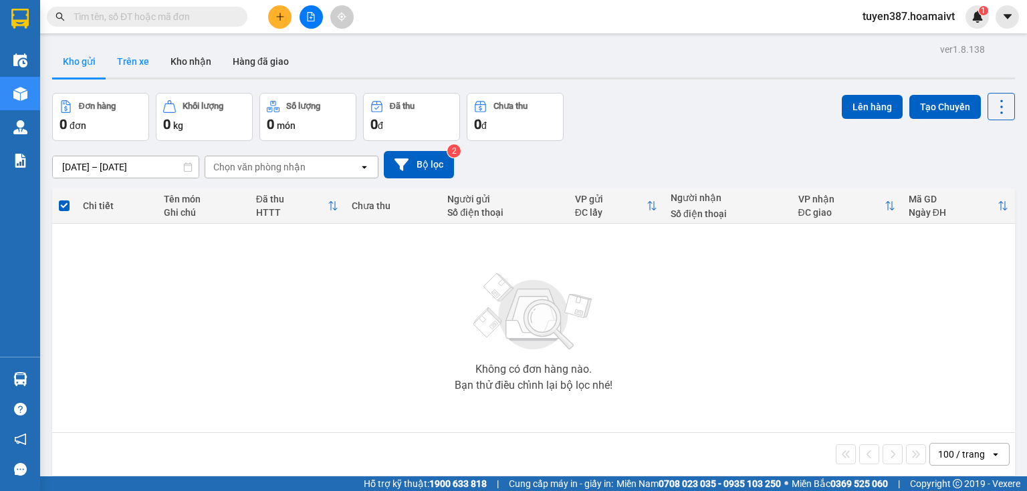
click at [126, 60] on button "Trên xe" at bounding box center [132, 61] width 53 height 32
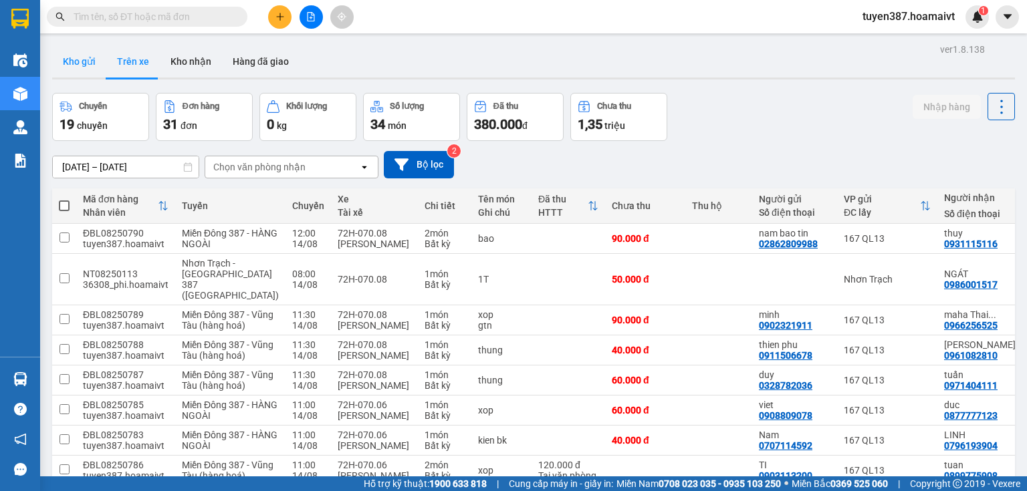
click at [74, 62] on button "Kho gửi" at bounding box center [79, 61] width 54 height 32
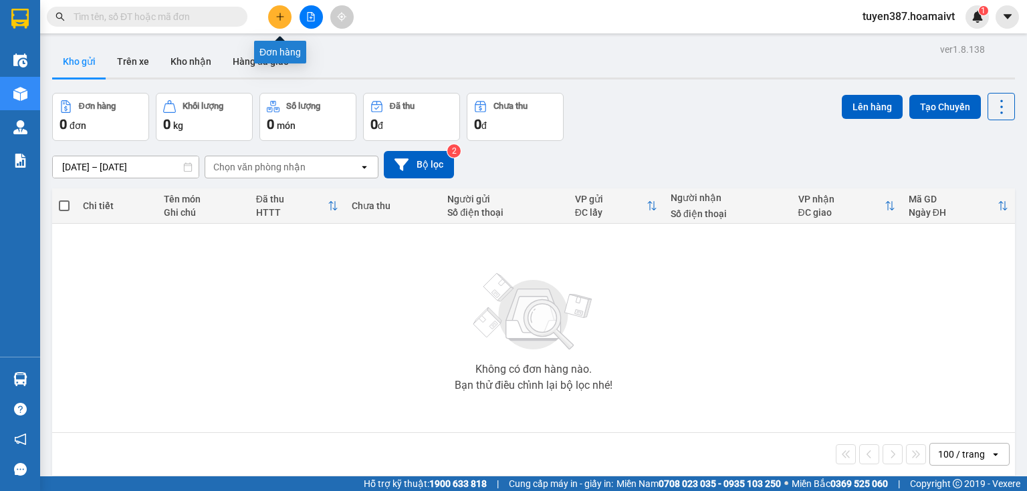
click at [279, 17] on icon "plus" at bounding box center [279, 16] width 9 height 9
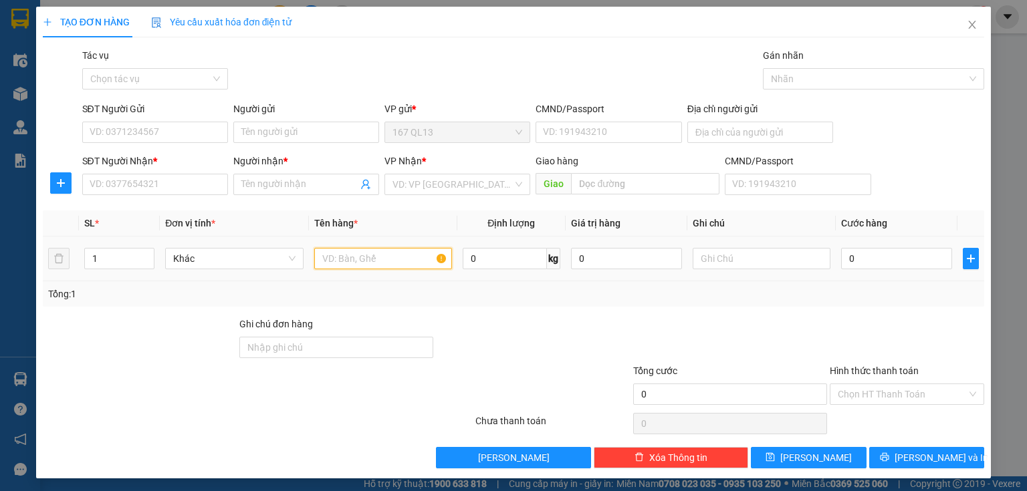
click at [398, 254] on input "text" at bounding box center [383, 258] width 138 height 21
type input "hop"
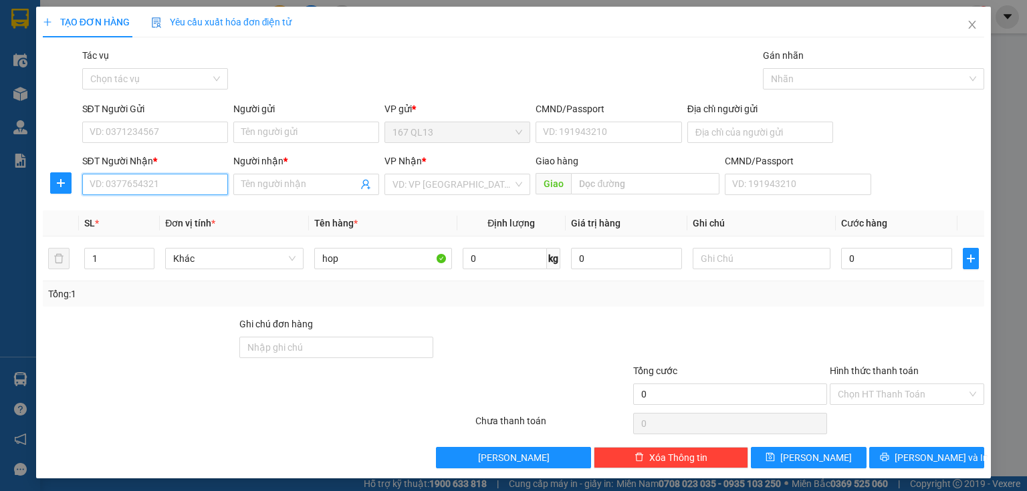
click at [187, 181] on input "SĐT Người Nhận *" at bounding box center [155, 184] width 146 height 21
click at [142, 211] on div "0978364808 - TÙNG" at bounding box center [154, 211] width 128 height 15
type input "0978364808"
type input "TÙNG"
type input "0978364808"
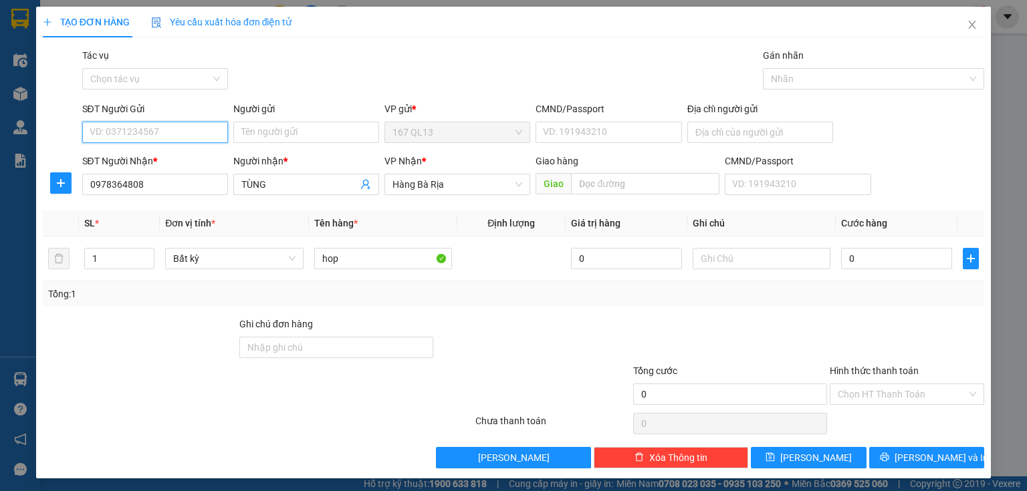
click at [177, 130] on input "SĐT Người Gửi" at bounding box center [155, 132] width 146 height 21
type input "0866645512"
click at [273, 134] on input "Người gửi" at bounding box center [306, 132] width 146 height 21
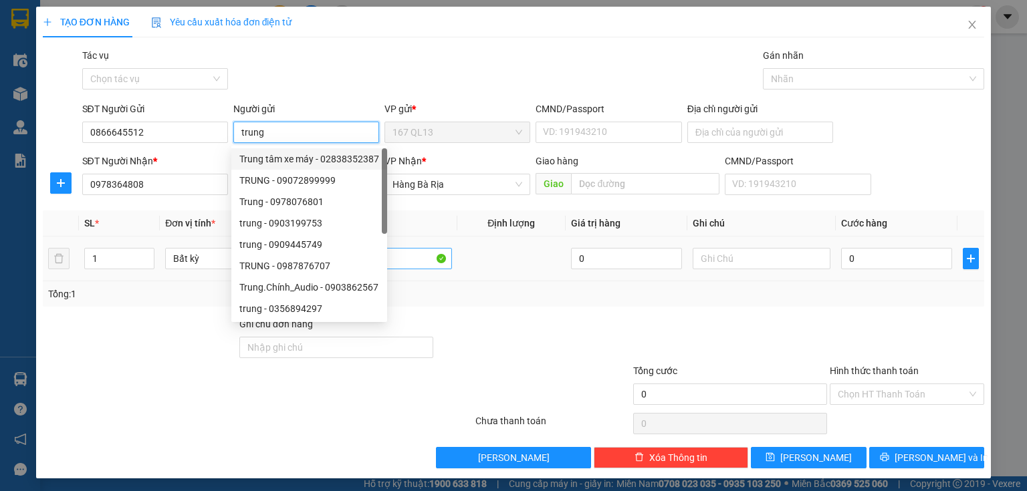
type input "trung"
click at [411, 257] on input "hop" at bounding box center [383, 258] width 138 height 21
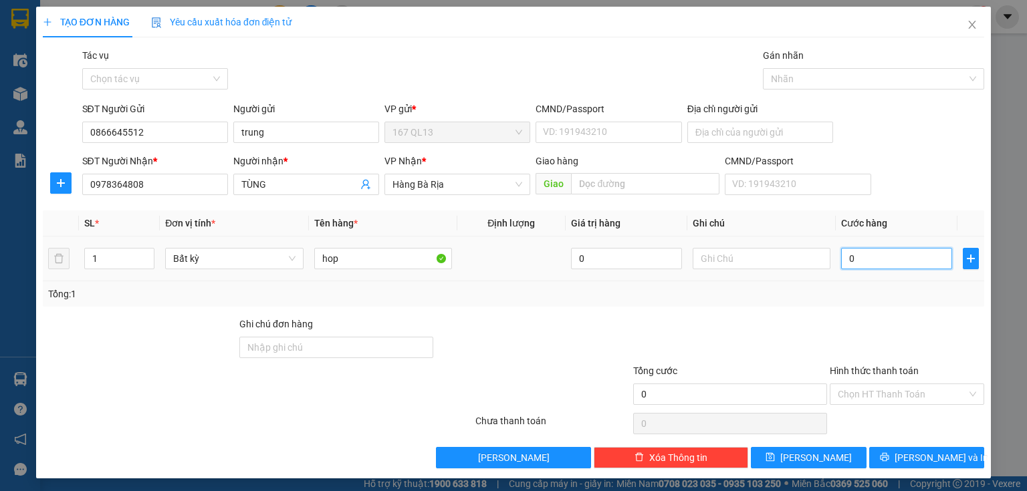
click at [841, 255] on input "0" at bounding box center [896, 258] width 111 height 21
click at [924, 452] on span "[PERSON_NAME] và In" at bounding box center [942, 458] width 94 height 15
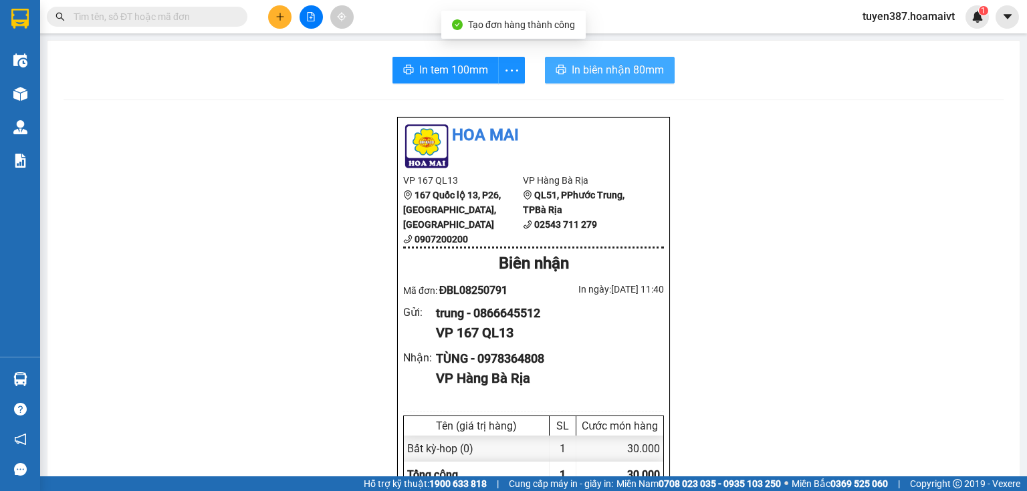
click at [583, 68] on span "In biên nhận 80mm" at bounding box center [618, 70] width 92 height 17
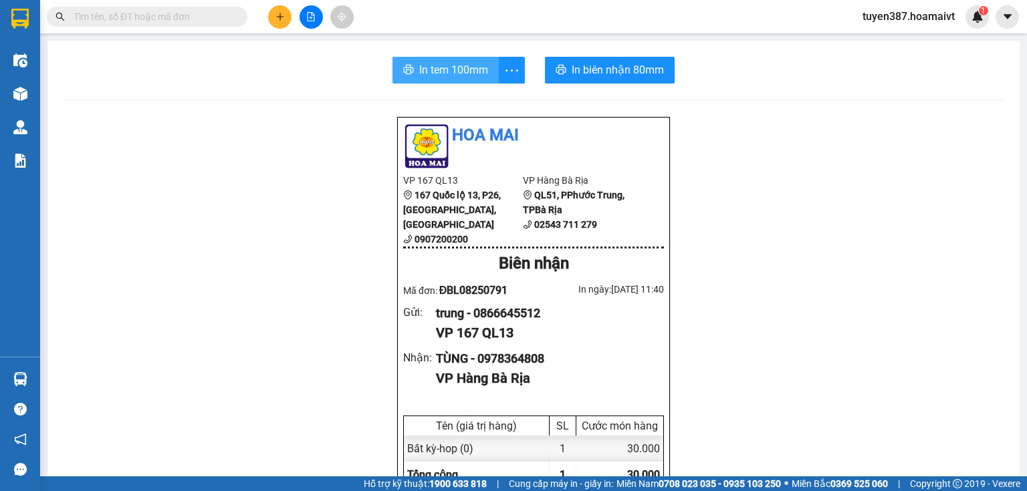
click at [443, 68] on span "In tem 100mm" at bounding box center [453, 70] width 69 height 17
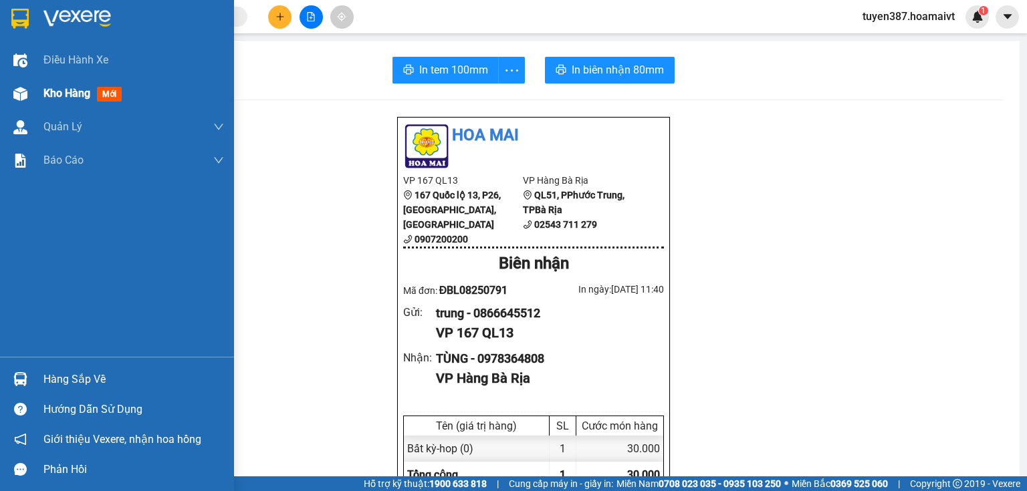
click at [105, 92] on span "mới" at bounding box center [109, 94] width 25 height 15
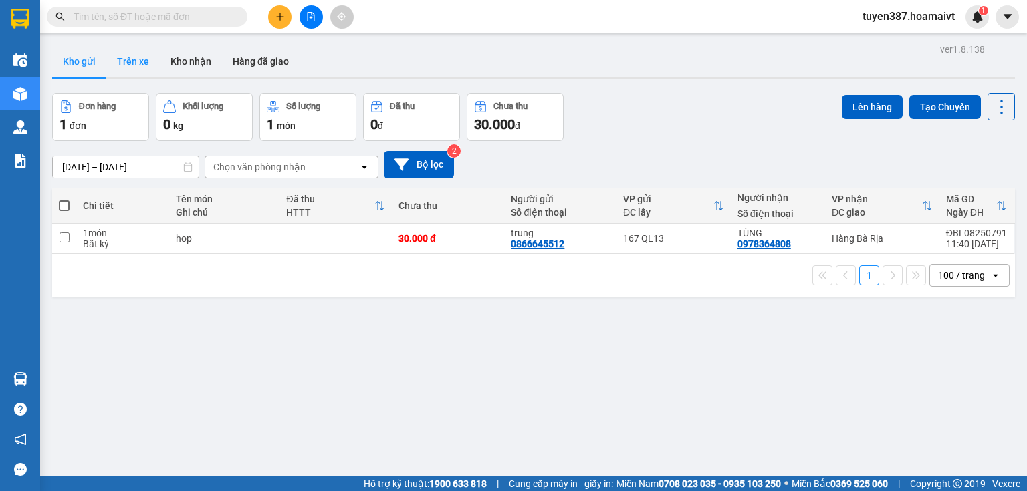
click at [136, 60] on button "Trên xe" at bounding box center [132, 61] width 53 height 32
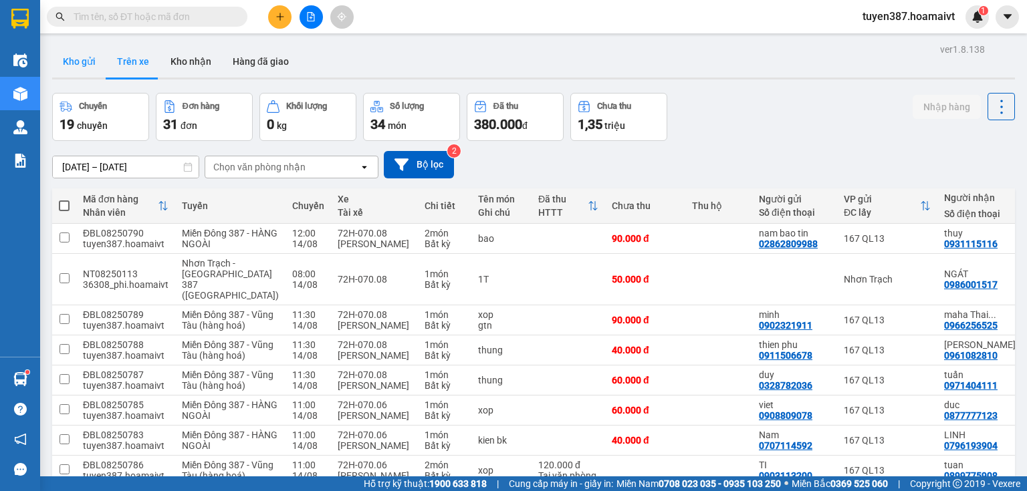
click at [77, 60] on button "Kho gửi" at bounding box center [79, 61] width 54 height 32
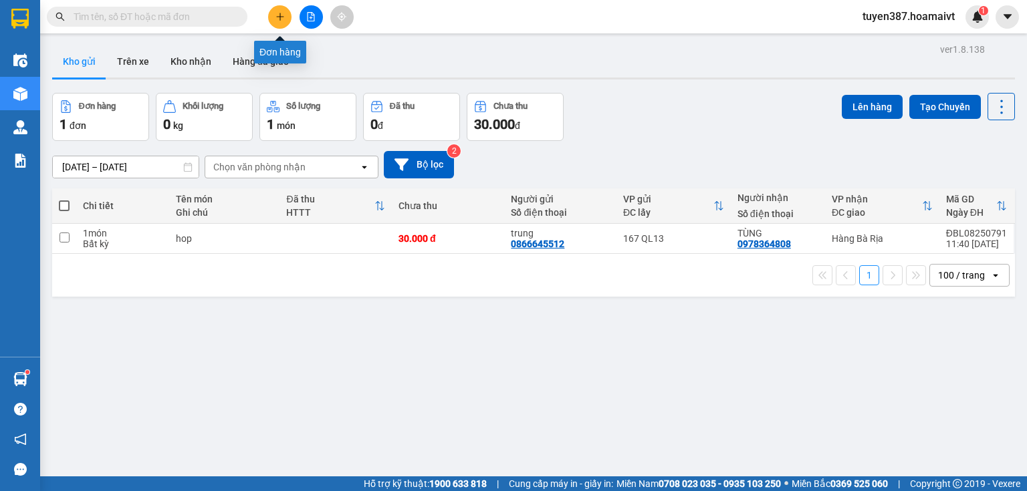
click at [279, 14] on icon "plus" at bounding box center [279, 16] width 1 height 7
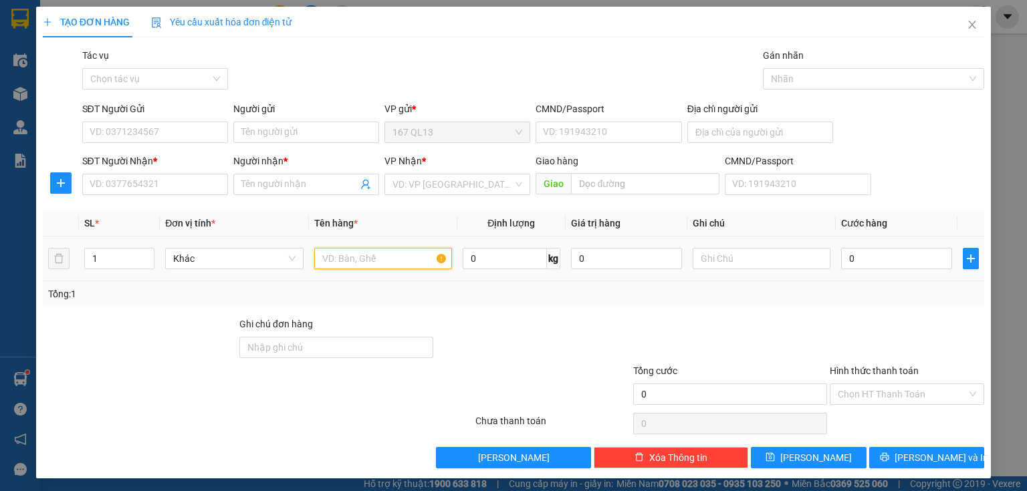
click at [417, 259] on input "text" at bounding box center [383, 258] width 138 height 21
type input "kien dai"
click at [195, 184] on input "SĐT Người Nhận *" at bounding box center [155, 184] width 146 height 21
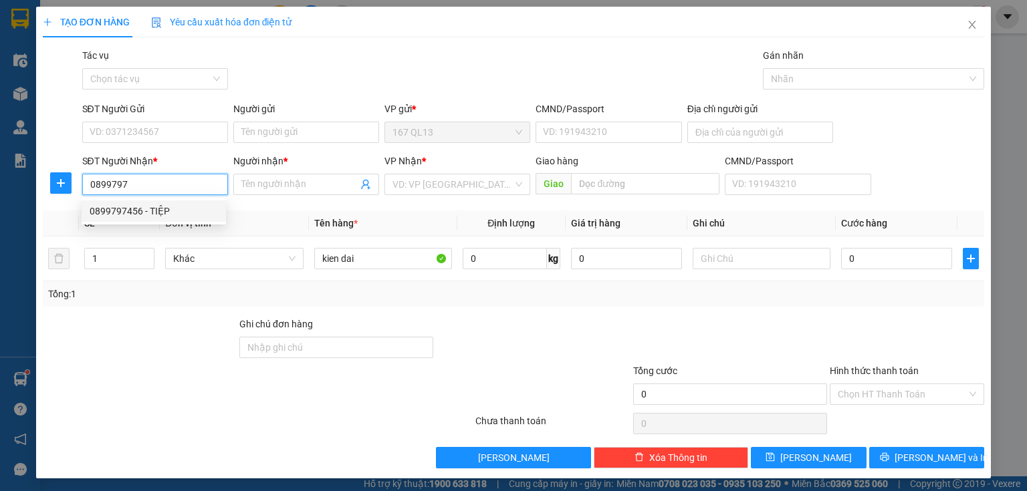
click at [156, 210] on div "0899797456 - TIỆP" at bounding box center [154, 211] width 128 height 15
type input "0899797456"
type input "TIỆP"
type input "0899797456"
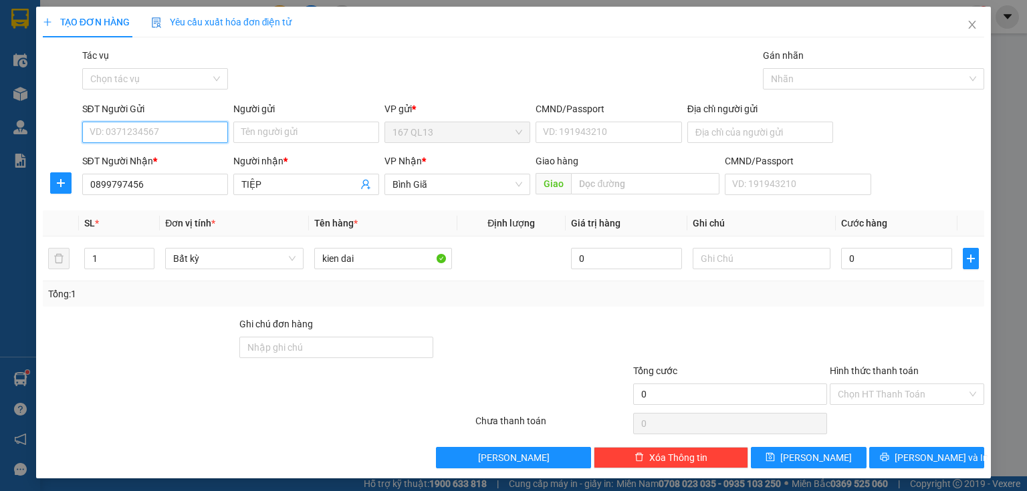
click at [182, 126] on input "SĐT Người Gửi" at bounding box center [155, 132] width 146 height 21
click at [152, 177] on div "0347160565 - T home" at bounding box center [154, 180] width 128 height 15
type input "0347160565"
type input "T home"
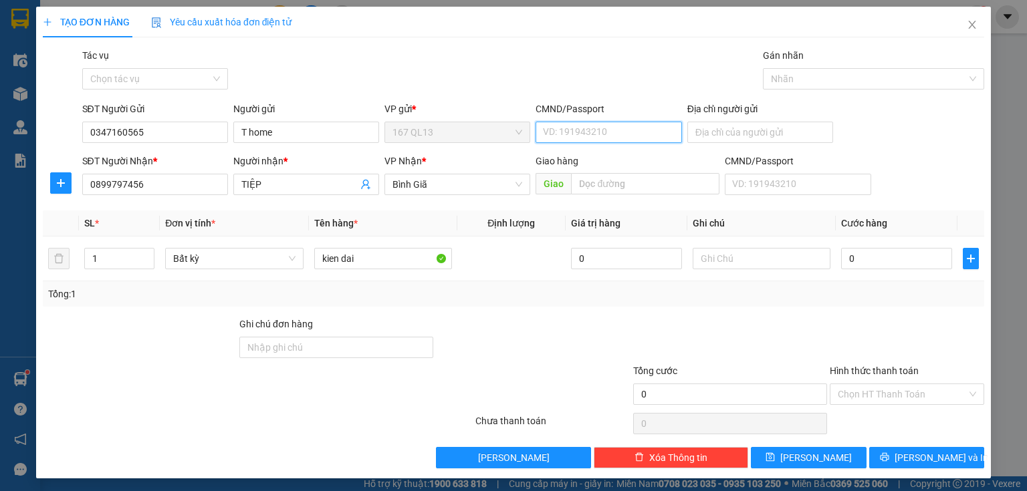
click at [612, 131] on input "CMND/Passport" at bounding box center [609, 132] width 146 height 21
click at [590, 157] on div "049206003312 | Không có địa chỉ" at bounding box center [609, 159] width 138 height 15
type input "049206003312"
click at [842, 259] on input "0" at bounding box center [896, 258] width 111 height 21
type input "6"
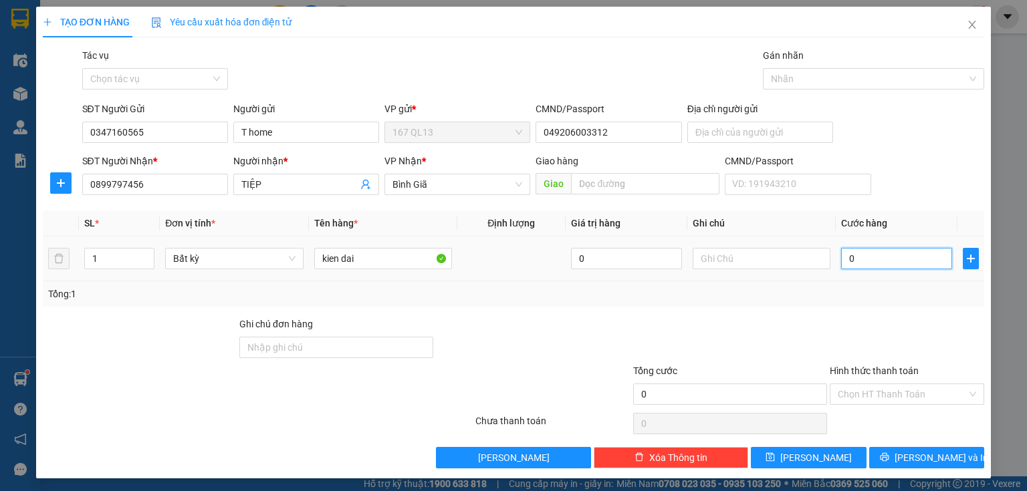
type input "6"
type input "60"
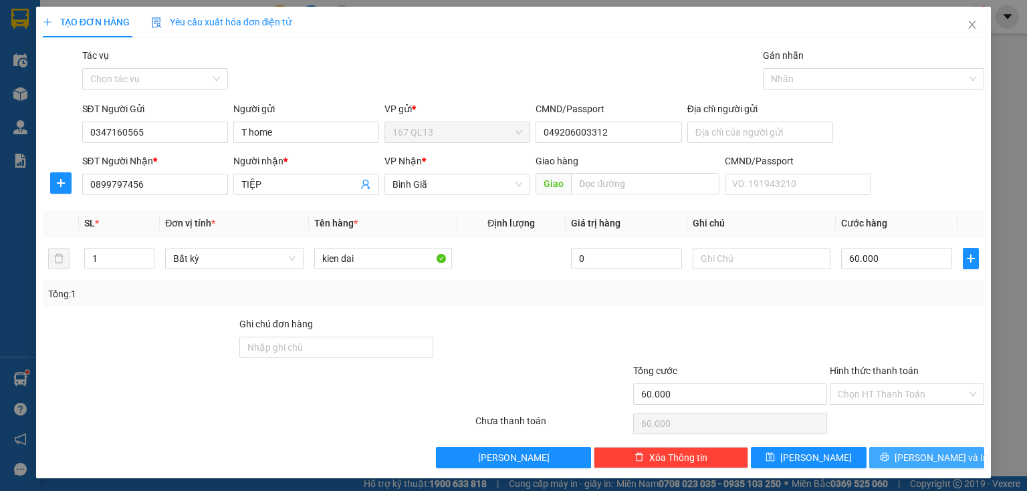
click at [911, 451] on span "[PERSON_NAME] và In" at bounding box center [942, 458] width 94 height 15
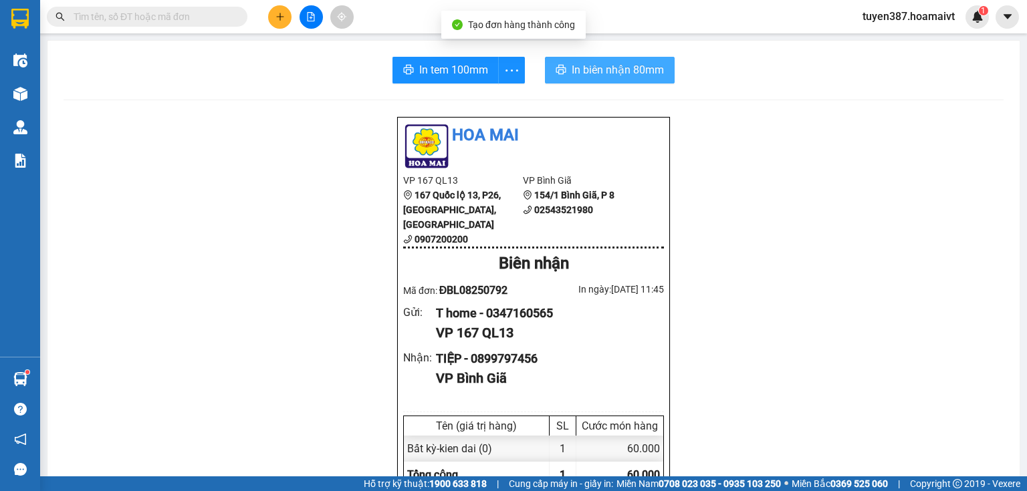
click at [580, 71] on span "In biên nhận 80mm" at bounding box center [618, 70] width 92 height 17
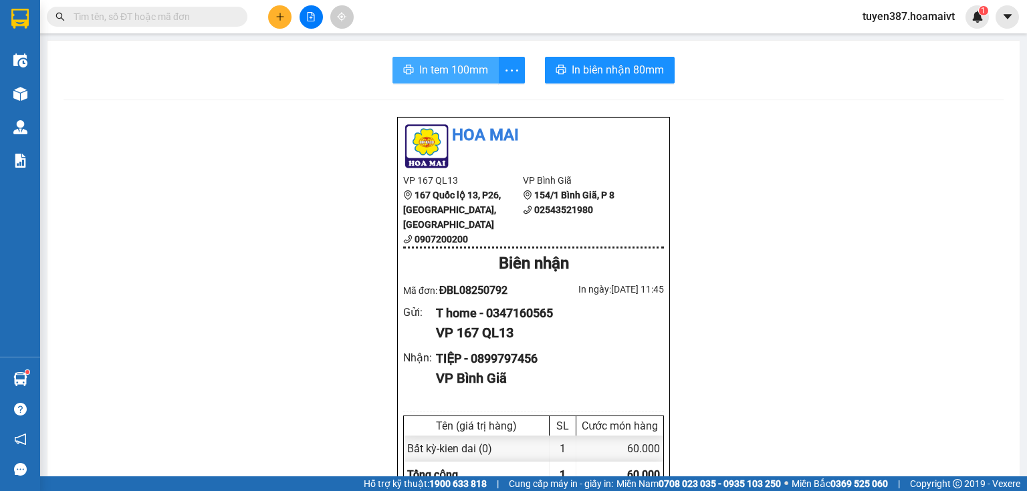
click at [439, 68] on span "In tem 100mm" at bounding box center [453, 70] width 69 height 17
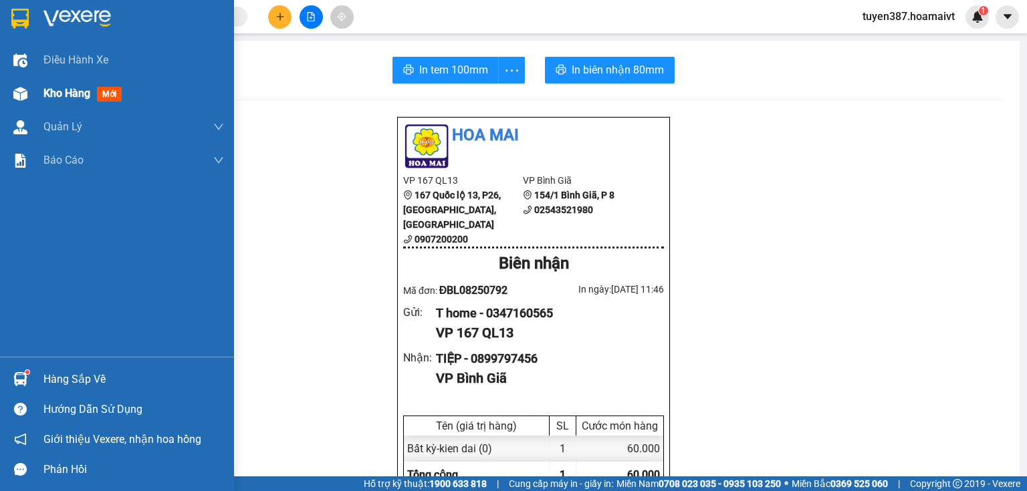
click at [117, 94] on span "mới" at bounding box center [109, 94] width 25 height 15
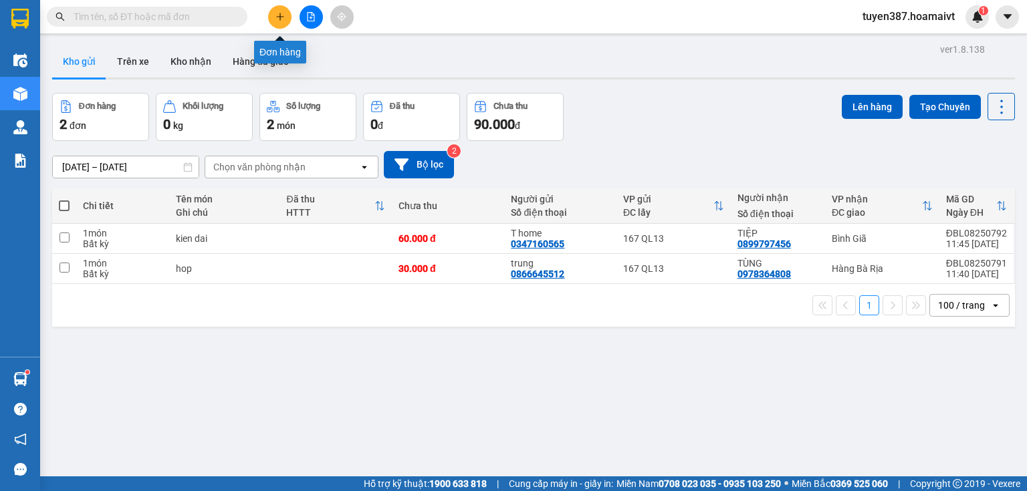
click at [279, 17] on icon "plus" at bounding box center [279, 16] width 1 height 7
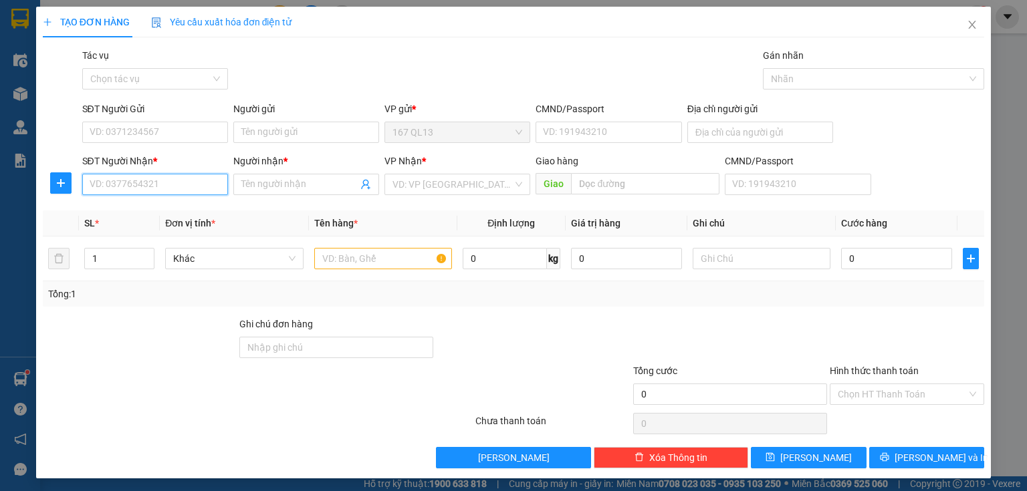
click at [202, 179] on input "SĐT Người Nhận *" at bounding box center [155, 184] width 146 height 21
type input "0764085259"
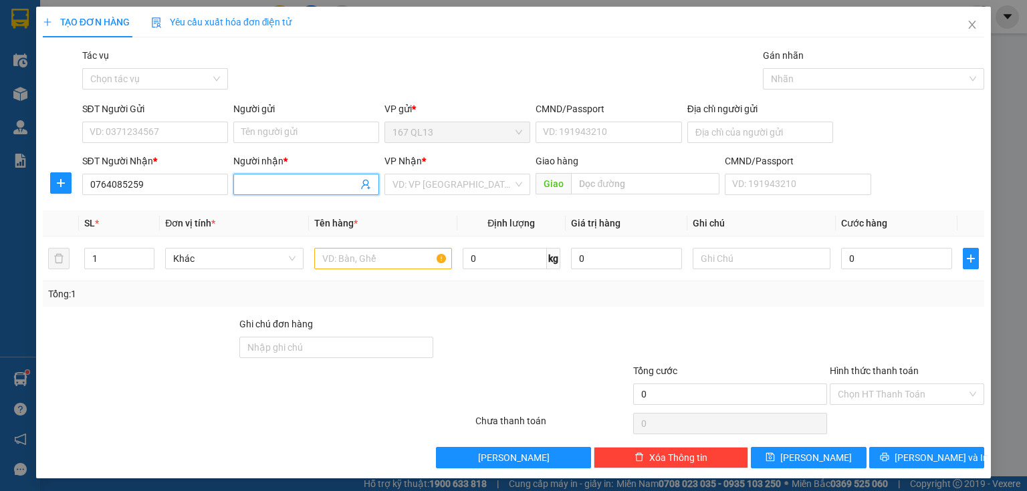
click at [275, 177] on input "Người nhận *" at bounding box center [299, 184] width 116 height 15
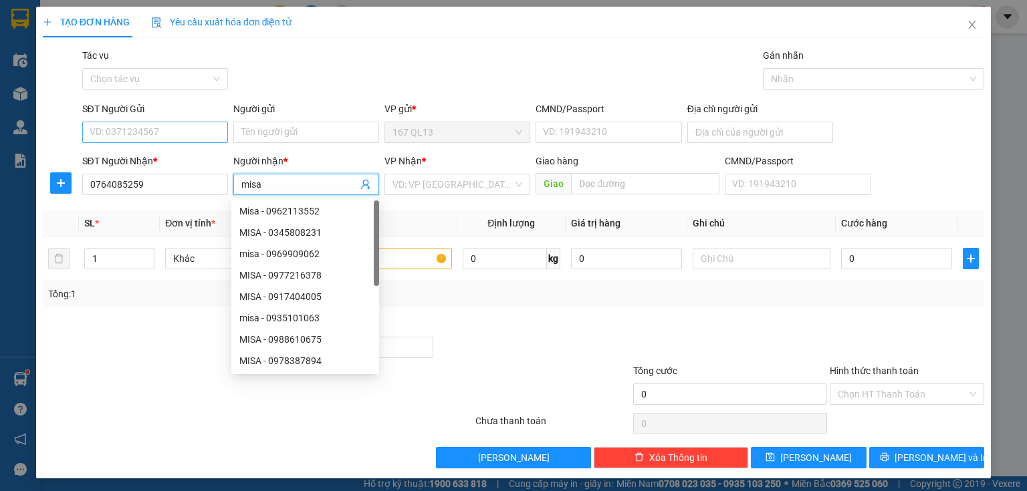
type input "misa"
click at [182, 134] on input "SĐT Người Gửi" at bounding box center [155, 132] width 146 height 21
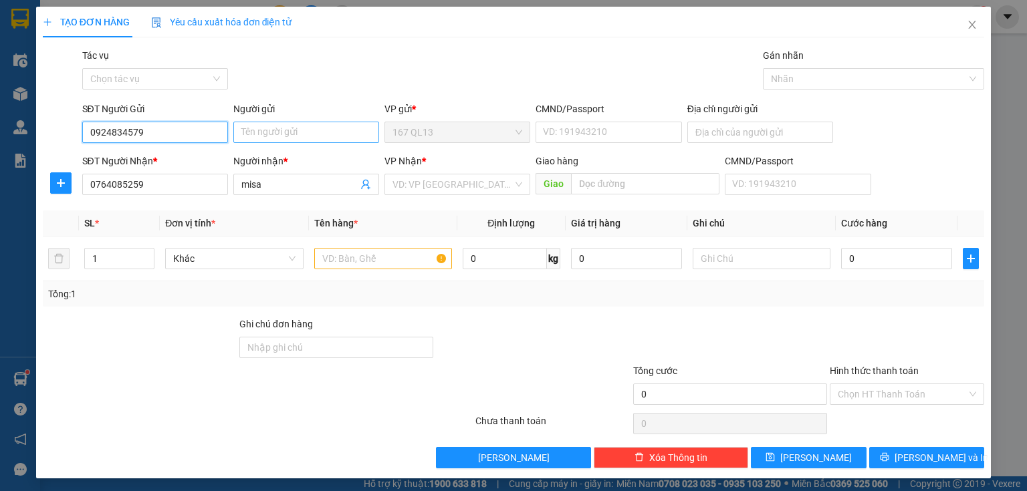
type input "0924834579"
click at [329, 134] on input "Người gửi" at bounding box center [306, 132] width 146 height 21
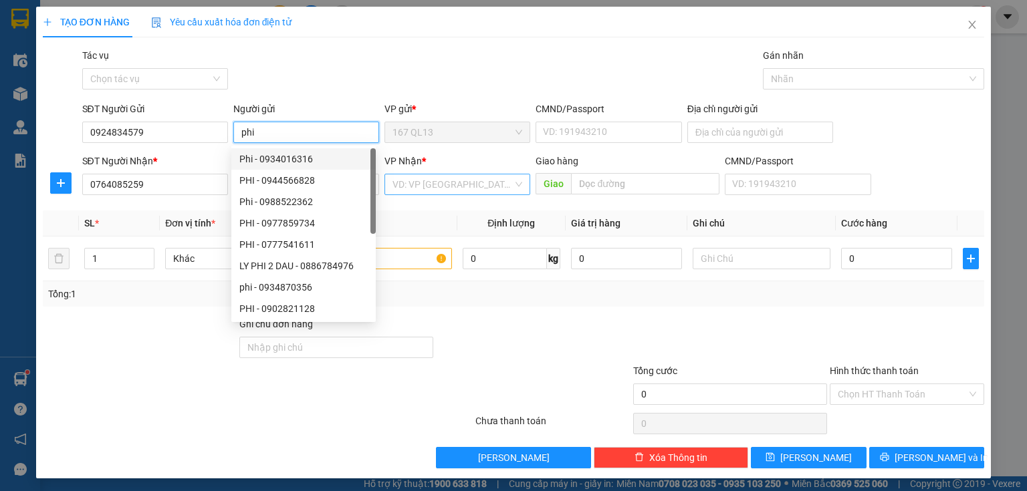
type input "phi"
click at [450, 182] on input "search" at bounding box center [452, 185] width 120 height 20
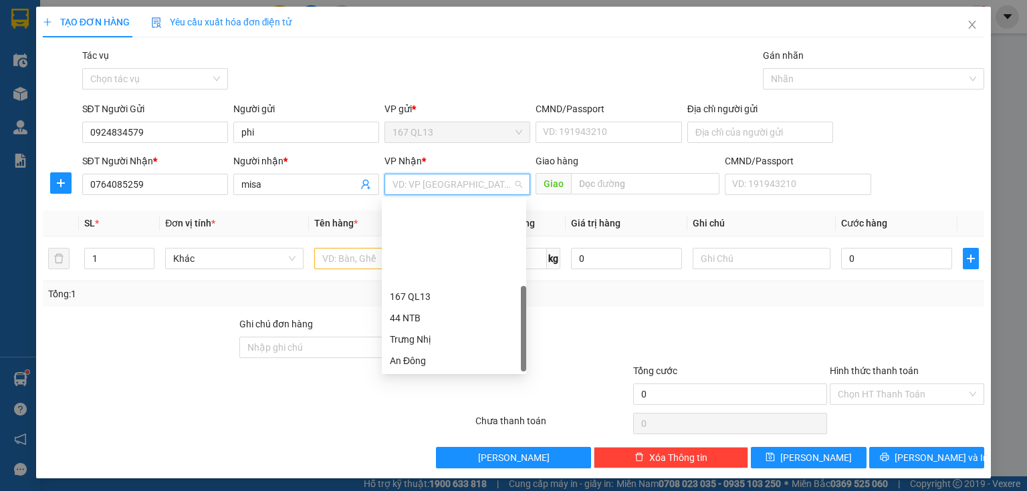
drag, startPoint x: 452, startPoint y: 334, endPoint x: 550, endPoint y: 263, distance: 121.2
click at [453, 439] on div "HANG NGOAI" at bounding box center [454, 446] width 128 height 15
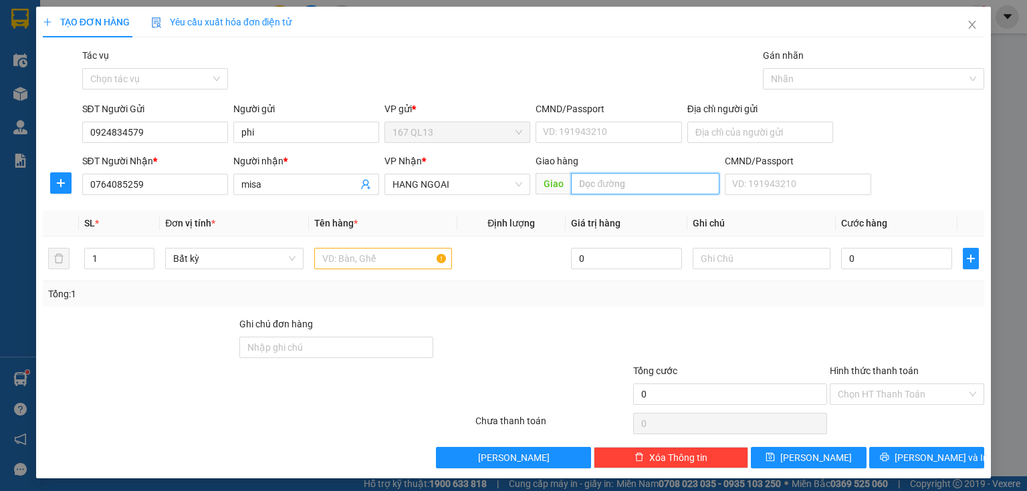
click at [650, 181] on input "text" at bounding box center [645, 183] width 148 height 21
type input "my xuan"
click at [393, 257] on input "text" at bounding box center [383, 258] width 138 height 21
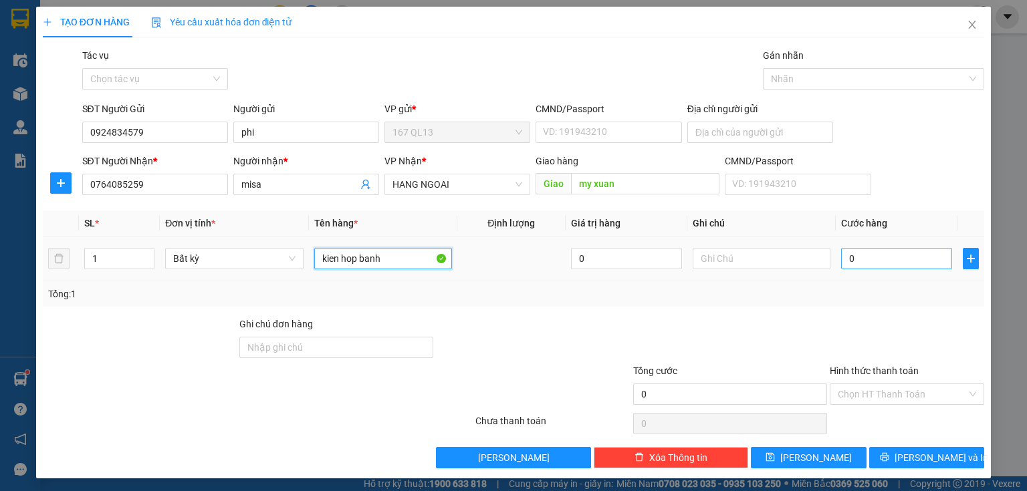
type input "kien hop banh"
click at [841, 258] on input "0" at bounding box center [896, 258] width 111 height 21
type input "4"
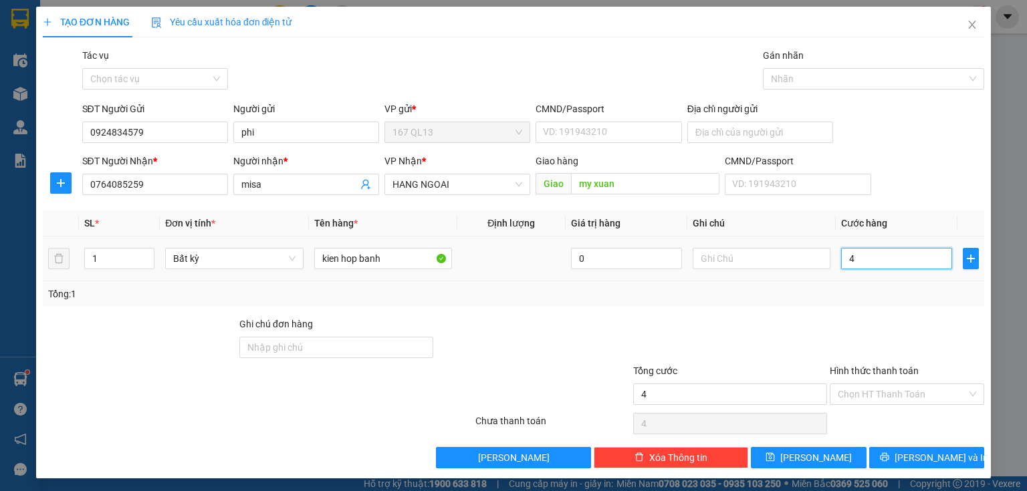
type input "40"
type input "40.000"
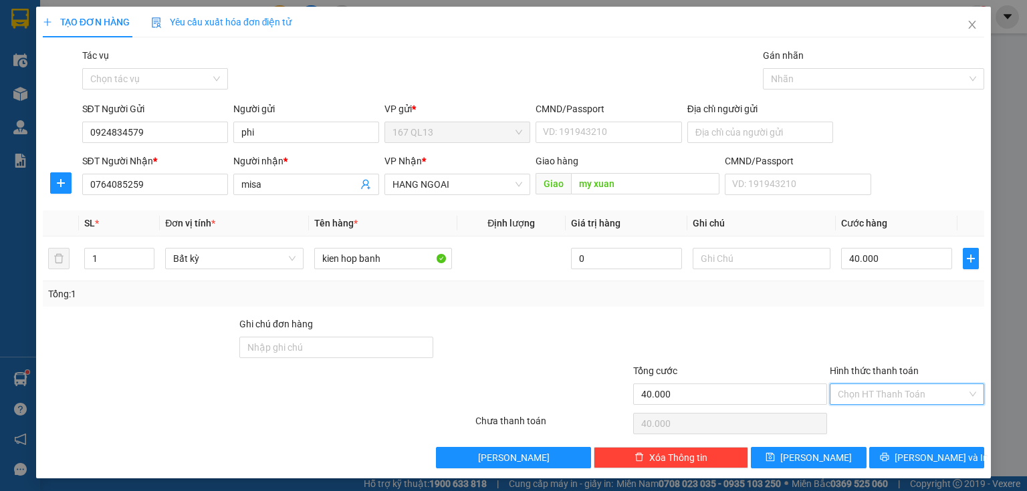
click at [912, 390] on input "Hình thức thanh toán" at bounding box center [902, 394] width 129 height 20
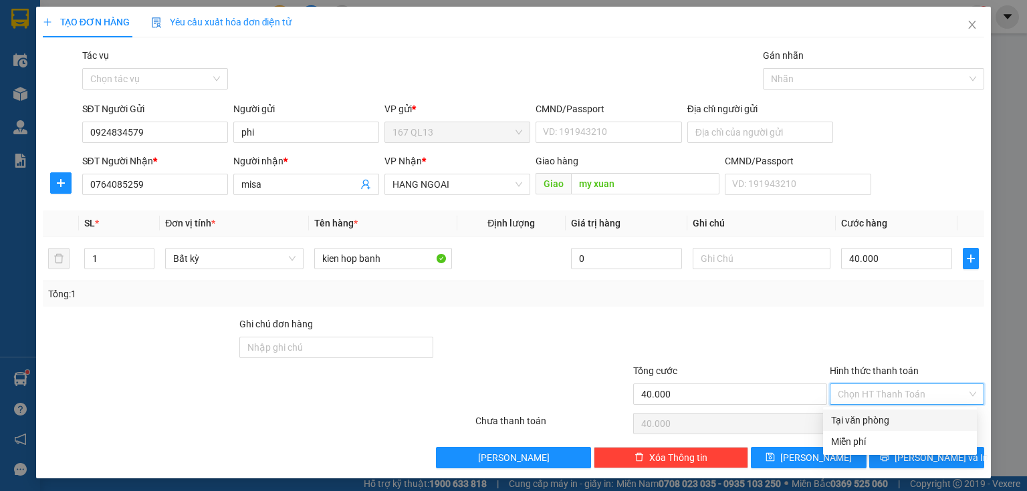
click at [912, 415] on div "Tại văn phòng" at bounding box center [900, 420] width 138 height 15
type input "0"
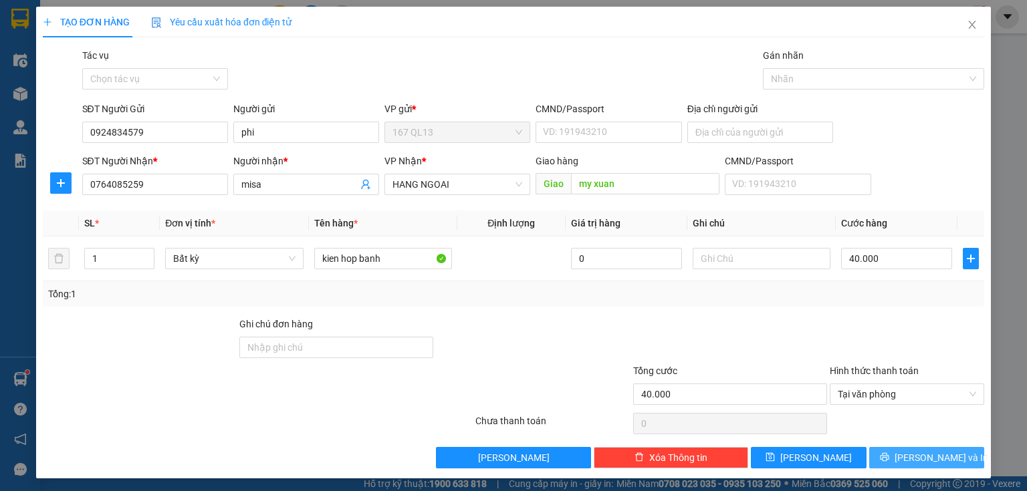
drag, startPoint x: 920, startPoint y: 453, endPoint x: 907, endPoint y: 402, distance: 52.4
click at [920, 452] on span "[PERSON_NAME] và In" at bounding box center [942, 458] width 94 height 15
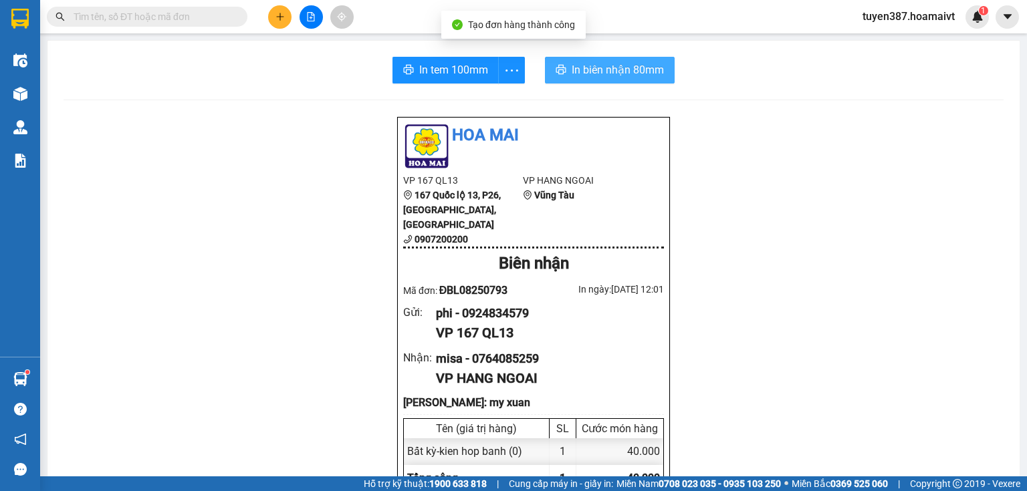
click at [588, 68] on span "In biên nhận 80mm" at bounding box center [618, 70] width 92 height 17
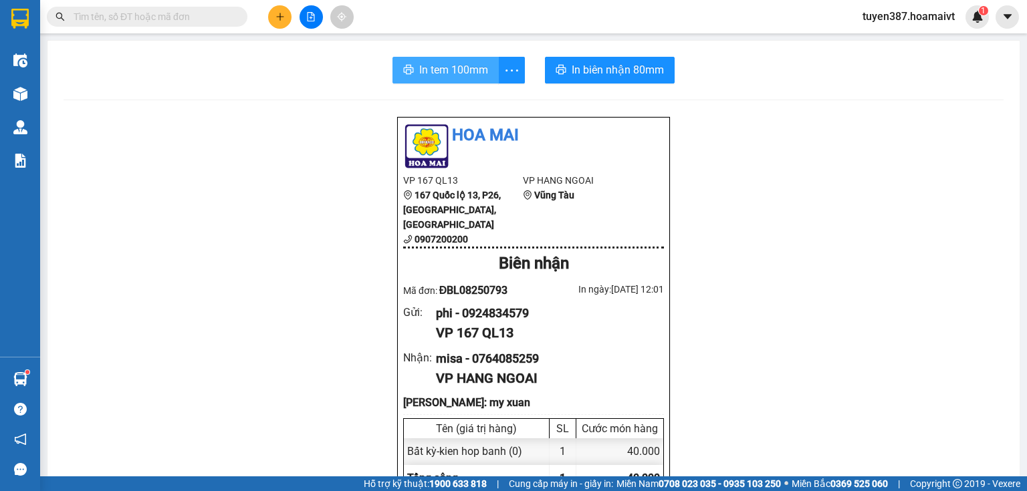
click at [423, 68] on span "In tem 100mm" at bounding box center [453, 70] width 69 height 17
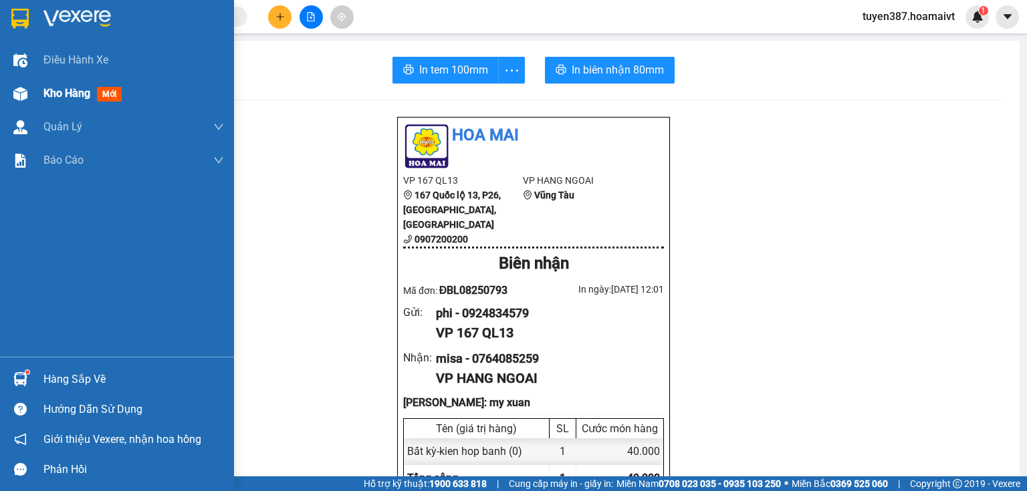
click at [106, 95] on span "mới" at bounding box center [109, 94] width 25 height 15
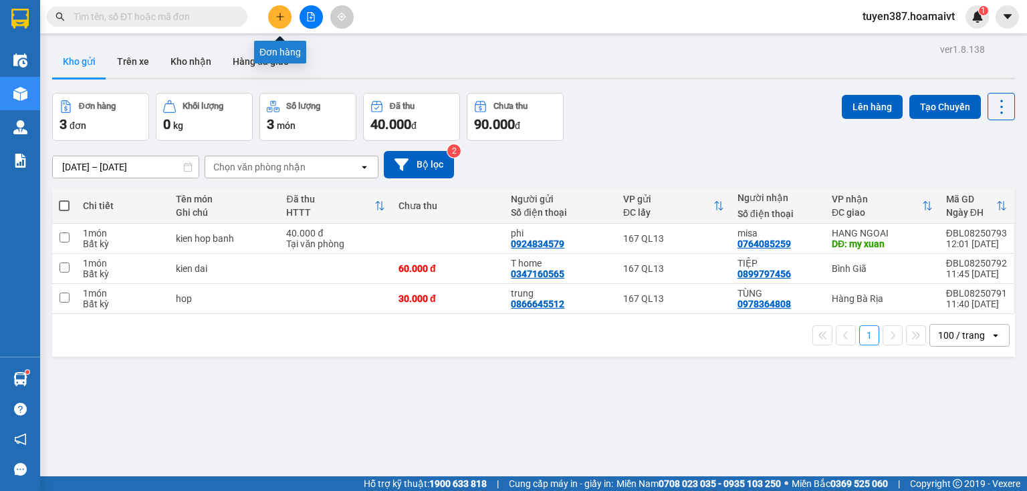
click at [275, 16] on icon "plus" at bounding box center [279, 16] width 9 height 9
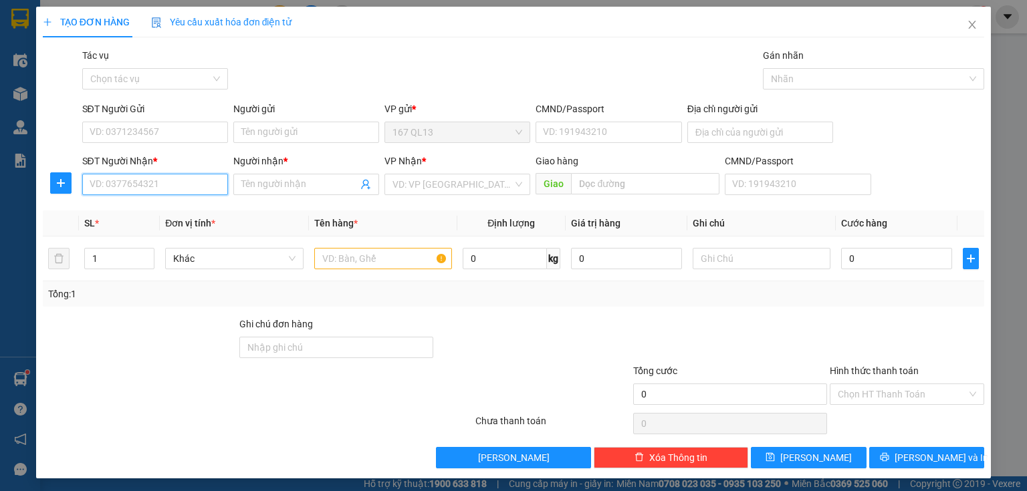
click at [183, 180] on input "SĐT Người Nhận *" at bounding box center [155, 184] width 146 height 21
type input "0877777123"
click at [164, 211] on div "0877777123 - duc" at bounding box center [154, 211] width 128 height 15
type input "duc"
type input "cat lo"
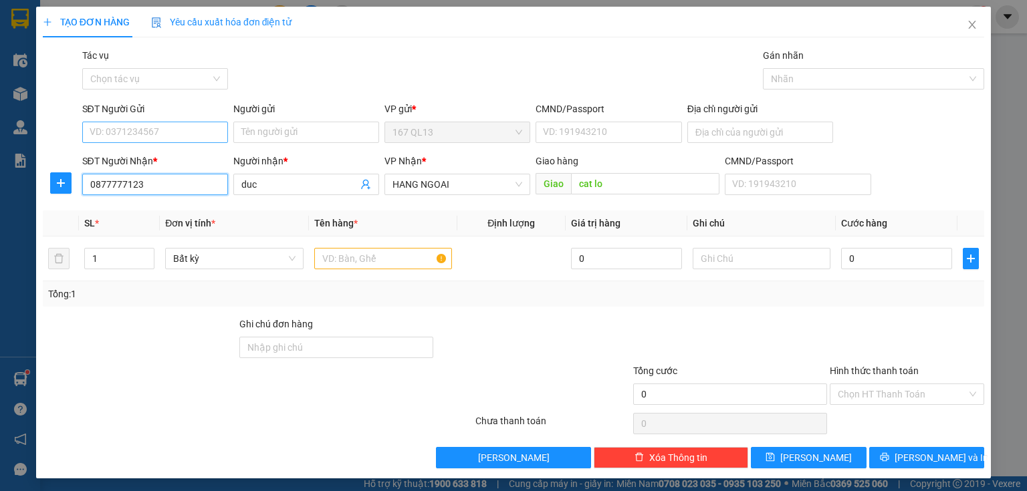
type input "0877777123"
click at [172, 128] on input "SĐT Người Gửi" at bounding box center [155, 132] width 146 height 21
click at [170, 158] on div "0908809078 - viet" at bounding box center [154, 159] width 128 height 15
type input "0908809078"
type input "viet"
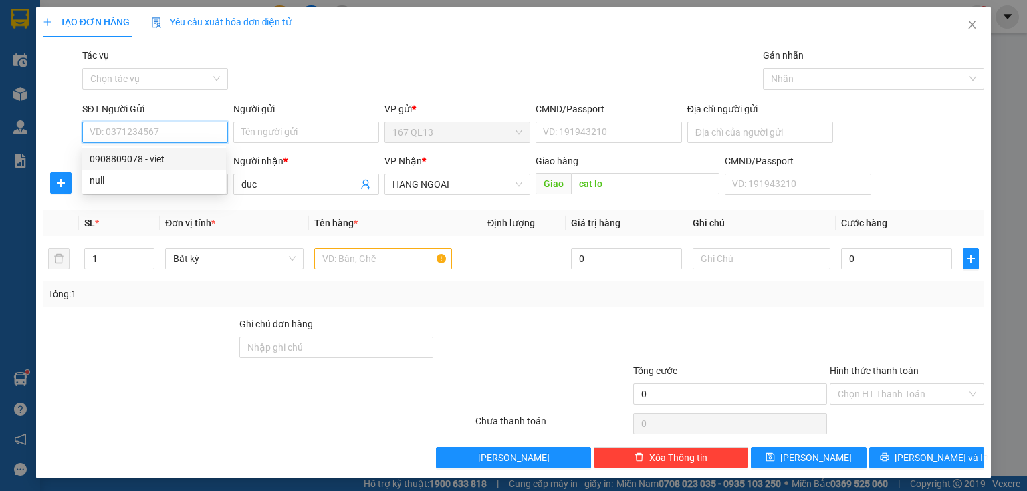
type input "079086031495"
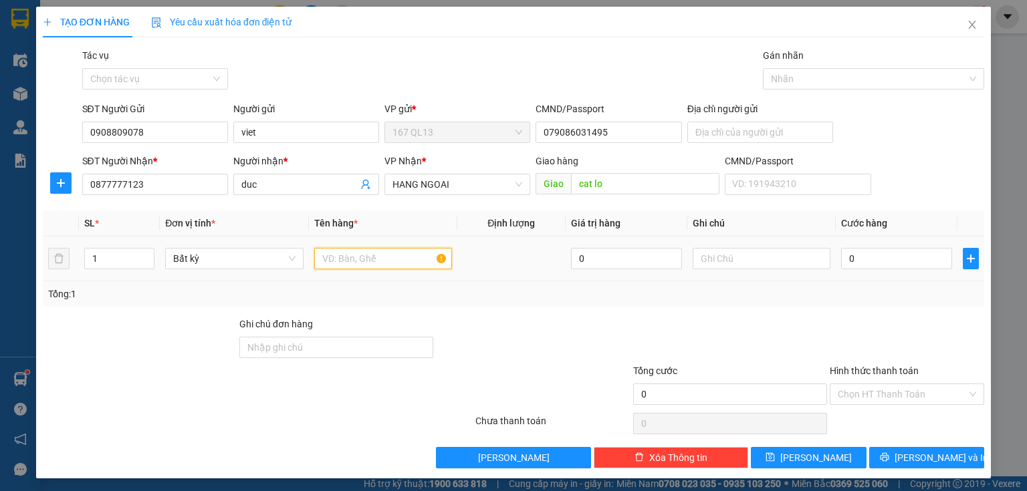
click at [383, 257] on input "text" at bounding box center [383, 258] width 138 height 21
type input "xop"
click at [841, 255] on input "0" at bounding box center [896, 258] width 111 height 21
type input "6"
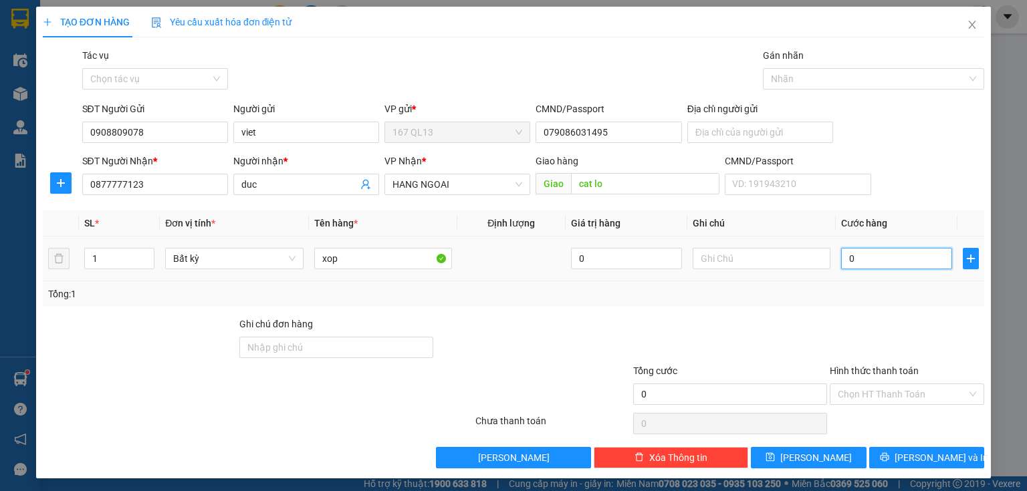
type input "6"
type input "60"
click at [928, 453] on span "[PERSON_NAME] và In" at bounding box center [942, 458] width 94 height 15
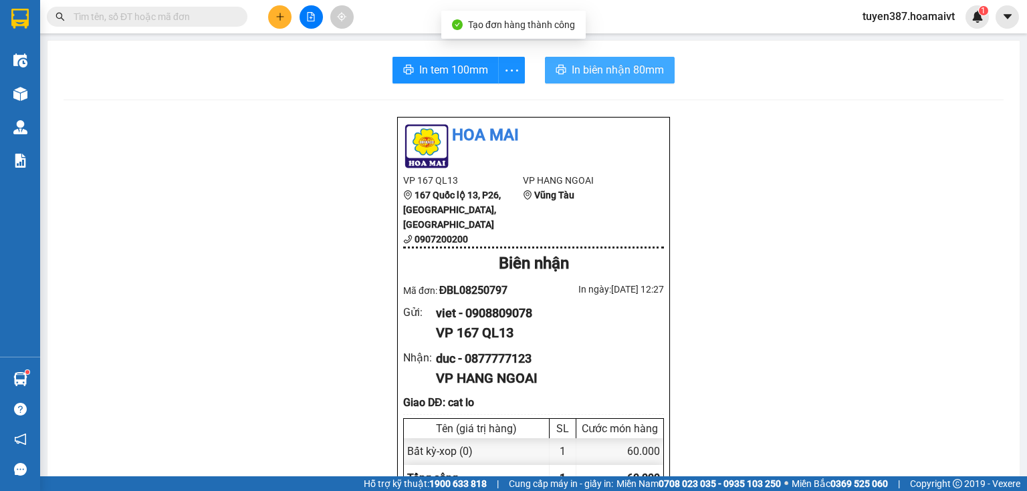
click at [581, 64] on span "In biên nhận 80mm" at bounding box center [618, 70] width 92 height 17
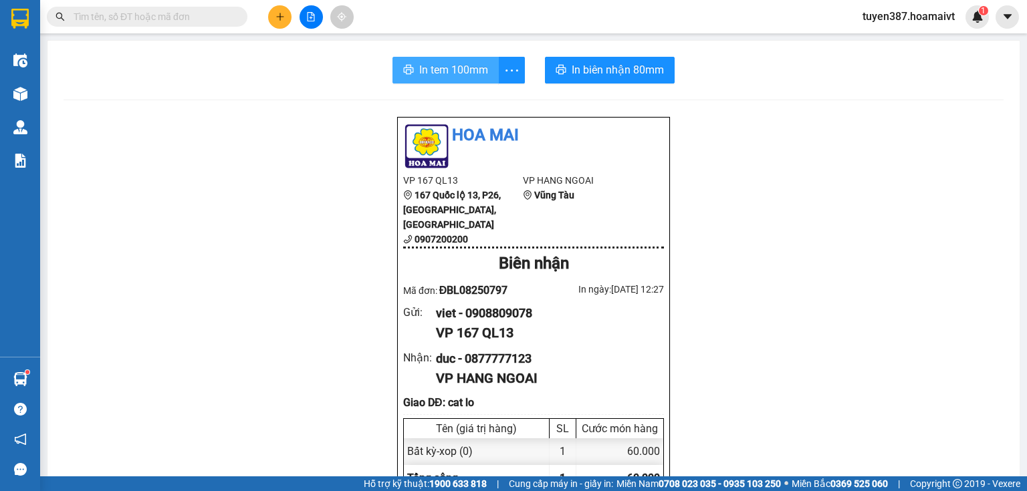
click at [439, 70] on span "In tem 100mm" at bounding box center [453, 70] width 69 height 17
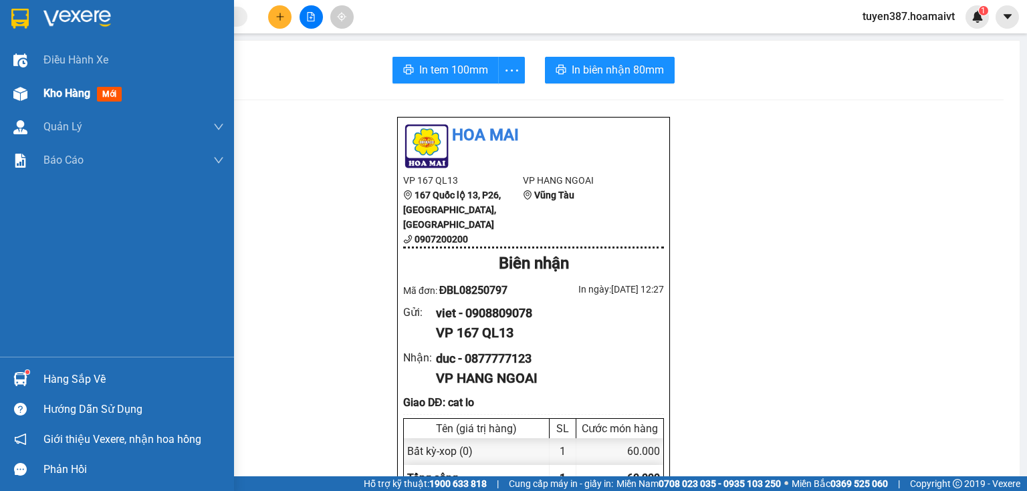
click at [110, 94] on span "mới" at bounding box center [109, 94] width 25 height 15
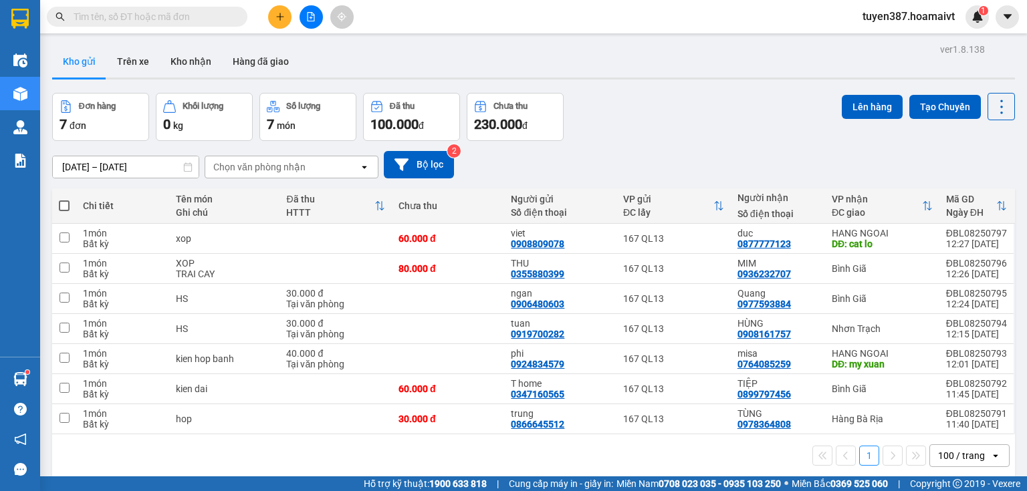
click at [312, 162] on div "Chọn văn phòng nhận" at bounding box center [282, 166] width 154 height 21
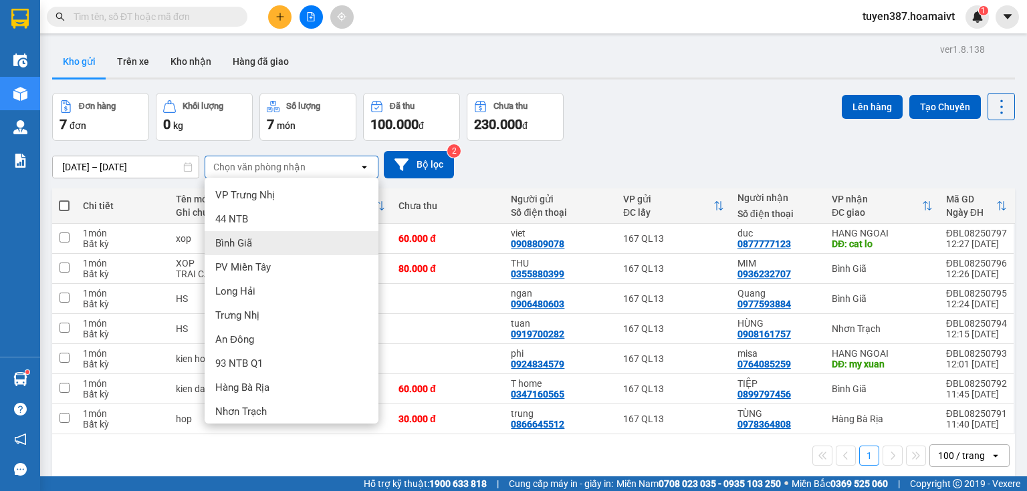
click at [262, 243] on div "Bình Giã" at bounding box center [292, 243] width 174 height 24
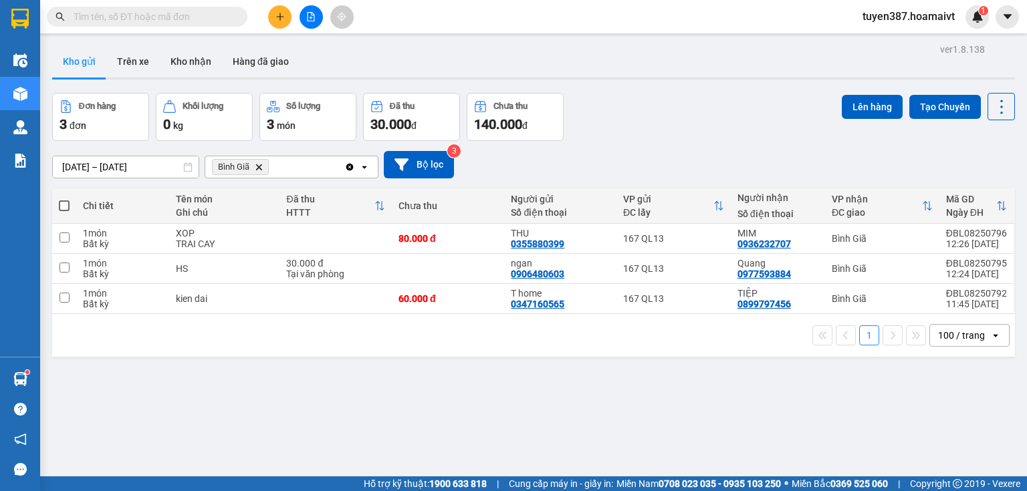
click at [62, 205] on span at bounding box center [64, 206] width 11 height 11
click at [64, 199] on input "checkbox" at bounding box center [64, 199] width 0 height 0
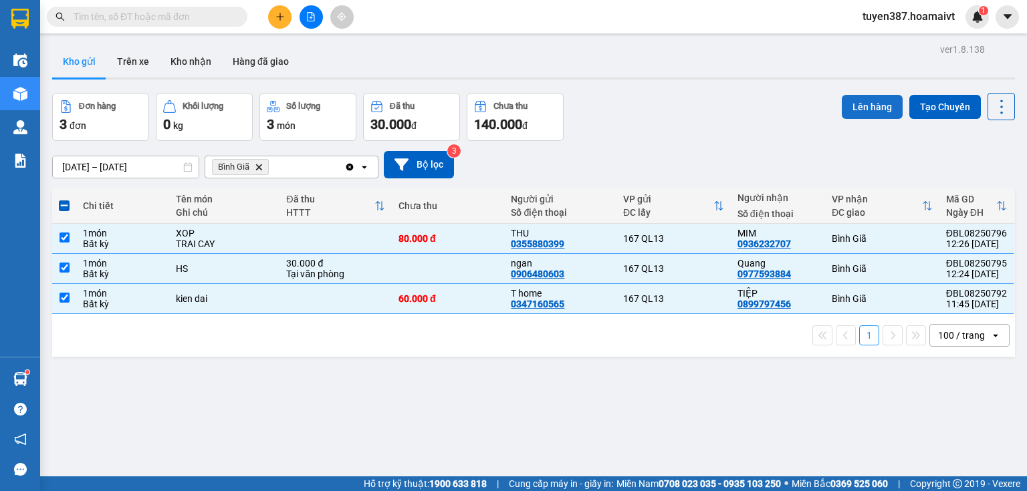
click at [859, 99] on button "Lên hàng" at bounding box center [872, 107] width 61 height 24
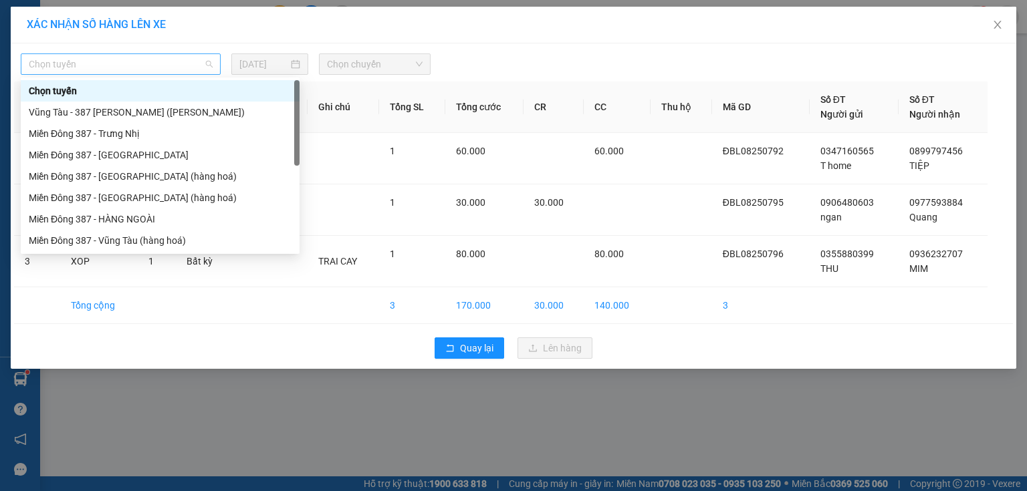
click at [137, 56] on span "Chọn tuyến" at bounding box center [121, 64] width 184 height 20
click at [118, 232] on div "Miền Đông 387 - Vũng Tàu (hàng hoá)" at bounding box center [160, 240] width 279 height 21
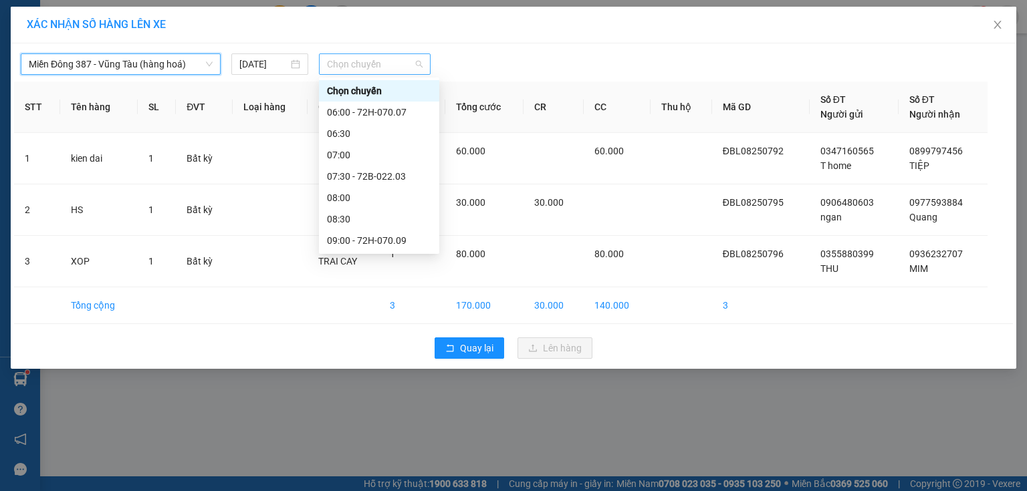
click at [404, 61] on span "Chọn chuyến" at bounding box center [375, 64] width 96 height 20
type input "13"
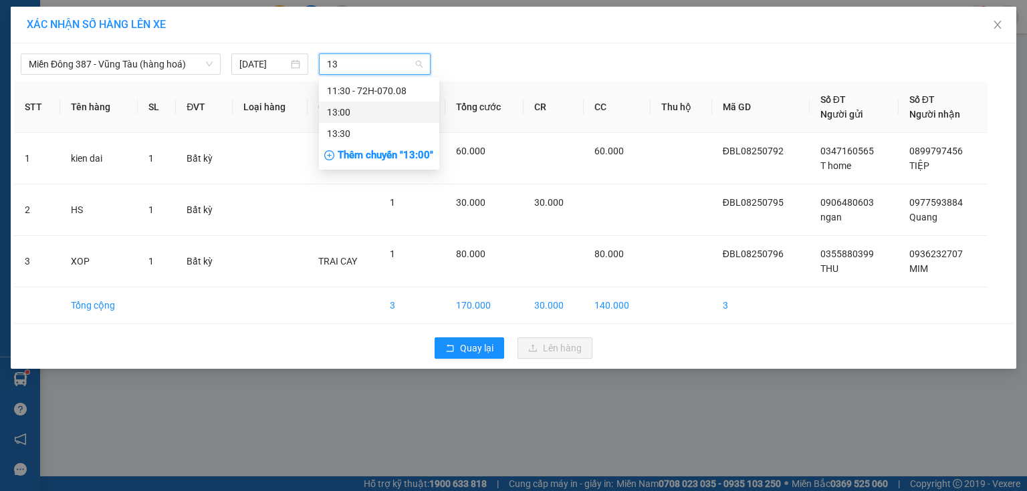
click at [354, 110] on div "13:00" at bounding box center [379, 112] width 104 height 15
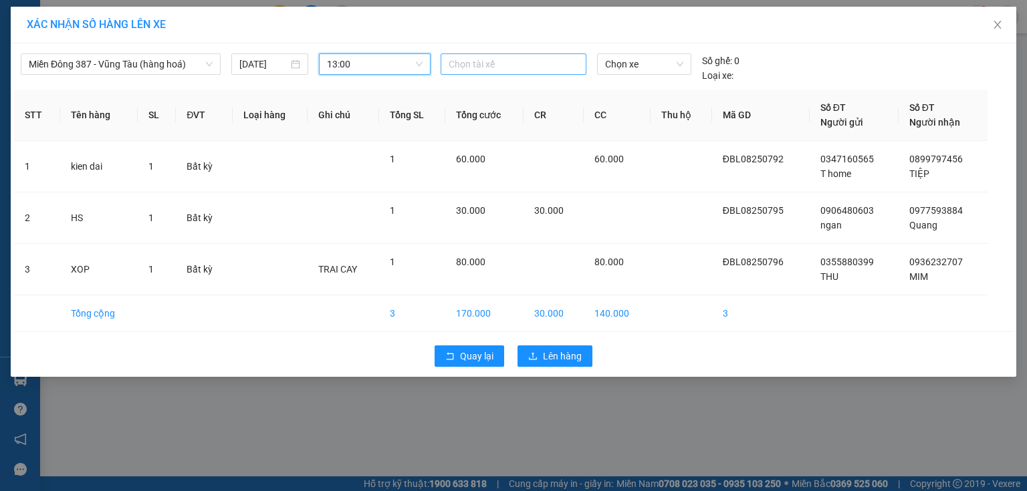
click at [500, 66] on div at bounding box center [513, 64] width 139 height 16
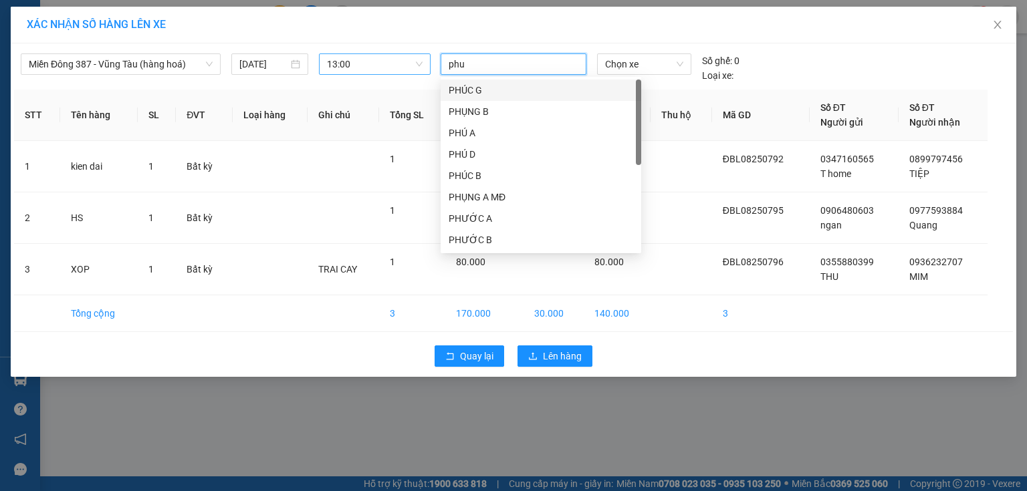
type input "phuc"
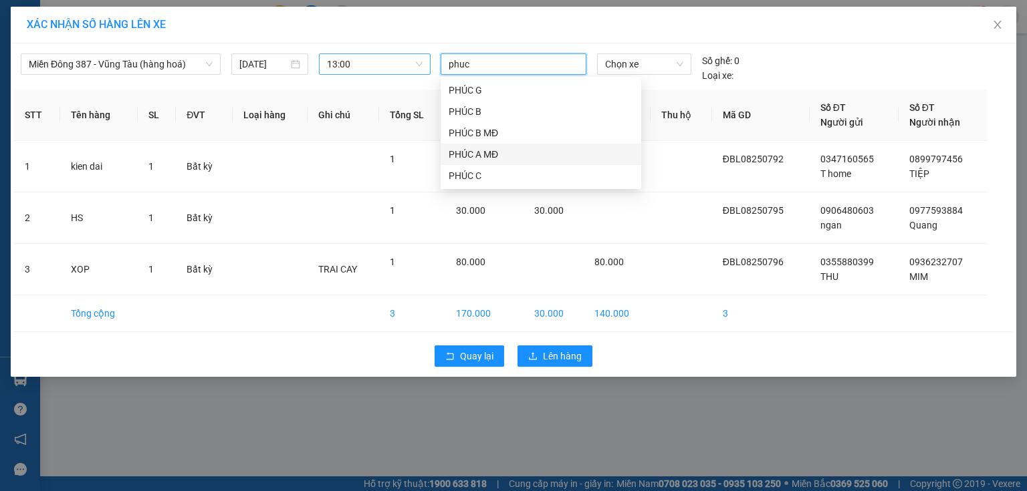
click at [465, 154] on div "PHÚC A MĐ" at bounding box center [541, 154] width 185 height 15
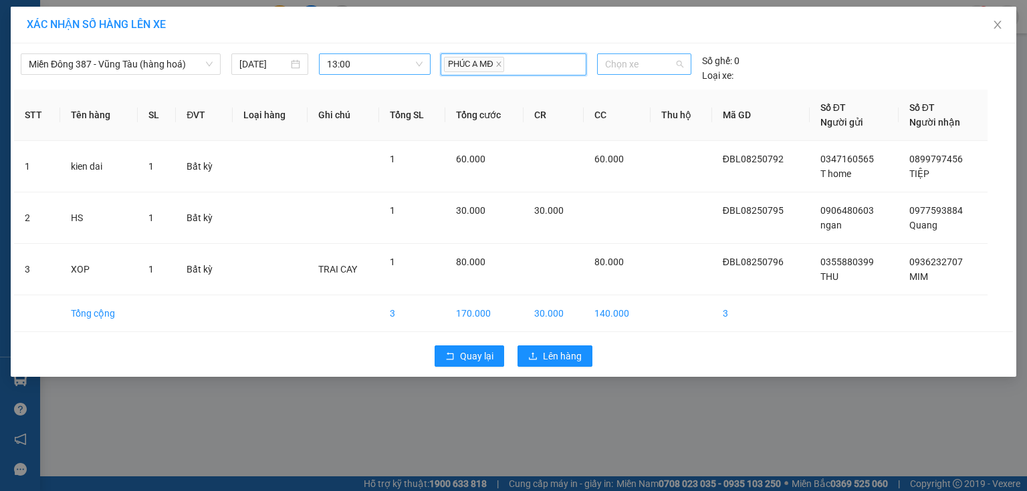
click at [644, 66] on span "Chọn xe" at bounding box center [644, 64] width 78 height 20
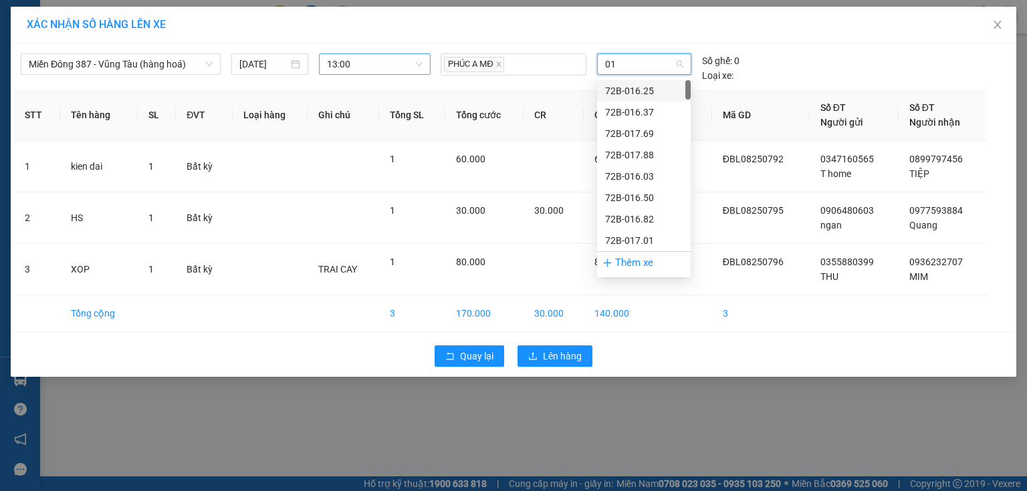
type input "017"
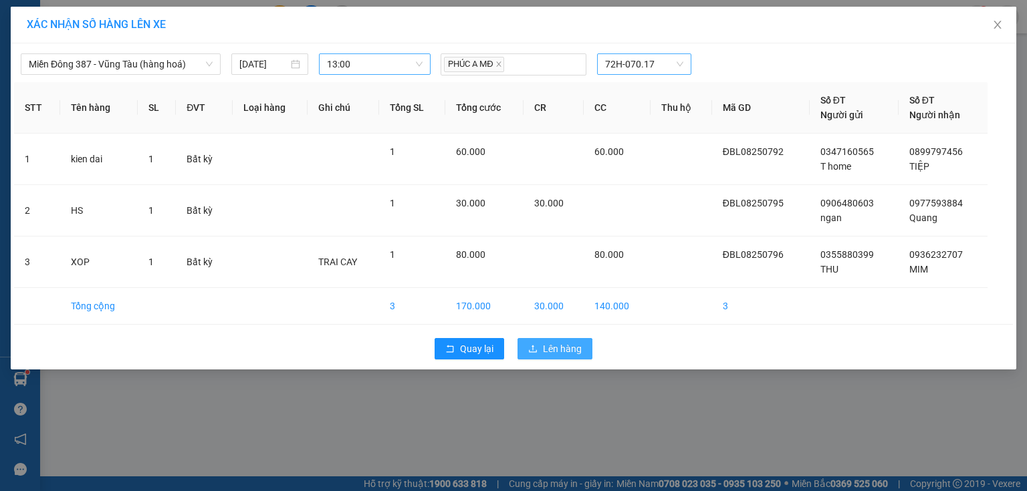
click at [564, 346] on span "Lên hàng" at bounding box center [562, 349] width 39 height 15
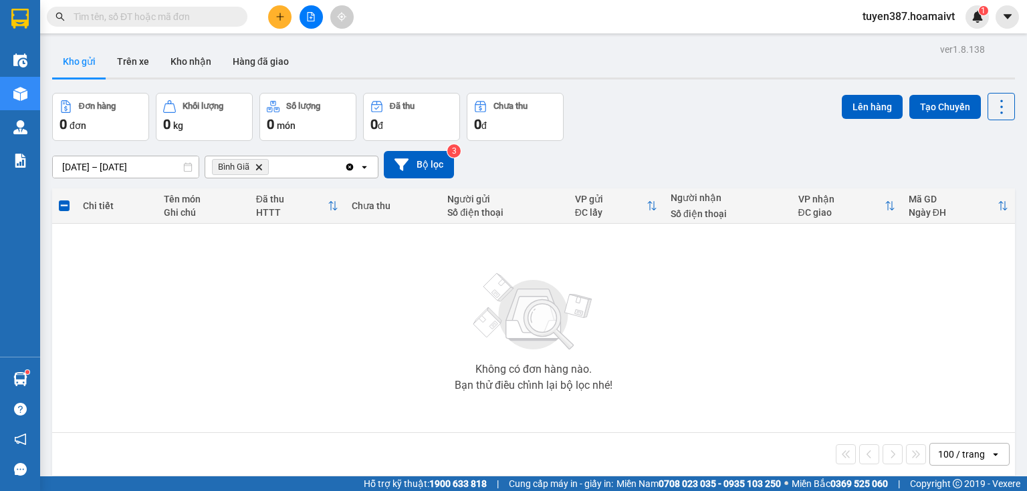
click at [257, 166] on icon "Bình Giã, close by backspace" at bounding box center [259, 167] width 6 height 6
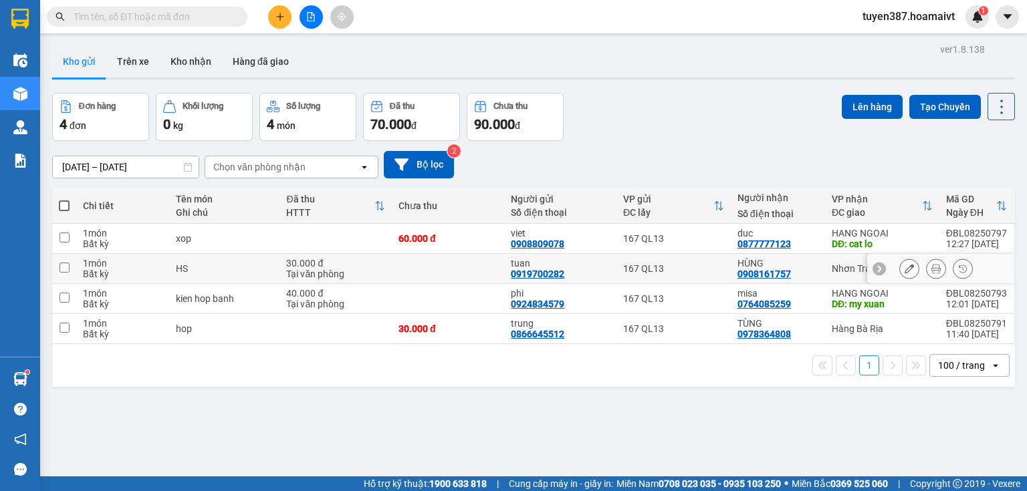
click at [68, 267] on input "checkbox" at bounding box center [65, 268] width 10 height 10
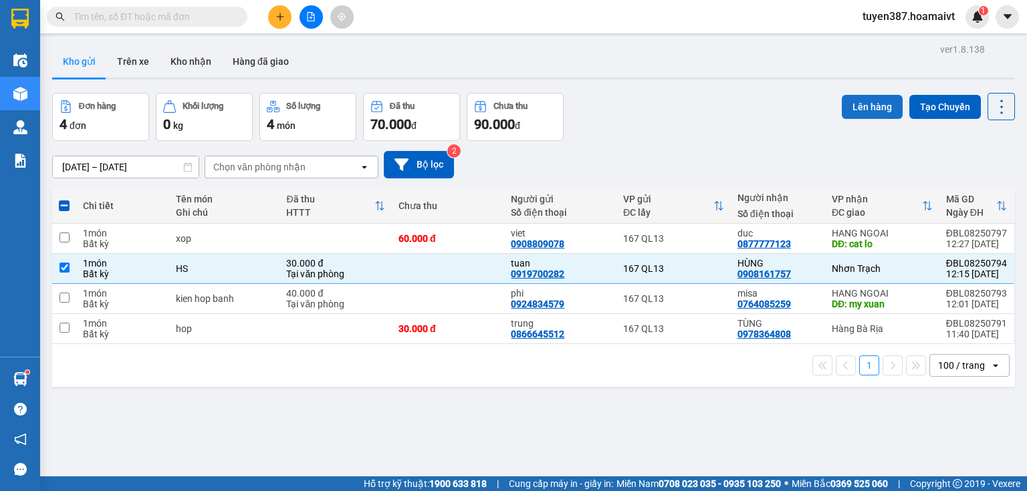
click at [864, 106] on button "Lên hàng" at bounding box center [872, 107] width 61 height 24
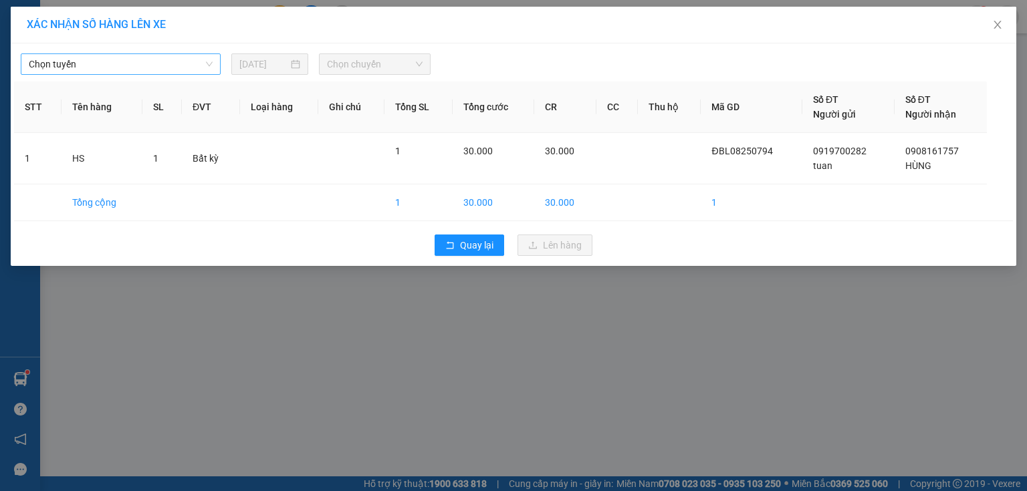
click at [144, 57] on span "Chọn tuyến" at bounding box center [121, 64] width 184 height 20
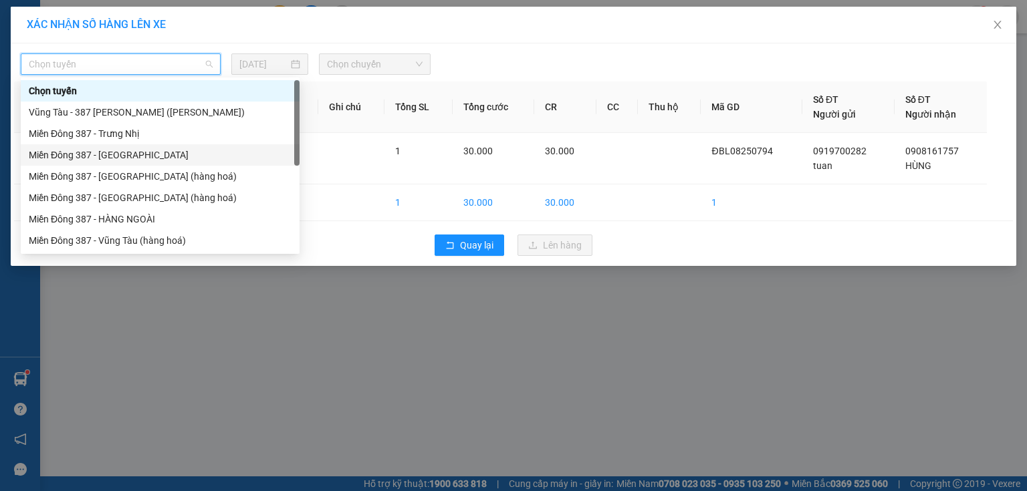
drag, startPoint x: 106, startPoint y: 153, endPoint x: 148, endPoint y: 126, distance: 49.7
click at [108, 150] on div "Miền Đông 387 - [GEOGRAPHIC_DATA]" at bounding box center [160, 155] width 263 height 15
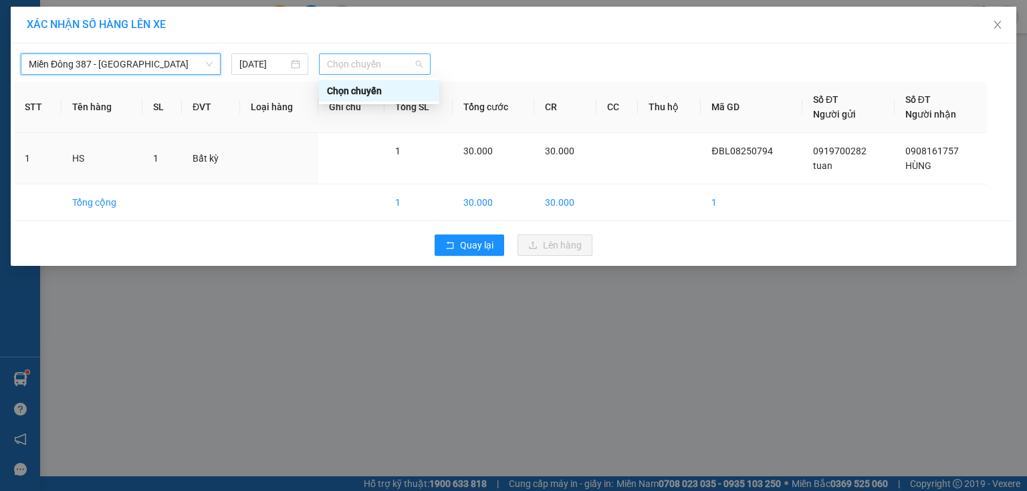
click at [407, 60] on span "Chọn chuyến" at bounding box center [375, 64] width 96 height 20
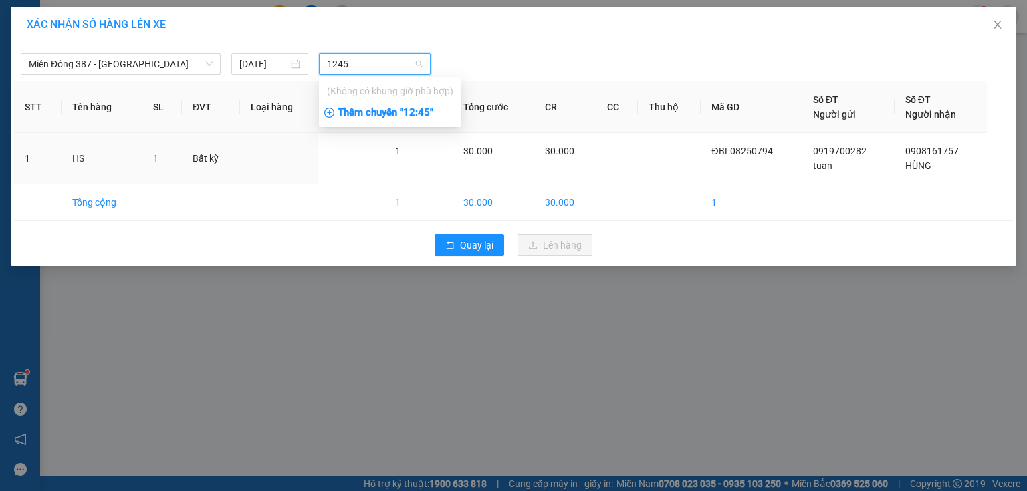
type input "1245"
click at [437, 112] on div "Thêm chuyến " 12:45 "" at bounding box center [390, 113] width 142 height 23
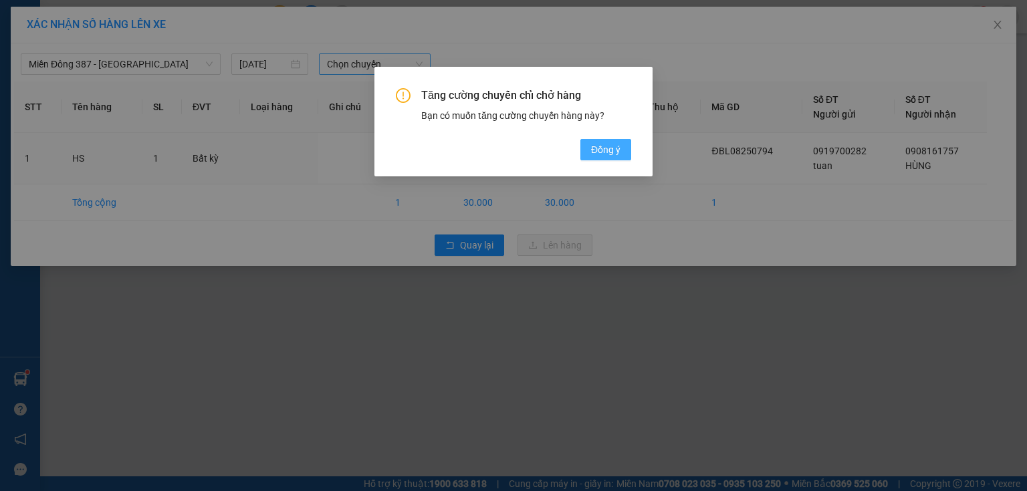
drag, startPoint x: 604, startPoint y: 145, endPoint x: 580, endPoint y: 120, distance: 34.5
click at [601, 142] on span "Đồng ý" at bounding box center [605, 149] width 29 height 15
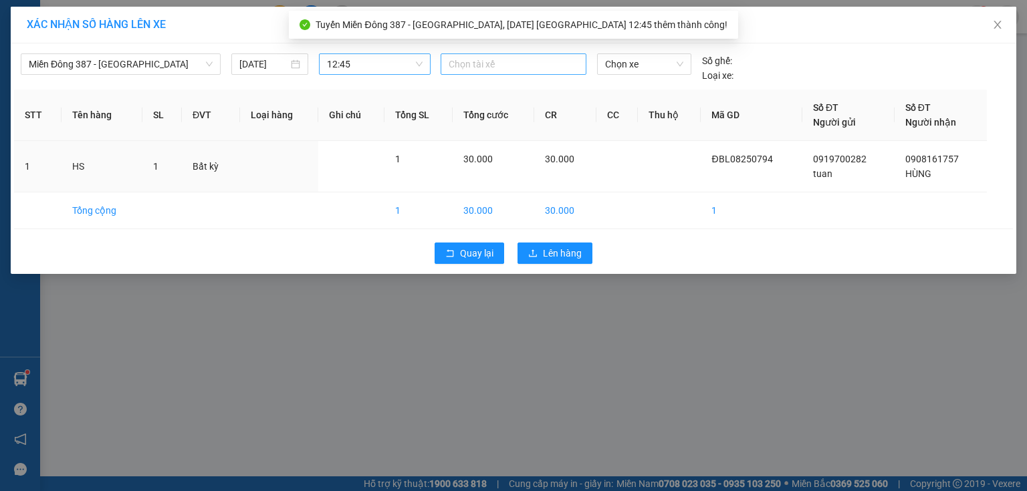
click at [479, 62] on div at bounding box center [513, 64] width 139 height 16
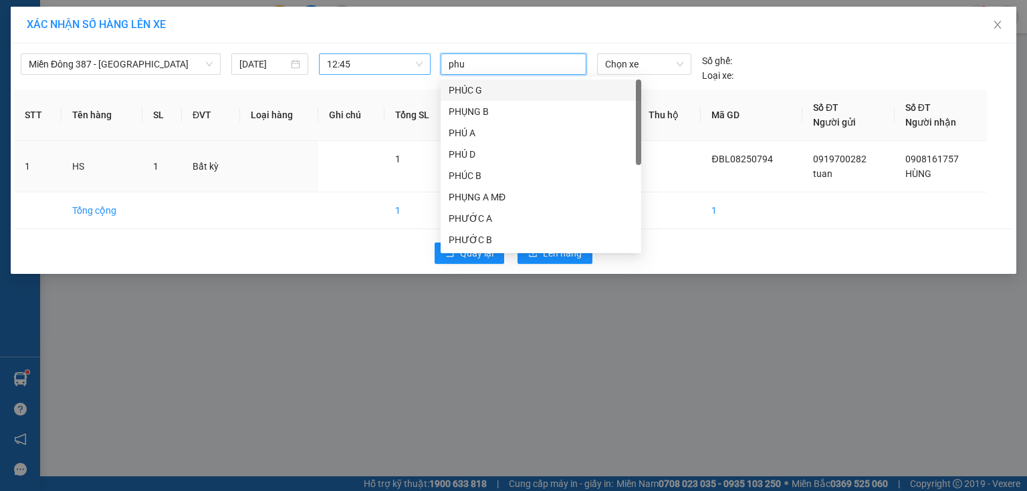
type input "phuc"
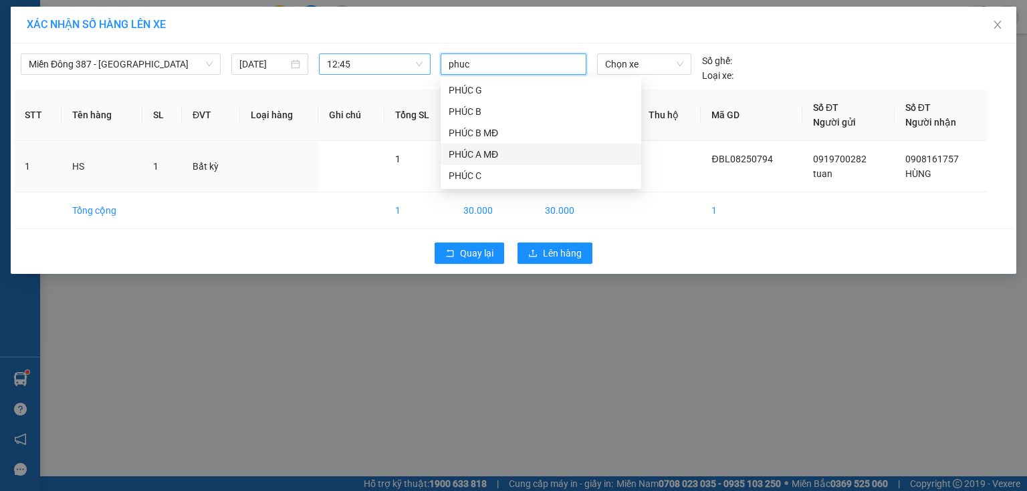
click at [475, 148] on div "PHÚC A MĐ" at bounding box center [541, 154] width 185 height 15
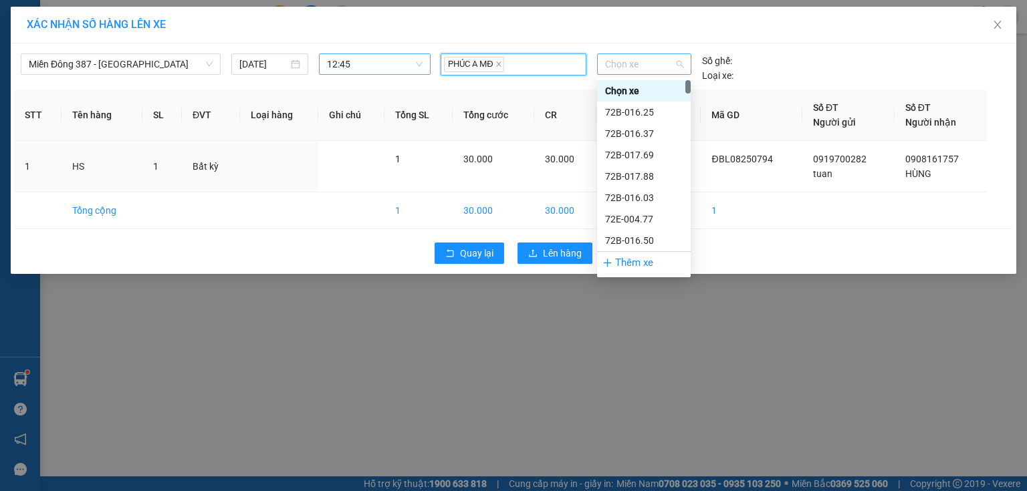
click at [655, 68] on span "Chọn xe" at bounding box center [644, 64] width 78 height 20
type input "017"
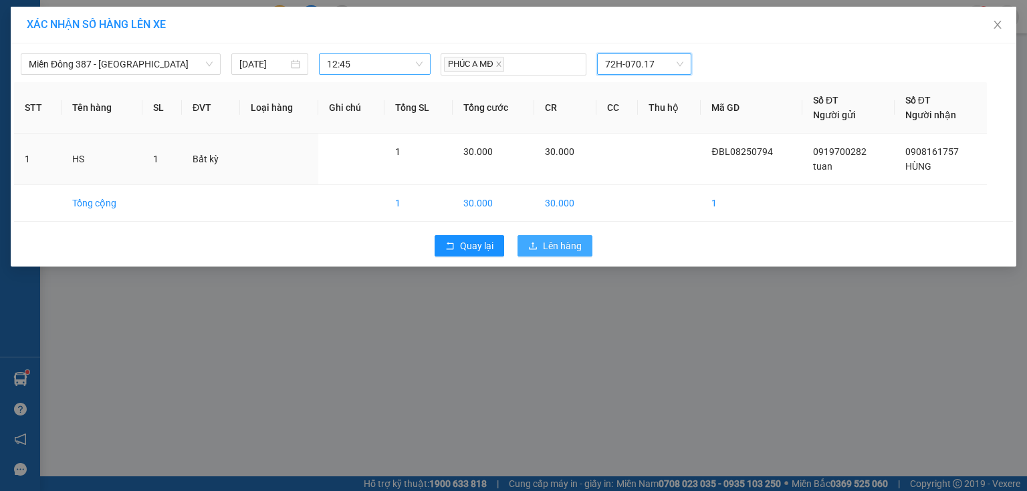
click at [572, 240] on span "Lên hàng" at bounding box center [562, 246] width 39 height 15
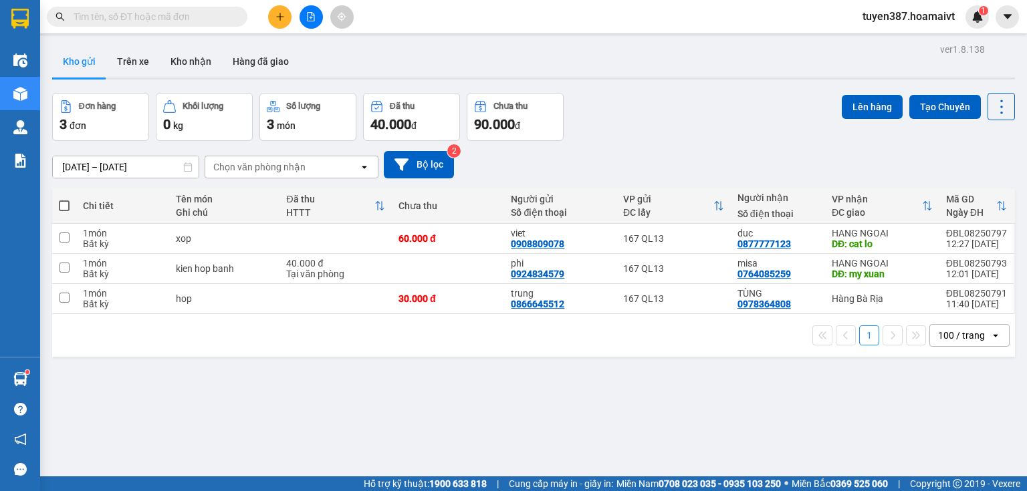
click at [315, 167] on div "Chọn văn phòng nhận" at bounding box center [282, 166] width 154 height 21
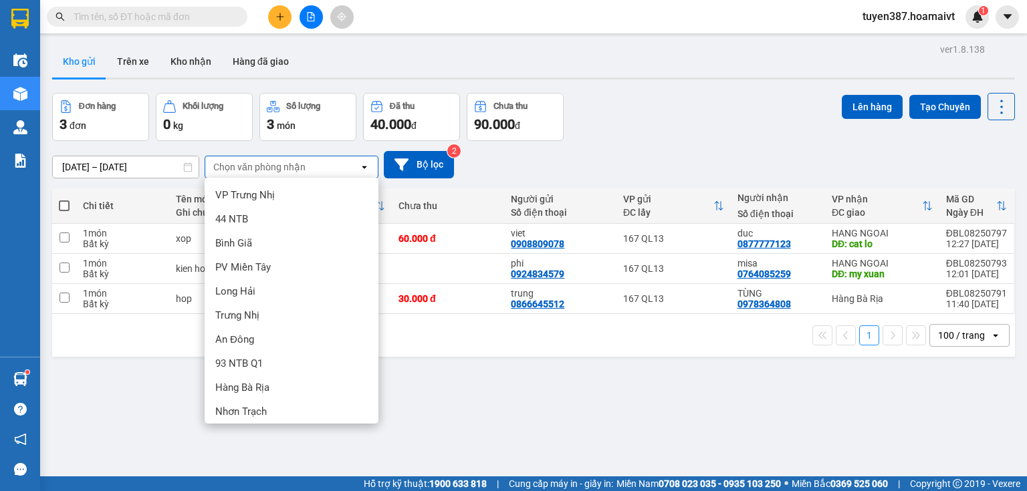
click at [273, 429] on span "HANG NGOAI" at bounding box center [245, 435] width 61 height 13
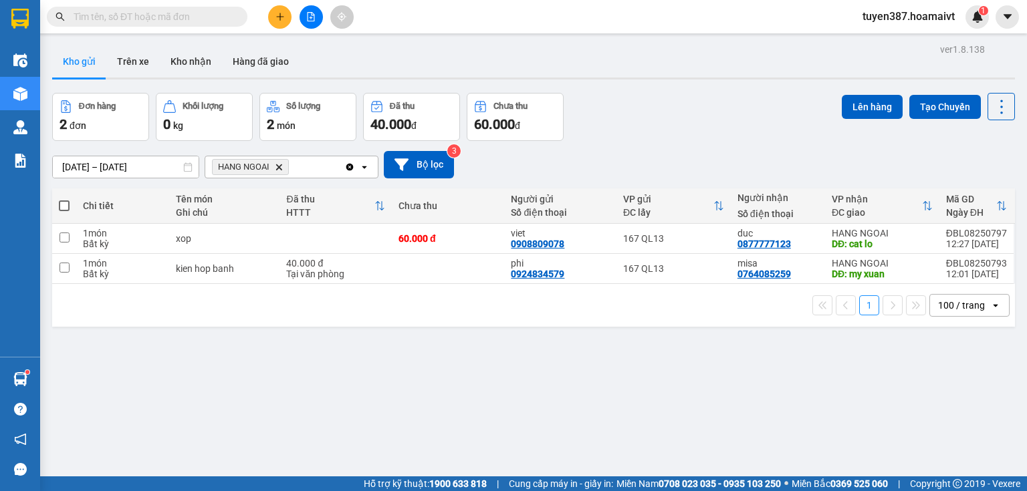
click at [62, 206] on span at bounding box center [64, 206] width 11 height 11
click at [64, 199] on input "checkbox" at bounding box center [64, 199] width 0 height 0
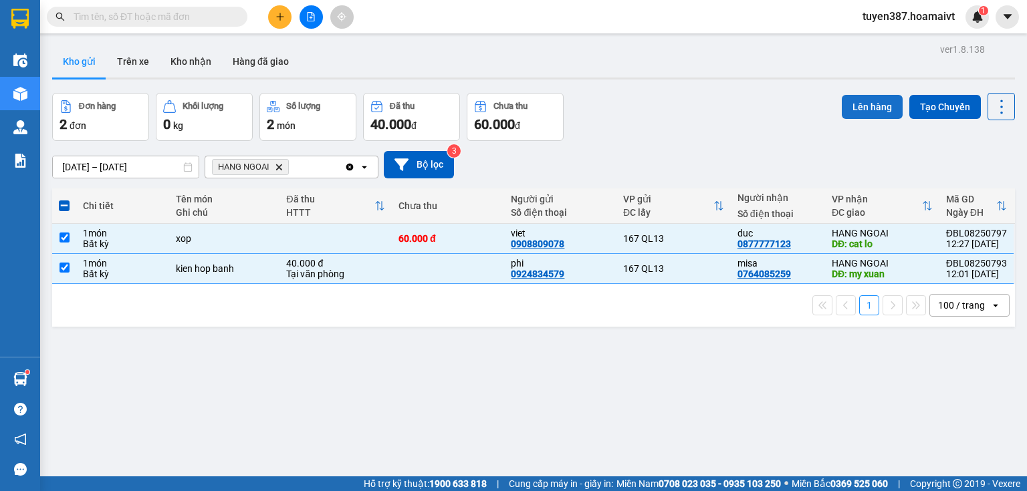
click at [872, 99] on button "Lên hàng" at bounding box center [872, 107] width 61 height 24
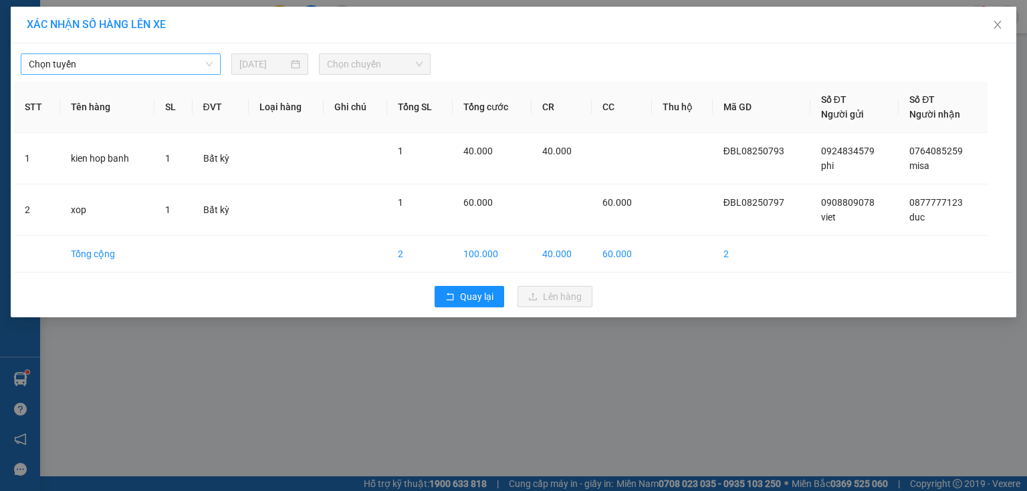
click at [104, 61] on span "Chọn tuyến" at bounding box center [121, 64] width 184 height 20
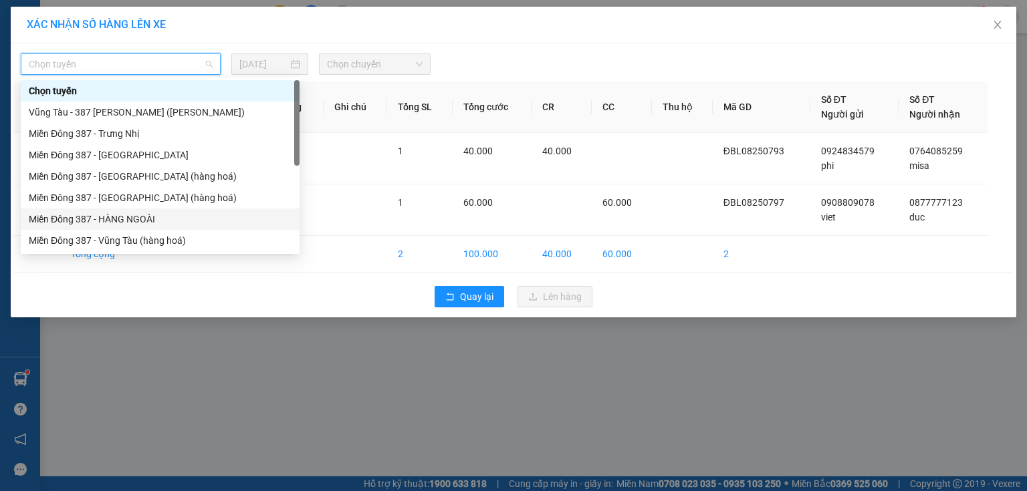
drag, startPoint x: 122, startPoint y: 214, endPoint x: 128, endPoint y: 208, distance: 8.5
click at [121, 214] on div "Miền Đông 387 - HÀNG NGOÀI" at bounding box center [160, 219] width 263 height 15
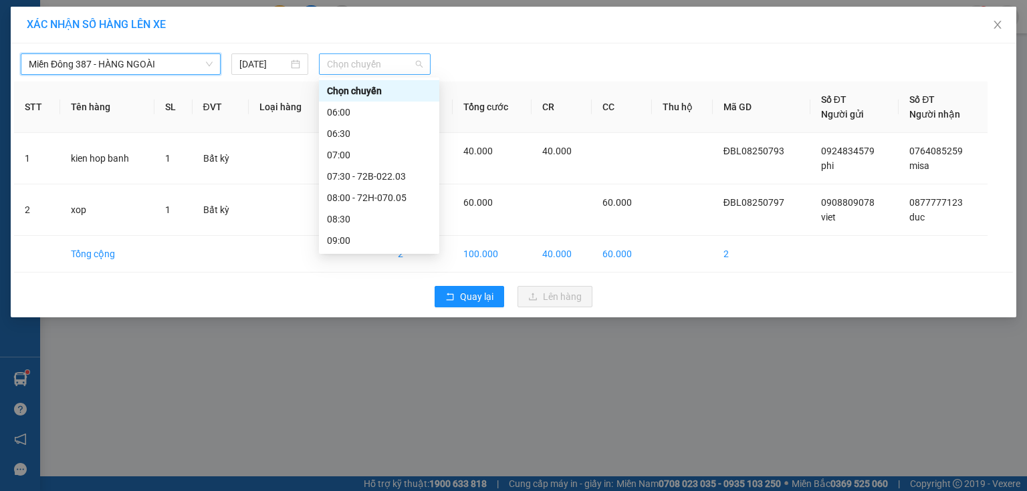
click at [390, 62] on span "Chọn chuyến" at bounding box center [375, 64] width 96 height 20
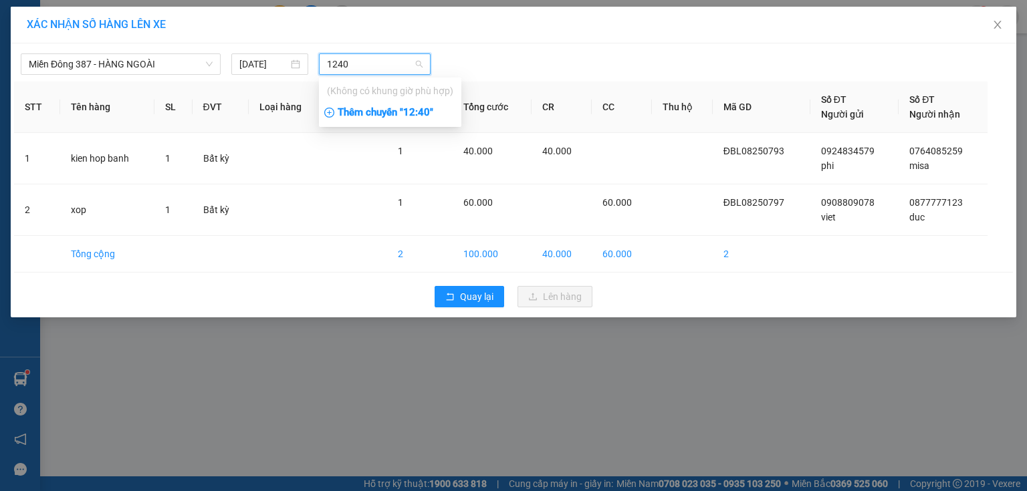
type input "1240"
click at [427, 114] on div "Thêm chuyến " 12:40 "" at bounding box center [390, 113] width 142 height 23
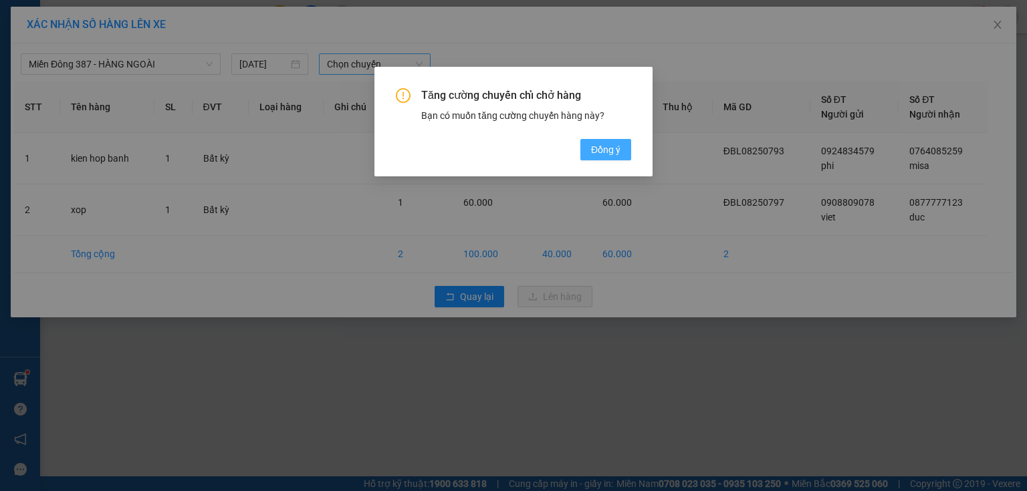
click at [618, 150] on span "Đồng ý" at bounding box center [605, 149] width 29 height 15
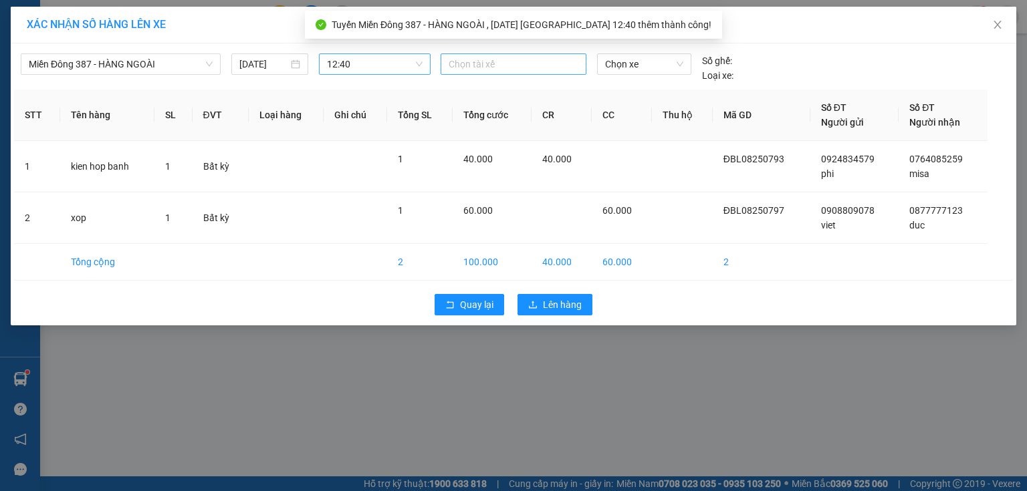
click at [515, 61] on div at bounding box center [513, 64] width 139 height 16
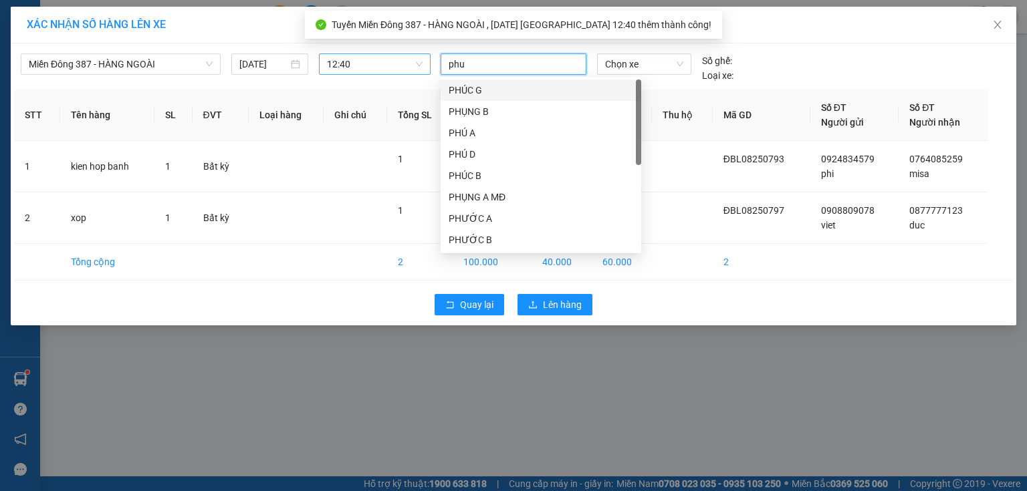
type input "phuc"
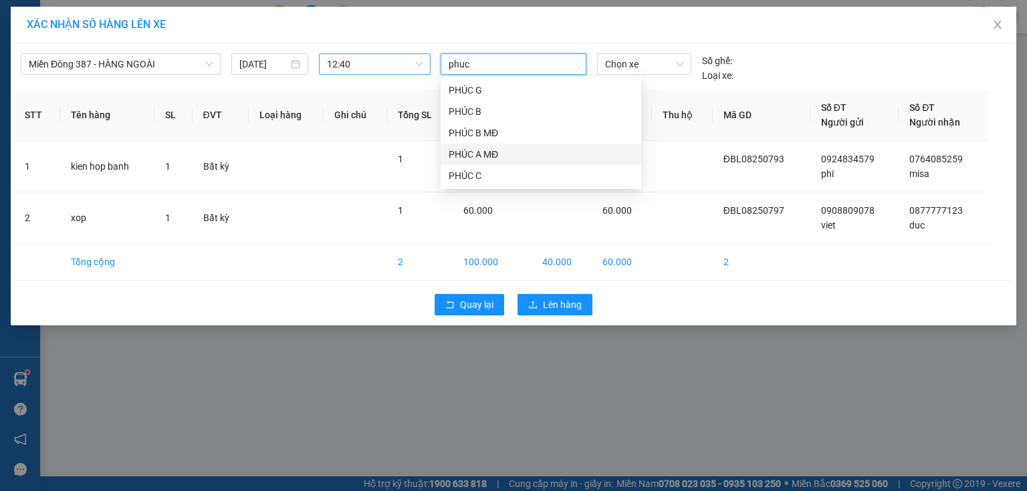
click at [483, 152] on div "PHÚC A MĐ" at bounding box center [541, 154] width 185 height 15
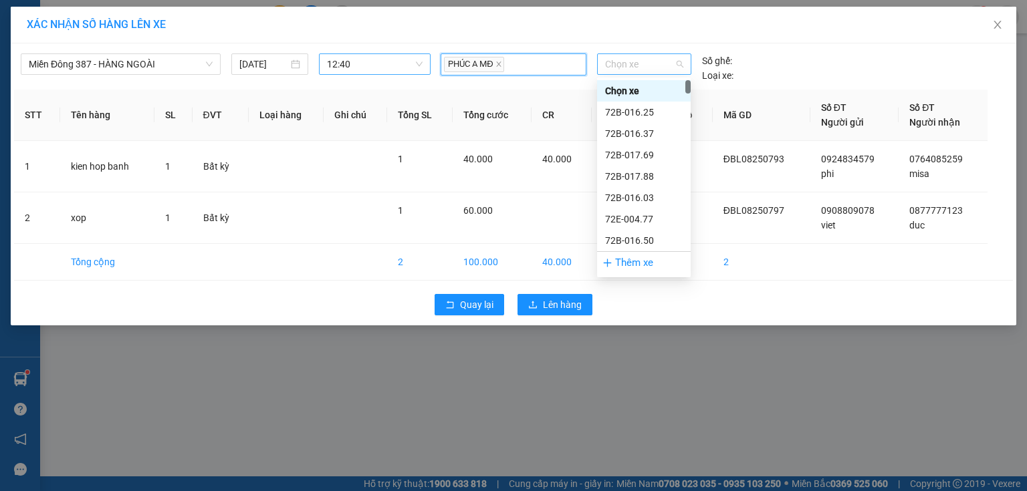
click at [656, 66] on span "Chọn xe" at bounding box center [644, 64] width 78 height 20
type input "017"
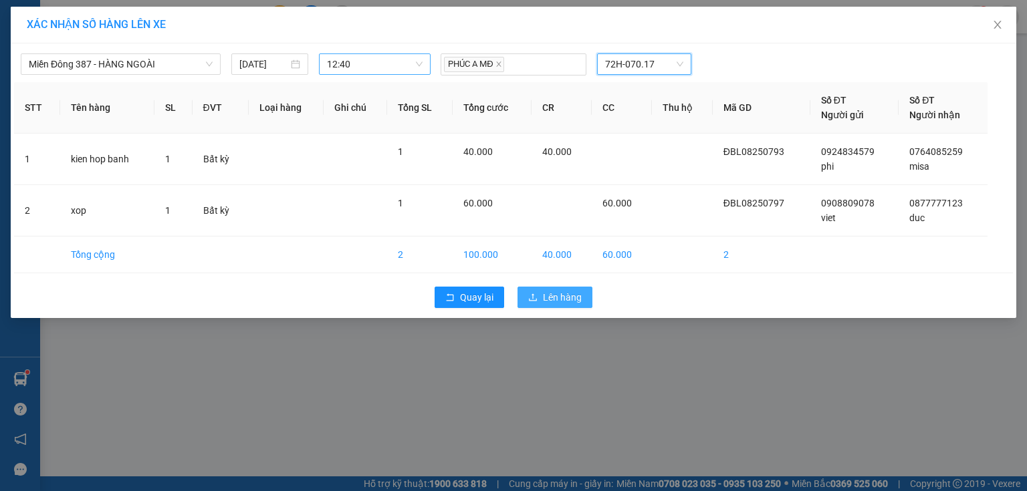
click at [566, 294] on span "Lên hàng" at bounding box center [562, 297] width 39 height 15
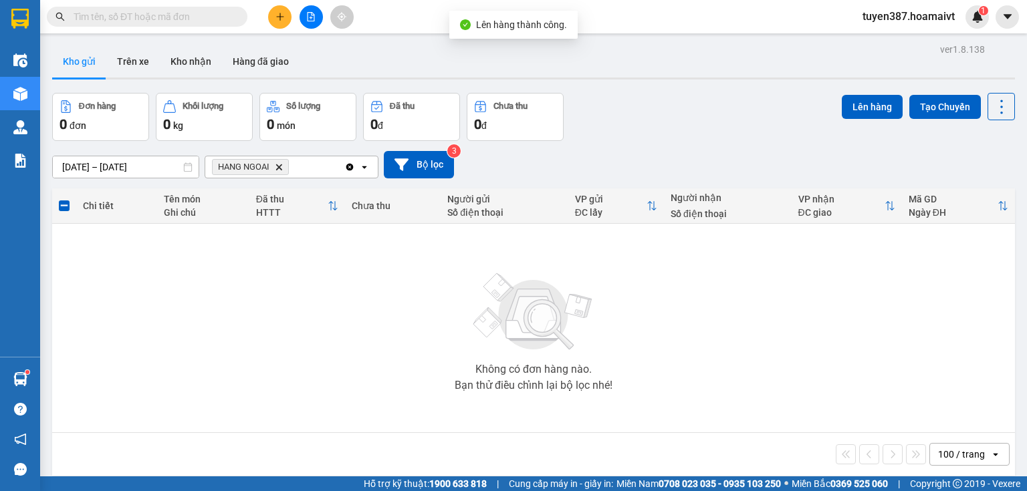
click at [279, 166] on icon "Delete" at bounding box center [279, 167] width 8 height 8
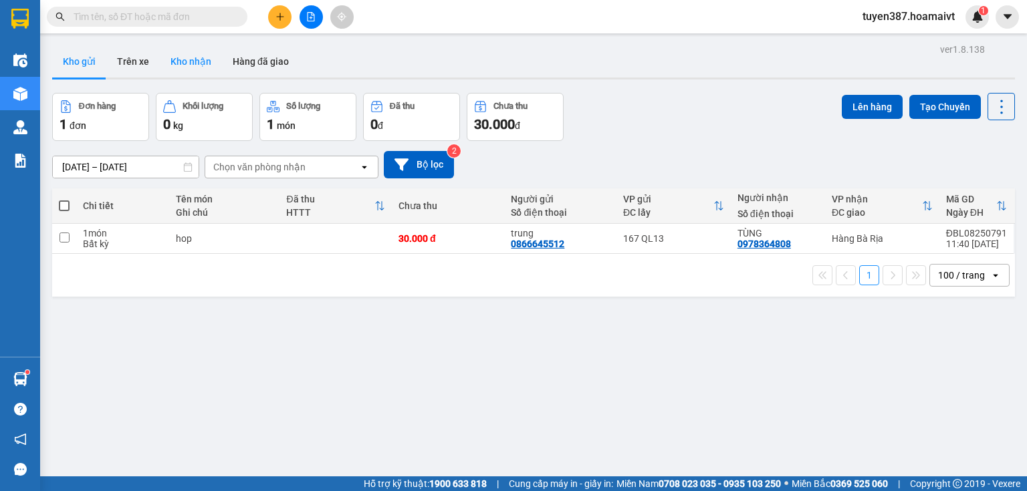
click at [190, 59] on button "Kho nhận" at bounding box center [191, 61] width 62 height 32
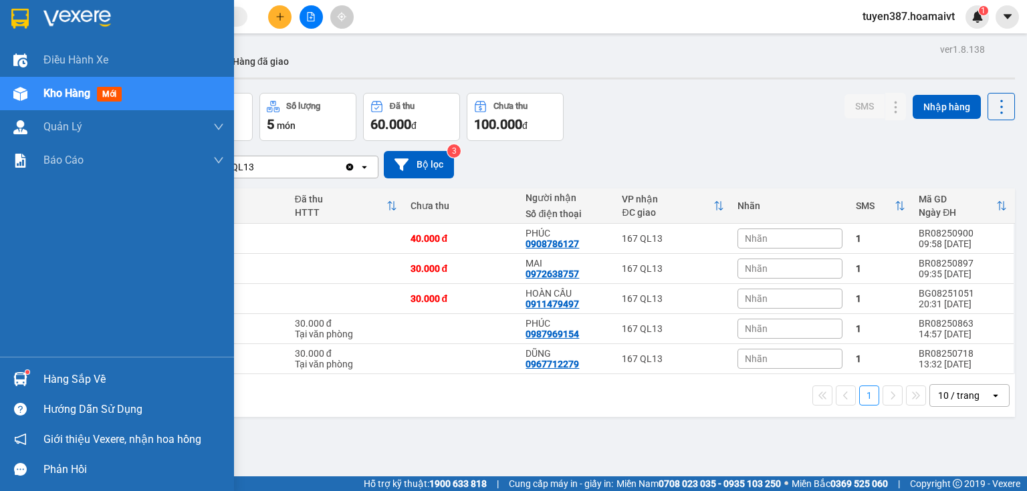
drag, startPoint x: 21, startPoint y: 373, endPoint x: 35, endPoint y: 349, distance: 27.9
click at [21, 372] on img at bounding box center [20, 379] width 14 height 14
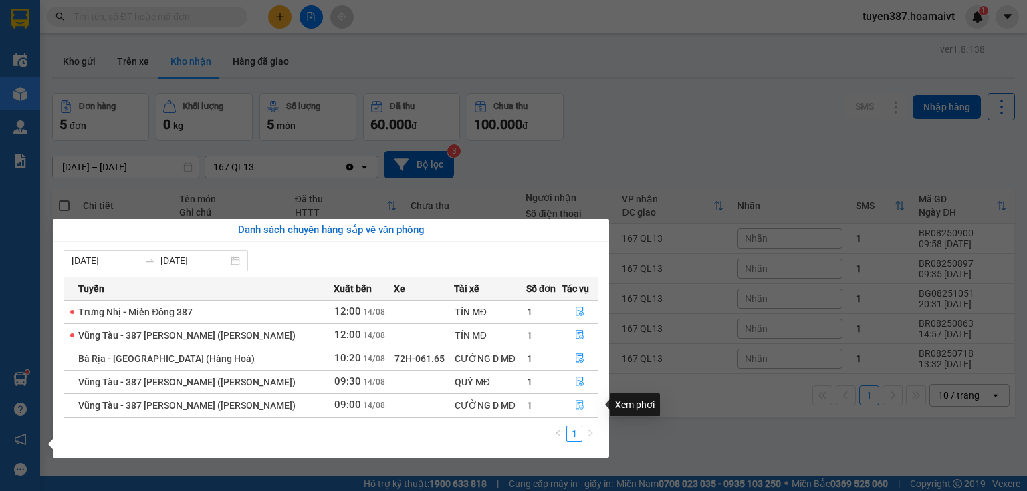
click at [576, 404] on icon "file-done" at bounding box center [580, 405] width 8 height 9
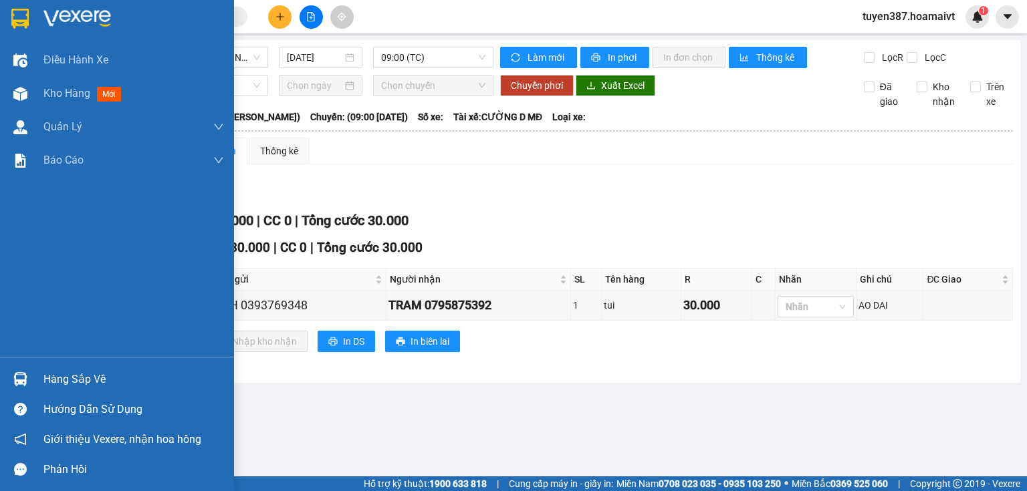
click at [19, 378] on img at bounding box center [20, 379] width 14 height 14
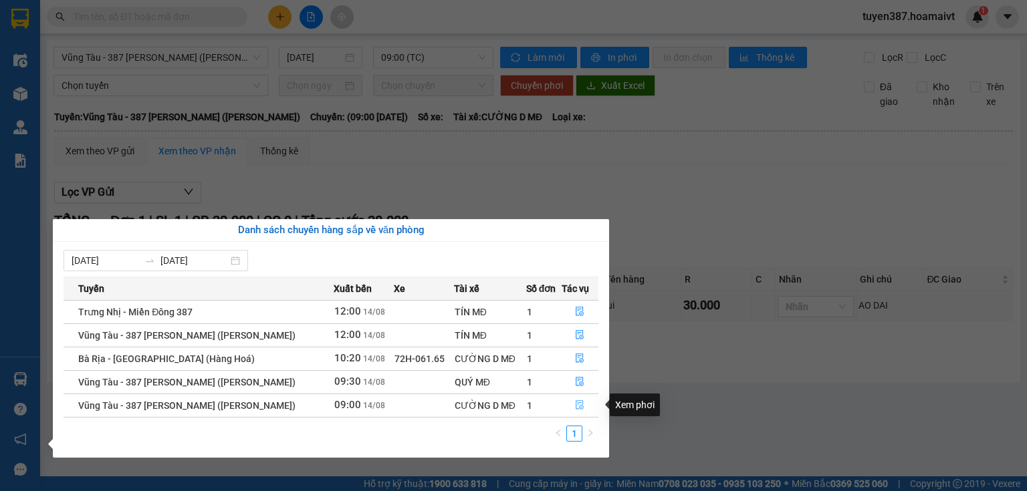
click at [578, 404] on icon "file-done" at bounding box center [579, 404] width 9 height 9
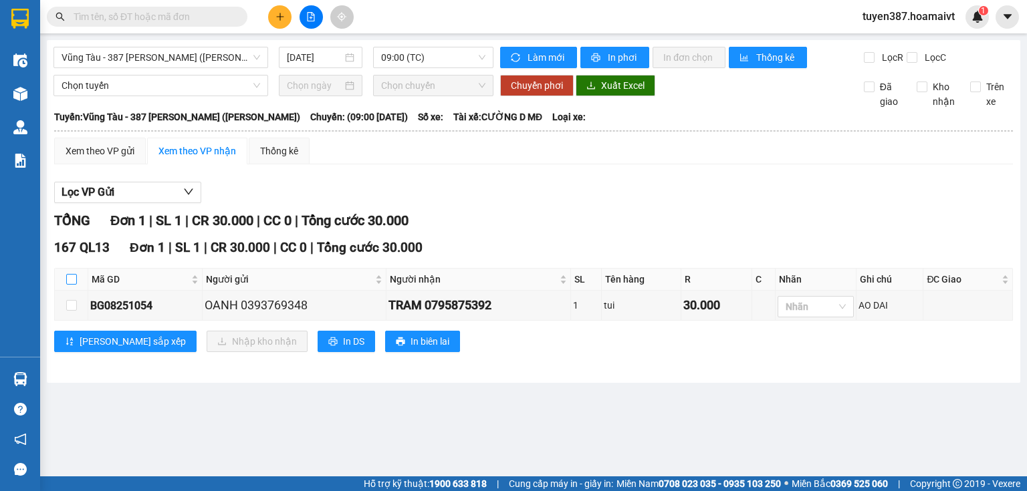
click at [72, 277] on input "checkbox" at bounding box center [71, 279] width 11 height 11
checkbox input "true"
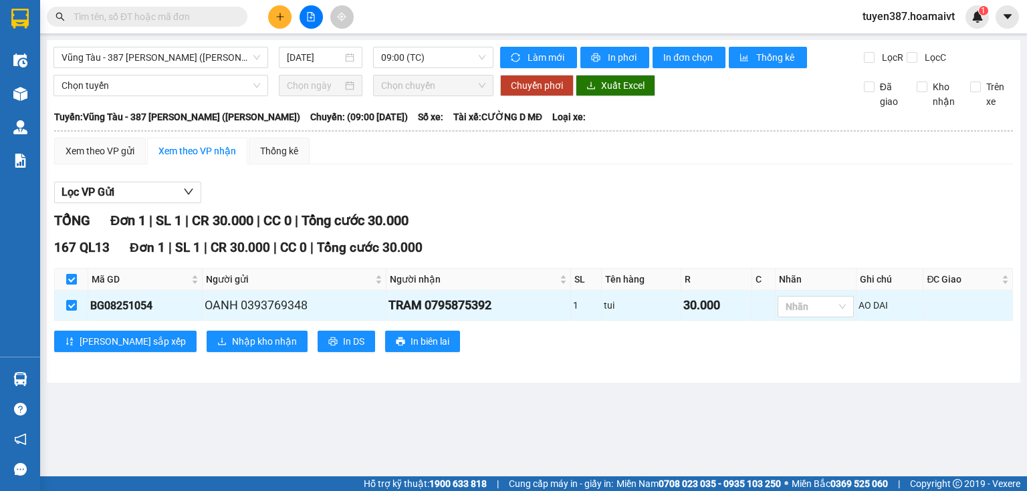
checkbox input "true"
click at [232, 338] on span "Nhập kho nhận" at bounding box center [264, 341] width 65 height 15
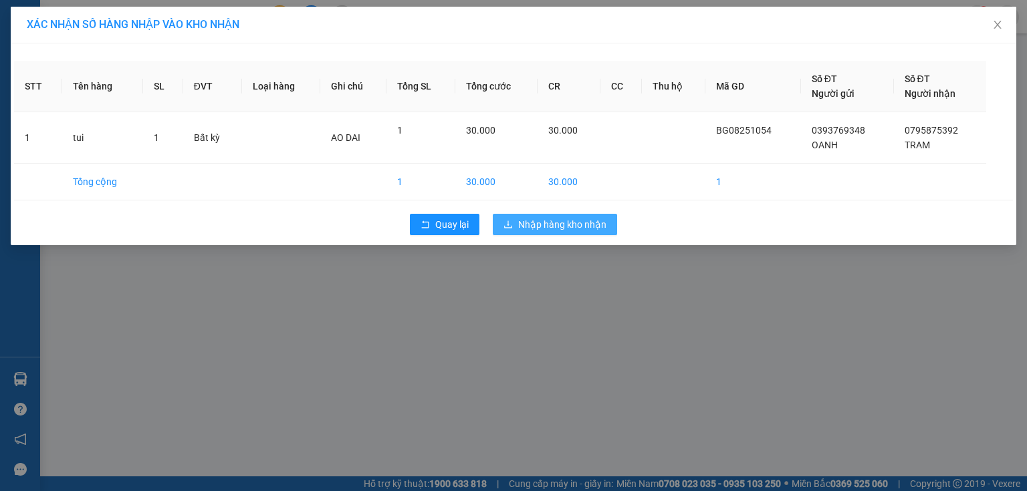
click at [563, 219] on span "Nhập hàng kho nhận" at bounding box center [562, 224] width 88 height 15
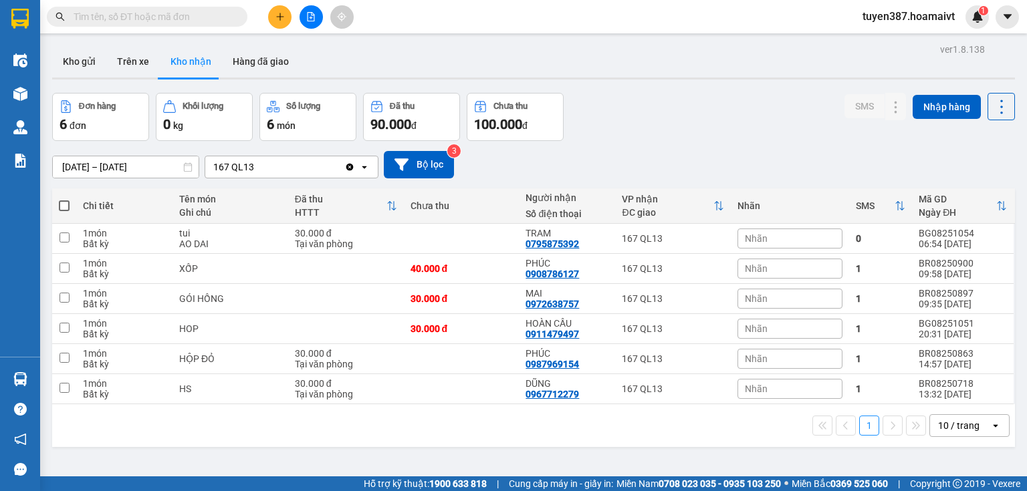
click at [990, 423] on icon "open" at bounding box center [995, 426] width 11 height 11
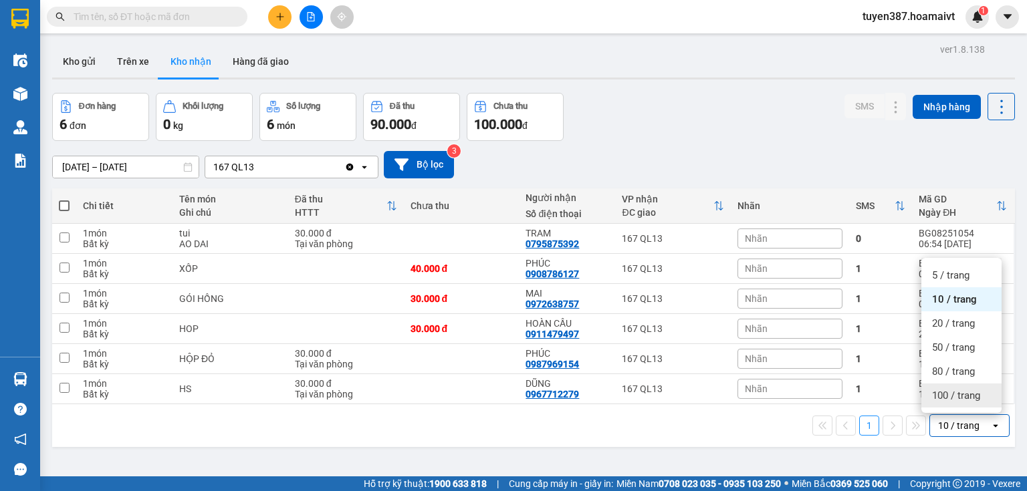
click at [953, 392] on span "100 / trang" at bounding box center [956, 395] width 48 height 13
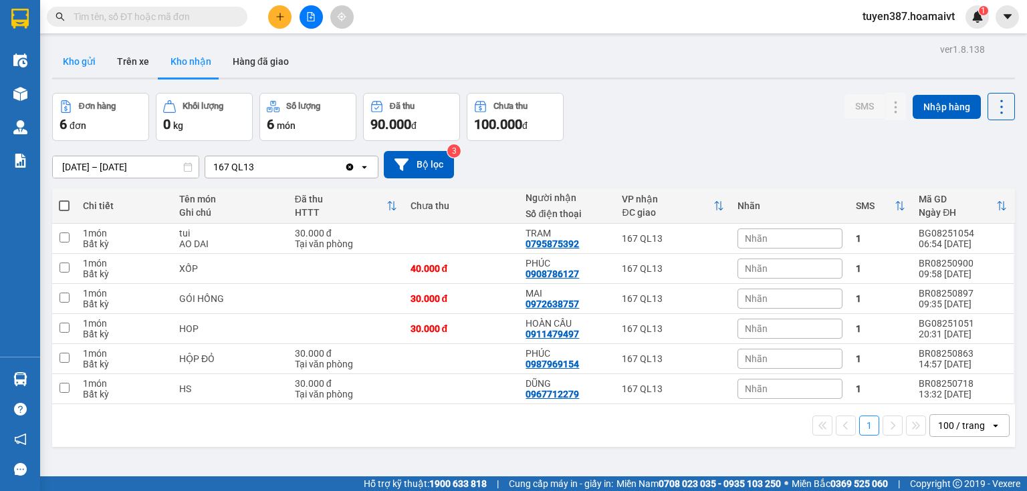
click at [75, 62] on button "Kho gửi" at bounding box center [79, 61] width 54 height 32
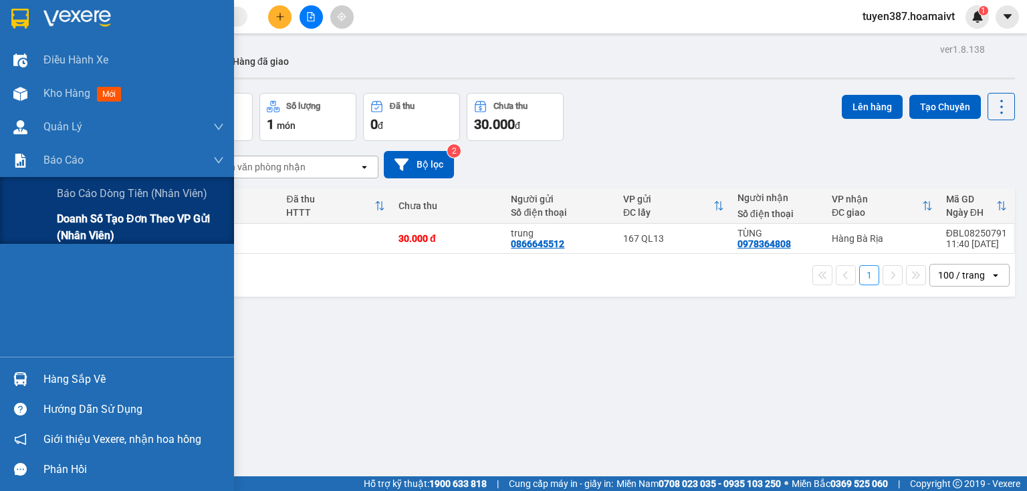
click at [62, 219] on span "Doanh số tạo đơn theo VP gửi (nhân viên)" at bounding box center [140, 227] width 167 height 33
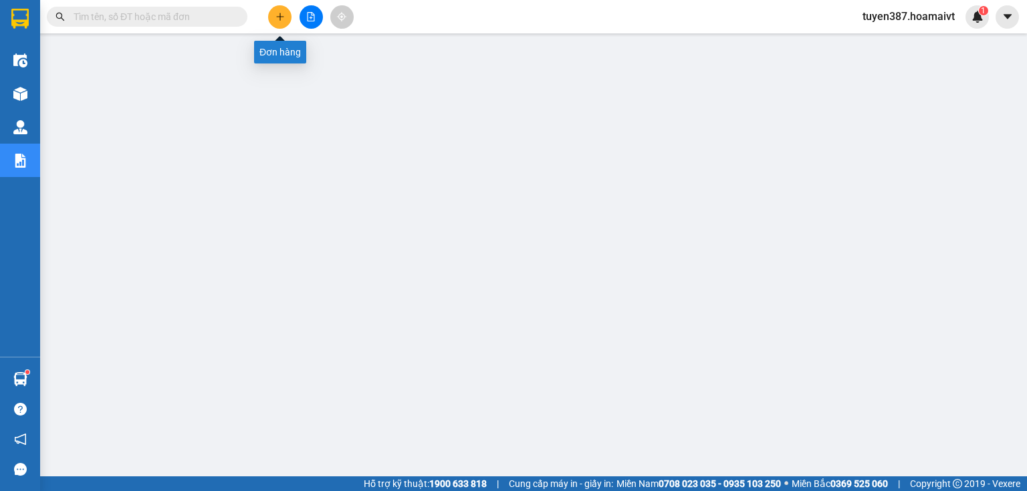
click at [277, 15] on icon "plus" at bounding box center [279, 16] width 9 height 9
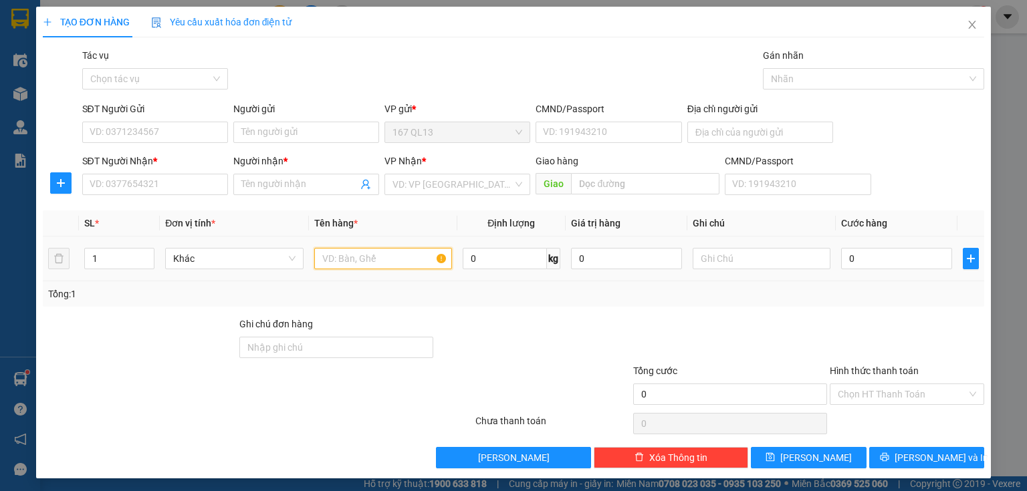
click at [387, 254] on input "text" at bounding box center [383, 258] width 138 height 21
type input "kien bk"
click at [198, 182] on input "SĐT Người Nhận *" at bounding box center [155, 184] width 146 height 21
click at [104, 260] on input "1" at bounding box center [119, 259] width 69 height 20
type input "3"
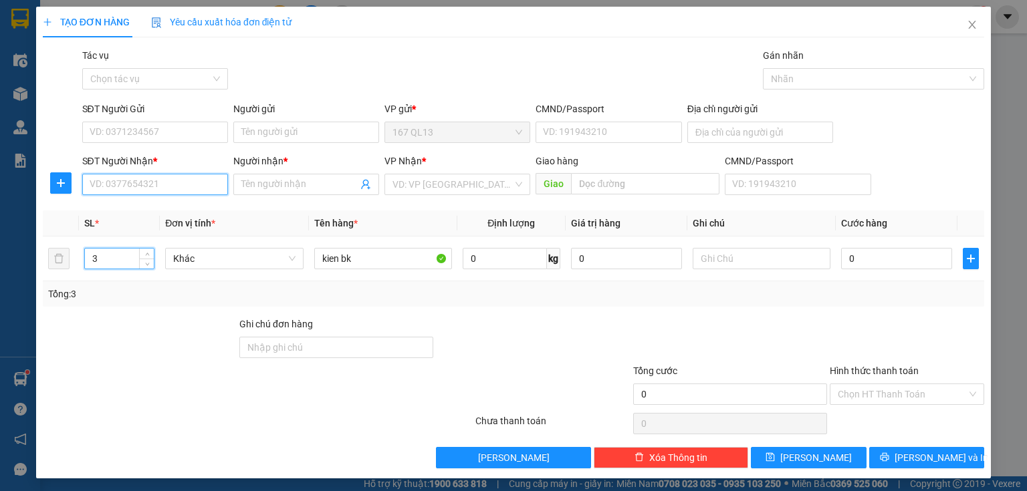
click at [184, 182] on input "SĐT Người Nhận *" at bounding box center [155, 184] width 146 height 21
type input "0329754165"
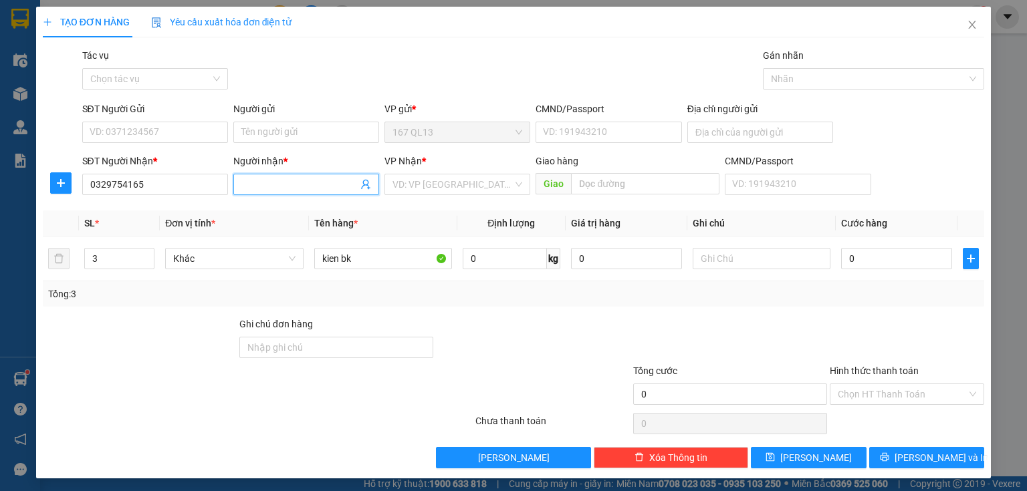
click at [269, 185] on input "Người nhận *" at bounding box center [299, 184] width 116 height 15
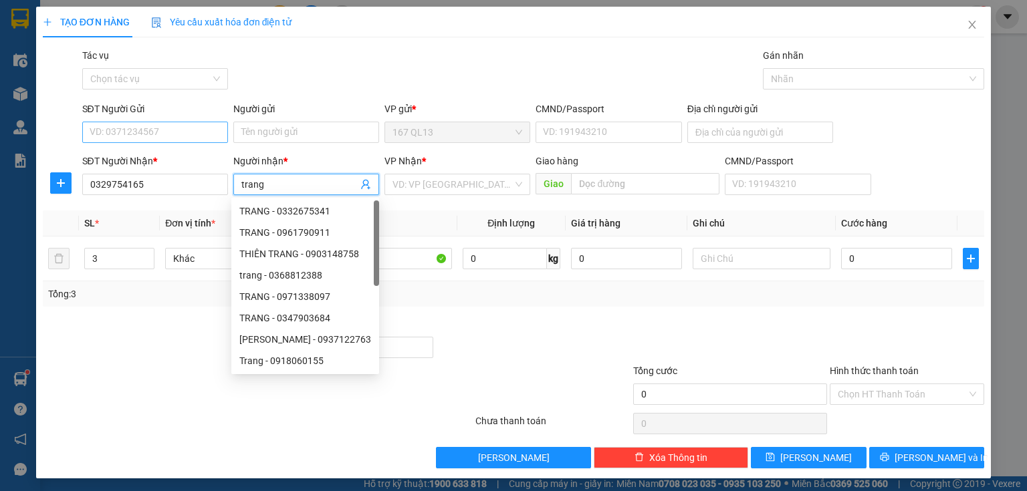
type input "trang"
click at [199, 128] on input "SĐT Người Gửi" at bounding box center [155, 132] width 146 height 21
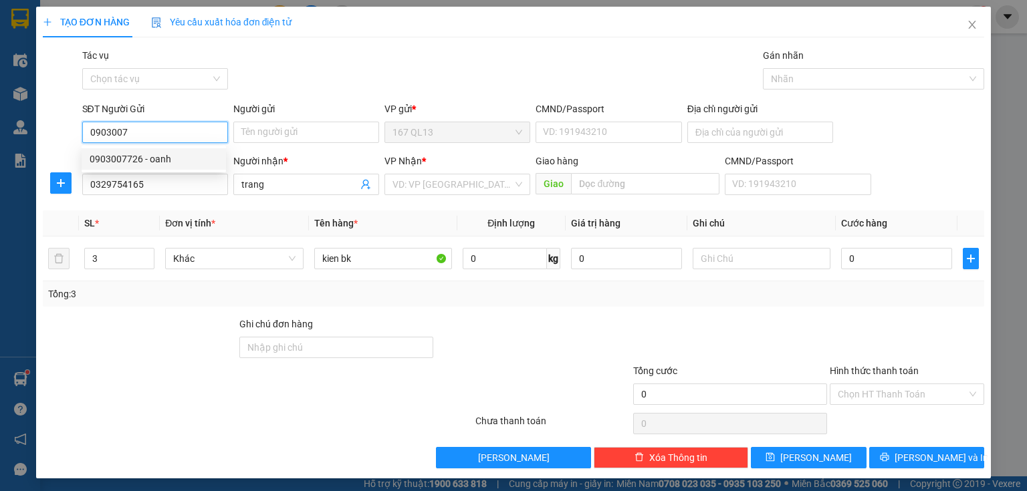
click at [140, 159] on div "0903007726 - oanh" at bounding box center [154, 159] width 128 height 15
type input "0903007726"
type input "oanh"
type input "0903007726"
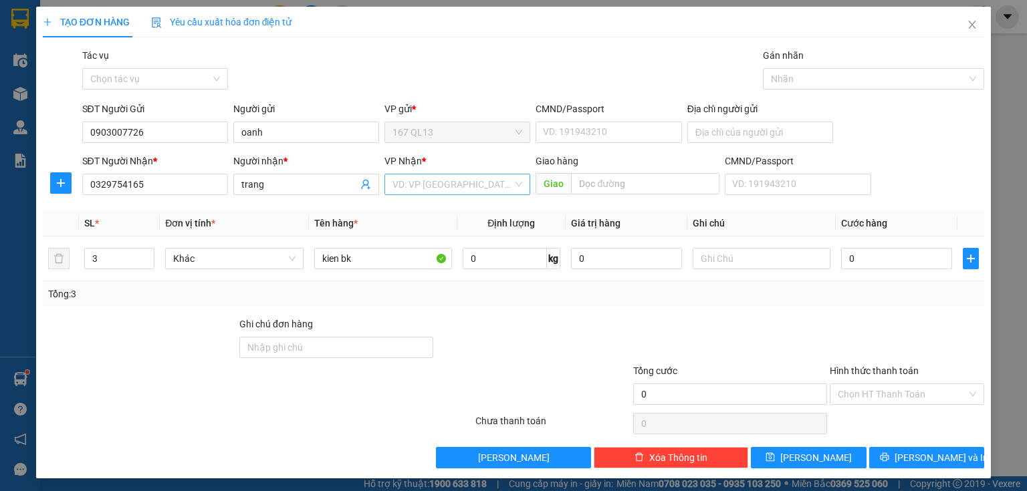
click at [450, 180] on input "search" at bounding box center [452, 185] width 120 height 20
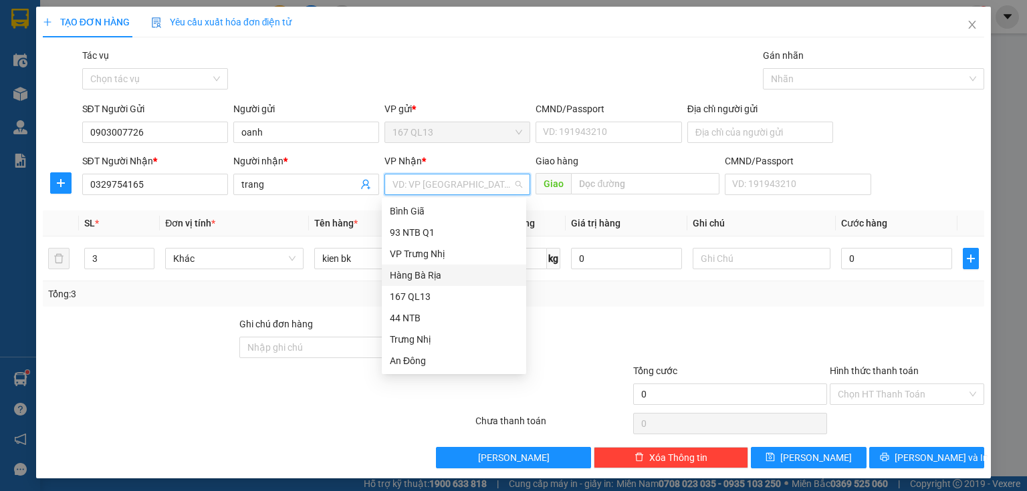
click at [426, 274] on div "Hàng Bà Rịa" at bounding box center [454, 275] width 128 height 15
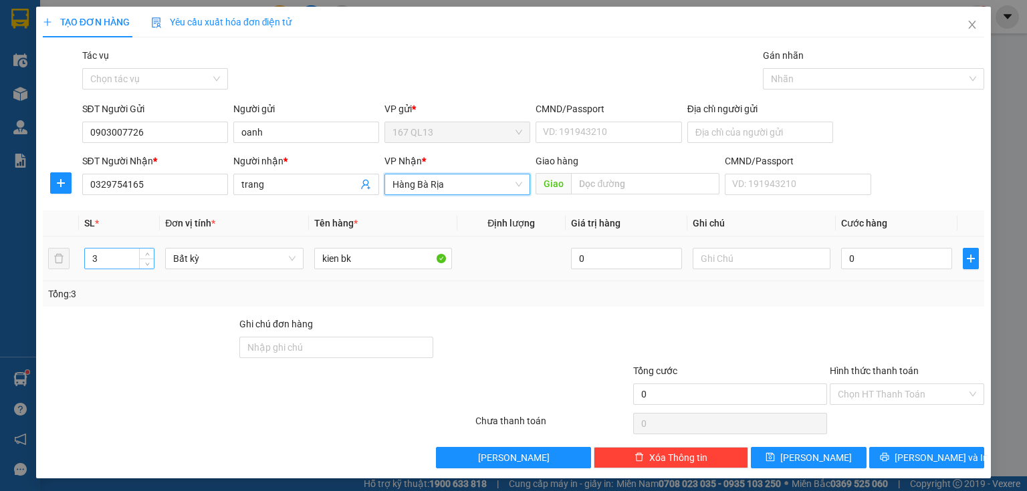
click at [108, 255] on input "3" at bounding box center [119, 259] width 69 height 20
type input "2"
click at [841, 253] on input "0" at bounding box center [896, 258] width 111 height 21
type input "7"
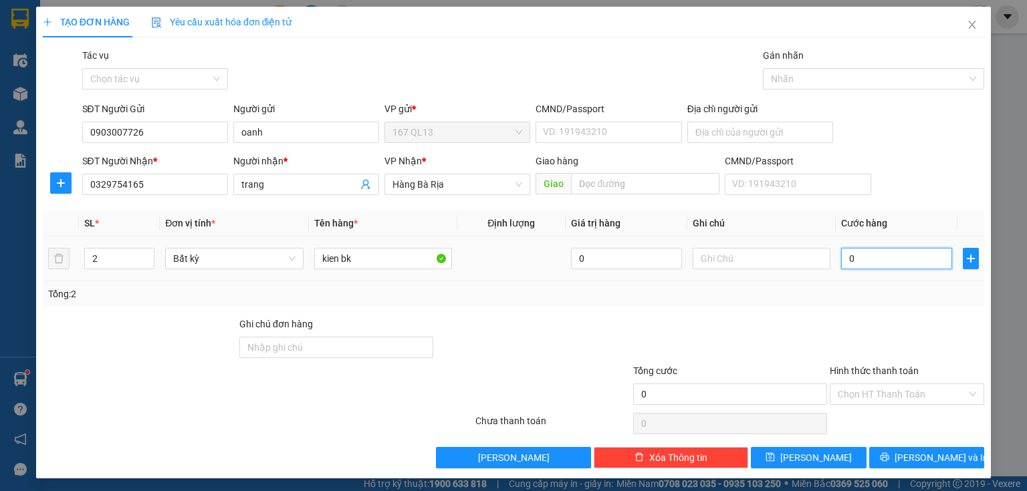
type input "7"
drag, startPoint x: 907, startPoint y: 391, endPoint x: 913, endPoint y: 402, distance: 12.6
click at [908, 391] on input "Hình thức thanh toán" at bounding box center [902, 394] width 129 height 20
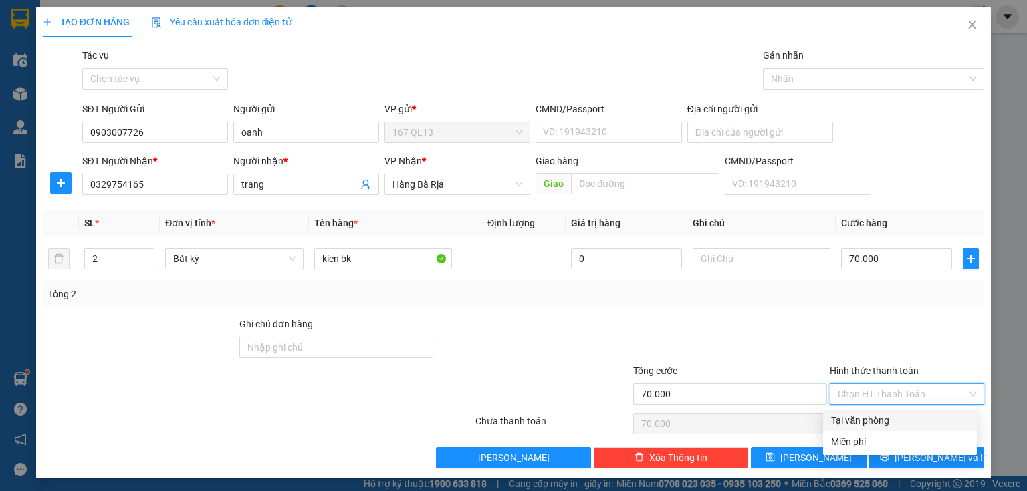
click at [913, 415] on div "Tại văn phòng" at bounding box center [900, 420] width 138 height 15
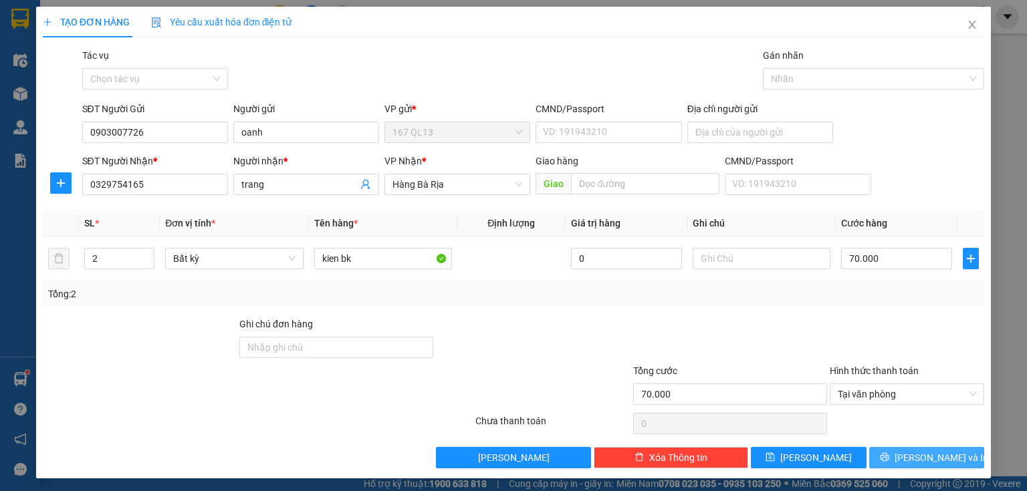
click at [922, 451] on span "[PERSON_NAME] và In" at bounding box center [942, 458] width 94 height 15
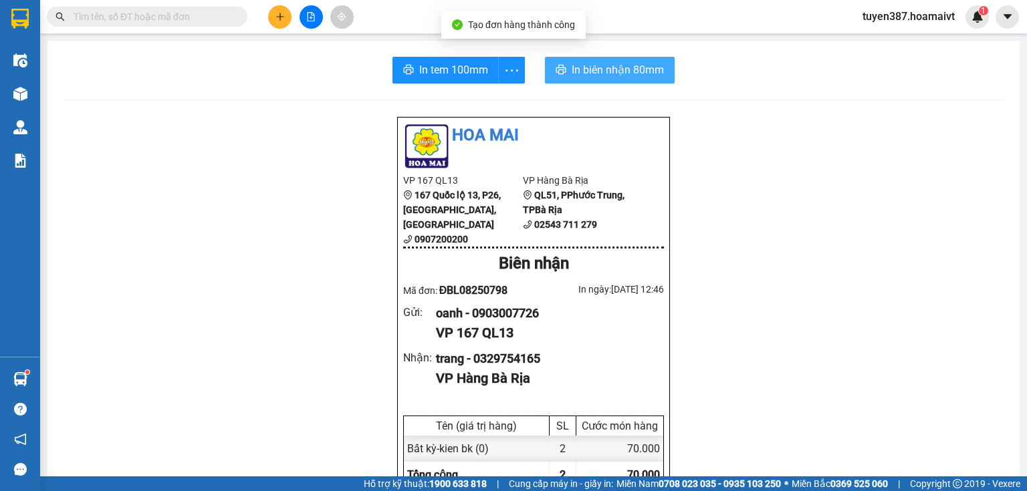
click at [596, 72] on span "In biên nhận 80mm" at bounding box center [618, 70] width 92 height 17
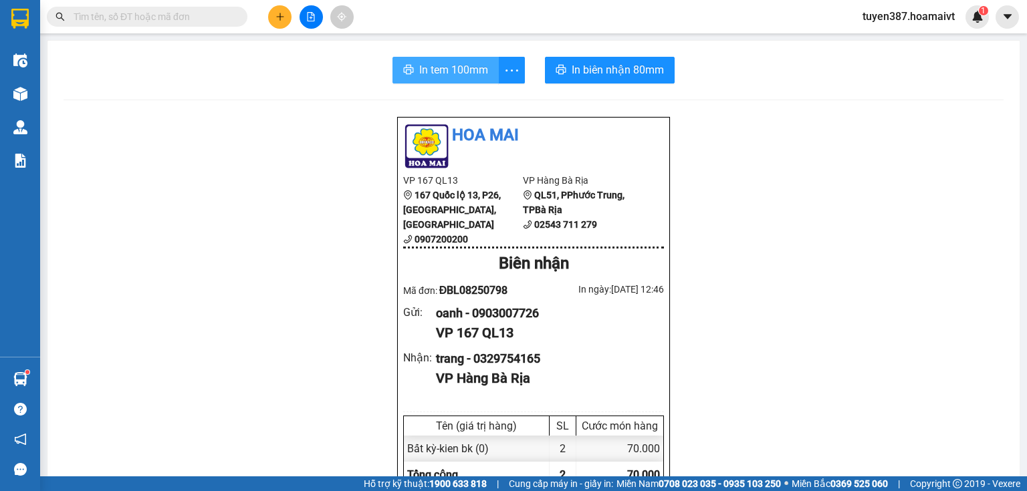
click at [444, 72] on span "In tem 100mm" at bounding box center [453, 70] width 69 height 17
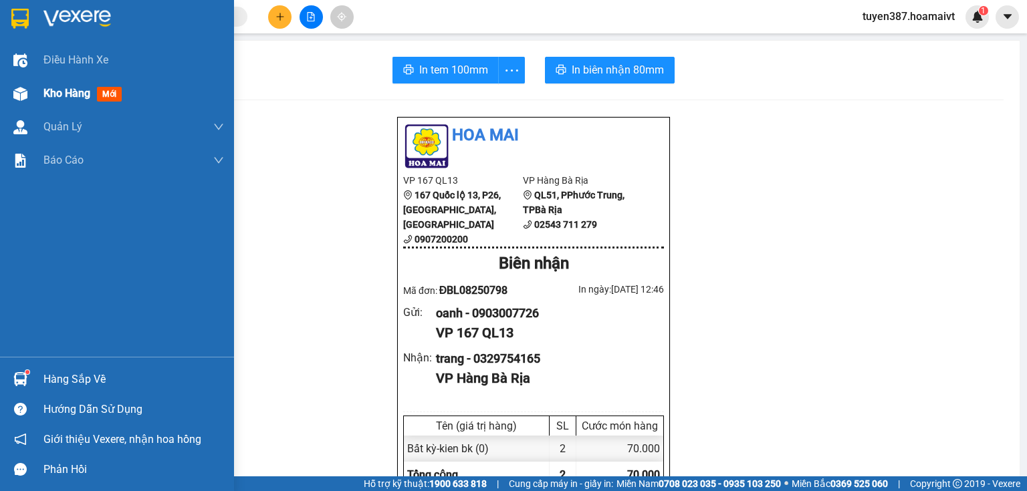
click at [117, 91] on span "mới" at bounding box center [109, 94] width 25 height 15
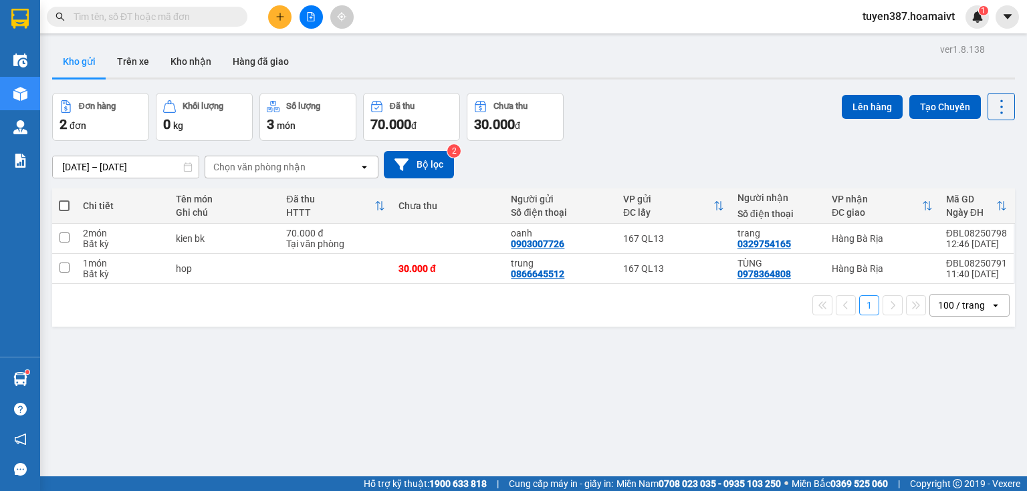
click at [62, 207] on span at bounding box center [64, 206] width 11 height 11
click at [64, 199] on input "checkbox" at bounding box center [64, 199] width 0 height 0
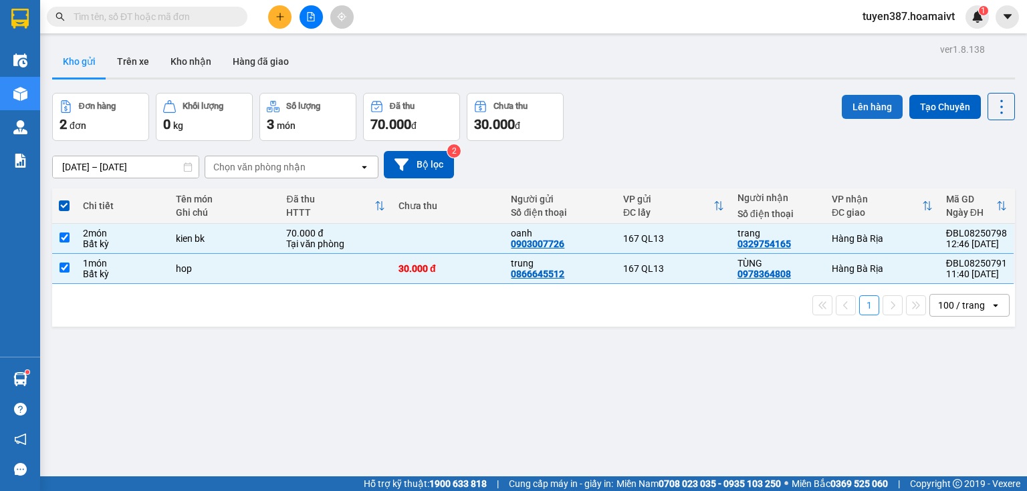
click at [863, 104] on button "Lên hàng" at bounding box center [872, 107] width 61 height 24
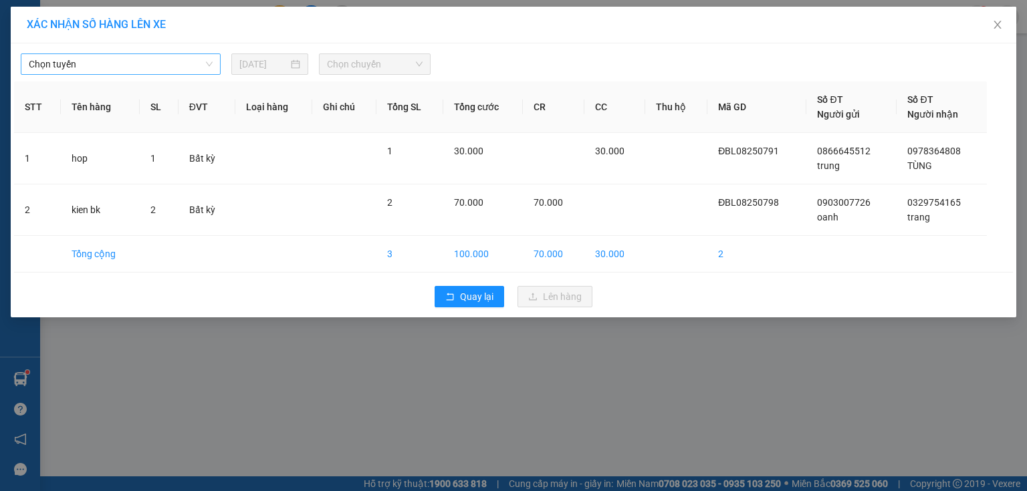
click at [144, 64] on span "Chọn tuyến" at bounding box center [121, 64] width 184 height 20
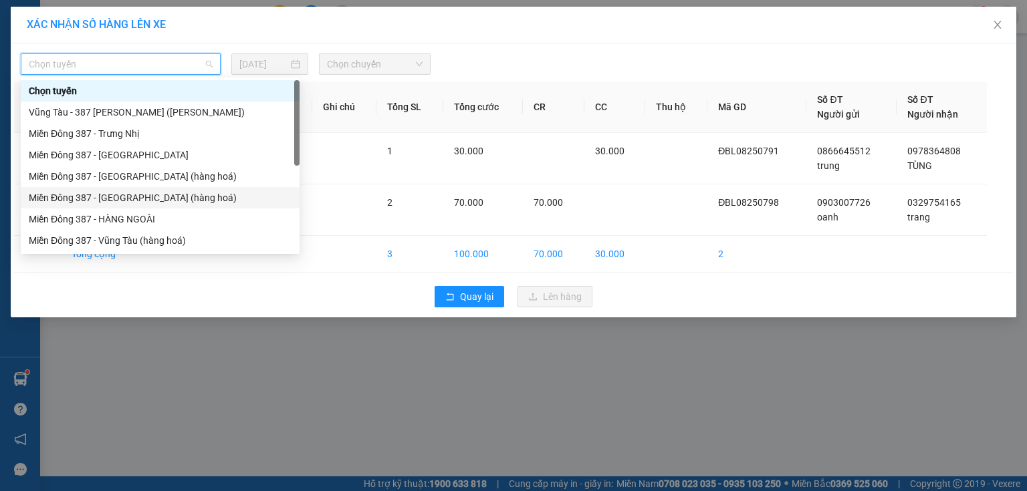
click at [114, 195] on div "Miền Đông 387 - [GEOGRAPHIC_DATA] (hàng hoá)" at bounding box center [160, 198] width 263 height 15
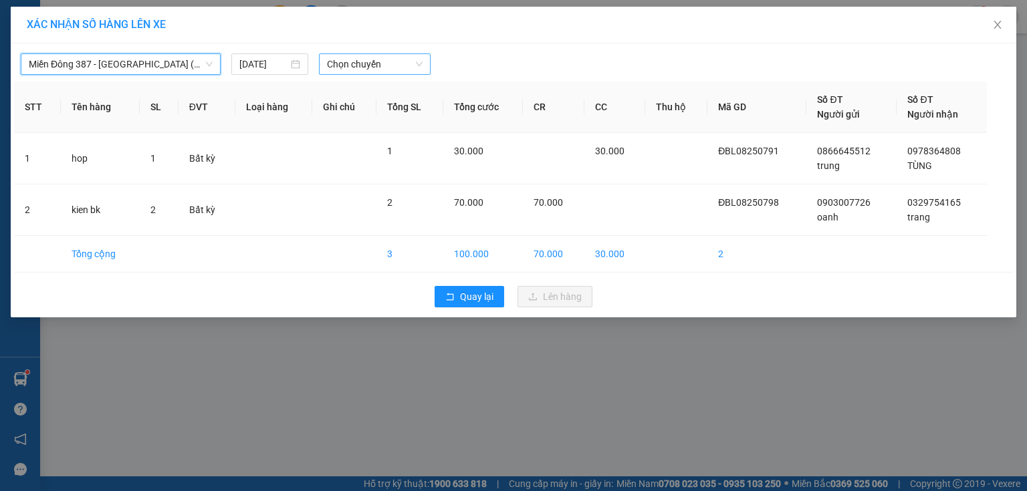
click at [393, 64] on span "Chọn chuyến" at bounding box center [375, 64] width 96 height 20
type input "1310"
click at [432, 110] on div "Thêm chuyến " 13:10 "" at bounding box center [390, 113] width 142 height 23
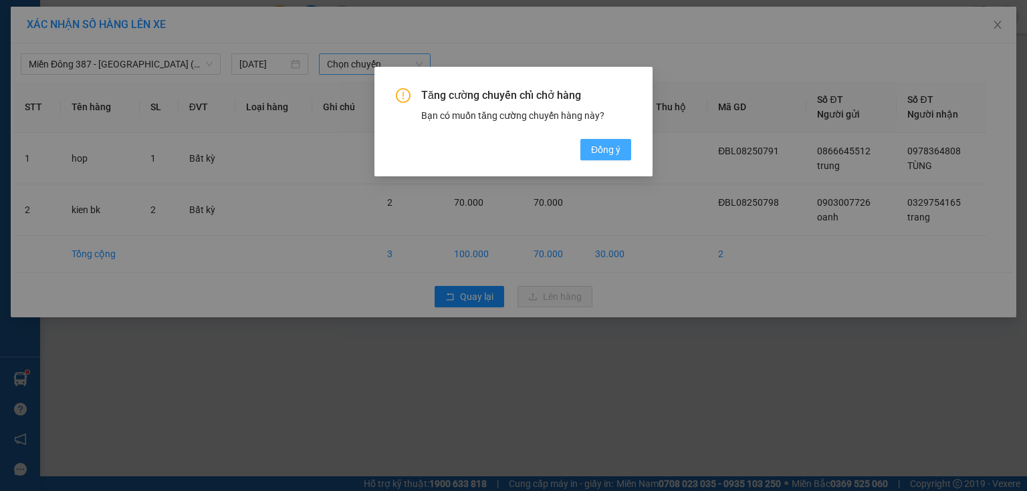
click at [606, 148] on span "Đồng ý" at bounding box center [605, 149] width 29 height 15
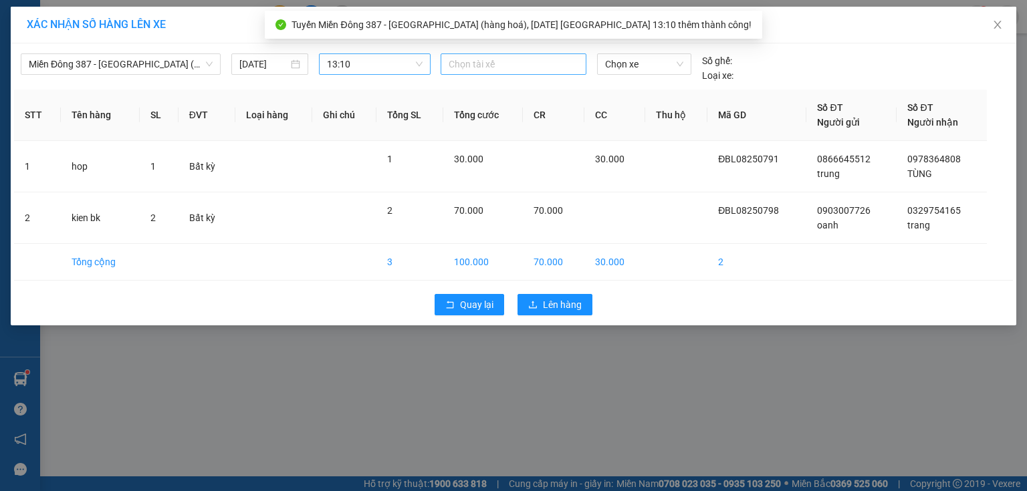
click at [504, 62] on div at bounding box center [513, 64] width 139 height 16
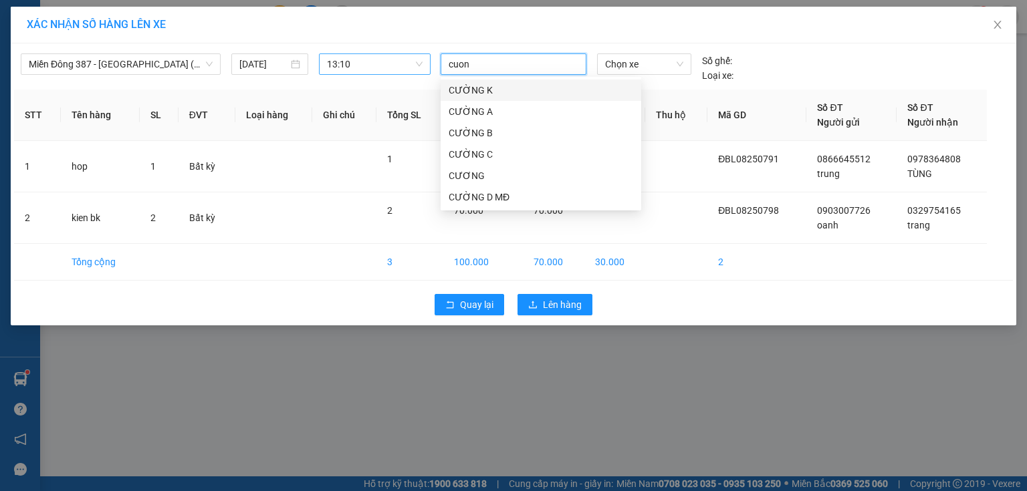
type input "cuong"
click at [483, 193] on div "CƯỜNG D MĐ" at bounding box center [541, 197] width 185 height 15
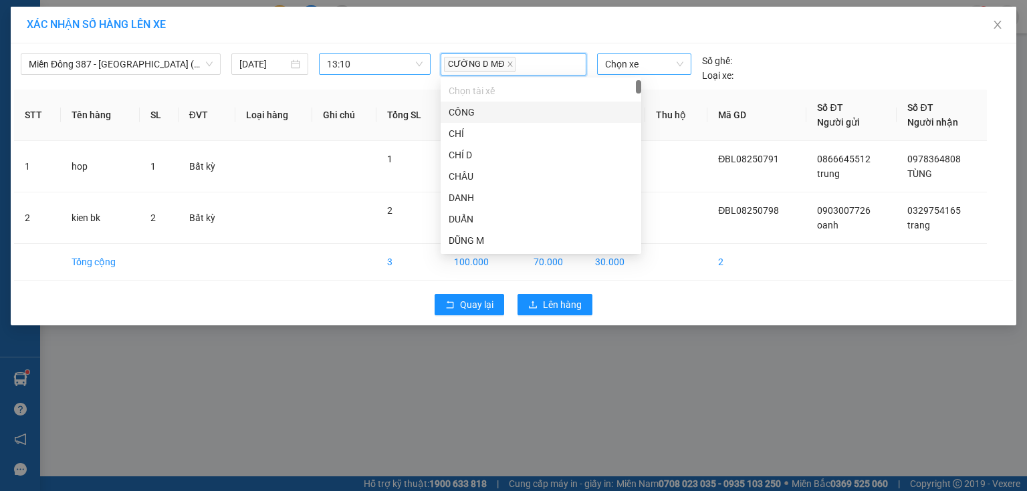
click at [650, 65] on span "Chọn xe" at bounding box center [644, 64] width 78 height 20
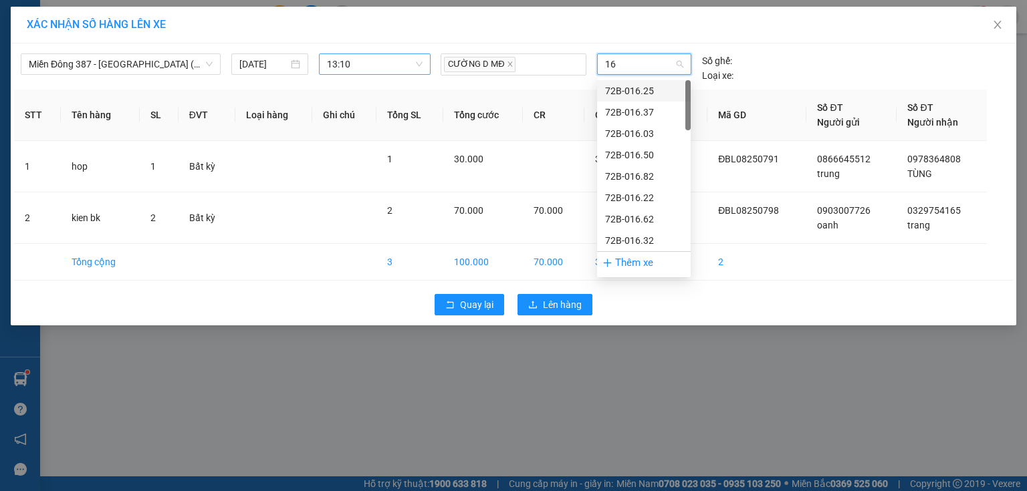
type input "165"
click at [643, 152] on div "72H-061.65" at bounding box center [644, 155] width 78 height 15
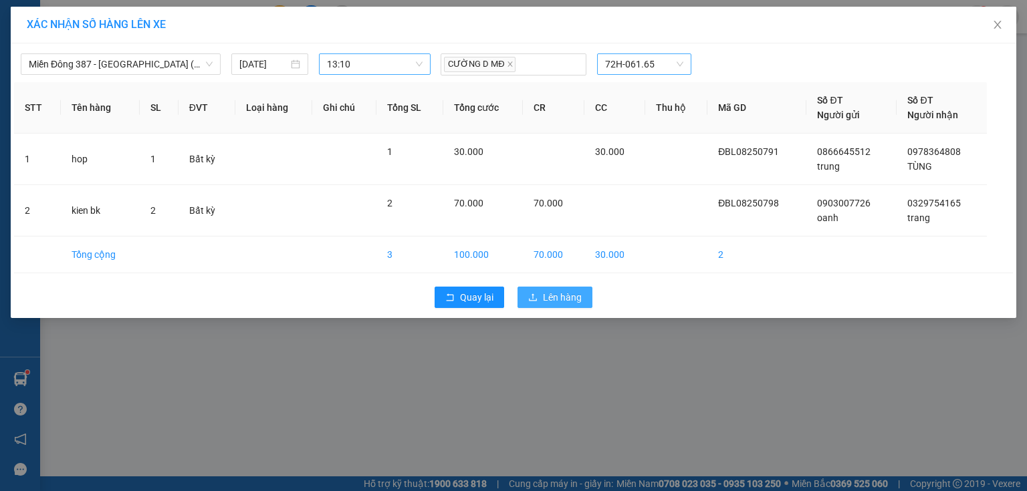
click at [564, 296] on span "Lên hàng" at bounding box center [562, 297] width 39 height 15
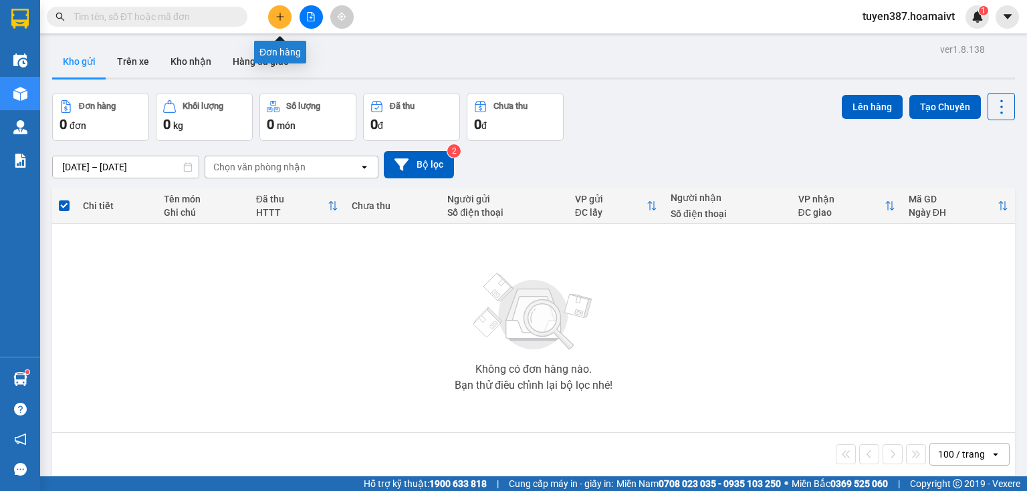
click at [281, 13] on icon "plus" at bounding box center [279, 16] width 9 height 9
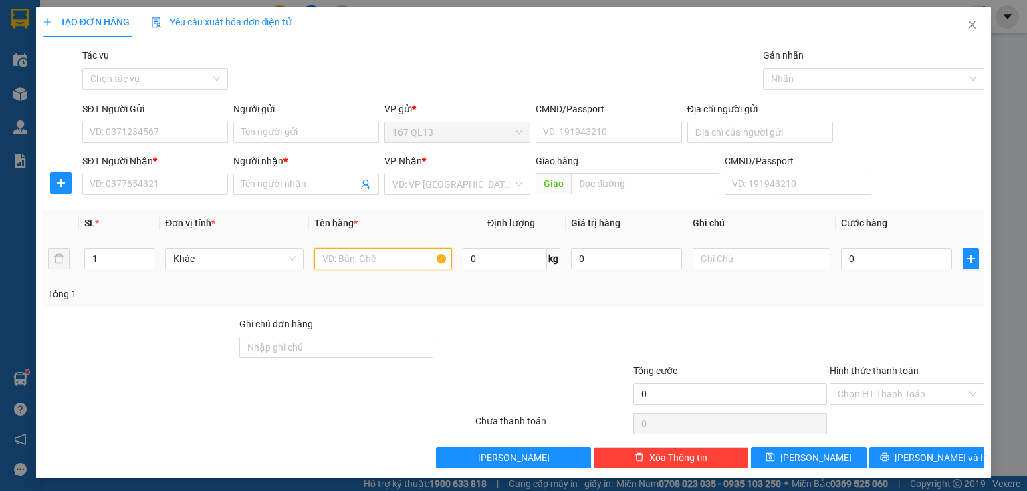
click at [389, 256] on input "text" at bounding box center [383, 258] width 138 height 21
type input "thung"
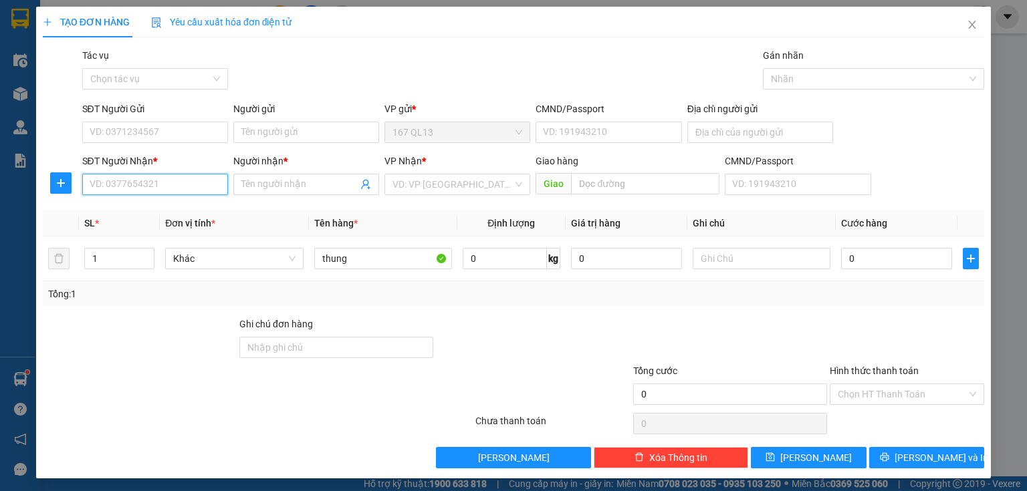
click at [209, 185] on input "SĐT Người Nhận *" at bounding box center [155, 184] width 146 height 21
type input "0901870587"
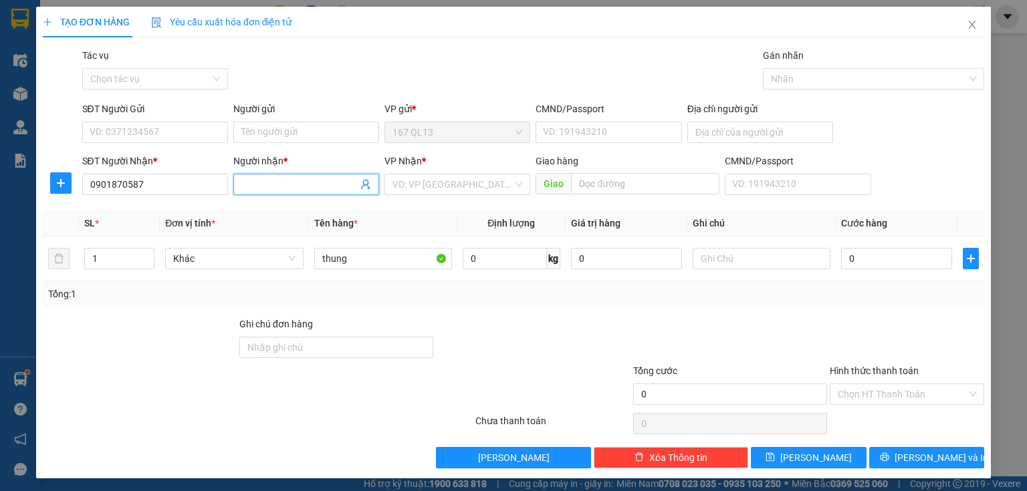
click at [299, 187] on input "Người nhận *" at bounding box center [299, 184] width 116 height 15
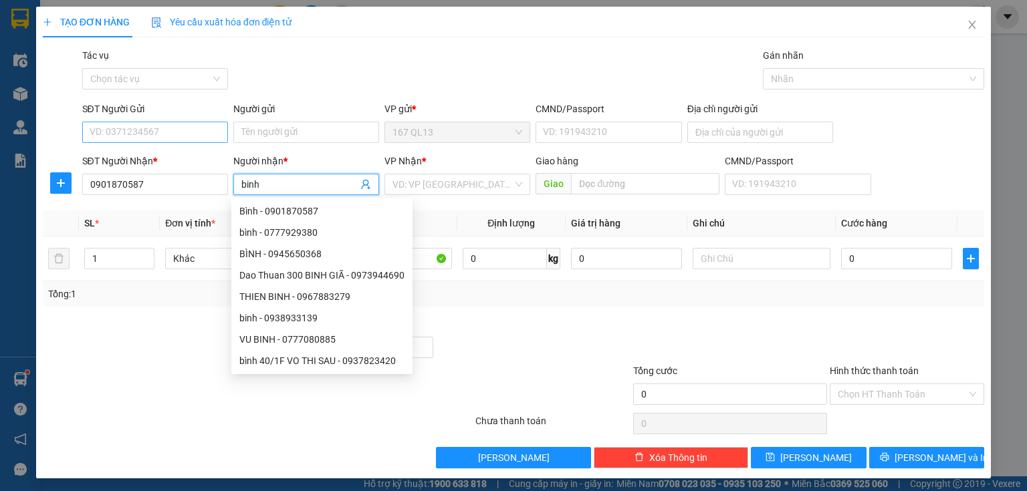
type input "binh"
click at [185, 136] on input "SĐT Người Gửi" at bounding box center [155, 132] width 146 height 21
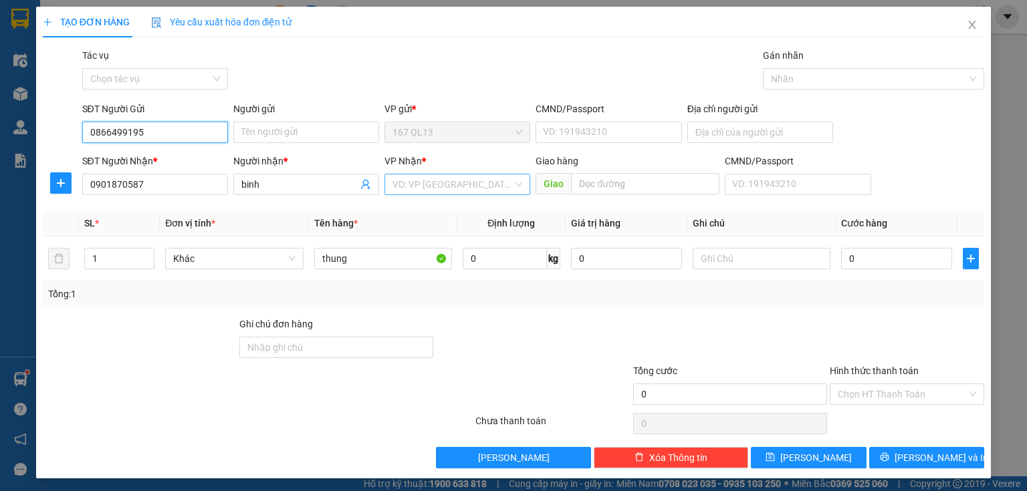
type input "0866499195"
click at [430, 181] on input "search" at bounding box center [452, 185] width 120 height 20
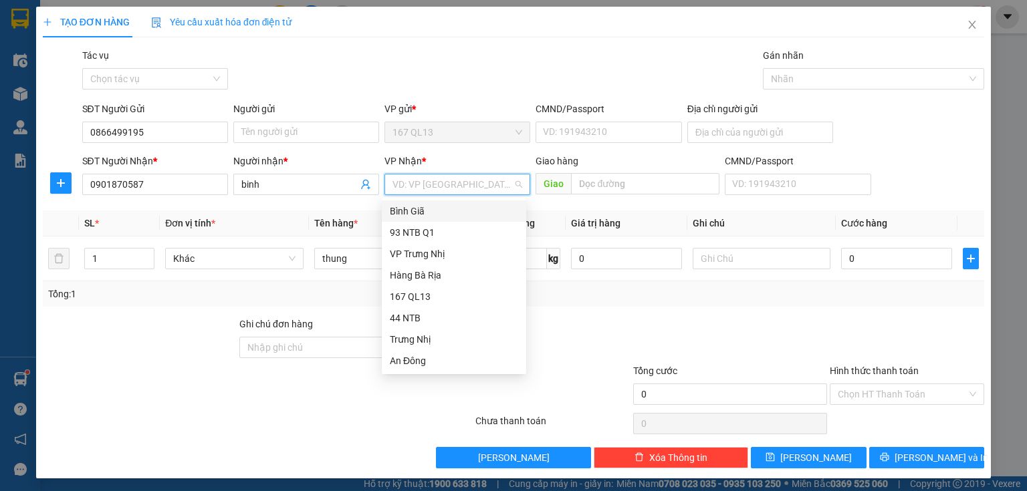
drag, startPoint x: 425, startPoint y: 210, endPoint x: 675, endPoint y: 210, distance: 250.1
click at [425, 210] on div "Bình Giã" at bounding box center [454, 211] width 128 height 15
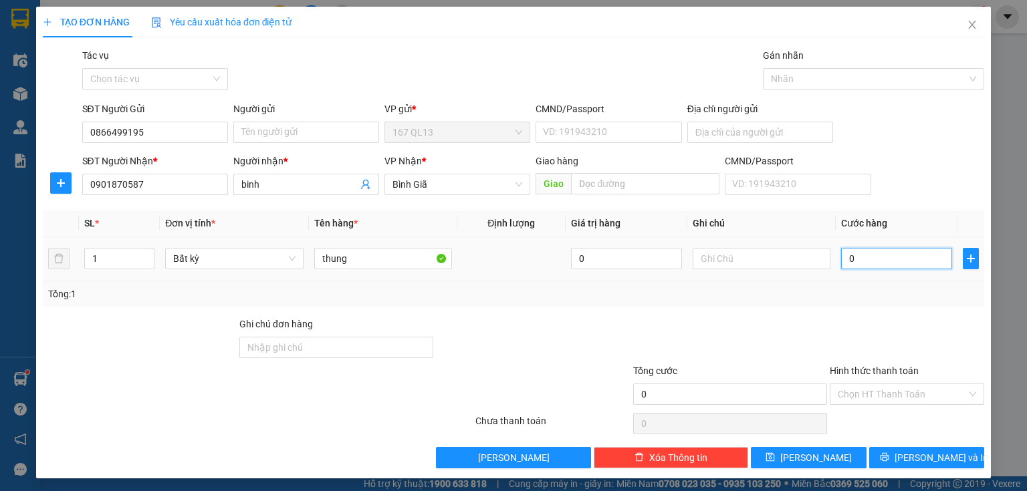
click at [841, 260] on input "0" at bounding box center [896, 258] width 111 height 21
click at [897, 390] on input "Hình thức thanh toán" at bounding box center [902, 394] width 129 height 20
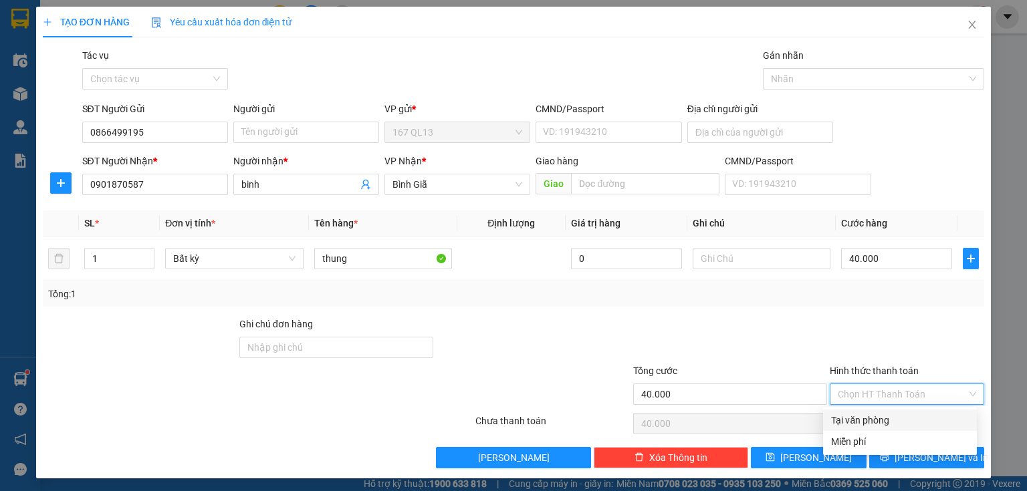
click at [893, 414] on div "Tại văn phòng" at bounding box center [900, 420] width 138 height 15
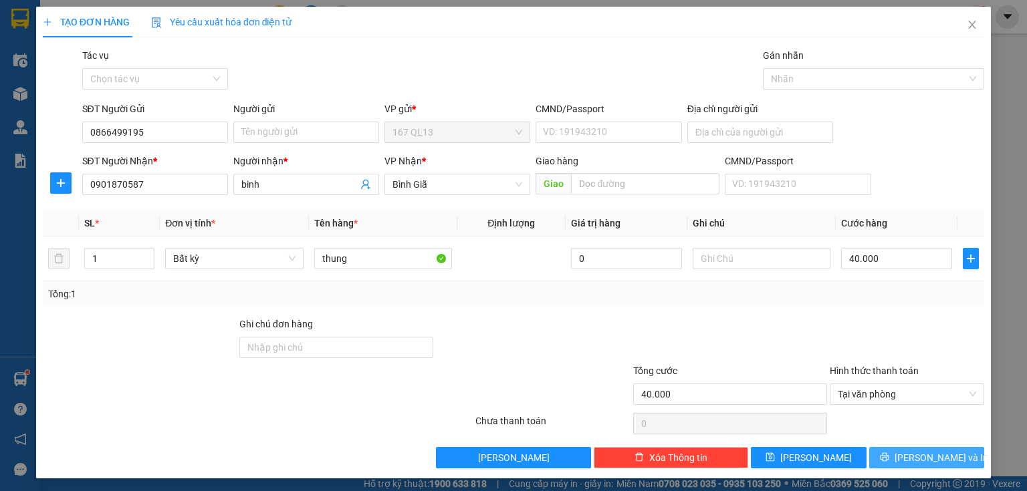
drag, startPoint x: 934, startPoint y: 454, endPoint x: 885, endPoint y: 316, distance: 146.8
click at [934, 452] on span "[PERSON_NAME] và In" at bounding box center [942, 458] width 94 height 15
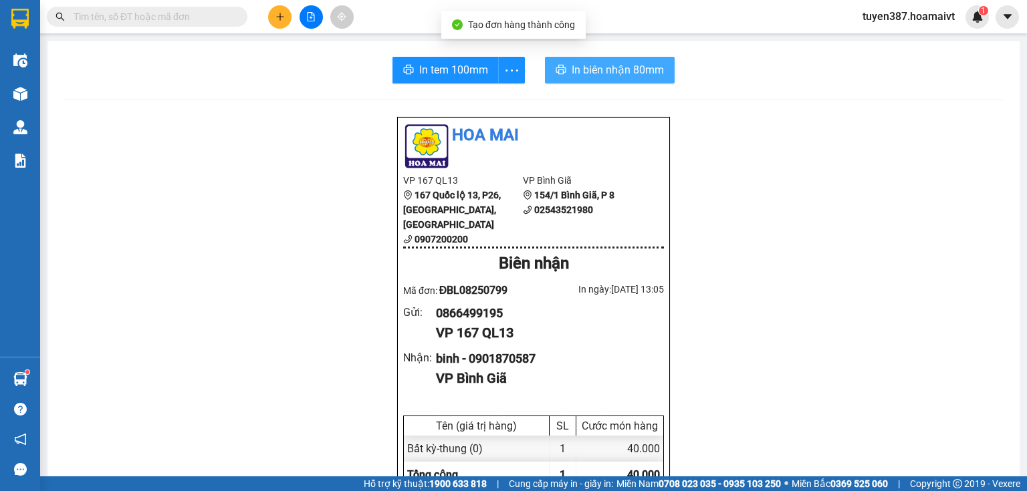
click at [593, 68] on span "In biên nhận 80mm" at bounding box center [618, 70] width 92 height 17
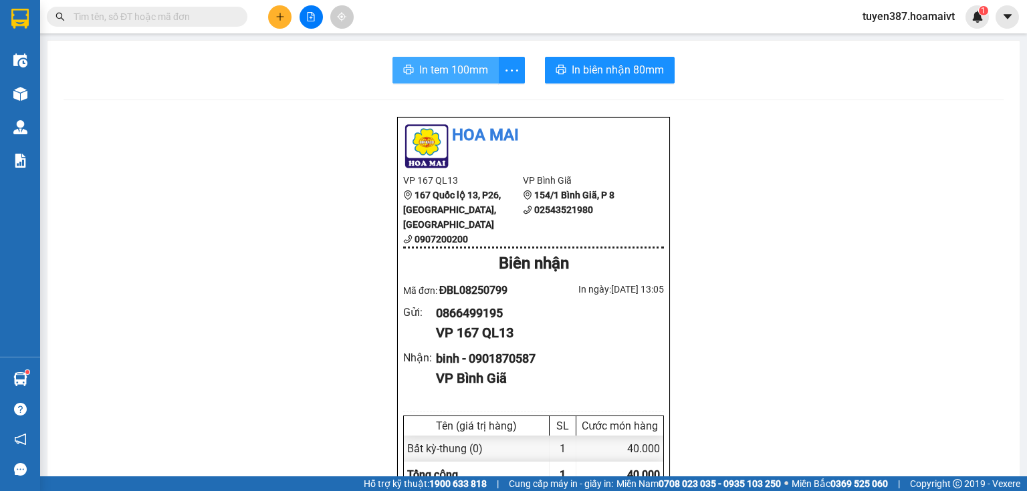
click at [422, 66] on span "In tem 100mm" at bounding box center [453, 70] width 69 height 17
click at [435, 62] on span "In tem 100mm" at bounding box center [453, 70] width 69 height 17
click at [278, 16] on icon "plus" at bounding box center [279, 16] width 9 height 9
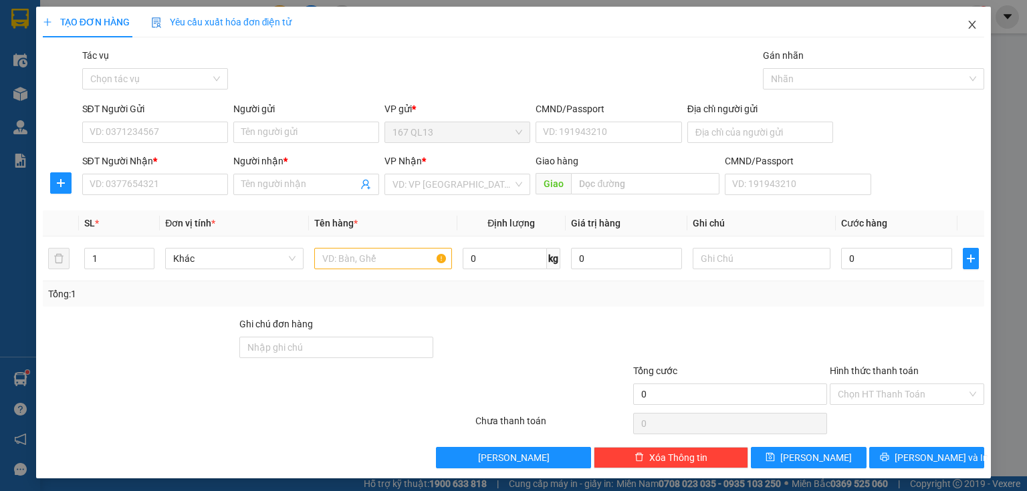
click at [967, 24] on icon "close" at bounding box center [972, 24] width 11 height 11
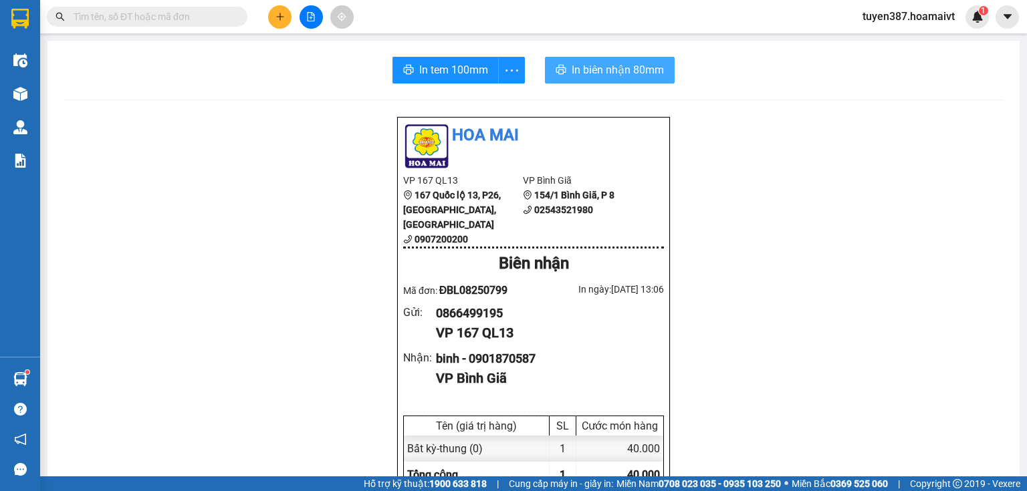
drag, startPoint x: 588, startPoint y: 70, endPoint x: 653, endPoint y: 47, distance: 67.9
click at [588, 68] on span "In biên nhận 80mm" at bounding box center [618, 70] width 92 height 17
click at [281, 13] on icon "plus" at bounding box center [279, 16] width 9 height 9
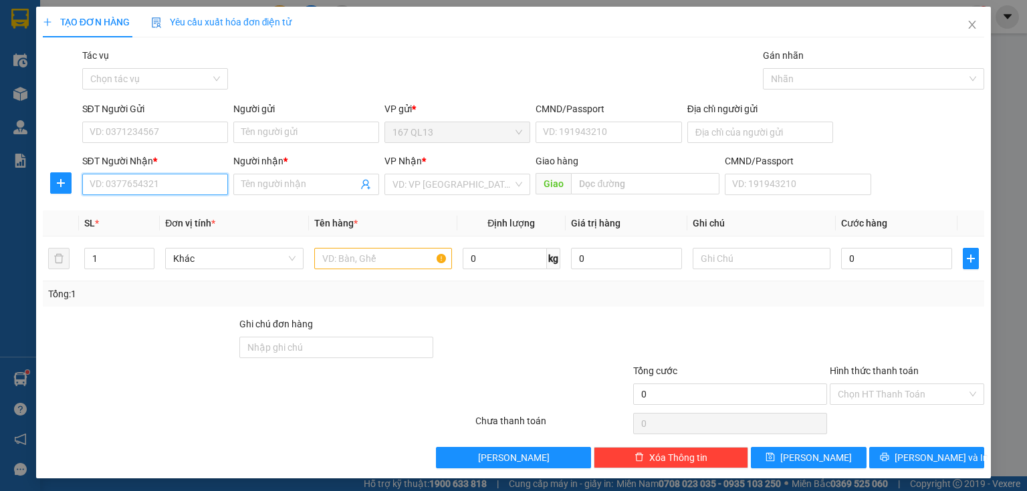
click at [190, 190] on input "SĐT Người Nhận *" at bounding box center [155, 184] width 146 height 21
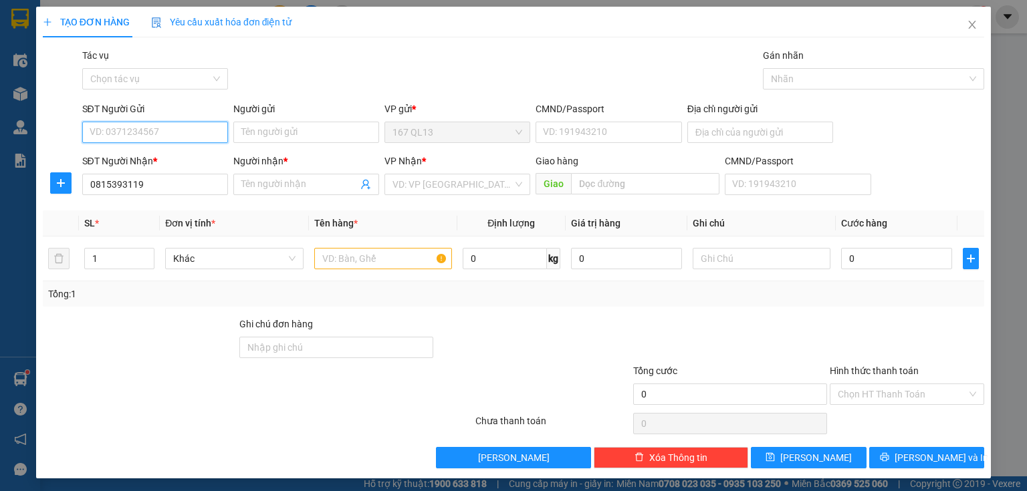
click at [179, 128] on input "SĐT Người Gửi" at bounding box center [155, 132] width 146 height 21
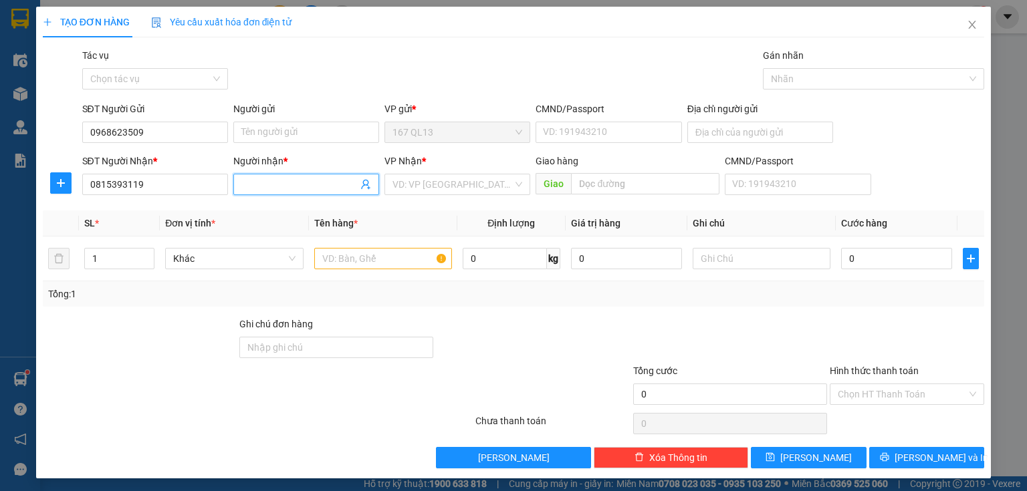
click at [282, 181] on input "Người nhận *" at bounding box center [299, 184] width 116 height 15
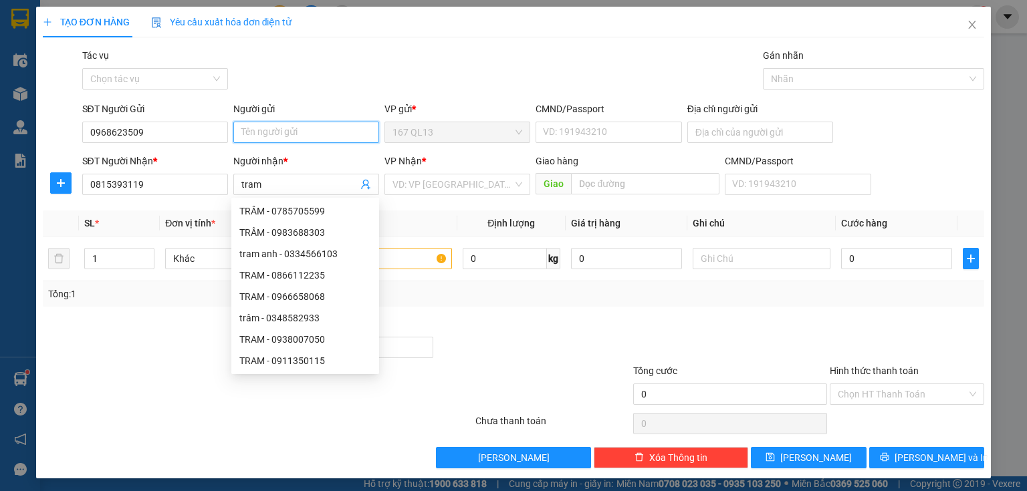
click at [297, 131] on input "Người gửi" at bounding box center [306, 132] width 146 height 21
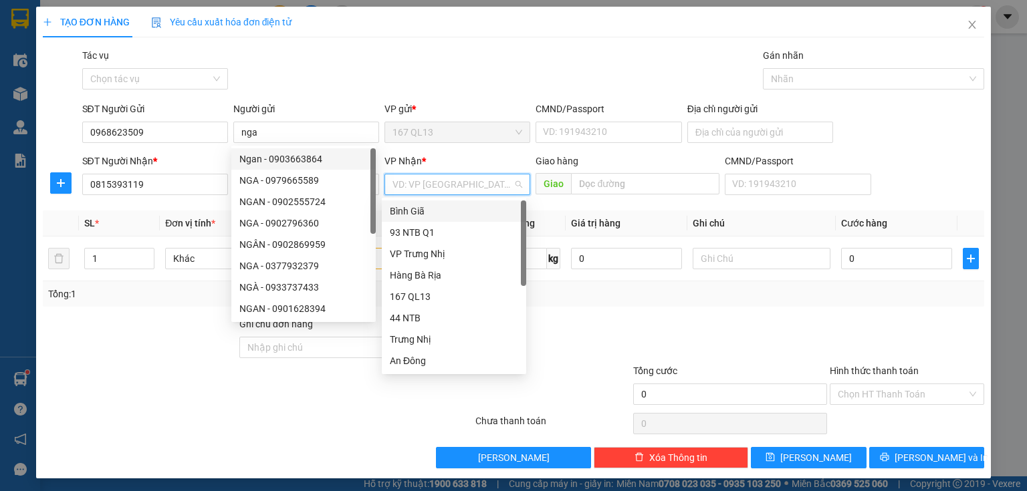
click at [452, 182] on input "search" at bounding box center [452, 185] width 120 height 20
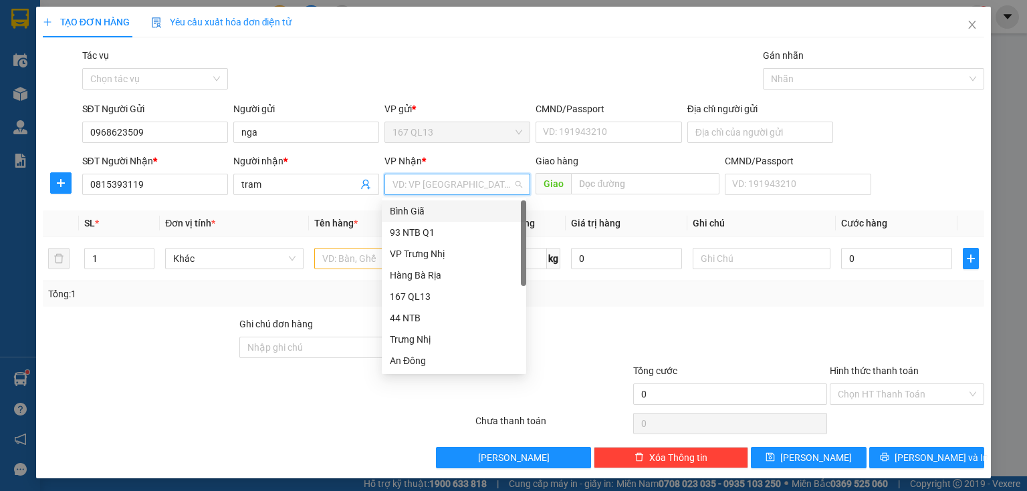
click at [428, 207] on div "Bình Giã" at bounding box center [454, 211] width 128 height 15
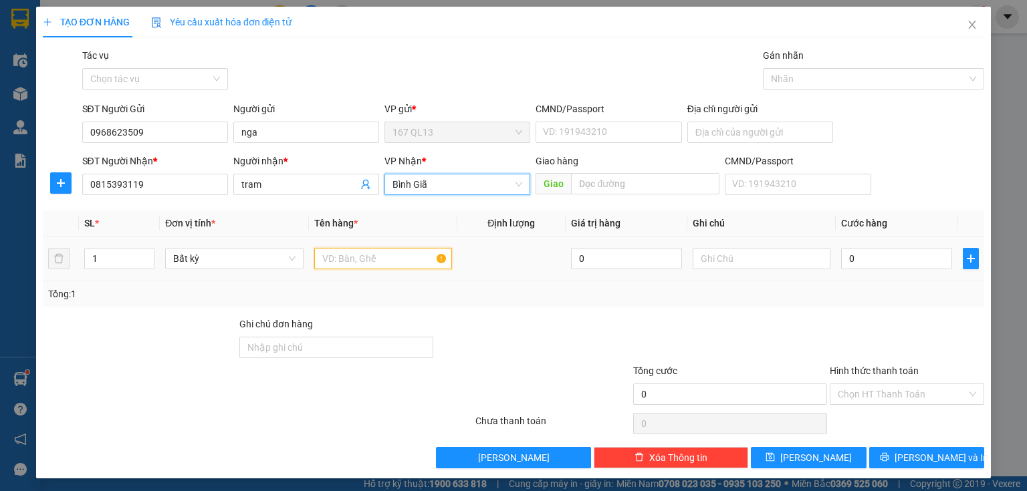
click at [392, 257] on input "text" at bounding box center [383, 258] width 138 height 21
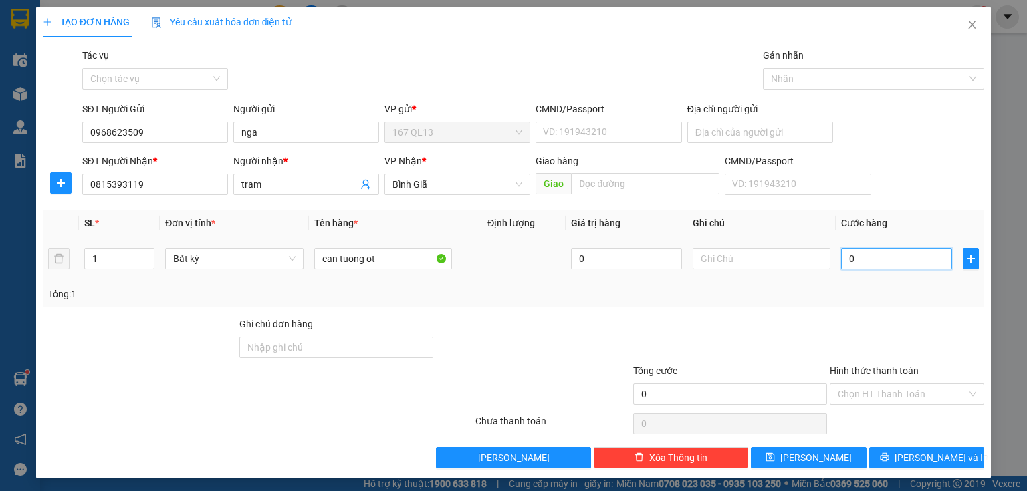
click at [841, 256] on input "0" at bounding box center [896, 258] width 111 height 21
drag, startPoint x: 930, startPoint y: 455, endPoint x: 912, endPoint y: 372, distance: 84.2
click at [930, 454] on span "[PERSON_NAME] và In" at bounding box center [942, 458] width 94 height 15
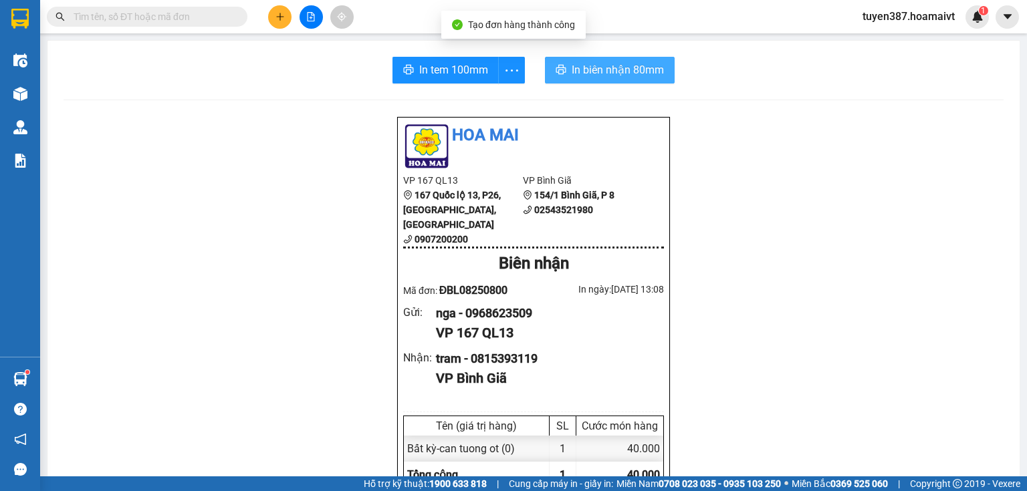
click at [594, 65] on span "In biên nhận 80mm" at bounding box center [618, 70] width 92 height 17
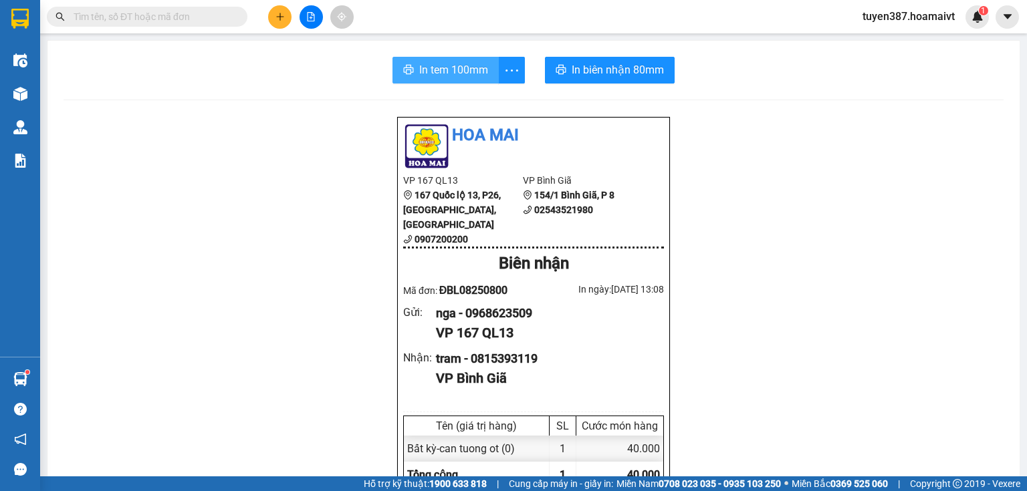
click at [427, 69] on span "In tem 100mm" at bounding box center [453, 70] width 69 height 17
click at [281, 15] on icon "plus" at bounding box center [279, 16] width 9 height 9
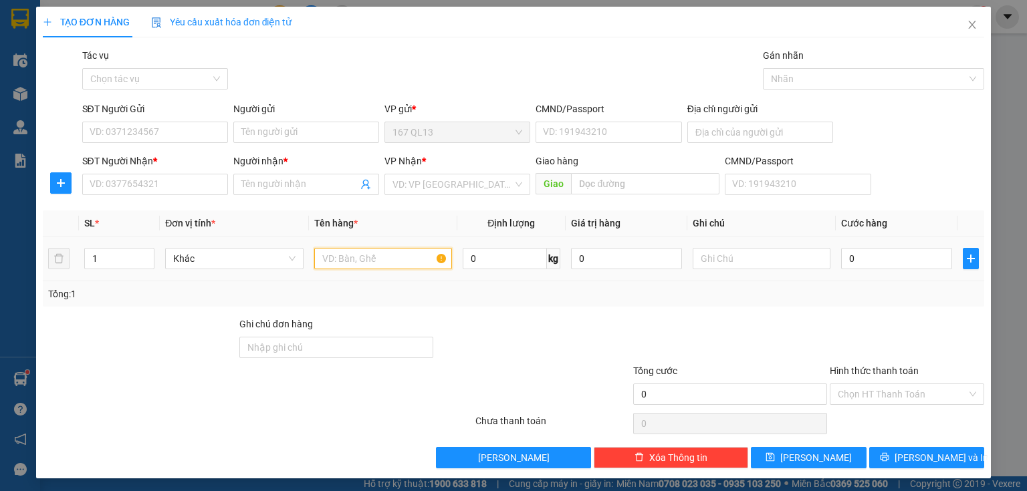
click at [402, 257] on input "text" at bounding box center [383, 258] width 138 height 21
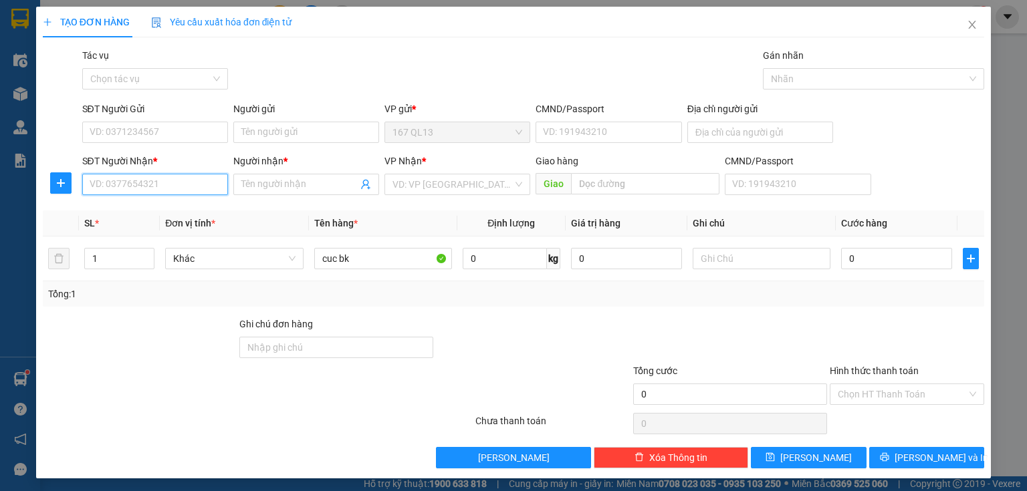
click at [195, 188] on input "SĐT Người Nhận *" at bounding box center [155, 184] width 146 height 21
click at [145, 209] on div "0975753787 - Huỳnh" at bounding box center [156, 211] width 132 height 15
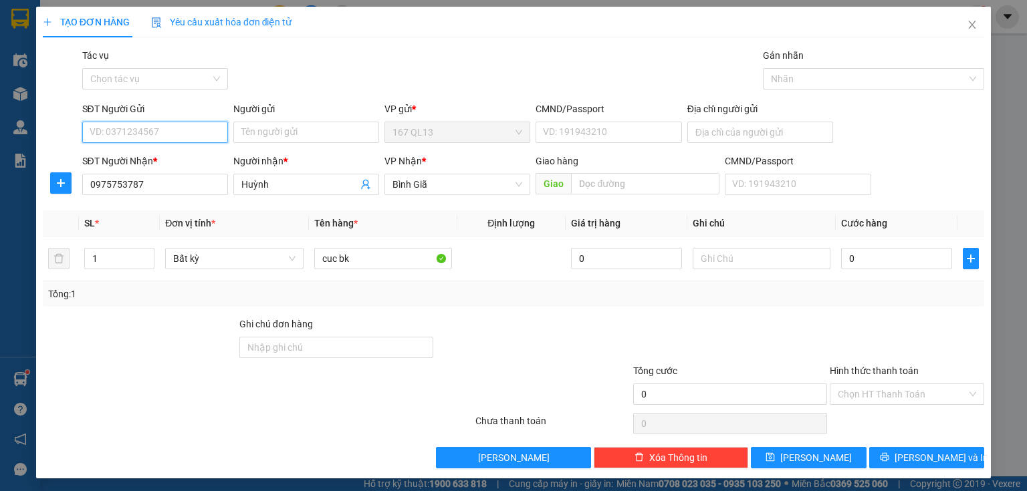
click at [178, 126] on input "SĐT Người Gửi" at bounding box center [155, 132] width 146 height 21
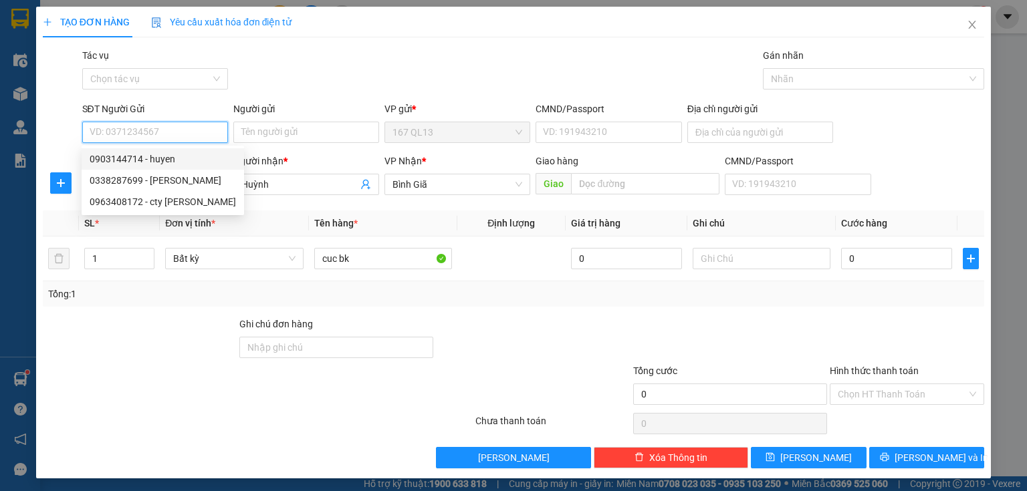
click at [152, 157] on div "0903144714 - huyen" at bounding box center [163, 159] width 146 height 15
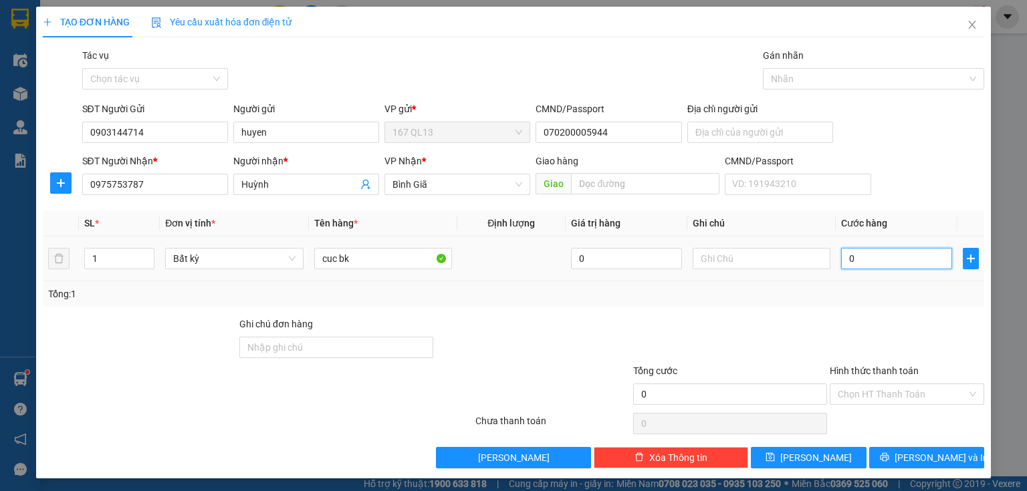
click at [841, 259] on input "0" at bounding box center [896, 258] width 111 height 21
drag, startPoint x: 920, startPoint y: 453, endPoint x: 909, endPoint y: 427, distance: 28.4
click at [919, 451] on span "[PERSON_NAME] và In" at bounding box center [942, 458] width 94 height 15
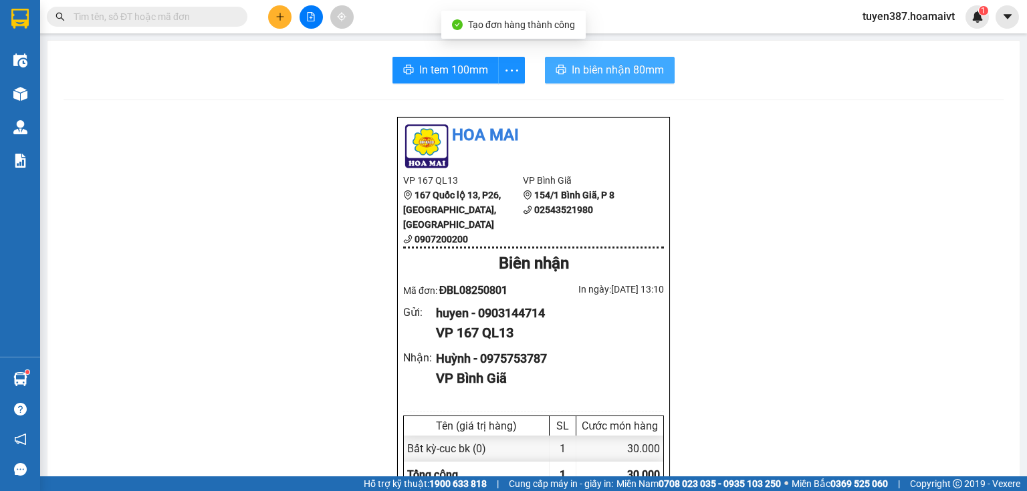
click at [572, 66] on span "In biên nhận 80mm" at bounding box center [618, 70] width 92 height 17
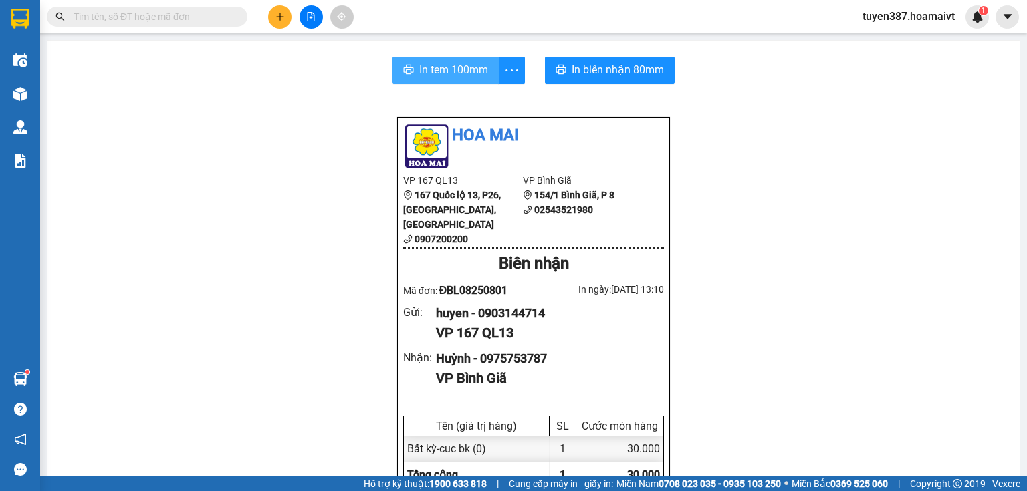
click at [444, 66] on span "In tem 100mm" at bounding box center [453, 70] width 69 height 17
click at [277, 10] on button at bounding box center [279, 16] width 23 height 23
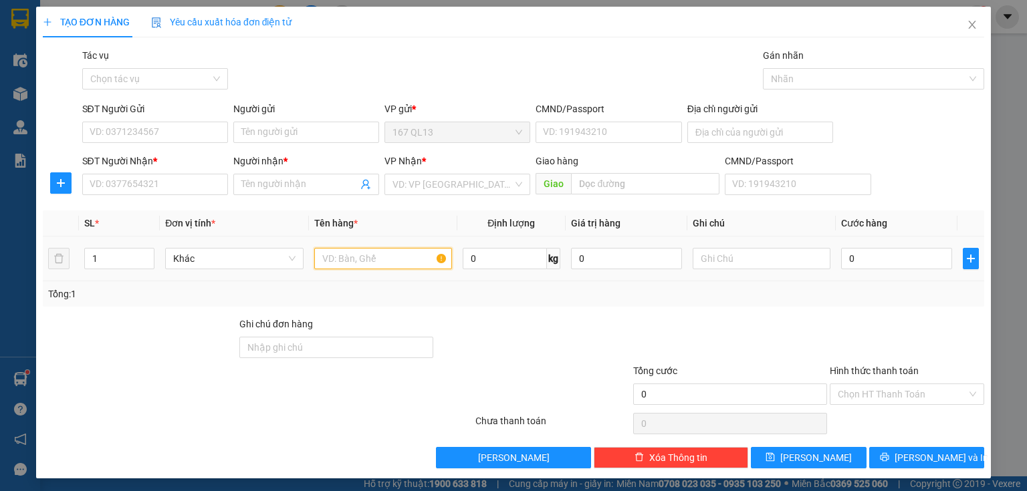
click at [386, 260] on input "text" at bounding box center [383, 258] width 138 height 21
click at [118, 255] on input "1" at bounding box center [119, 259] width 69 height 20
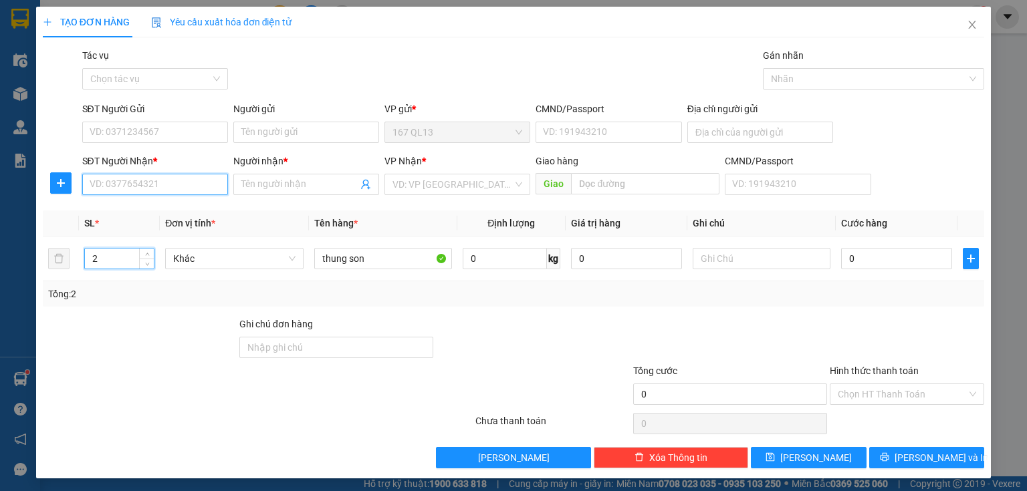
click at [179, 180] on input "SĐT Người Nhận *" at bounding box center [155, 184] width 146 height 21
click at [157, 214] on div "0918893239 - TAI MAU" at bounding box center [156, 211] width 132 height 15
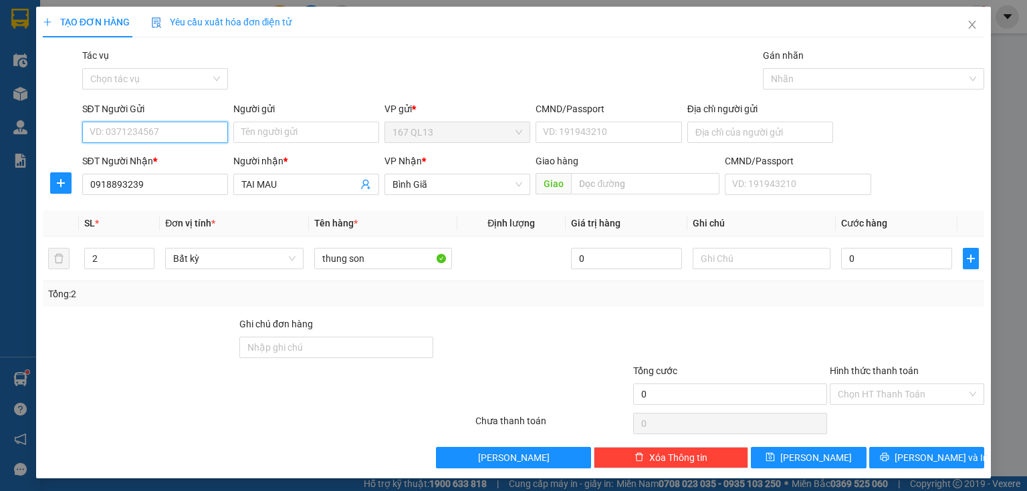
click at [173, 128] on input "SĐT Người Gửi" at bounding box center [155, 132] width 146 height 21
click at [172, 134] on input "SĐT Người Gửi" at bounding box center [155, 132] width 146 height 21
click at [158, 158] on div "0703017649 - duong" at bounding box center [154, 159] width 128 height 15
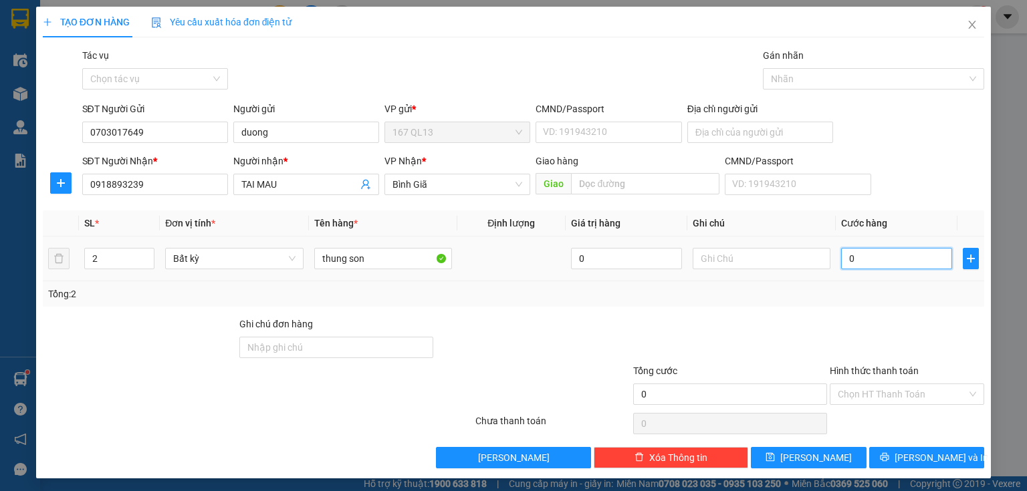
click at [841, 258] on input "0" at bounding box center [896, 258] width 111 height 21
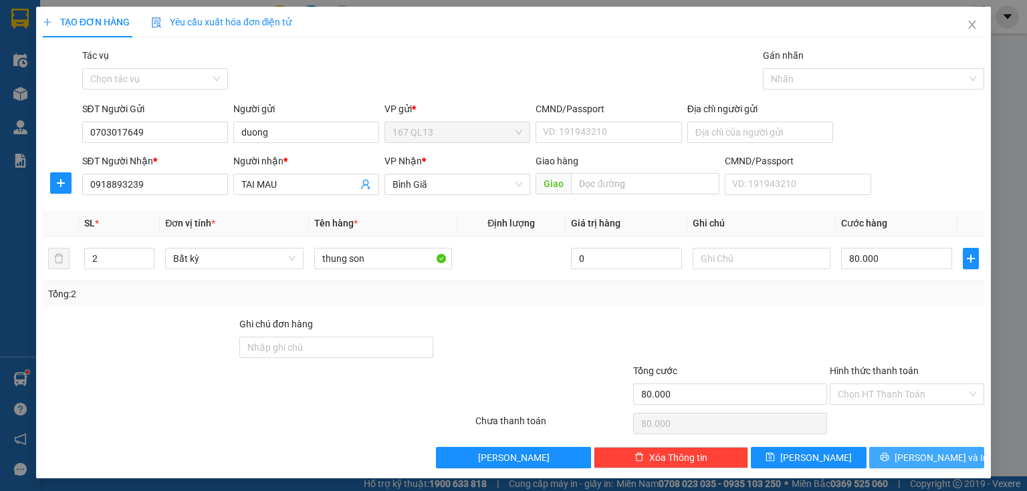
click at [934, 452] on span "[PERSON_NAME] và In" at bounding box center [942, 458] width 94 height 15
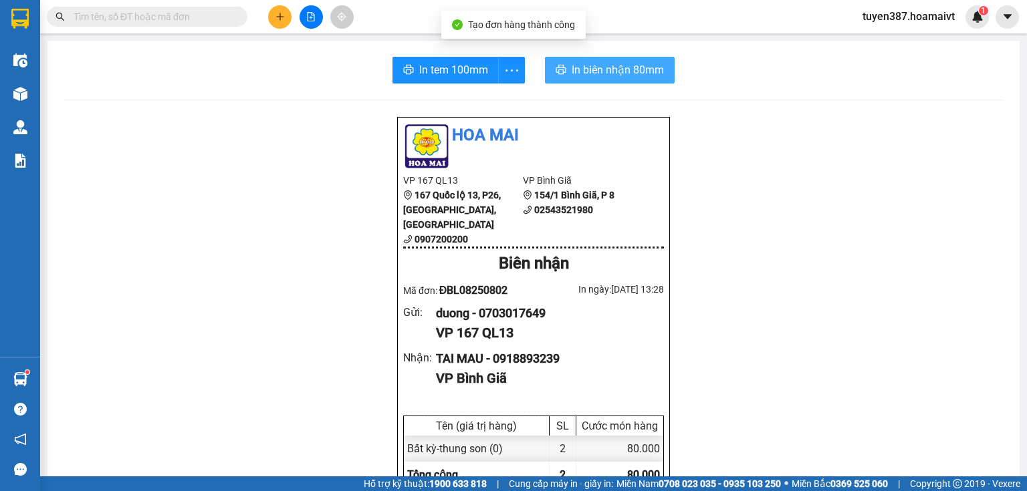
click at [589, 62] on span "In biên nhận 80mm" at bounding box center [618, 70] width 92 height 17
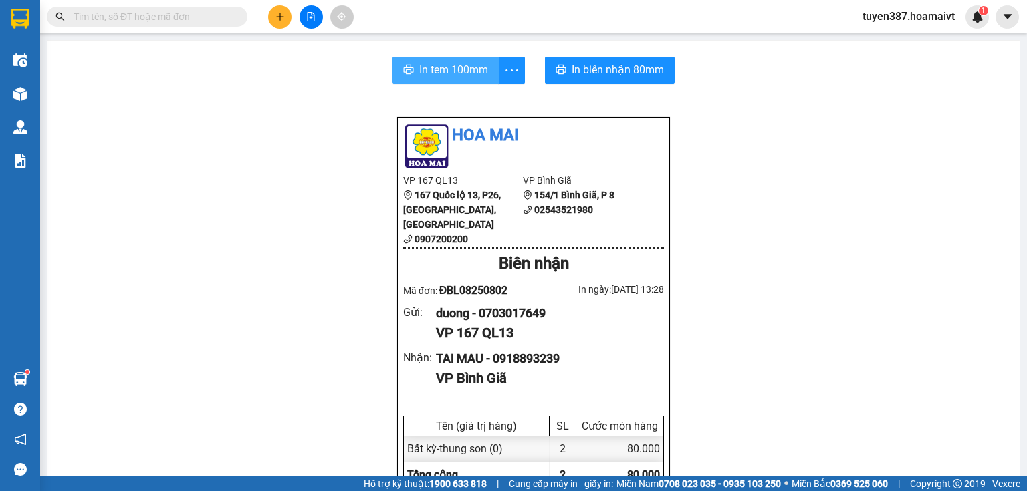
click at [428, 62] on span "In tem 100mm" at bounding box center [453, 70] width 69 height 17
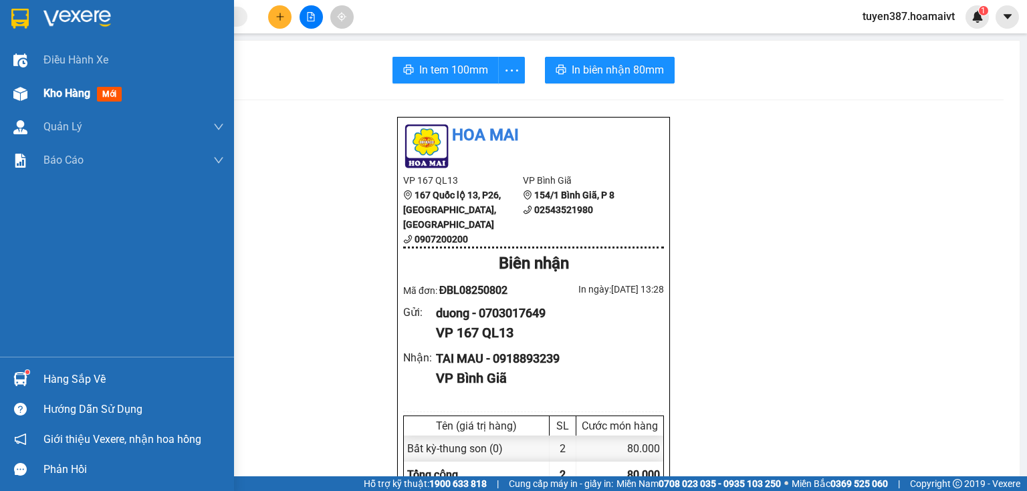
click at [107, 92] on span "mới" at bounding box center [109, 94] width 25 height 15
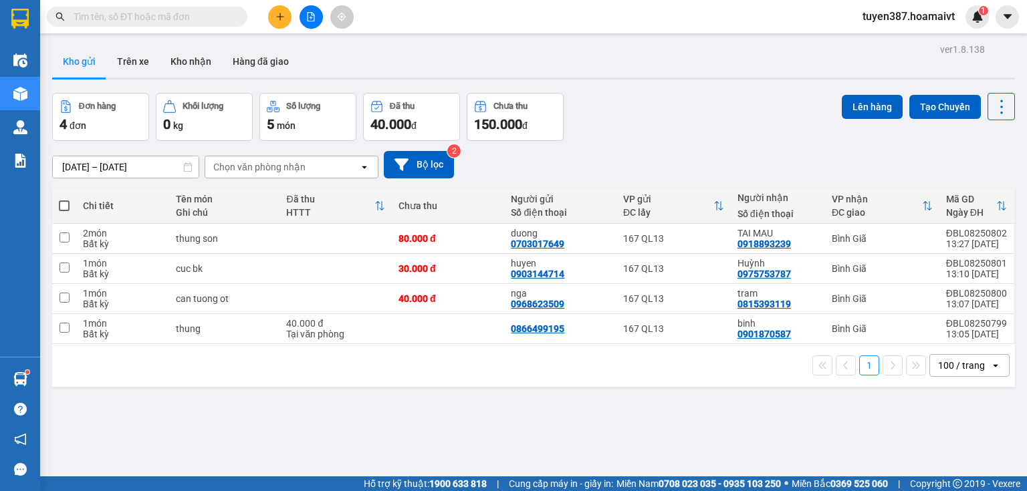
click at [64, 206] on span at bounding box center [64, 206] width 11 height 11
click at [64, 199] on input "checkbox" at bounding box center [64, 199] width 0 height 0
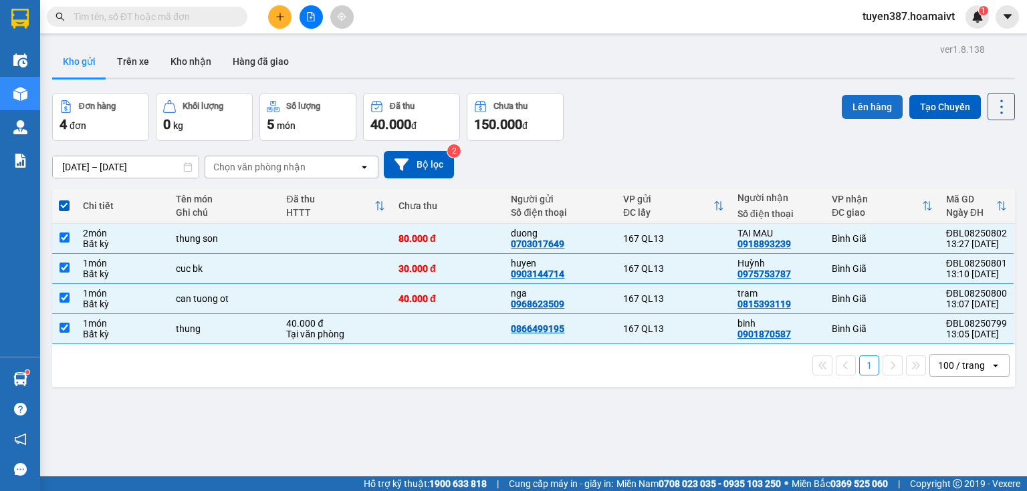
click at [860, 102] on button "Lên hàng" at bounding box center [872, 107] width 61 height 24
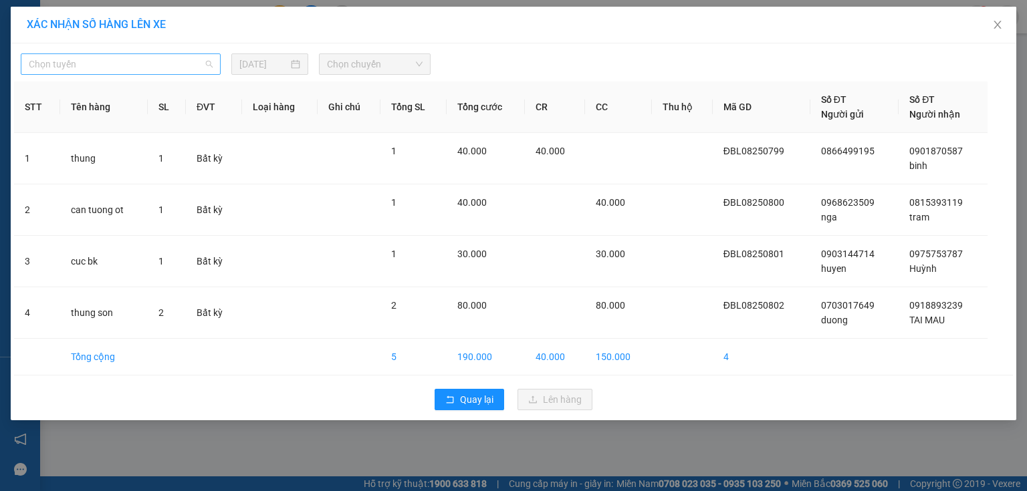
click at [133, 57] on span "Chọn tuyến" at bounding box center [121, 64] width 184 height 20
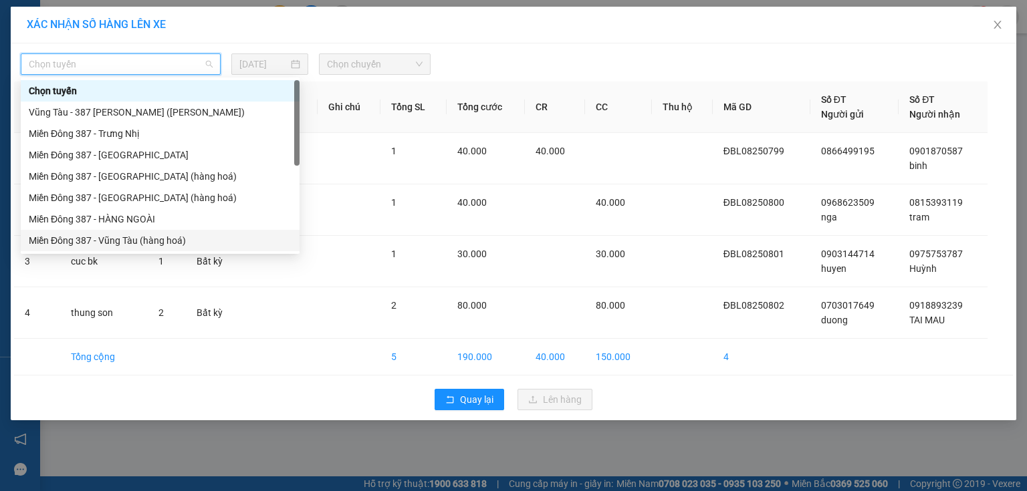
click at [122, 238] on div "Miền Đông 387 - Vũng Tàu (hàng hoá)" at bounding box center [160, 240] width 263 height 15
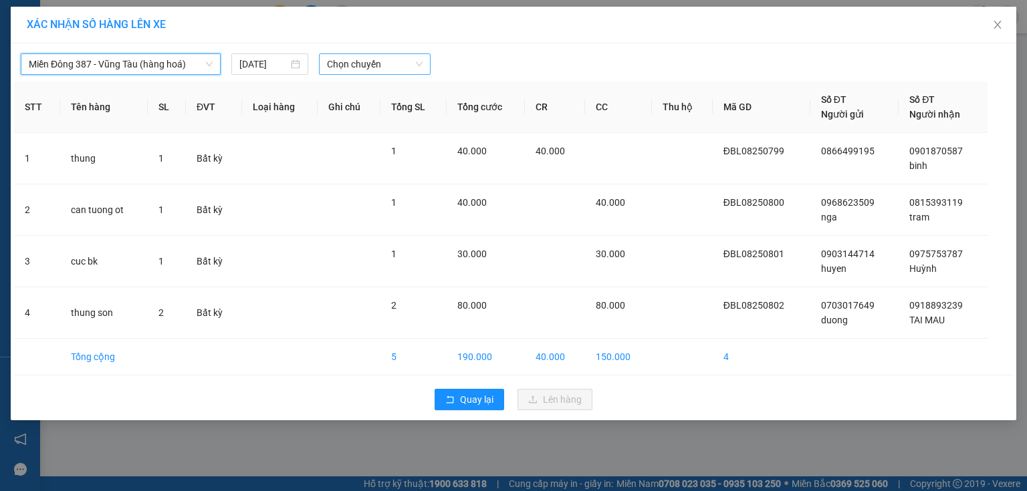
click at [398, 59] on span "Chọn chuyến" at bounding box center [375, 64] width 96 height 20
click at [426, 114] on div "Thêm chuyến " 13:40 "" at bounding box center [390, 113] width 142 height 23
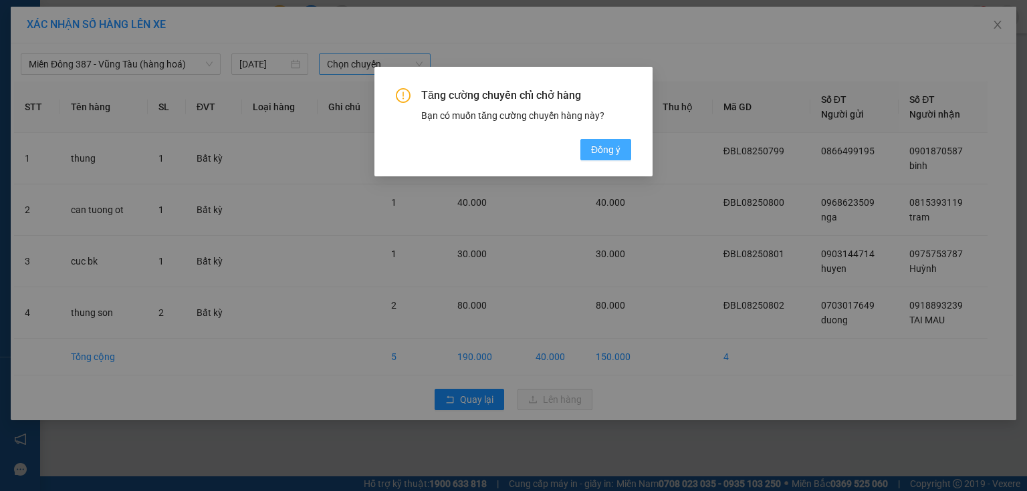
click at [605, 150] on span "Đồng ý" at bounding box center [605, 149] width 29 height 15
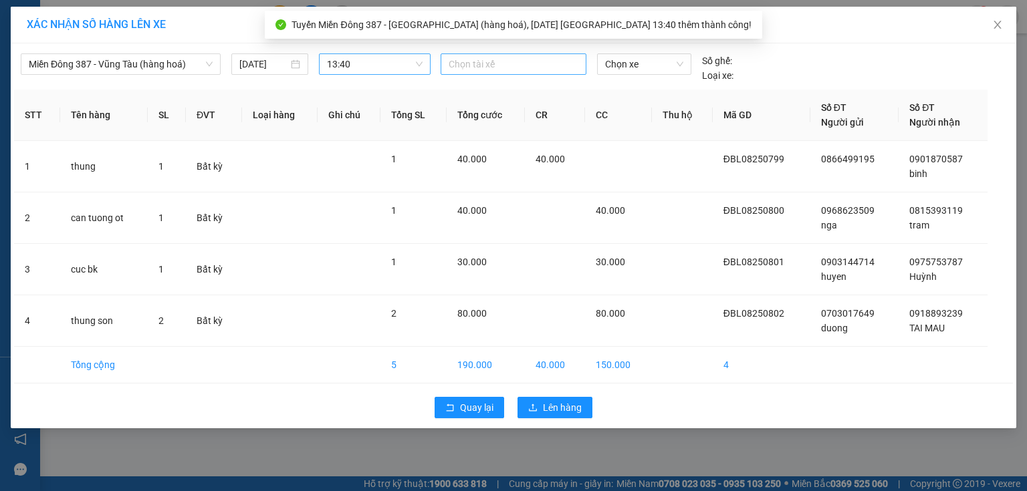
click at [503, 62] on div at bounding box center [513, 64] width 139 height 16
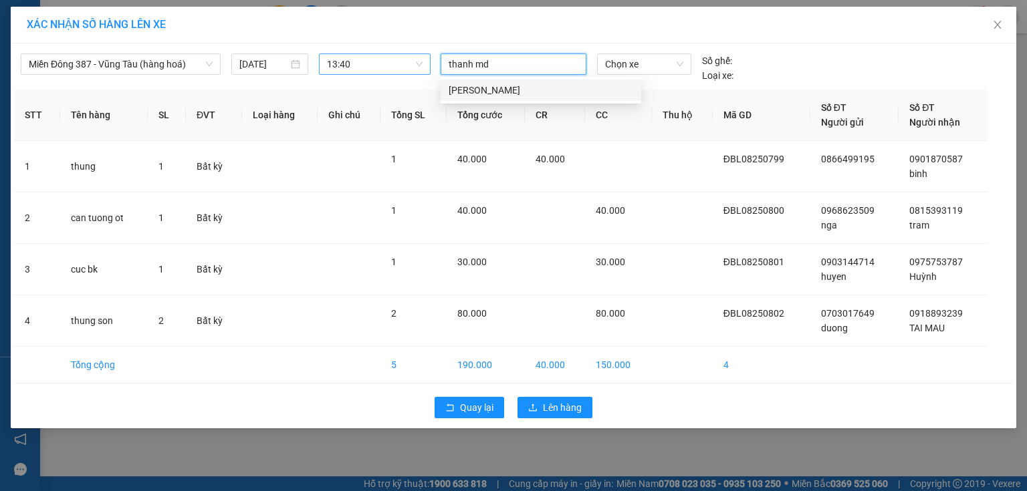
click at [479, 88] on div "THANH MĐ" at bounding box center [541, 90] width 185 height 15
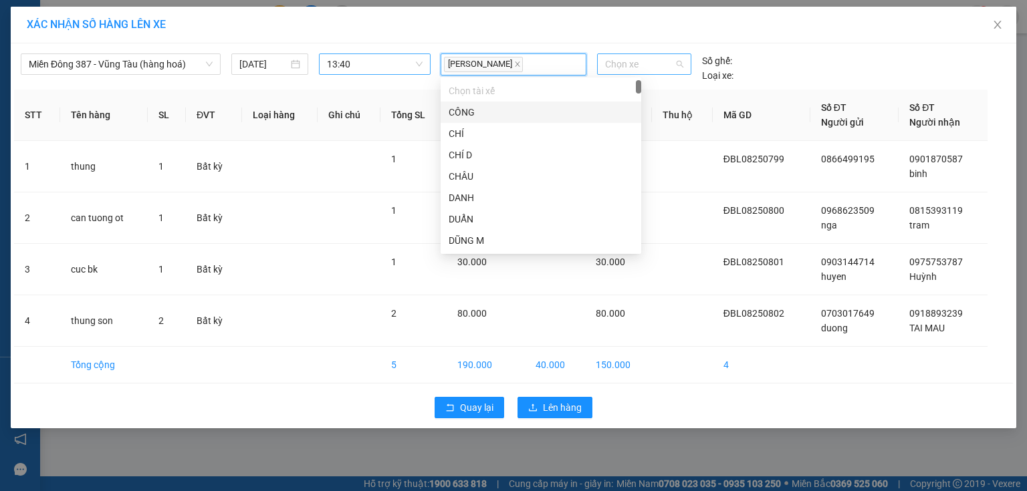
click at [648, 59] on span "Chọn xe" at bounding box center [644, 64] width 78 height 20
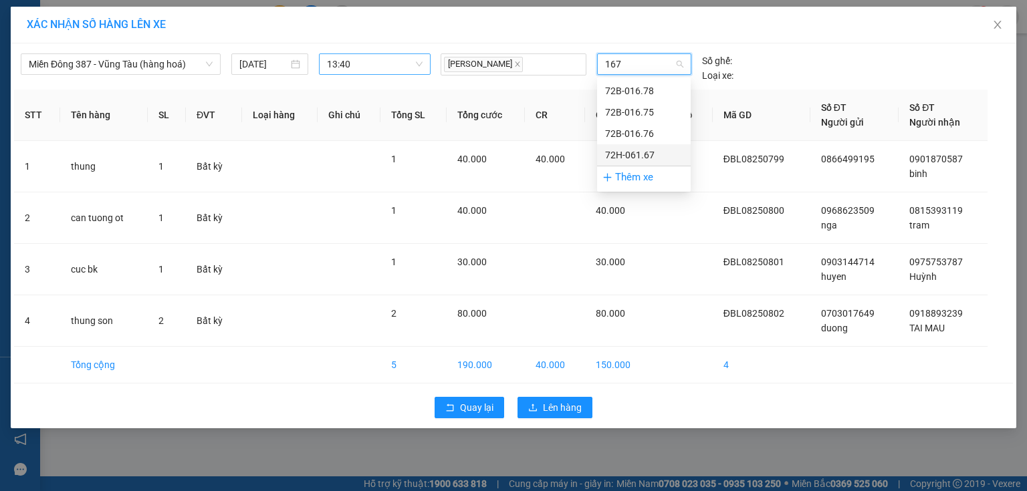
click at [634, 150] on div "72H-061.67" at bounding box center [644, 155] width 78 height 15
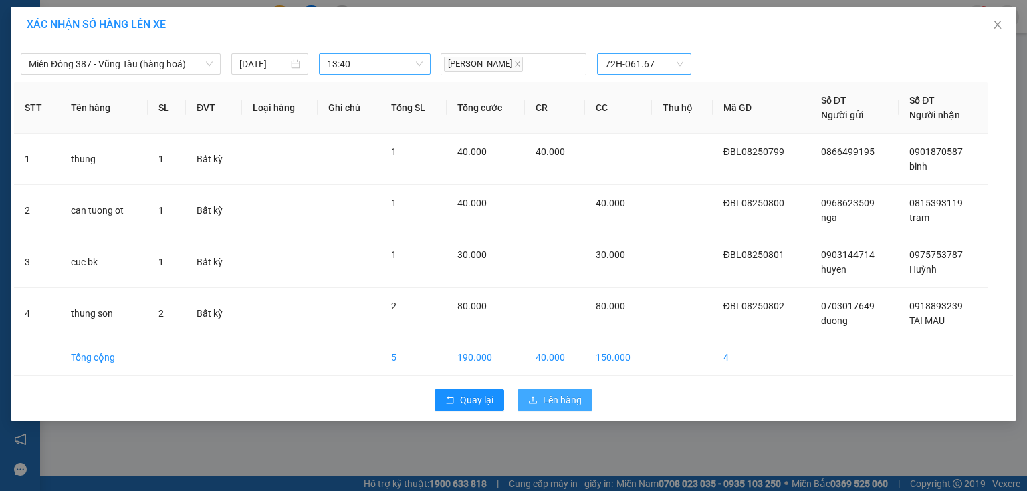
click at [560, 401] on span "Lên hàng" at bounding box center [562, 400] width 39 height 15
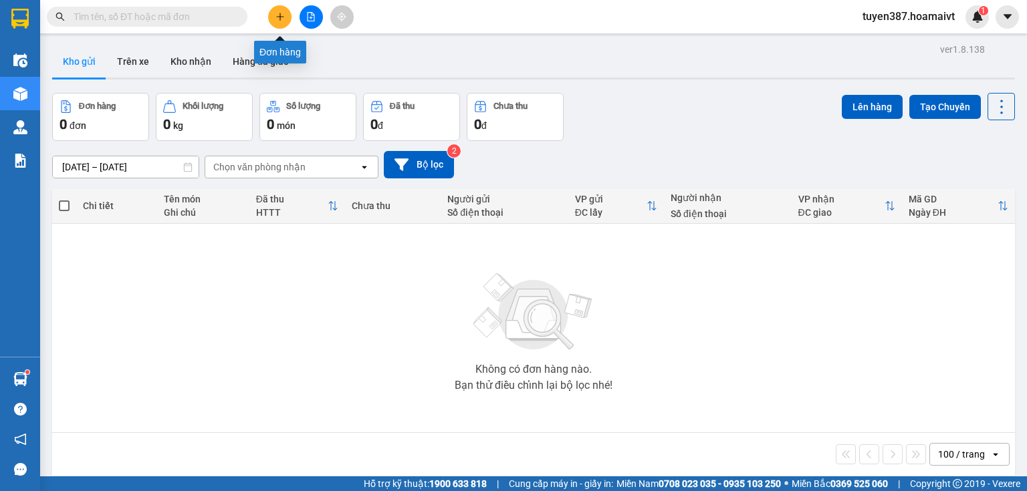
click at [278, 13] on icon "plus" at bounding box center [279, 16] width 9 height 9
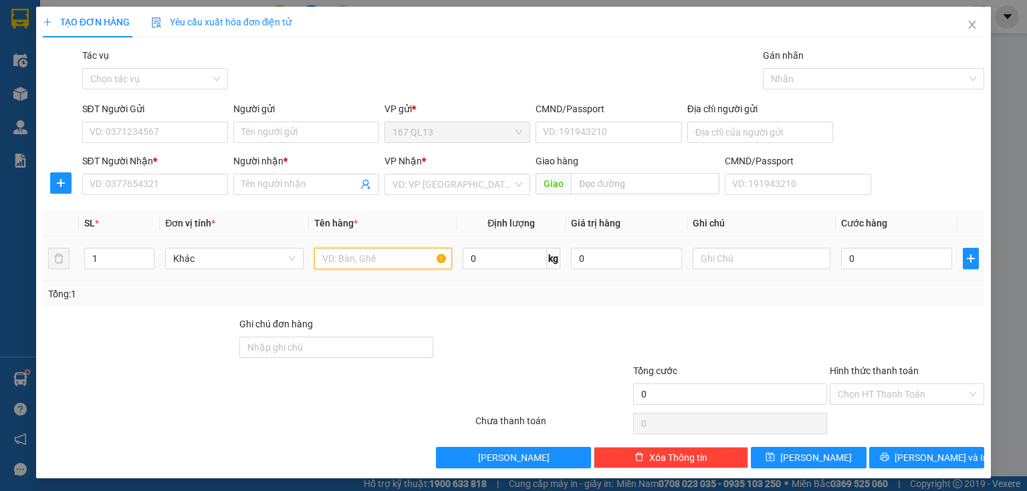
click at [413, 255] on input "text" at bounding box center [383, 258] width 138 height 21
click at [207, 177] on input "SĐT Người Nhận *" at bounding box center [155, 184] width 146 height 21
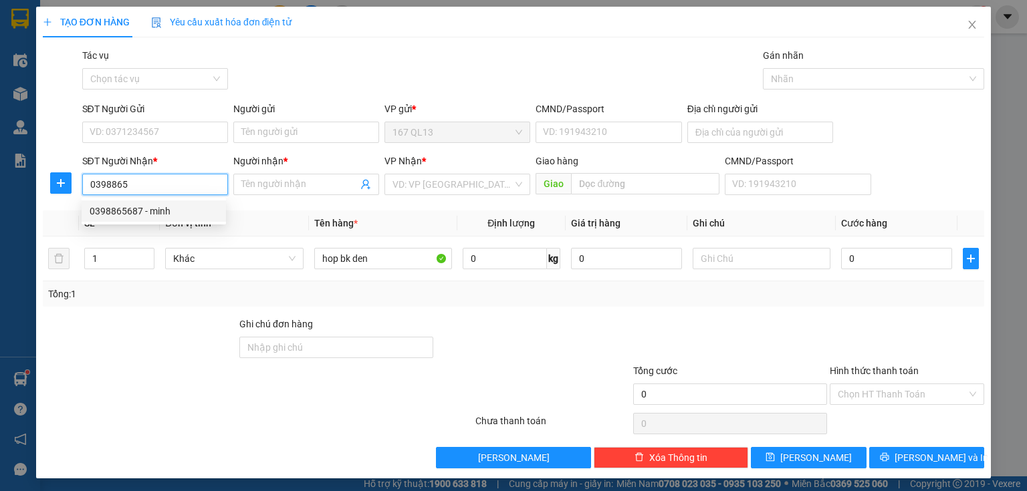
drag, startPoint x: 139, startPoint y: 207, endPoint x: 142, endPoint y: 163, distance: 43.5
click at [138, 207] on div "0398865687 - minh" at bounding box center [154, 211] width 128 height 15
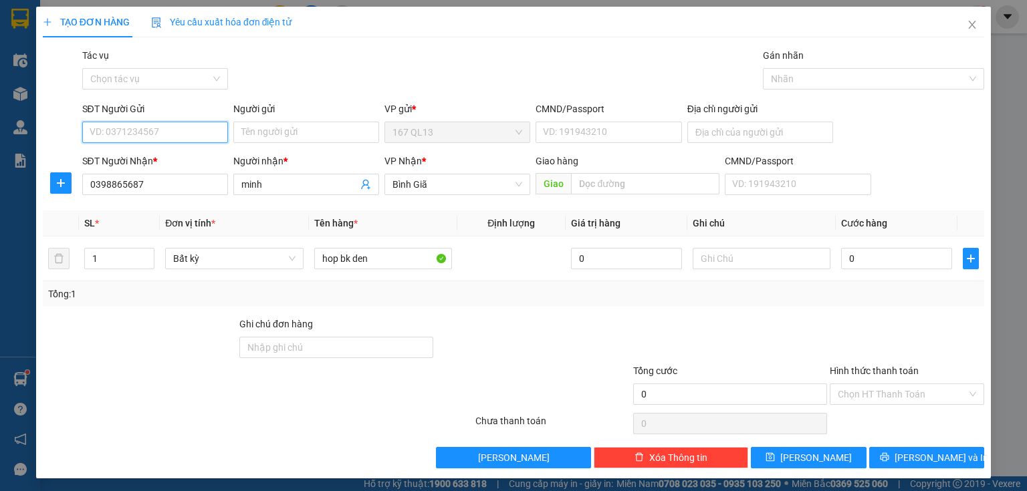
click at [164, 128] on input "SĐT Người Gửi" at bounding box center [155, 132] width 146 height 21
click at [158, 160] on div "0945950778 - TUAN ANH" at bounding box center [156, 159] width 132 height 15
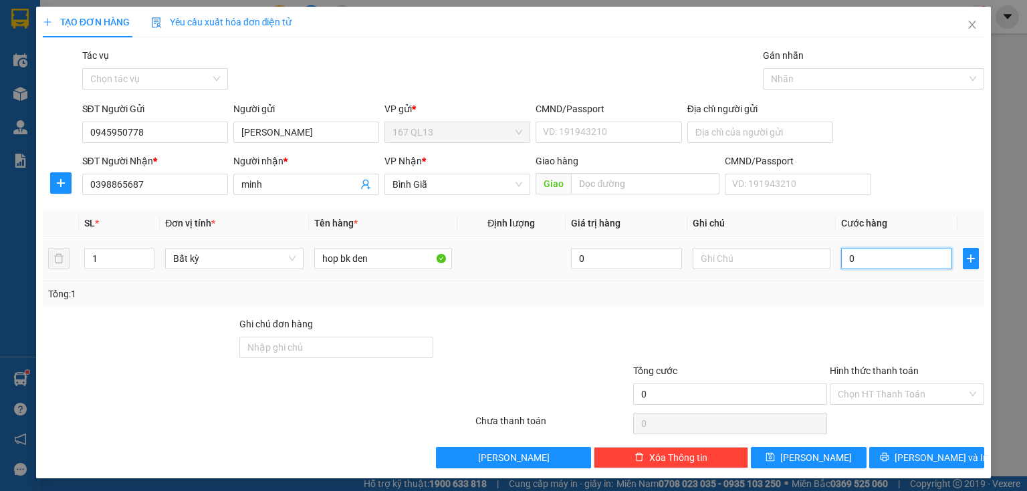
click at [841, 261] on input "0" at bounding box center [896, 258] width 111 height 21
click at [928, 455] on span "[PERSON_NAME] và In" at bounding box center [942, 458] width 94 height 15
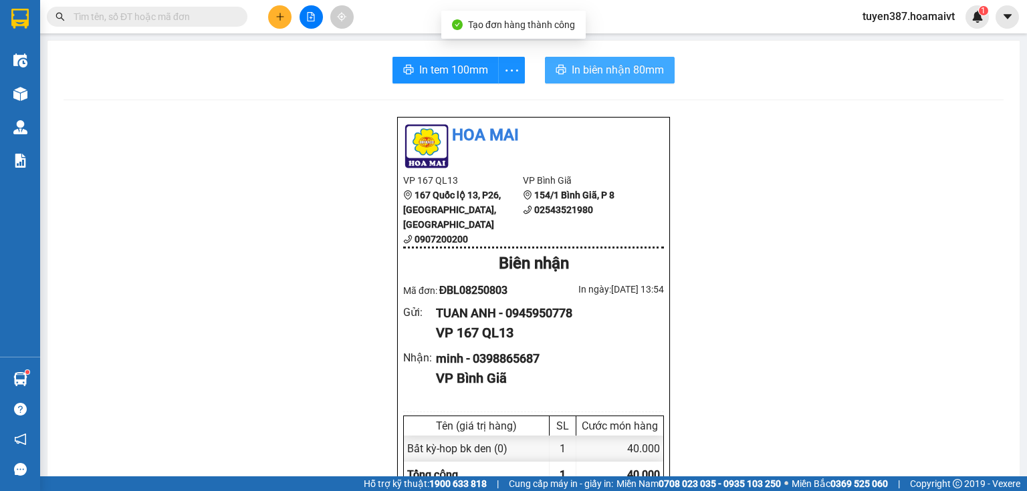
click at [577, 67] on span "In biên nhận 80mm" at bounding box center [618, 70] width 92 height 17
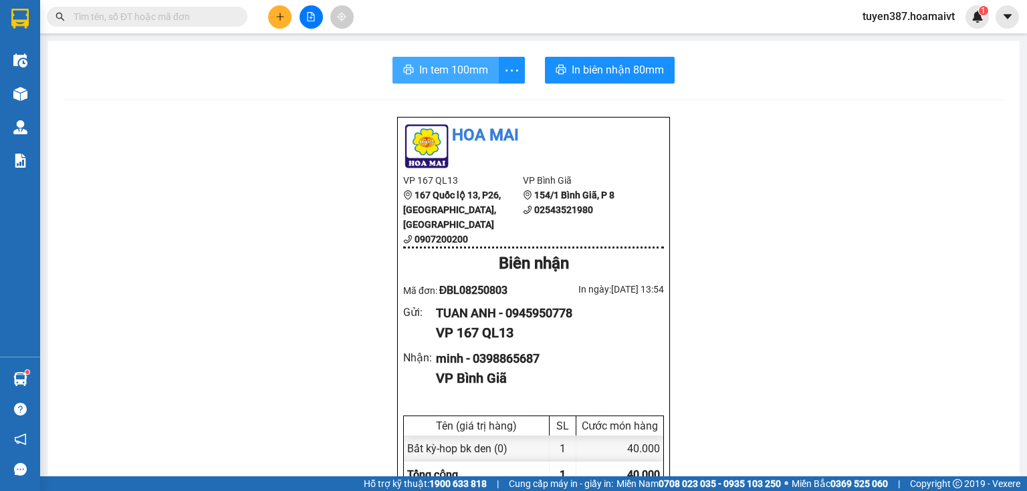
click at [427, 64] on span "In tem 100mm" at bounding box center [453, 70] width 69 height 17
click at [275, 13] on icon "plus" at bounding box center [279, 16] width 9 height 9
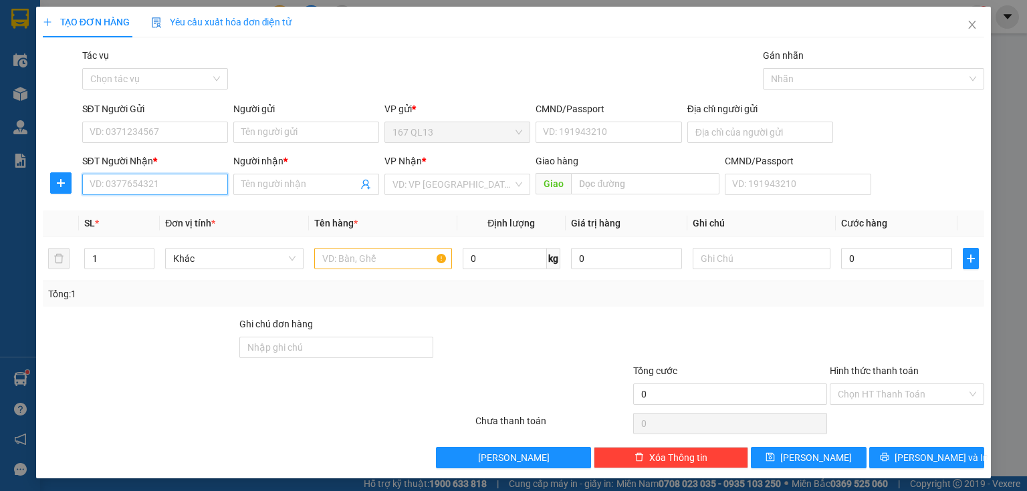
click at [203, 182] on input "SĐT Người Nhận *" at bounding box center [155, 184] width 146 height 21
click at [203, 182] on input "2977" at bounding box center [155, 184] width 146 height 21
click at [203, 182] on input "SĐT Người Nhận *" at bounding box center [155, 184] width 146 height 21
click at [165, 189] on input "SĐT Người Nhận *" at bounding box center [155, 184] width 146 height 21
click at [150, 208] on div "0567917729 - phuoc 130 H H THAM" at bounding box center [187, 211] width 195 height 15
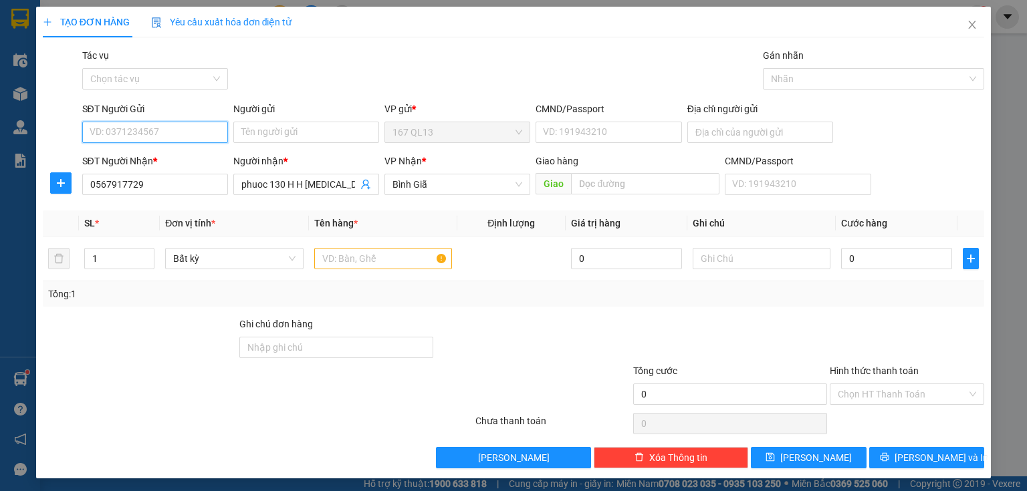
click at [170, 130] on input "SĐT Người Gửi" at bounding box center [155, 132] width 146 height 21
click at [164, 155] on div "0345096221 - trường" at bounding box center [154, 159] width 128 height 15
click at [424, 262] on input "text" at bounding box center [383, 258] width 138 height 21
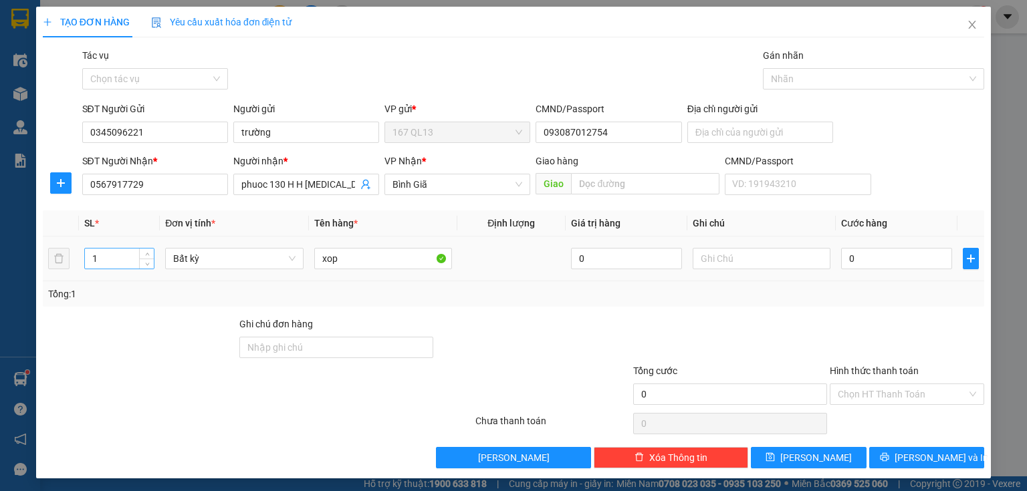
click at [130, 256] on input "1" at bounding box center [119, 259] width 69 height 20
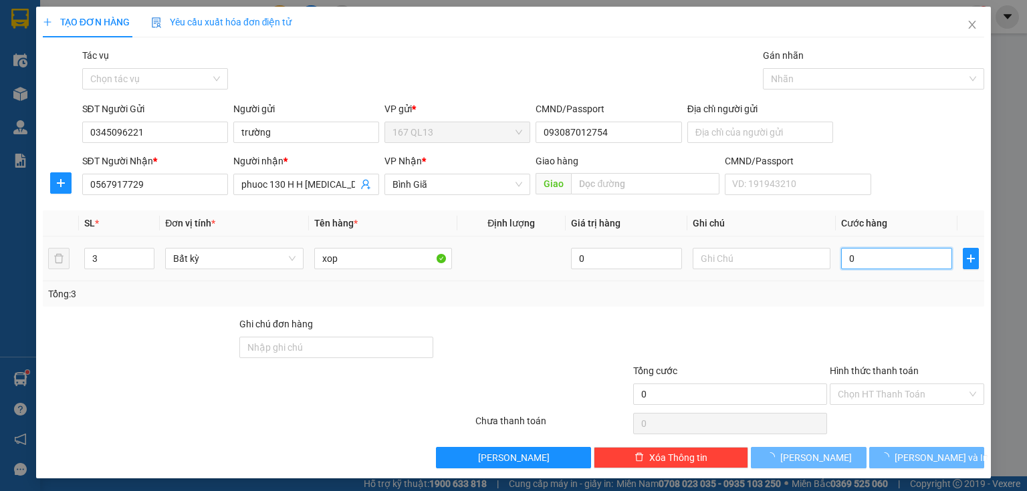
click at [841, 256] on input "0" at bounding box center [896, 258] width 111 height 21
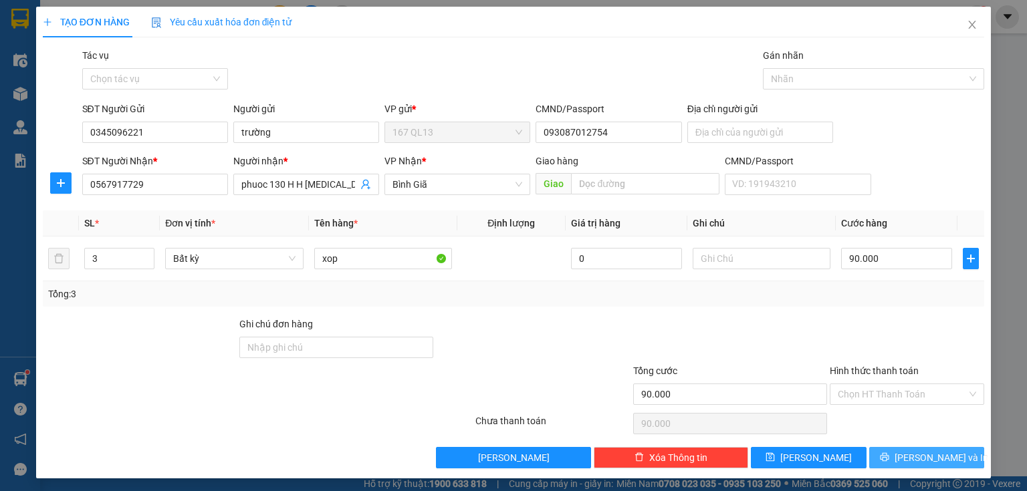
drag, startPoint x: 927, startPoint y: 454, endPoint x: 865, endPoint y: 294, distance: 171.2
click at [927, 453] on span "[PERSON_NAME] và In" at bounding box center [942, 458] width 94 height 15
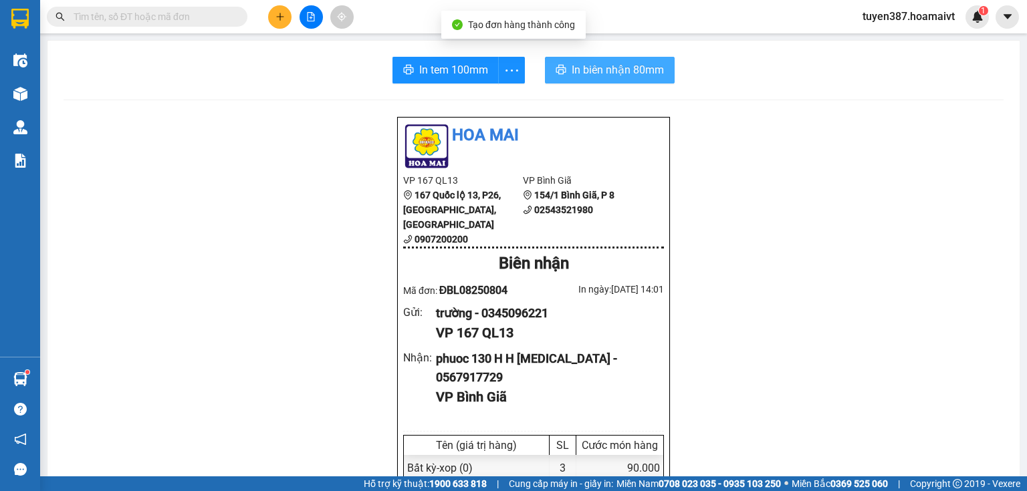
click at [578, 69] on span "In biên nhận 80mm" at bounding box center [618, 70] width 92 height 17
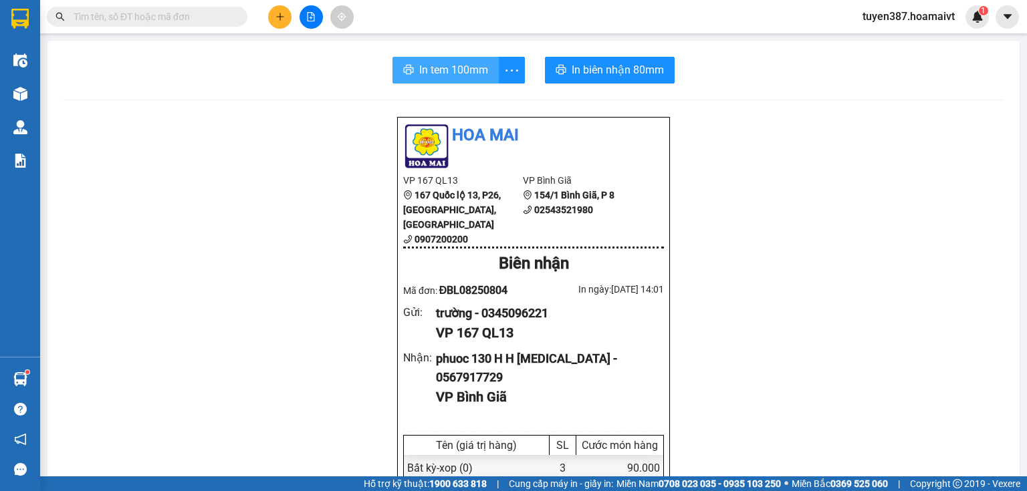
click at [439, 66] on span "In tem 100mm" at bounding box center [453, 70] width 69 height 17
click at [275, 17] on icon "plus" at bounding box center [279, 16] width 9 height 9
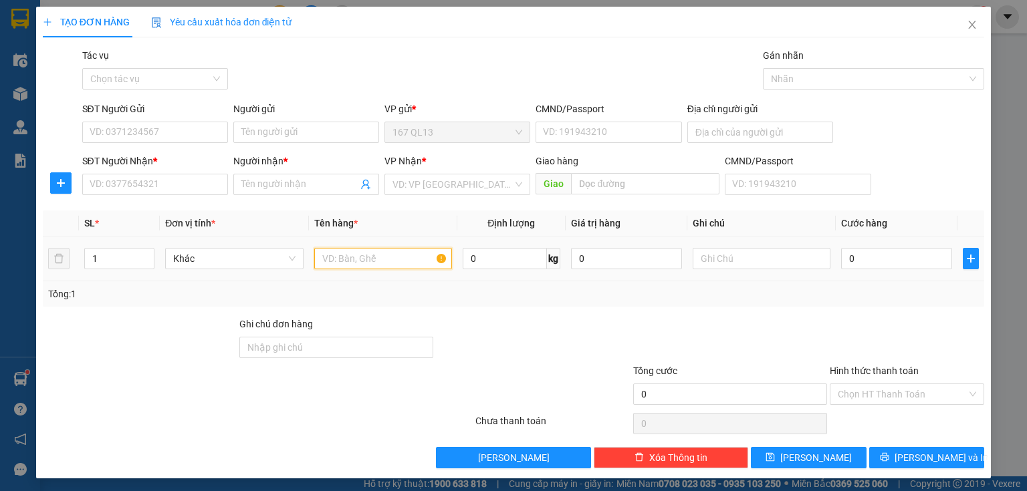
click at [389, 259] on input "text" at bounding box center [383, 258] width 138 height 21
click at [407, 260] on input "text" at bounding box center [383, 258] width 138 height 21
click at [195, 179] on input "SĐT Người Nhận *" at bounding box center [155, 184] width 146 height 21
click at [280, 187] on input "Người nhận *" at bounding box center [299, 184] width 116 height 15
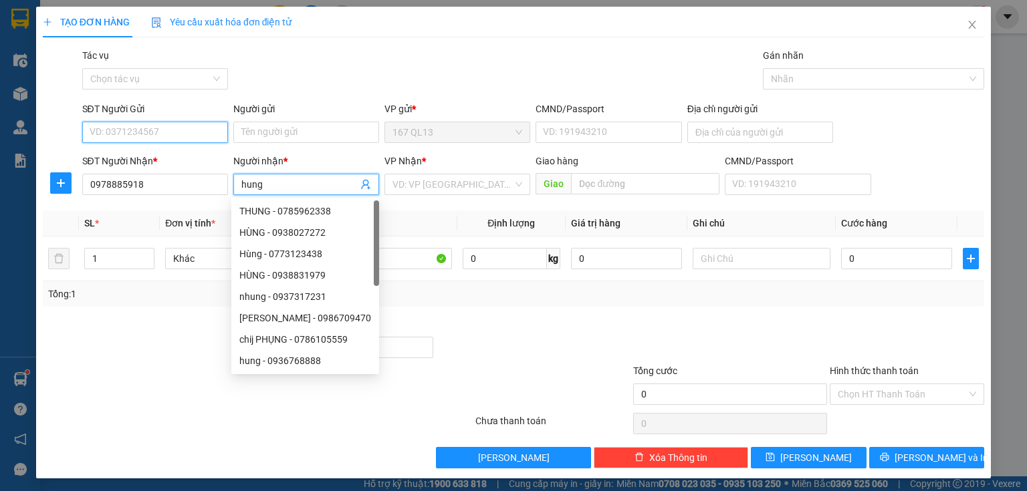
click at [178, 136] on input "SĐT Người Gửi" at bounding box center [155, 132] width 146 height 21
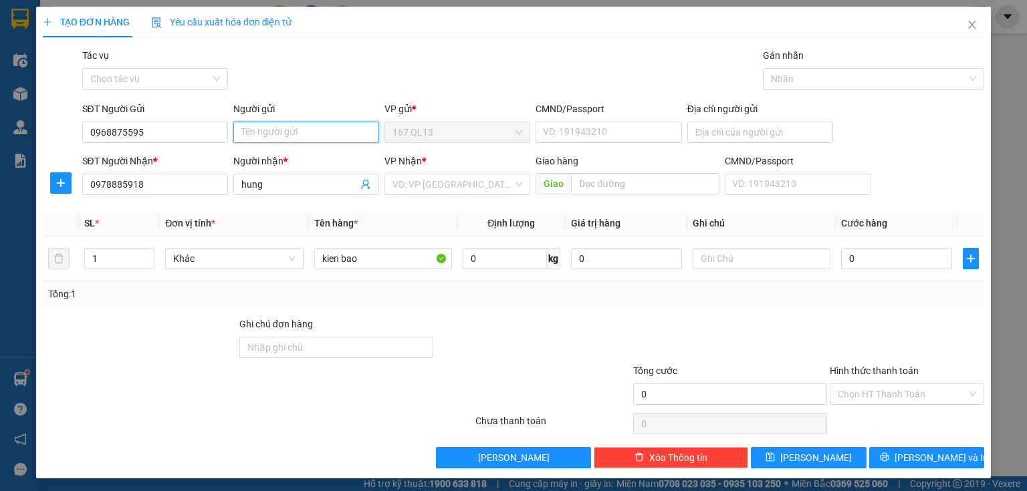
click at [286, 131] on input "Người gửi" at bounding box center [306, 132] width 146 height 21
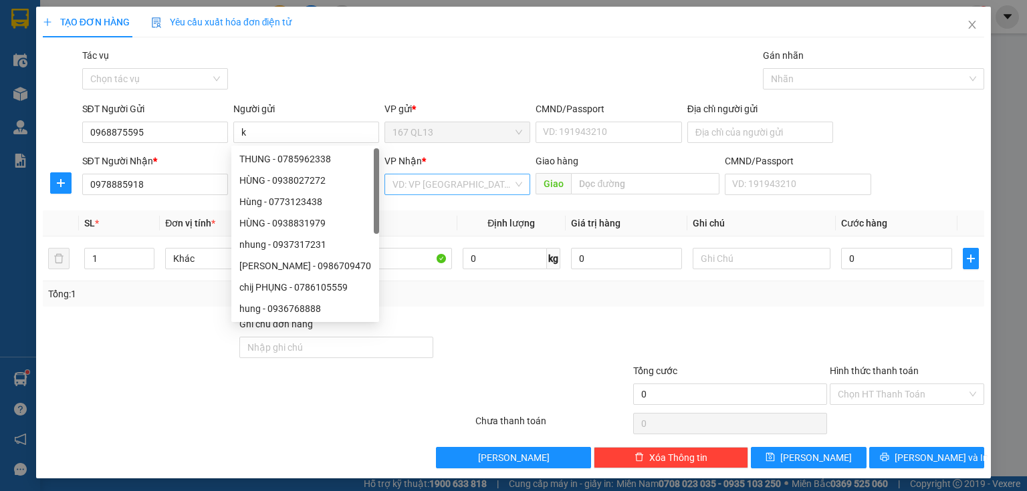
click at [447, 184] on input "search" at bounding box center [452, 185] width 120 height 20
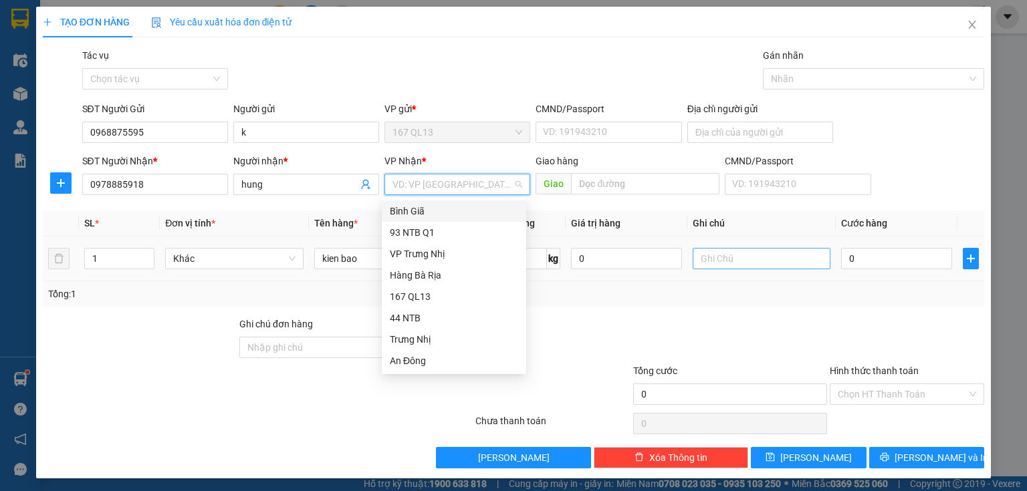
drag, startPoint x: 428, startPoint y: 209, endPoint x: 737, endPoint y: 252, distance: 312.5
click at [437, 210] on div "Bình Giã" at bounding box center [454, 211] width 128 height 15
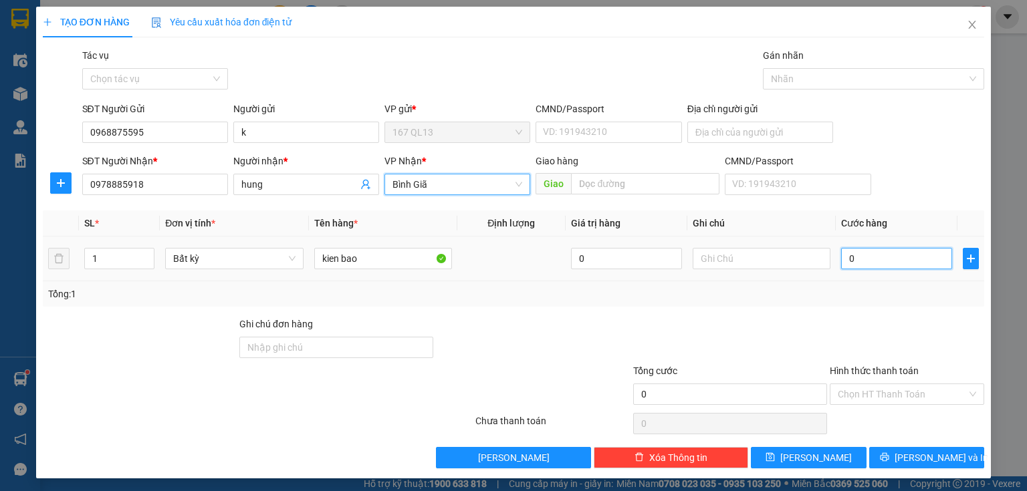
click at [841, 254] on input "0" at bounding box center [896, 258] width 111 height 21
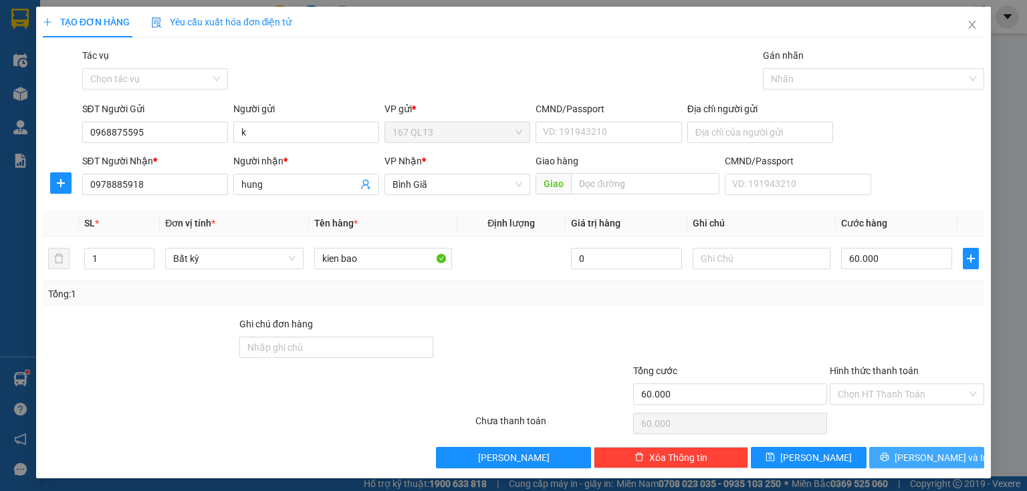
click at [928, 453] on span "[PERSON_NAME] và In" at bounding box center [942, 458] width 94 height 15
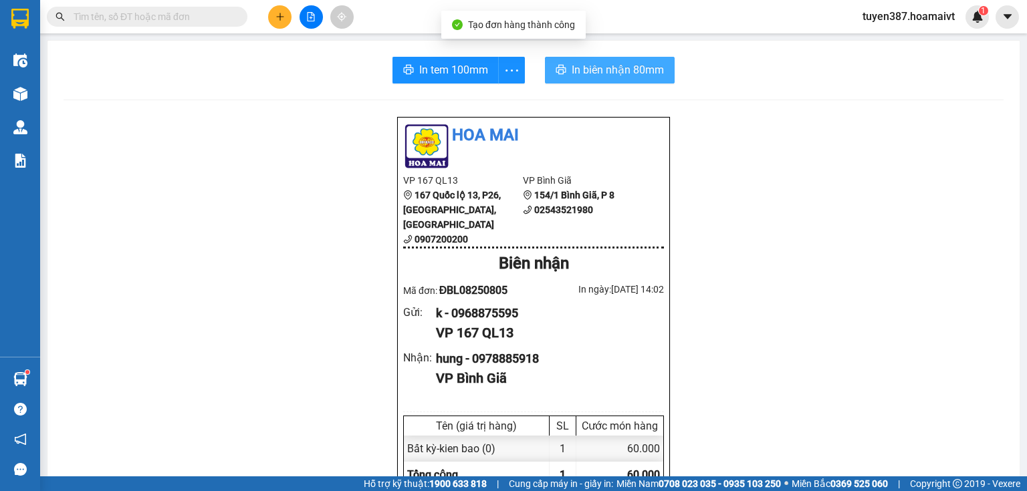
click at [578, 72] on span "In biên nhận 80mm" at bounding box center [618, 70] width 92 height 17
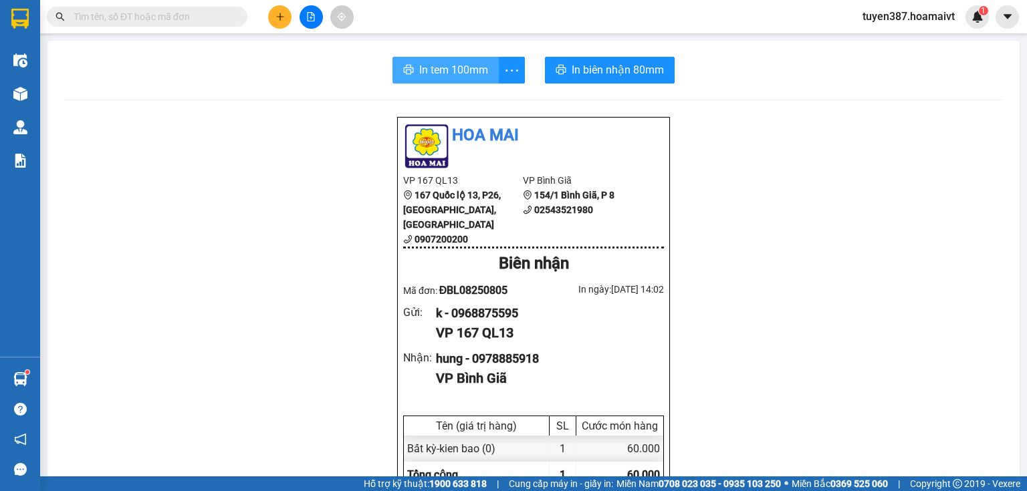
click at [455, 68] on span "In tem 100mm" at bounding box center [453, 70] width 69 height 17
click at [285, 13] on button at bounding box center [279, 16] width 23 height 23
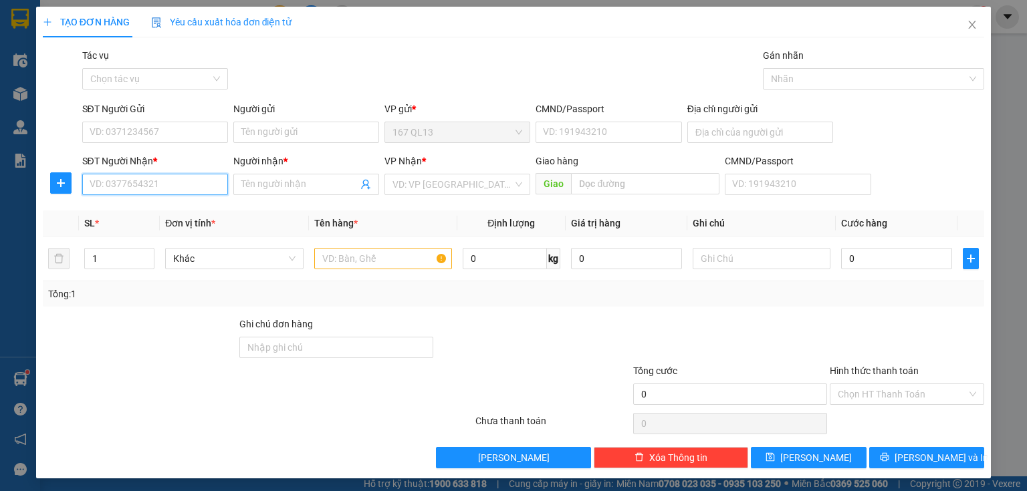
click at [190, 181] on input "SĐT Người Nhận *" at bounding box center [155, 184] width 146 height 21
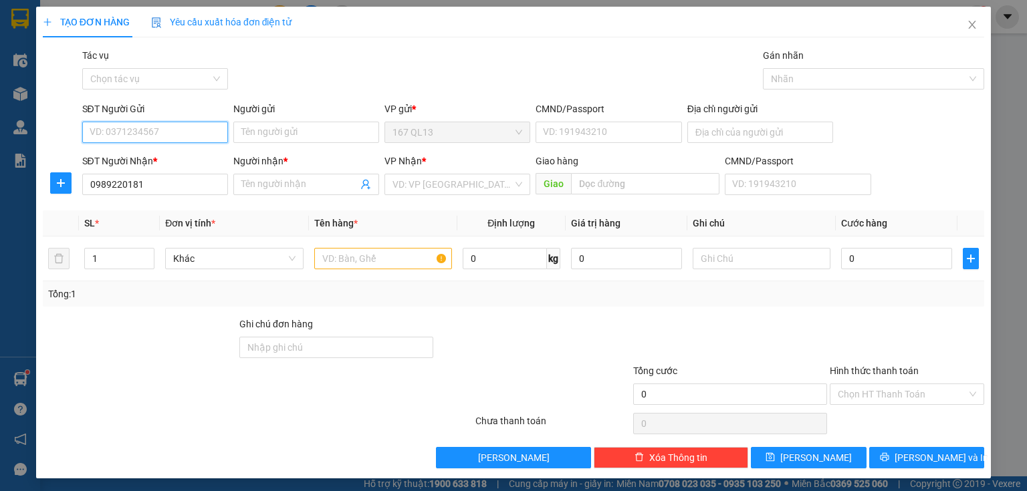
click at [182, 132] on input "SĐT Người Gửi" at bounding box center [155, 132] width 146 height 21
click at [182, 158] on div "0768875595 - hien" at bounding box center [154, 159] width 128 height 15
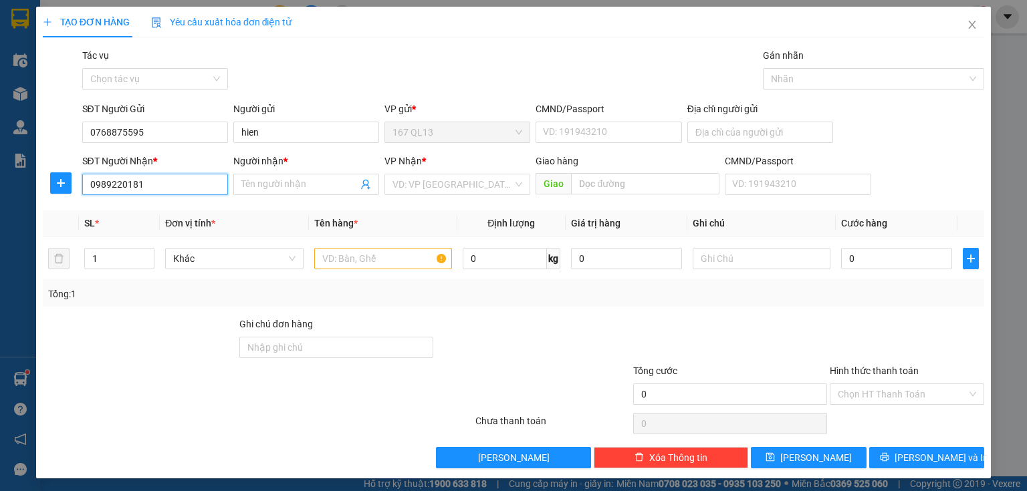
click at [170, 188] on input "0989220181" at bounding box center [155, 184] width 146 height 21
click at [271, 184] on input "Người nhận *" at bounding box center [299, 184] width 116 height 15
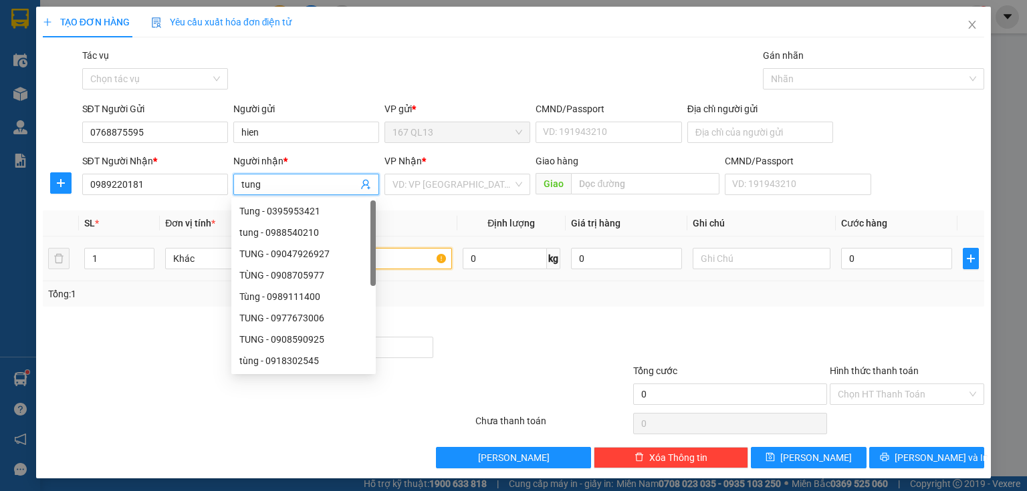
click at [406, 262] on input "text" at bounding box center [383, 258] width 138 height 21
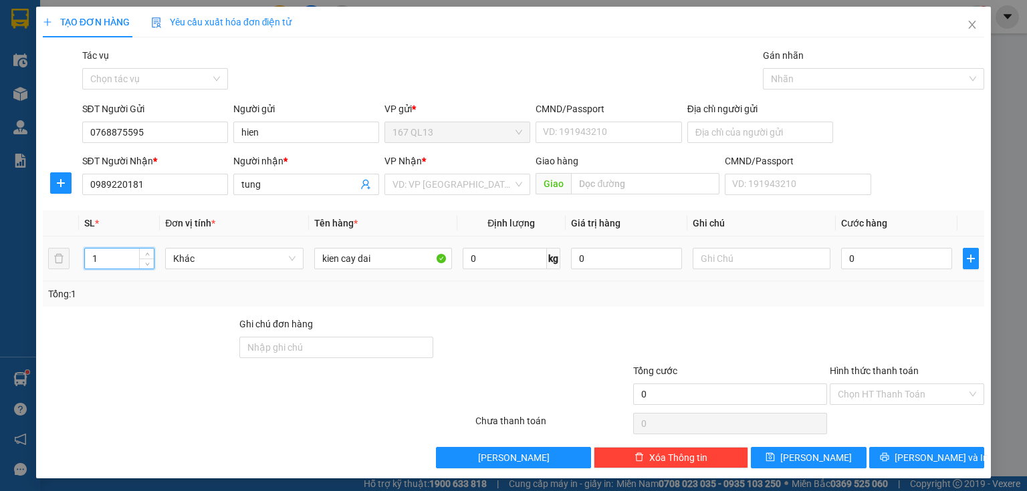
click at [130, 249] on input "1" at bounding box center [119, 259] width 69 height 20
click at [445, 183] on input "search" at bounding box center [452, 185] width 120 height 20
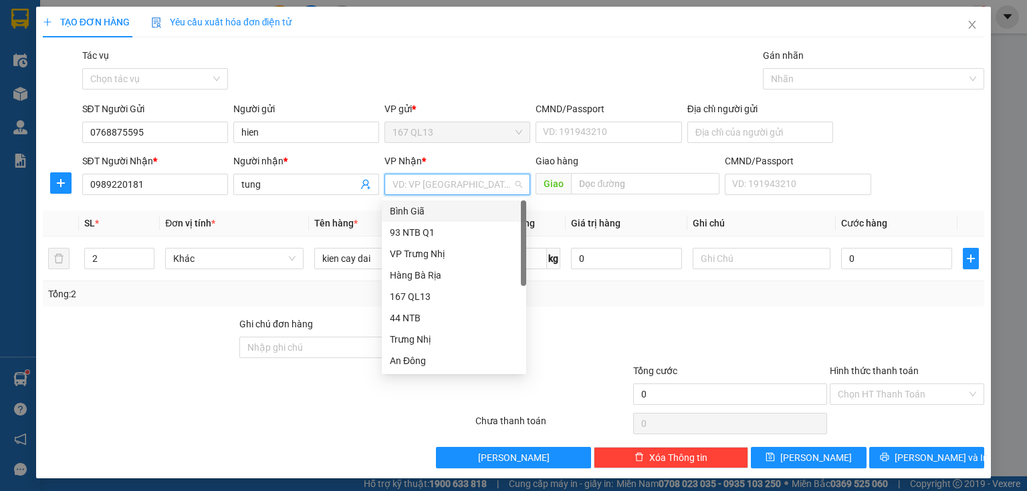
drag, startPoint x: 436, startPoint y: 208, endPoint x: 463, endPoint y: 214, distance: 28.1
click at [437, 209] on div "Bình Giã" at bounding box center [454, 211] width 128 height 15
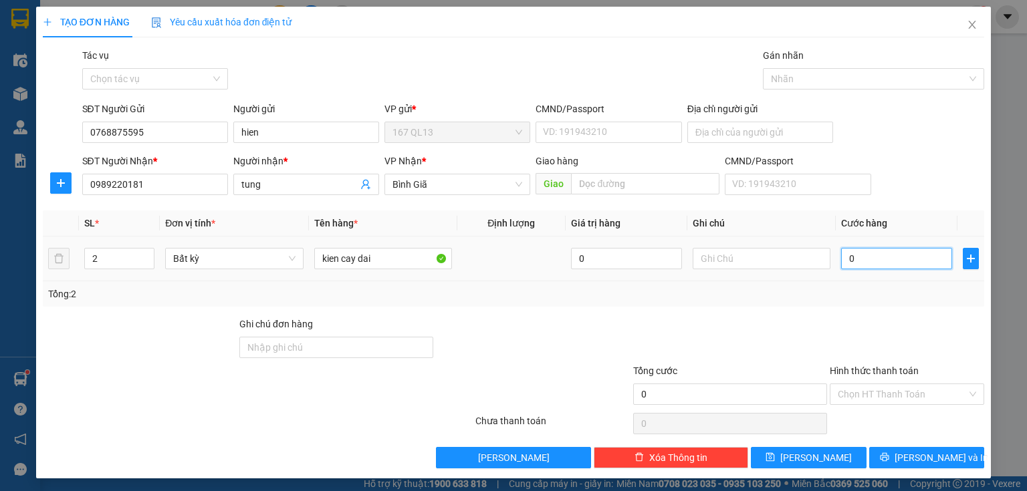
click at [842, 259] on input "0" at bounding box center [896, 258] width 111 height 21
drag, startPoint x: 921, startPoint y: 457, endPoint x: 901, endPoint y: 371, distance: 87.9
click at [921, 457] on span "[PERSON_NAME] và In" at bounding box center [942, 458] width 94 height 15
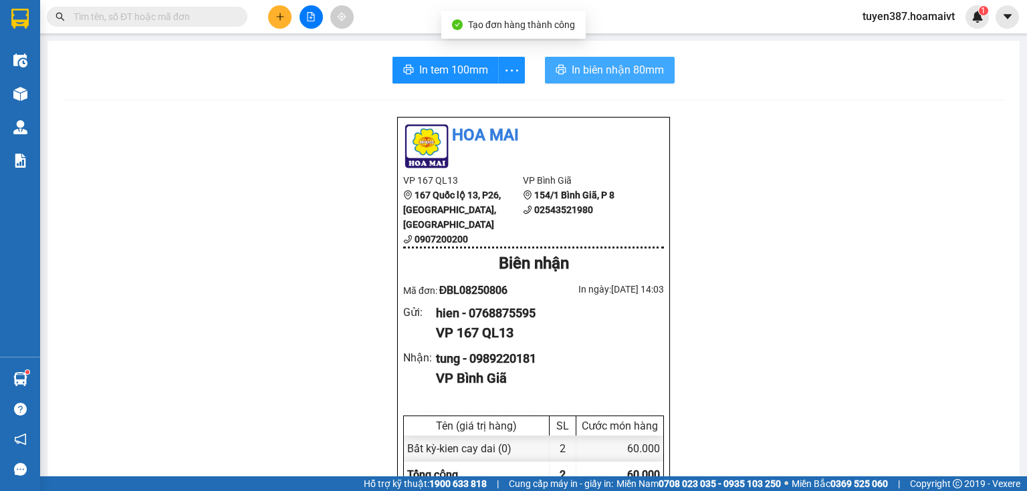
click at [602, 78] on button "In biên nhận 80mm" at bounding box center [610, 70] width 130 height 27
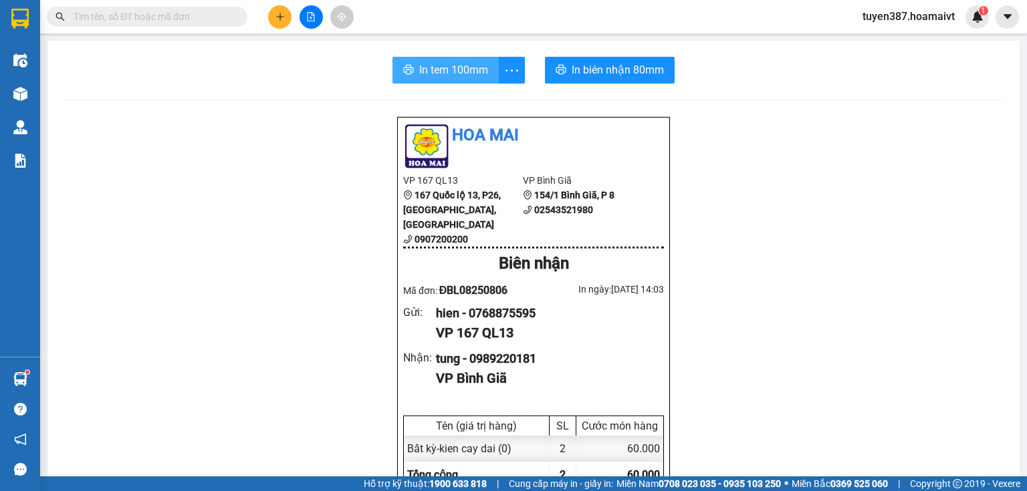
click at [441, 69] on span "In tem 100mm" at bounding box center [453, 70] width 69 height 17
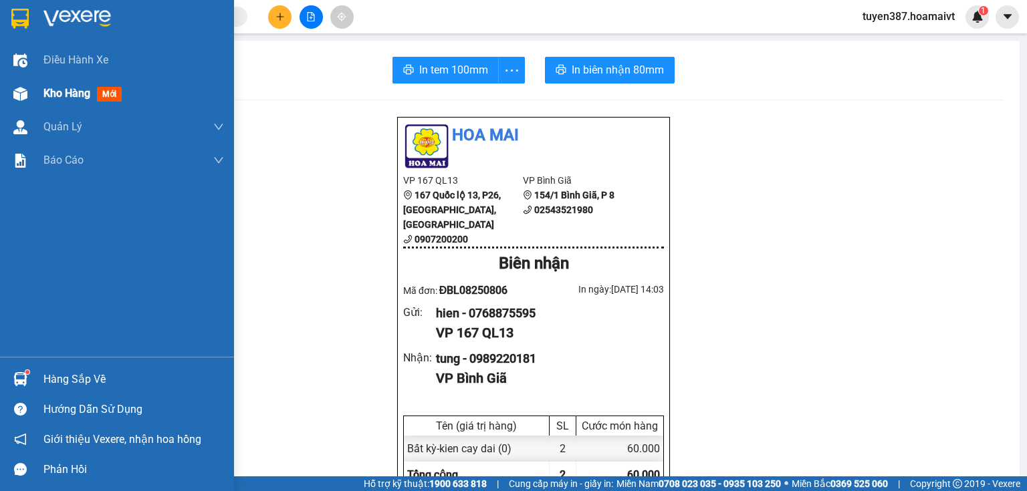
click at [114, 94] on span "mới" at bounding box center [109, 94] width 25 height 15
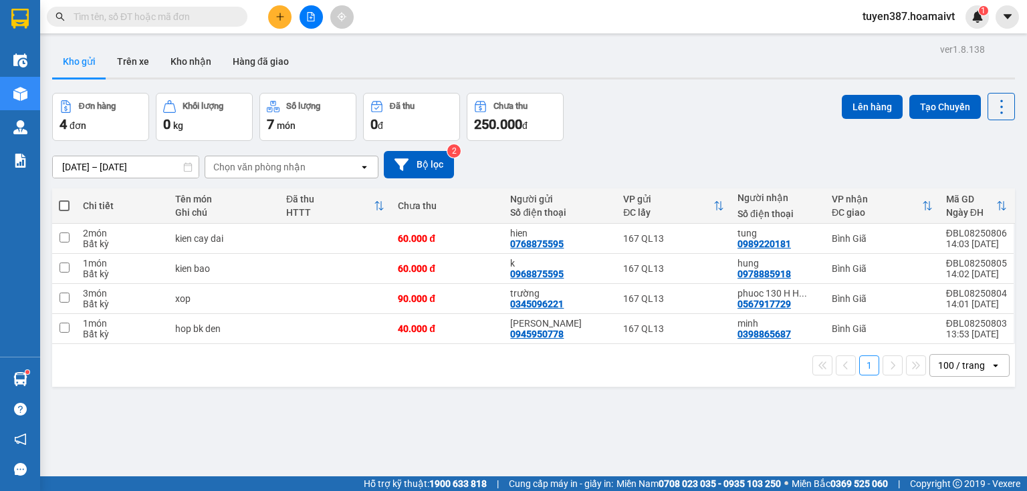
click at [64, 203] on span at bounding box center [64, 206] width 11 height 11
click at [64, 199] on input "checkbox" at bounding box center [64, 199] width 0 height 0
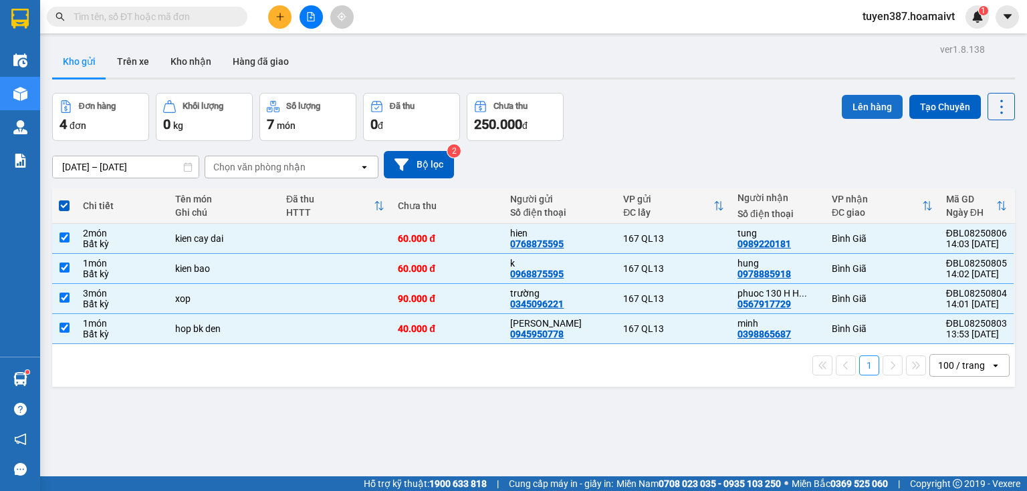
click at [863, 107] on button "Lên hàng" at bounding box center [872, 107] width 61 height 24
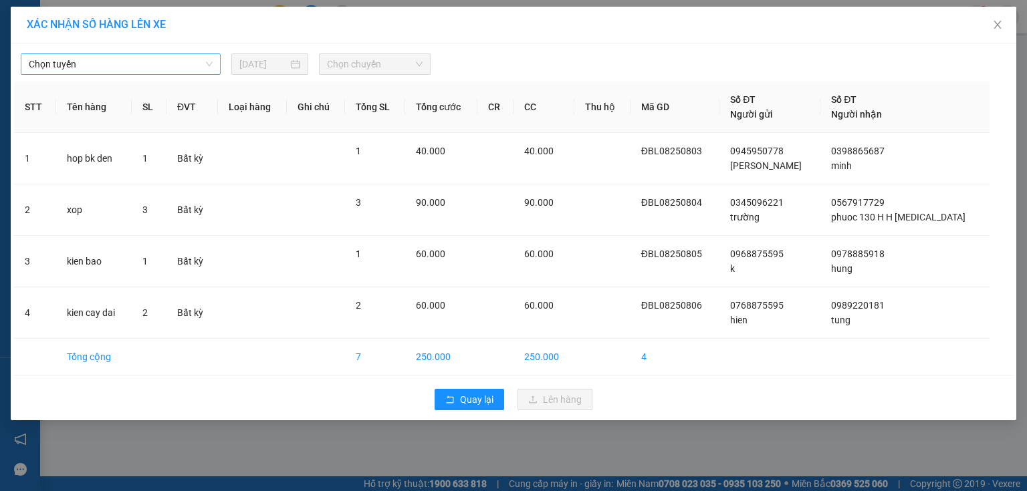
click at [119, 65] on span "Chọn tuyến" at bounding box center [121, 64] width 184 height 20
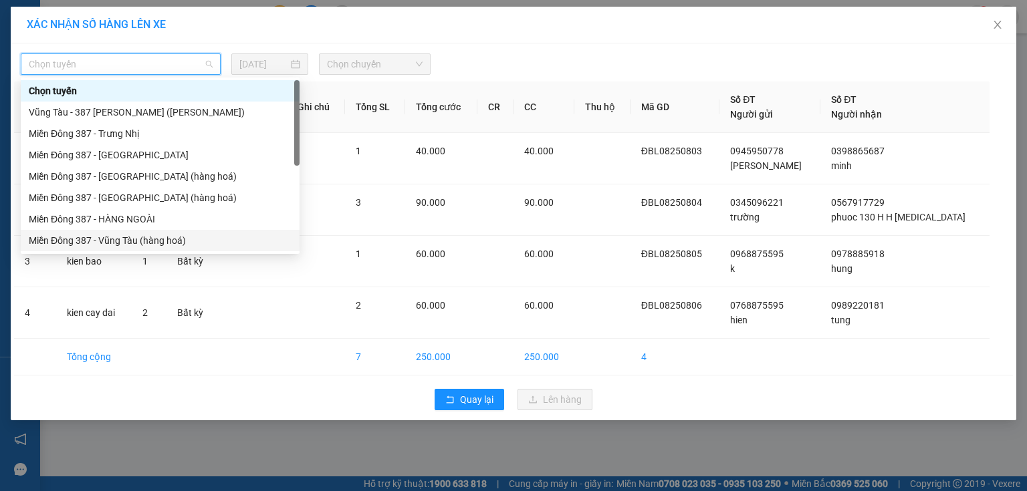
drag, startPoint x: 109, startPoint y: 241, endPoint x: 118, endPoint y: 234, distance: 11.0
click at [110, 240] on div "Miền Đông 387 - Vũng Tàu (hàng hoá)" at bounding box center [160, 240] width 263 height 15
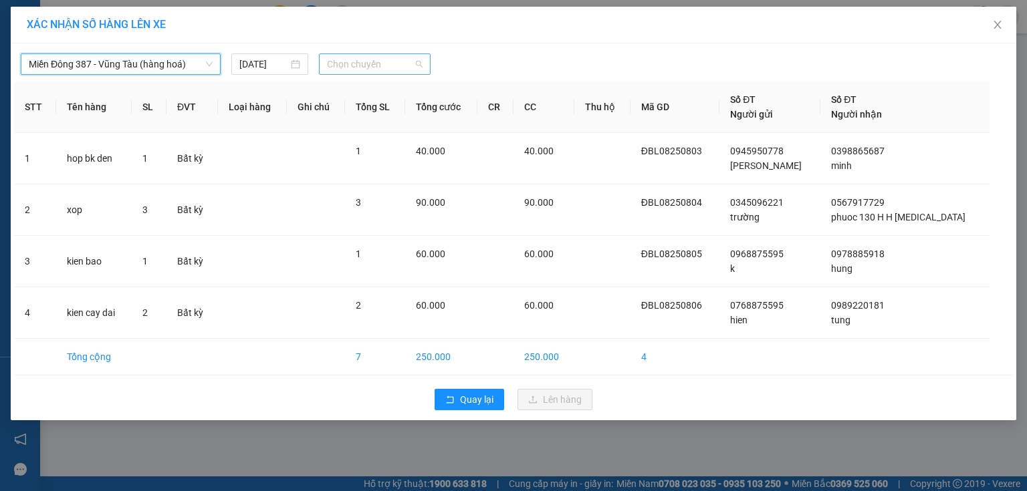
click at [384, 62] on span "Chọn chuyến" at bounding box center [375, 64] width 96 height 20
click at [427, 113] on div "Thêm chuyến " 14:10 "" at bounding box center [390, 113] width 142 height 23
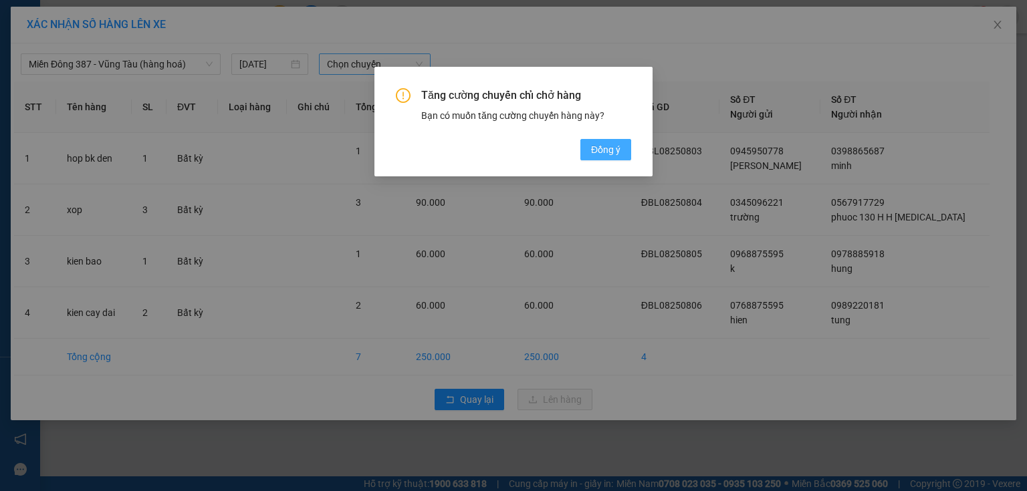
click at [602, 147] on span "Đồng ý" at bounding box center [605, 149] width 29 height 15
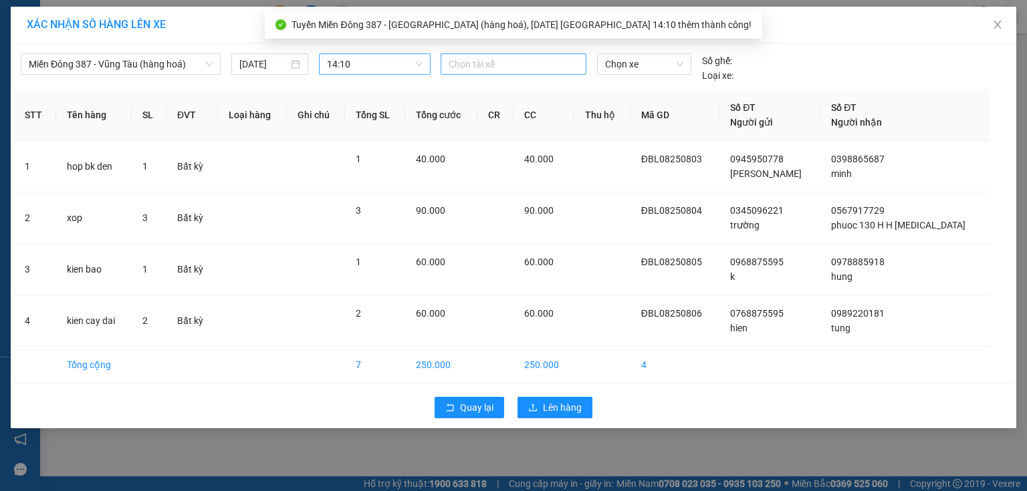
click at [517, 64] on div at bounding box center [513, 64] width 139 height 16
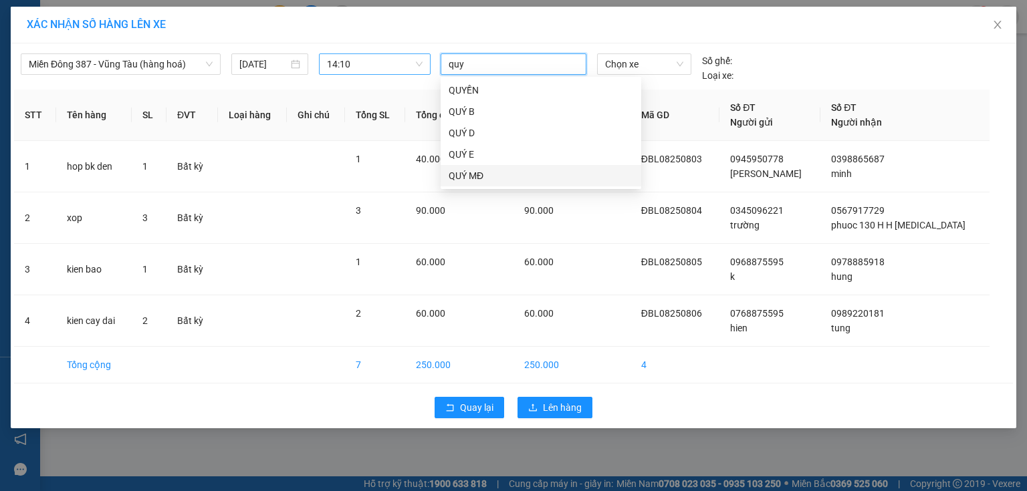
click at [480, 173] on div "QUÝ MĐ" at bounding box center [541, 175] width 185 height 15
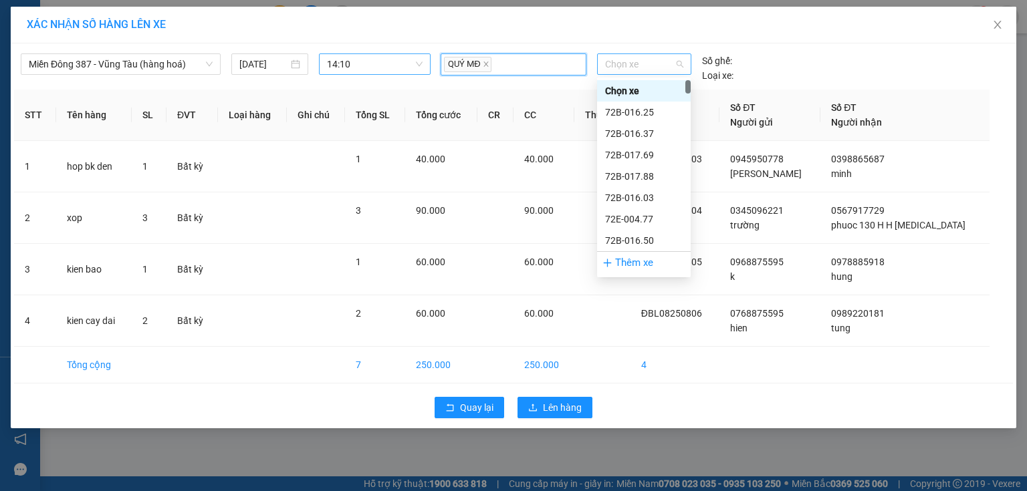
click at [648, 62] on span "Chọn xe" at bounding box center [644, 64] width 78 height 20
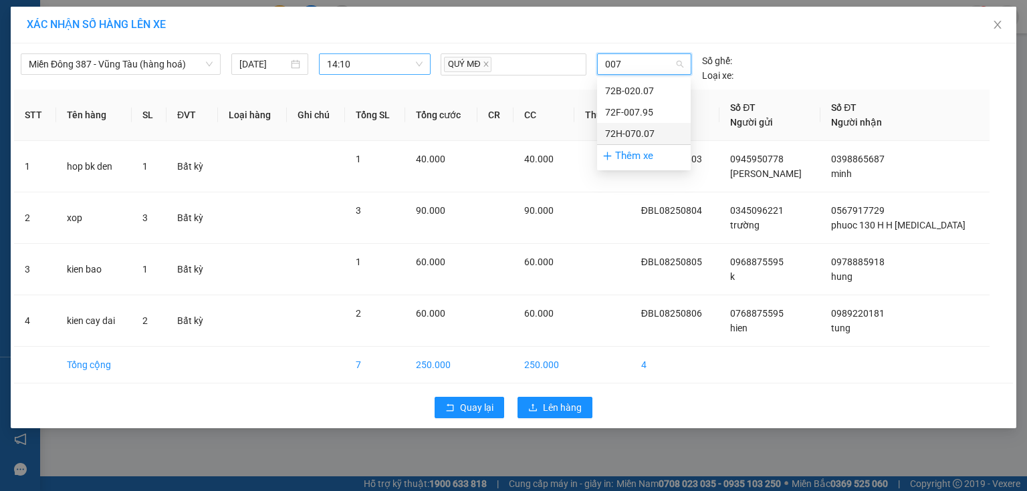
click at [623, 132] on div "72H-070.07" at bounding box center [644, 133] width 78 height 15
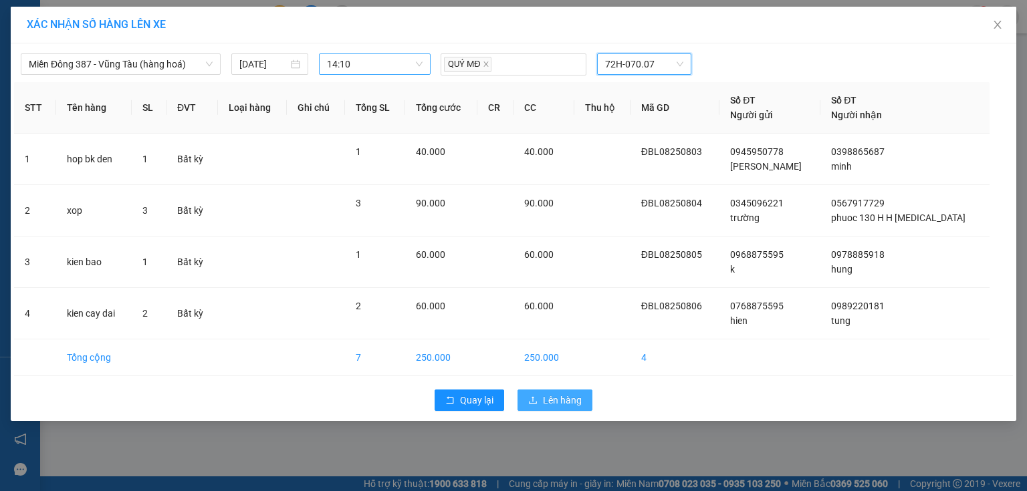
click at [559, 396] on span "Lên hàng" at bounding box center [562, 400] width 39 height 15
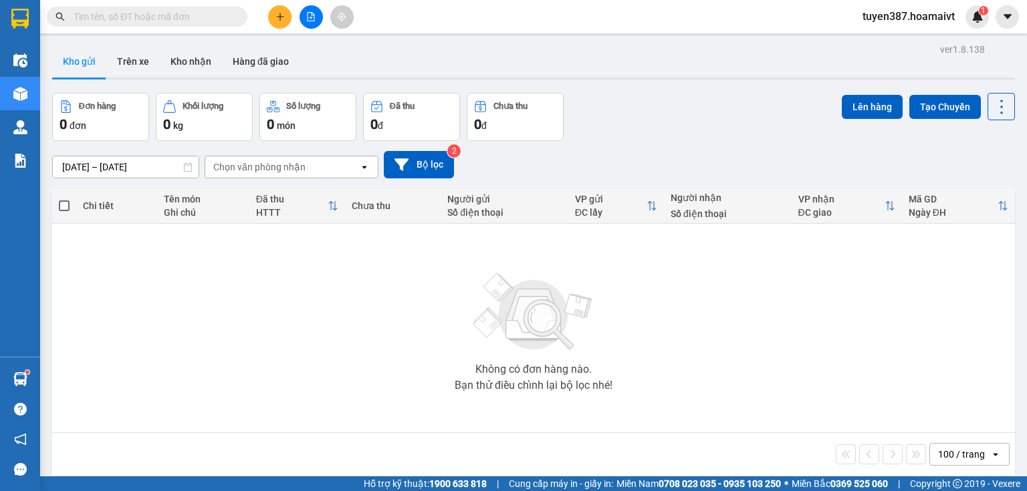
click at [200, 15] on input "text" at bounding box center [153, 16] width 158 height 15
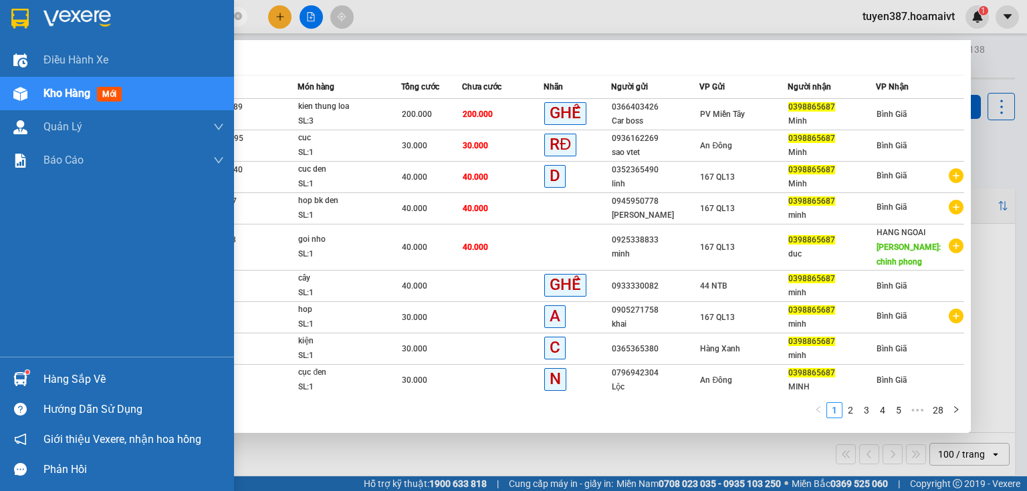
drag, startPoint x: 94, startPoint y: 86, endPoint x: 104, endPoint y: 78, distance: 12.8
click at [96, 84] on div "Kho hàng mới" at bounding box center [133, 93] width 181 height 33
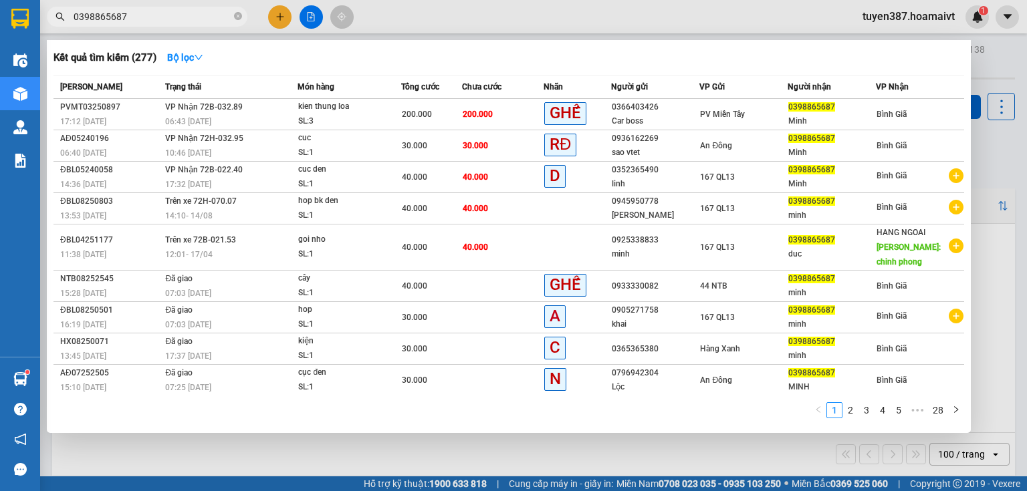
click at [279, 16] on div at bounding box center [513, 245] width 1027 height 491
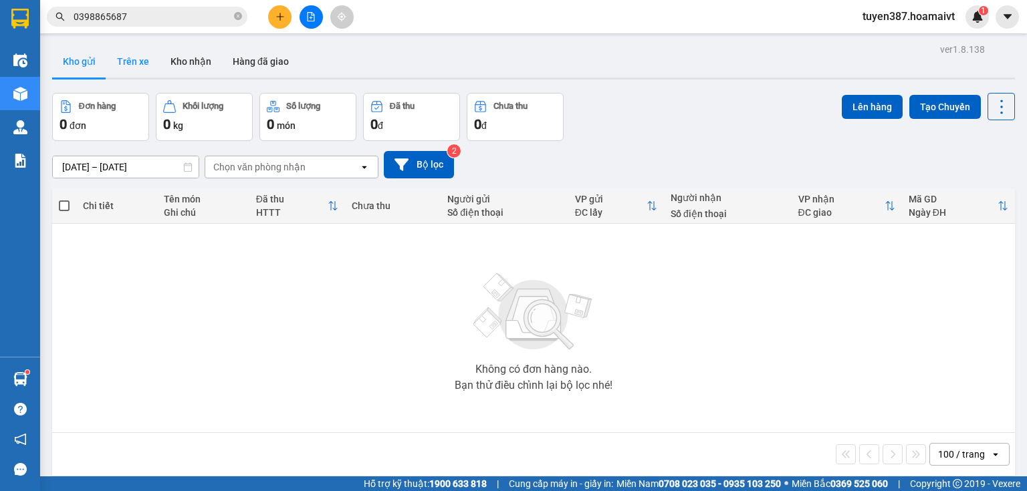
click at [140, 61] on button "Trên xe" at bounding box center [132, 61] width 53 height 32
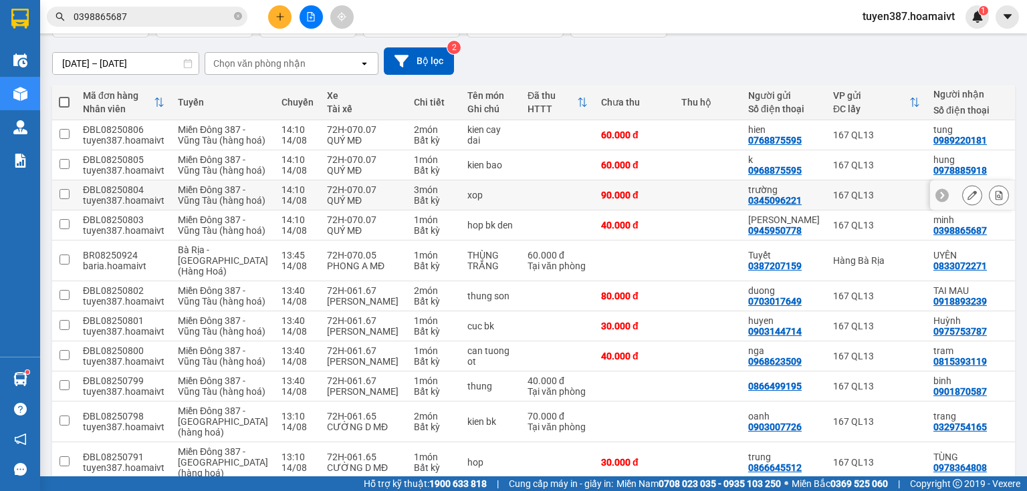
scroll to position [107, 0]
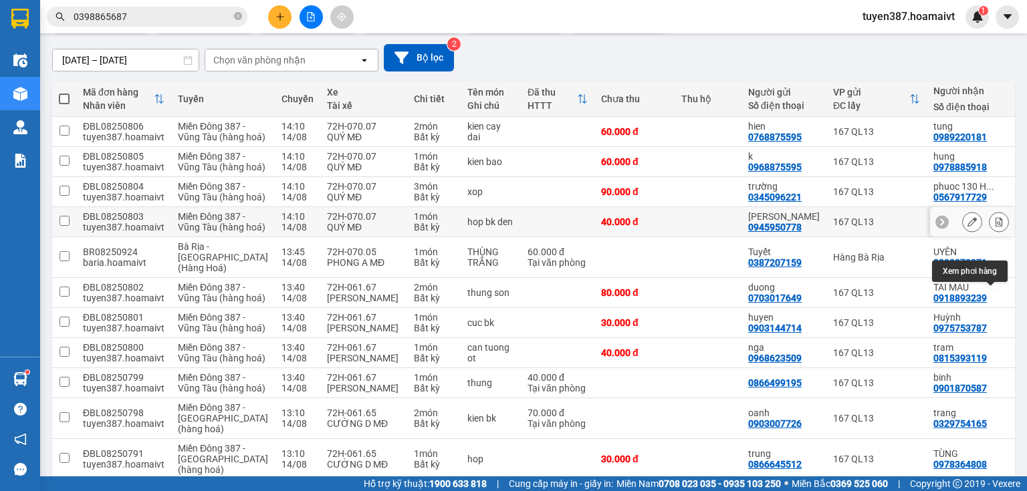
click at [994, 227] on icon at bounding box center [998, 221] width 9 height 9
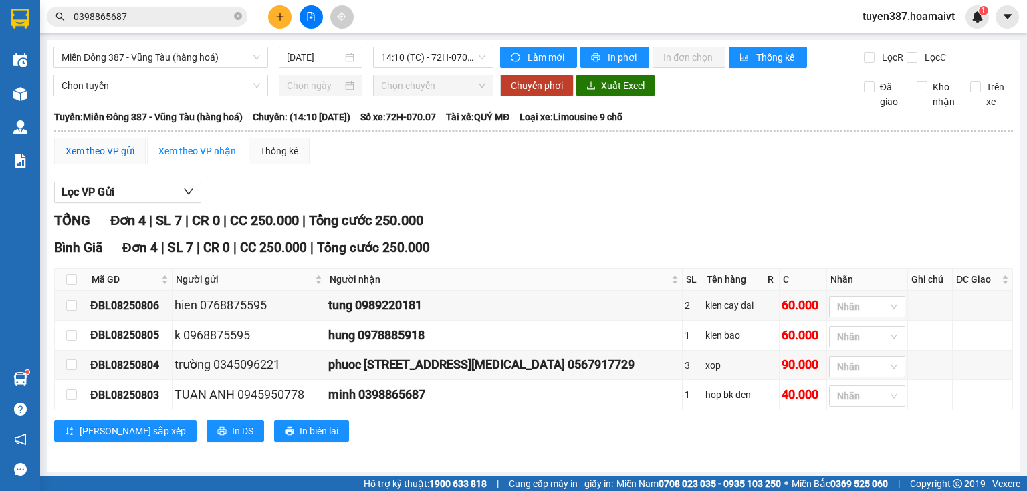
click at [125, 158] on div "Xem theo VP gửi" at bounding box center [100, 151] width 69 height 15
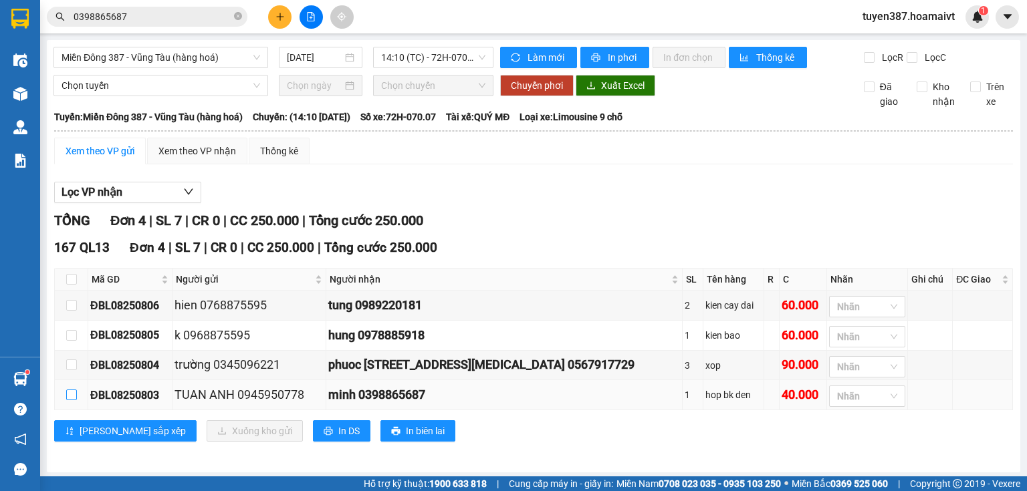
click at [70, 400] on input "checkbox" at bounding box center [71, 395] width 11 height 11
checkbox input "true"
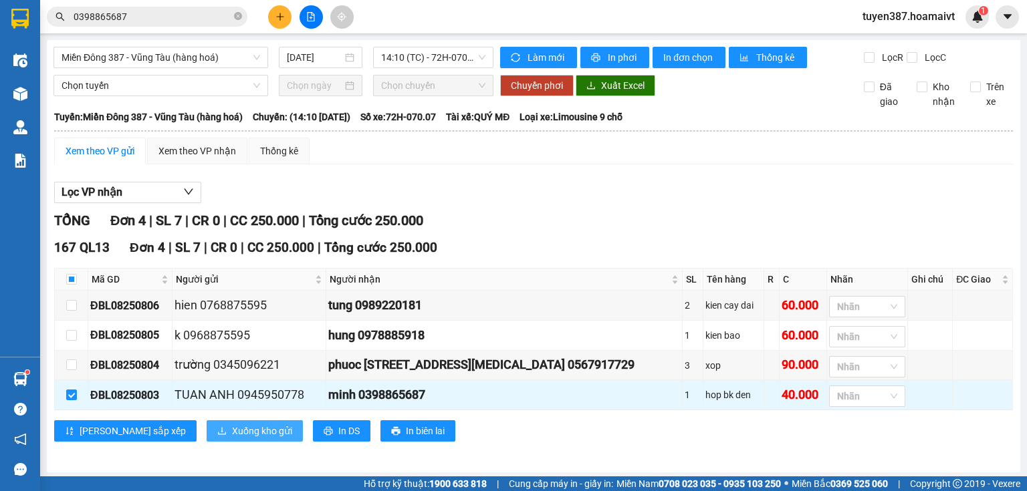
click at [232, 439] on span "Xuống kho gửi" at bounding box center [262, 431] width 60 height 15
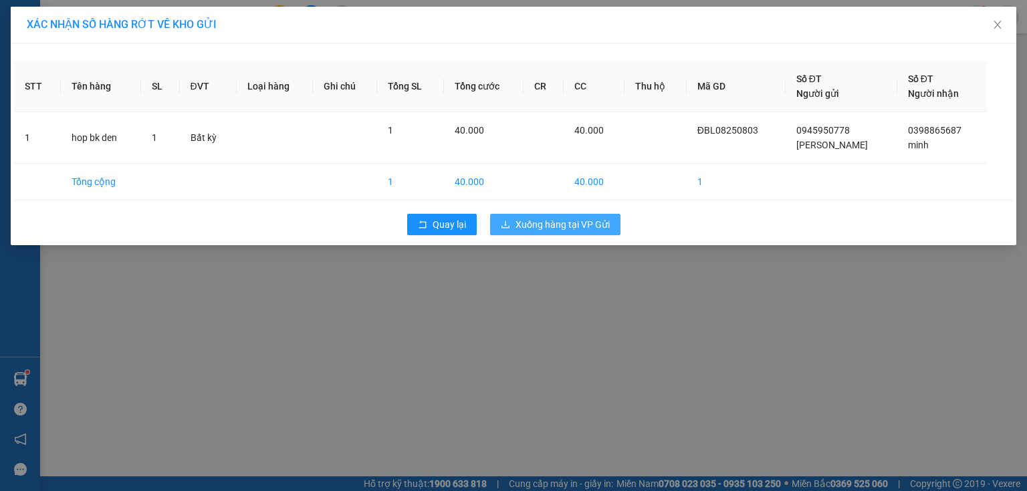
click at [557, 222] on span "Xuống hàng tại VP Gửi" at bounding box center [562, 224] width 94 height 15
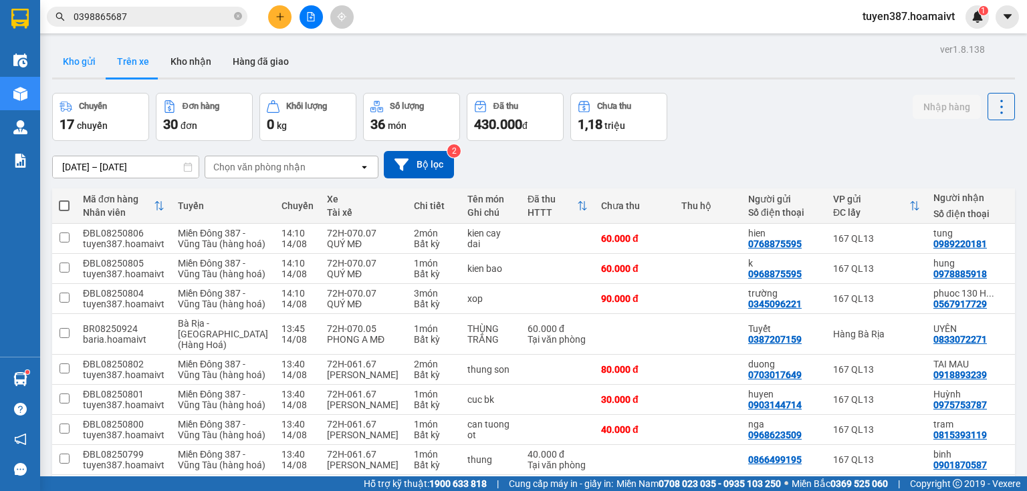
click at [80, 60] on button "Kho gửi" at bounding box center [79, 61] width 54 height 32
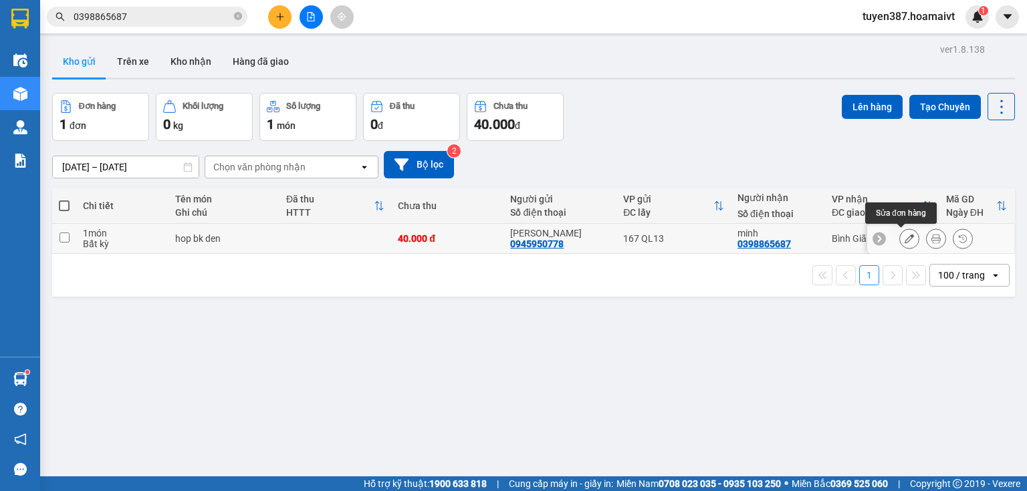
click at [905, 234] on icon at bounding box center [909, 238] width 9 height 9
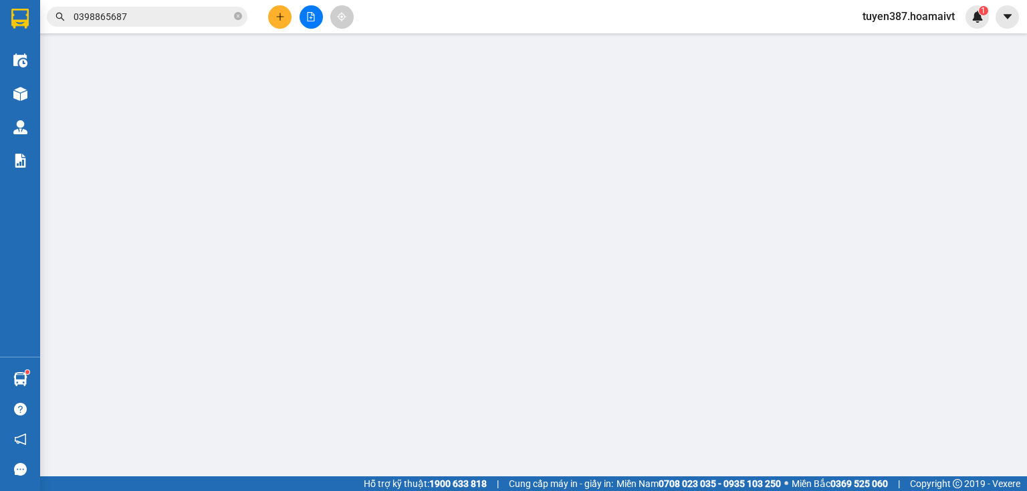
type input "0945950778"
type input "TUAN ANH"
type input "0398865687"
type input "minh"
type input "40.000"
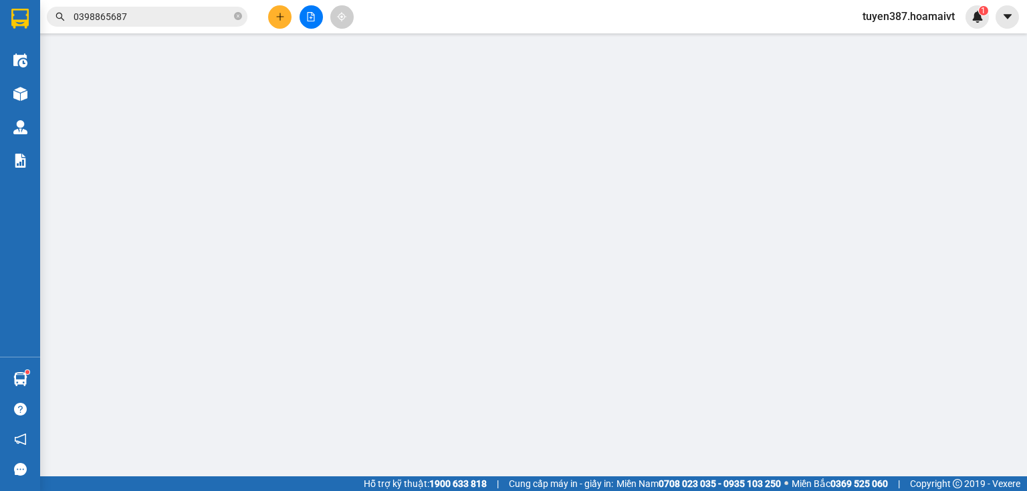
type input "40.000"
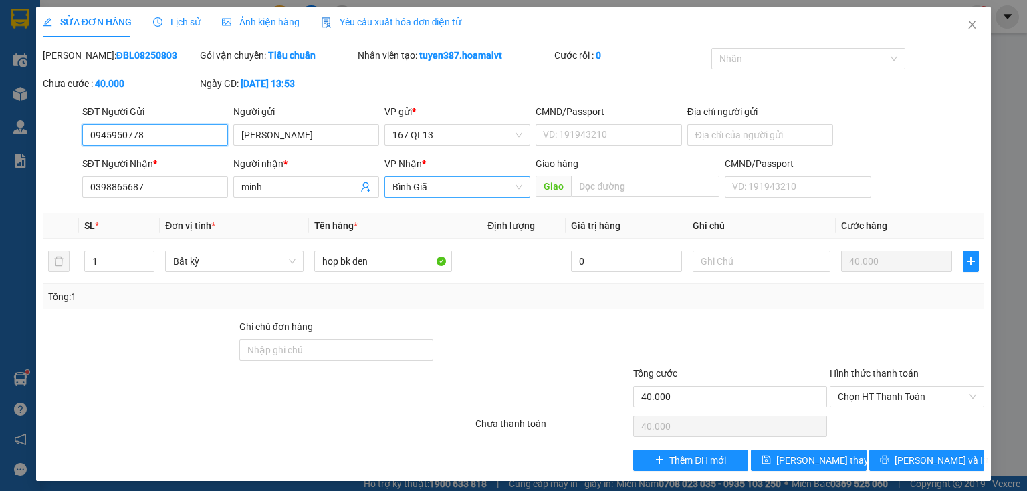
click at [438, 186] on span "Bình Giã" at bounding box center [457, 187] width 130 height 20
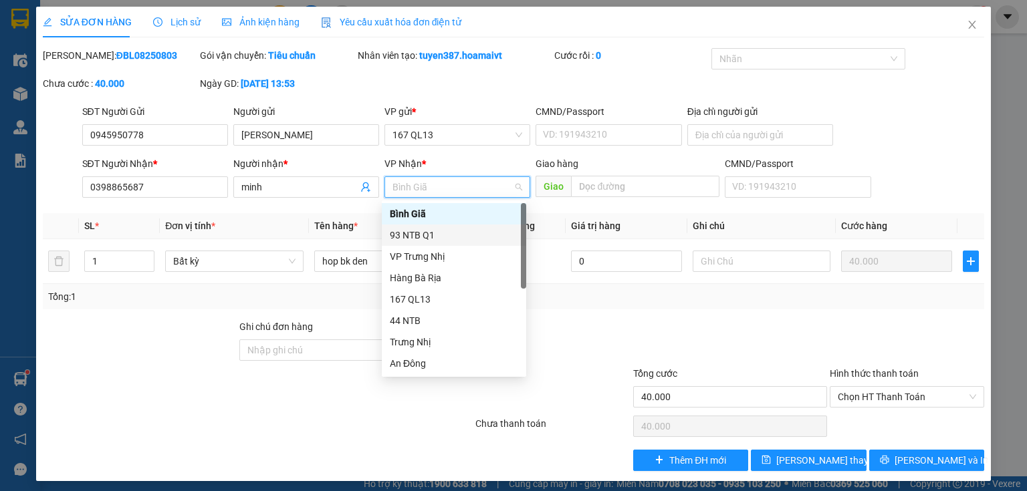
scroll to position [53, 0]
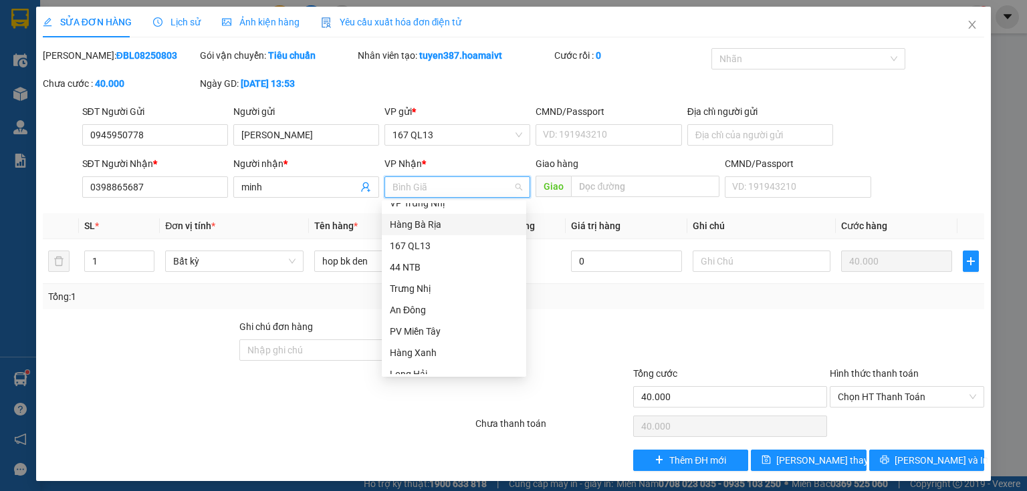
click at [445, 222] on div "Hàng Bà Rịa" at bounding box center [454, 224] width 128 height 15
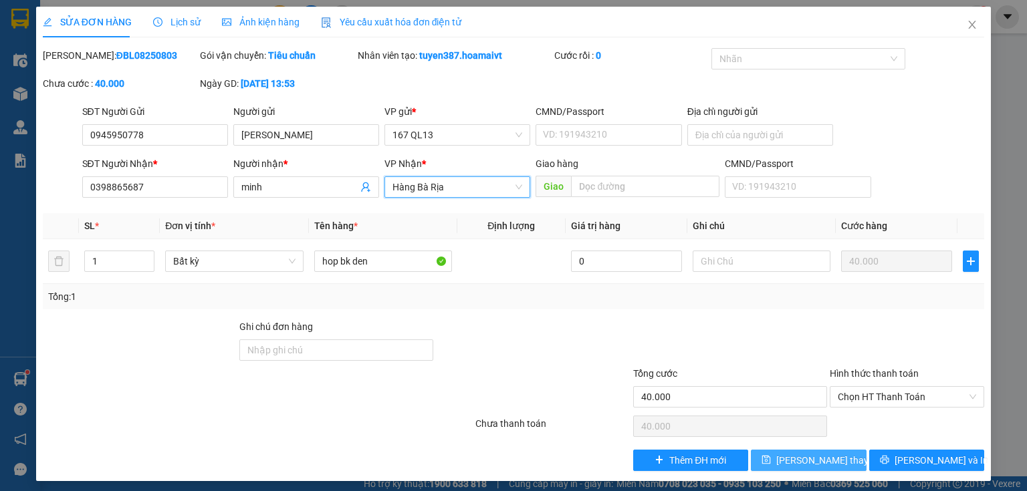
click at [828, 455] on span "[PERSON_NAME] thay đổi" at bounding box center [829, 460] width 107 height 15
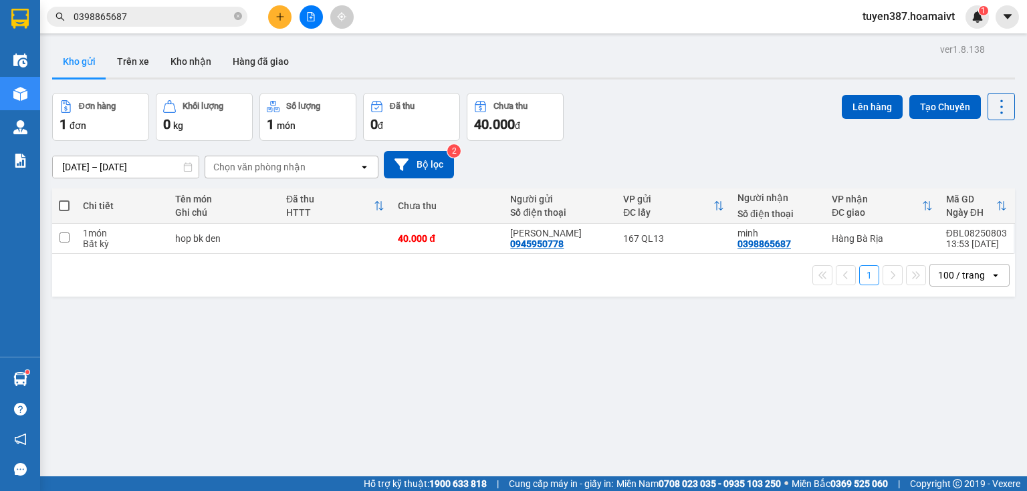
click at [62, 204] on span at bounding box center [64, 206] width 11 height 11
click at [64, 199] on input "checkbox" at bounding box center [64, 199] width 0 height 0
checkbox input "true"
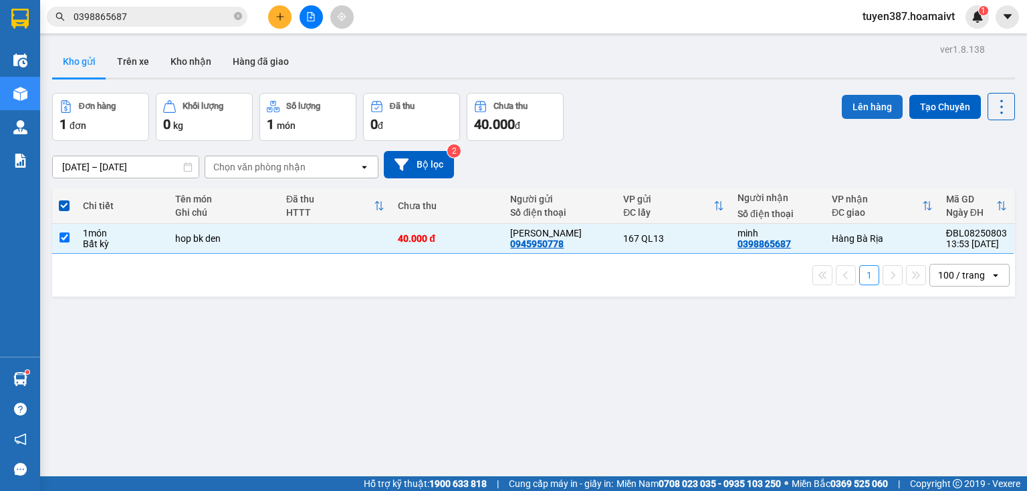
click at [862, 104] on button "Lên hàng" at bounding box center [872, 107] width 61 height 24
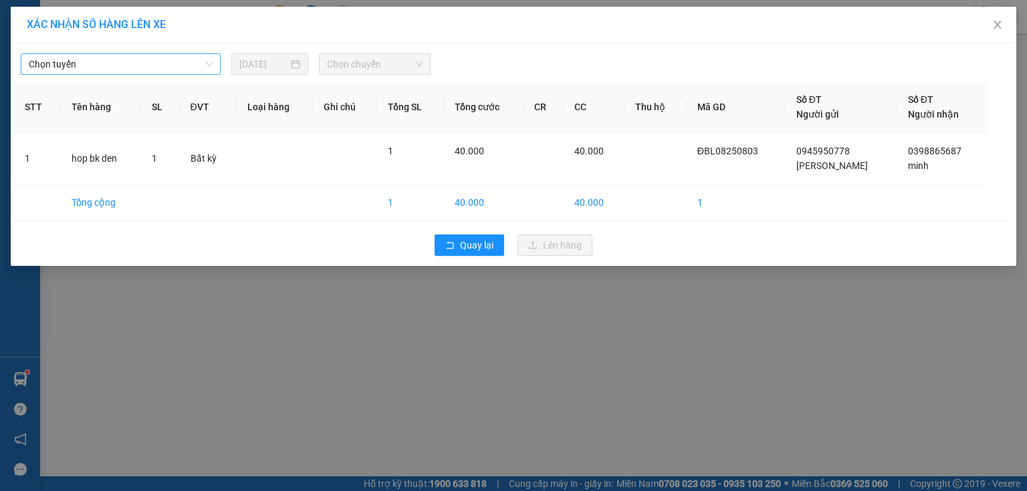
click at [131, 59] on span "Chọn tuyến" at bounding box center [121, 64] width 184 height 20
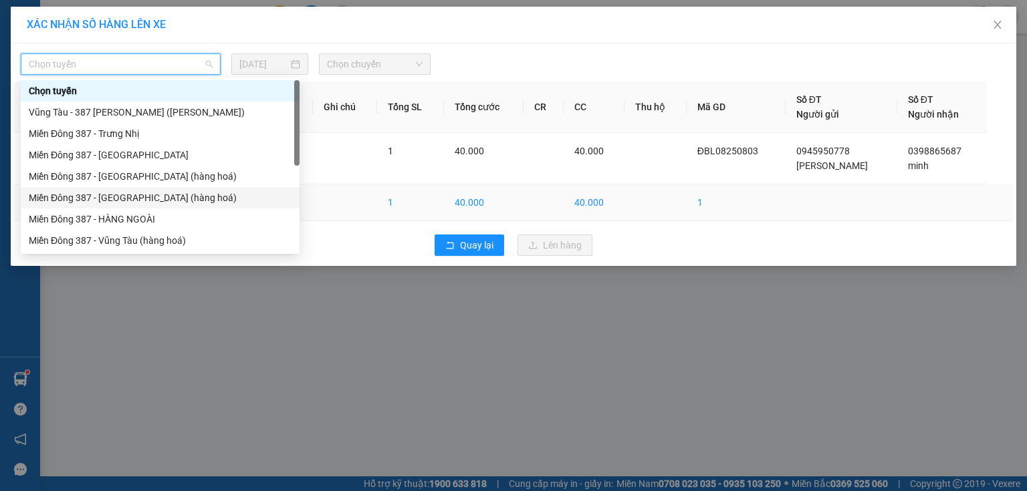
click at [110, 197] on div "Miền Đông 387 - [GEOGRAPHIC_DATA] (hàng hoá)" at bounding box center [160, 198] width 263 height 15
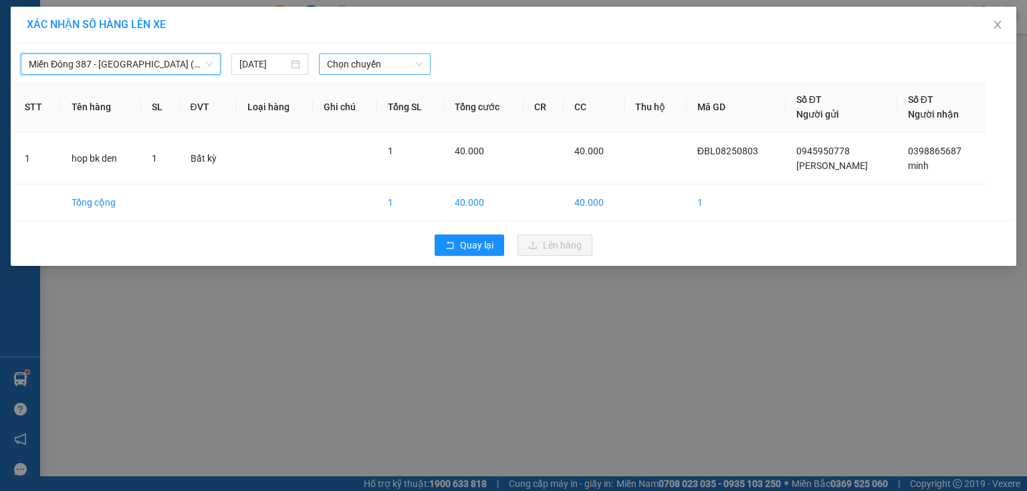
click at [405, 64] on span "Chọn chuyến" at bounding box center [375, 64] width 96 height 20
type input "1415"
click at [427, 114] on div "Thêm chuyến " 14:15 "" at bounding box center [390, 113] width 142 height 23
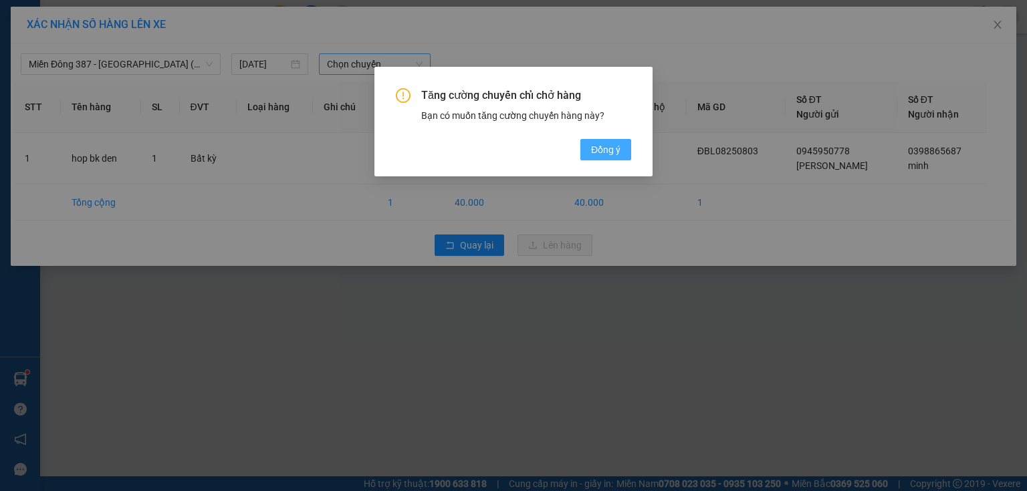
click at [606, 150] on span "Đồng ý" at bounding box center [605, 149] width 29 height 15
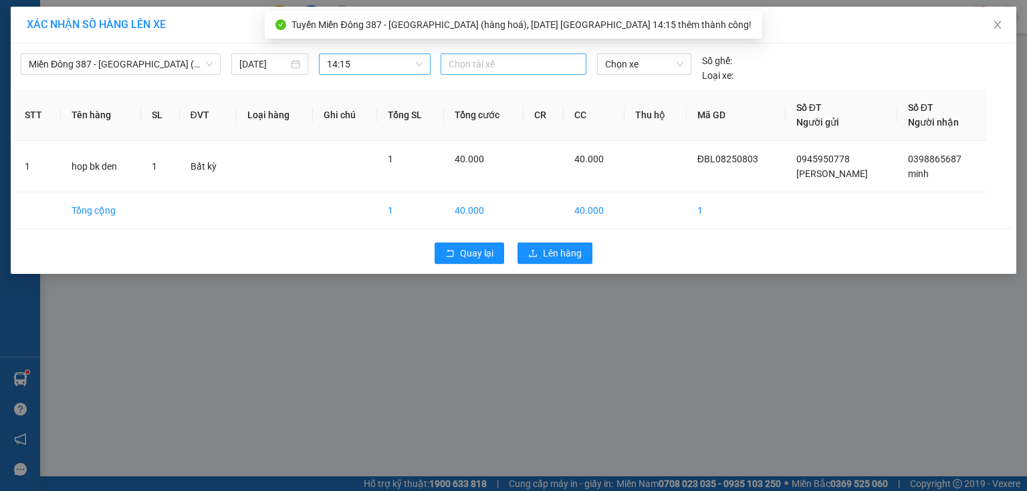
click at [519, 64] on div at bounding box center [513, 64] width 139 height 16
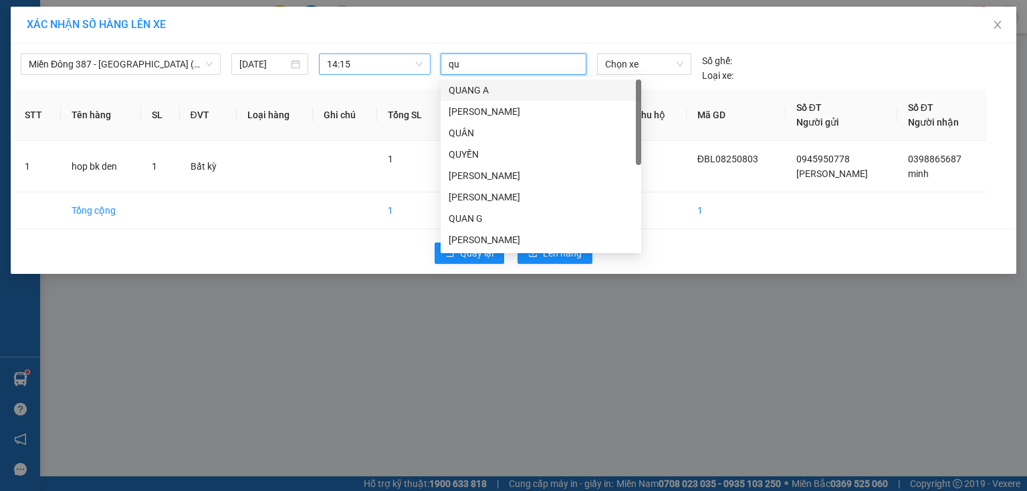
type input "quy"
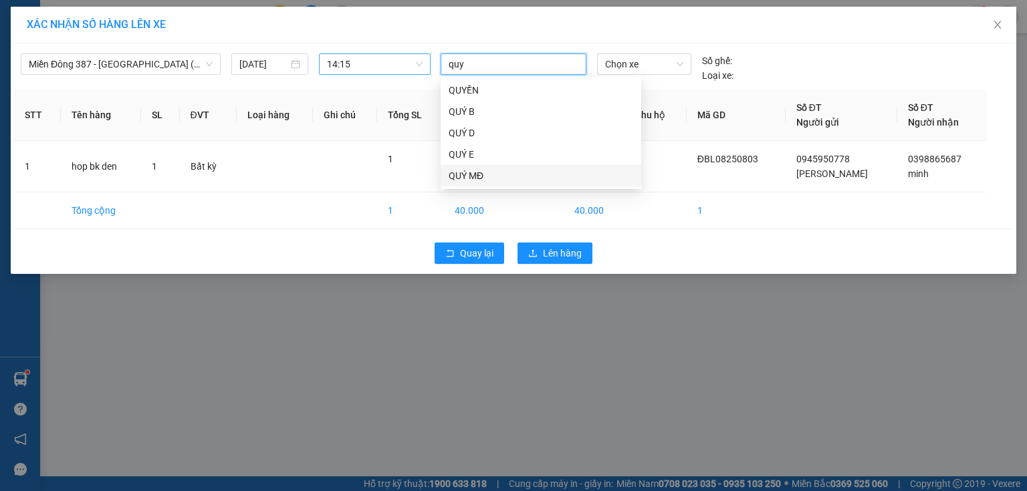
click at [471, 168] on div "QUÝ MĐ" at bounding box center [541, 175] width 185 height 15
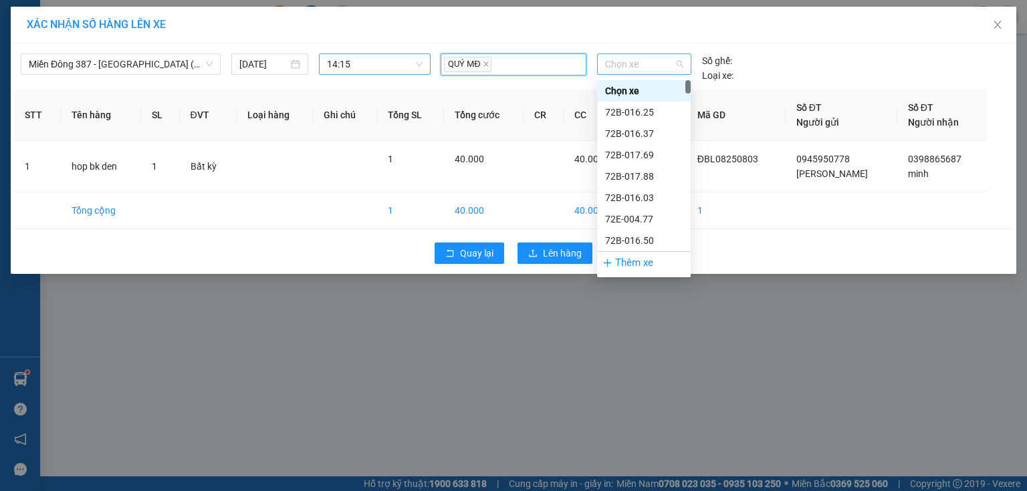
click at [653, 64] on span "Chọn xe" at bounding box center [644, 64] width 78 height 20
type input "007"
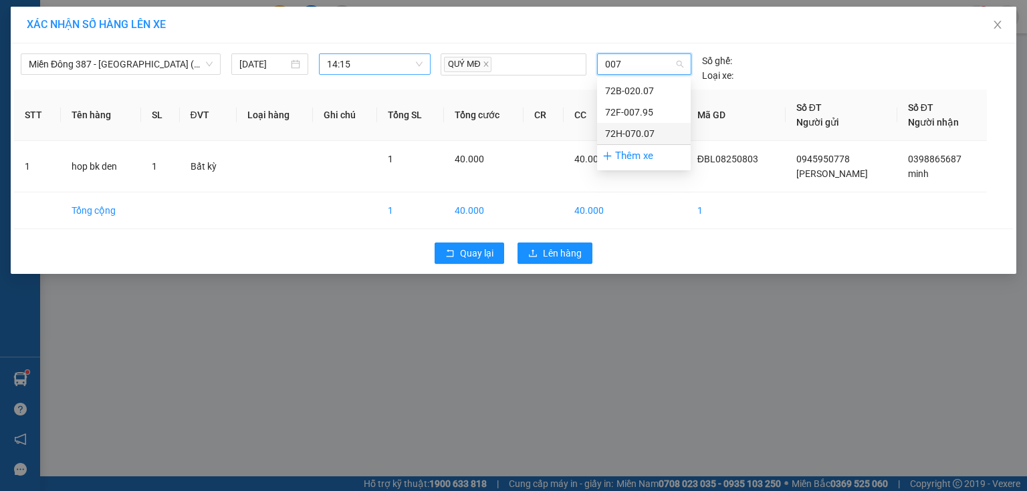
click at [620, 132] on div "72H-070.07" at bounding box center [644, 133] width 78 height 15
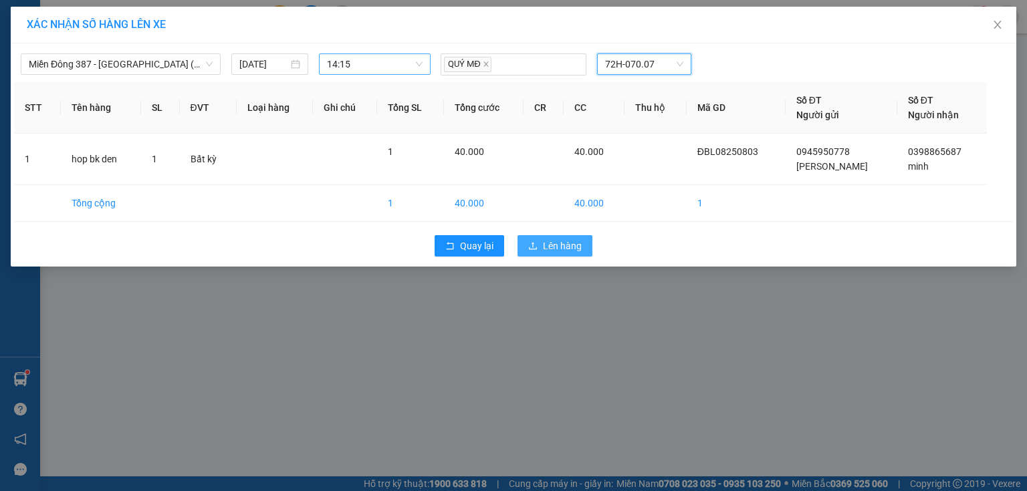
click at [564, 242] on span "Lên hàng" at bounding box center [562, 246] width 39 height 15
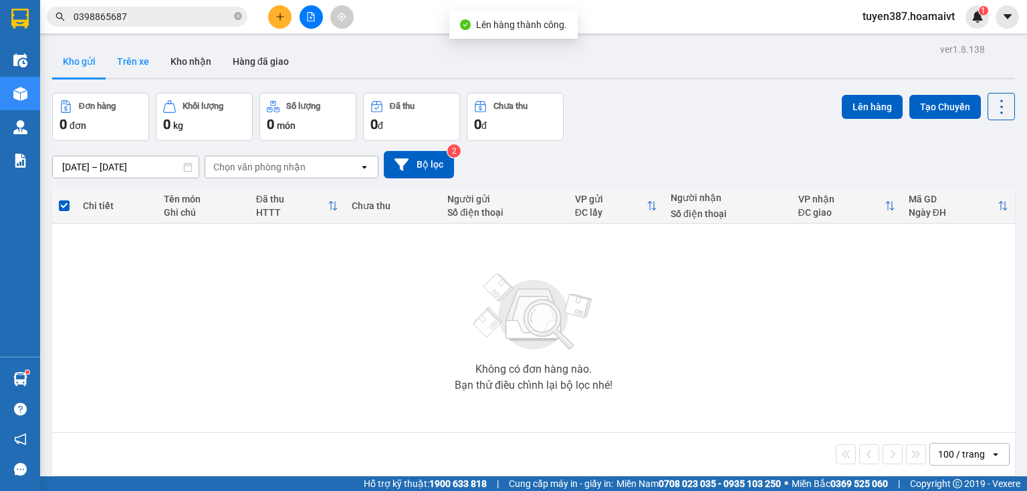
click at [127, 59] on button "Trên xe" at bounding box center [132, 61] width 53 height 32
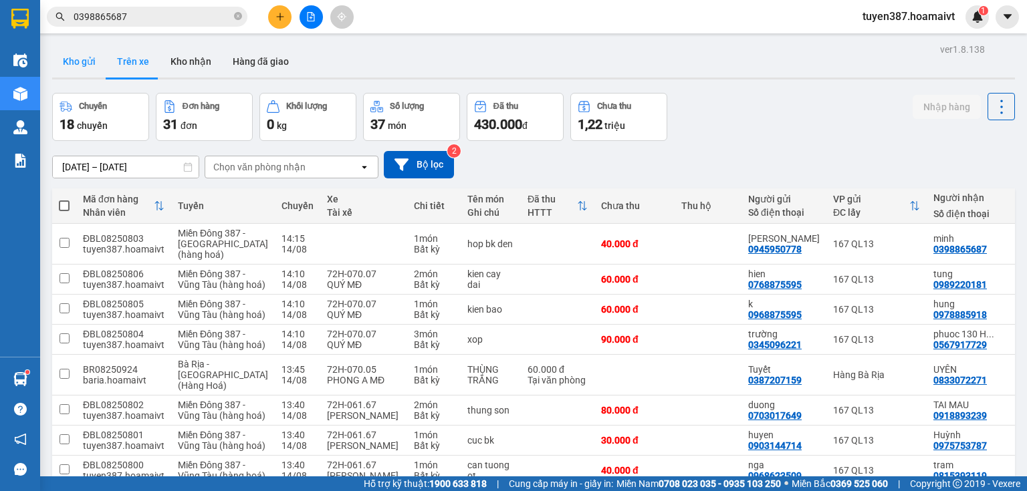
click at [67, 60] on button "Kho gửi" at bounding box center [79, 61] width 54 height 32
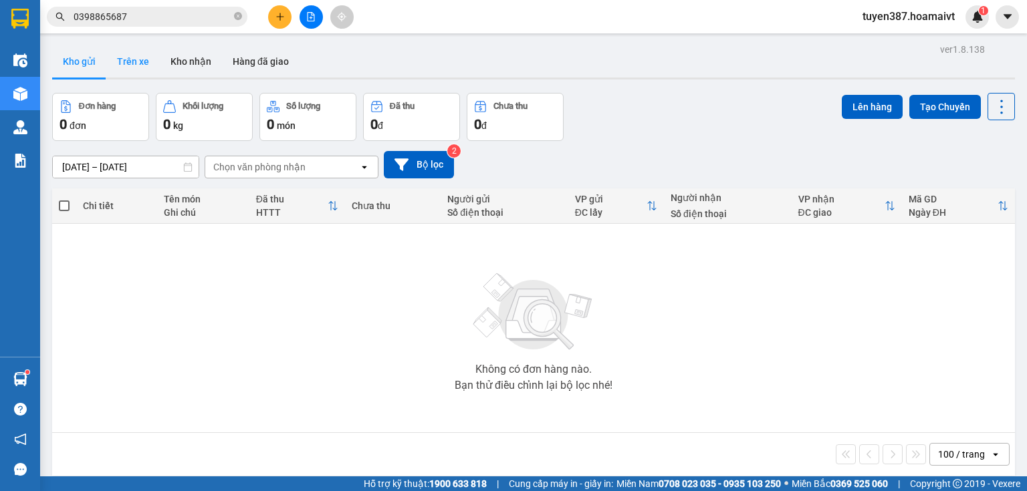
click at [134, 57] on button "Trên xe" at bounding box center [132, 61] width 53 height 32
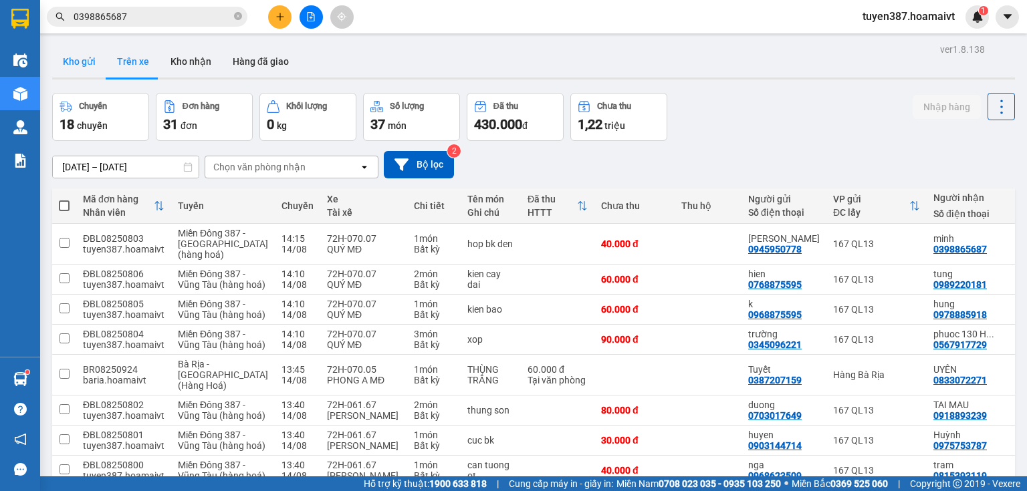
click at [74, 60] on button "Kho gửi" at bounding box center [79, 61] width 54 height 32
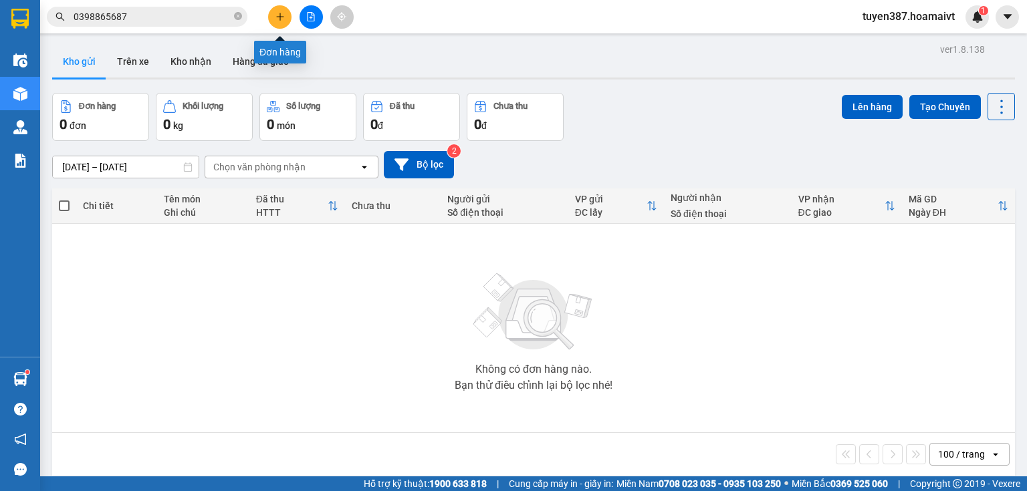
click at [285, 15] on button at bounding box center [279, 16] width 23 height 23
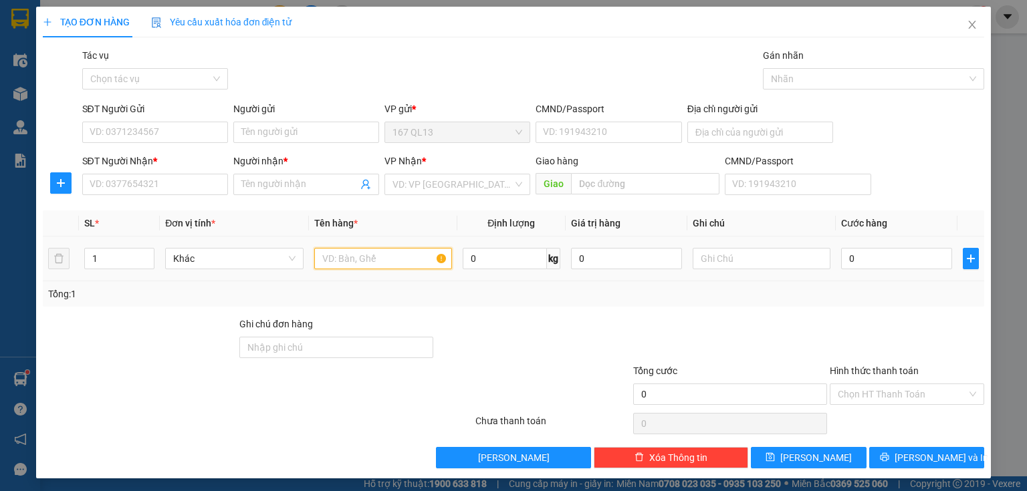
click at [408, 257] on input "text" at bounding box center [383, 258] width 138 height 21
type input "hop bk"
click at [195, 191] on input "SĐT Người Nhận *" at bounding box center [155, 184] width 146 height 21
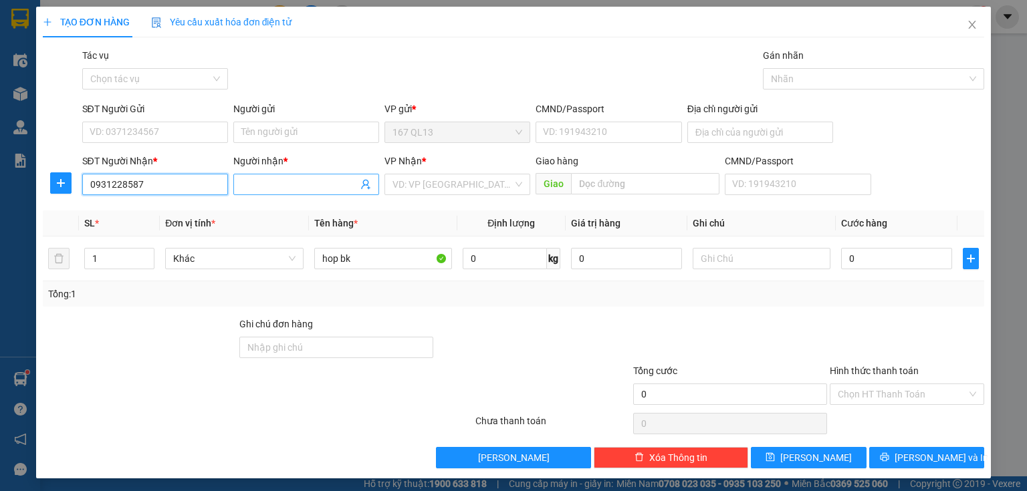
type input "0931228587"
click at [289, 181] on input "Người nhận *" at bounding box center [299, 184] width 116 height 15
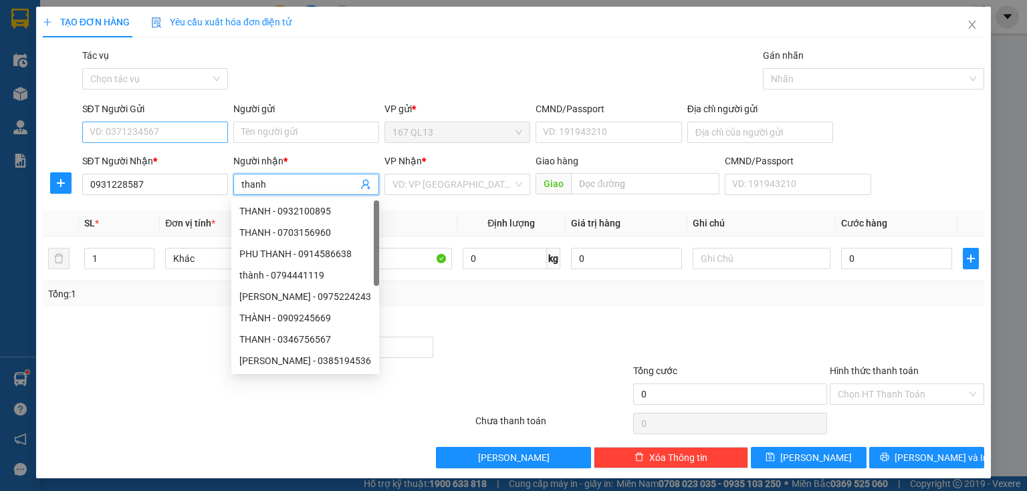
type input "thanh"
click at [175, 126] on input "SĐT Người Gửi" at bounding box center [155, 132] width 146 height 21
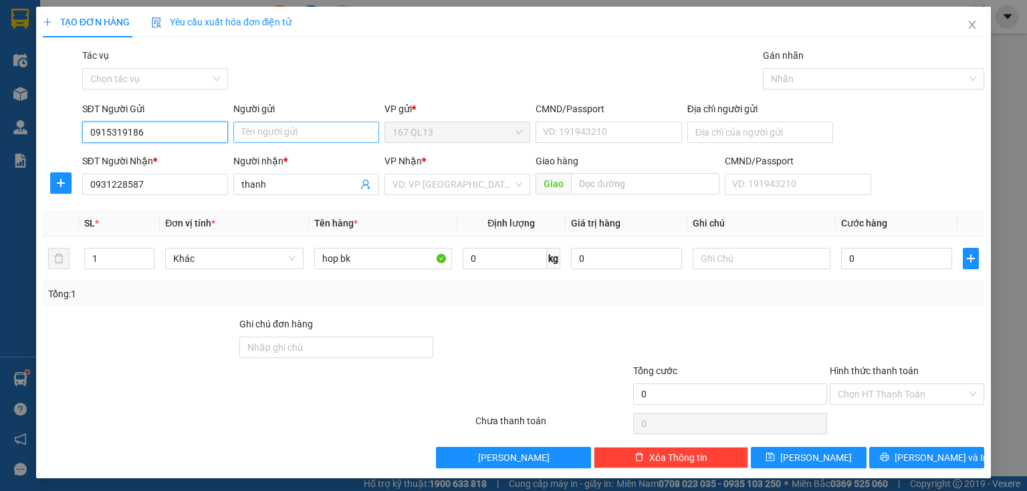
type input "0915319186"
click at [312, 130] on input "Người gửi" at bounding box center [306, 132] width 146 height 21
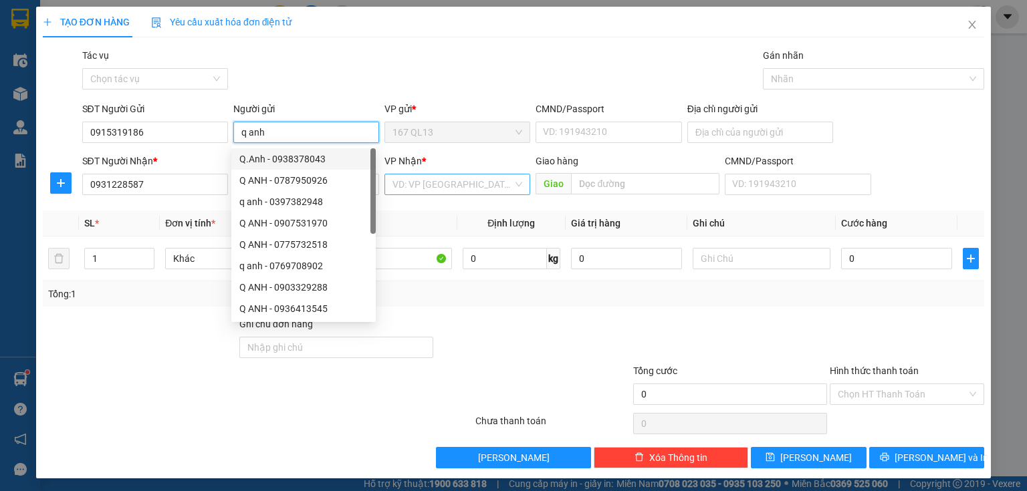
type input "q anh"
click at [449, 181] on input "search" at bounding box center [452, 185] width 120 height 20
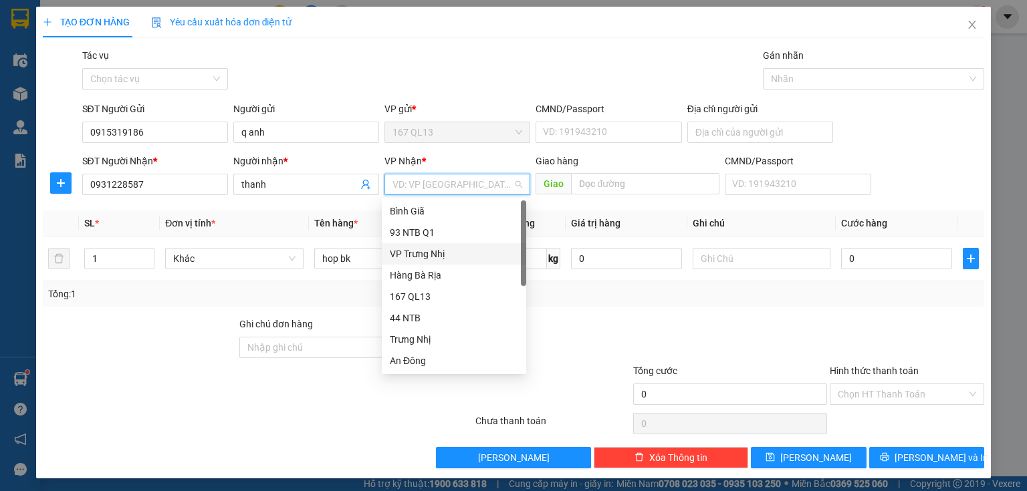
scroll to position [53, 0]
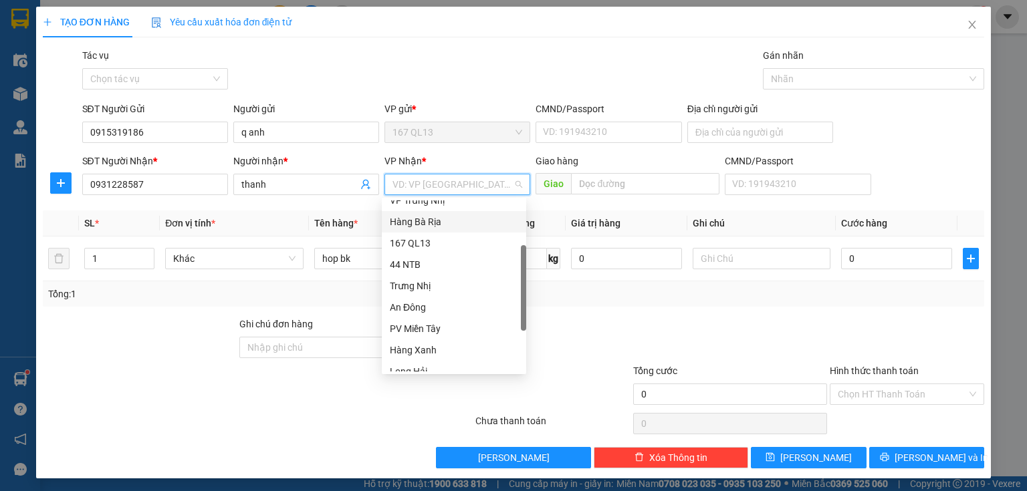
click at [440, 219] on div "Hàng Bà Rịa" at bounding box center [454, 222] width 128 height 15
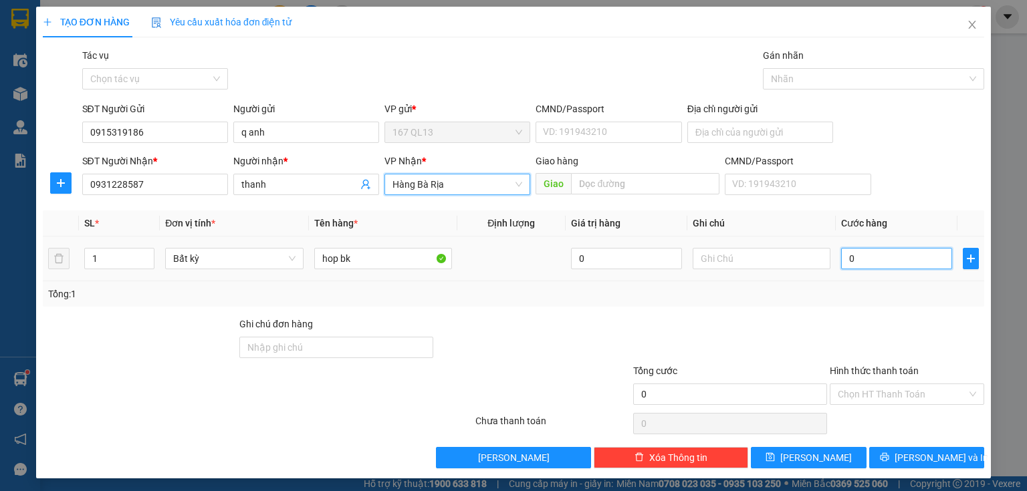
click at [841, 251] on input "0" at bounding box center [896, 258] width 111 height 21
type input "3"
type input "30"
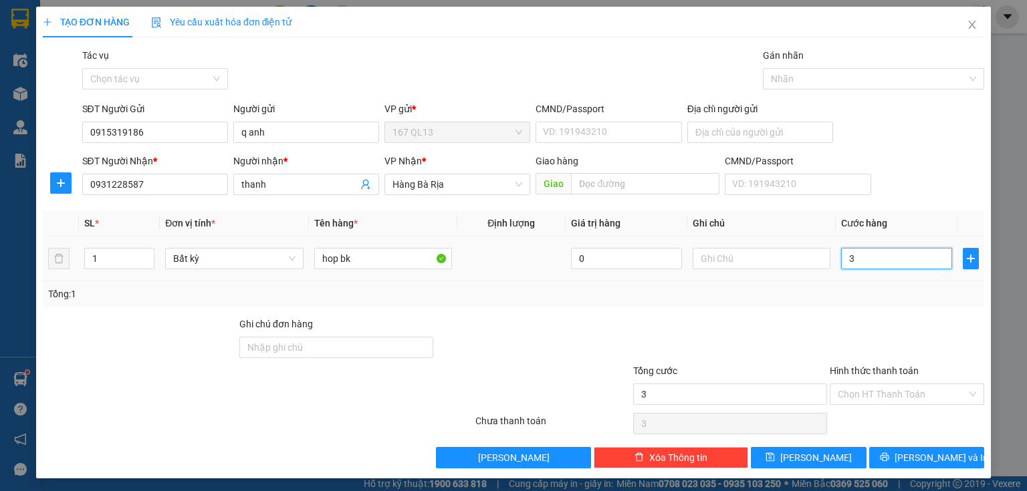
type input "30"
type input "30.000"
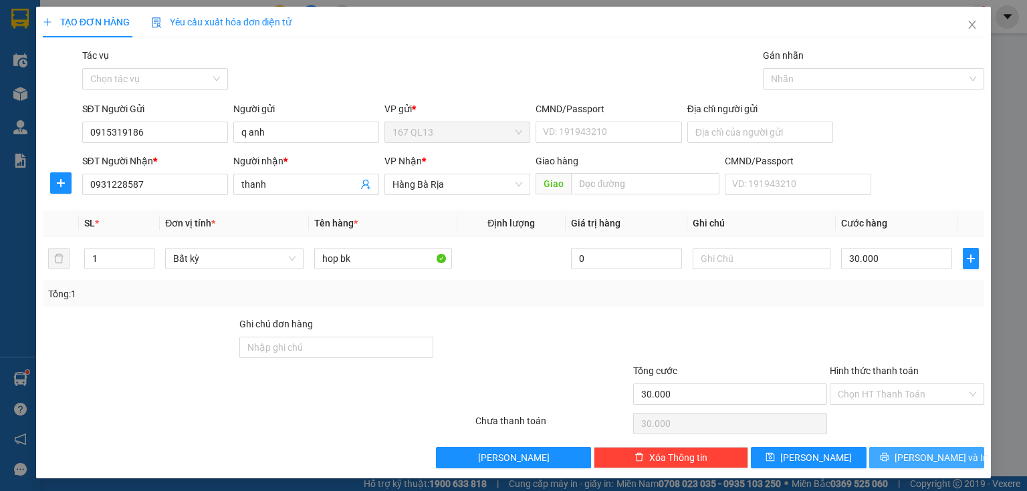
click at [923, 453] on span "[PERSON_NAME] và In" at bounding box center [942, 458] width 94 height 15
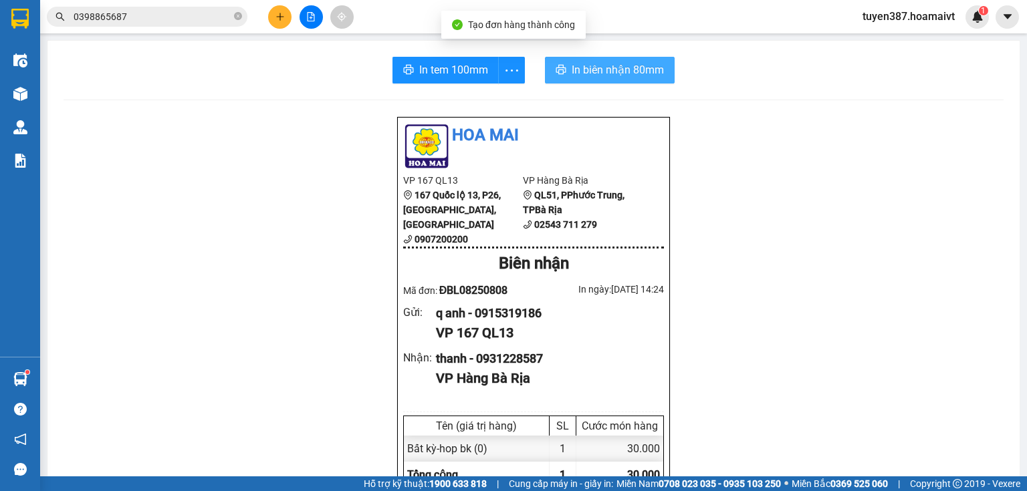
click at [580, 66] on span "In biên nhận 80mm" at bounding box center [618, 70] width 92 height 17
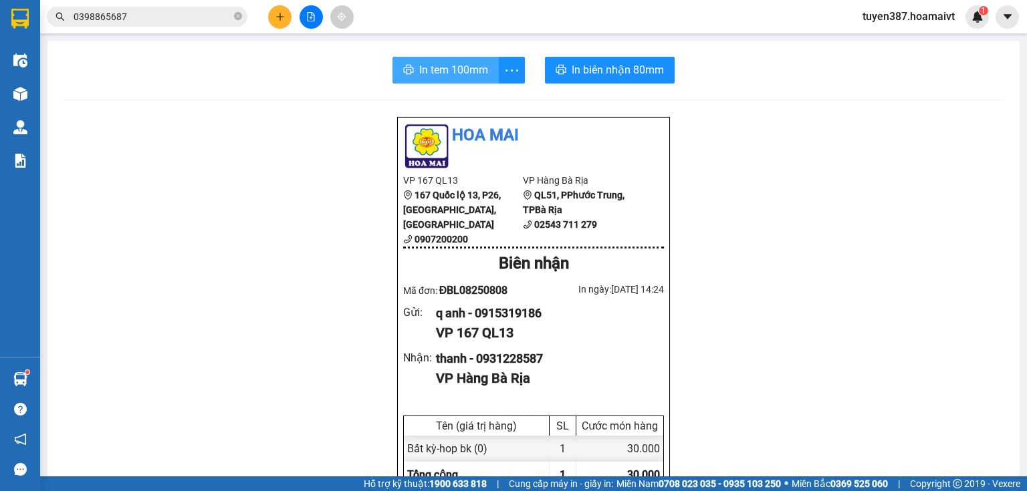
click at [443, 67] on span "In tem 100mm" at bounding box center [453, 70] width 69 height 17
click at [281, 13] on icon "plus" at bounding box center [279, 16] width 9 height 9
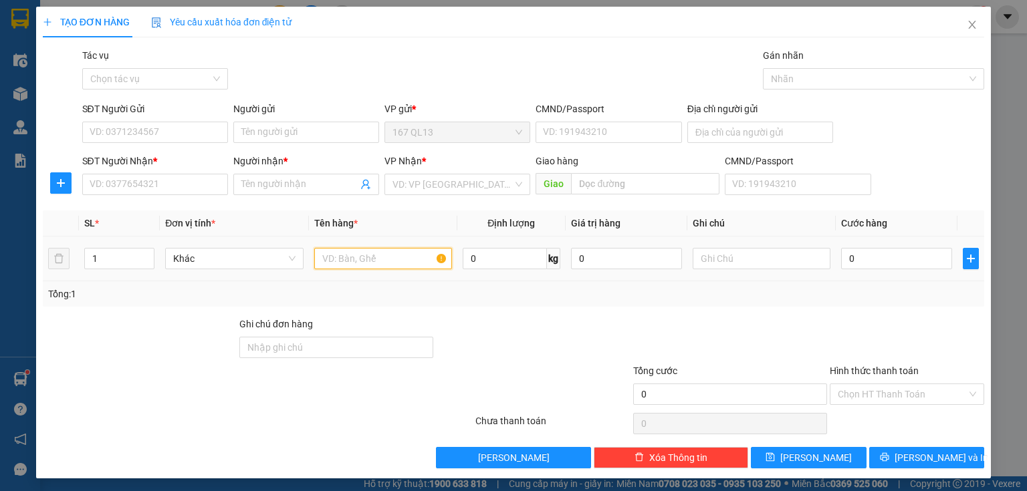
click at [405, 257] on input "text" at bounding box center [383, 258] width 138 height 21
click at [200, 185] on input "SĐT Người Nhận *" at bounding box center [155, 184] width 146 height 21
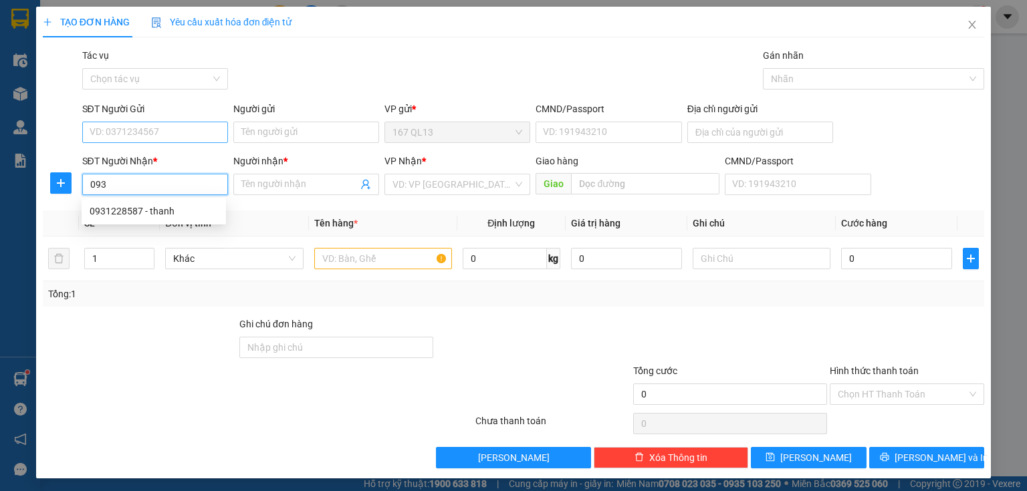
type input "093"
click at [160, 127] on input "SĐT Người Gửi" at bounding box center [155, 132] width 146 height 21
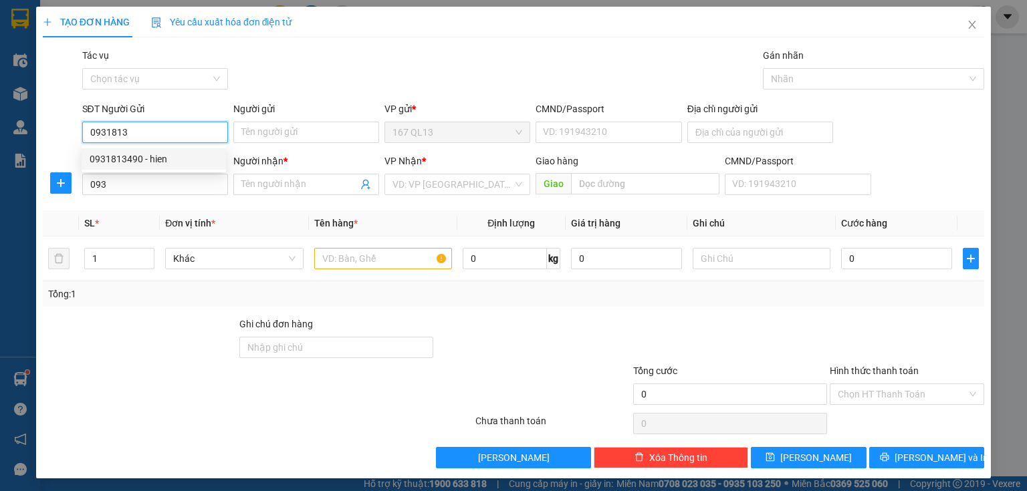
drag, startPoint x: 161, startPoint y: 158, endPoint x: 169, endPoint y: 168, distance: 12.8
click at [162, 158] on div "0931813490 - hien" at bounding box center [154, 159] width 128 height 15
type input "0931813490"
type input "hien"
type input "052086016615"
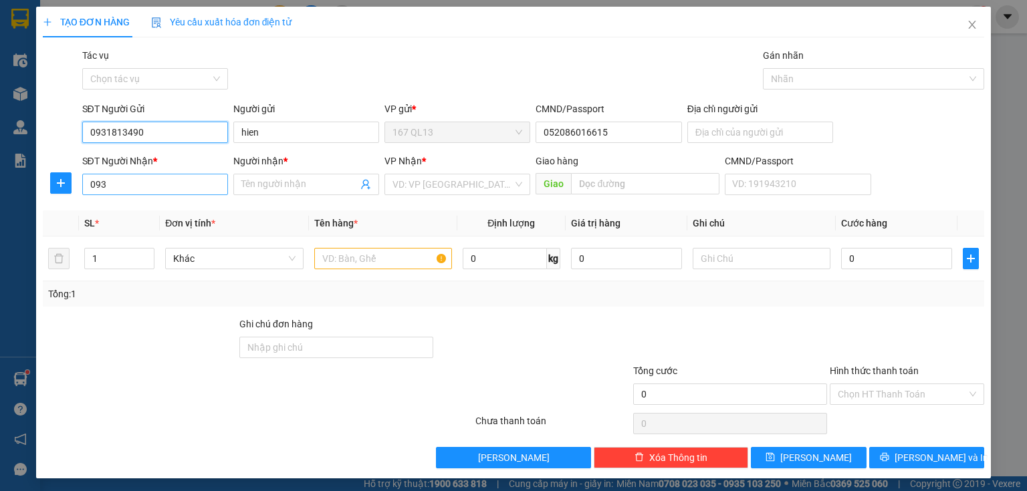
type input "0931813490"
click at [176, 185] on input "093" at bounding box center [155, 184] width 146 height 21
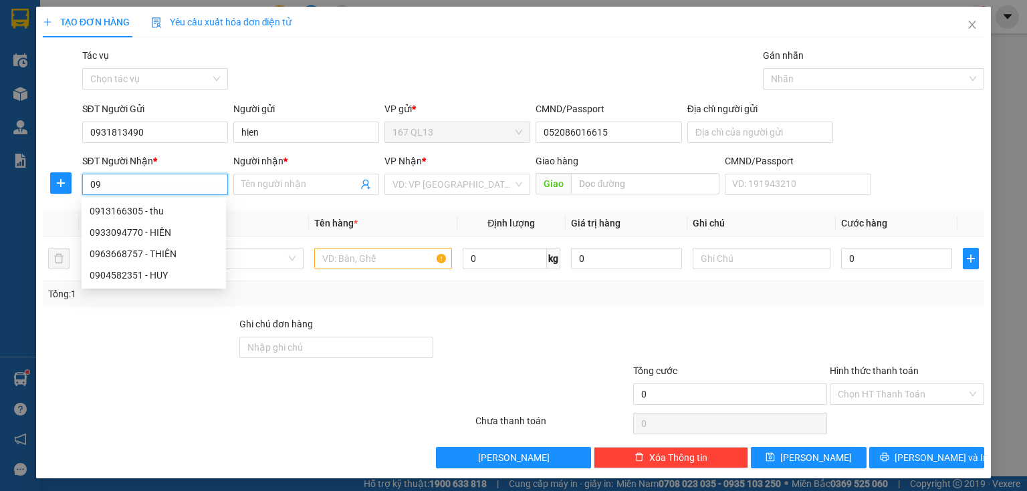
type input "0"
click at [154, 229] on div "0913166305 - thu" at bounding box center [154, 232] width 128 height 15
type input "0913166305"
type input "thu"
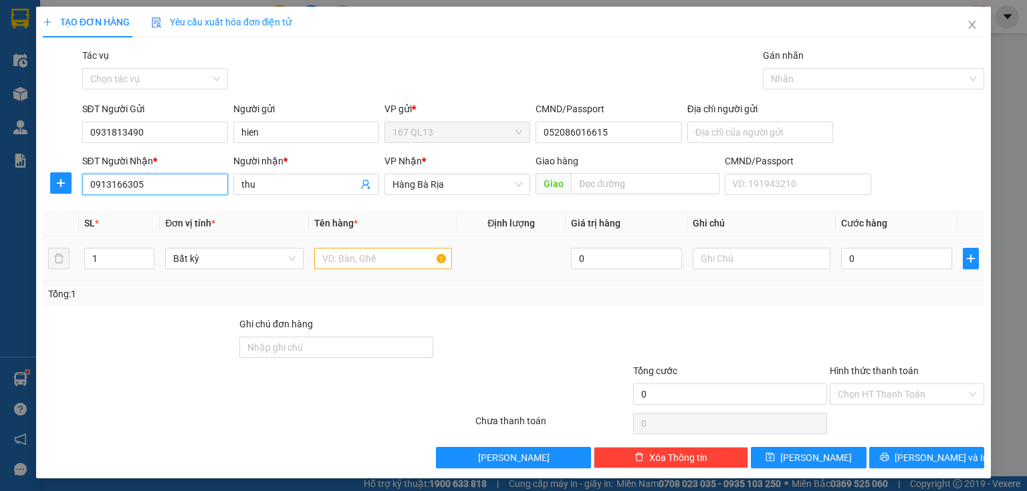
type input "0913166305"
click at [406, 255] on input "text" at bounding box center [383, 258] width 138 height 21
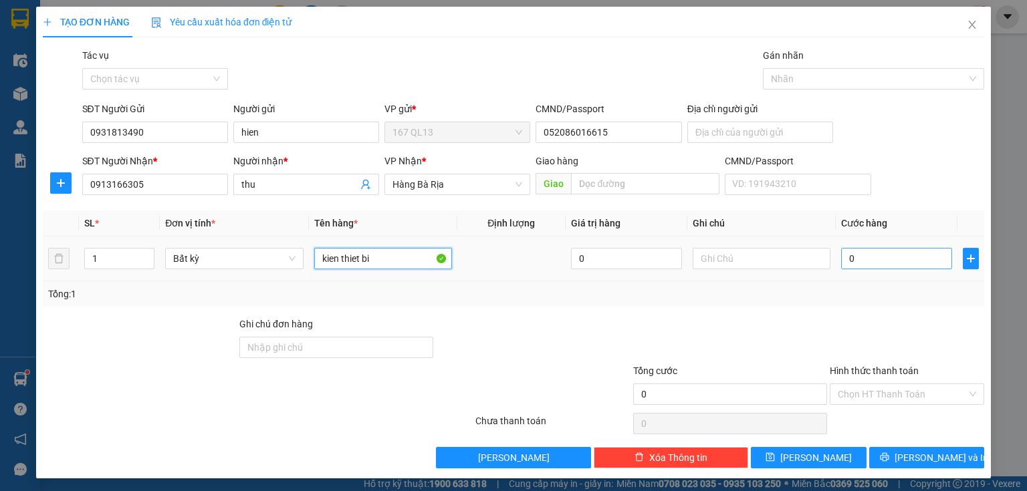
type input "kien thiet bi"
click at [841, 259] on input "0" at bounding box center [896, 258] width 111 height 21
type input "1"
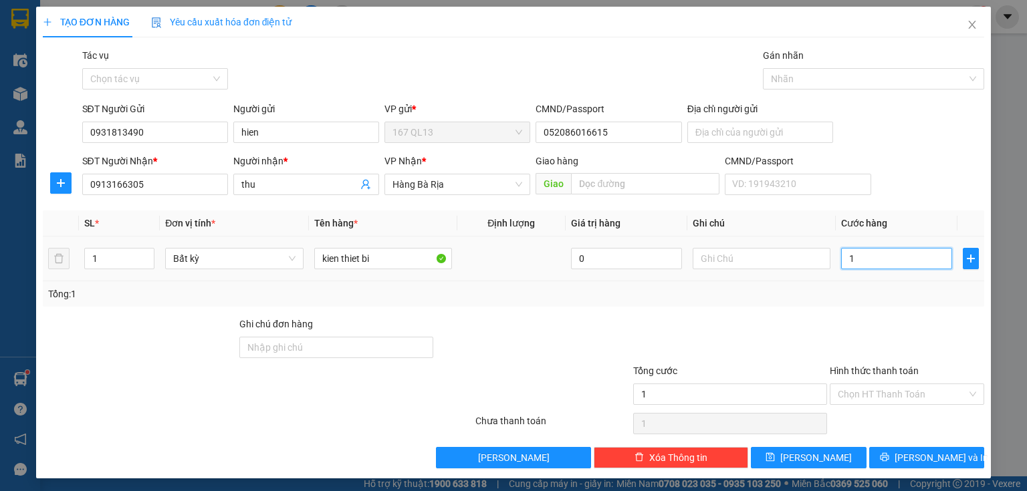
type input "12"
type input "120"
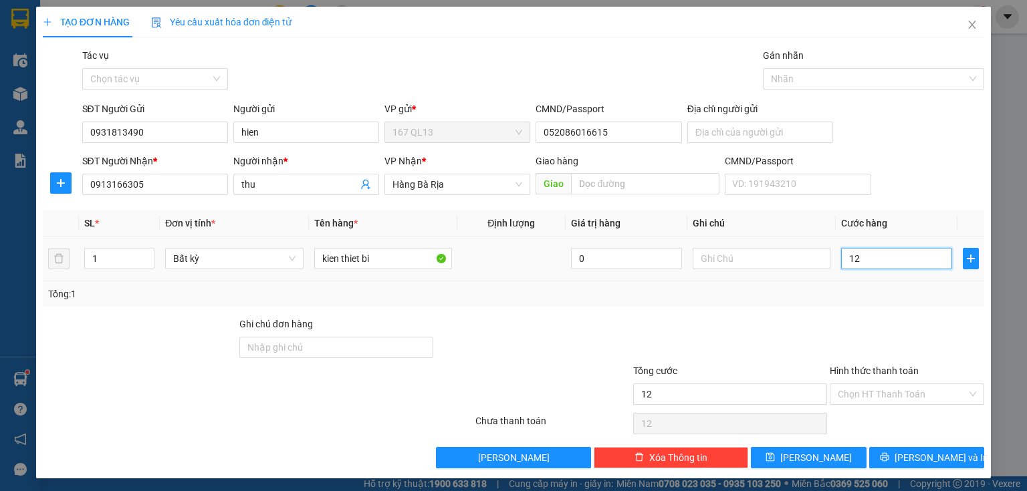
type input "120"
click at [935, 454] on span "[PERSON_NAME] và In" at bounding box center [942, 458] width 94 height 15
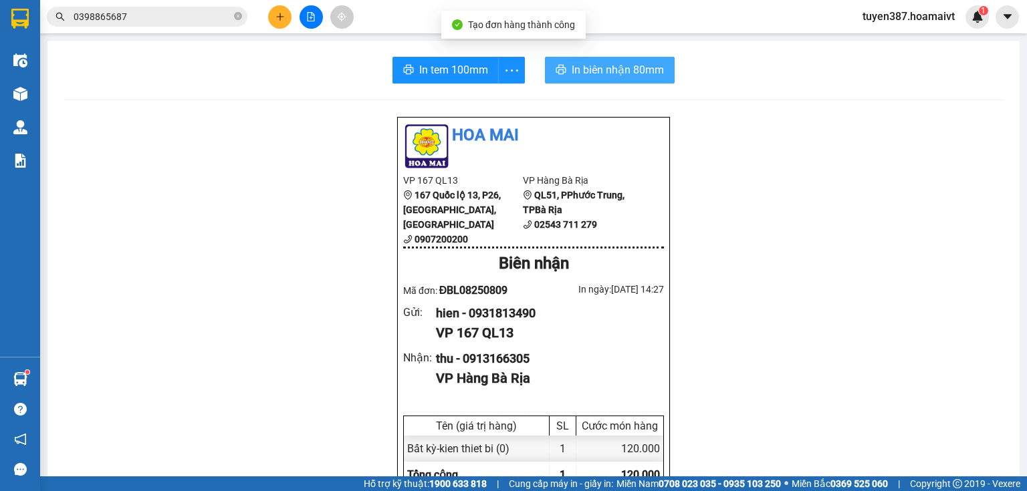
click at [578, 70] on span "In biên nhận 80mm" at bounding box center [618, 70] width 92 height 17
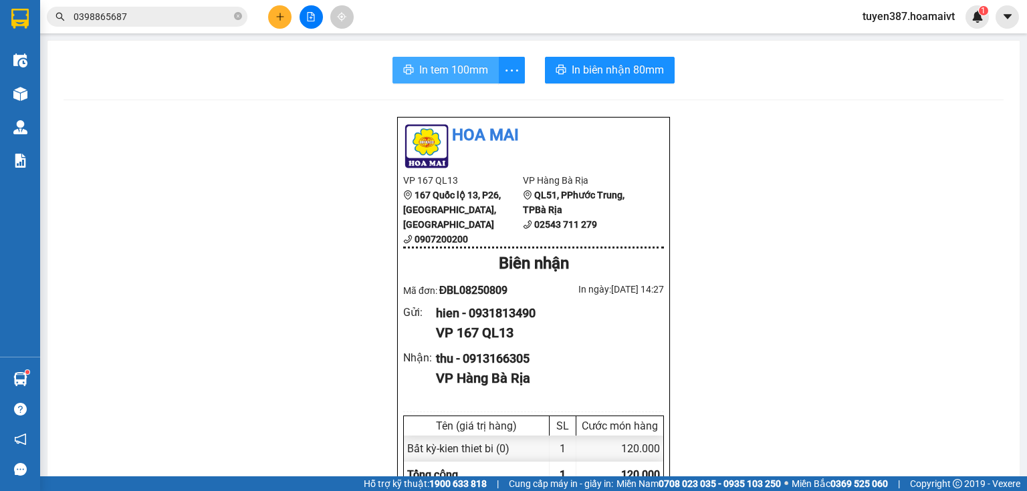
click at [431, 65] on span "In tem 100mm" at bounding box center [453, 70] width 69 height 17
click at [281, 16] on icon "plus" at bounding box center [279, 16] width 7 height 1
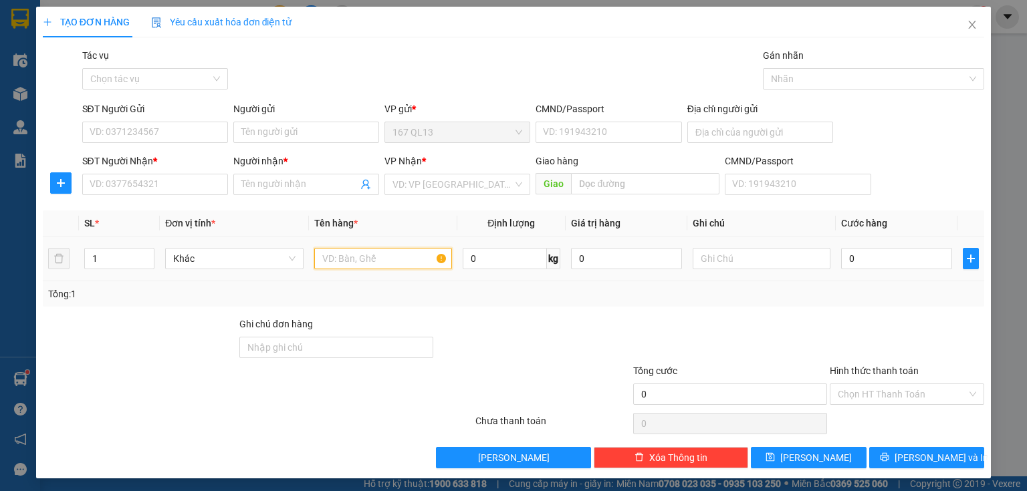
click at [400, 257] on input "text" at bounding box center [383, 258] width 138 height 21
type input "hop"
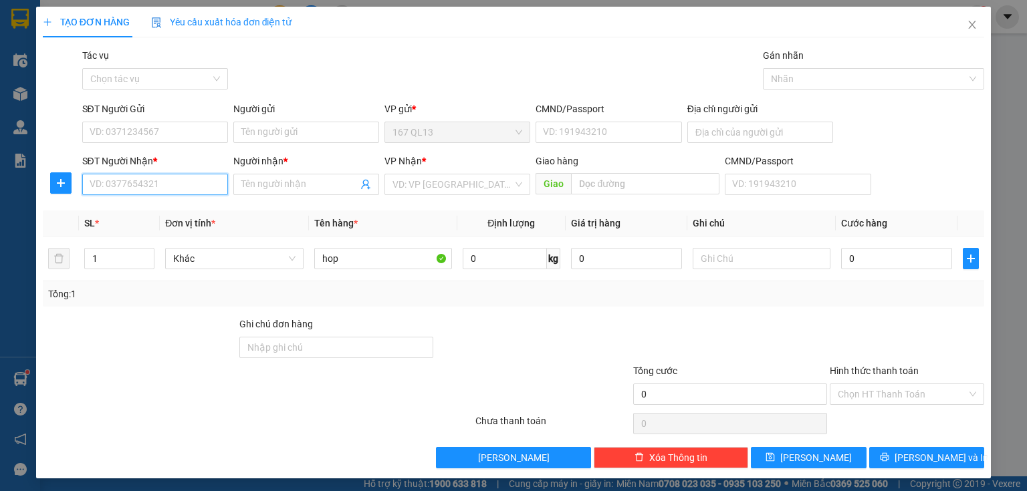
click at [164, 188] on input "SĐT Người Nhận *" at bounding box center [155, 184] width 146 height 21
click at [150, 208] on div "0908068710 - PHÁT" at bounding box center [154, 211] width 128 height 15
type input "0908068710"
type input "PHÁT"
type input "0908068710"
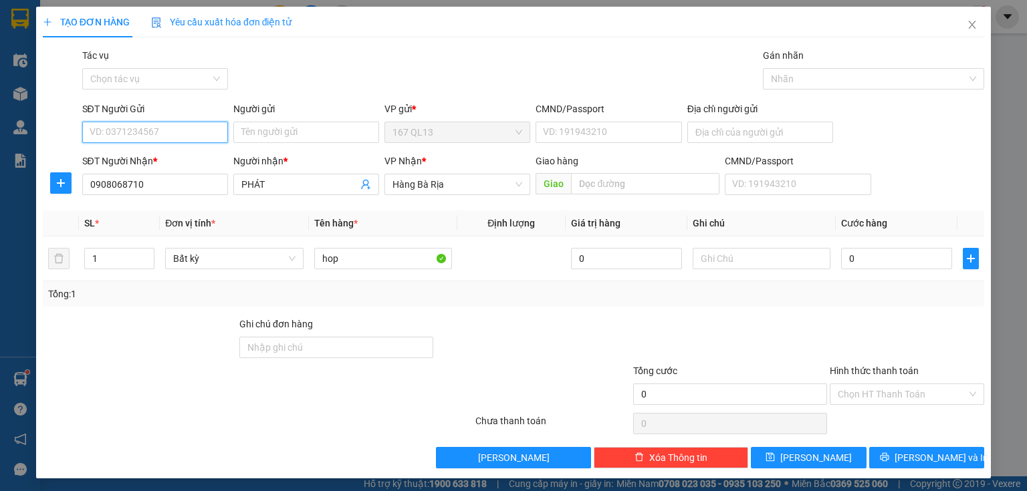
click at [166, 132] on input "SĐT Người Gửi" at bounding box center [155, 132] width 146 height 21
click at [169, 156] on div "0924067118 - NGHIEM" at bounding box center [154, 159] width 128 height 15
type input "0924067118"
type input "NGHIEM"
type input "077098003885"
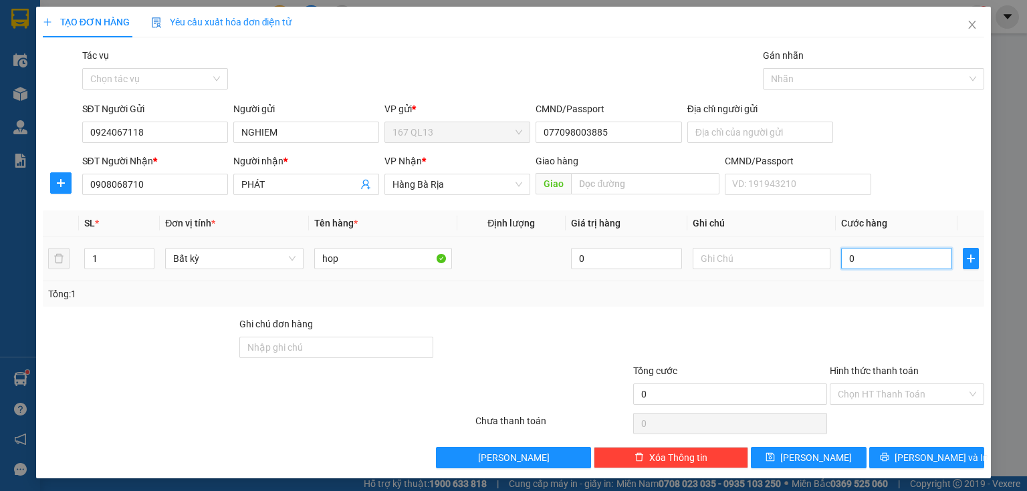
click at [841, 261] on input "0" at bounding box center [896, 258] width 111 height 21
click at [927, 453] on span "[PERSON_NAME] và In" at bounding box center [942, 458] width 94 height 15
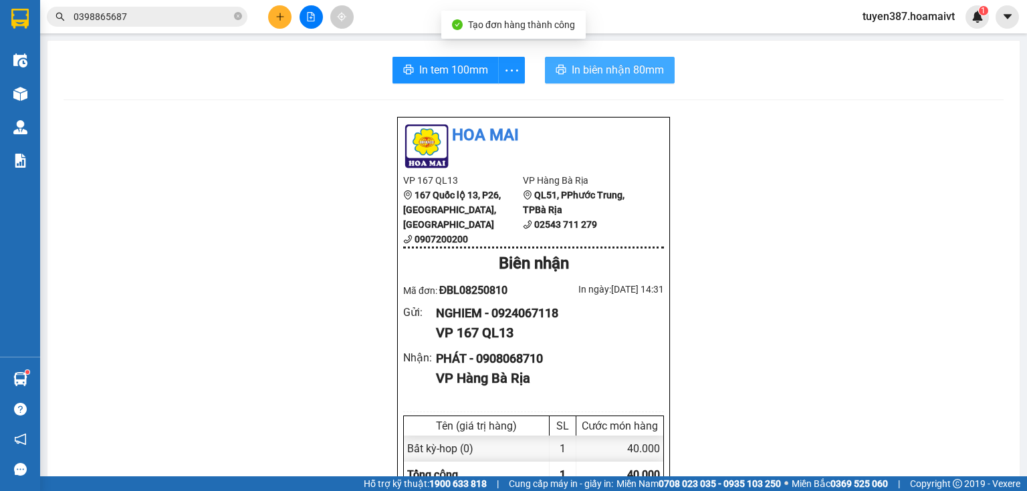
click at [591, 69] on span "In biên nhận 80mm" at bounding box center [618, 70] width 92 height 17
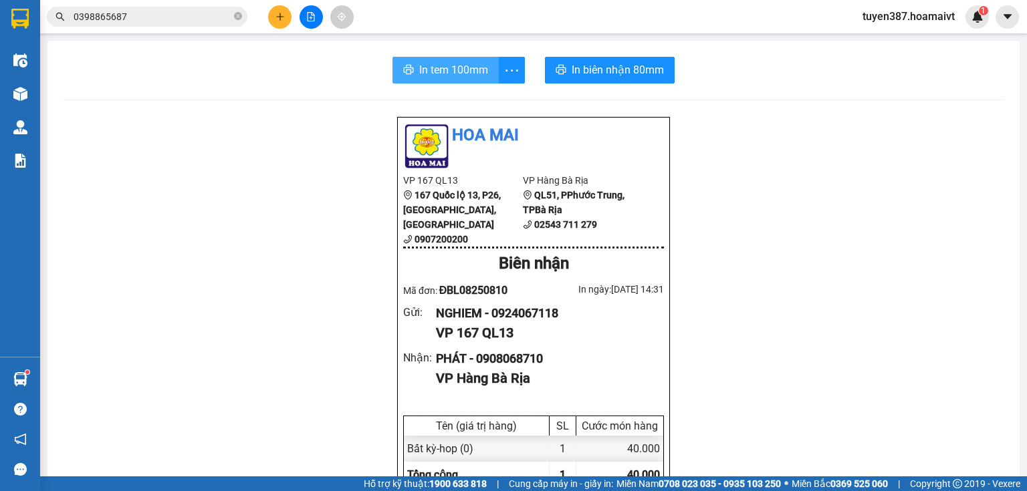
click at [452, 66] on span "In tem 100mm" at bounding box center [453, 70] width 69 height 17
click at [281, 16] on icon "plus" at bounding box center [279, 16] width 9 height 9
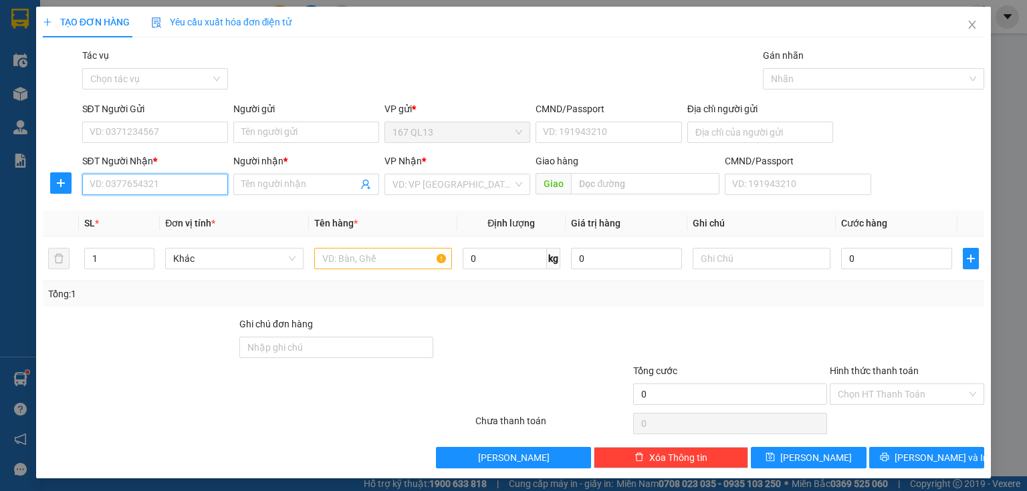
click at [190, 187] on input "SĐT Người Nhận *" at bounding box center [155, 184] width 146 height 21
click at [152, 205] on div "0777603456 - THẮNG" at bounding box center [154, 211] width 128 height 15
type input "0777603456"
type input "THẮNG"
type input "l phuovc h"
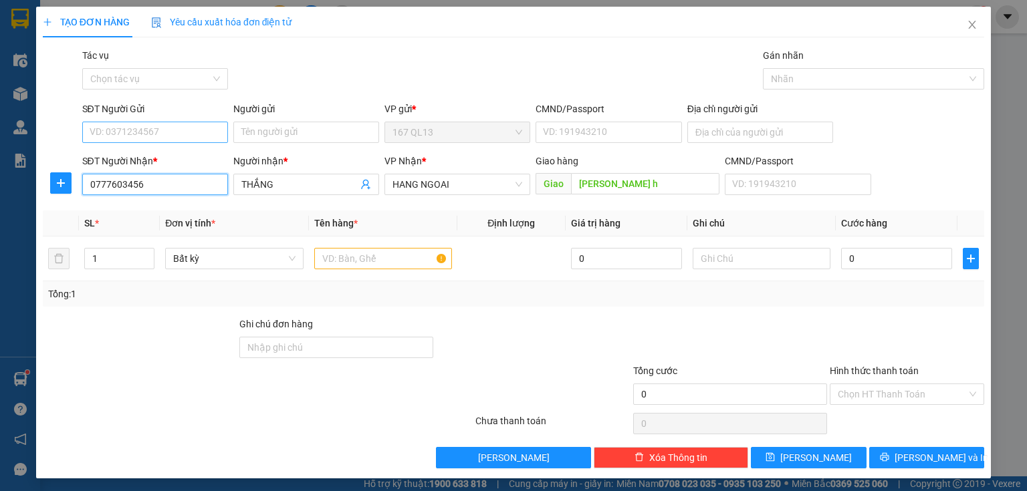
type input "0777603456"
click at [170, 128] on input "SĐT Người Gửi" at bounding box center [155, 132] width 146 height 21
click at [174, 157] on div "0338319790 - thuong" at bounding box center [154, 159] width 128 height 15
type input "0338319790"
type input "thuong"
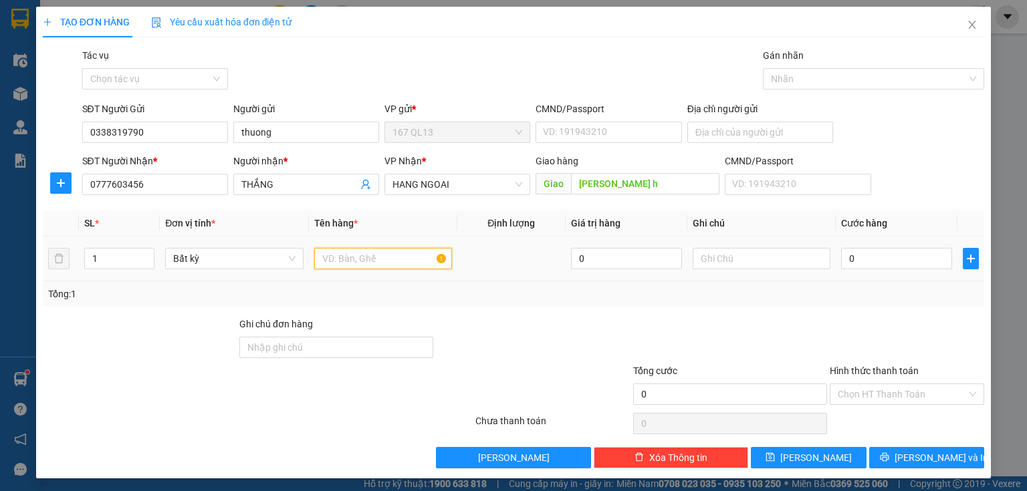
click at [380, 256] on input "text" at bounding box center [383, 258] width 138 height 21
type input "kien den"
click at [841, 257] on input "0" at bounding box center [896, 258] width 111 height 21
type input "4"
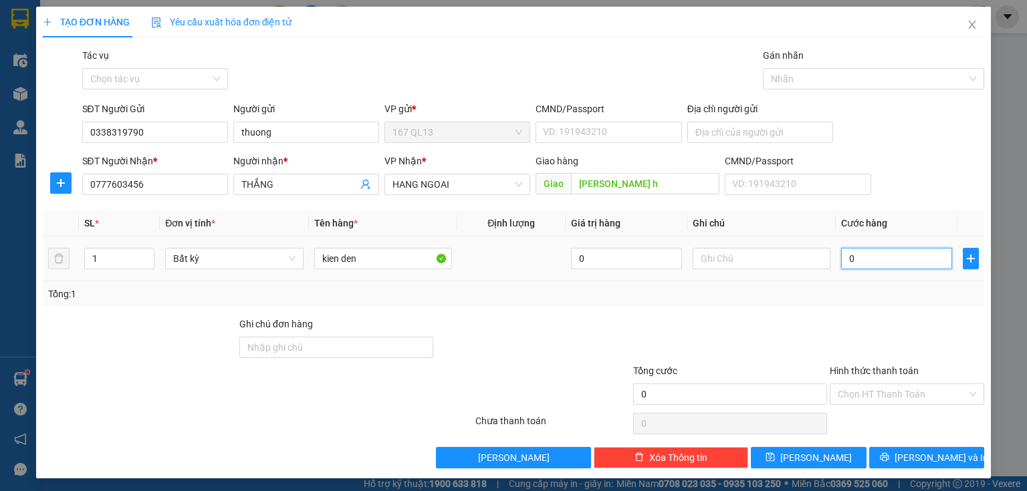
type input "4"
type input "40"
click at [929, 451] on span "[PERSON_NAME] và In" at bounding box center [942, 458] width 94 height 15
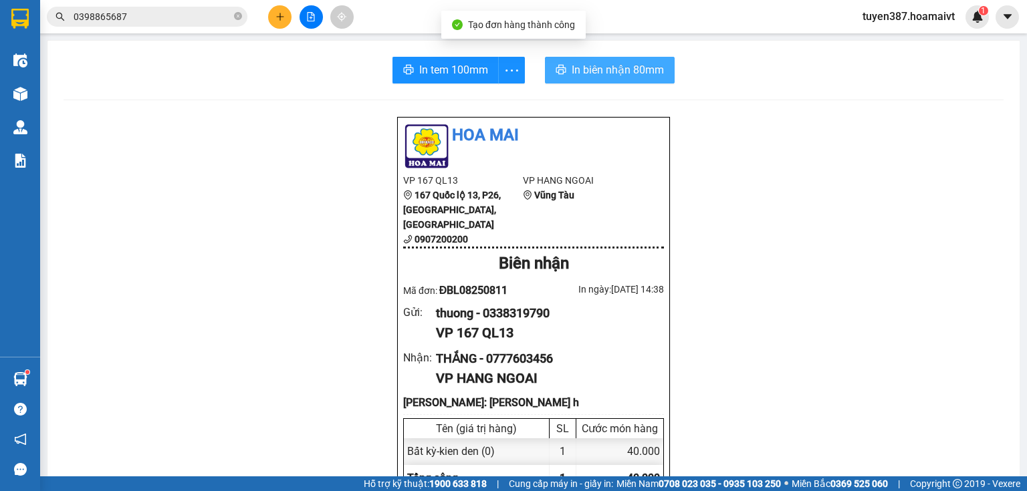
click at [584, 67] on span "In biên nhận 80mm" at bounding box center [618, 70] width 92 height 17
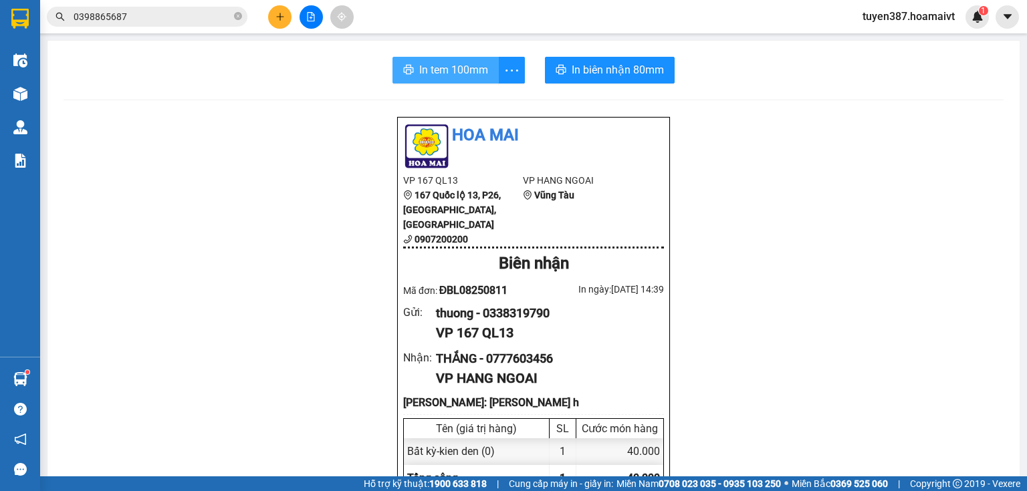
drag, startPoint x: 441, startPoint y: 70, endPoint x: 594, endPoint y: 48, distance: 155.3
click at [441, 70] on span "In tem 100mm" at bounding box center [453, 70] width 69 height 17
click at [281, 16] on icon "plus" at bounding box center [279, 16] width 7 height 1
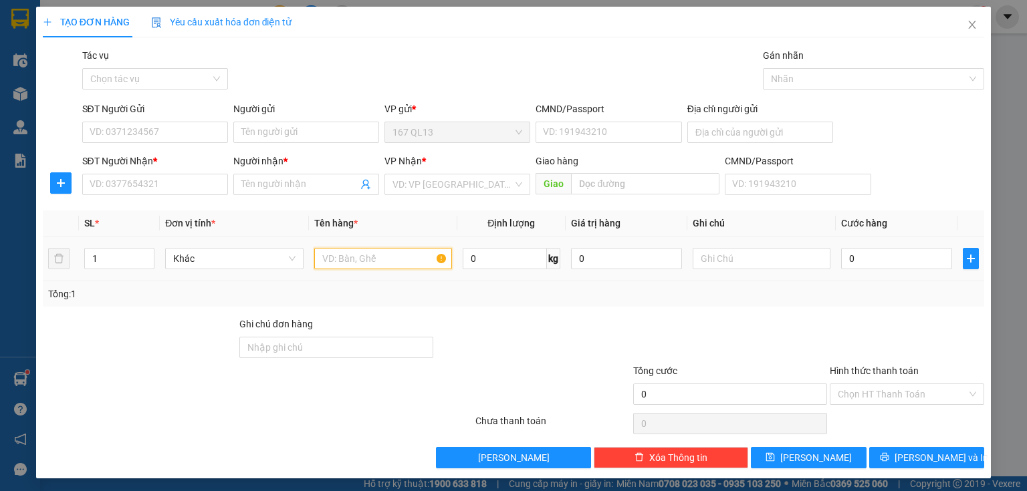
click at [407, 262] on input "text" at bounding box center [383, 258] width 138 height 21
type input "xop"
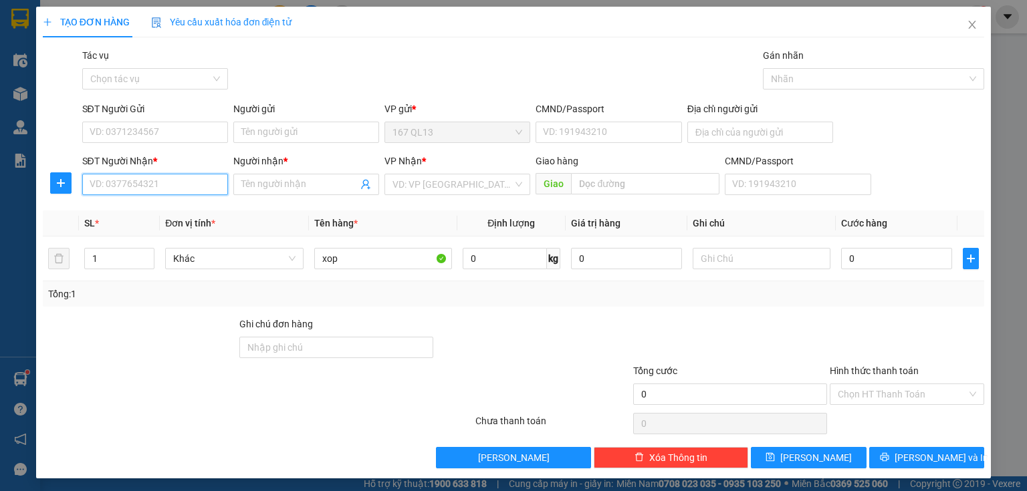
click at [185, 187] on input "SĐT Người Nhận *" at bounding box center [155, 184] width 146 height 21
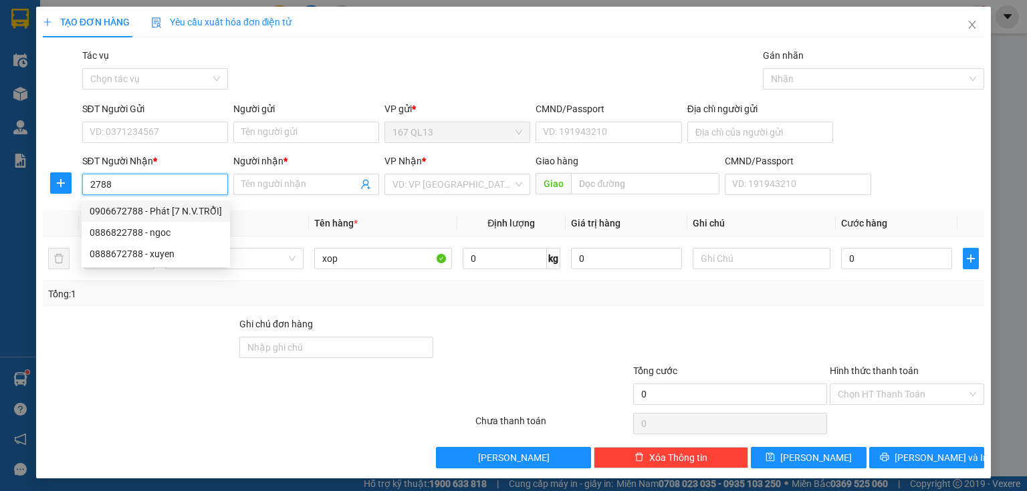
drag, startPoint x: 158, startPoint y: 207, endPoint x: 160, endPoint y: 163, distance: 44.2
click at [158, 207] on div "0906672788 - Phát [7 N.V.TRỖI]" at bounding box center [156, 211] width 132 height 15
type input "0906672788"
type input "Phát [7 N.V.TRỖI]"
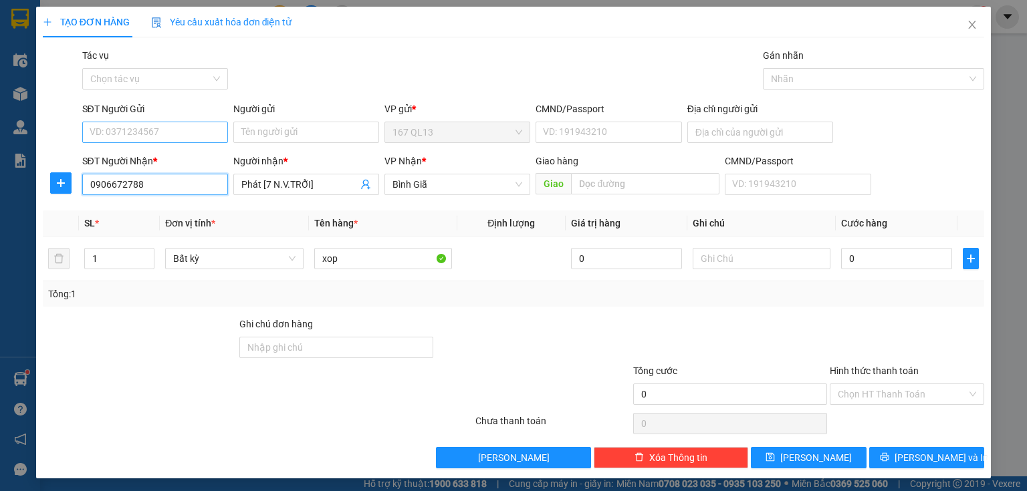
type input "0906672788"
click at [167, 130] on input "SĐT Người Gửi" at bounding box center [155, 132] width 146 height 21
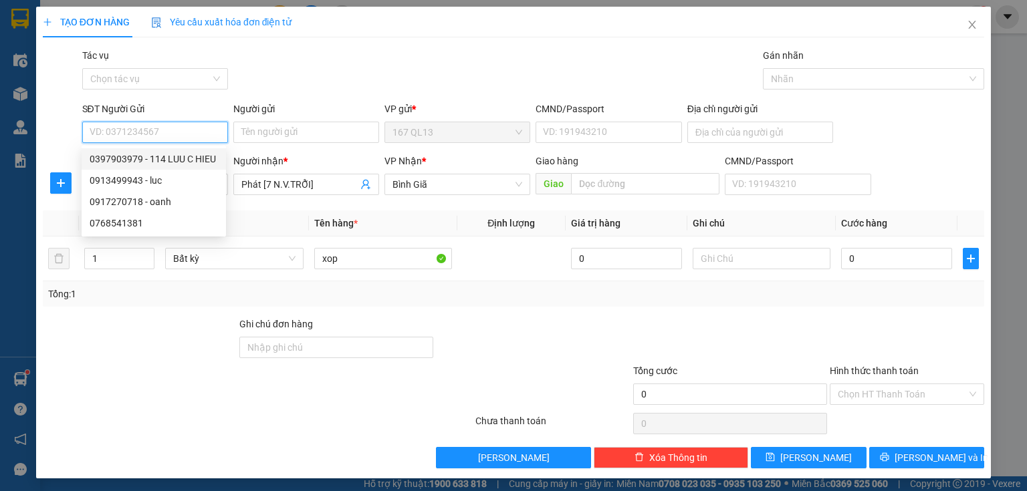
click at [135, 155] on div "0397903979 - 114 LUU C HIEU" at bounding box center [154, 159] width 128 height 15
type input "0397903979"
type input "114 LUU C HIEU"
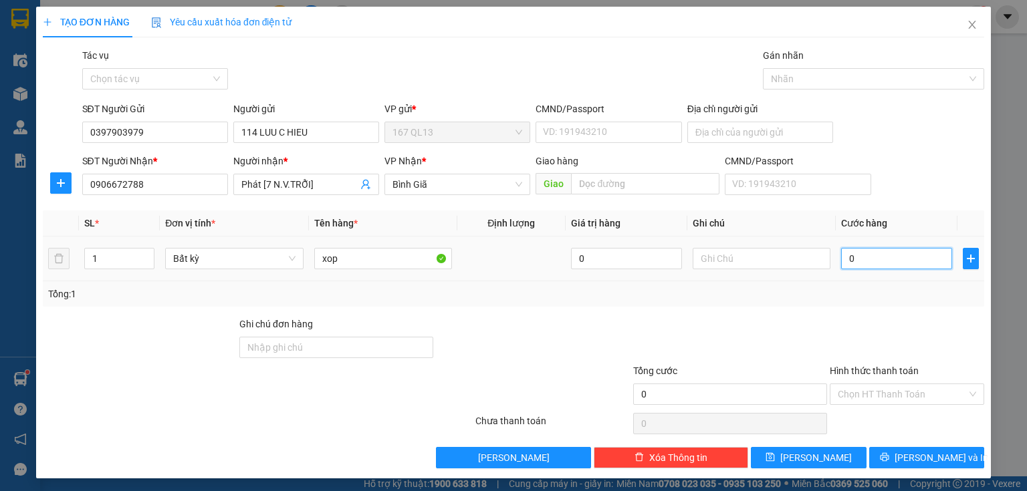
click at [841, 259] on input "0" at bounding box center [896, 258] width 111 height 21
type input "4"
type input "40"
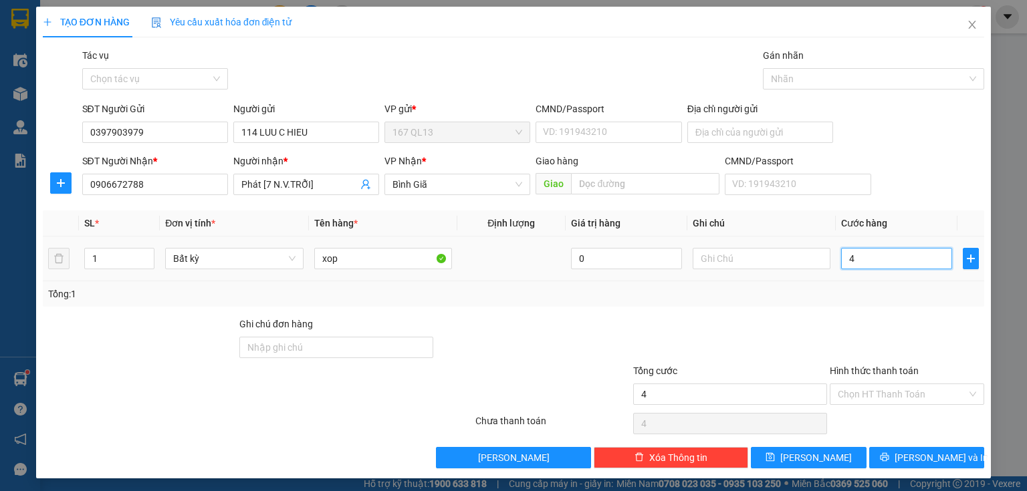
type input "40"
click at [933, 453] on span "[PERSON_NAME] và In" at bounding box center [942, 458] width 94 height 15
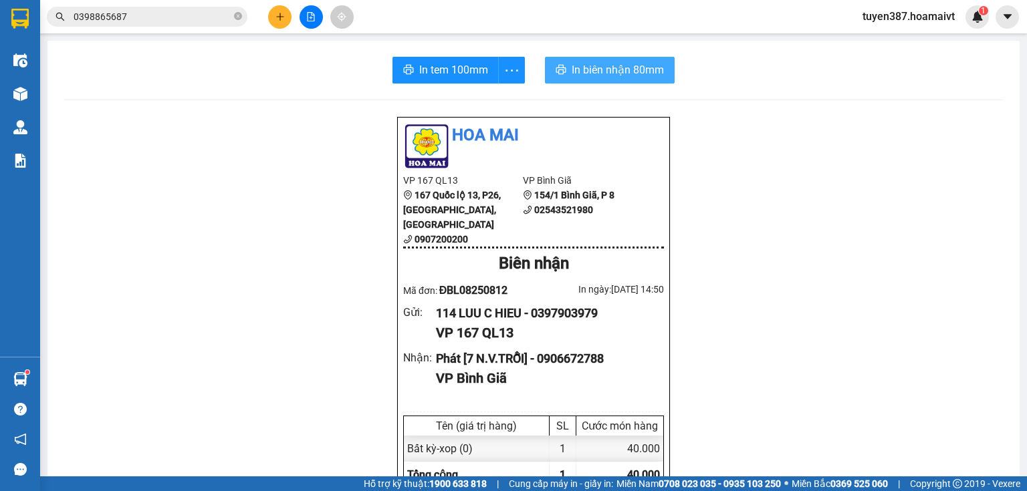
click at [608, 66] on span "In biên nhận 80mm" at bounding box center [618, 70] width 92 height 17
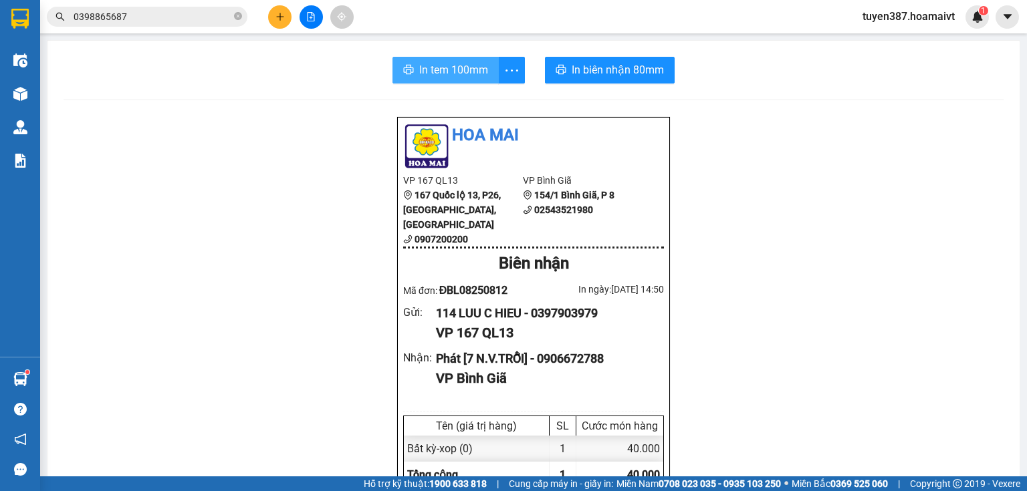
click at [432, 68] on span "In tem 100mm" at bounding box center [453, 70] width 69 height 17
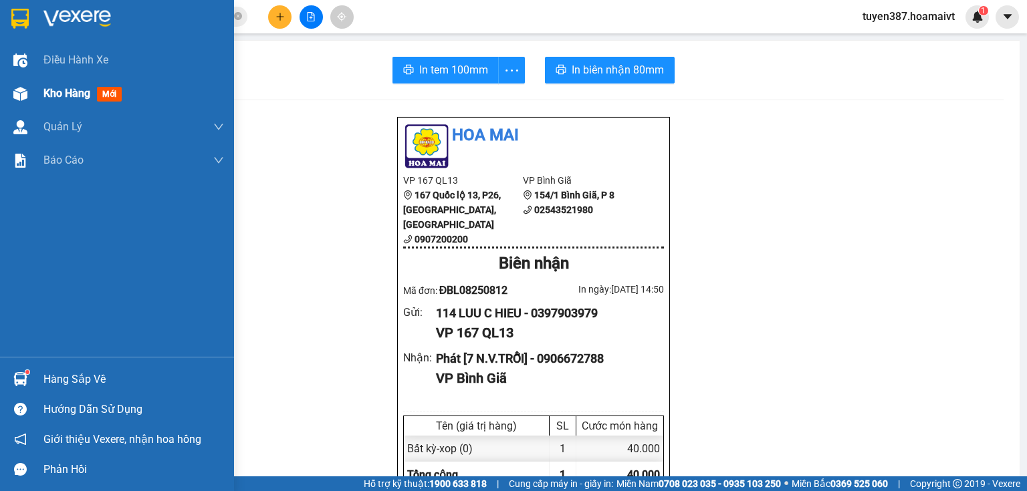
click at [111, 96] on span "mới" at bounding box center [109, 94] width 25 height 15
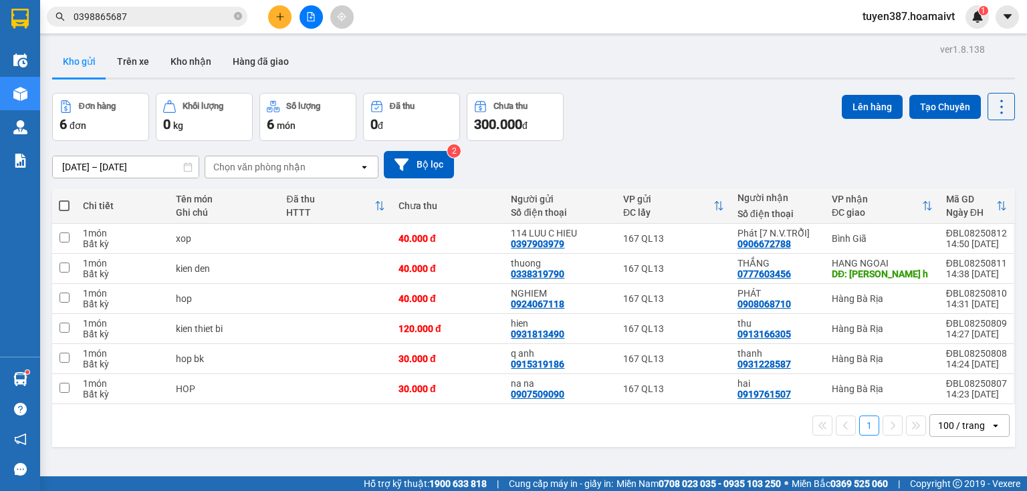
click at [303, 163] on div "Chọn văn phòng nhận" at bounding box center [259, 166] width 92 height 13
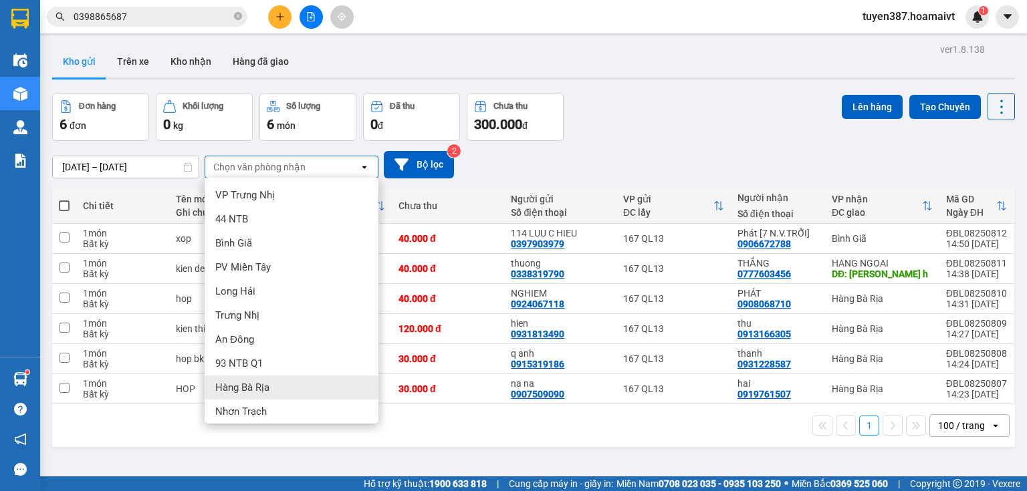
click at [274, 385] on div "Hàng Bà Rịa" at bounding box center [292, 388] width 174 height 24
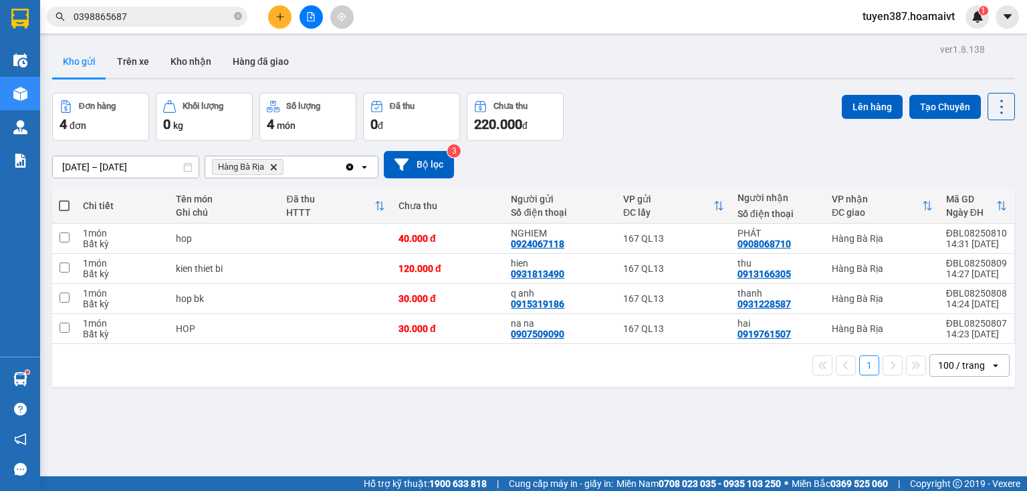
click at [62, 205] on span at bounding box center [64, 206] width 11 height 11
click at [64, 199] on input "checkbox" at bounding box center [64, 199] width 0 height 0
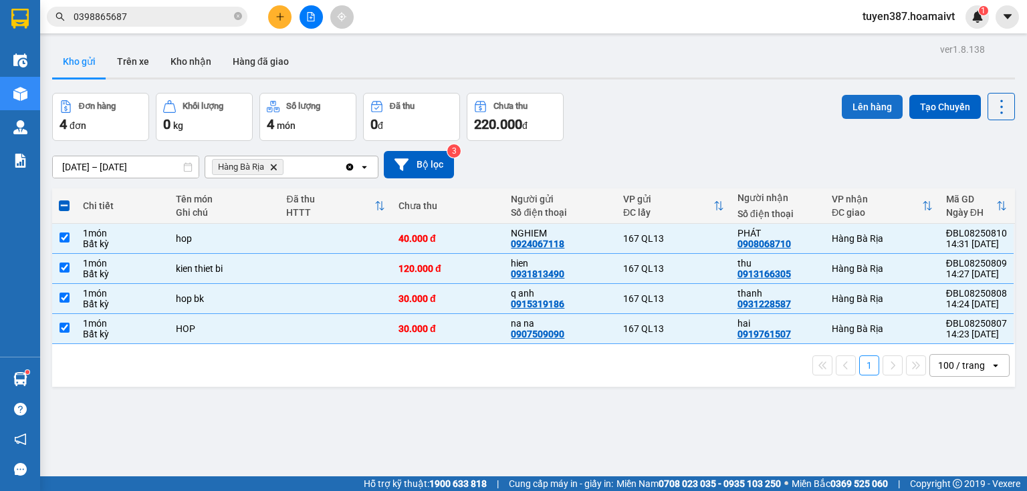
click at [856, 104] on button "Lên hàng" at bounding box center [872, 107] width 61 height 24
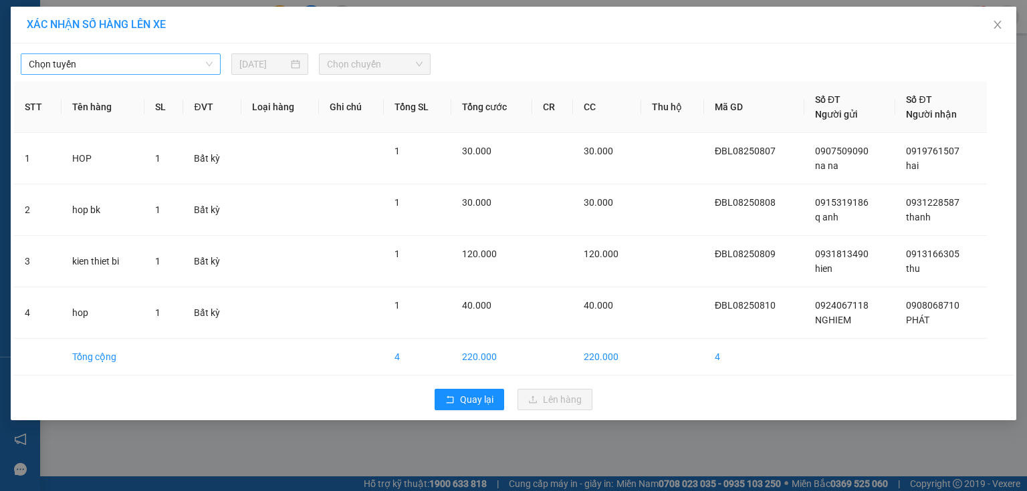
click at [119, 67] on span "Chọn tuyến" at bounding box center [121, 64] width 184 height 20
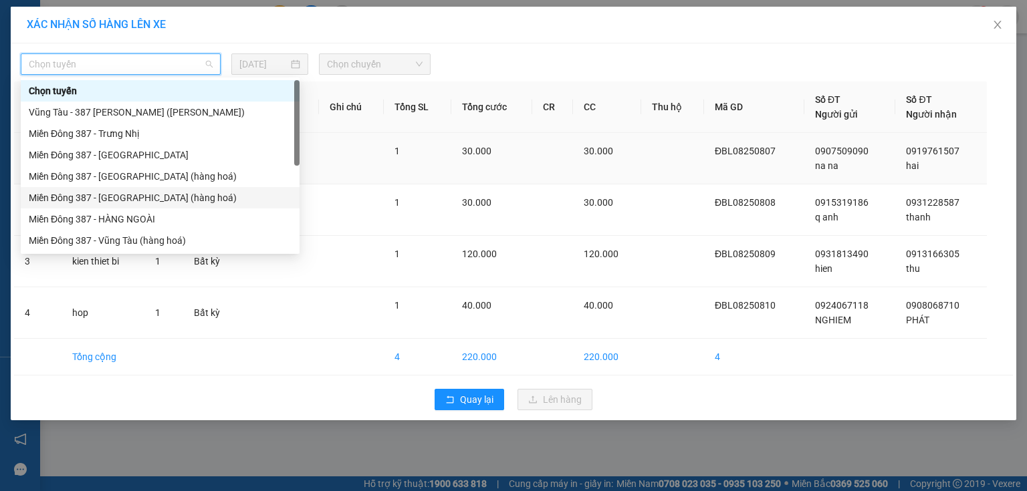
drag, startPoint x: 114, startPoint y: 194, endPoint x: 145, endPoint y: 176, distance: 35.7
click at [119, 191] on div "Miền Đông 387 - [GEOGRAPHIC_DATA] (hàng hoá)" at bounding box center [160, 198] width 263 height 15
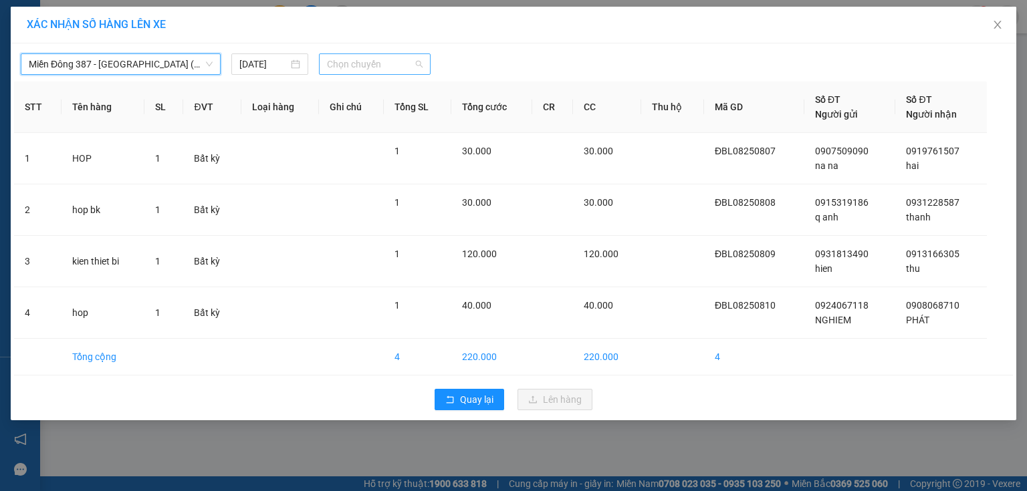
click at [400, 64] on span "Chọn chuyến" at bounding box center [375, 64] width 96 height 20
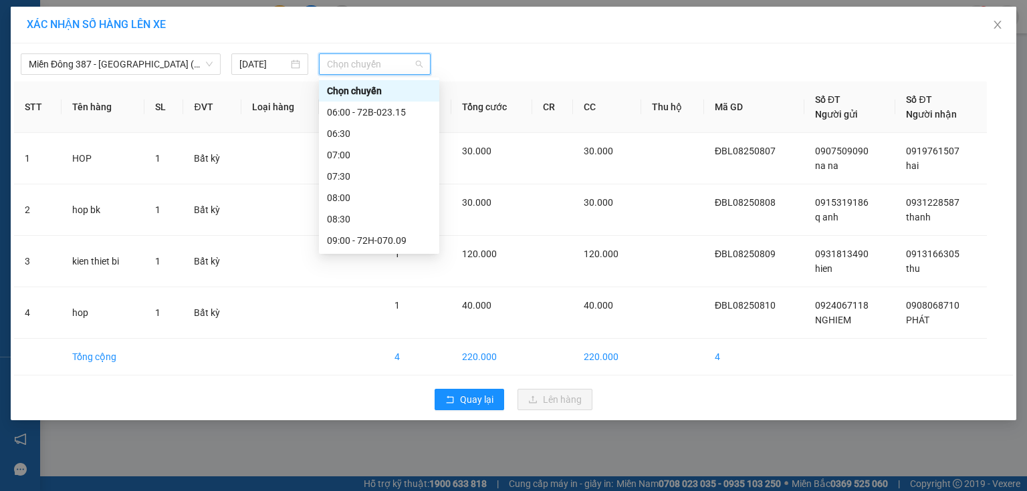
type input "5"
type input "15"
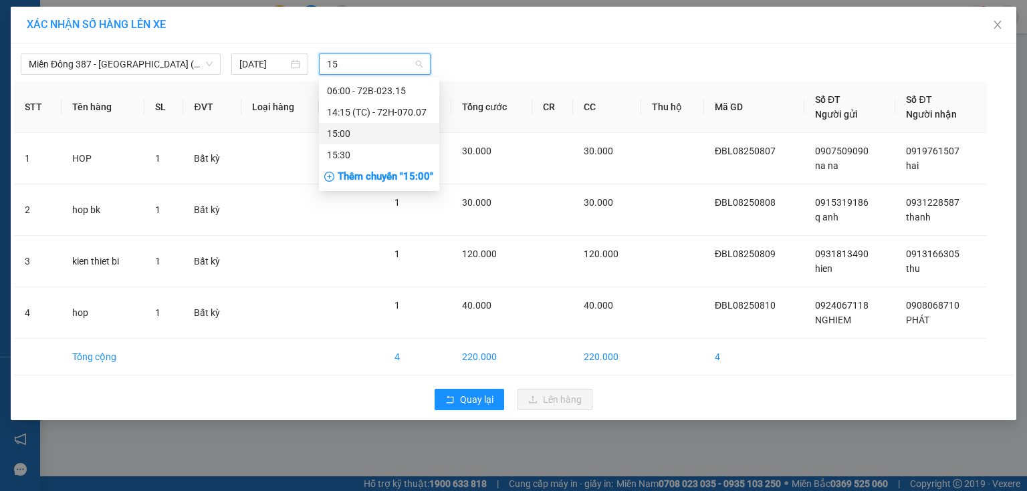
click at [350, 128] on div "15:00" at bounding box center [379, 133] width 104 height 15
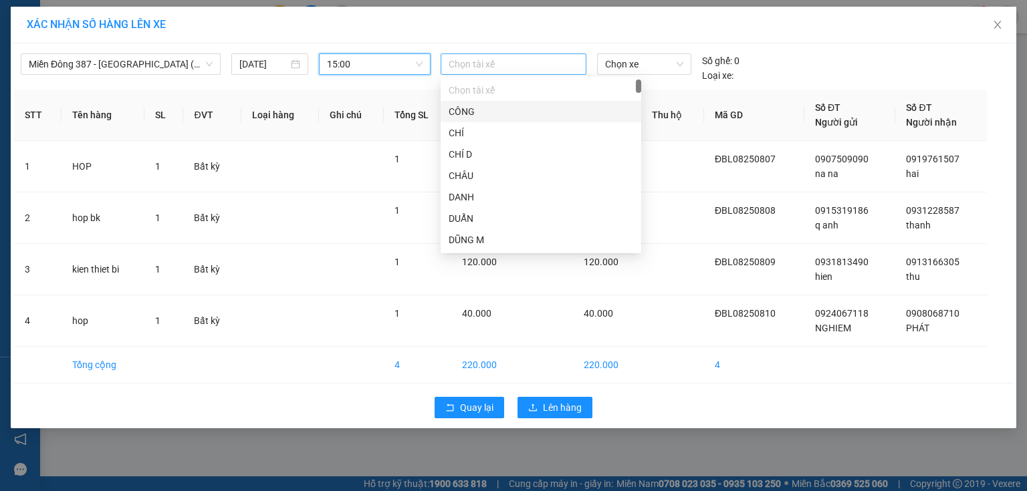
click at [508, 62] on div at bounding box center [513, 64] width 139 height 16
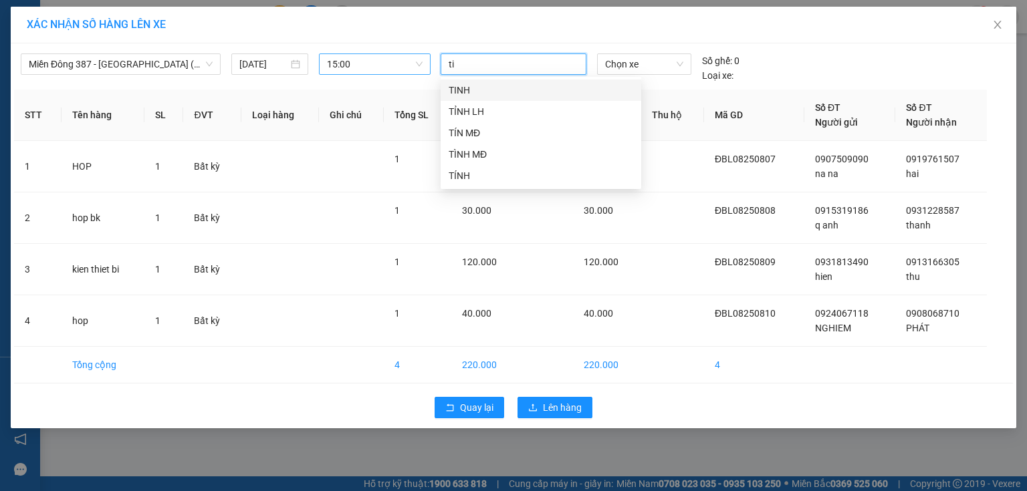
type input "tin"
click at [463, 128] on div "TÍN MĐ" at bounding box center [541, 133] width 185 height 15
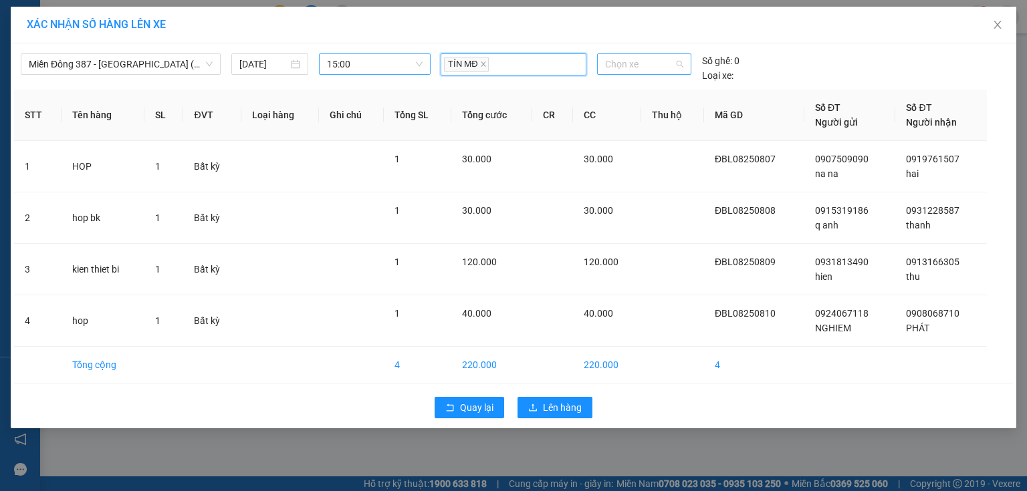
click at [645, 59] on span "Chọn xe" at bounding box center [644, 64] width 78 height 20
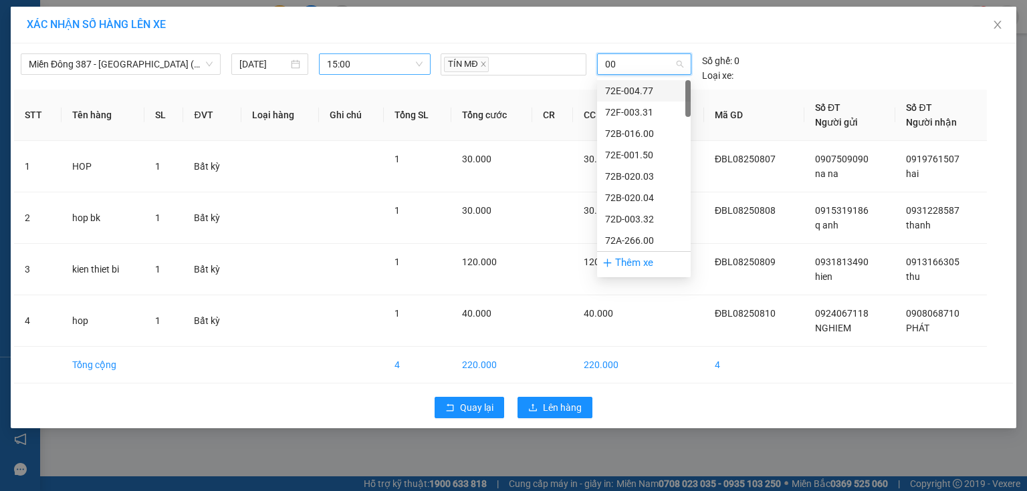
type input "004"
click at [633, 319] on div "72H-070.04" at bounding box center [644, 326] width 78 height 15
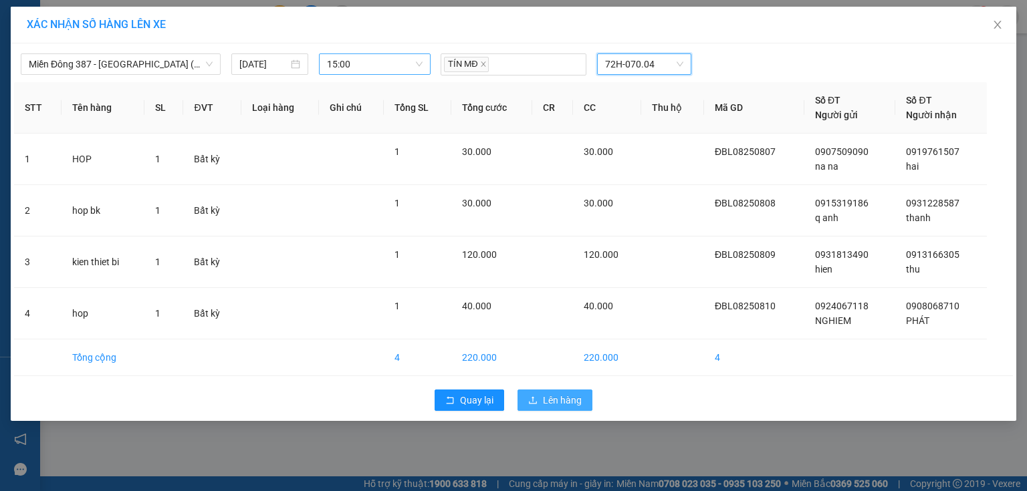
click at [557, 402] on span "Lên hàng" at bounding box center [562, 400] width 39 height 15
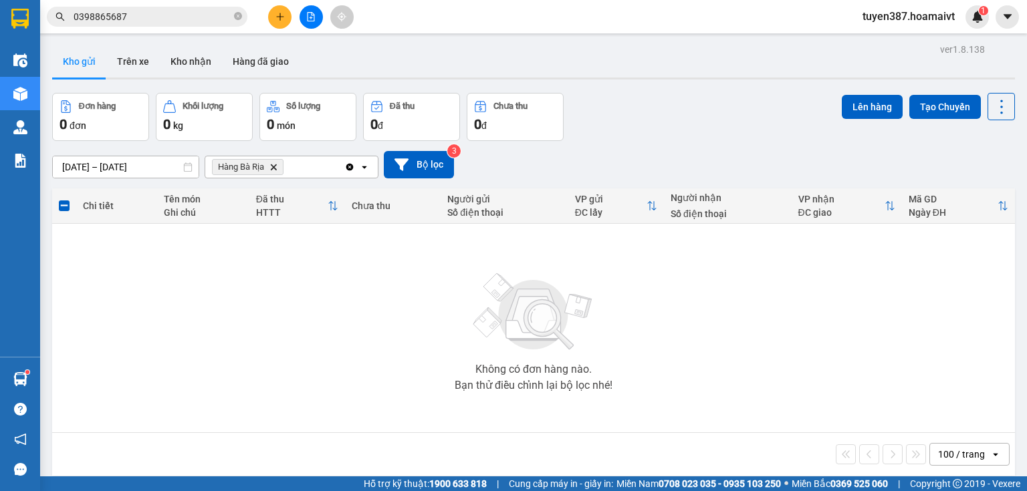
click at [274, 164] on icon "Delete" at bounding box center [273, 167] width 8 height 8
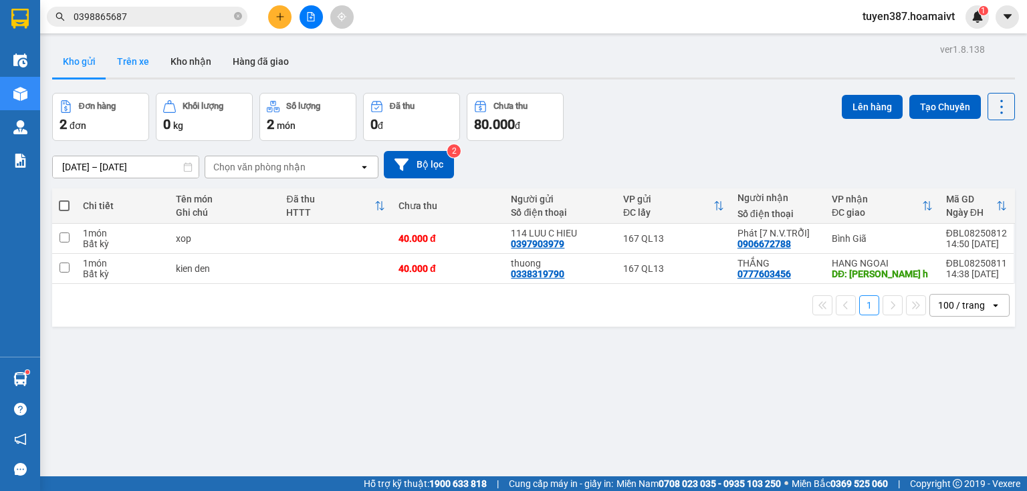
click at [131, 59] on button "Trên xe" at bounding box center [132, 61] width 53 height 32
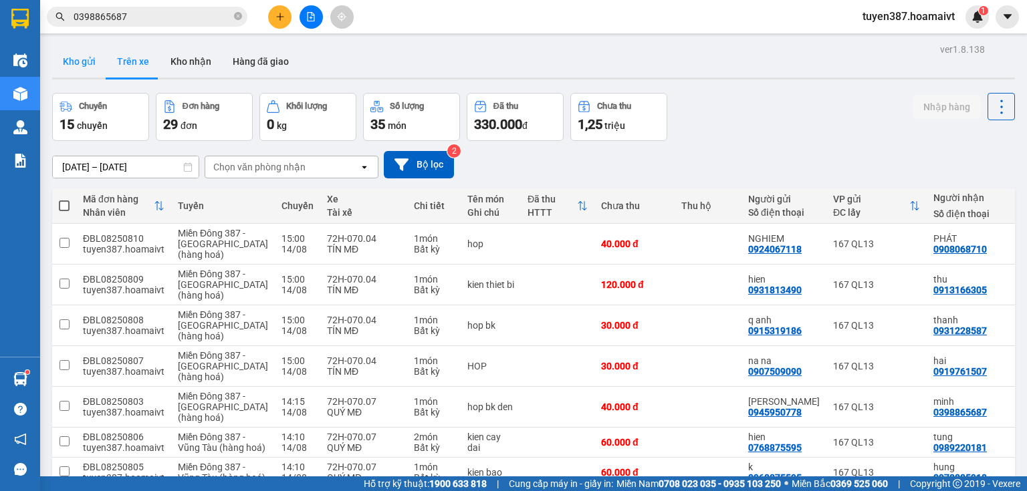
click at [78, 59] on button "Kho gửi" at bounding box center [79, 61] width 54 height 32
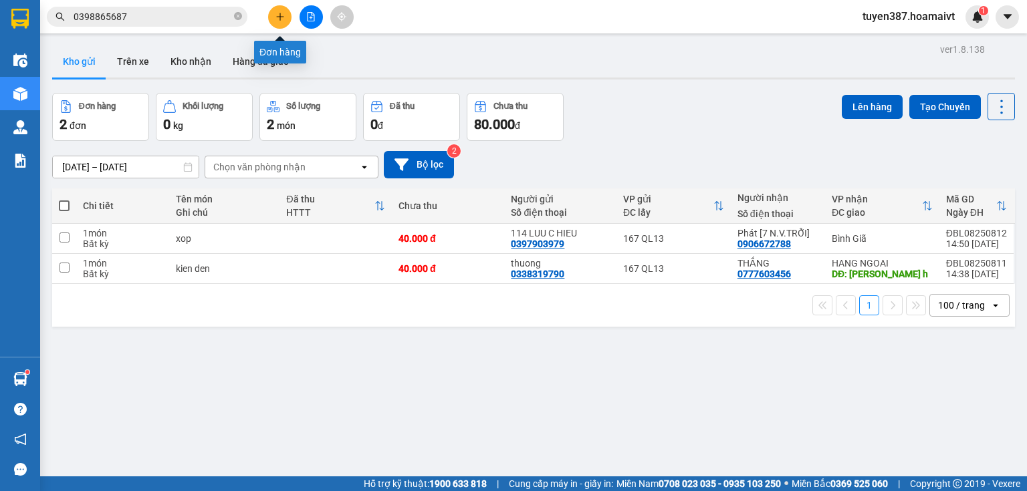
click at [278, 13] on icon "plus" at bounding box center [279, 16] width 9 height 9
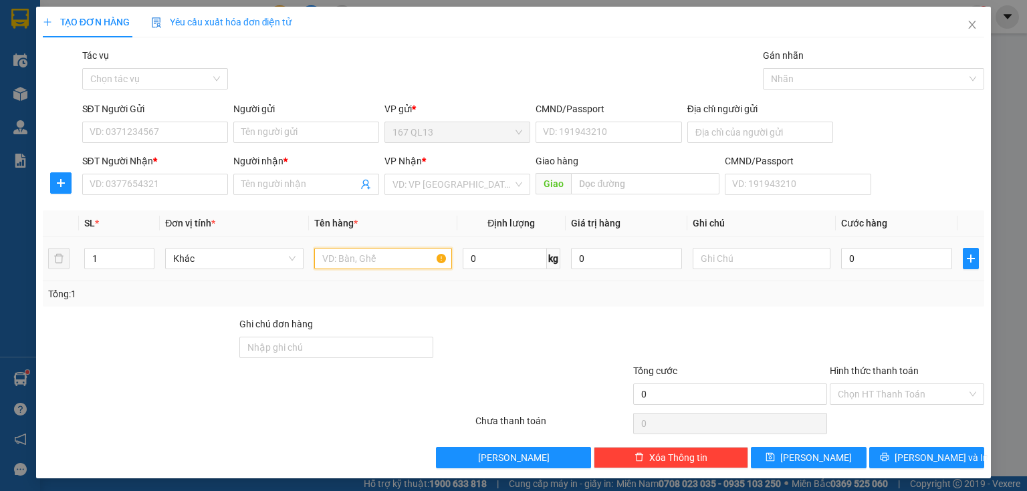
click at [388, 257] on input "text" at bounding box center [383, 258] width 138 height 21
type input "kien"
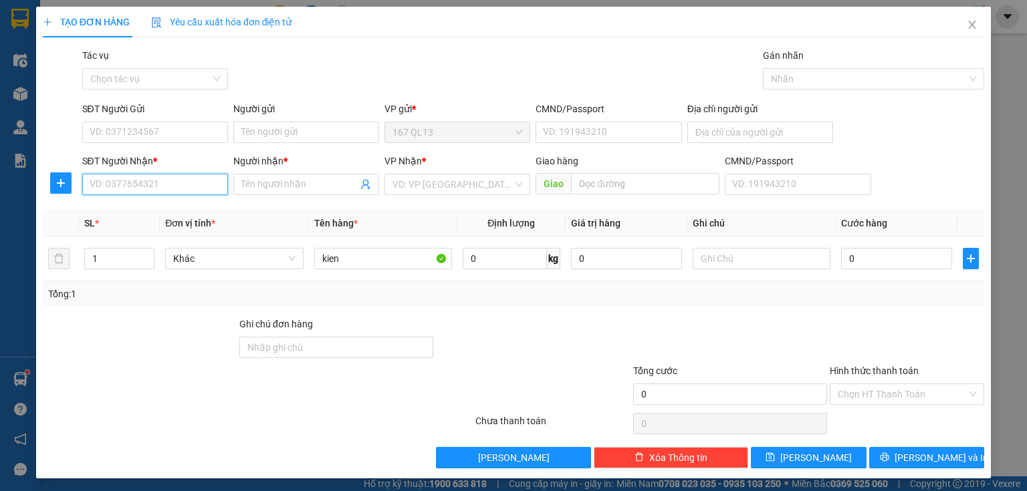
click at [179, 178] on input "SĐT Người Nhận *" at bounding box center [155, 184] width 146 height 21
drag, startPoint x: 162, startPoint y: 211, endPoint x: 168, endPoint y: 170, distance: 41.3
click at [161, 211] on div "0969973997 - luong" at bounding box center [154, 211] width 128 height 15
type input "0969973997"
type input "luong"
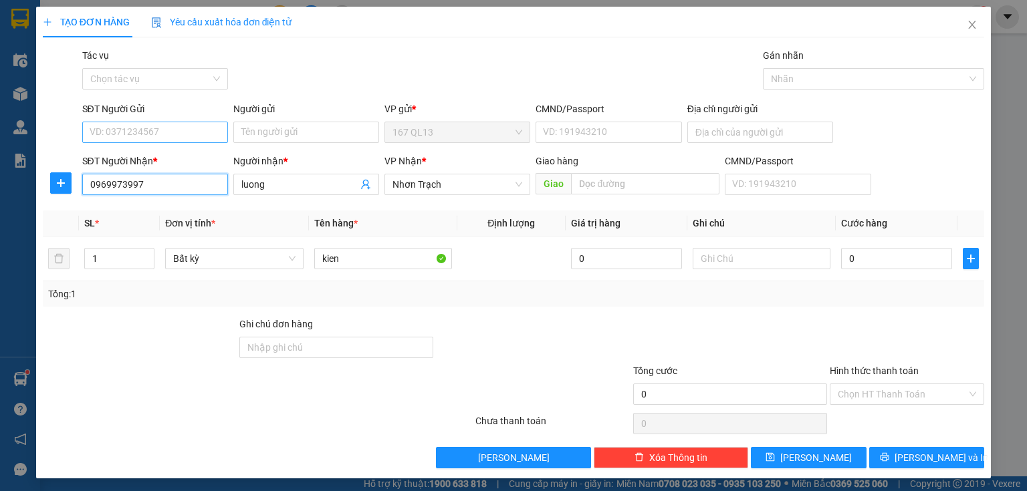
type input "0969973997"
click at [179, 130] on input "SĐT Người Gửi" at bounding box center [155, 132] width 146 height 21
click at [175, 136] on input "SĐT Người Gửi" at bounding box center [155, 132] width 146 height 21
type input "0941458058"
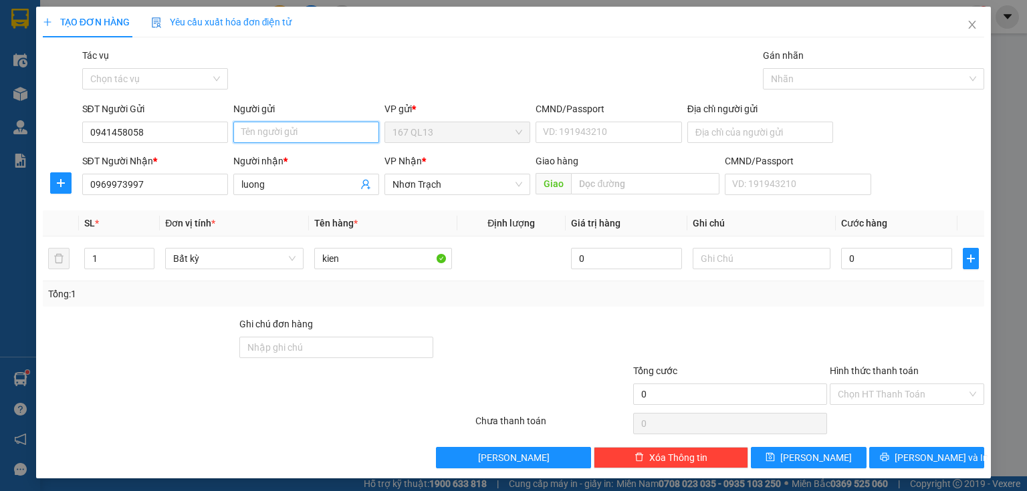
click at [281, 134] on input "Người gửi" at bounding box center [306, 132] width 146 height 21
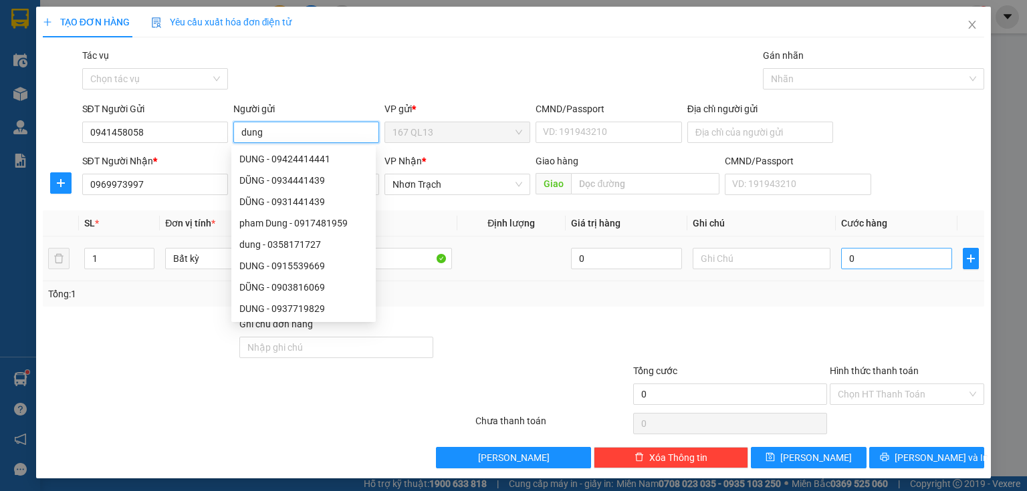
type input "dung"
click at [841, 257] on input "0" at bounding box center [896, 258] width 111 height 21
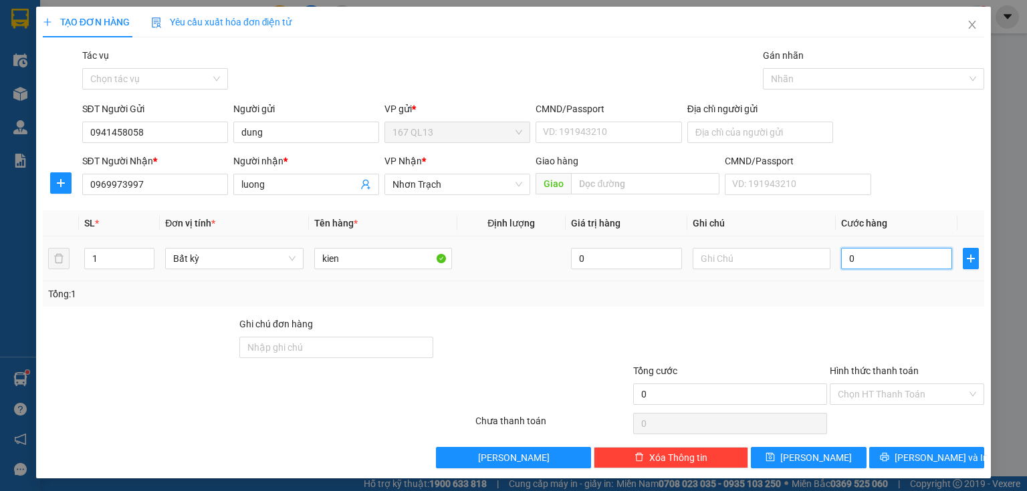
type input "3"
type input "30"
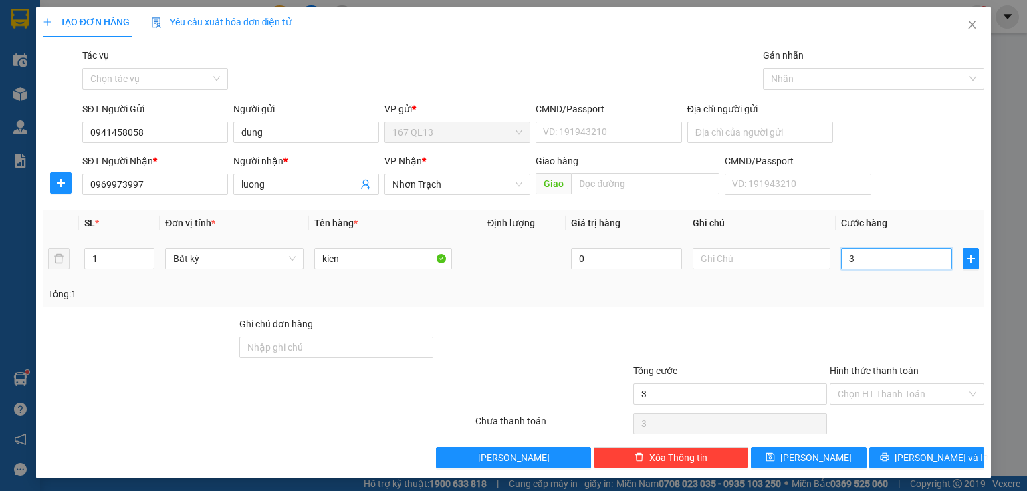
type input "30"
click at [455, 187] on span "Nhơn Trạch" at bounding box center [457, 185] width 130 height 20
type input "30.000"
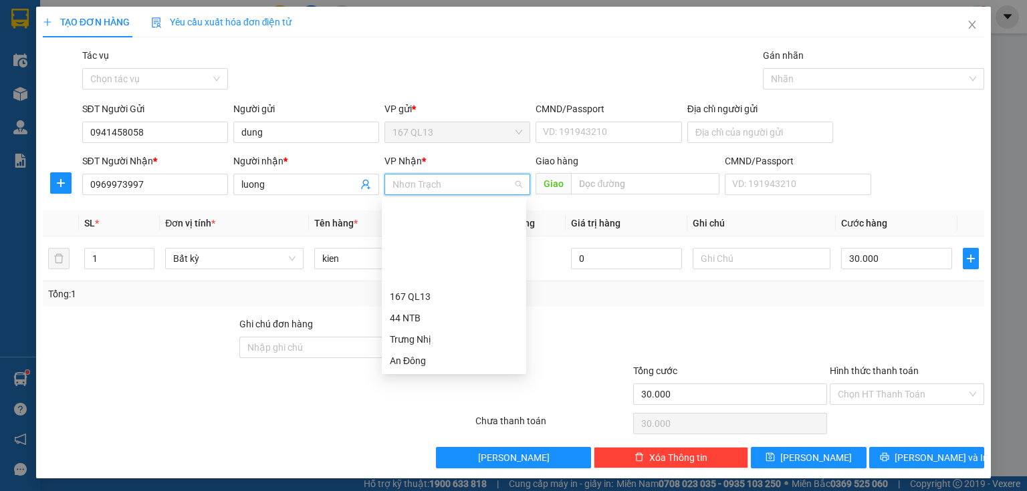
click at [447, 439] on div "HANG NGOAI" at bounding box center [454, 446] width 128 height 15
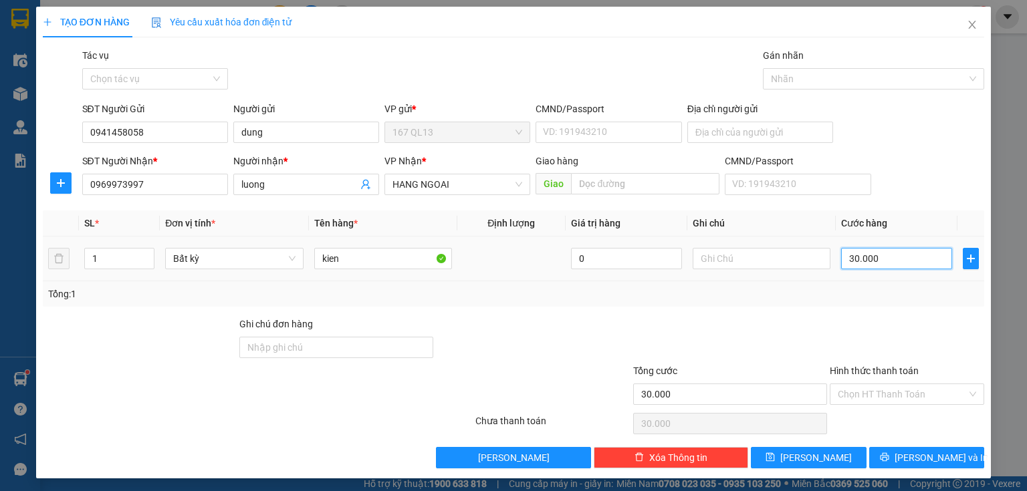
click at [885, 254] on input "30.000" at bounding box center [896, 258] width 111 height 21
type input "0"
type input "04"
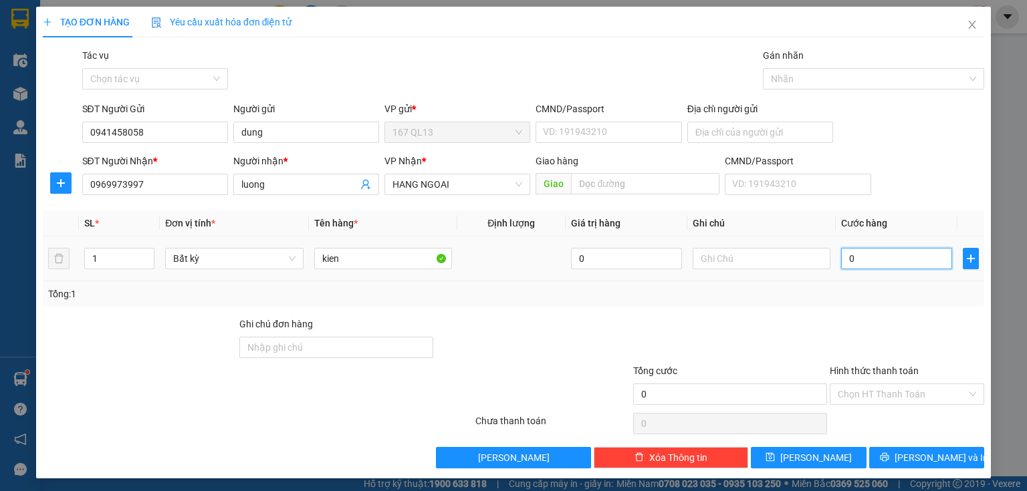
type input "4"
type input "040"
type input "40"
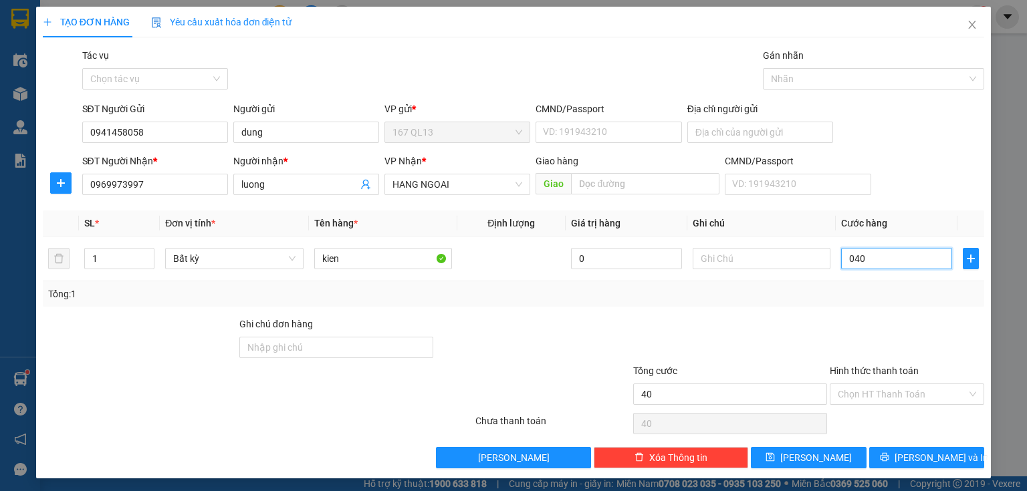
type input "04"
type input "4"
type input "0"
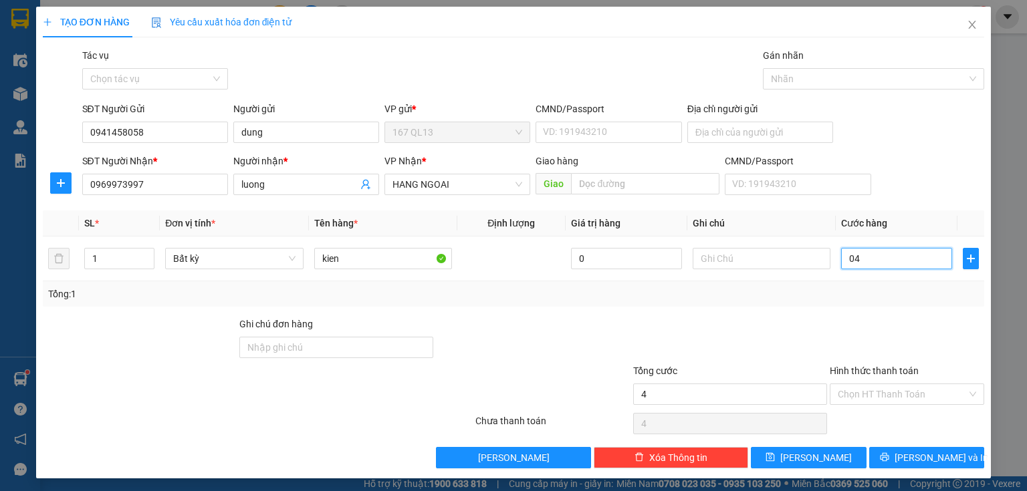
type input "0"
click at [841, 257] on input "0" at bounding box center [896, 258] width 111 height 21
type input "40"
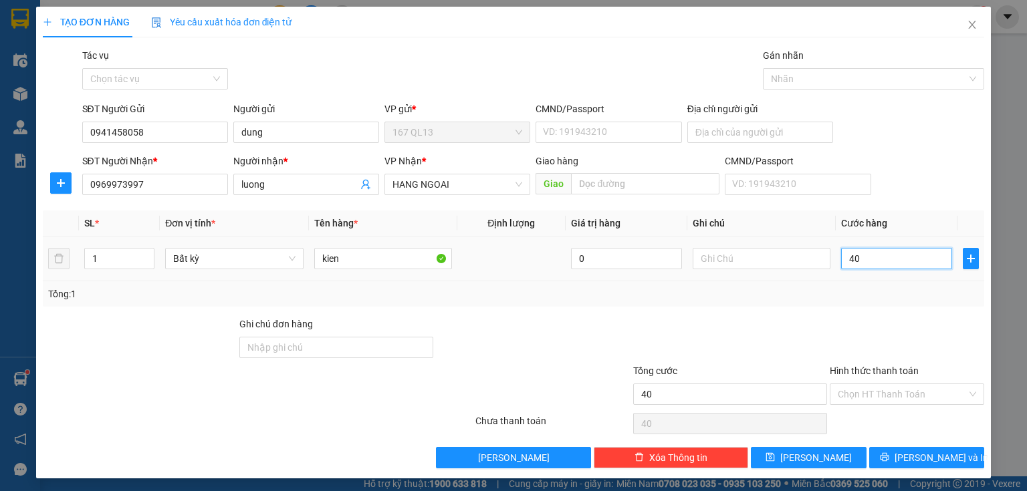
click at [871, 254] on input "40" at bounding box center [896, 258] width 111 height 21
type input "40.000"
drag, startPoint x: 931, startPoint y: 456, endPoint x: 902, endPoint y: 396, distance: 66.7
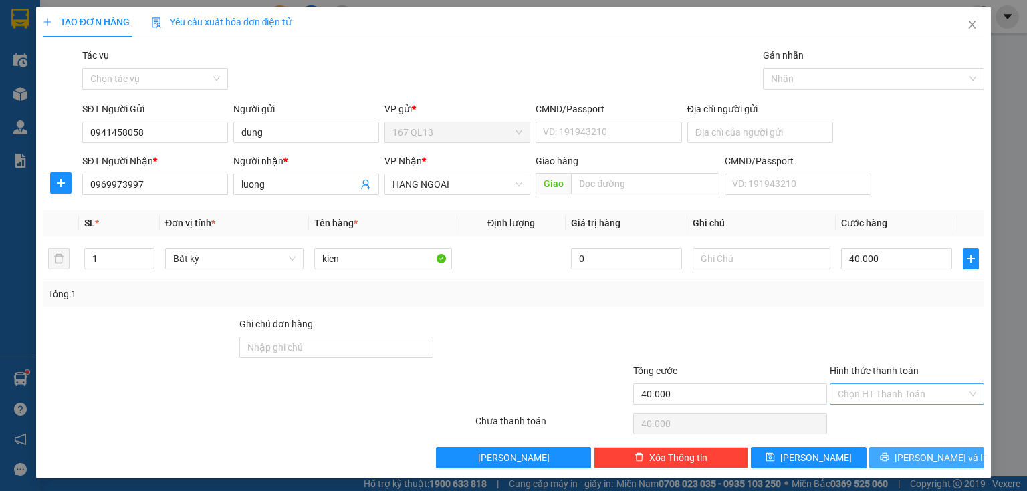
click at [931, 455] on span "[PERSON_NAME] và In" at bounding box center [942, 458] width 94 height 15
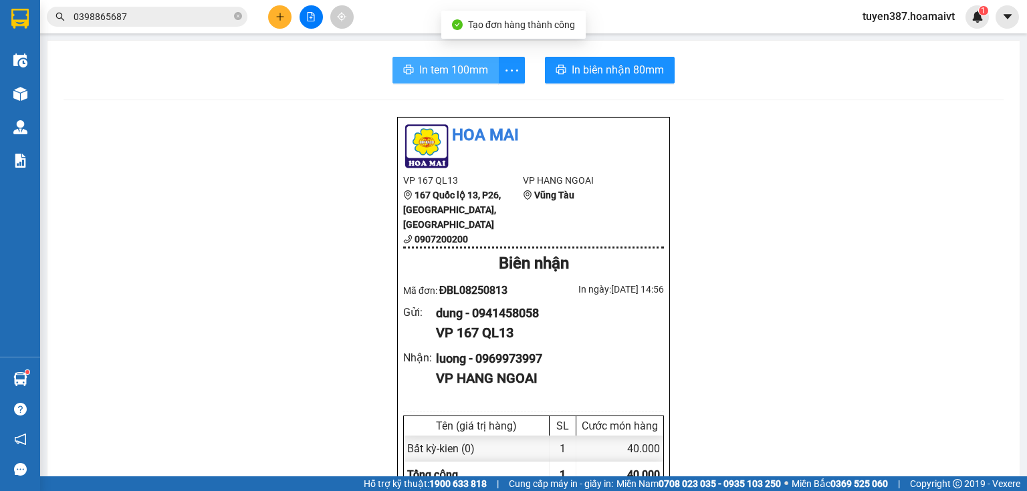
click at [441, 74] on span "In tem 100mm" at bounding box center [453, 70] width 69 height 17
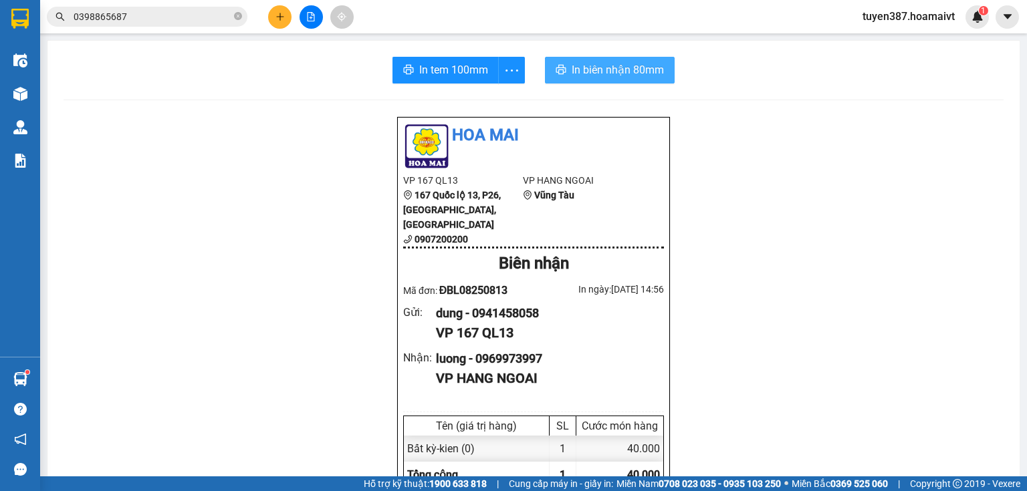
click at [590, 64] on span "In biên nhận 80mm" at bounding box center [618, 70] width 92 height 17
click at [285, 11] on button at bounding box center [279, 16] width 23 height 23
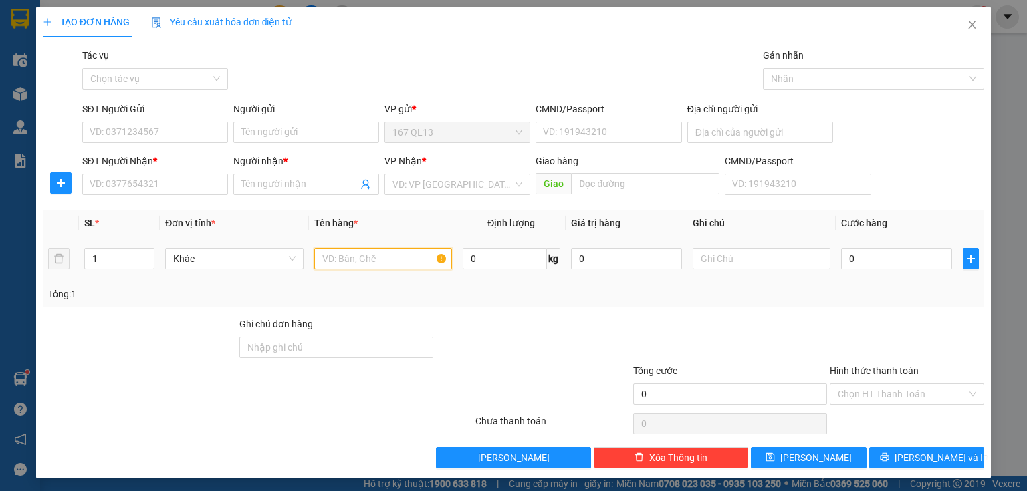
click at [411, 262] on input "text" at bounding box center [383, 258] width 138 height 21
type input "thung"
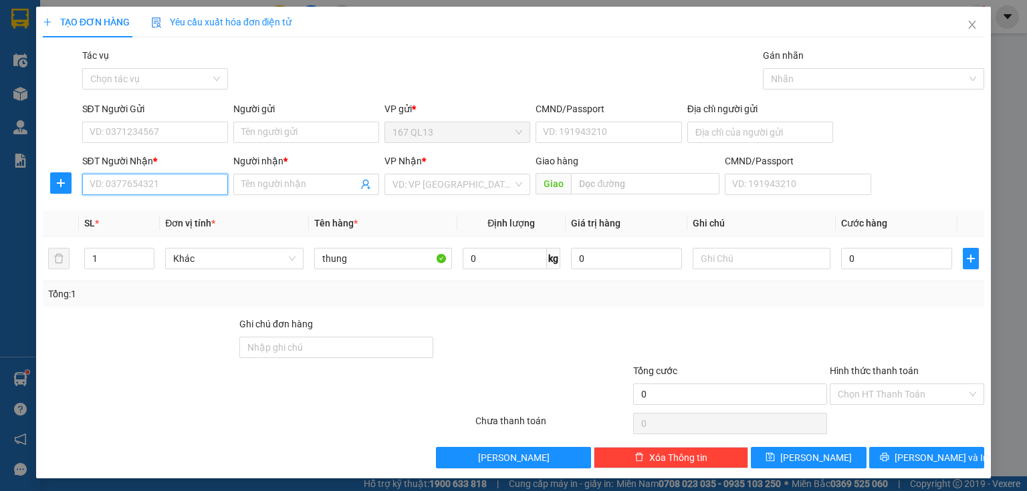
click at [191, 181] on input "SĐT Người Nhận *" at bounding box center [155, 184] width 146 height 21
drag, startPoint x: 149, startPoint y: 211, endPoint x: 153, endPoint y: 160, distance: 50.3
click at [149, 203] on div "0934997313 - Dương" at bounding box center [154, 211] width 144 height 21
type input "0934997313"
type input "Dương"
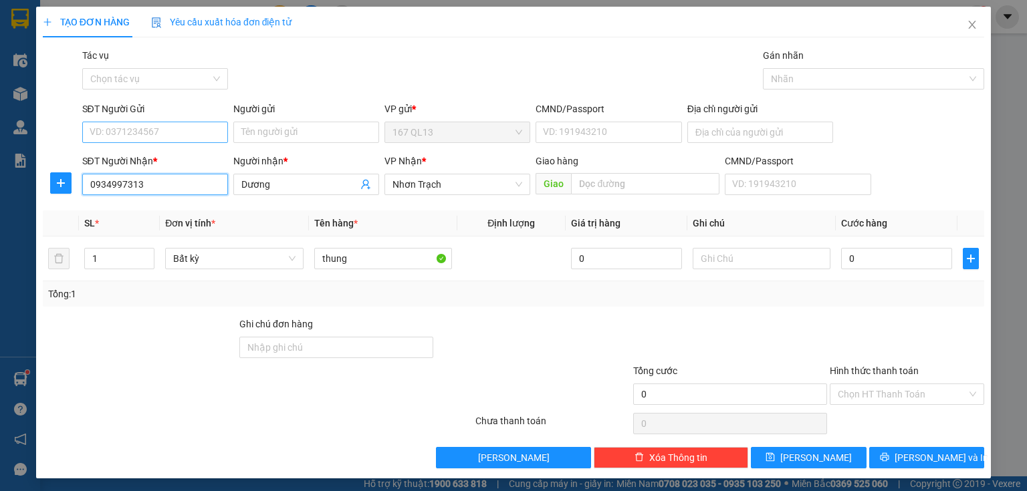
type input "0934997313"
click at [167, 128] on input "SĐT Người Gửi" at bounding box center [155, 132] width 146 height 21
click at [182, 134] on input "SĐT Người Gửi" at bounding box center [155, 132] width 146 height 21
type input "02837202501"
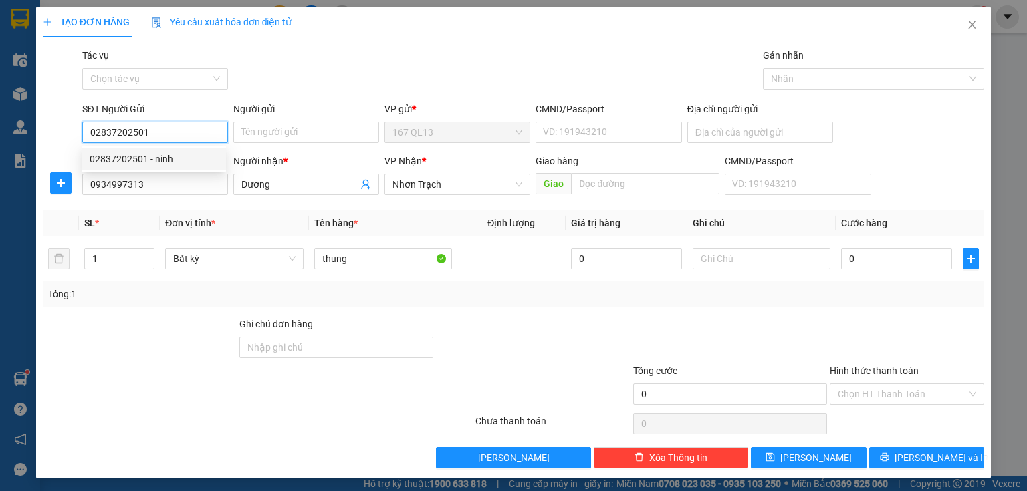
click at [170, 158] on div "02837202501 - ninh" at bounding box center [154, 159] width 128 height 15
type input "ninh"
type input "079068035581"
type input "02837202501"
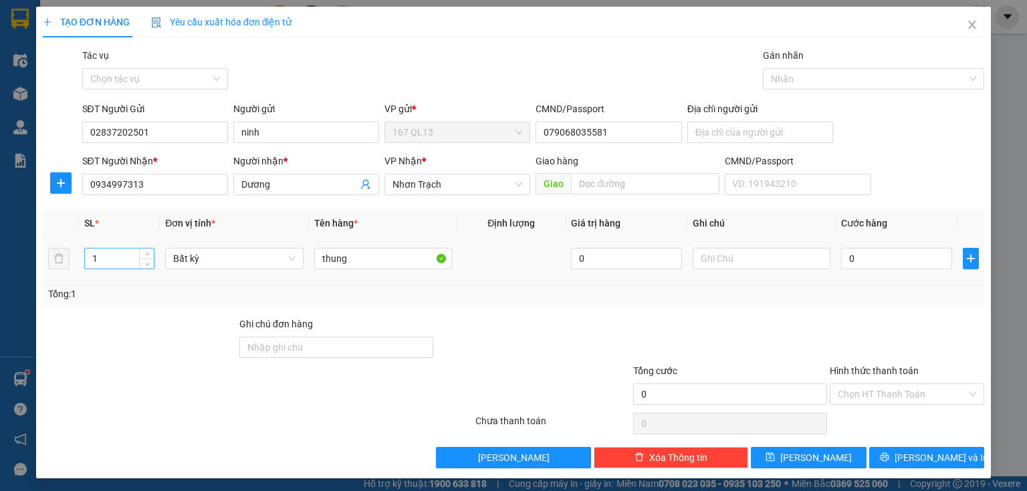
click at [110, 263] on input "1" at bounding box center [119, 259] width 69 height 20
type input "10"
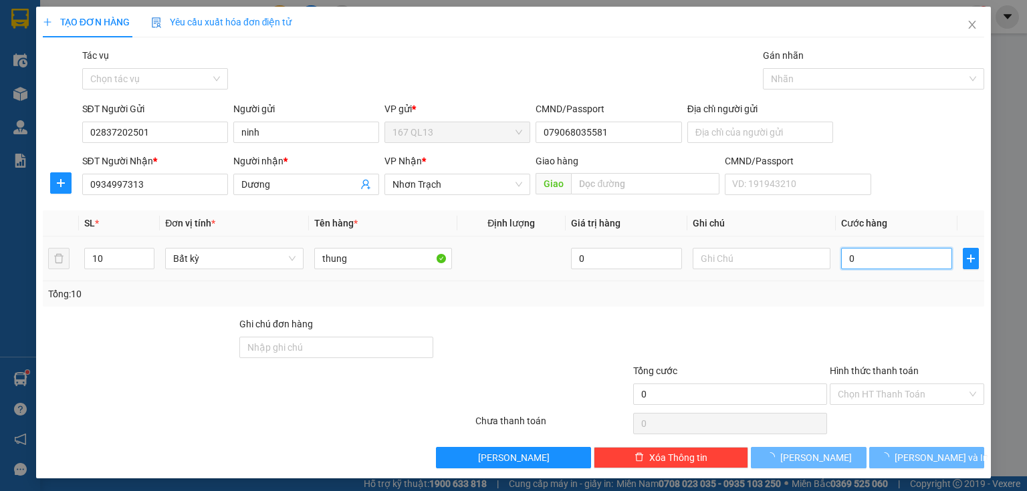
click at [841, 255] on input "0" at bounding box center [896, 258] width 111 height 21
type input "3"
type input "35"
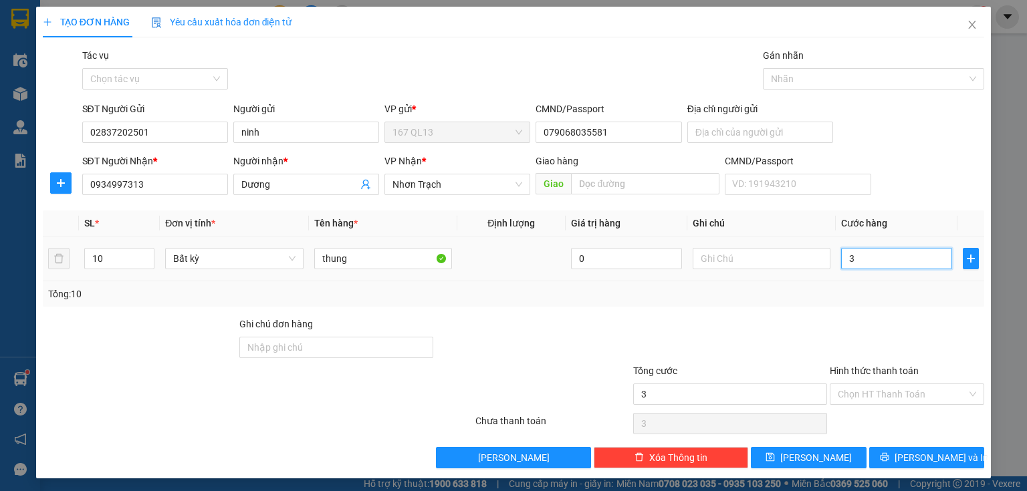
type input "35"
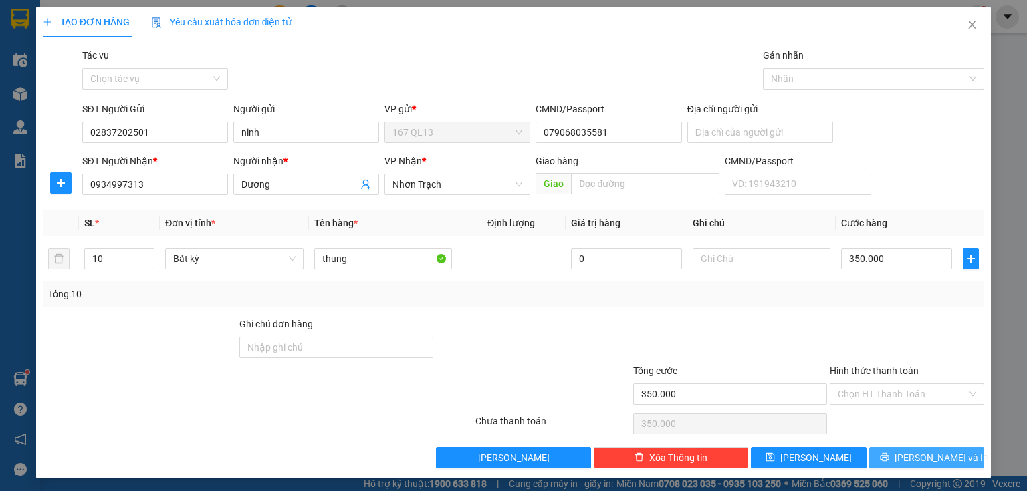
click at [929, 453] on span "[PERSON_NAME] và In" at bounding box center [942, 458] width 94 height 15
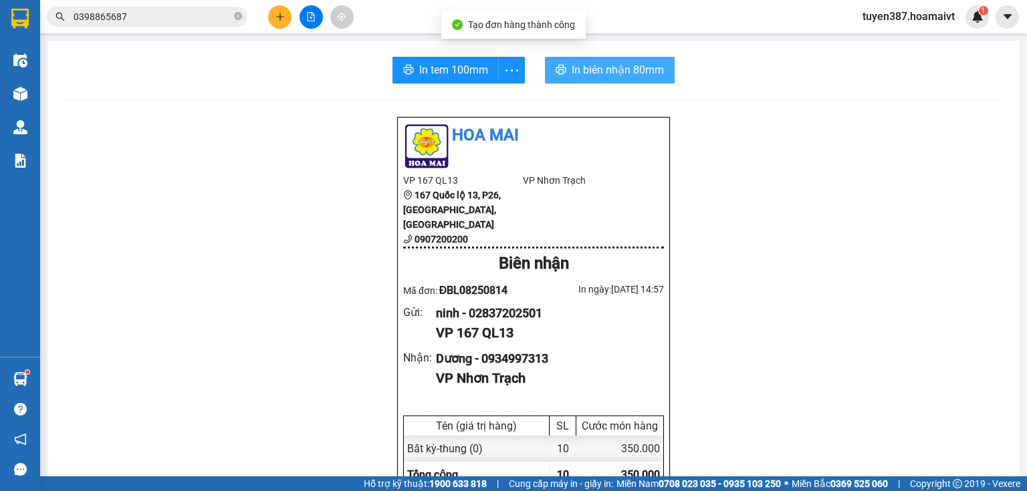
click at [588, 70] on span "In biên nhận 80mm" at bounding box center [618, 70] width 92 height 17
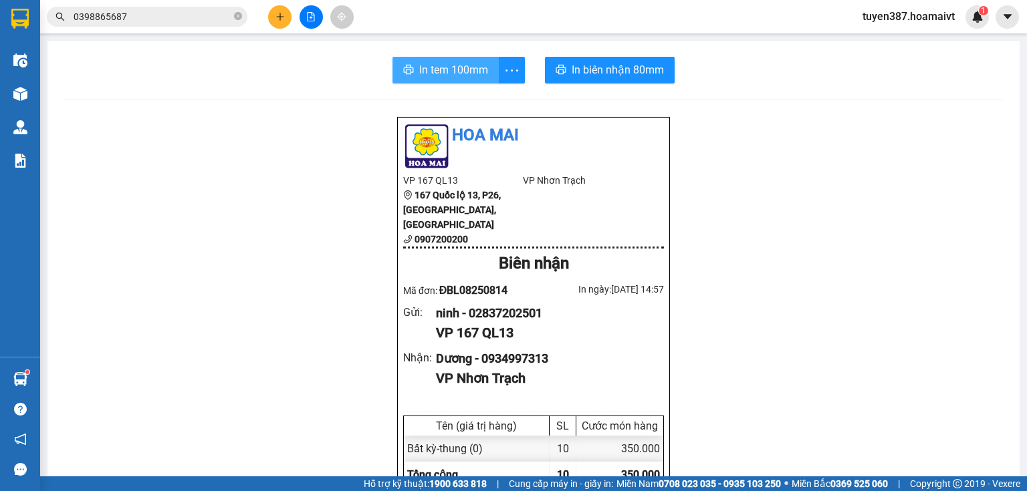
click at [431, 70] on span "In tem 100mm" at bounding box center [453, 70] width 69 height 17
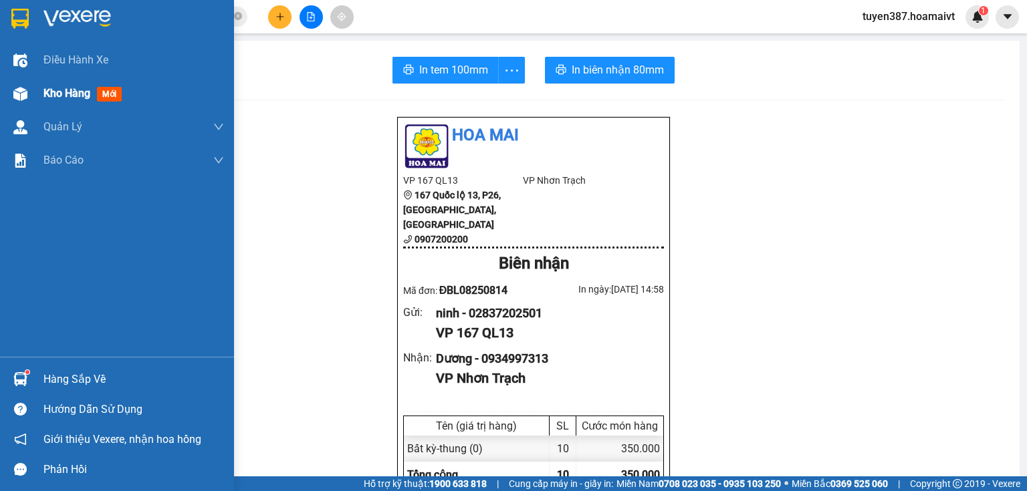
click at [112, 92] on span "mới" at bounding box center [109, 94] width 25 height 15
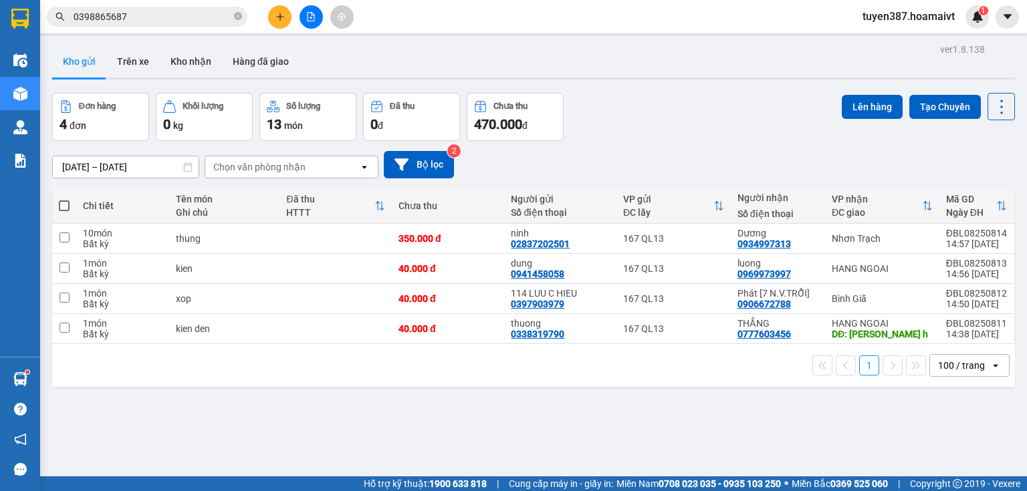
click at [314, 168] on div "Chọn văn phòng nhận" at bounding box center [282, 166] width 154 height 21
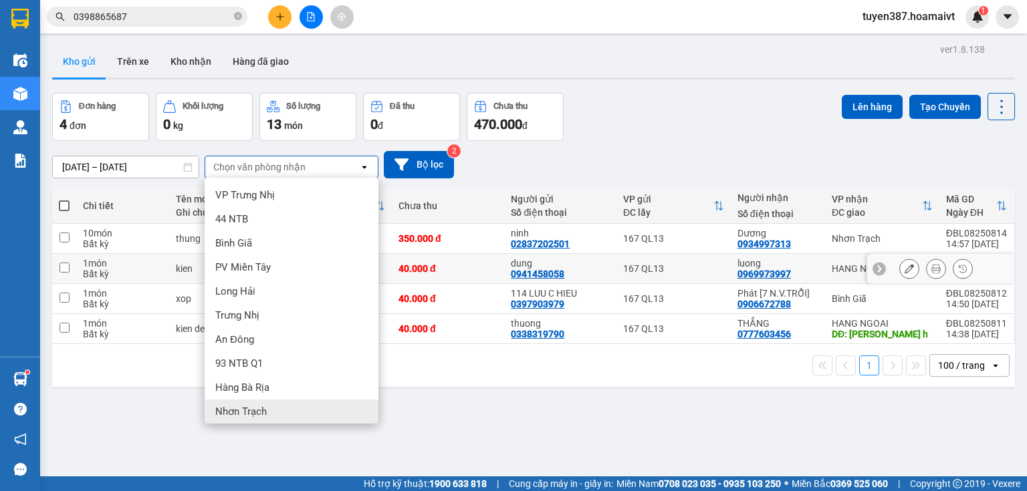
click at [899, 267] on div at bounding box center [909, 269] width 20 height 20
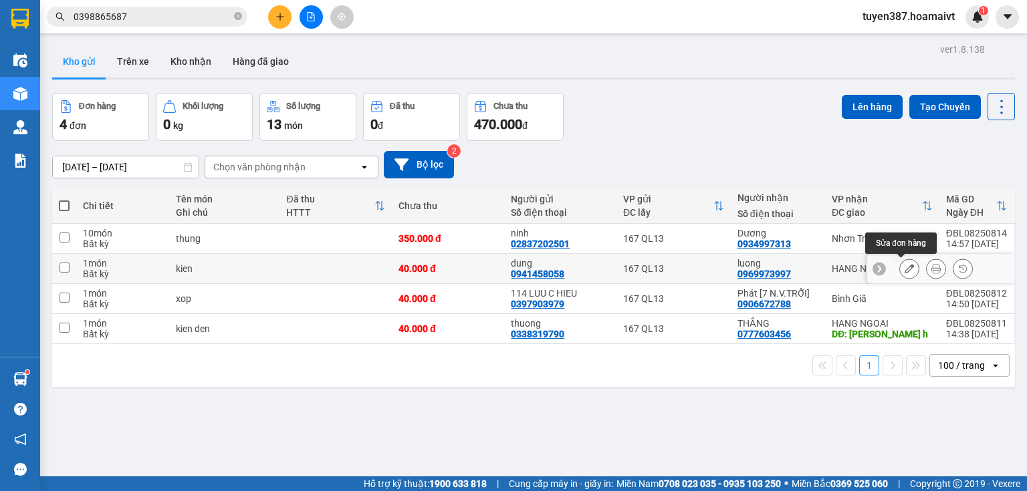
click at [905, 265] on icon at bounding box center [909, 268] width 9 height 9
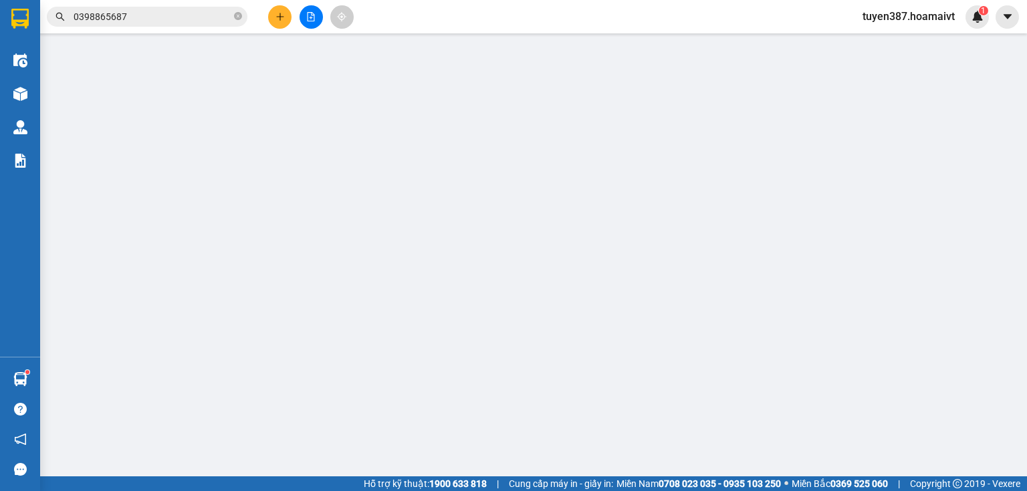
type input "0941458058"
type input "dung"
type input "0969973997"
type input "luong"
type input "40.000"
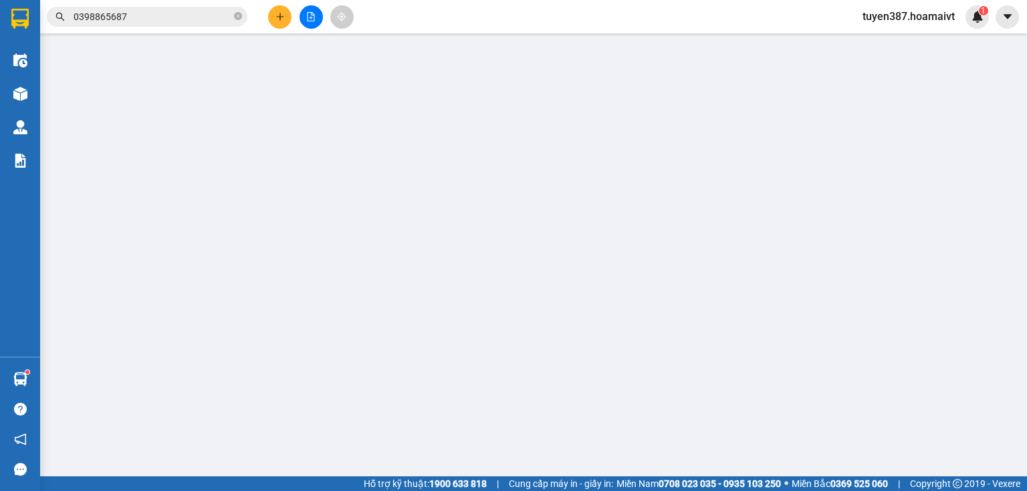
type input "40.000"
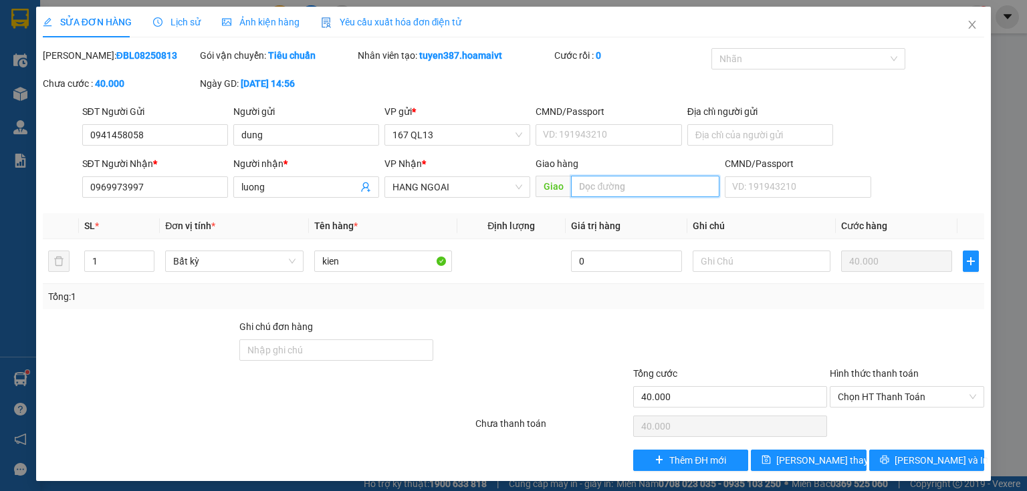
click at [657, 186] on input "text" at bounding box center [645, 186] width 148 height 21
type input "long phuo"
click at [813, 460] on span "[PERSON_NAME] thay đổi" at bounding box center [829, 460] width 107 height 15
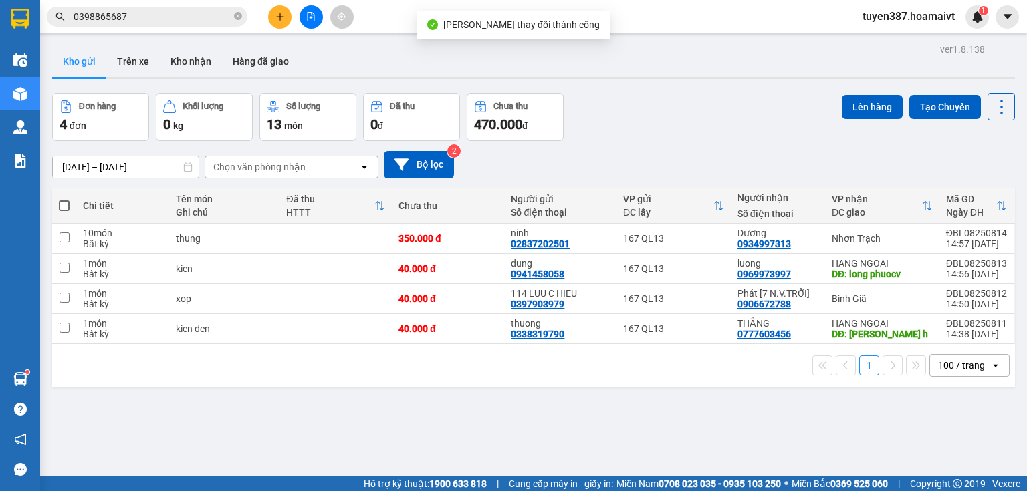
click at [310, 166] on div "Chọn văn phòng nhận" at bounding box center [282, 166] width 154 height 21
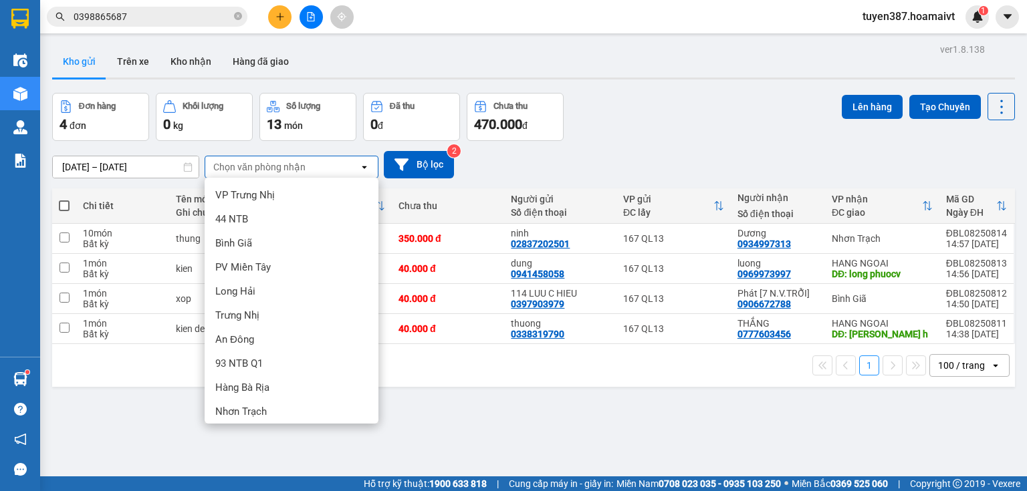
click at [279, 424] on div "HANG NGOAI" at bounding box center [292, 436] width 174 height 24
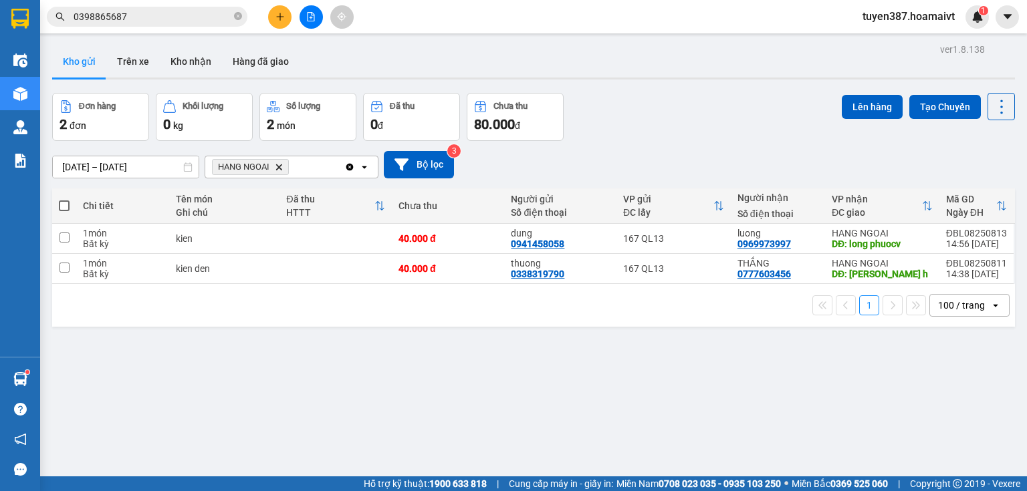
click at [63, 205] on span at bounding box center [64, 206] width 11 height 11
click at [64, 199] on input "checkbox" at bounding box center [64, 199] width 0 height 0
checkbox input "true"
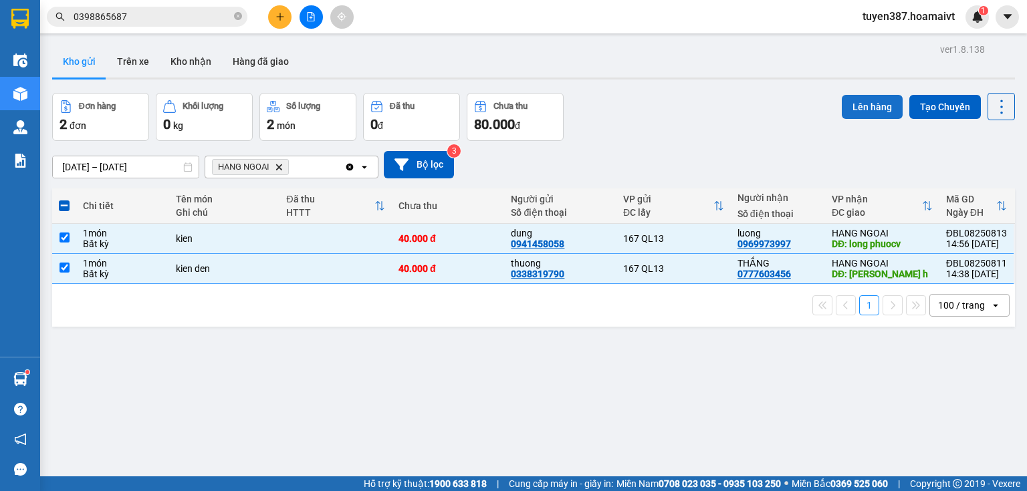
click at [871, 99] on button "Lên hàng" at bounding box center [872, 107] width 61 height 24
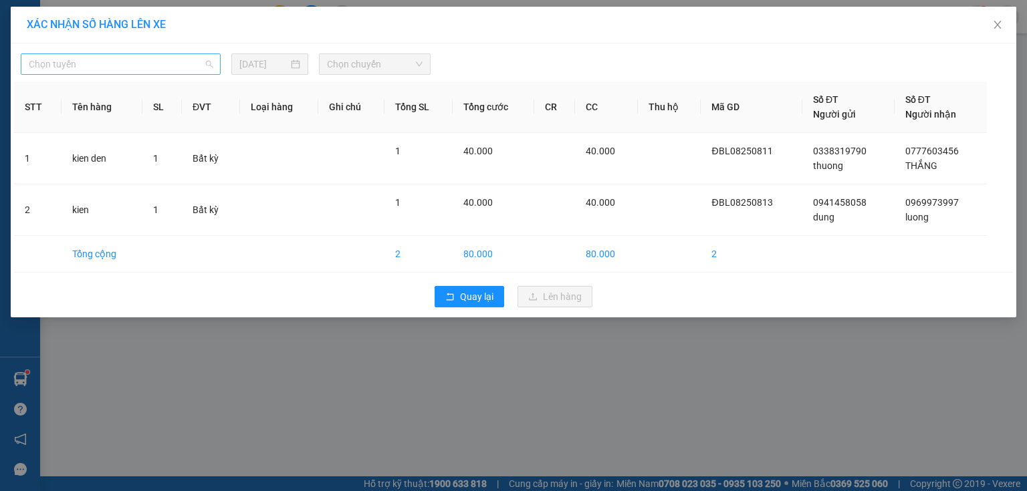
click at [104, 64] on span "Chọn tuyến" at bounding box center [121, 64] width 184 height 20
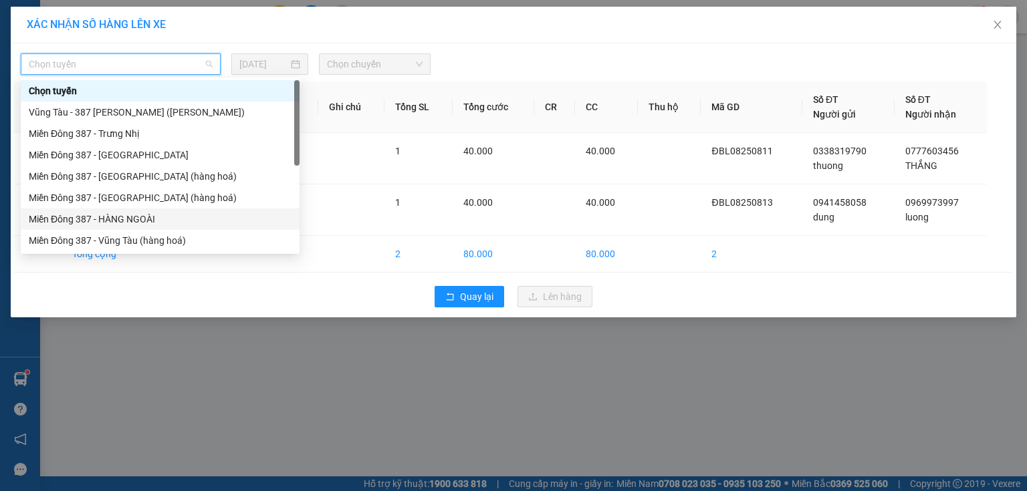
click at [120, 215] on div "Miền Đông 387 - HÀNG NGOÀI" at bounding box center [160, 219] width 263 height 15
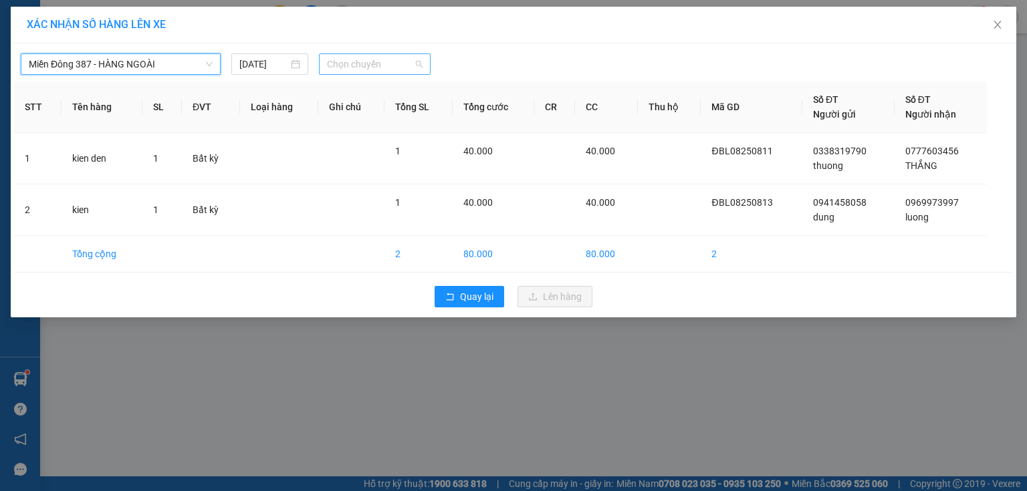
click at [396, 59] on span "Chọn chuyến" at bounding box center [375, 64] width 96 height 20
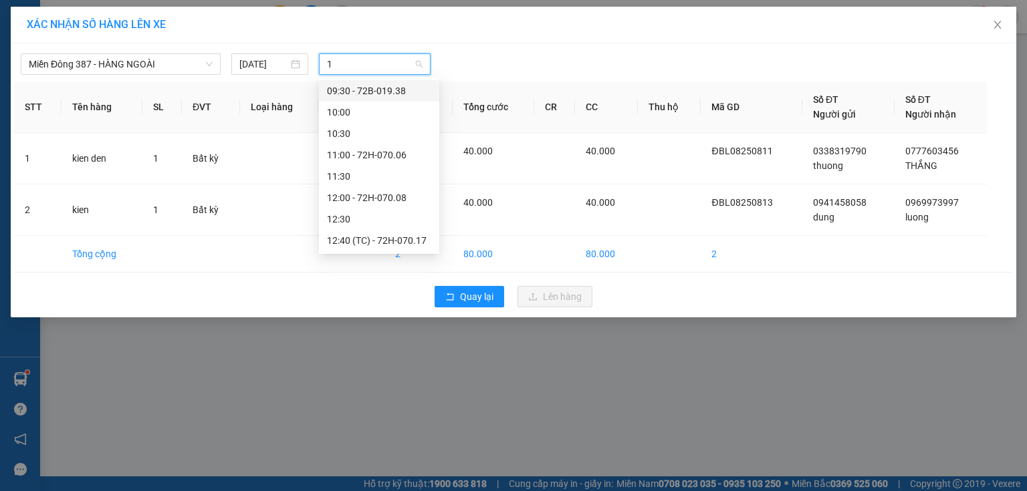
type input "15"
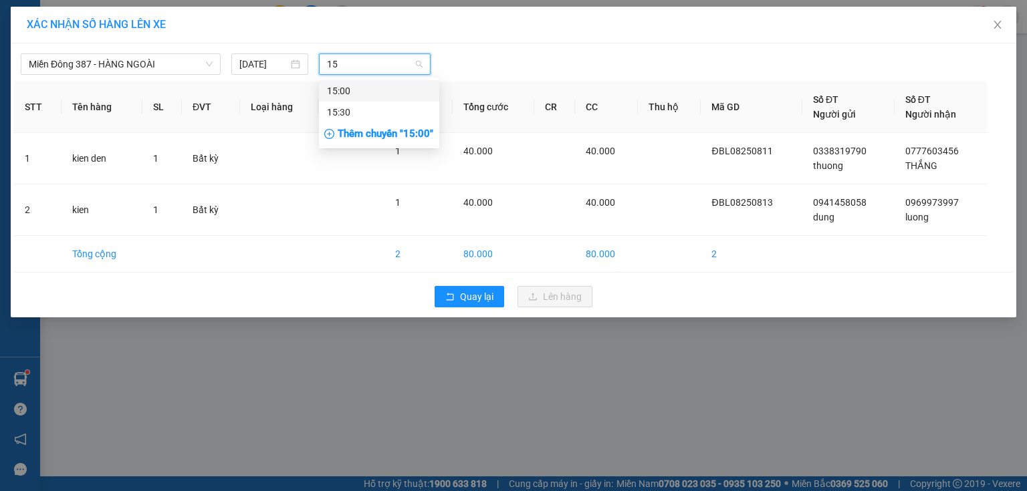
click at [346, 90] on div "15:00" at bounding box center [379, 91] width 104 height 15
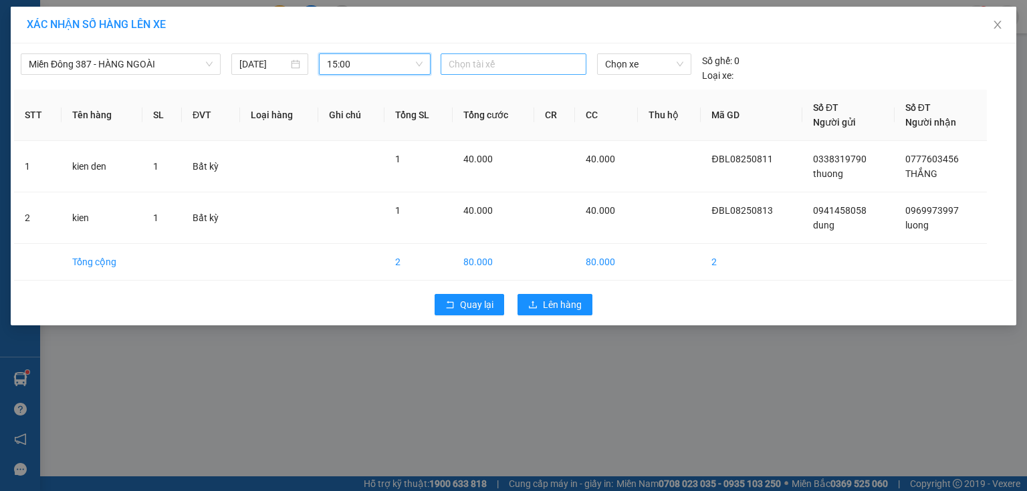
click at [508, 62] on div at bounding box center [513, 64] width 139 height 16
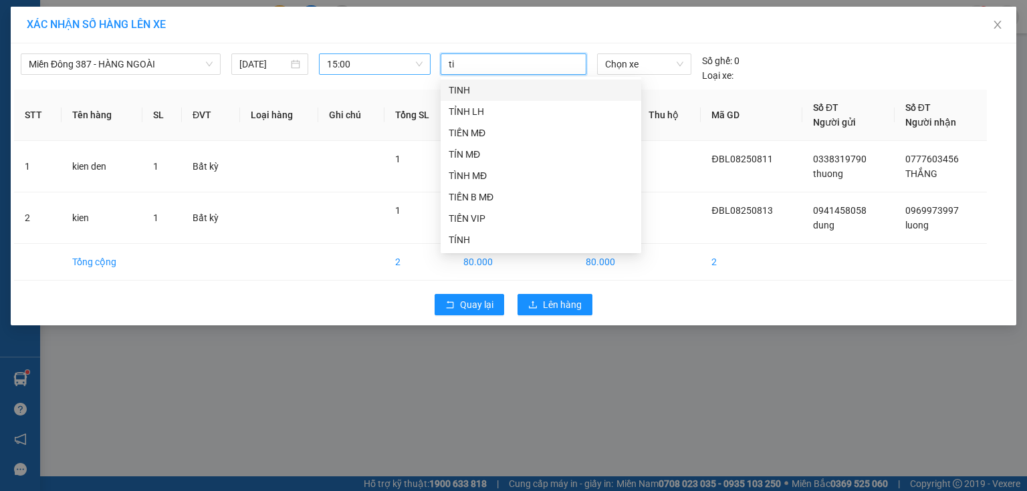
type input "tin"
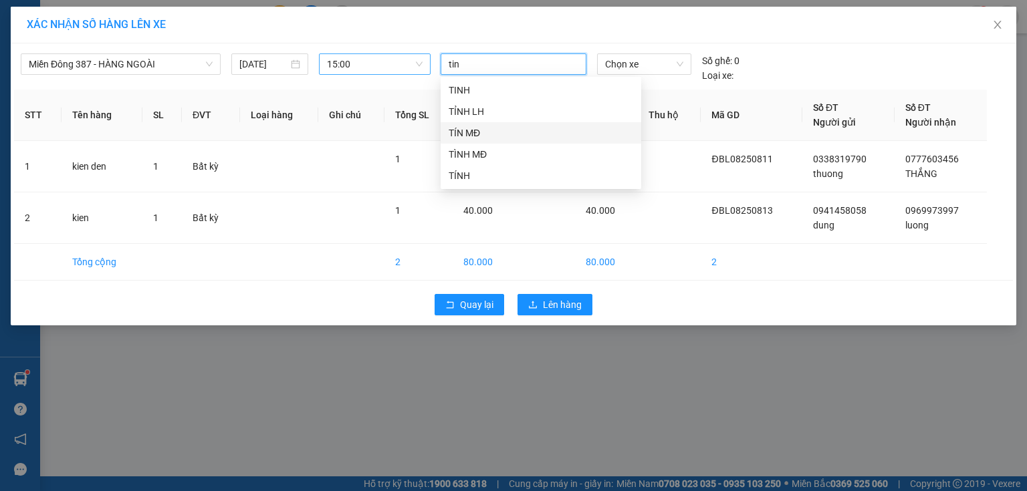
click at [469, 128] on div "TÍN MĐ" at bounding box center [541, 133] width 185 height 15
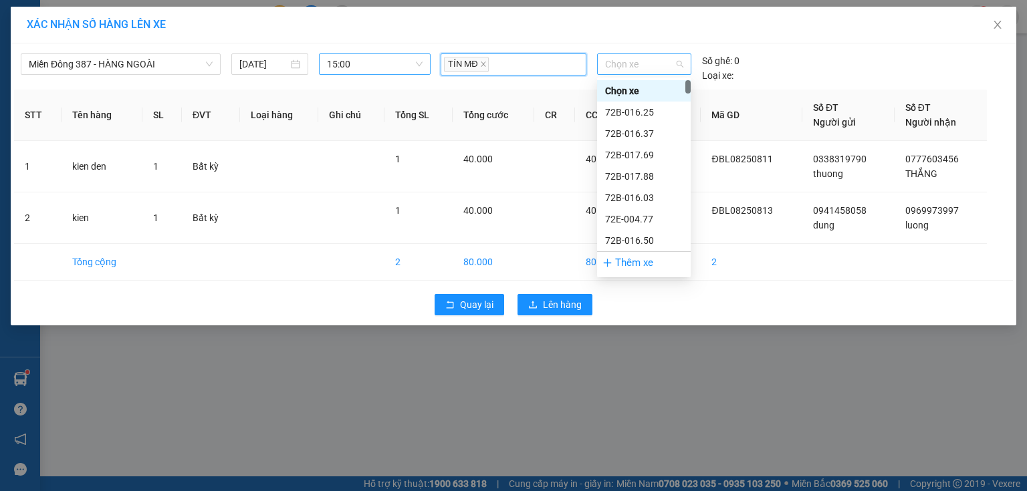
click at [645, 64] on span "Chọn xe" at bounding box center [644, 64] width 78 height 20
type input "004"
click at [629, 319] on div "72H-070.04" at bounding box center [644, 326] width 78 height 15
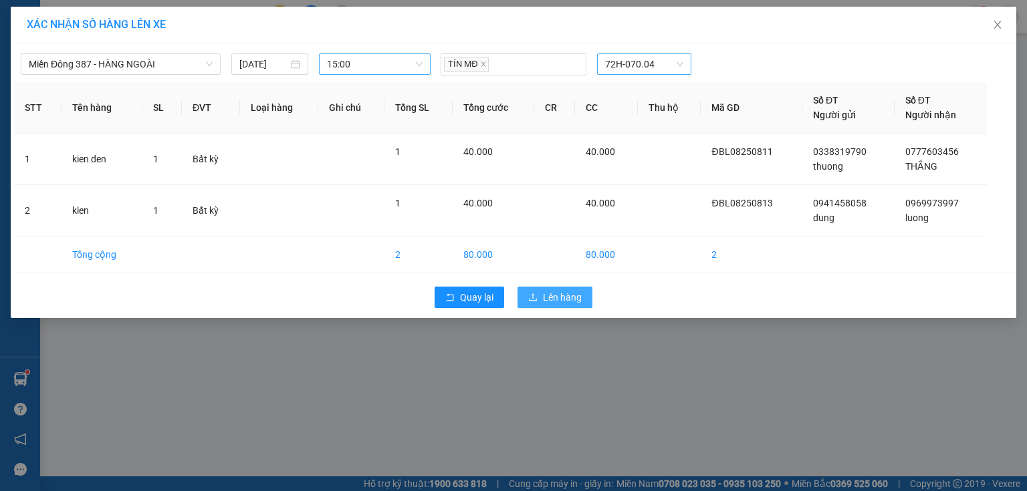
click at [553, 297] on span "Lên hàng" at bounding box center [562, 297] width 39 height 15
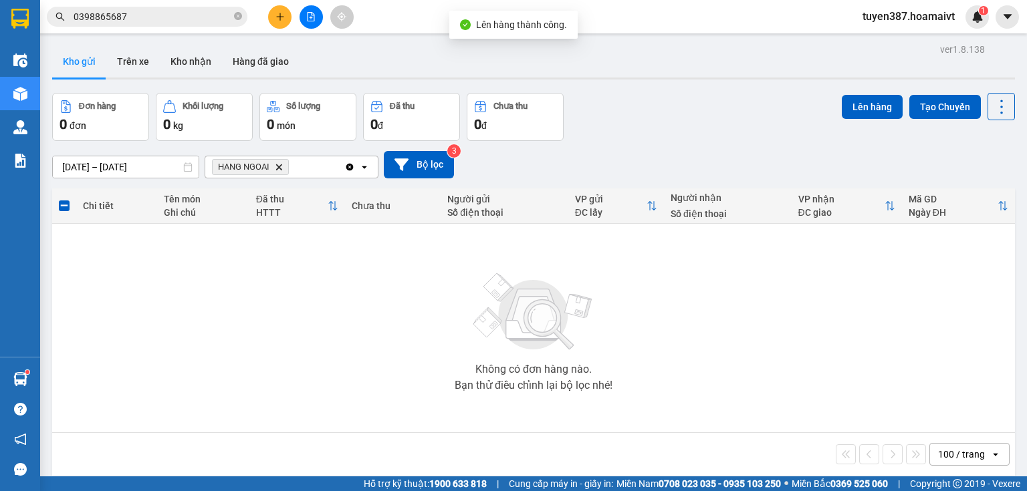
click at [277, 162] on span "HANG NGOAI Delete" at bounding box center [250, 167] width 77 height 16
click at [278, 164] on icon "Delete" at bounding box center [279, 167] width 8 height 8
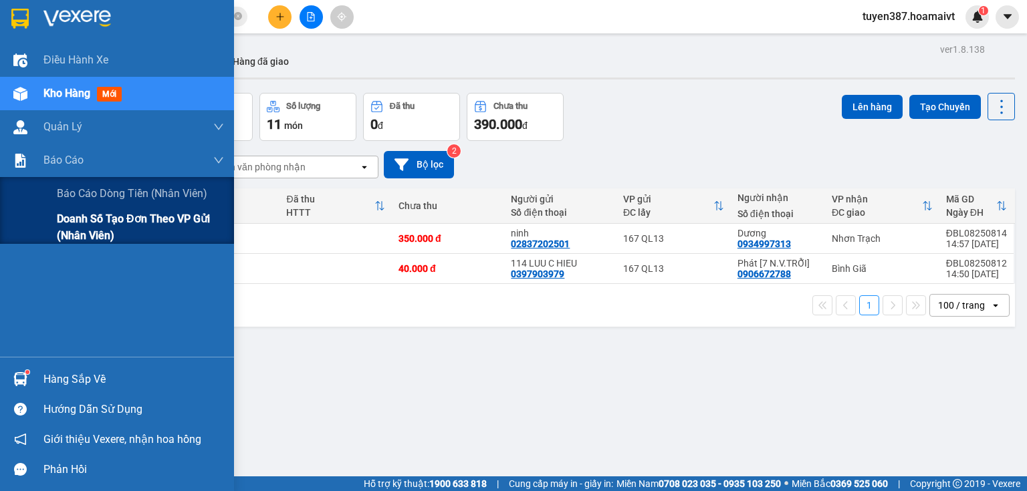
click at [62, 231] on span "Doanh số tạo đơn theo VP gửi (nhân viên)" at bounding box center [140, 227] width 167 height 33
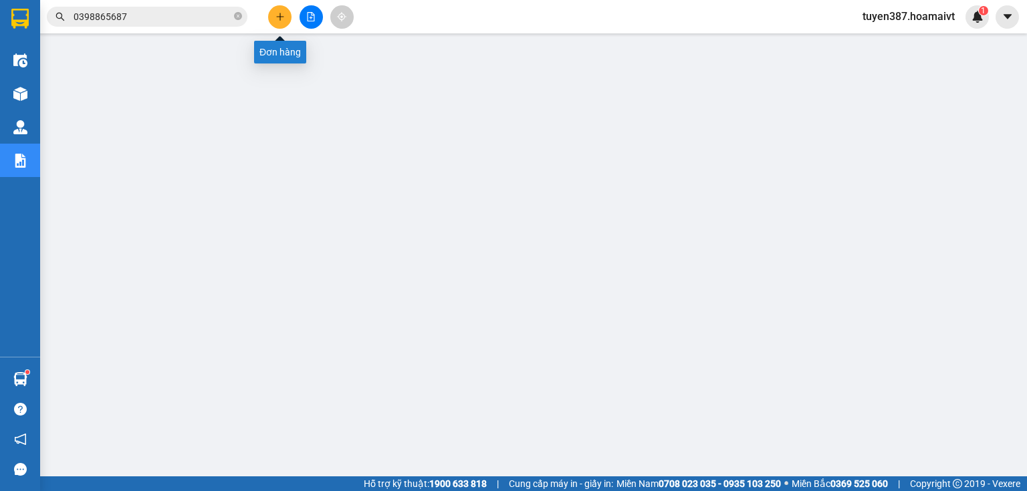
click at [279, 12] on icon "plus" at bounding box center [279, 16] width 9 height 9
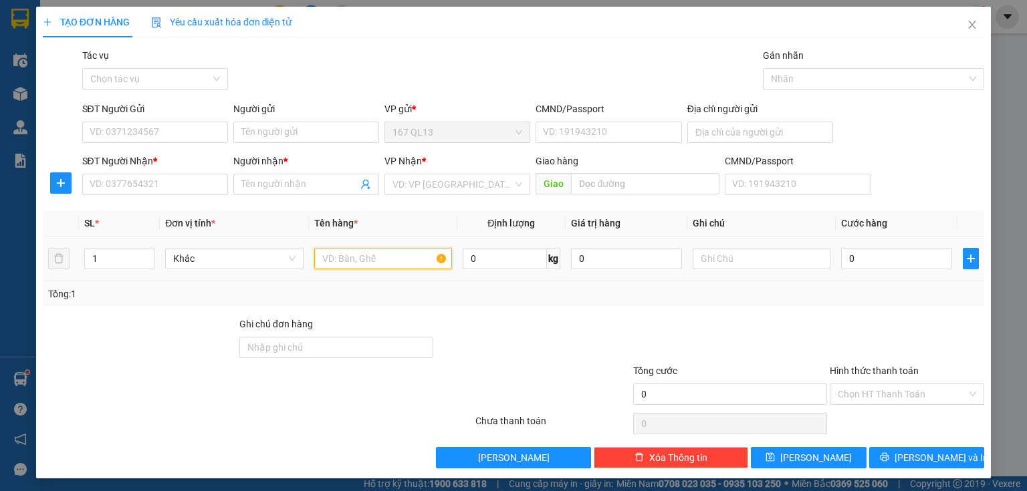
click at [420, 261] on input "text" at bounding box center [383, 258] width 138 height 21
type input "xop +"
click at [104, 261] on input "1" at bounding box center [119, 259] width 69 height 20
type input "2"
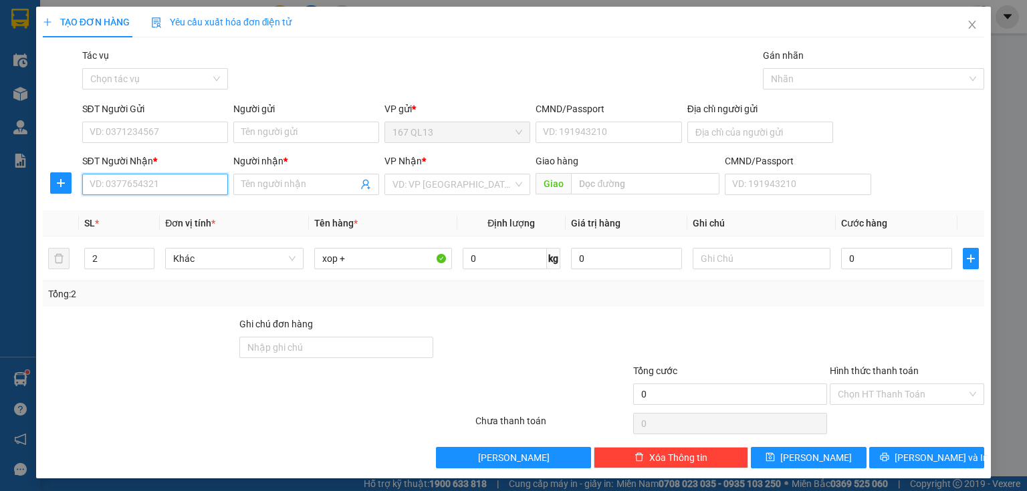
click at [182, 179] on input "SĐT Người Nhận *" at bounding box center [155, 184] width 146 height 21
drag, startPoint x: 145, startPoint y: 211, endPoint x: 154, endPoint y: 175, distance: 37.9
click at [145, 209] on div "0962662676 - duc 189/8 H.H.T" at bounding box center [154, 211] width 129 height 15
type input "0962662676"
type input "duc 189/8 H.H.T"
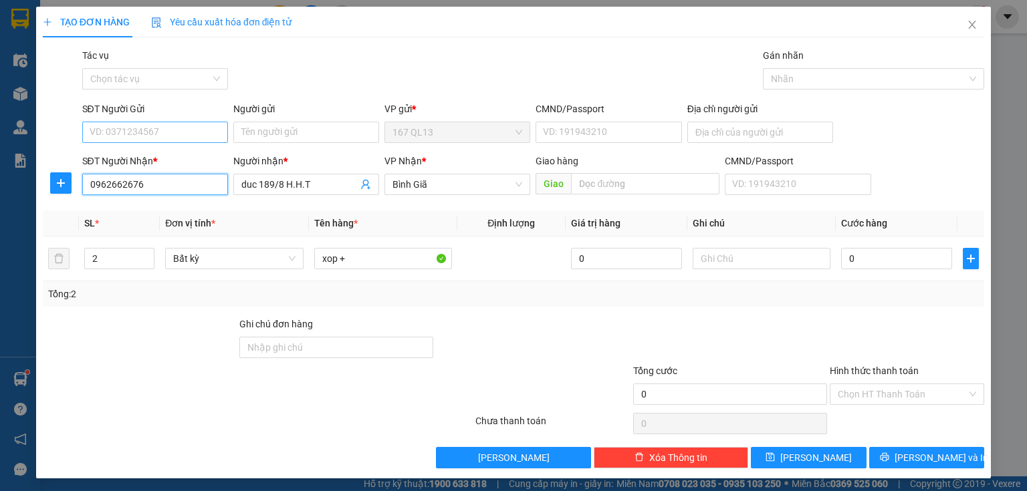
type input "0962662676"
click at [177, 132] on input "SĐT Người Gửi" at bounding box center [155, 132] width 146 height 21
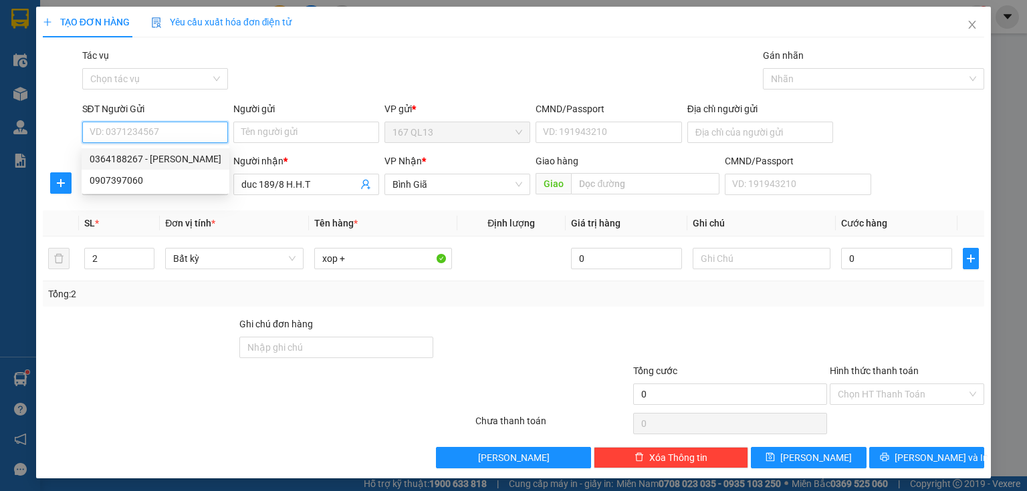
click at [154, 158] on div "0364188267 - hao" at bounding box center [156, 159] width 132 height 15
type input "0364188267"
type input "hao"
type input "066204004777"
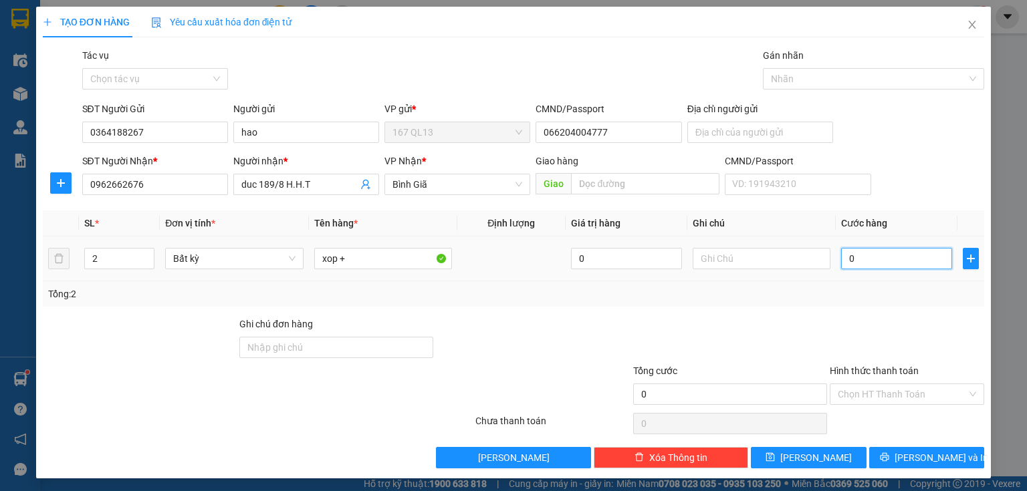
click at [841, 259] on input "0" at bounding box center [896, 258] width 111 height 21
click at [841, 261] on input "0" at bounding box center [896, 258] width 111 height 21
type input "90"
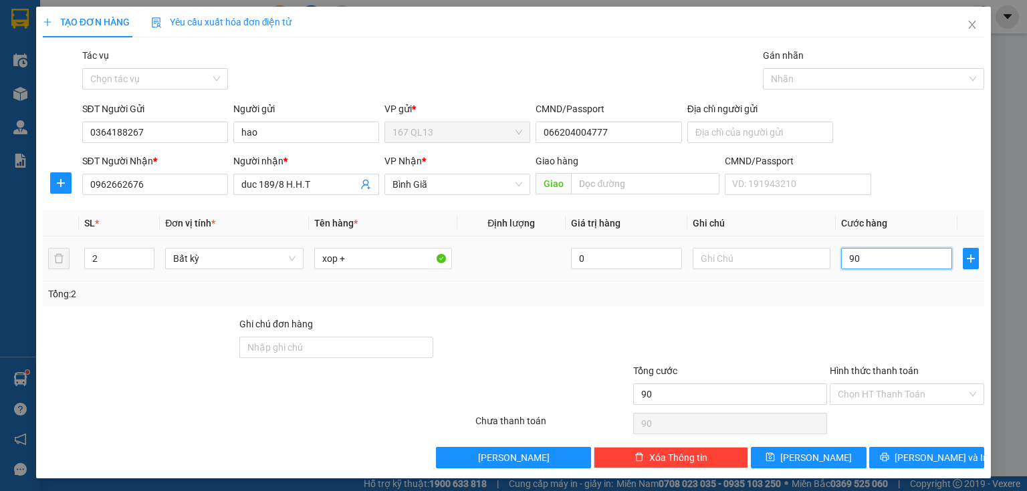
click at [871, 259] on input "90" at bounding box center [896, 258] width 111 height 21
type input "90.000"
click at [758, 255] on input "text" at bounding box center [762, 258] width 138 height 21
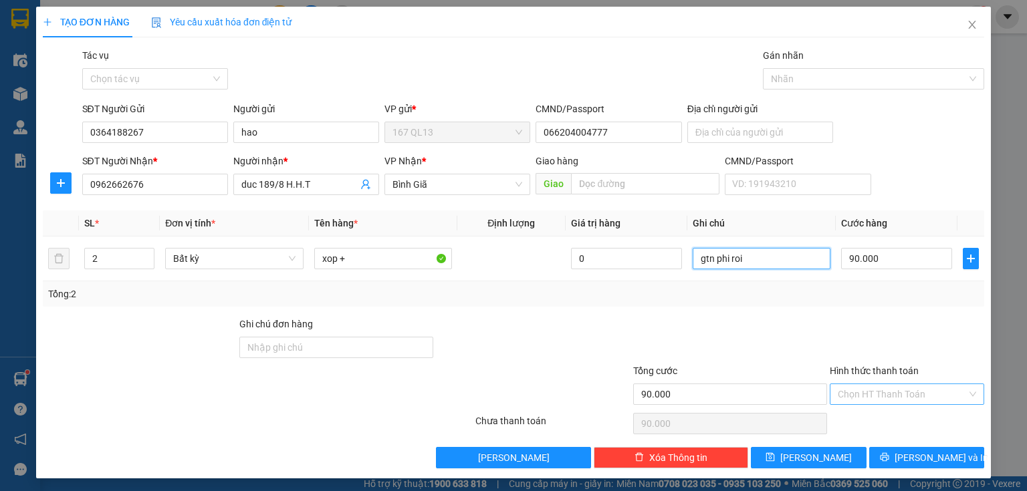
type input "gtn phi roi"
click at [892, 388] on input "Hình thức thanh toán" at bounding box center [902, 394] width 129 height 20
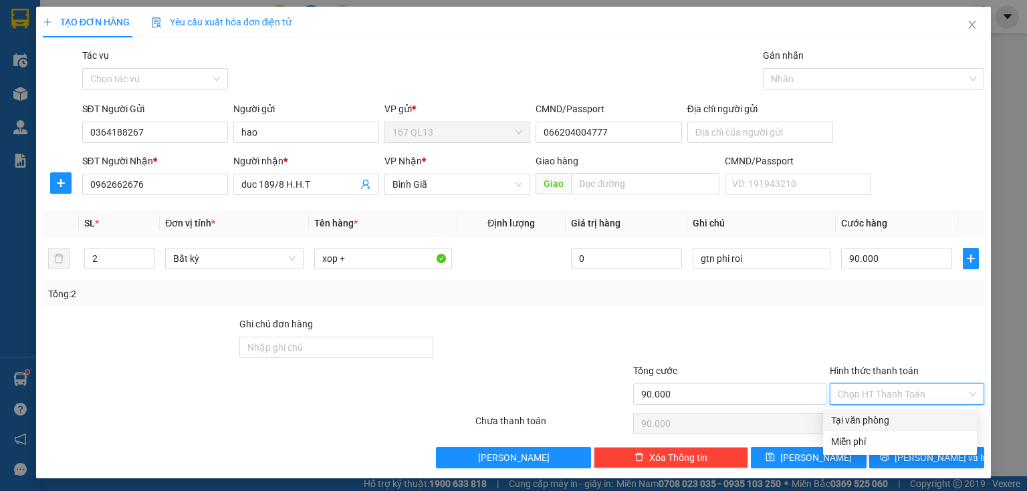
click at [889, 415] on div "Tại văn phòng" at bounding box center [900, 420] width 138 height 15
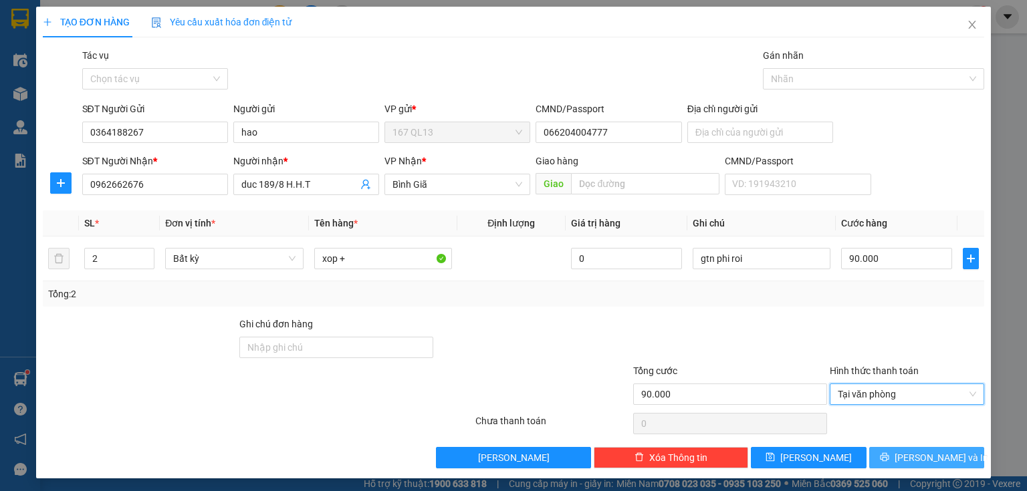
click at [929, 452] on span "[PERSON_NAME] và In" at bounding box center [942, 458] width 94 height 15
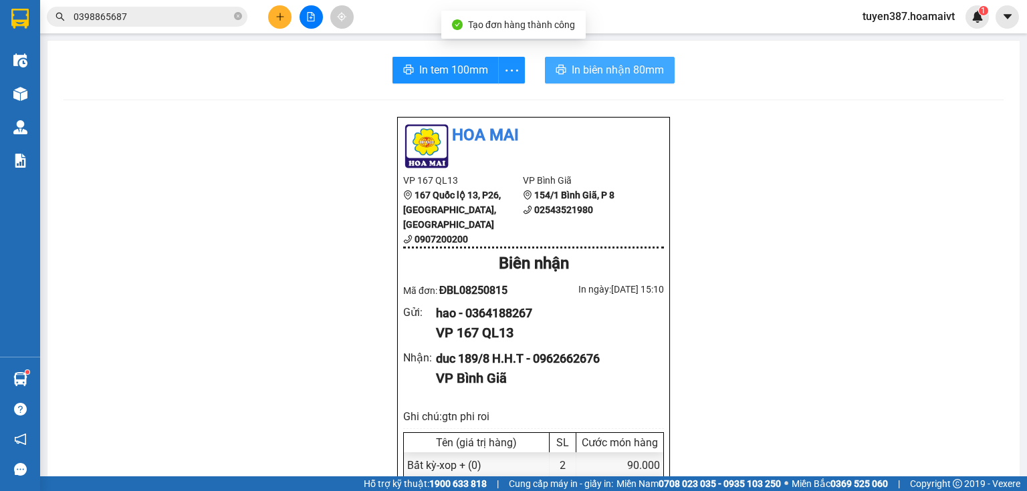
click at [596, 68] on span "In biên nhận 80mm" at bounding box center [618, 70] width 92 height 17
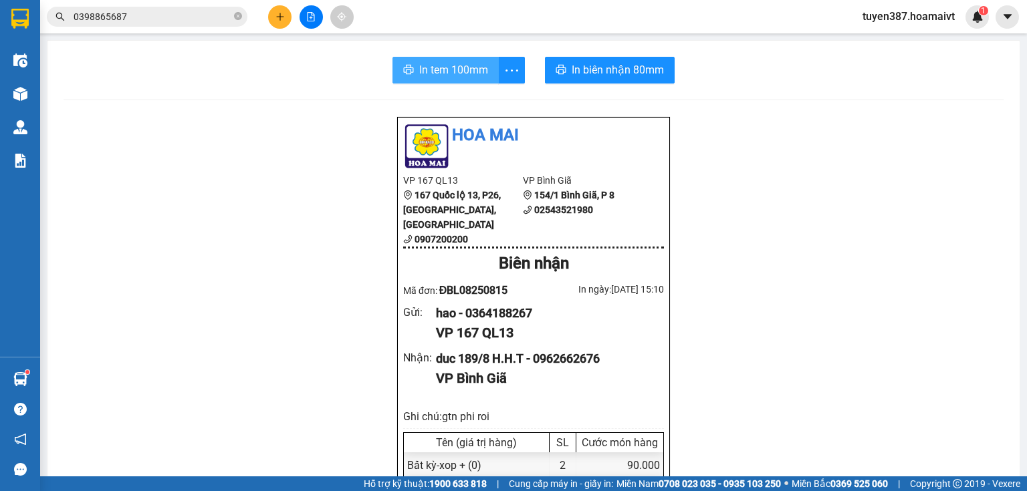
click at [437, 69] on span "In tem 100mm" at bounding box center [453, 70] width 69 height 17
click at [279, 17] on icon "plus" at bounding box center [279, 16] width 9 height 9
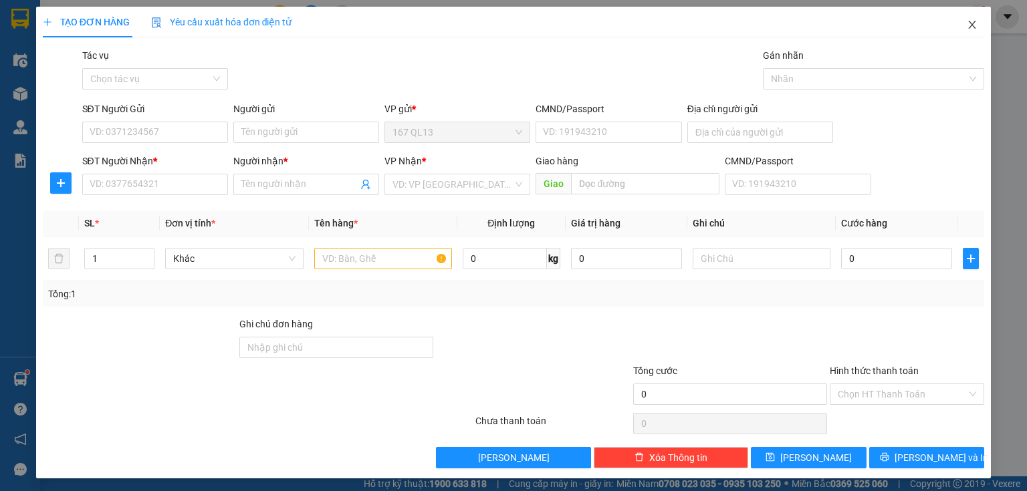
click at [967, 21] on icon "close" at bounding box center [972, 24] width 11 height 11
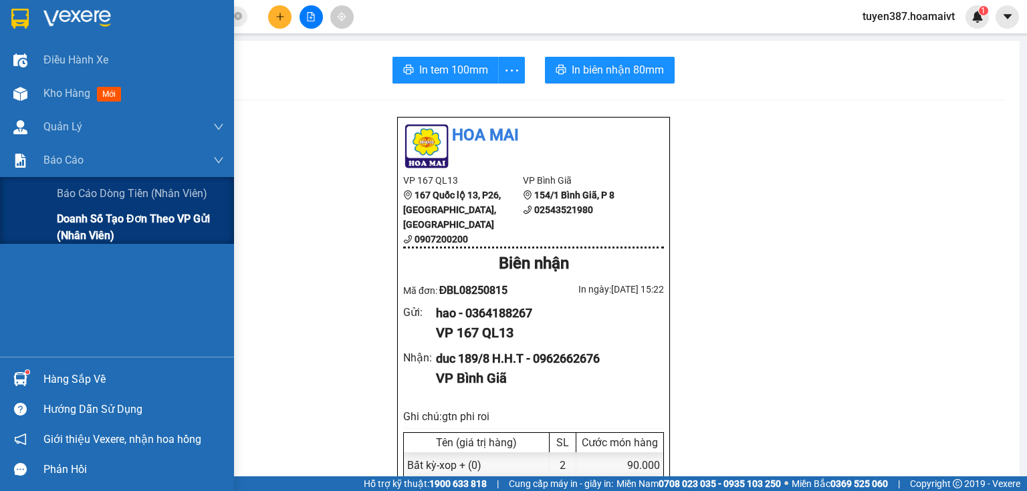
click at [67, 225] on span "Doanh số tạo đơn theo VP gửi (nhân viên)" at bounding box center [140, 227] width 167 height 33
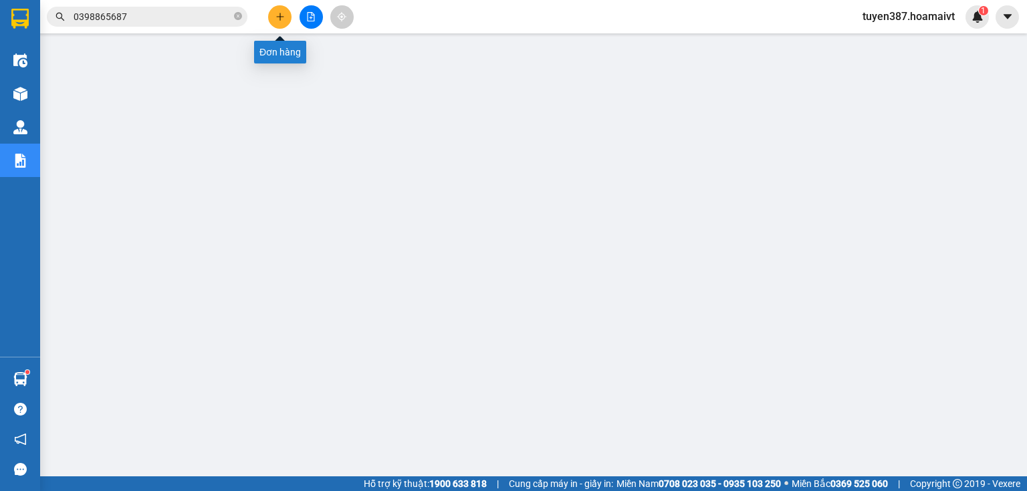
click at [278, 16] on icon "plus" at bounding box center [279, 16] width 9 height 9
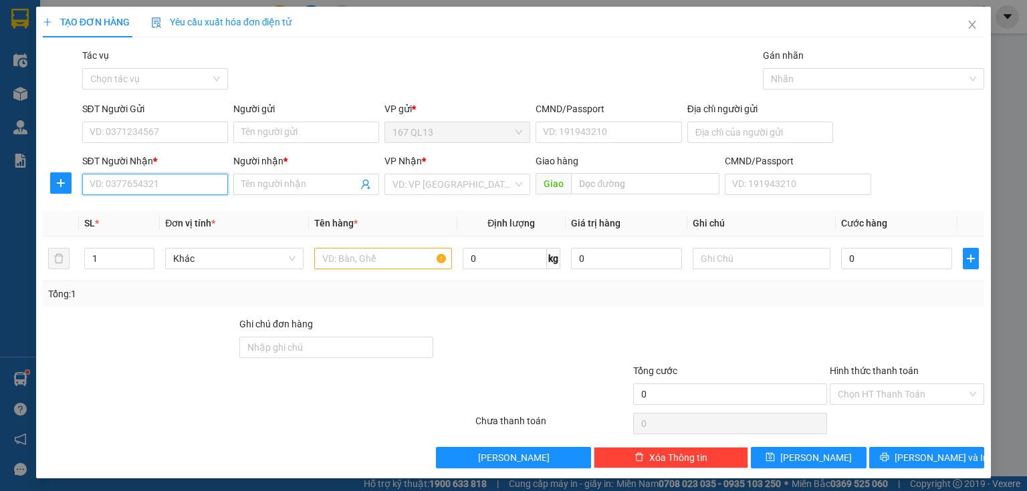
click at [192, 189] on input "SĐT Người Nhận *" at bounding box center [155, 184] width 146 height 21
click at [148, 209] on div "0369438872 - TRÂM A7-2/27 KĐT CHÍ LINH" at bounding box center [181, 211] width 183 height 15
type input "0369438872"
type input "TRÂM A7-2/27 KĐT CHÍ LINH"
type input "0369438872"
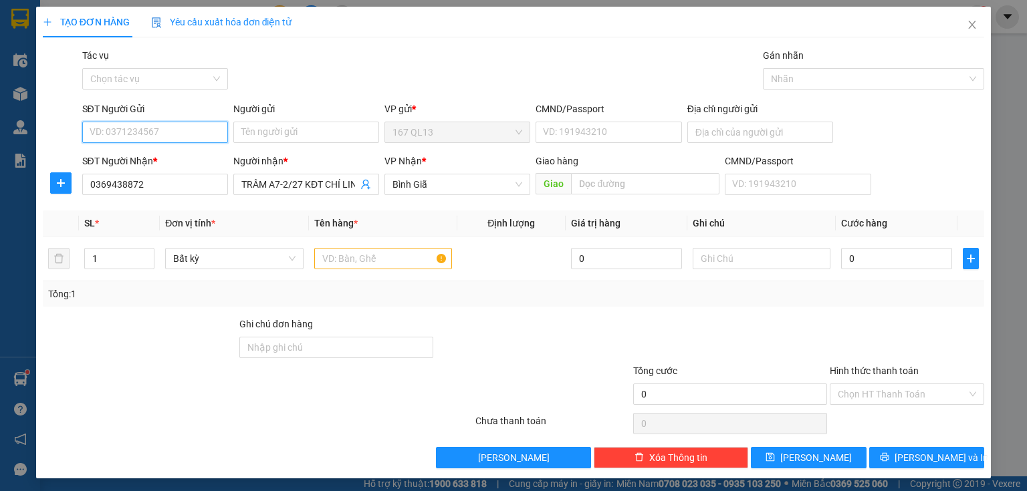
click at [164, 131] on input "SĐT Người Gửi" at bounding box center [155, 132] width 146 height 21
click at [158, 157] on div "0566377773 - tuan" at bounding box center [154, 159] width 128 height 15
type input "0566377773"
type input "tuan"
click at [405, 254] on input "text" at bounding box center [383, 258] width 138 height 21
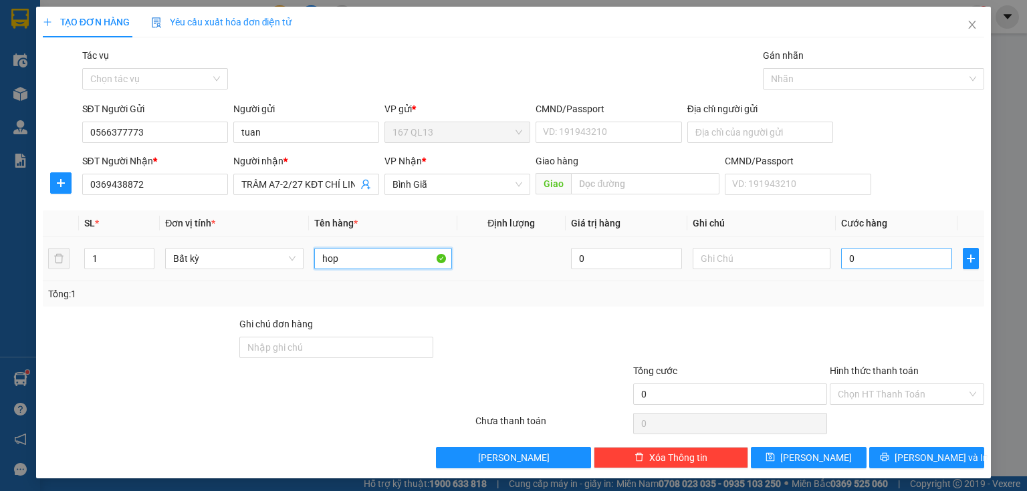
type input "hop"
click at [841, 257] on input "0" at bounding box center [896, 258] width 111 height 21
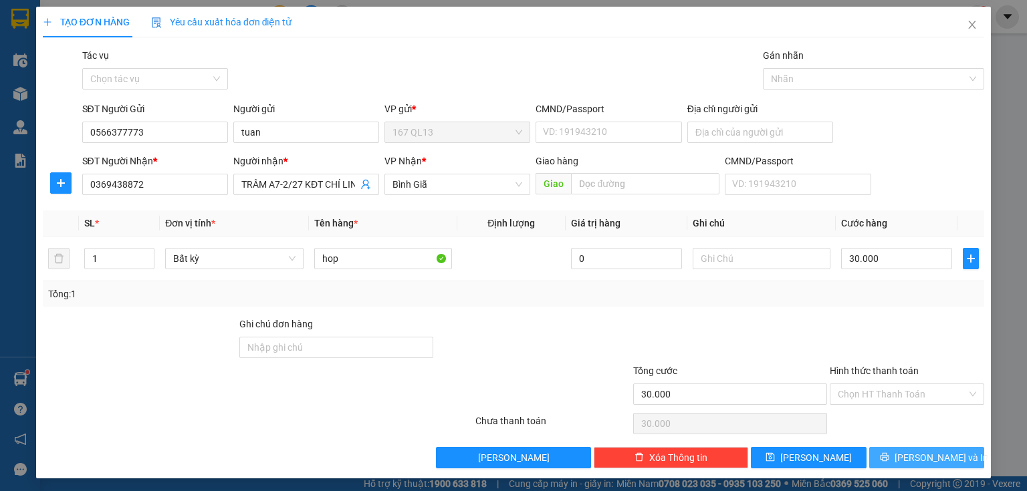
click at [926, 457] on span "[PERSON_NAME] và In" at bounding box center [942, 458] width 94 height 15
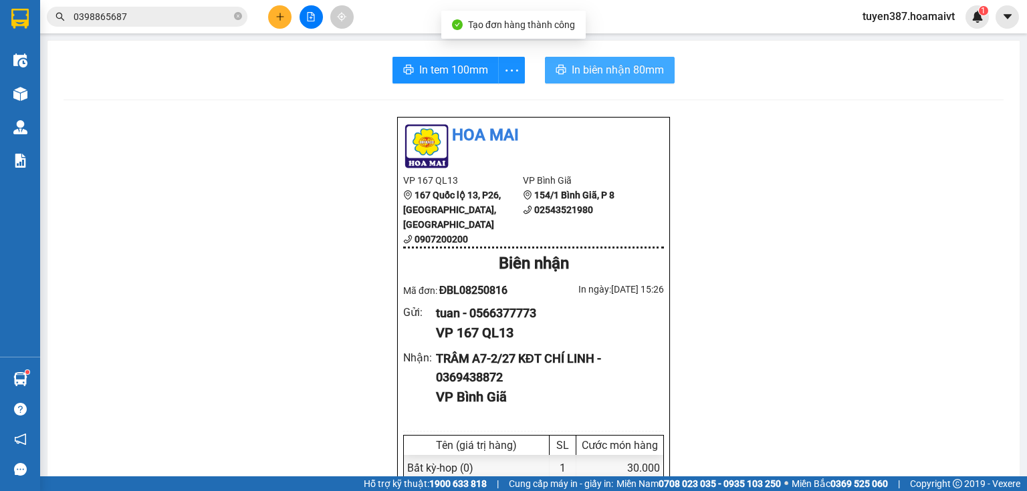
click at [588, 68] on span "In biên nhận 80mm" at bounding box center [618, 70] width 92 height 17
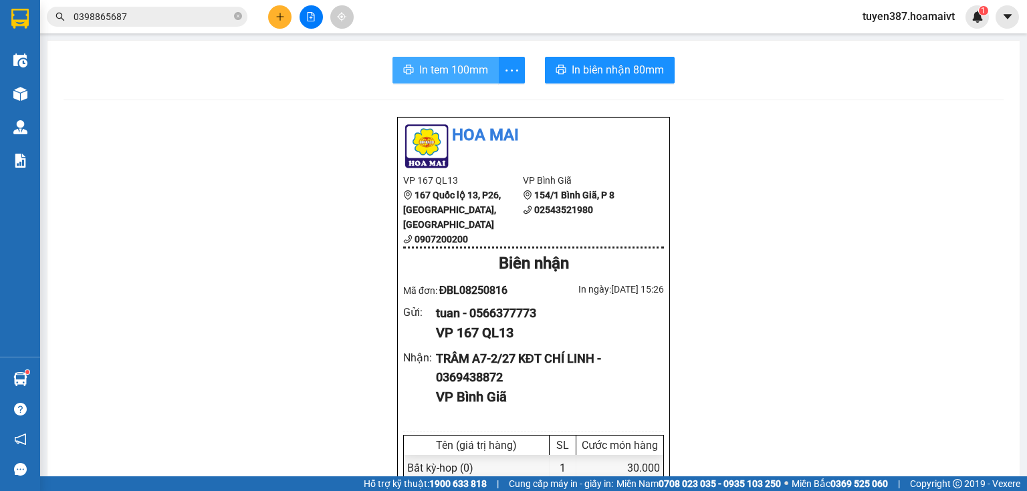
click at [437, 68] on span "In tem 100mm" at bounding box center [453, 70] width 69 height 17
click at [278, 14] on icon "plus" at bounding box center [279, 16] width 9 height 9
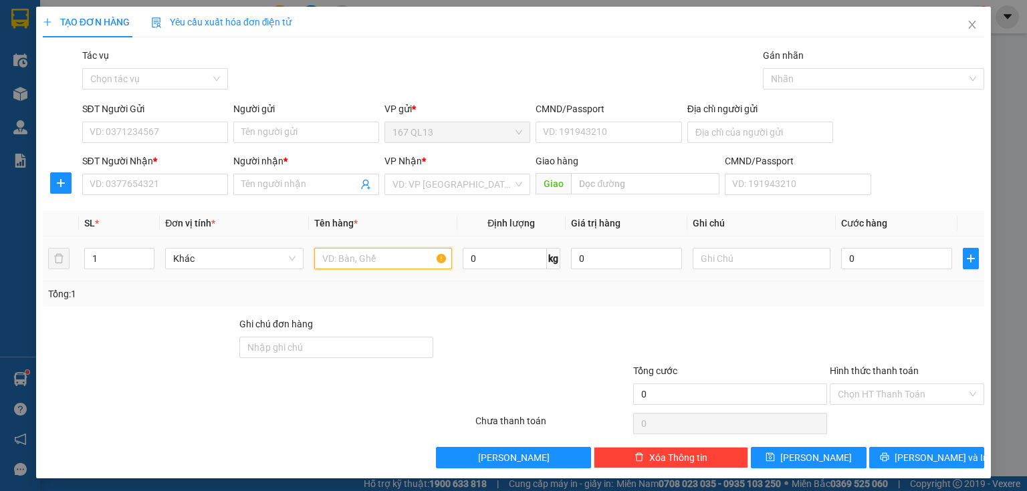
click at [421, 257] on input "text" at bounding box center [383, 258] width 138 height 21
type input "xop bk"
click at [175, 188] on input "SĐT Người Nhận *" at bounding box center [155, 184] width 146 height 21
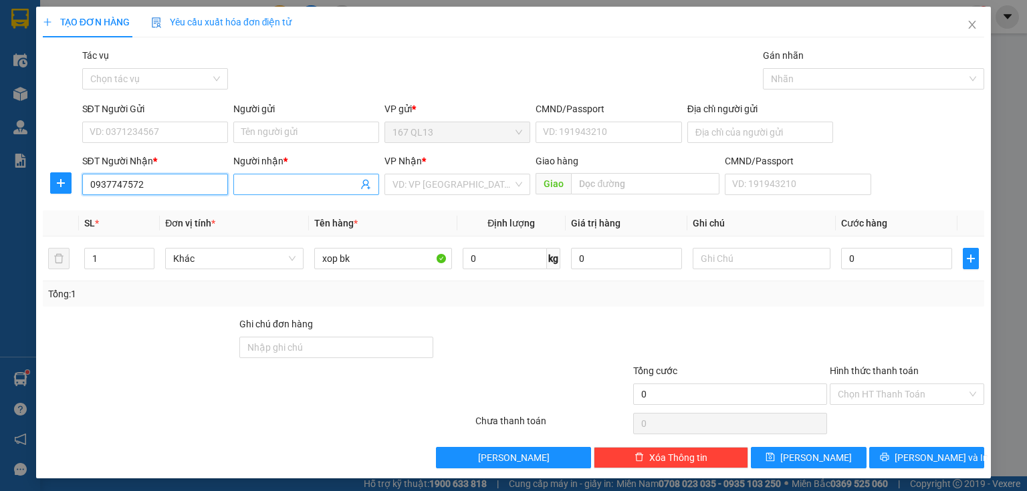
type input "0937747572"
click at [293, 183] on input "Người nhận *" at bounding box center [299, 184] width 116 height 15
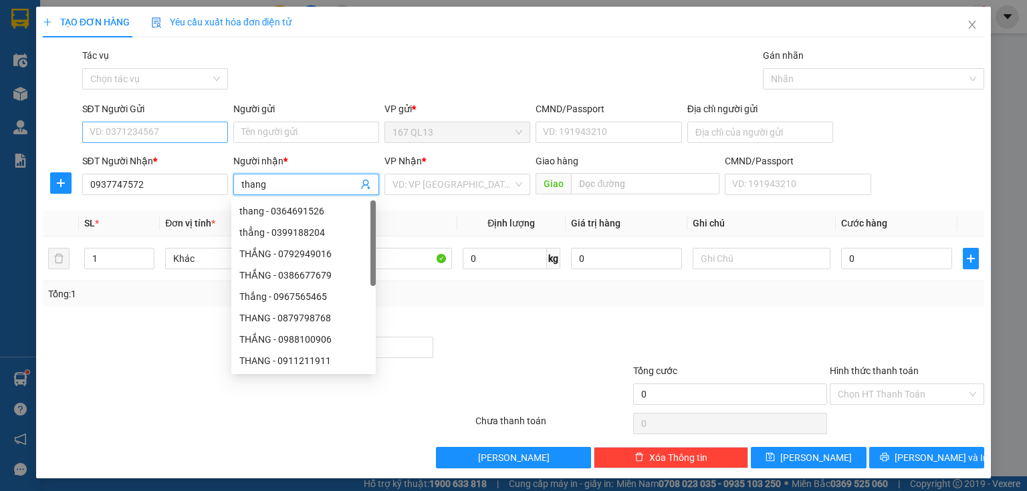
type input "thang"
click at [182, 136] on input "SĐT Người Gửi" at bounding box center [155, 132] width 146 height 21
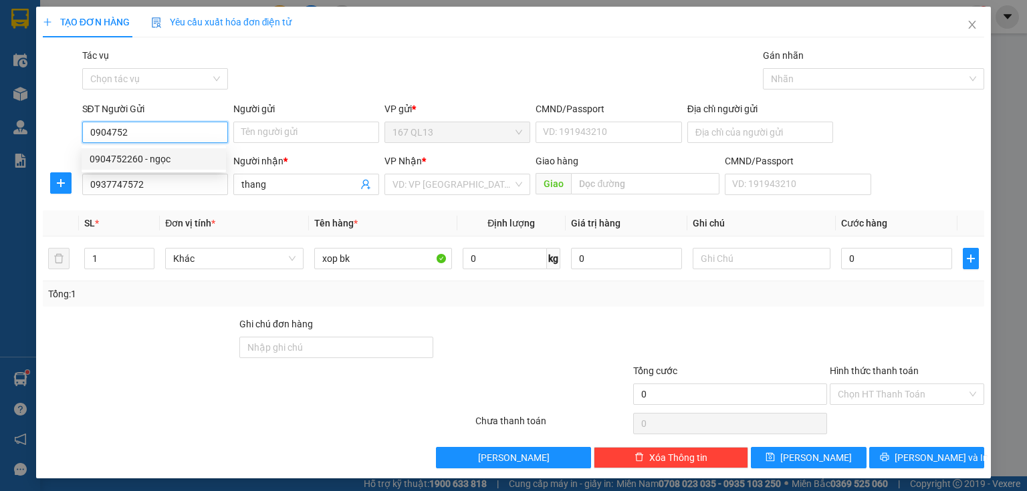
click at [168, 157] on div "0904752260 - ngọc" at bounding box center [154, 159] width 128 height 15
type input "0904752260"
type input "ngọc"
type input "0904752260"
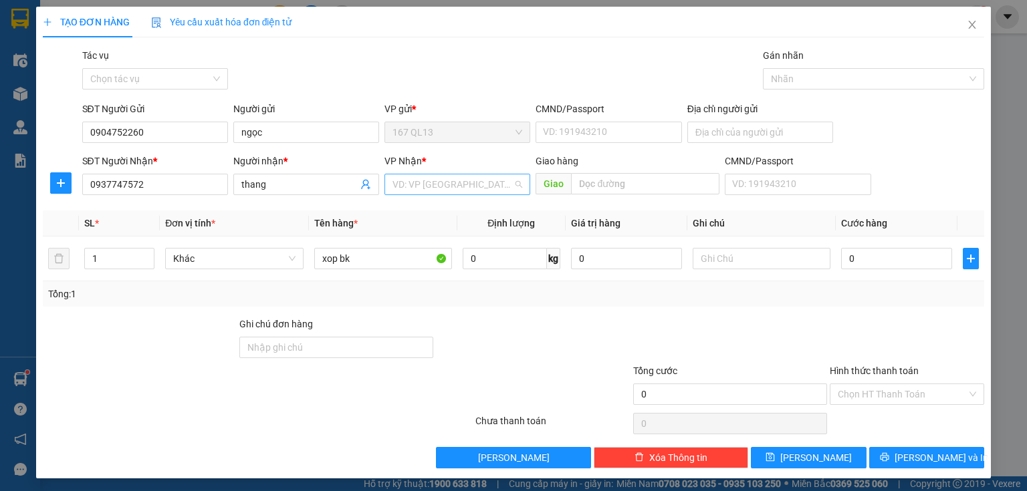
click at [473, 187] on input "search" at bounding box center [452, 185] width 120 height 20
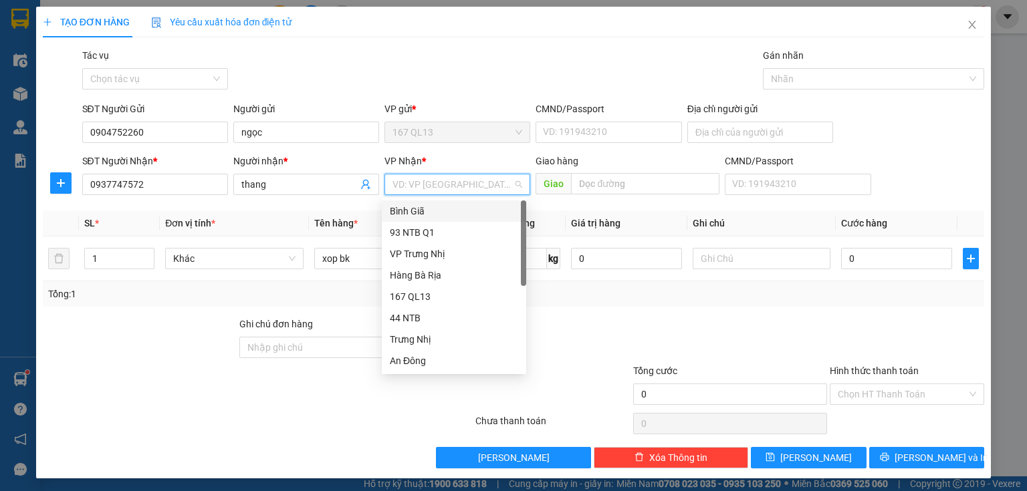
click at [450, 209] on div "Bình Giã" at bounding box center [454, 211] width 128 height 15
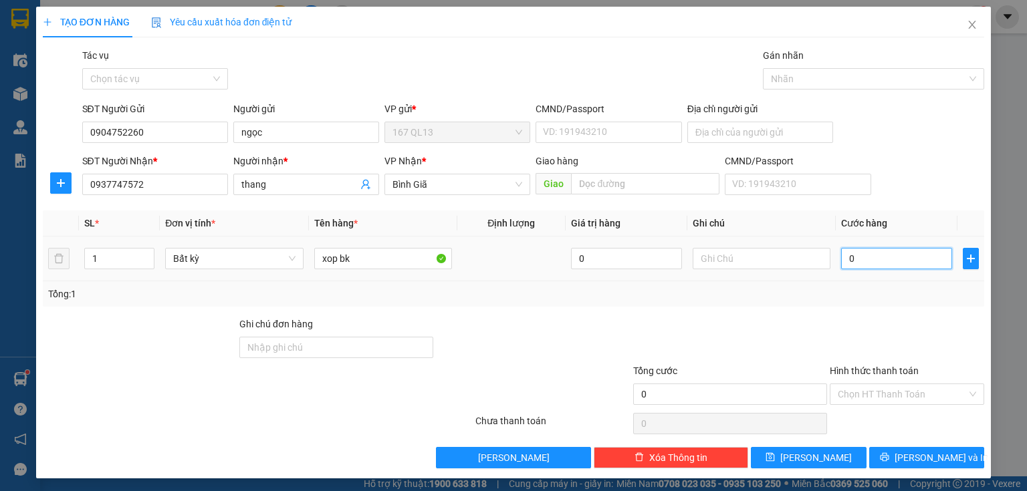
click at [841, 257] on input "0" at bounding box center [896, 258] width 111 height 21
type input "4"
type input "40"
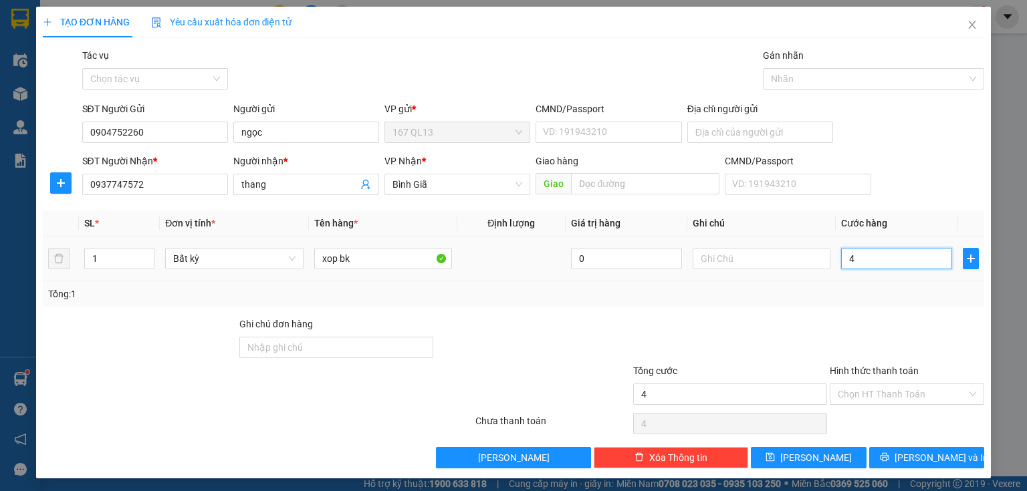
type input "40"
type input "40.000"
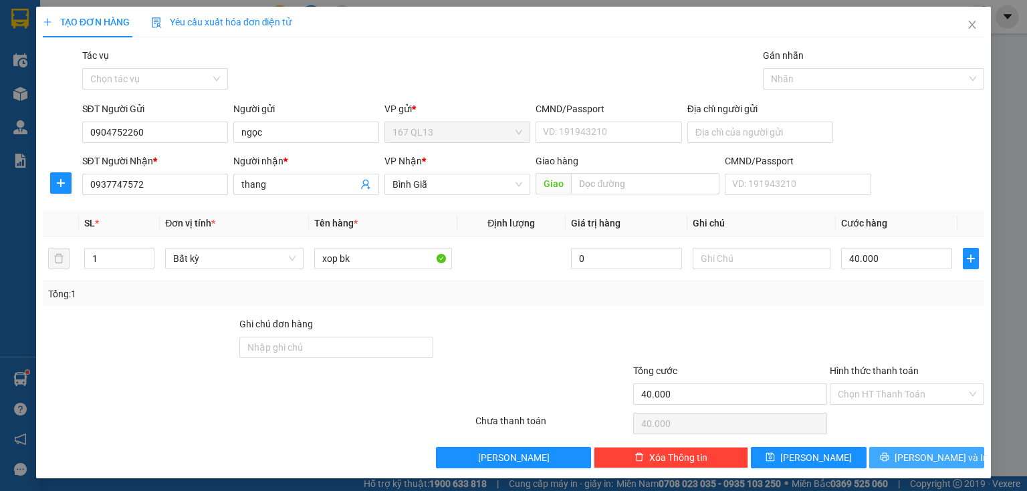
click at [938, 453] on span "[PERSON_NAME] và In" at bounding box center [942, 458] width 94 height 15
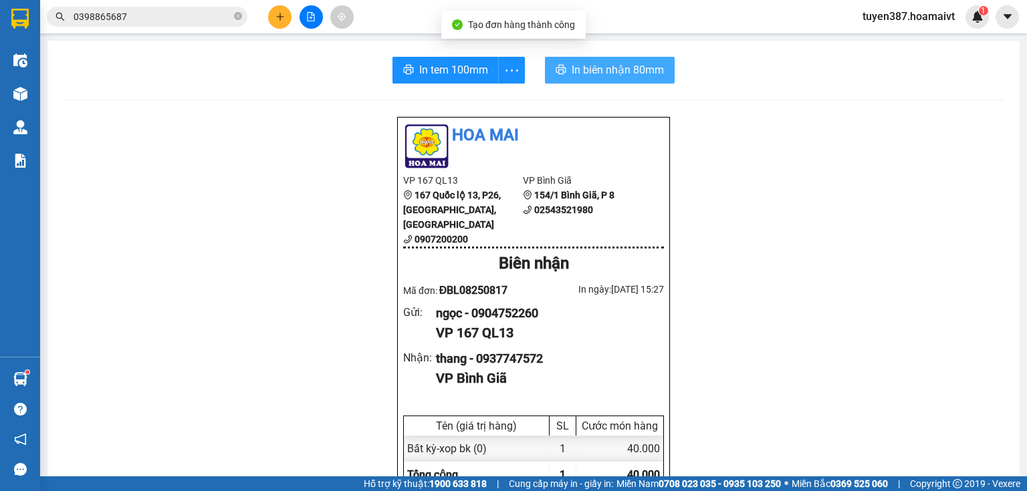
click at [586, 70] on span "In biên nhận 80mm" at bounding box center [618, 70] width 92 height 17
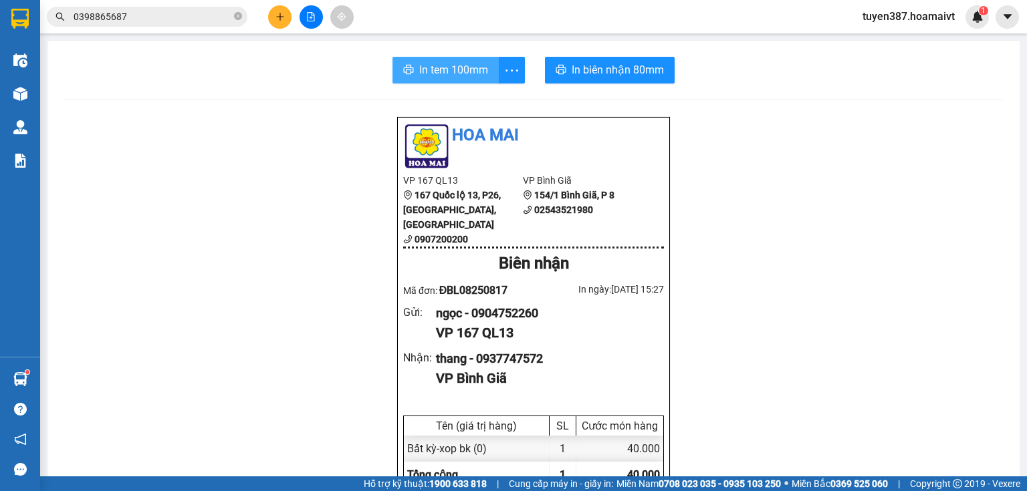
click at [429, 78] on span "In tem 100mm" at bounding box center [453, 70] width 69 height 17
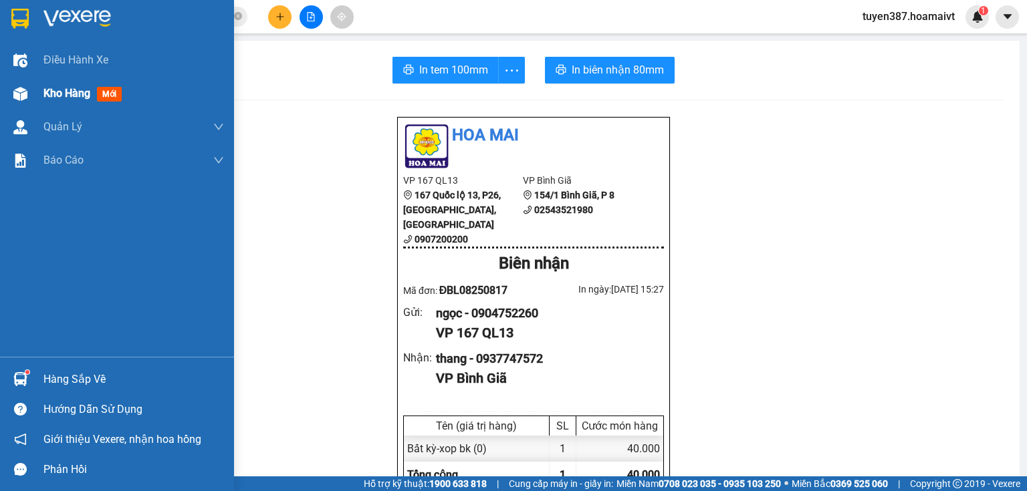
click at [114, 91] on span "mới" at bounding box center [109, 94] width 25 height 15
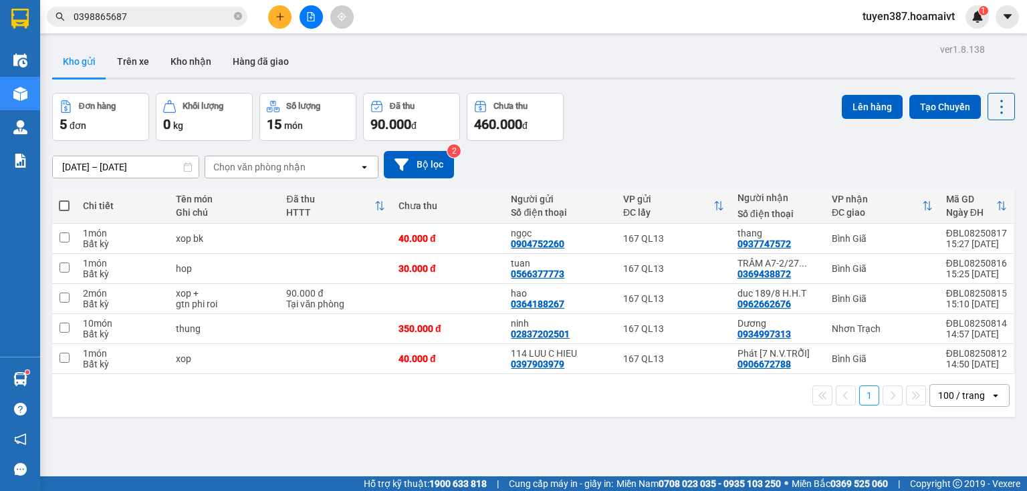
click at [307, 162] on div "Chọn văn phòng nhận" at bounding box center [282, 166] width 154 height 21
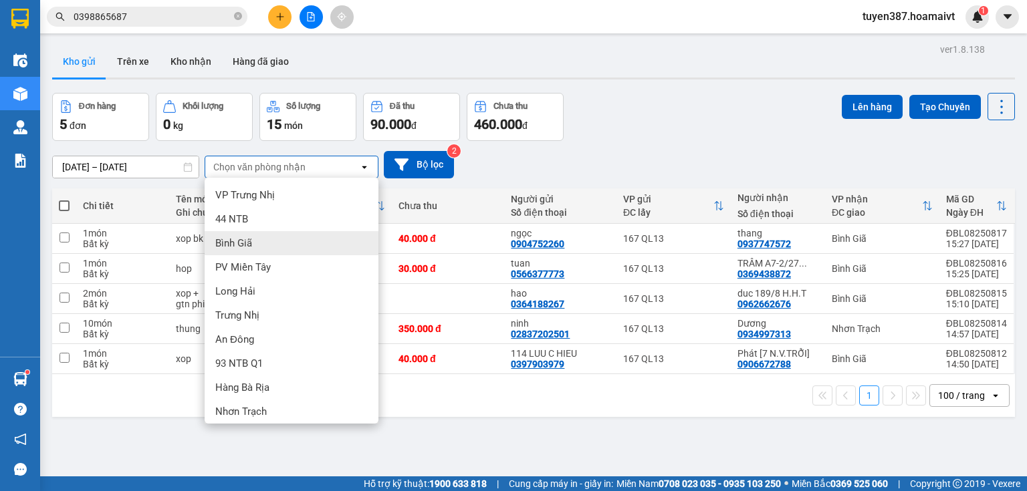
click at [246, 240] on span "Bình Giã" at bounding box center [233, 243] width 37 height 13
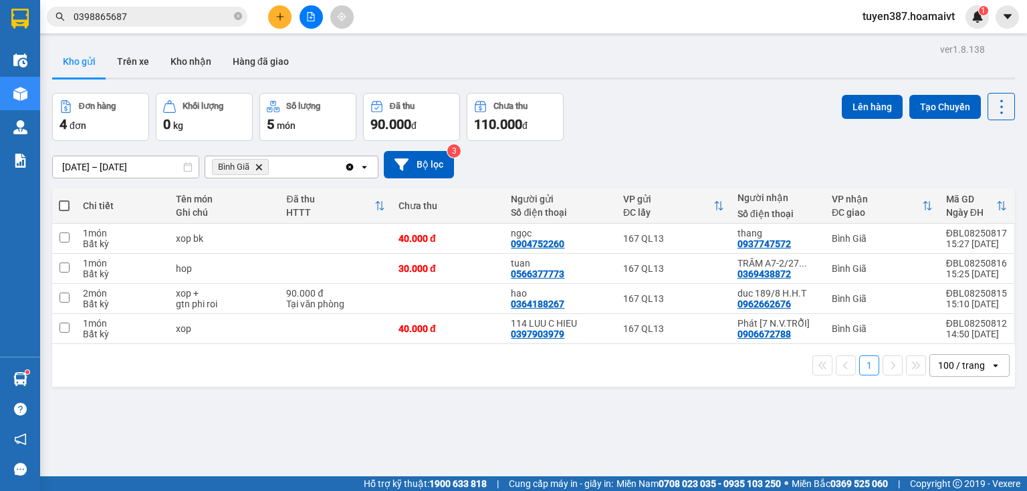
click at [60, 203] on span at bounding box center [64, 206] width 11 height 11
click at [64, 199] on input "checkbox" at bounding box center [64, 199] width 0 height 0
checkbox input "true"
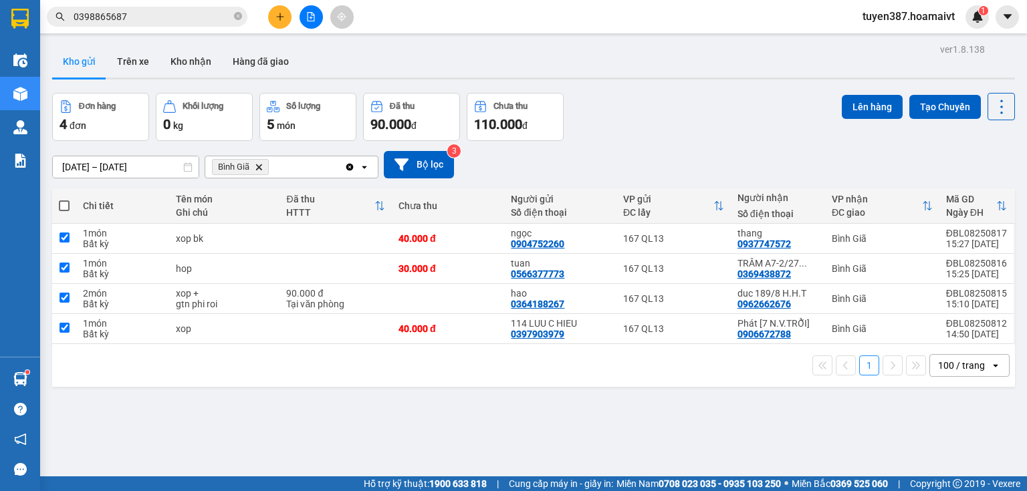
checkbox input "true"
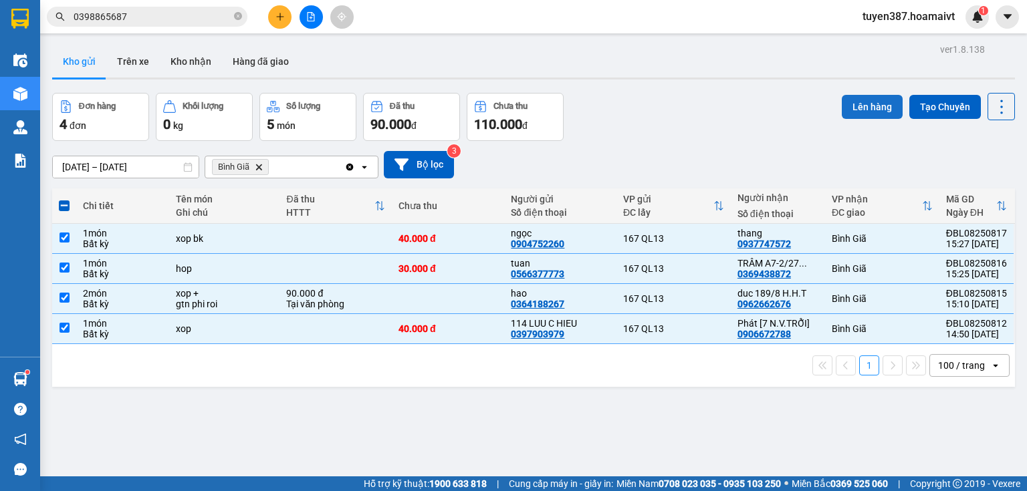
click at [862, 108] on button "Lên hàng" at bounding box center [872, 107] width 61 height 24
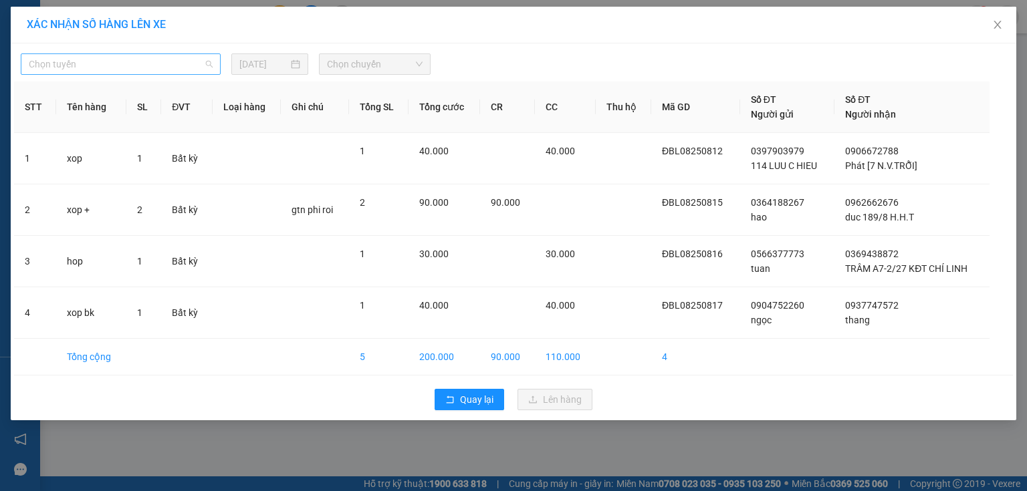
click at [114, 62] on span "Chọn tuyến" at bounding box center [121, 64] width 184 height 20
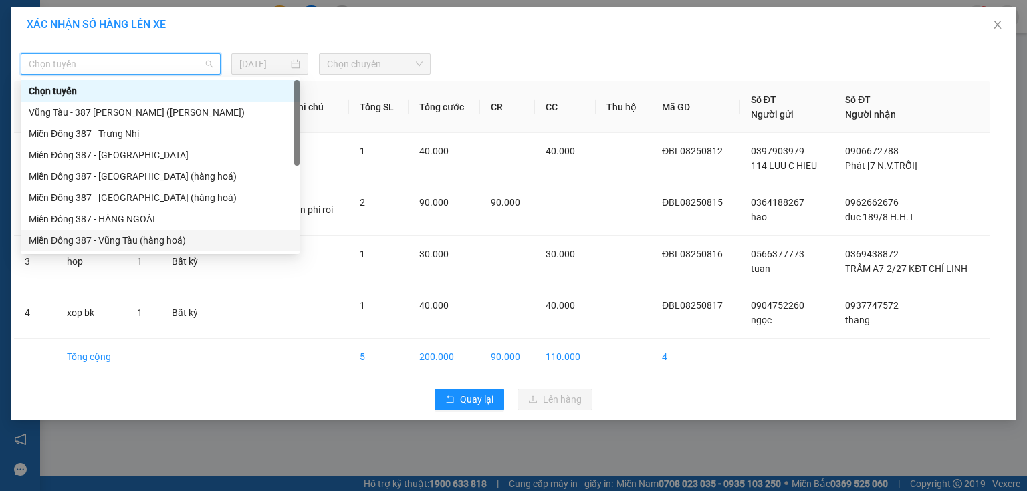
click at [112, 233] on div "Miền Đông 387 - Vũng Tàu (hàng hoá)" at bounding box center [160, 240] width 263 height 15
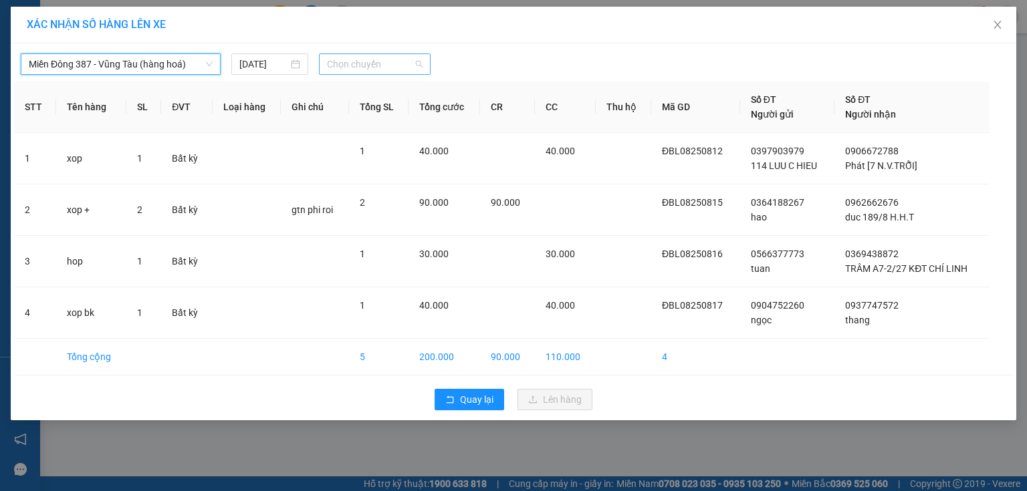
click at [392, 60] on span "Chọn chuyến" at bounding box center [375, 64] width 96 height 20
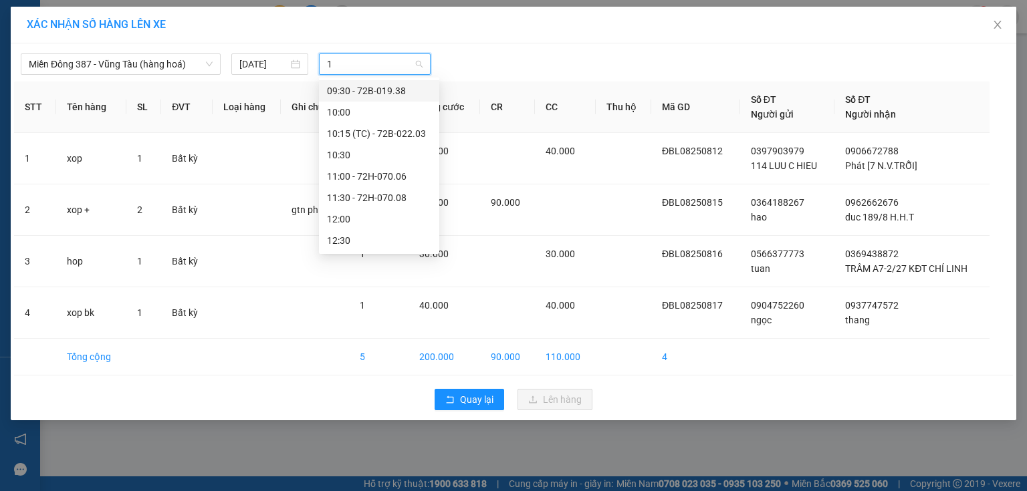
type input "16"
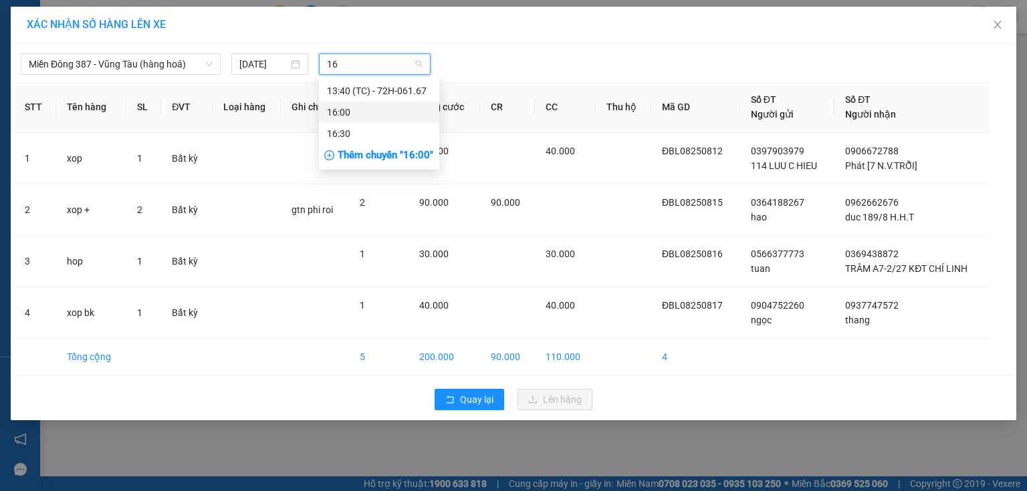
click at [342, 107] on div "16:00" at bounding box center [379, 112] width 104 height 15
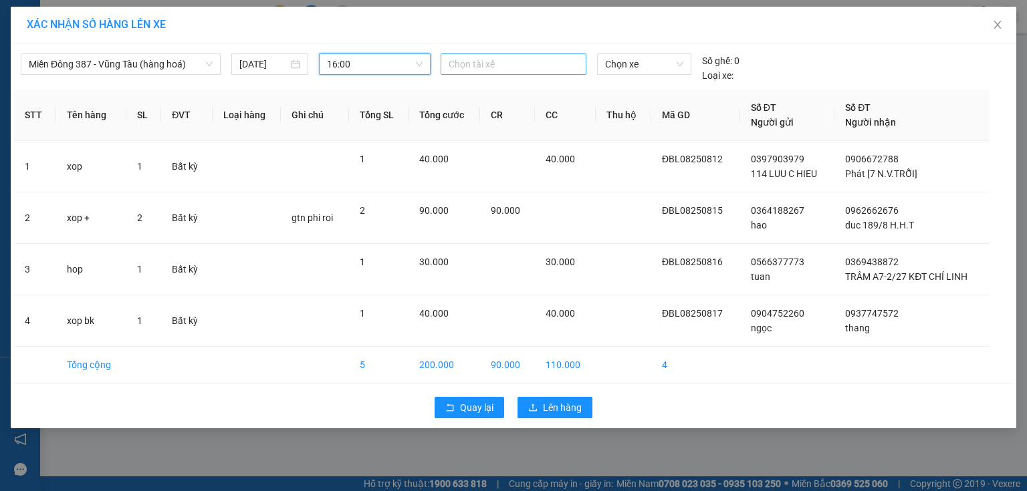
click at [505, 66] on div at bounding box center [513, 64] width 139 height 16
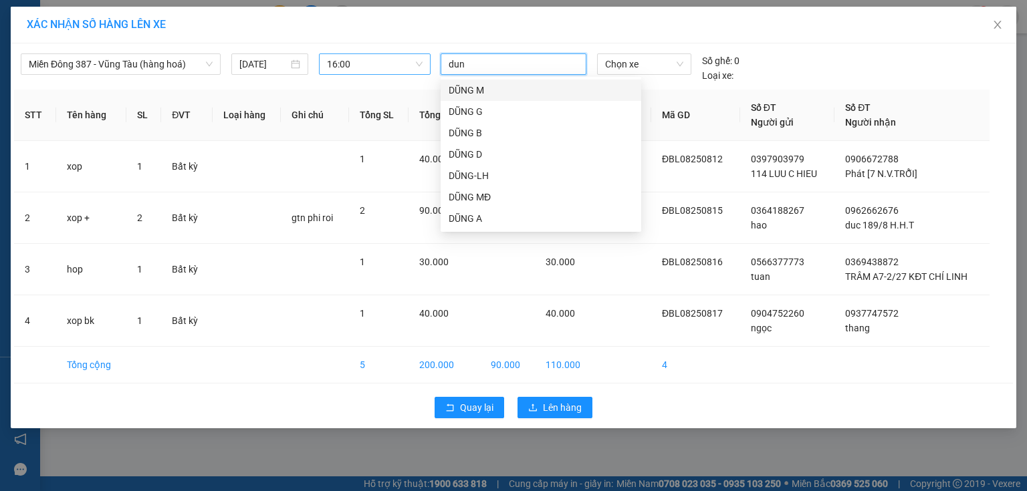
type input "dung"
click at [467, 193] on div "DŨNG MĐ" at bounding box center [541, 197] width 185 height 15
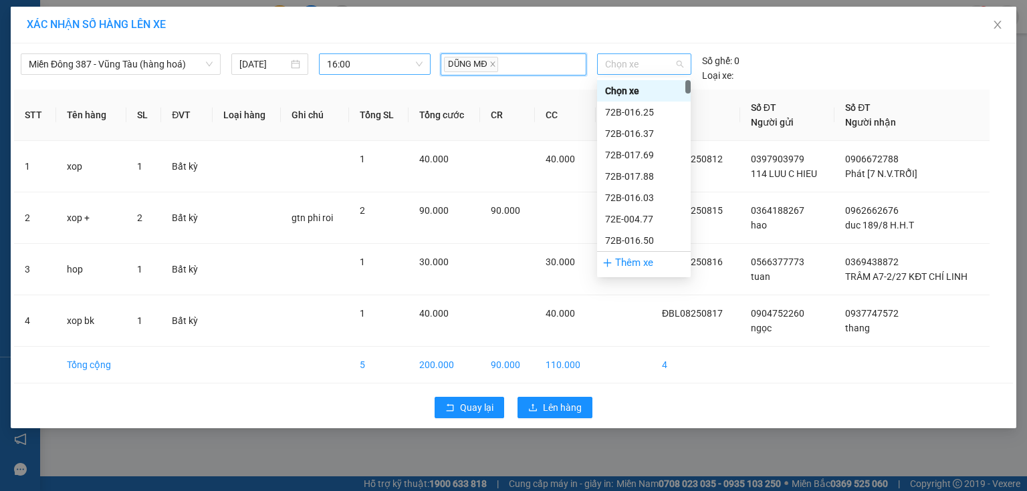
click at [653, 60] on span "Chọn xe" at bounding box center [644, 64] width 78 height 20
type input "203"
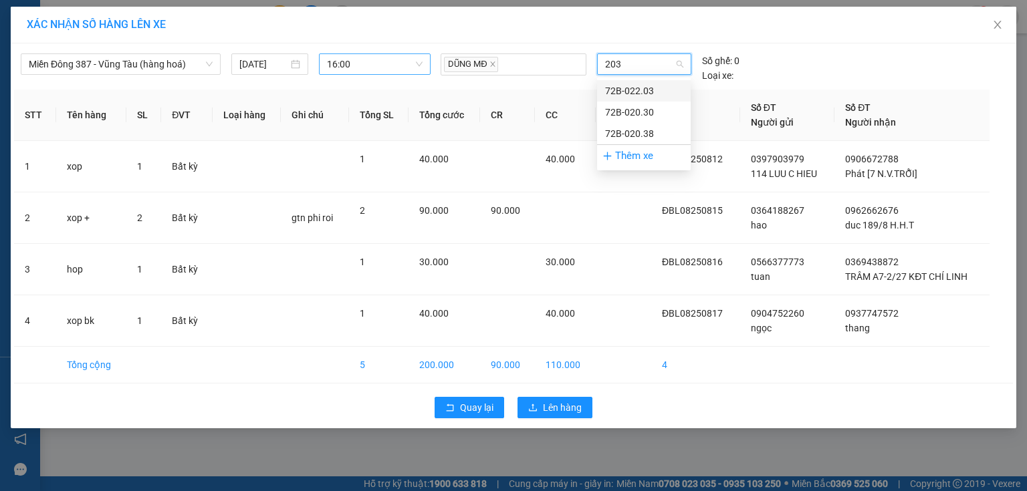
click at [618, 86] on div "72B-022.03" at bounding box center [644, 91] width 78 height 15
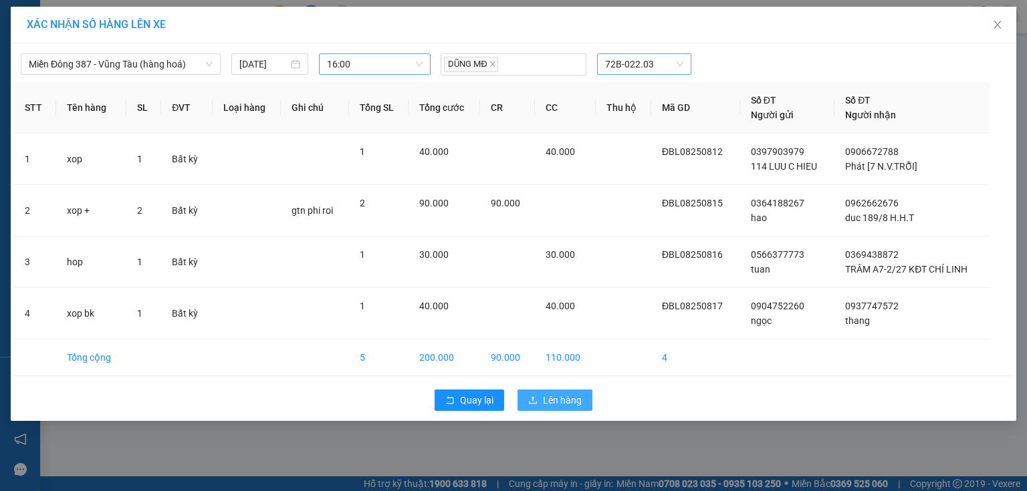
click at [556, 396] on span "Lên hàng" at bounding box center [562, 400] width 39 height 15
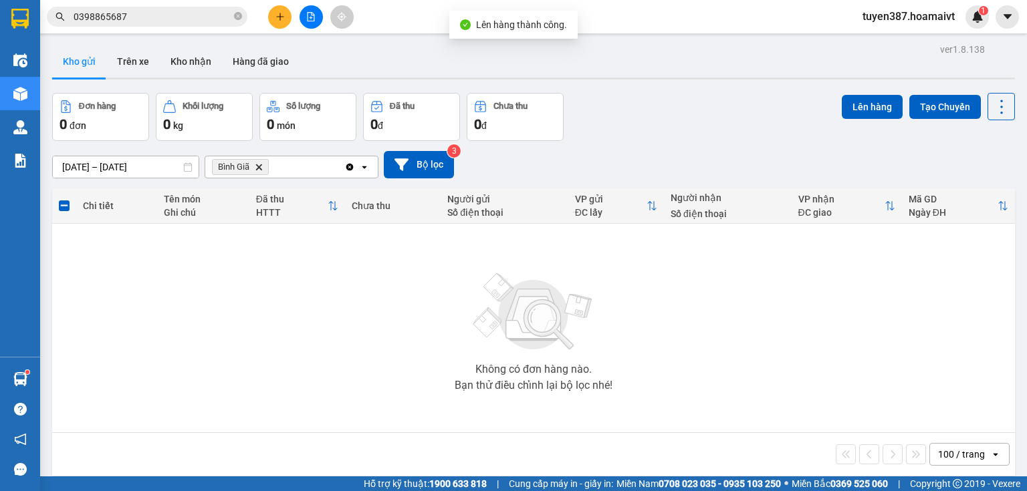
click at [257, 164] on icon "Delete" at bounding box center [259, 167] width 8 height 8
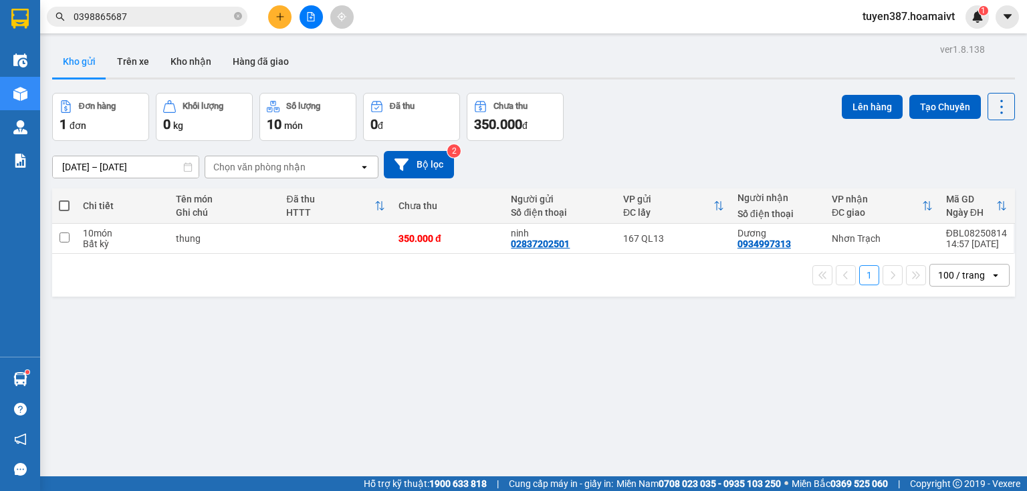
click at [62, 203] on span at bounding box center [64, 206] width 11 height 11
click at [64, 199] on input "checkbox" at bounding box center [64, 199] width 0 height 0
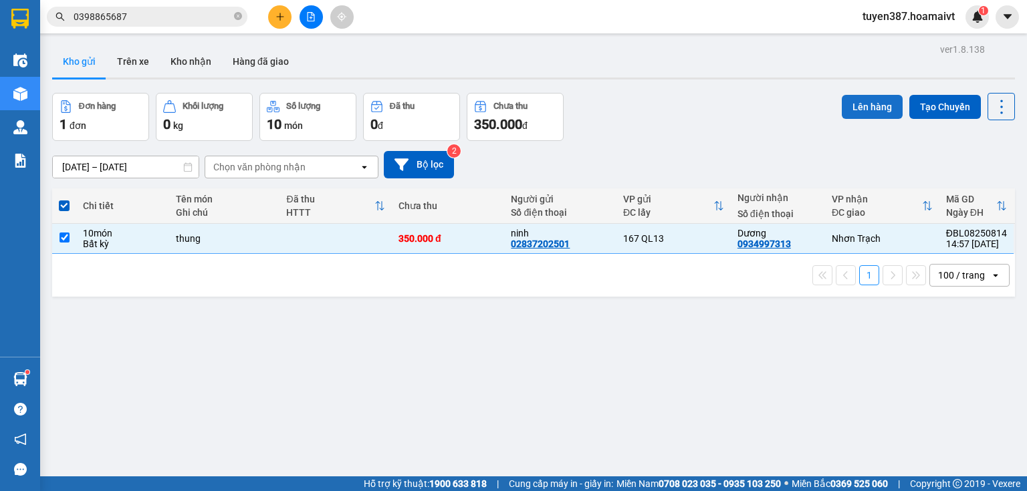
click at [863, 107] on button "Lên hàng" at bounding box center [872, 107] width 61 height 24
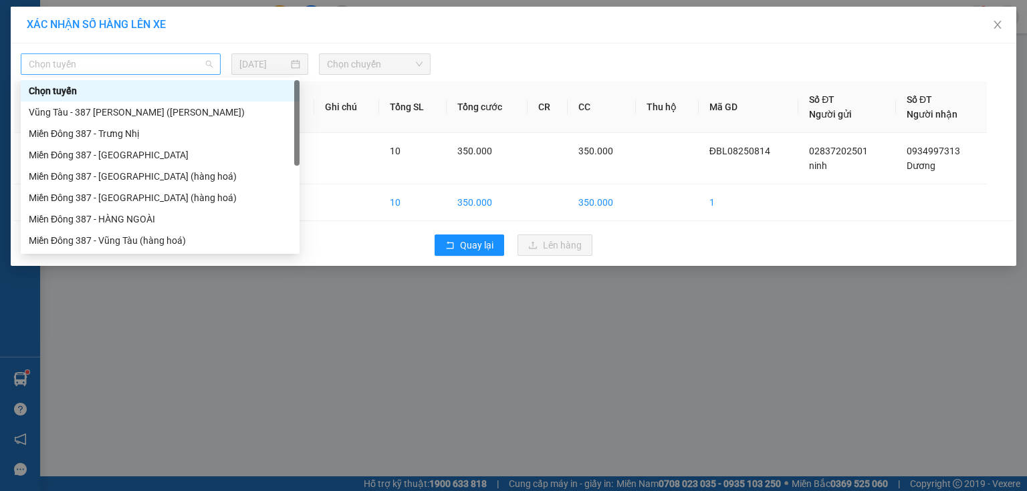
click at [114, 56] on span "Chọn tuyến" at bounding box center [121, 64] width 184 height 20
click at [118, 152] on div "Miền Đông 387 - [GEOGRAPHIC_DATA]" at bounding box center [160, 155] width 263 height 15
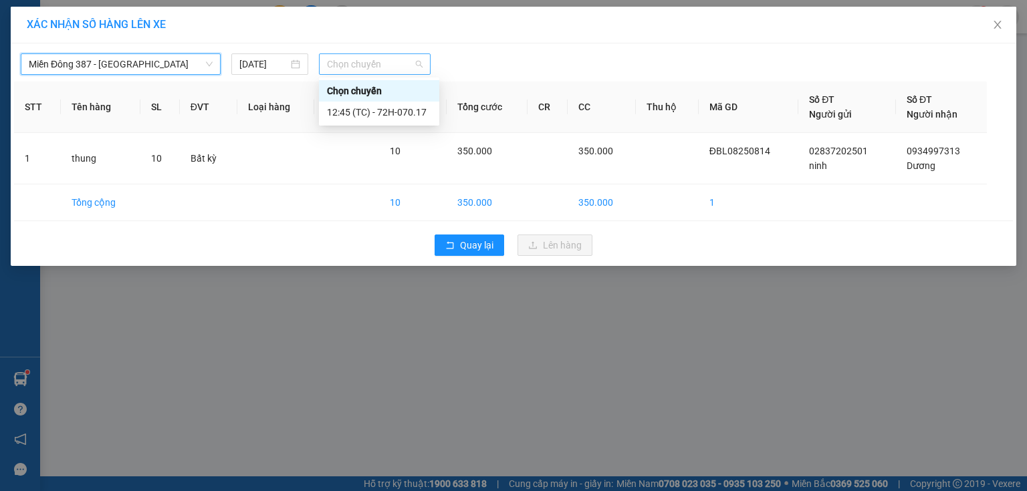
click at [393, 59] on span "Chọn chuyến" at bounding box center [375, 64] width 96 height 20
type input "16"
click at [420, 112] on div "Thêm chuyến " 16:00 "" at bounding box center [390, 113] width 142 height 23
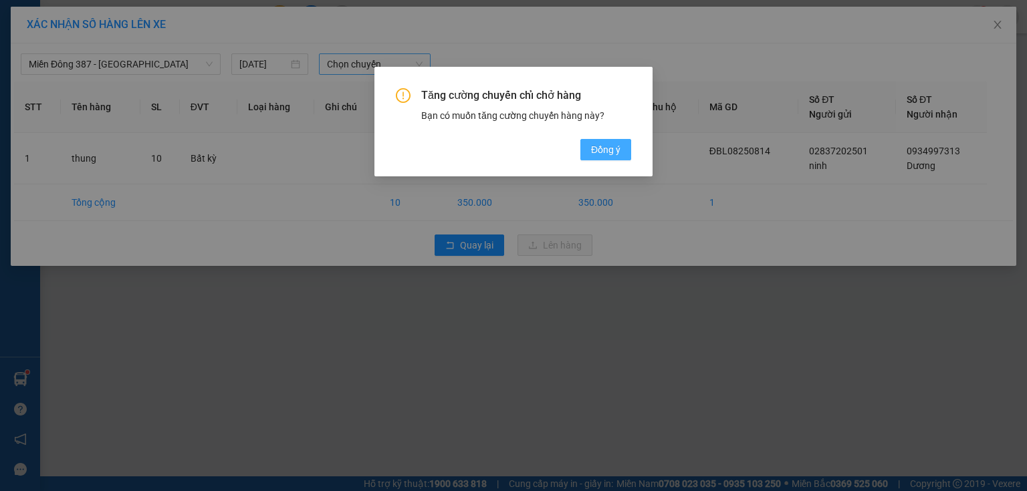
click at [596, 146] on span "Đồng ý" at bounding box center [605, 149] width 29 height 15
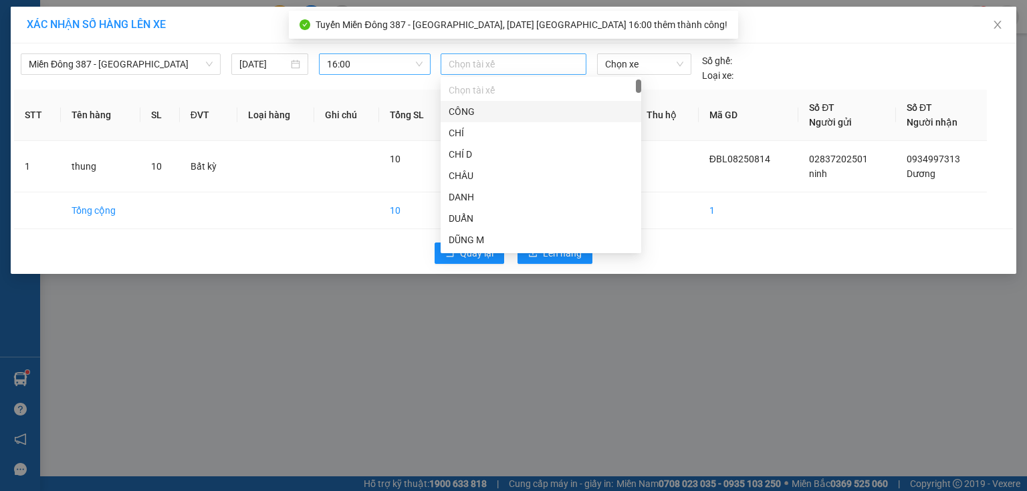
click at [508, 68] on div at bounding box center [513, 64] width 139 height 16
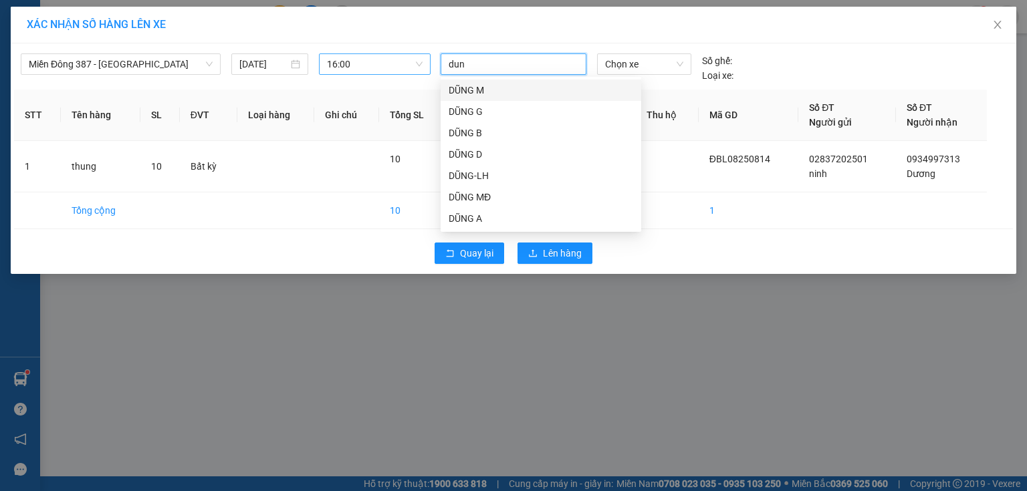
type input "dung"
click at [473, 193] on div "DŨNG MĐ" at bounding box center [541, 197] width 185 height 15
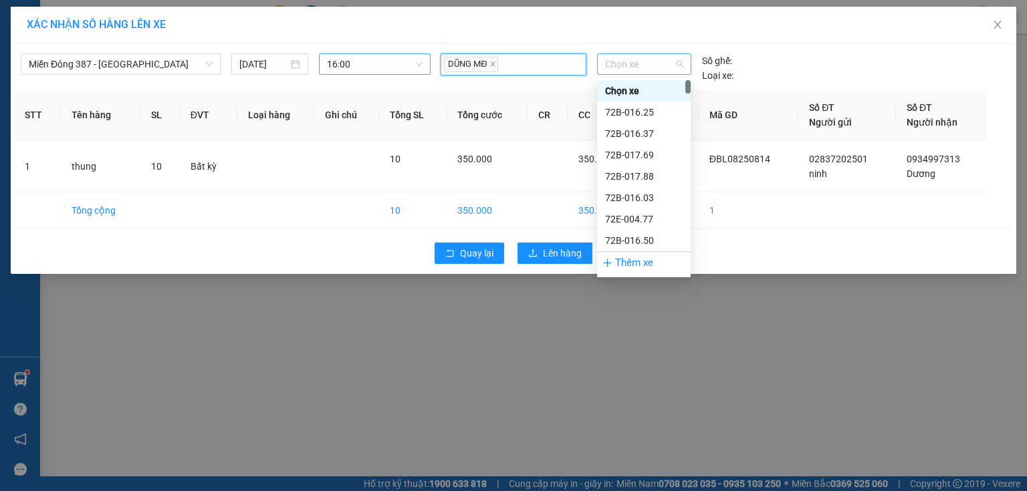
click at [655, 63] on span "Chọn xe" at bounding box center [644, 64] width 78 height 20
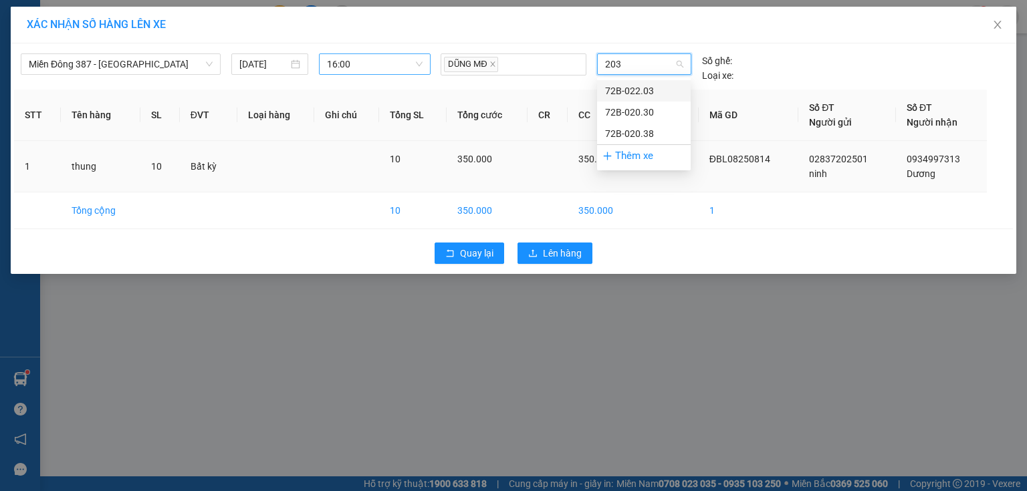
drag, startPoint x: 631, startPoint y: 91, endPoint x: 609, endPoint y: 139, distance: 53.0
click at [628, 96] on div "72B-022.03" at bounding box center [644, 91] width 78 height 15
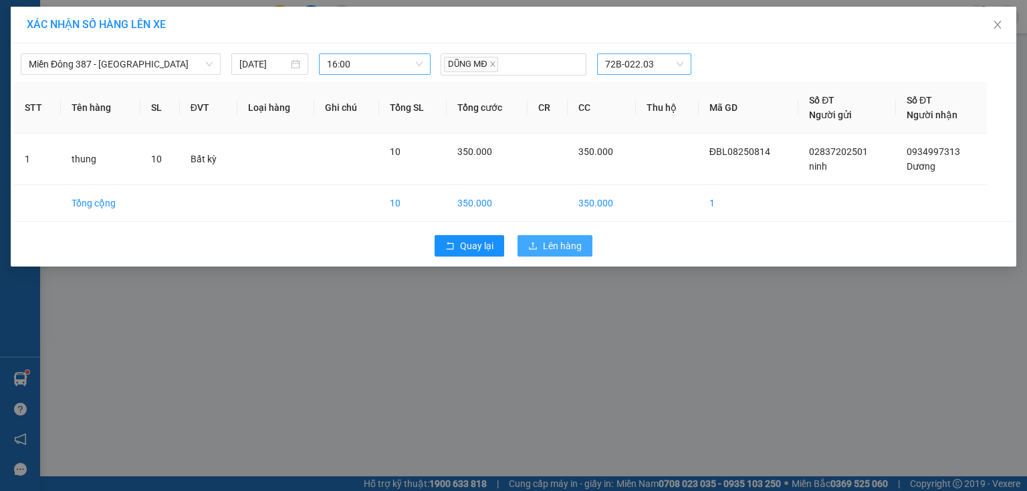
click at [573, 239] on span "Lên hàng" at bounding box center [562, 246] width 39 height 15
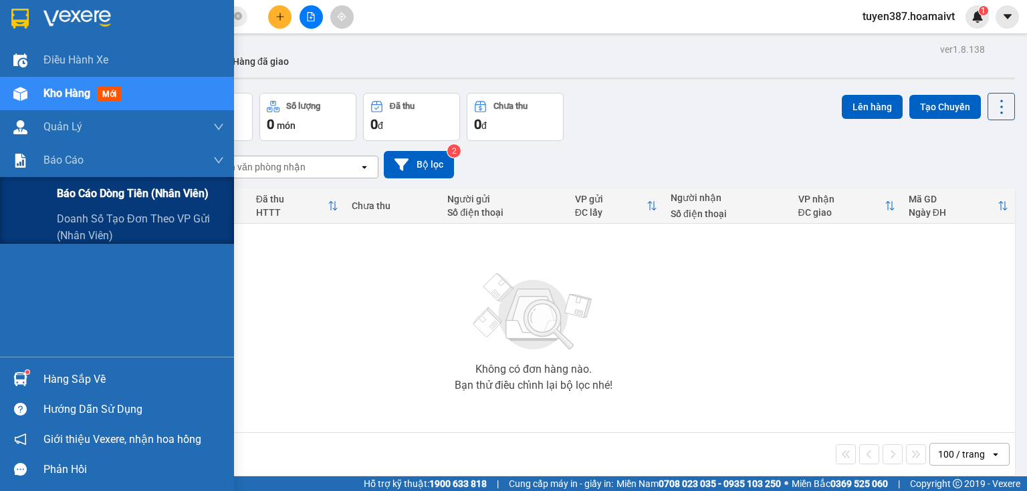
drag, startPoint x: 62, startPoint y: 225, endPoint x: 156, endPoint y: 199, distance: 98.3
click at [65, 223] on span "Doanh số tạo đơn theo VP gửi (nhân viên)" at bounding box center [140, 227] width 167 height 33
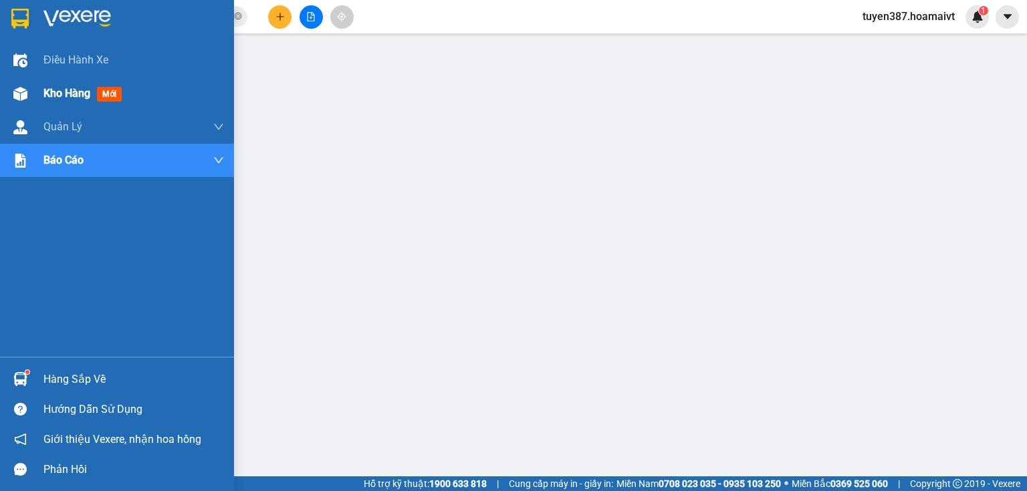
click at [107, 96] on span "mới" at bounding box center [109, 94] width 25 height 15
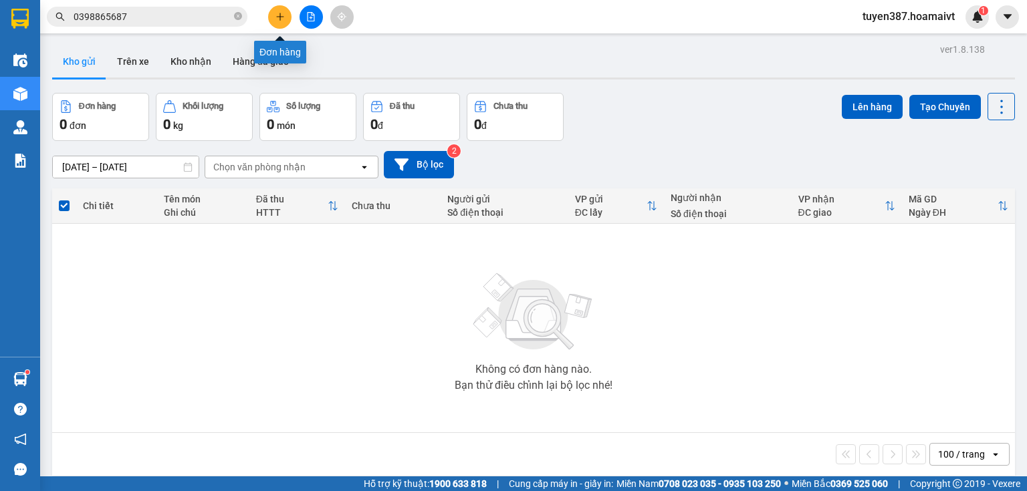
click at [279, 13] on icon "plus" at bounding box center [279, 16] width 1 height 7
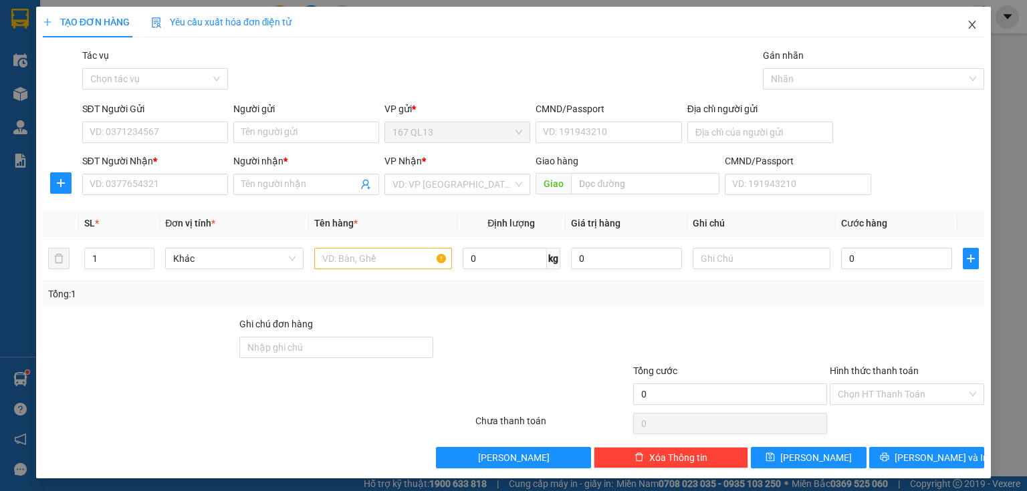
click at [967, 23] on icon "close" at bounding box center [972, 24] width 11 height 11
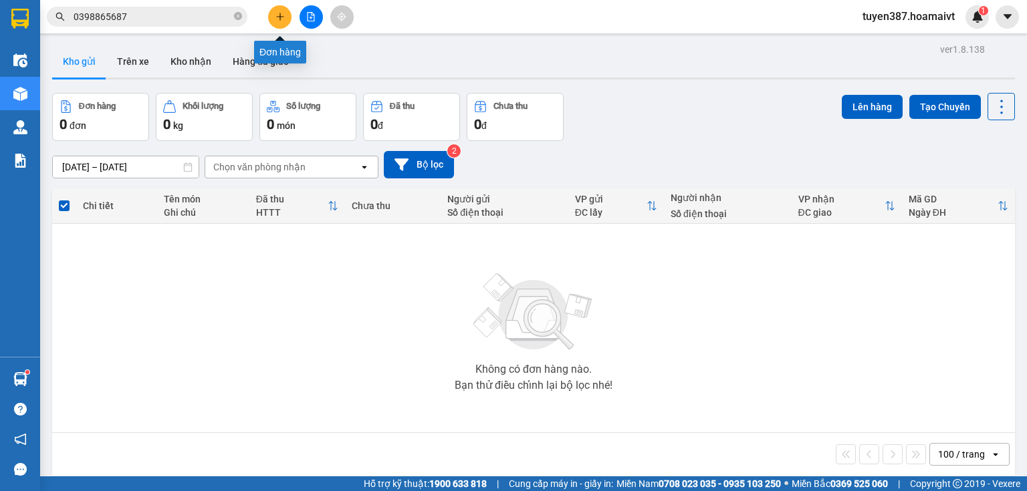
click at [285, 16] on button at bounding box center [279, 16] width 23 height 23
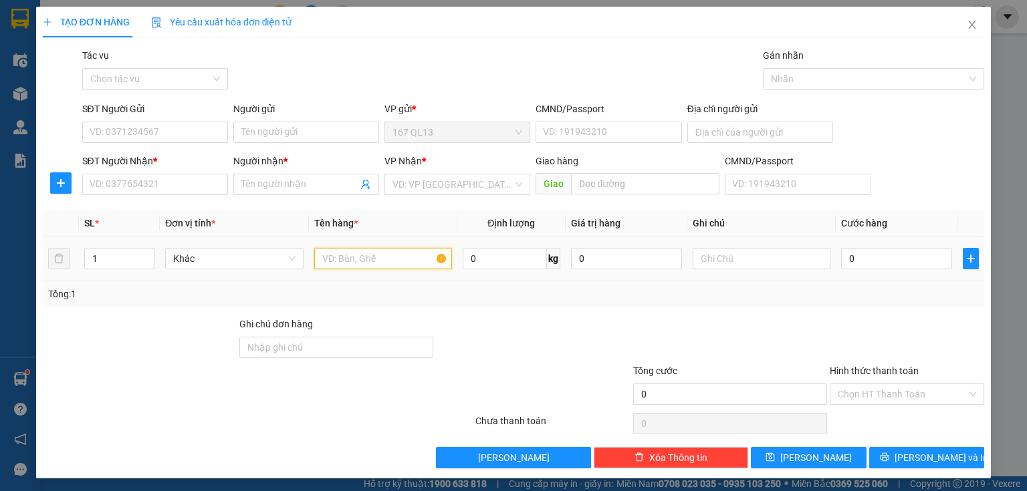
click at [399, 255] on input "text" at bounding box center [383, 258] width 138 height 21
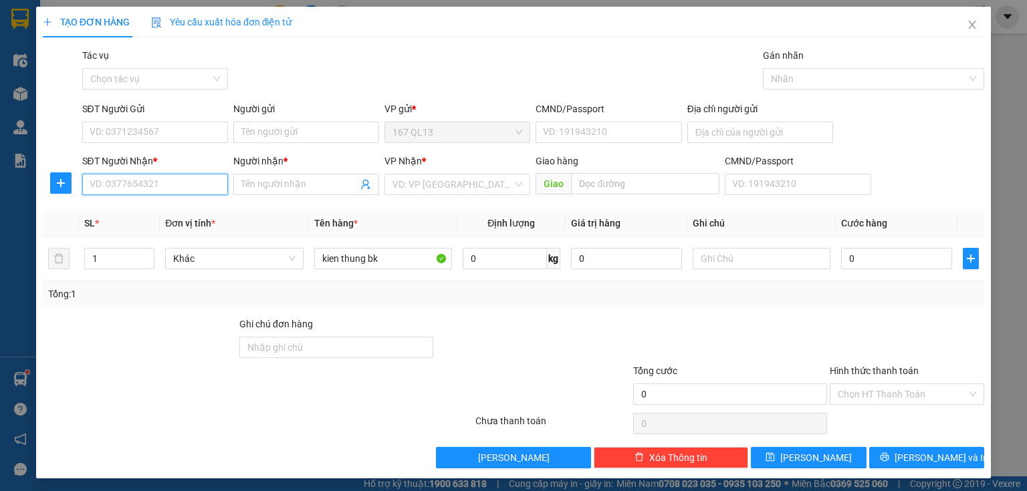
click at [189, 181] on input "SĐT Người Nhận *" at bounding box center [155, 184] width 146 height 21
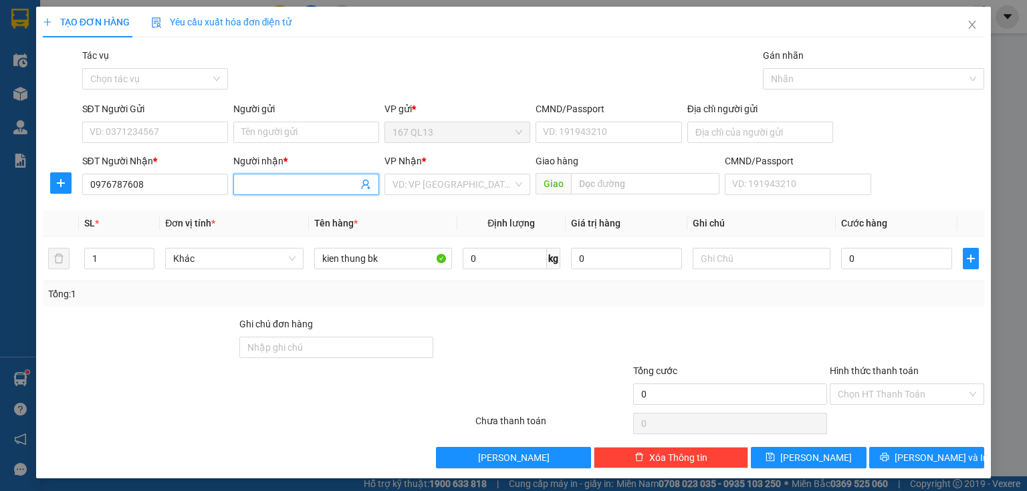
click at [281, 188] on input "Người nhận *" at bounding box center [299, 184] width 116 height 15
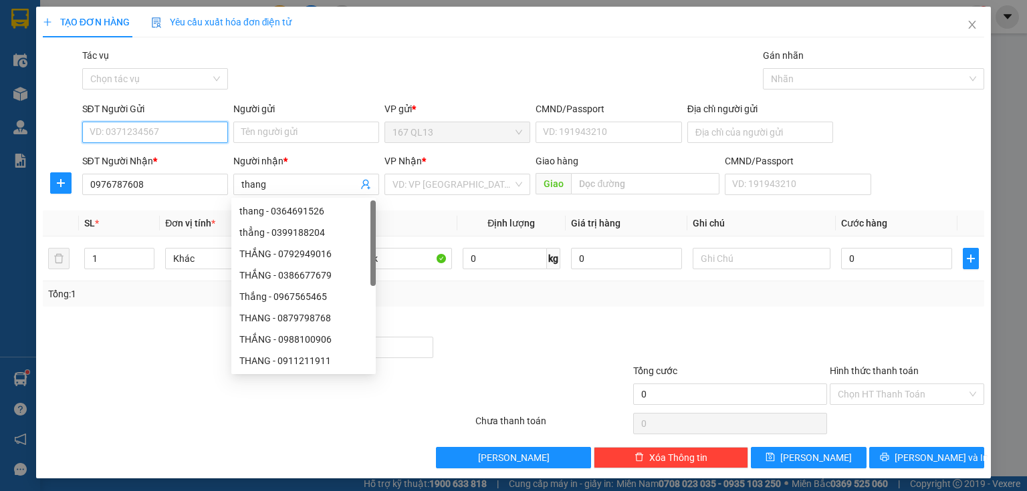
click at [201, 130] on input "SĐT Người Gửi" at bounding box center [155, 132] width 146 height 21
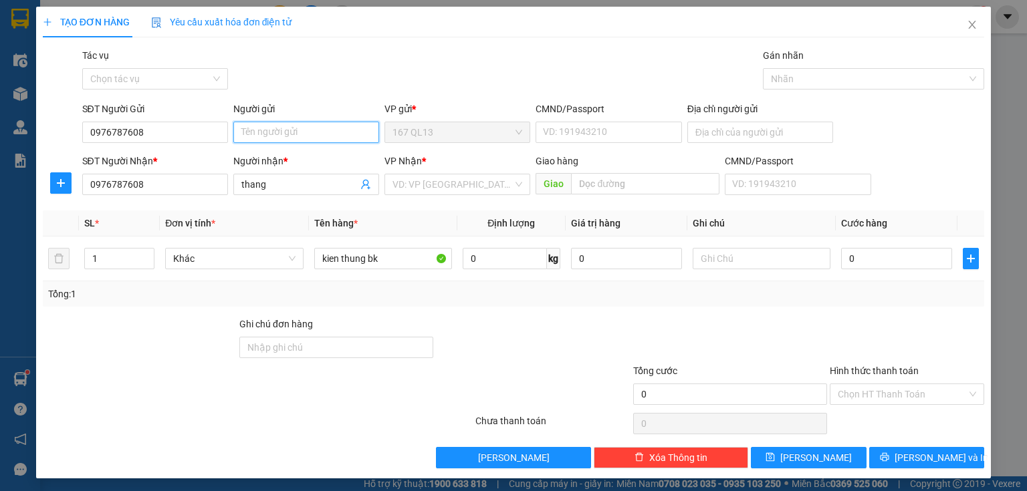
click at [260, 134] on input "Người gửi" at bounding box center [306, 132] width 146 height 21
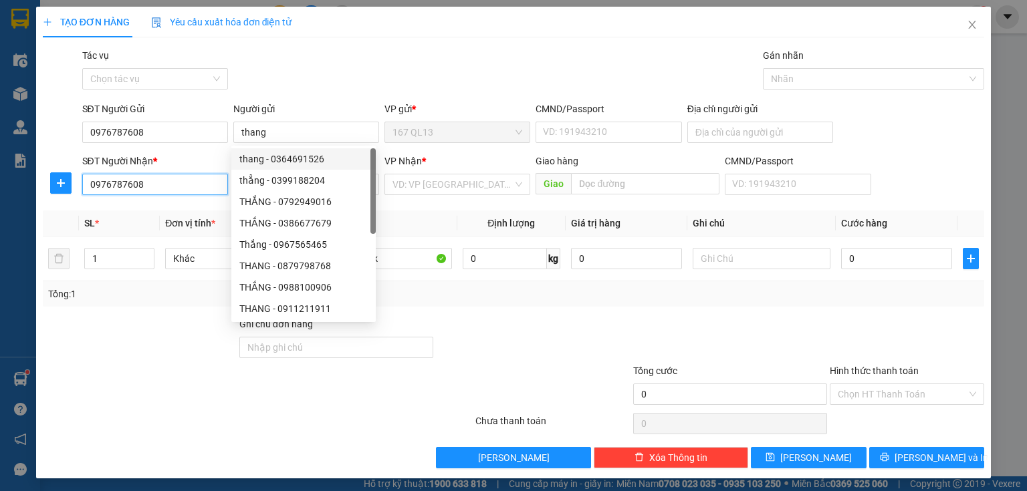
click at [187, 179] on input "0976787608" at bounding box center [155, 184] width 146 height 21
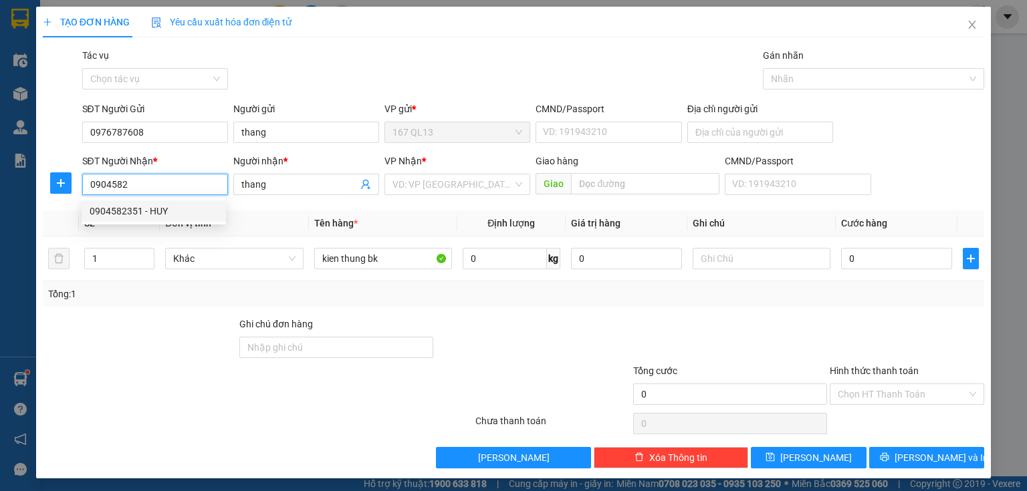
click at [173, 206] on div "0904582351 - HUY" at bounding box center [154, 211] width 128 height 15
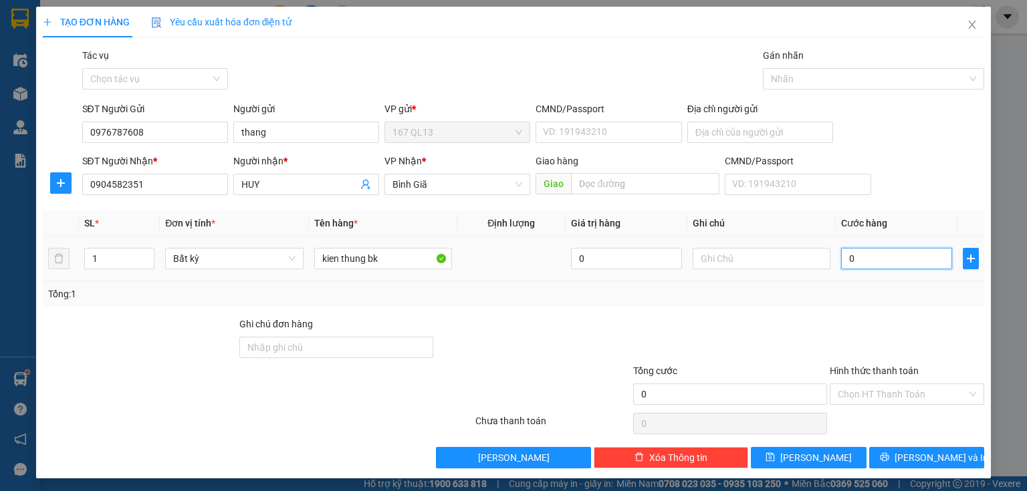
click at [841, 257] on input "0" at bounding box center [896, 258] width 111 height 21
drag, startPoint x: 924, startPoint y: 449, endPoint x: 897, endPoint y: 379, distance: 75.1
click at [923, 447] on button "[PERSON_NAME] và In" at bounding box center [927, 457] width 116 height 21
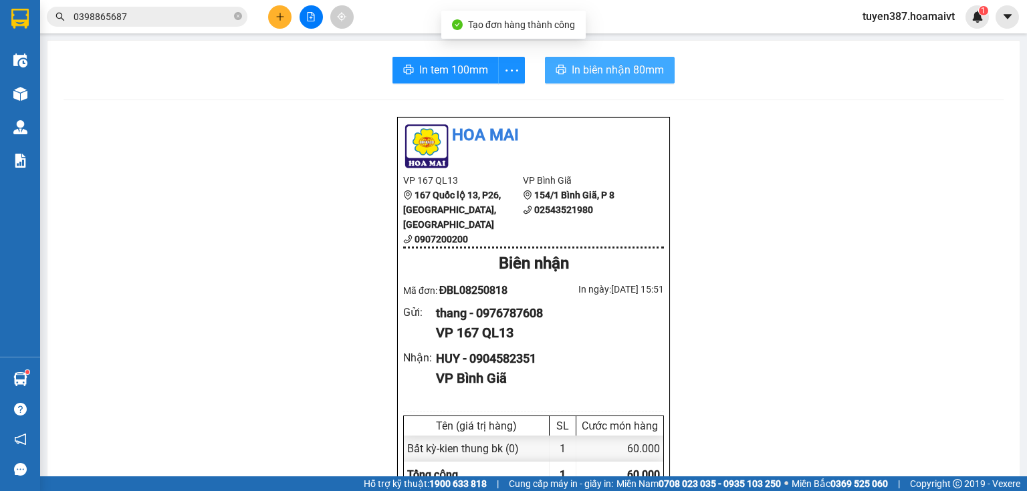
click at [596, 69] on span "In biên nhận 80mm" at bounding box center [618, 70] width 92 height 17
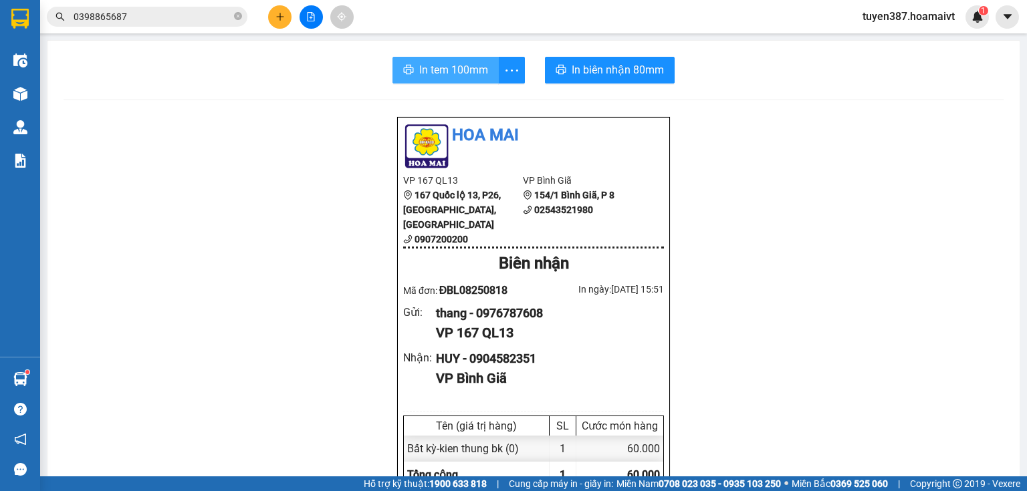
drag, startPoint x: 433, startPoint y: 67, endPoint x: 495, endPoint y: 54, distance: 63.5
click at [436, 65] on span "In tem 100mm" at bounding box center [453, 70] width 69 height 17
click at [275, 13] on icon "plus" at bounding box center [279, 16] width 9 height 9
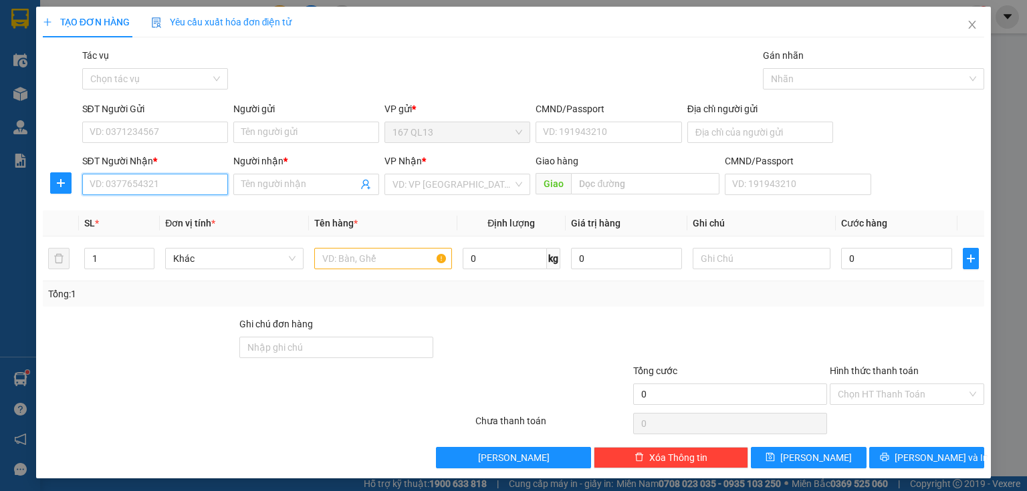
click at [189, 187] on input "SĐT Người Nhận *" at bounding box center [155, 184] width 146 height 21
drag, startPoint x: 160, startPoint y: 210, endPoint x: 185, endPoint y: 156, distance: 58.9
click at [160, 209] on div "0767008156 - Thái" at bounding box center [154, 211] width 128 height 15
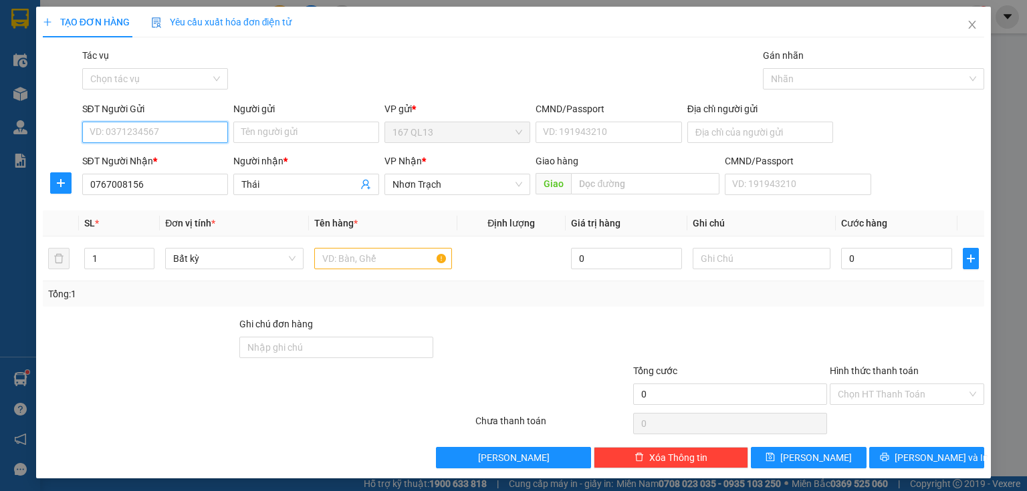
click at [195, 131] on input "SĐT Người Gửi" at bounding box center [155, 132] width 146 height 21
click at [182, 160] on div "0909719193 - hoan" at bounding box center [154, 159] width 128 height 15
click at [390, 259] on input "text" at bounding box center [383, 258] width 138 height 21
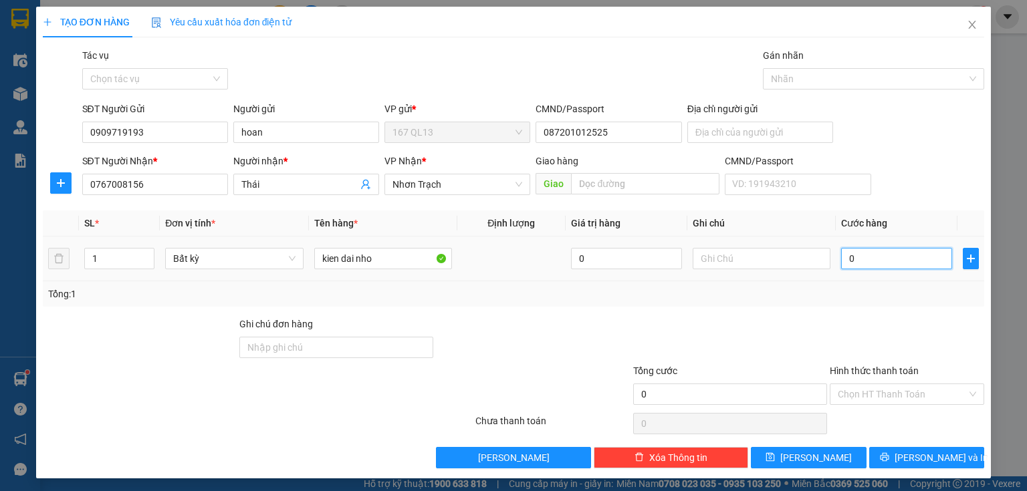
click at [841, 250] on input "0" at bounding box center [896, 258] width 111 height 21
click at [925, 456] on span "[PERSON_NAME] và In" at bounding box center [942, 458] width 94 height 15
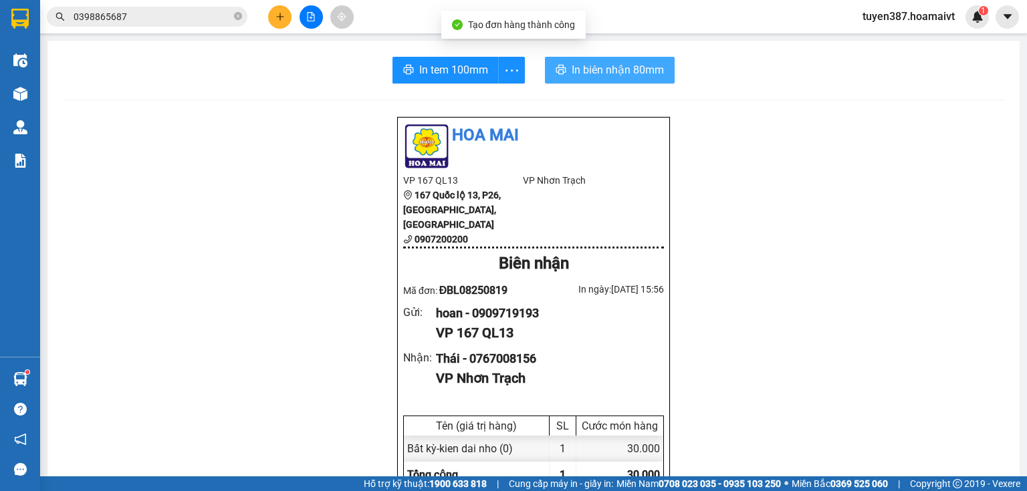
click at [576, 66] on span "In biên nhận 80mm" at bounding box center [618, 70] width 92 height 17
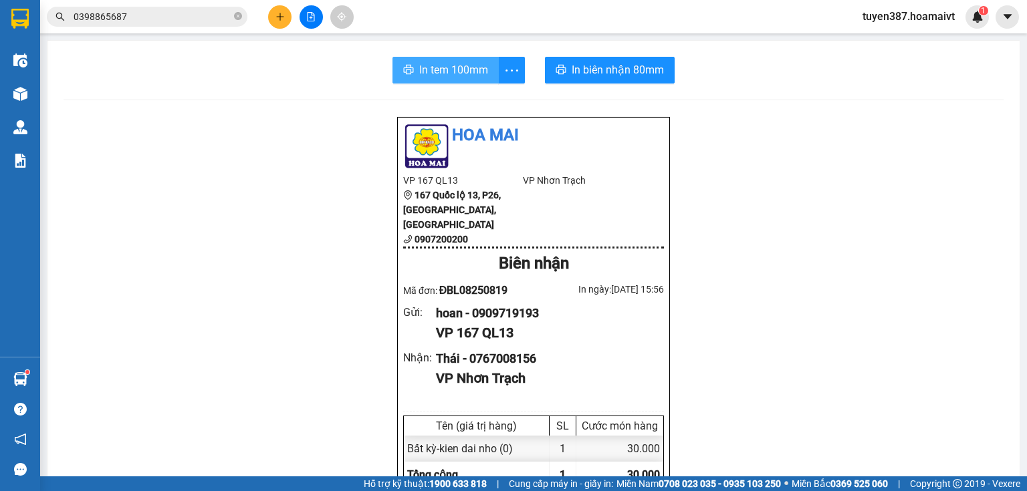
click at [434, 66] on span "In tem 100mm" at bounding box center [453, 70] width 69 height 17
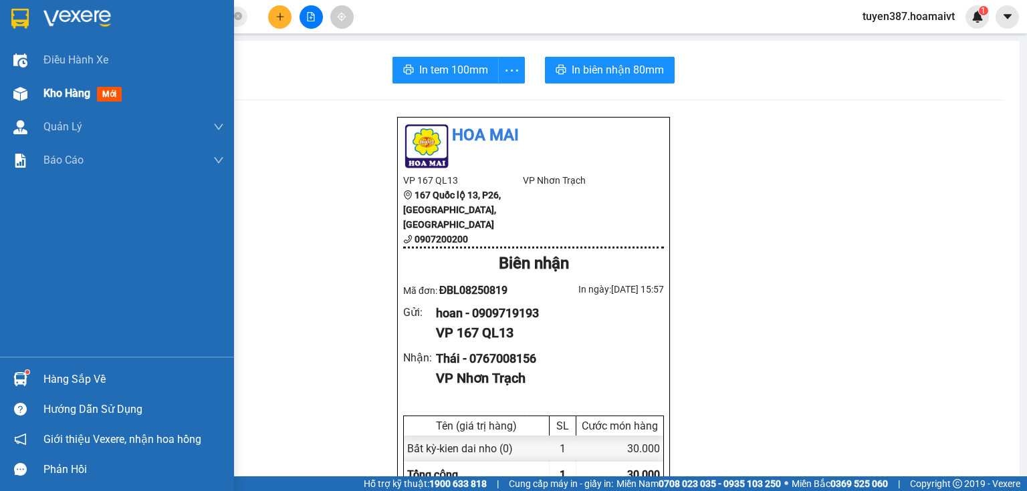
click at [105, 92] on span "mới" at bounding box center [109, 94] width 25 height 15
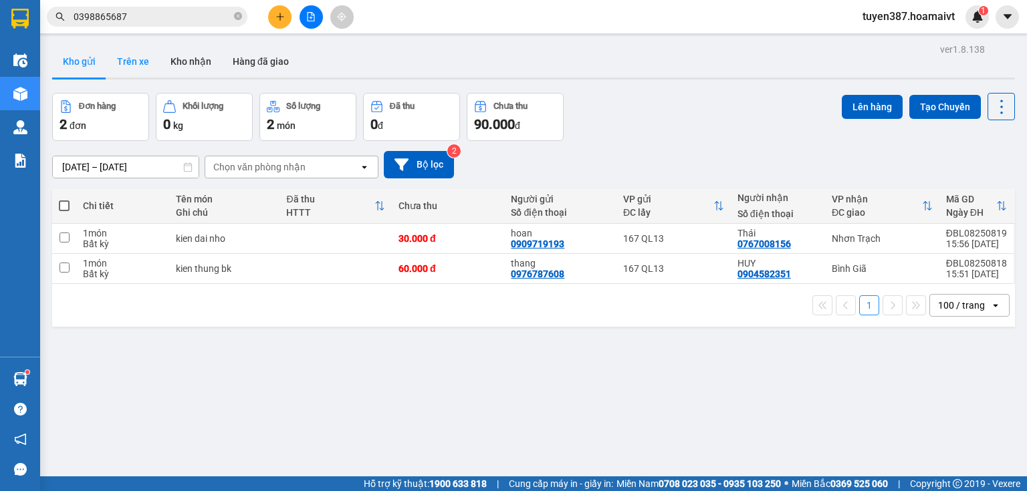
click at [128, 60] on button "Trên xe" at bounding box center [132, 61] width 53 height 32
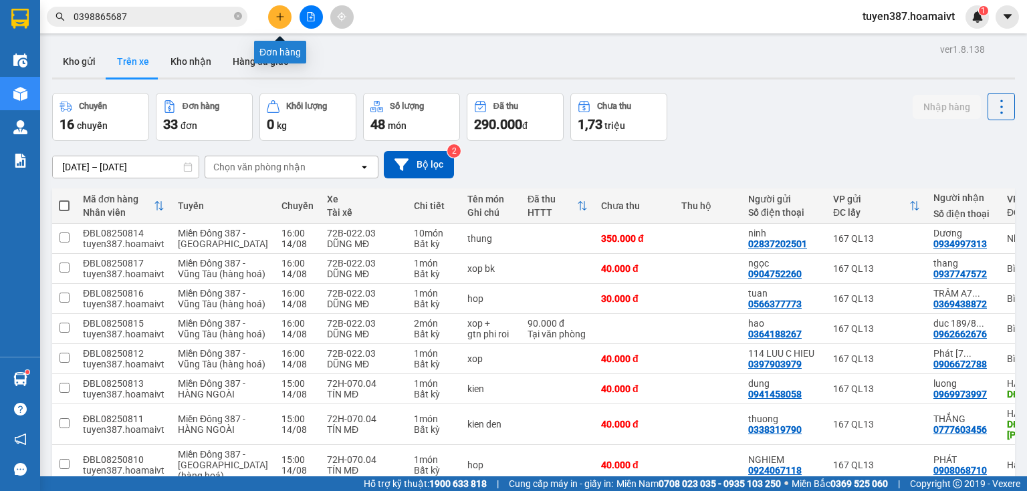
click at [278, 15] on icon "plus" at bounding box center [279, 16] width 9 height 9
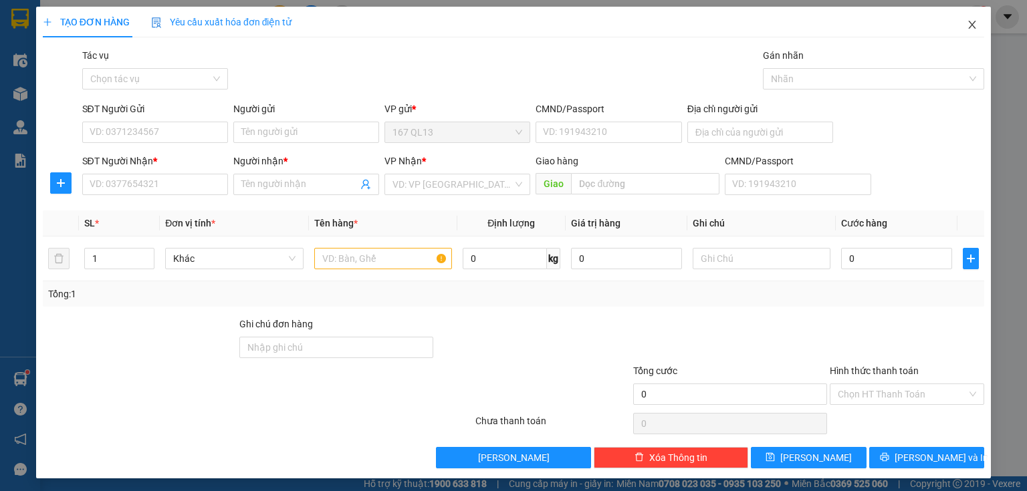
drag, startPoint x: 967, startPoint y: 21, endPoint x: 961, endPoint y: 25, distance: 7.2
click at [967, 21] on icon "close" at bounding box center [972, 24] width 11 height 11
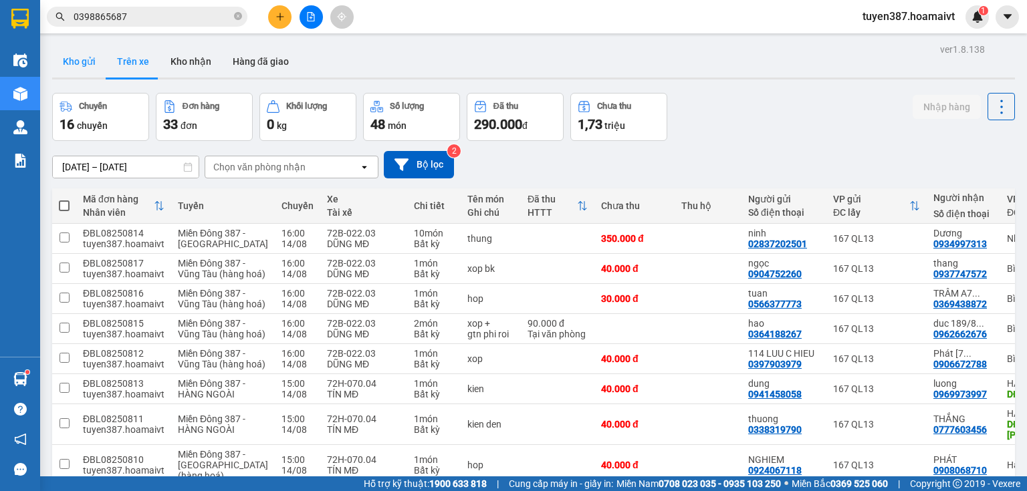
click at [83, 64] on button "Kho gửi" at bounding box center [79, 61] width 54 height 32
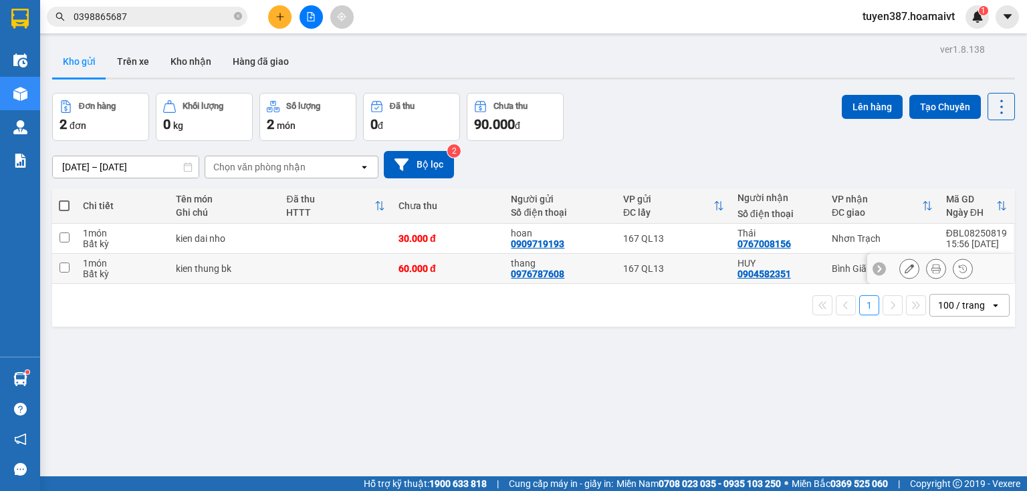
click at [64, 265] on input "checkbox" at bounding box center [65, 268] width 10 height 10
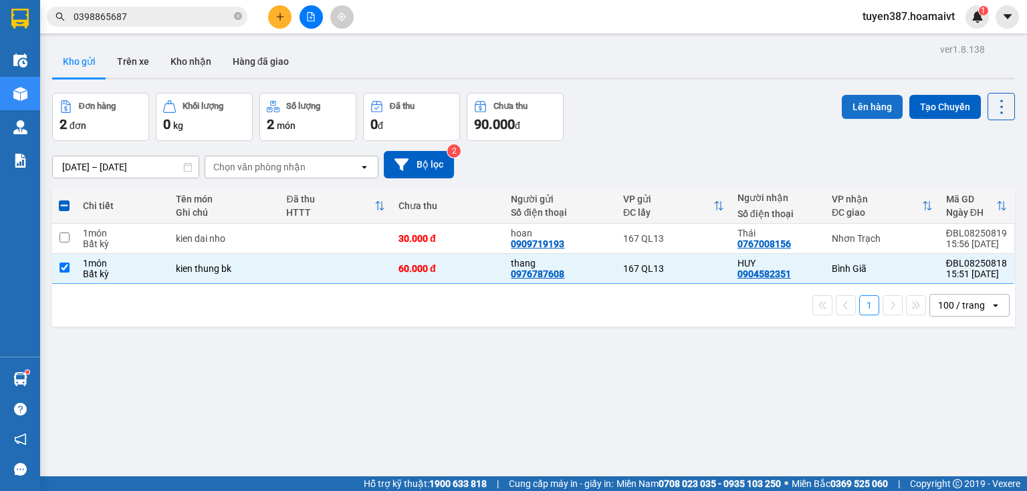
click at [860, 102] on button "Lên hàng" at bounding box center [872, 107] width 61 height 24
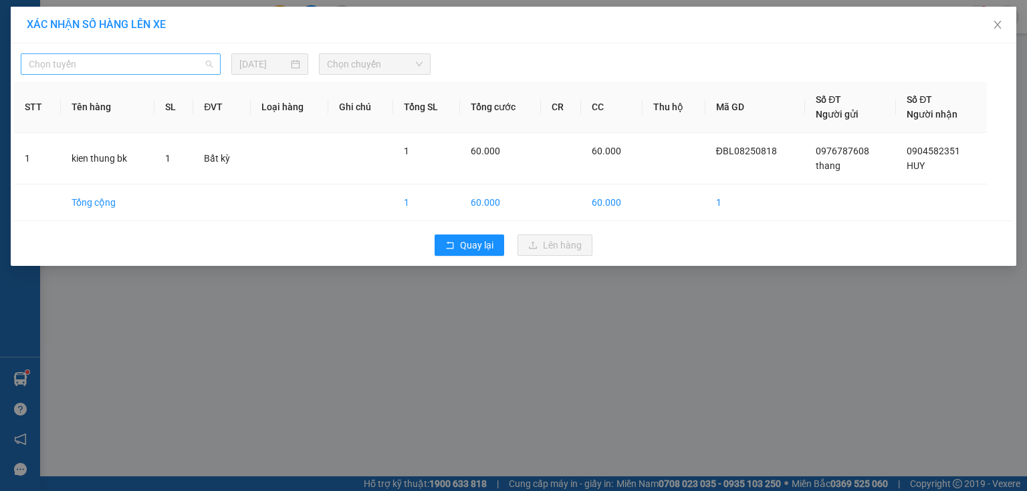
click at [128, 63] on span "Chọn tuyến" at bounding box center [121, 64] width 184 height 20
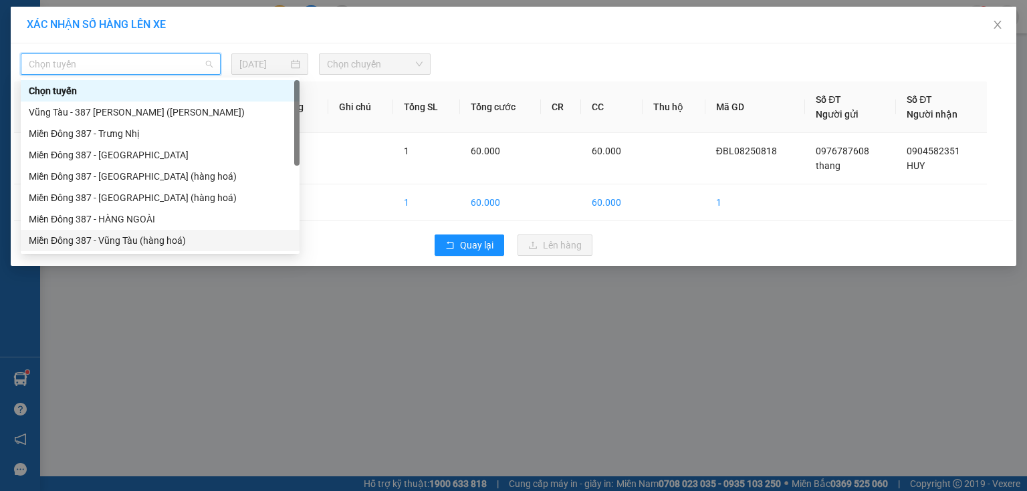
click at [116, 241] on div "Miền Đông 387 - Vũng Tàu (hàng hoá)" at bounding box center [160, 240] width 263 height 15
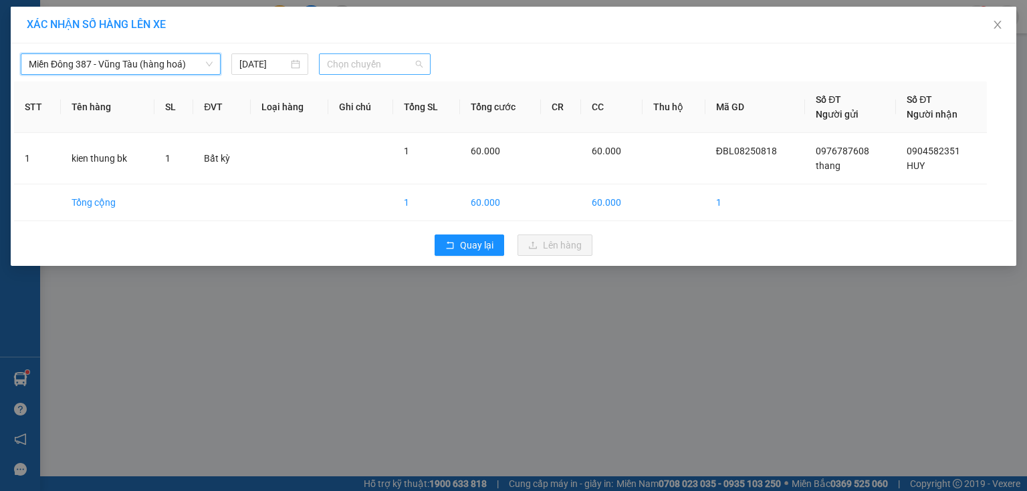
click at [409, 62] on span "Chọn chuyến" at bounding box center [375, 64] width 96 height 20
click at [425, 110] on div "Thêm chuyến " 16:20 "" at bounding box center [390, 113] width 142 height 23
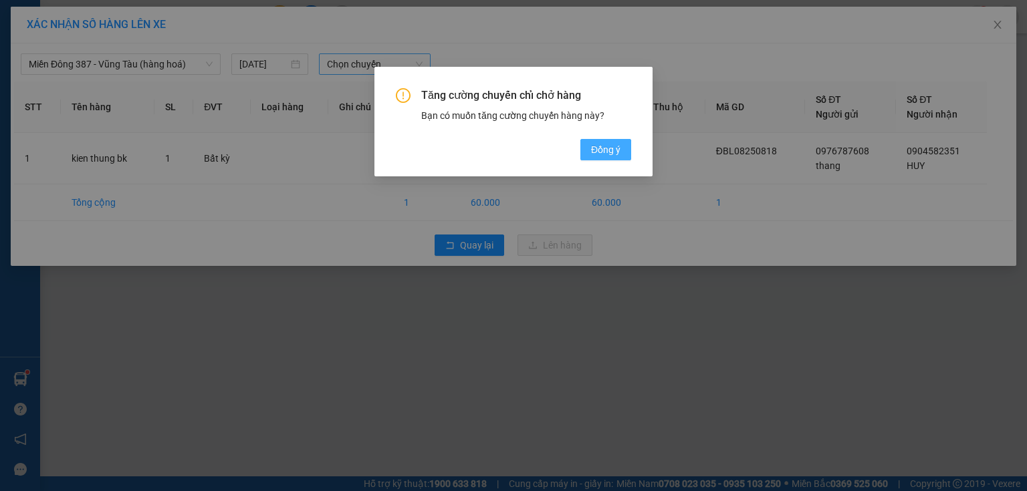
click at [601, 147] on span "Đồng ý" at bounding box center [605, 149] width 29 height 15
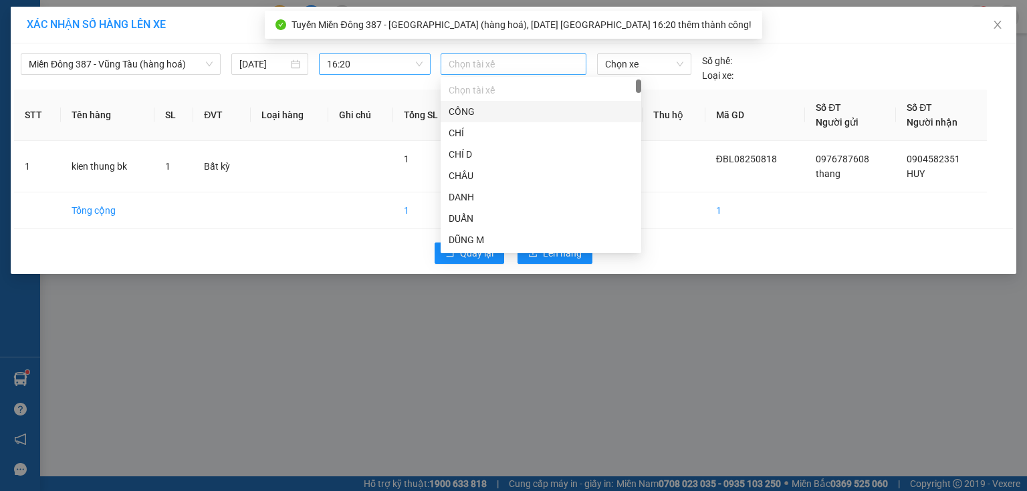
click at [502, 60] on div at bounding box center [513, 64] width 139 height 16
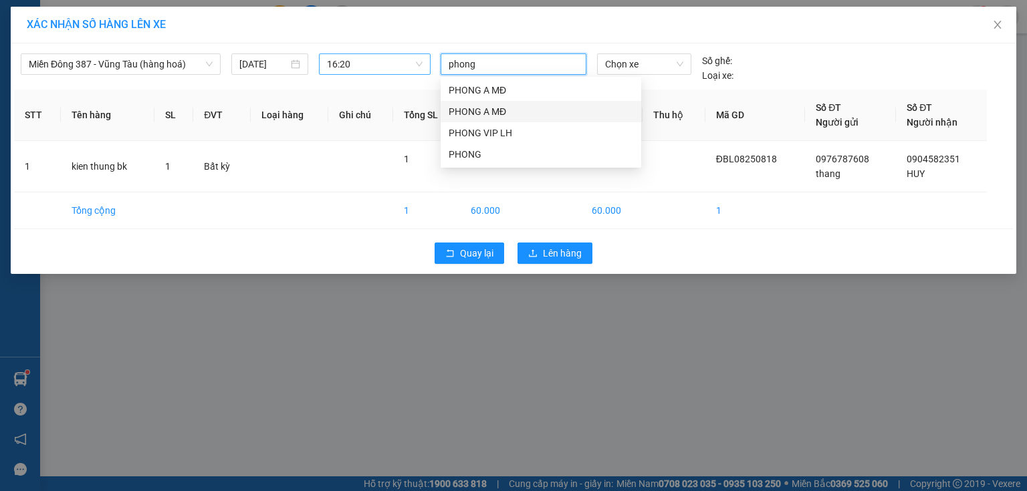
click at [466, 110] on div "PHONG A MĐ" at bounding box center [541, 111] width 185 height 15
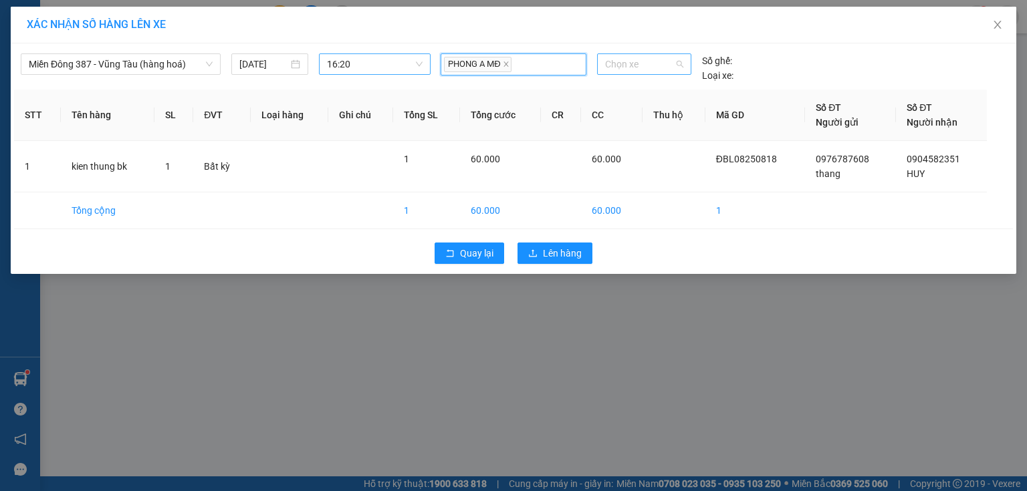
click at [645, 62] on span "Chọn xe" at bounding box center [644, 64] width 78 height 20
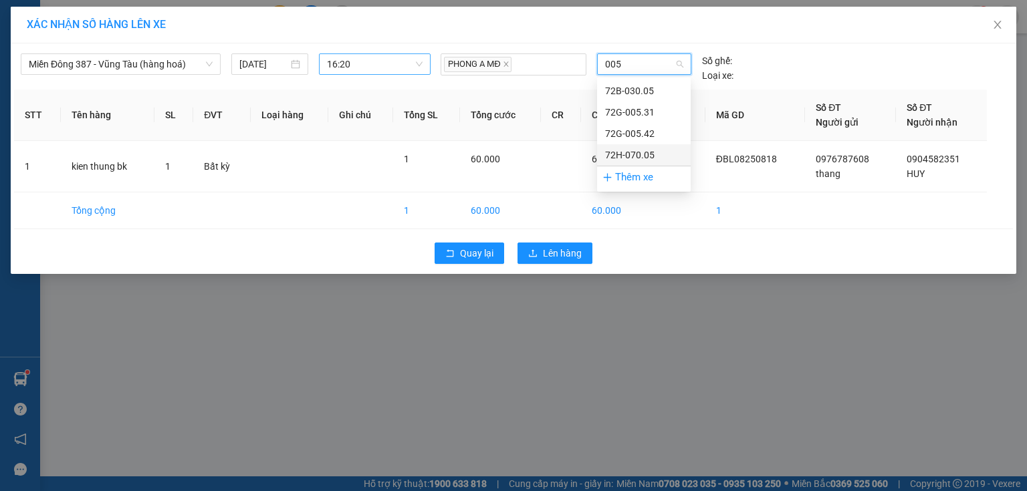
click at [626, 152] on div "72H-070.05" at bounding box center [644, 155] width 78 height 15
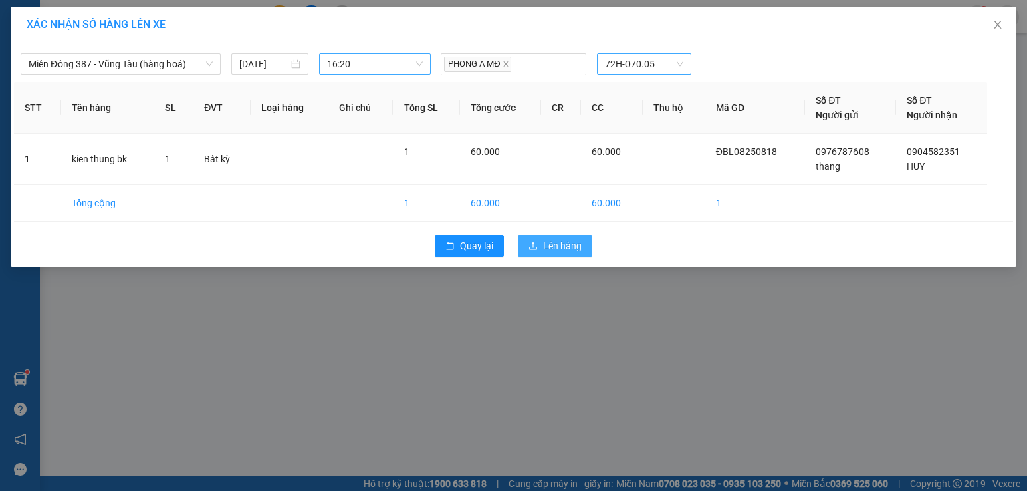
click at [564, 243] on span "Lên hàng" at bounding box center [562, 246] width 39 height 15
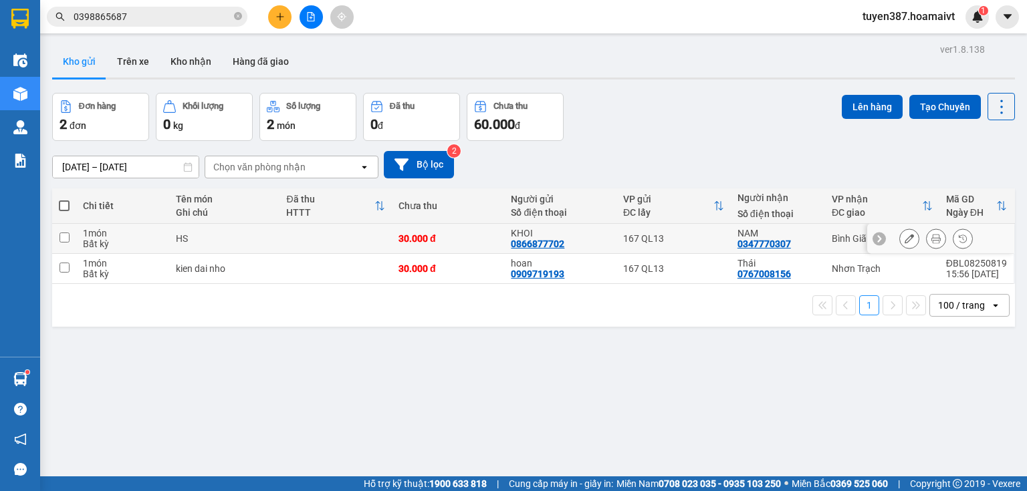
click at [64, 235] on input "checkbox" at bounding box center [65, 238] width 10 height 10
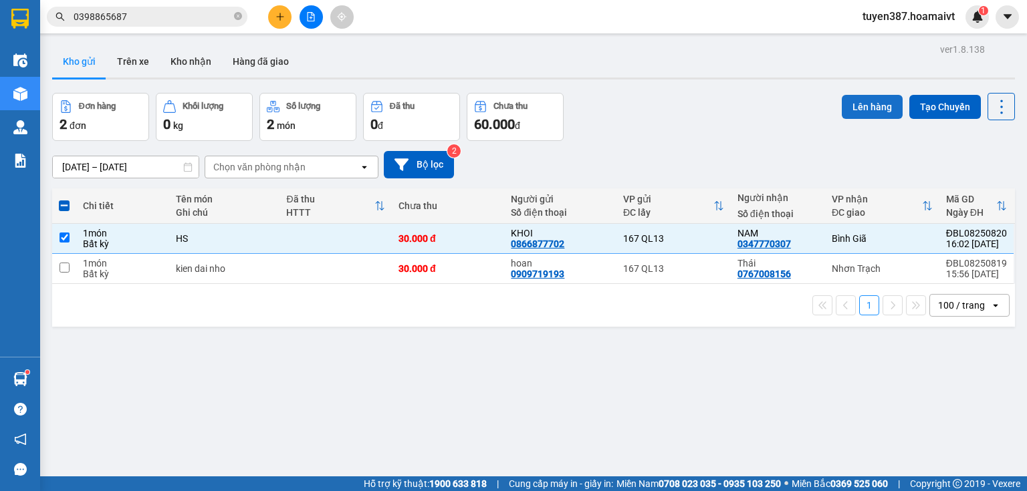
click at [858, 102] on button "Lên hàng" at bounding box center [872, 107] width 61 height 24
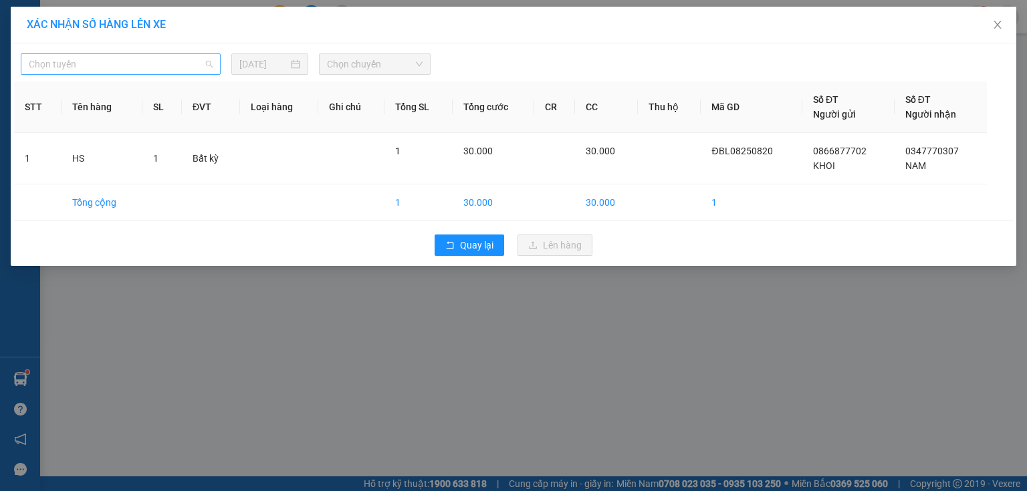
click at [116, 69] on span "Chọn tuyến" at bounding box center [121, 64] width 184 height 20
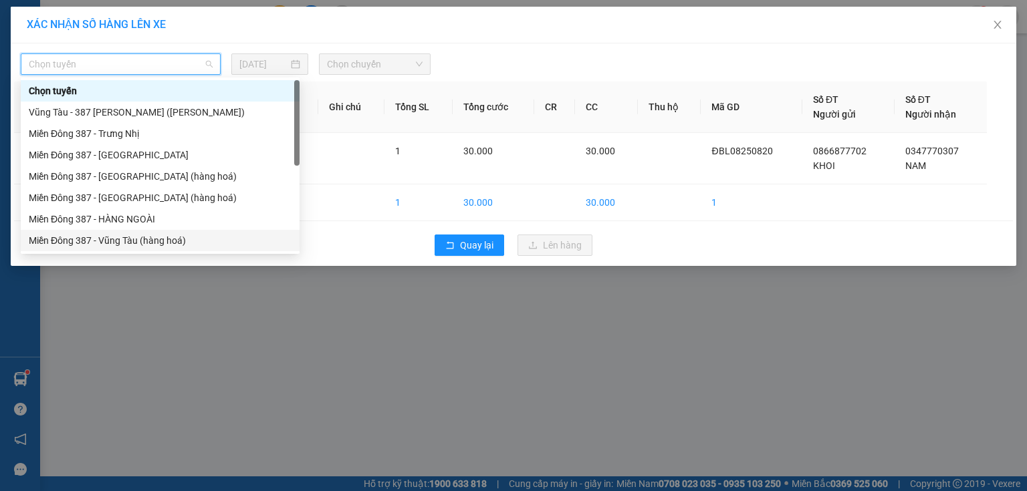
drag, startPoint x: 103, startPoint y: 238, endPoint x: 110, endPoint y: 228, distance: 12.1
click at [104, 234] on div "Miền Đông 387 - Vũng Tàu (hàng hoá)" at bounding box center [160, 240] width 263 height 15
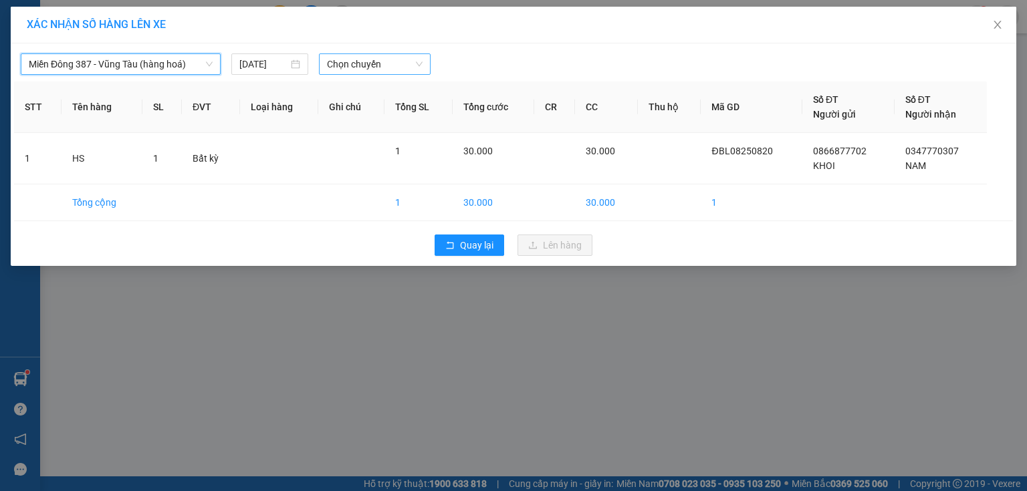
click at [398, 66] on span "Chọn chuyến" at bounding box center [375, 64] width 96 height 20
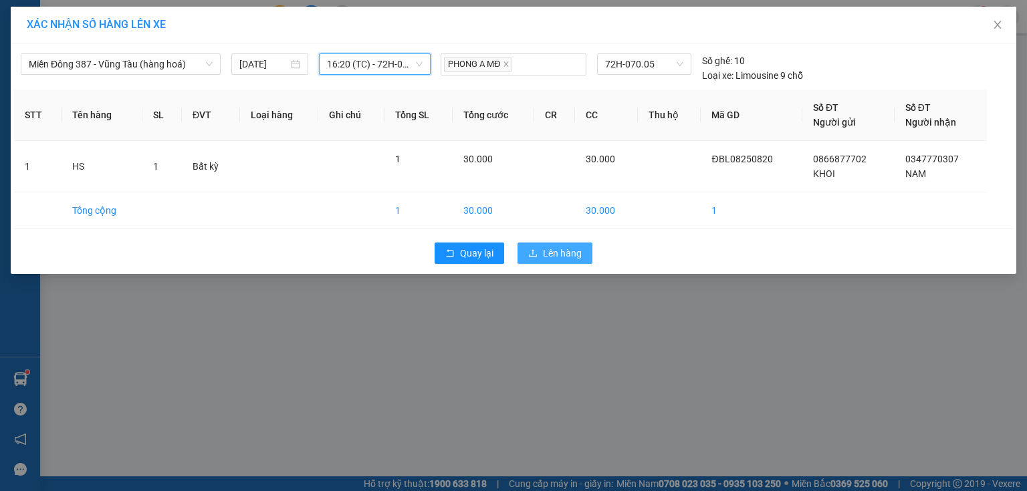
click at [569, 249] on span "Lên hàng" at bounding box center [562, 253] width 39 height 15
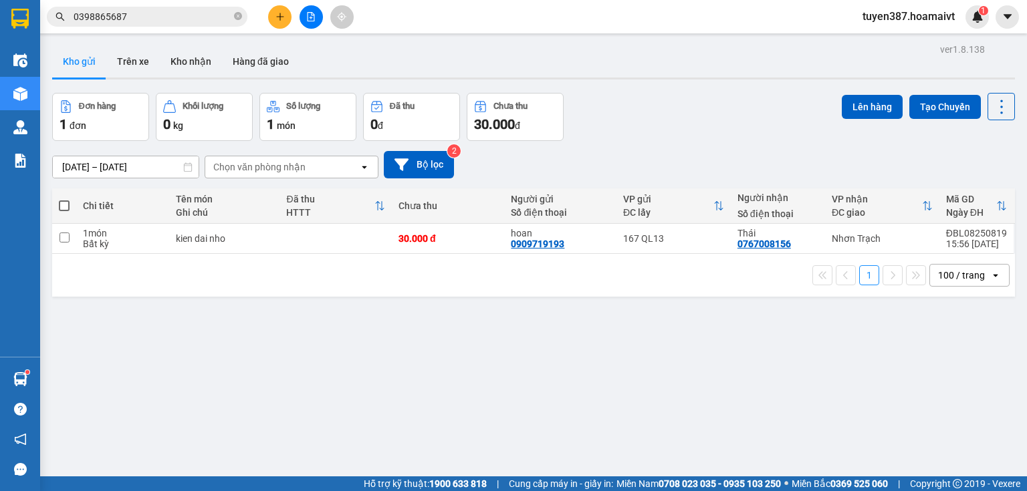
click at [62, 204] on span at bounding box center [64, 206] width 11 height 11
click at [64, 199] on input "checkbox" at bounding box center [64, 199] width 0 height 0
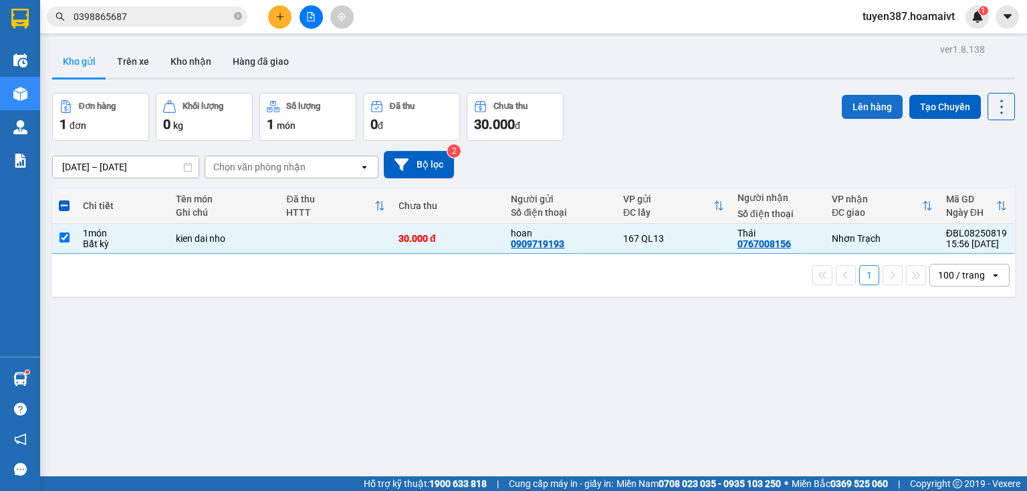
drag, startPoint x: 858, startPoint y: 104, endPoint x: 850, endPoint y: 104, distance: 8.1
click at [858, 104] on button "Lên hàng" at bounding box center [872, 107] width 61 height 24
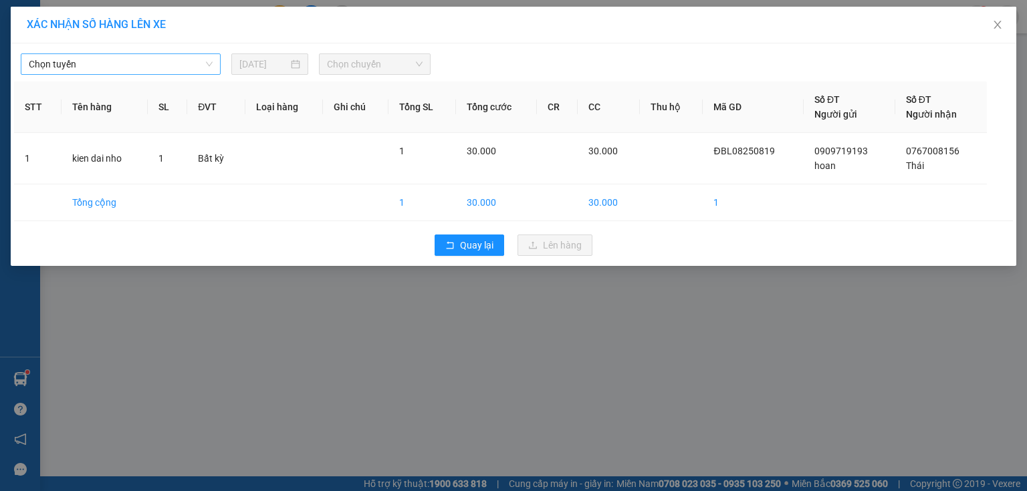
click at [118, 59] on span "Chọn tuyến" at bounding box center [121, 64] width 184 height 20
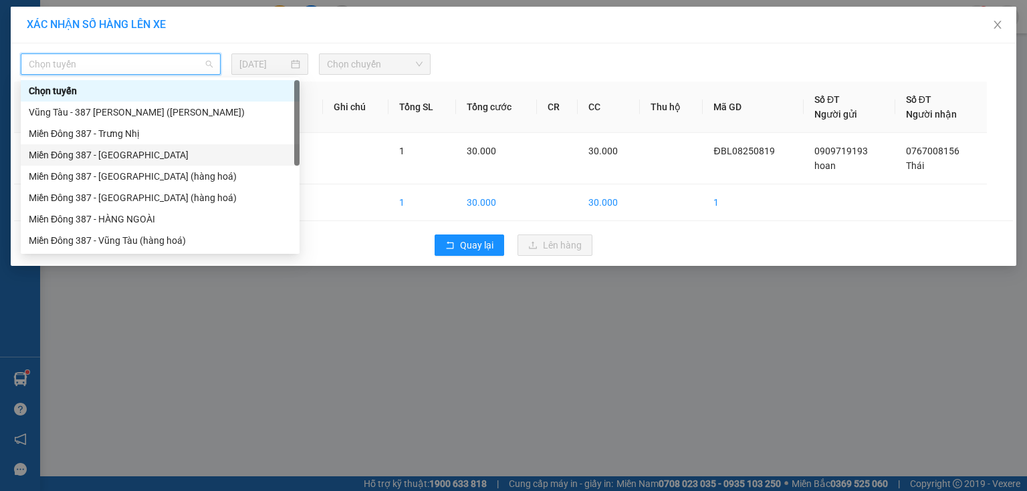
click at [102, 154] on div "Miền Đông 387 - [GEOGRAPHIC_DATA]" at bounding box center [160, 155] width 263 height 15
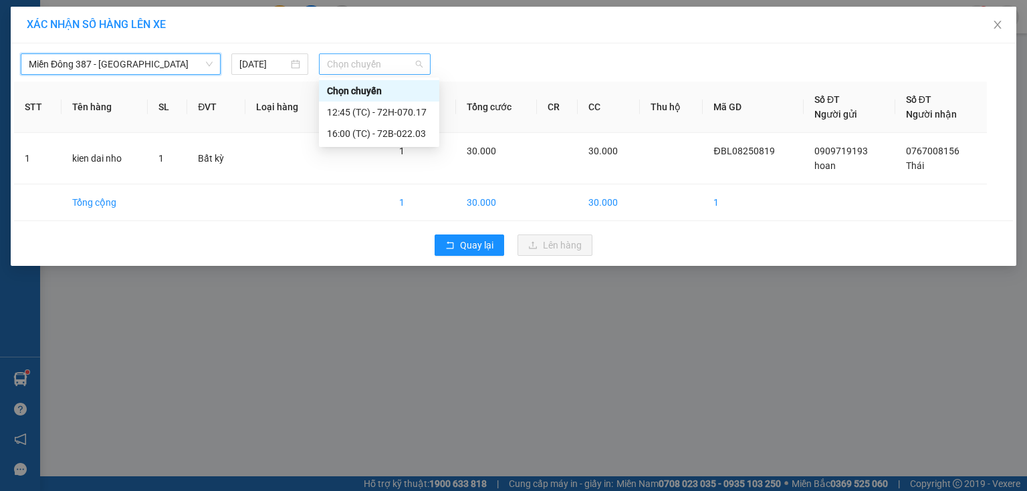
click at [393, 66] on span "Chọn chuyến" at bounding box center [375, 64] width 96 height 20
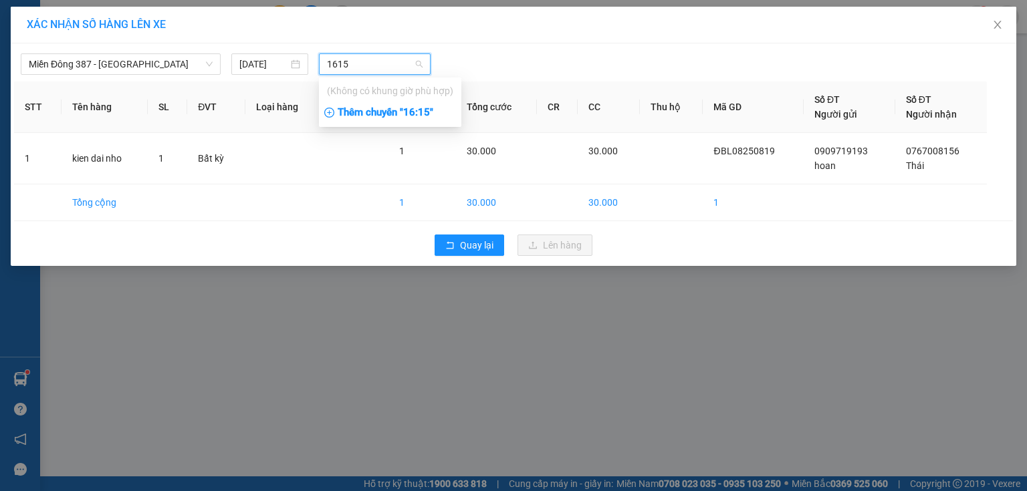
click at [415, 109] on div "Thêm chuyến " 16:15 "" at bounding box center [390, 113] width 142 height 23
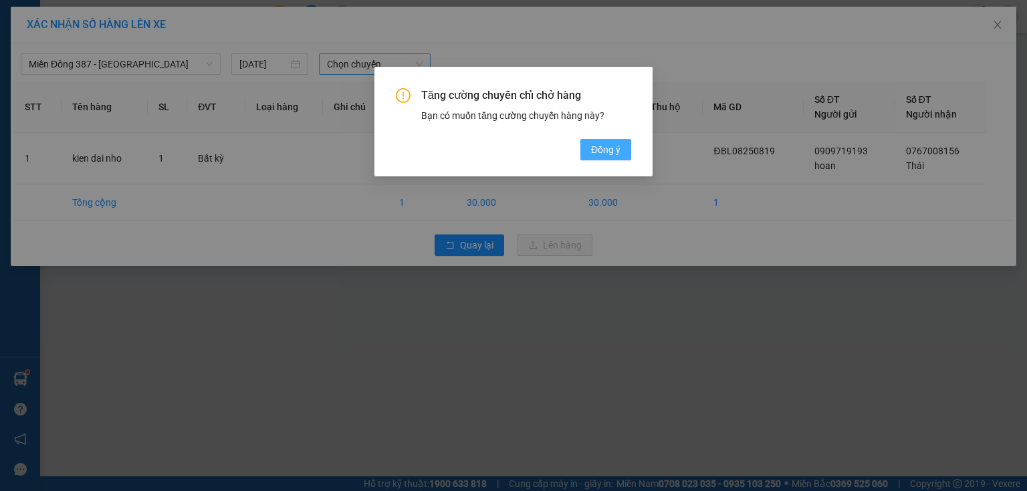
click at [602, 148] on span "Đồng ý" at bounding box center [605, 149] width 29 height 15
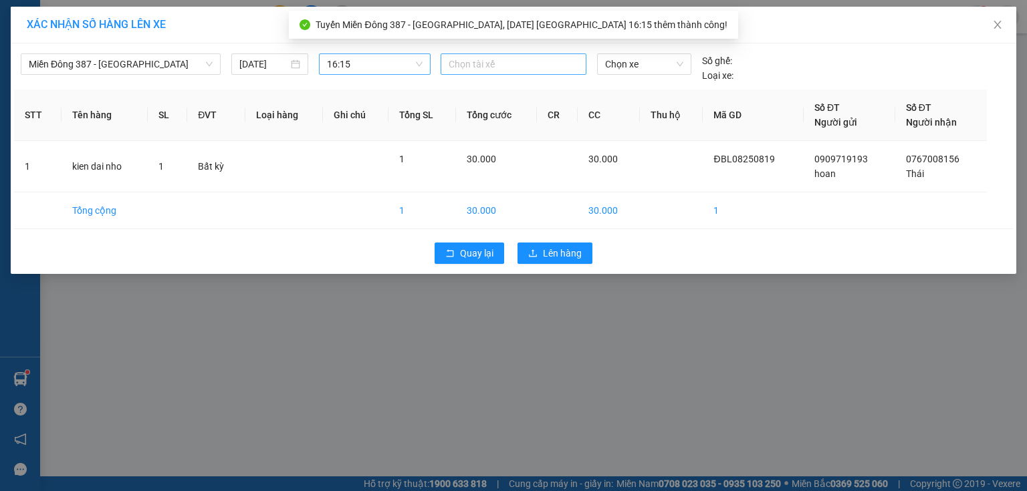
click at [505, 62] on div at bounding box center [513, 64] width 139 height 16
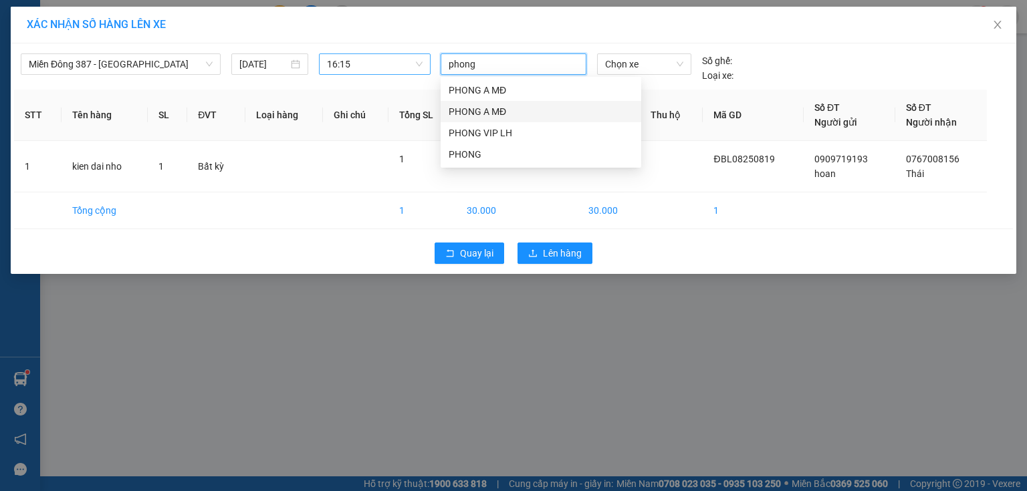
click at [472, 107] on div "PHONG A MĐ" at bounding box center [541, 111] width 185 height 15
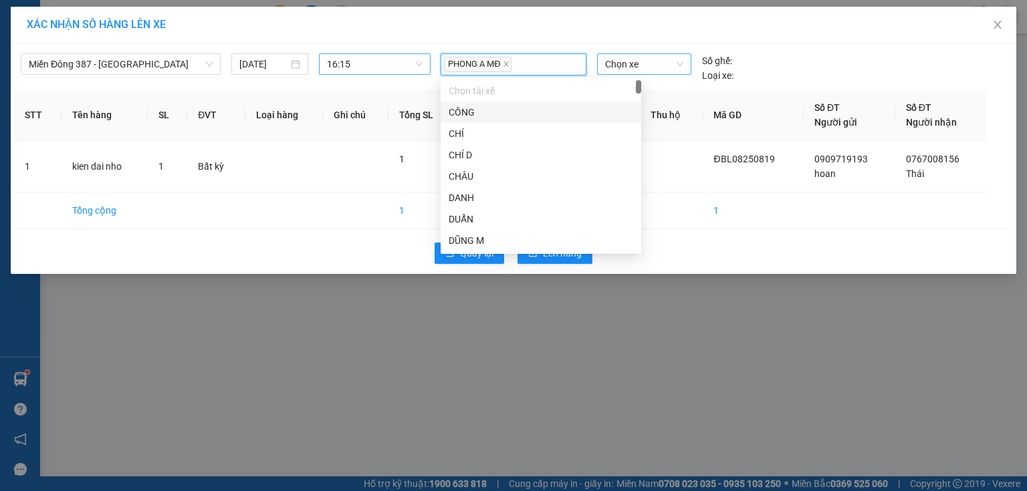
click at [649, 64] on span "Chọn xe" at bounding box center [644, 64] width 78 height 20
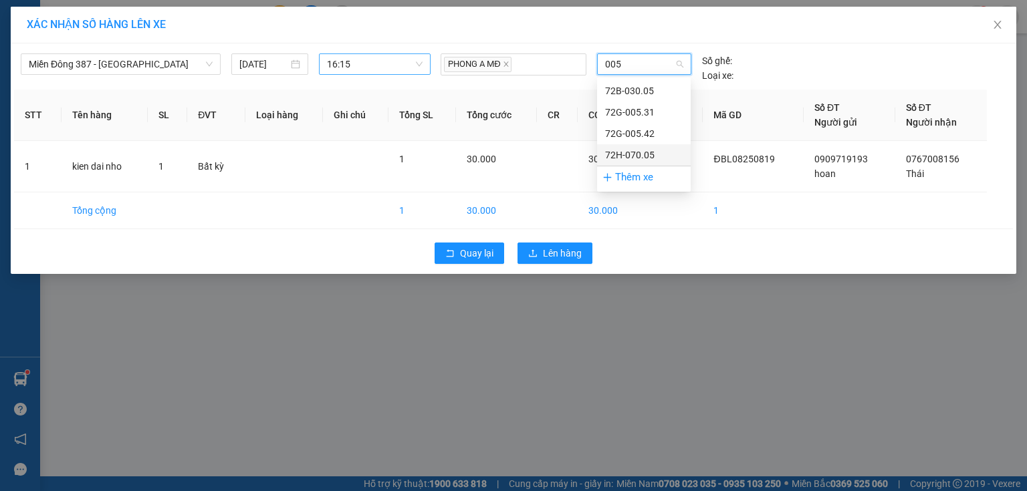
click at [617, 149] on div "72H-070.05" at bounding box center [644, 155] width 78 height 15
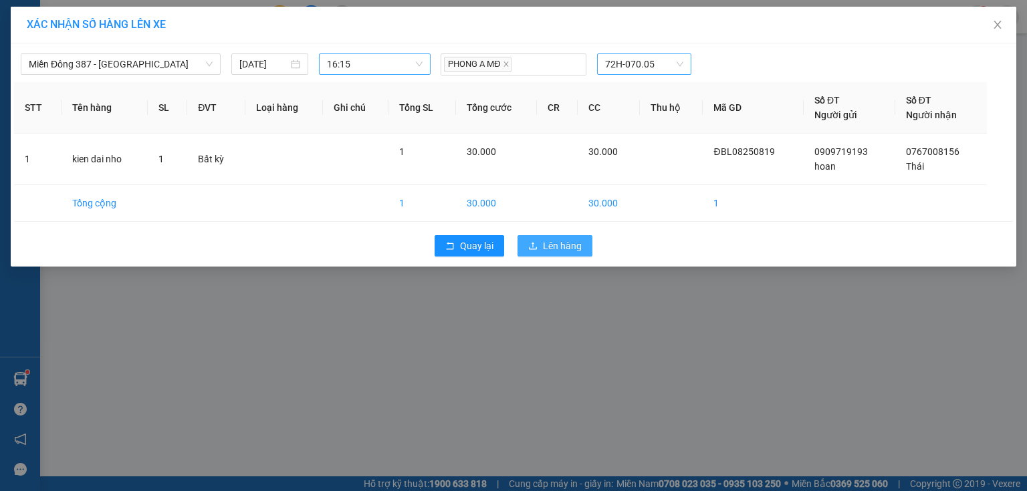
click at [566, 241] on span "Lên hàng" at bounding box center [562, 246] width 39 height 15
